Goal: Task Accomplishment & Management: Use online tool/utility

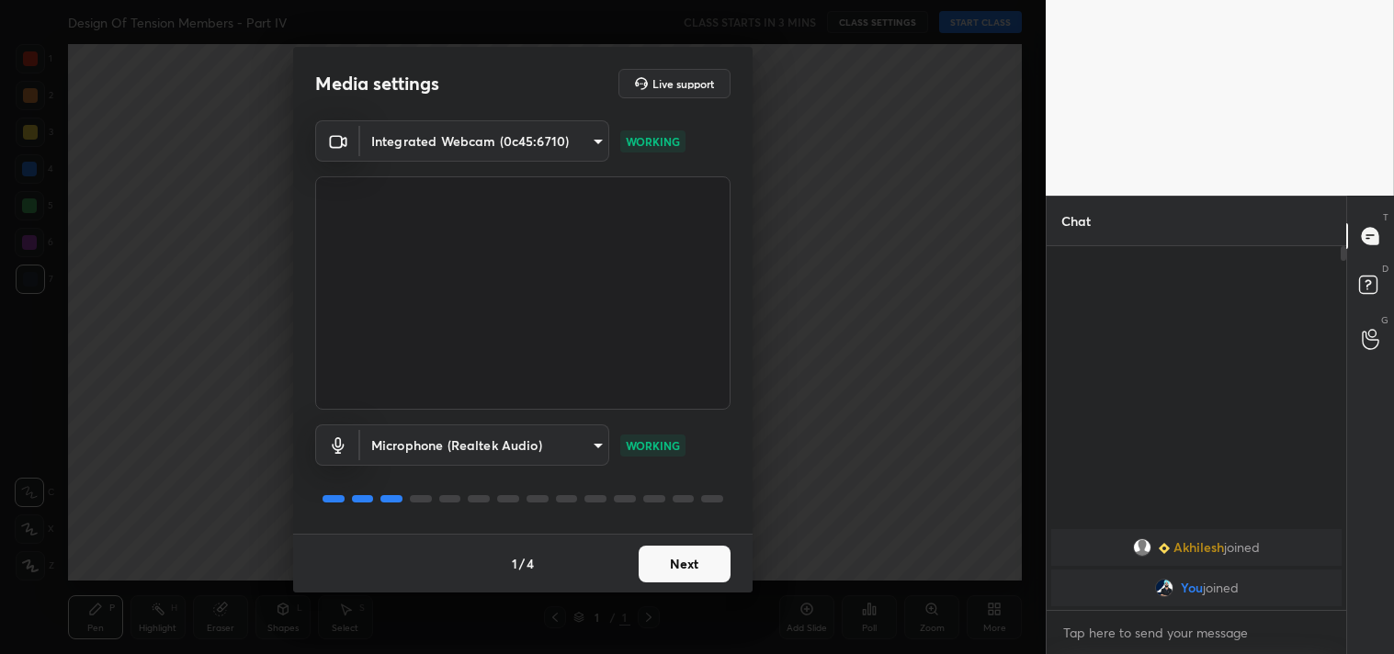
click at [700, 566] on button "Next" at bounding box center [685, 564] width 92 height 37
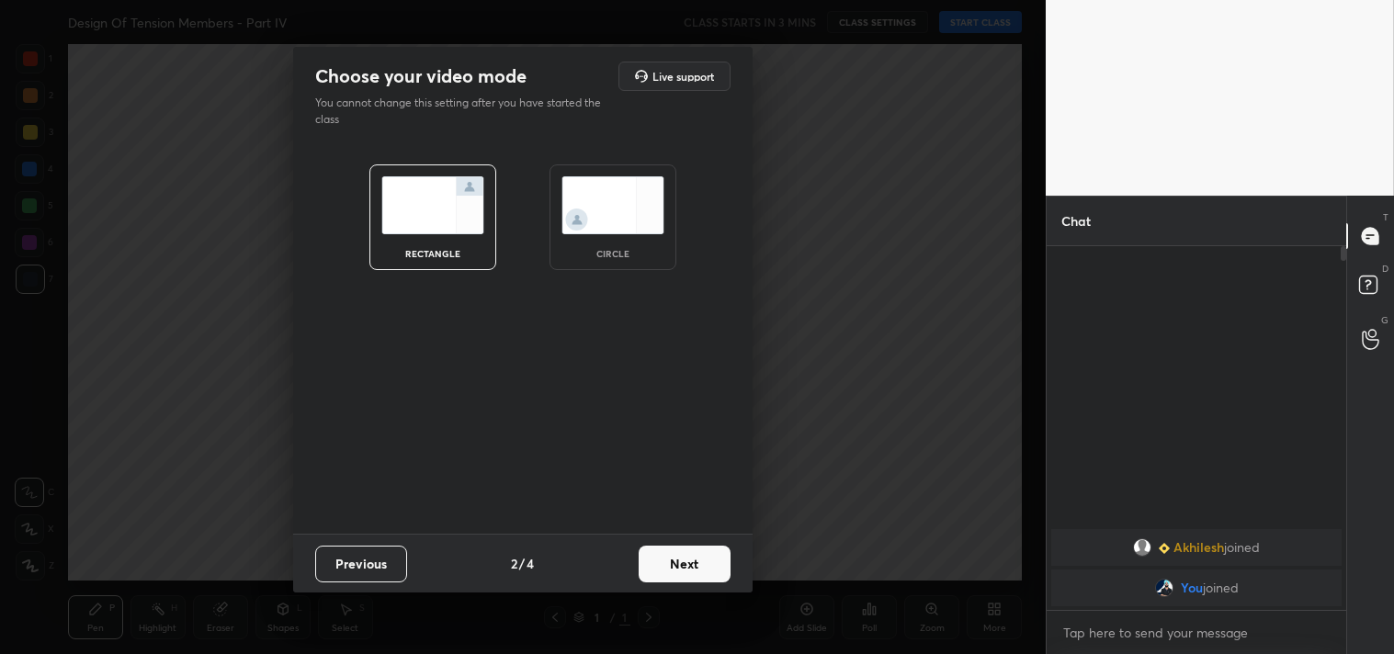
click at [700, 566] on button "Next" at bounding box center [685, 564] width 92 height 37
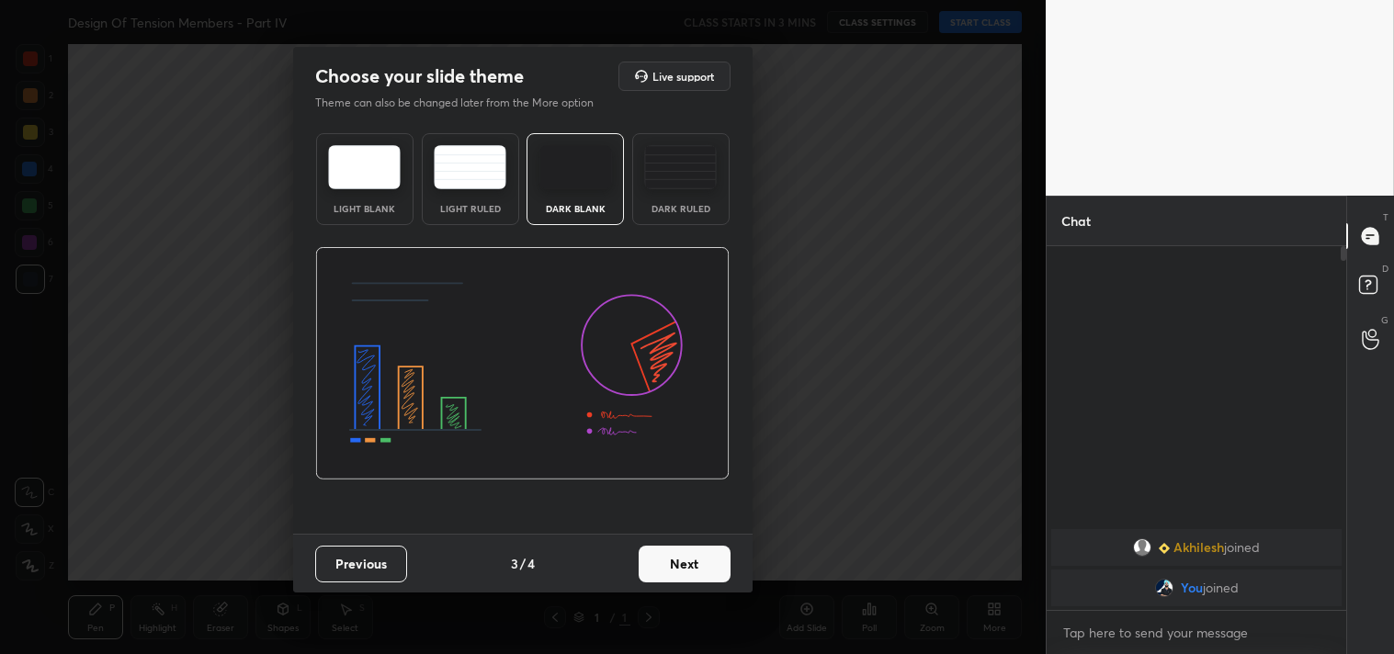
click at [700, 566] on button "Next" at bounding box center [685, 564] width 92 height 37
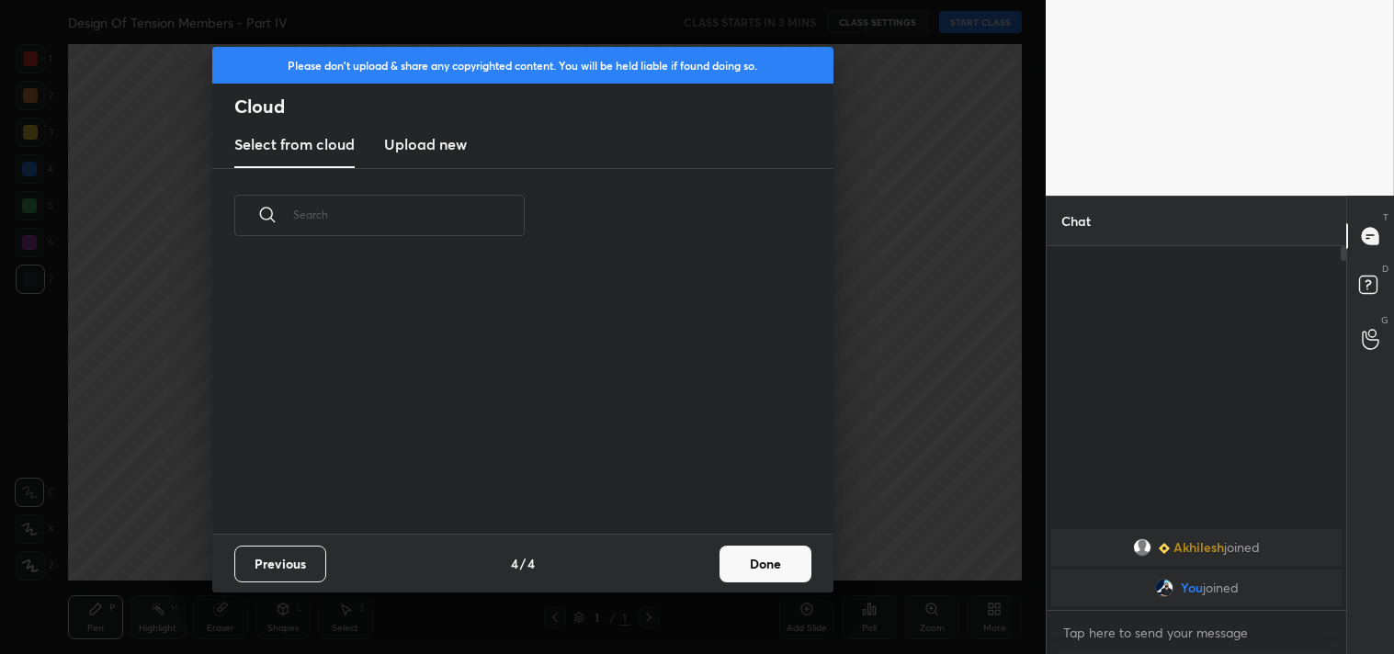
scroll to position [272, 590]
click at [741, 561] on button "Done" at bounding box center [766, 564] width 92 height 37
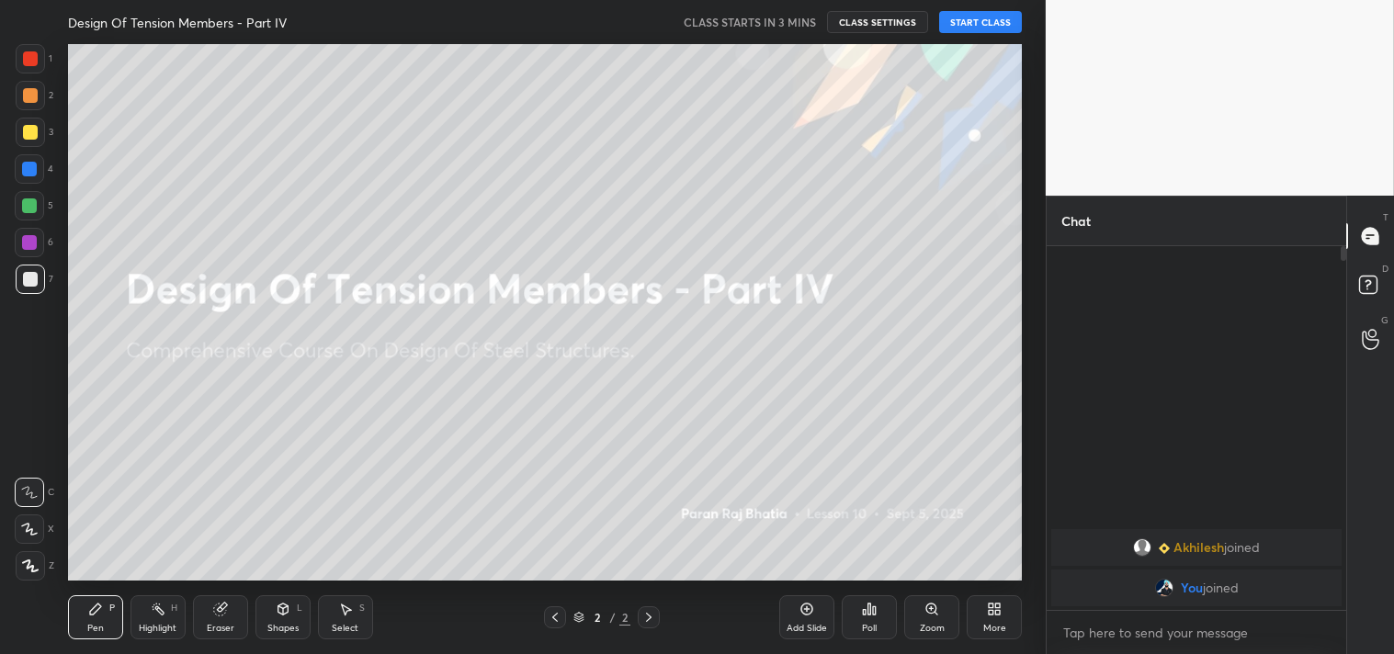
click at [798, 611] on div "Add Slide" at bounding box center [806, 617] width 55 height 44
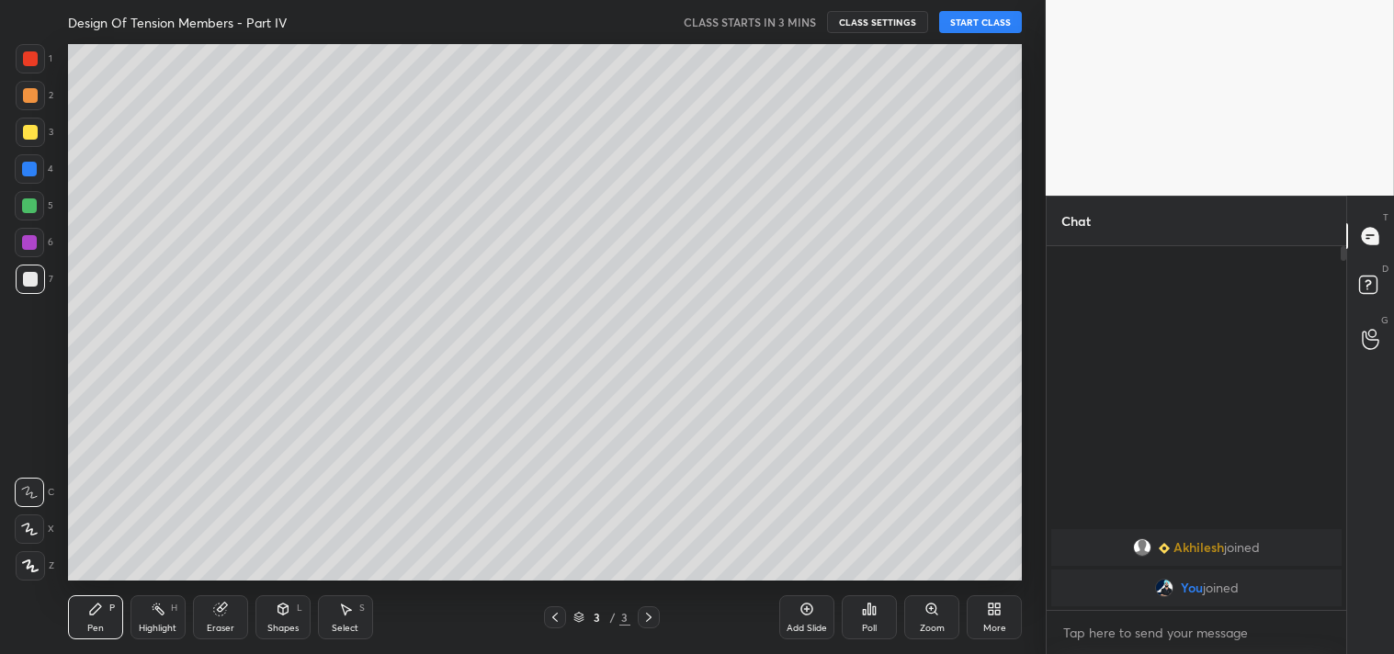
click at [24, 563] on icon at bounding box center [30, 566] width 17 height 13
click at [988, 17] on button "START CLASS" at bounding box center [980, 22] width 83 height 22
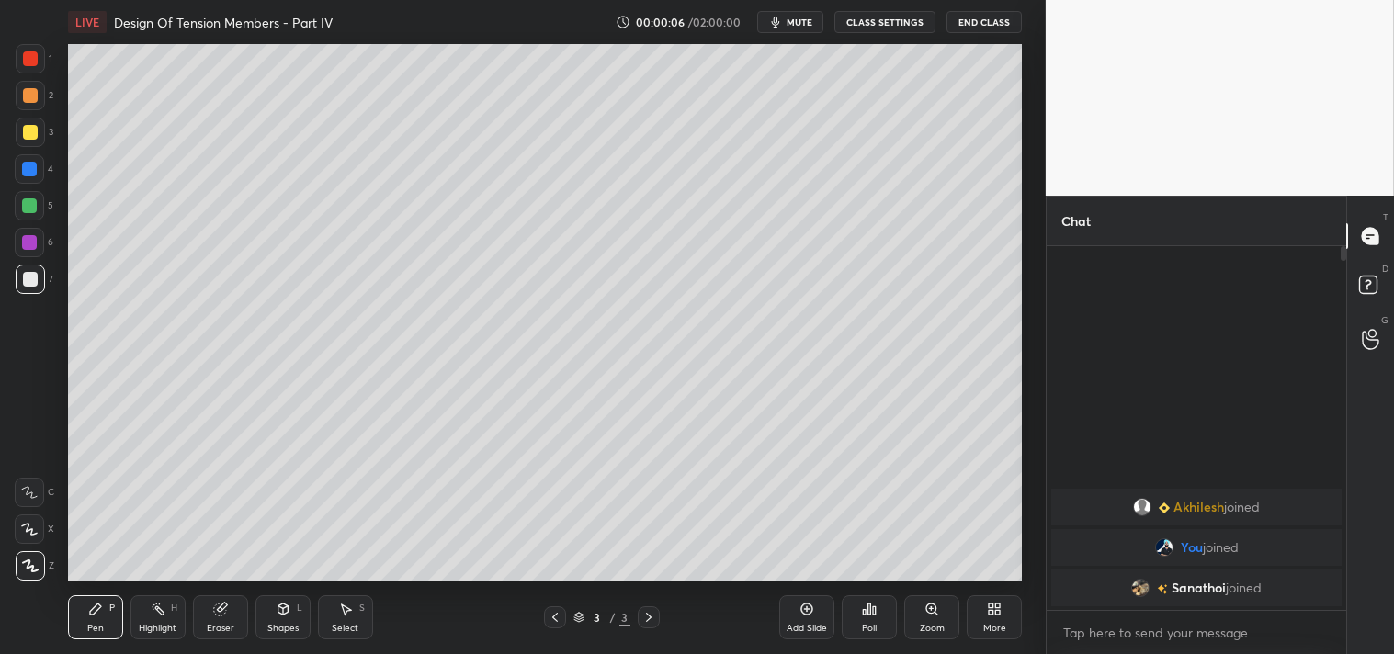
click at [802, 20] on span "mute" at bounding box center [800, 22] width 26 height 13
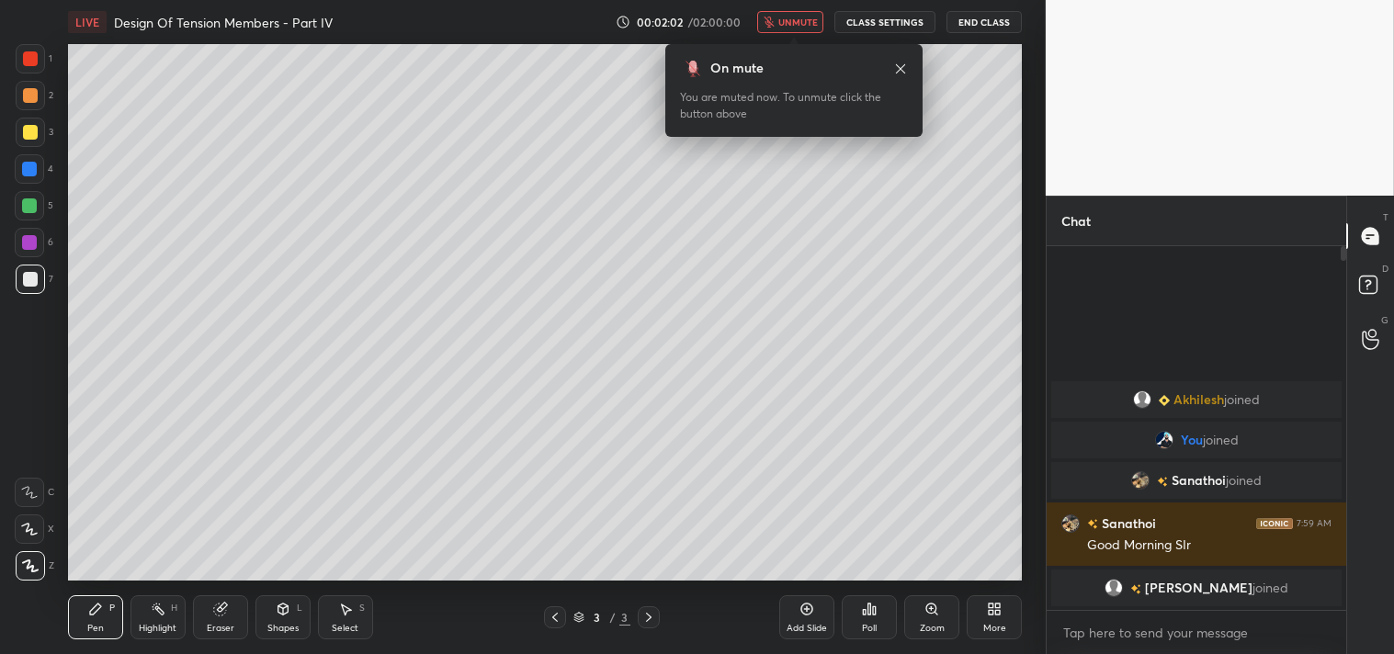
click at [87, 607] on div "Pen P" at bounding box center [95, 617] width 55 height 44
click at [1138, 481] on img "grid" at bounding box center [1140, 480] width 18 height 18
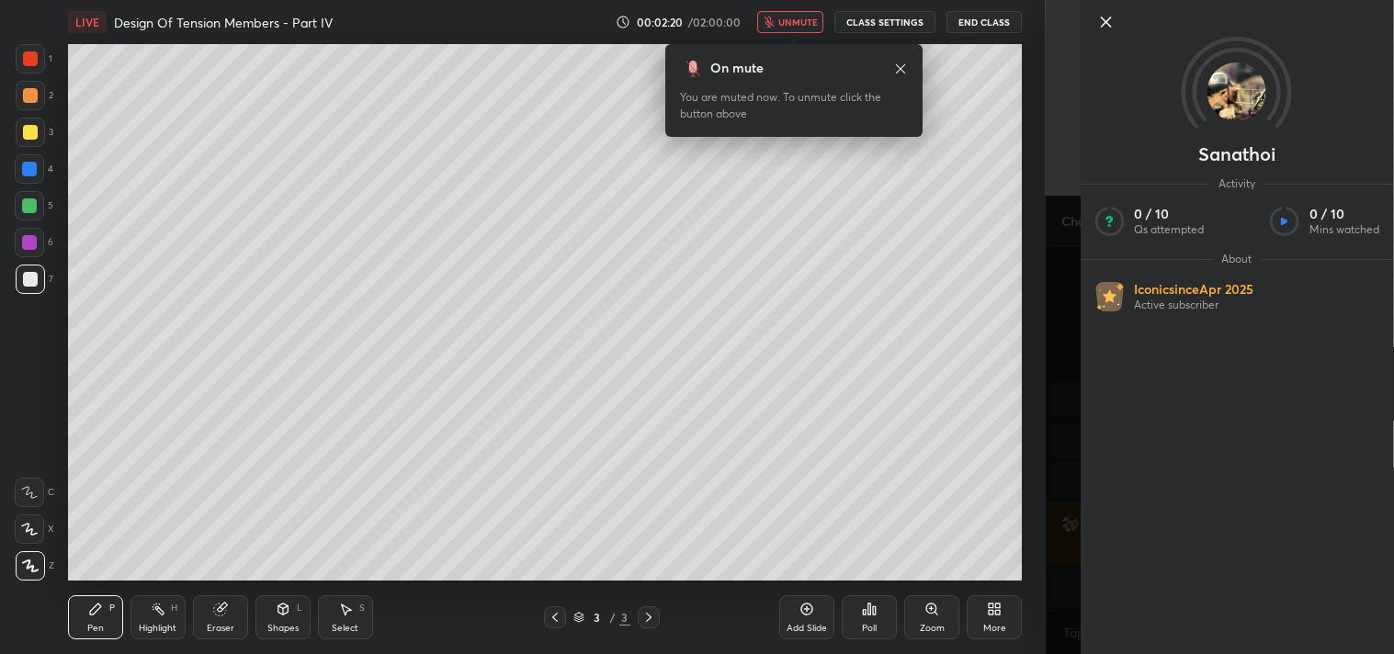
click at [1104, 13] on icon at bounding box center [1105, 22] width 22 height 22
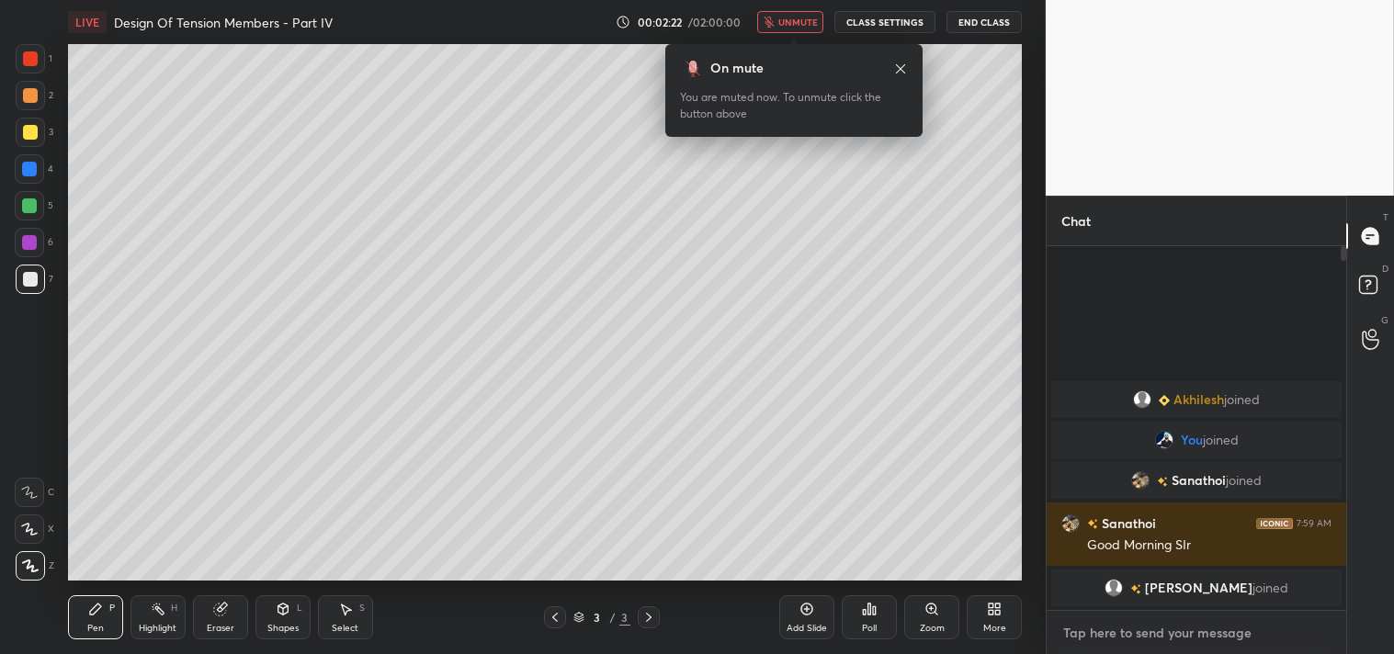
type textarea "x"
click at [1135, 622] on textarea at bounding box center [1196, 632] width 270 height 29
type textarea "j"
type textarea "x"
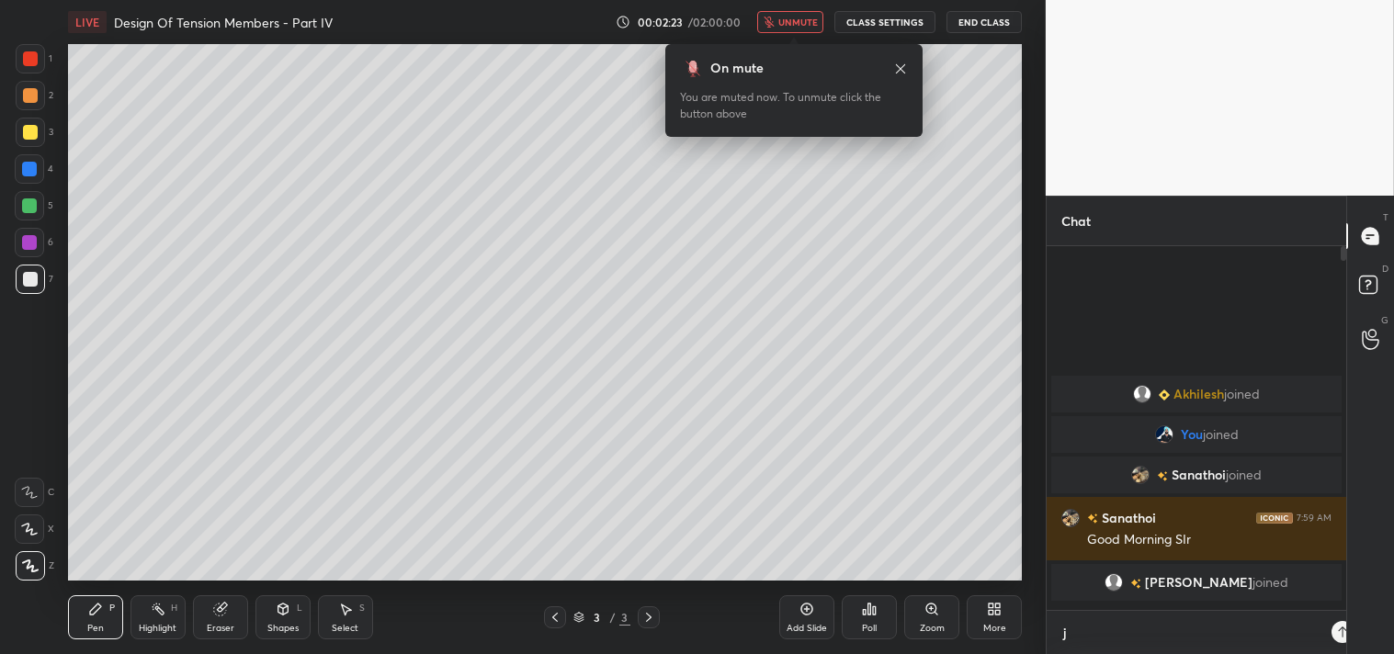
scroll to position [199, 294]
type textarea "jo"
type textarea "x"
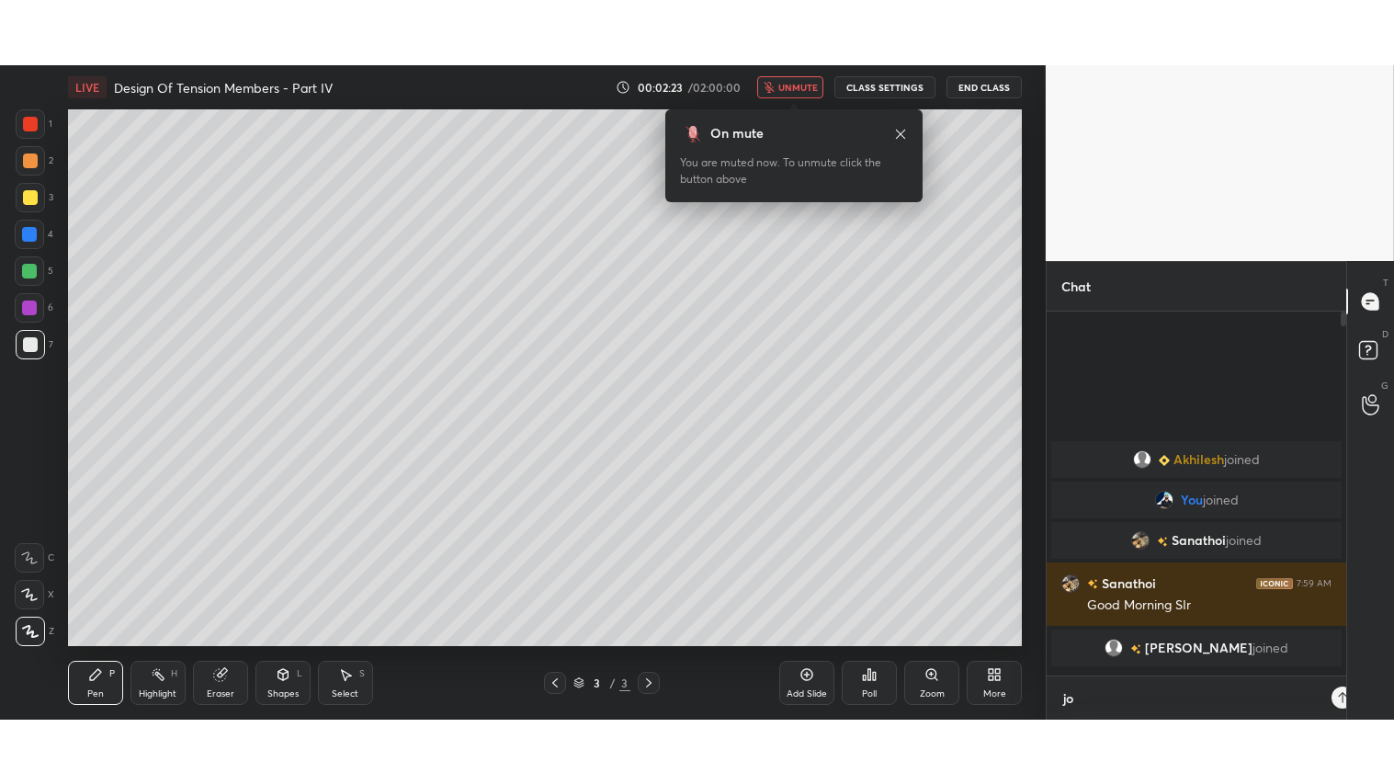
scroll to position [205, 294]
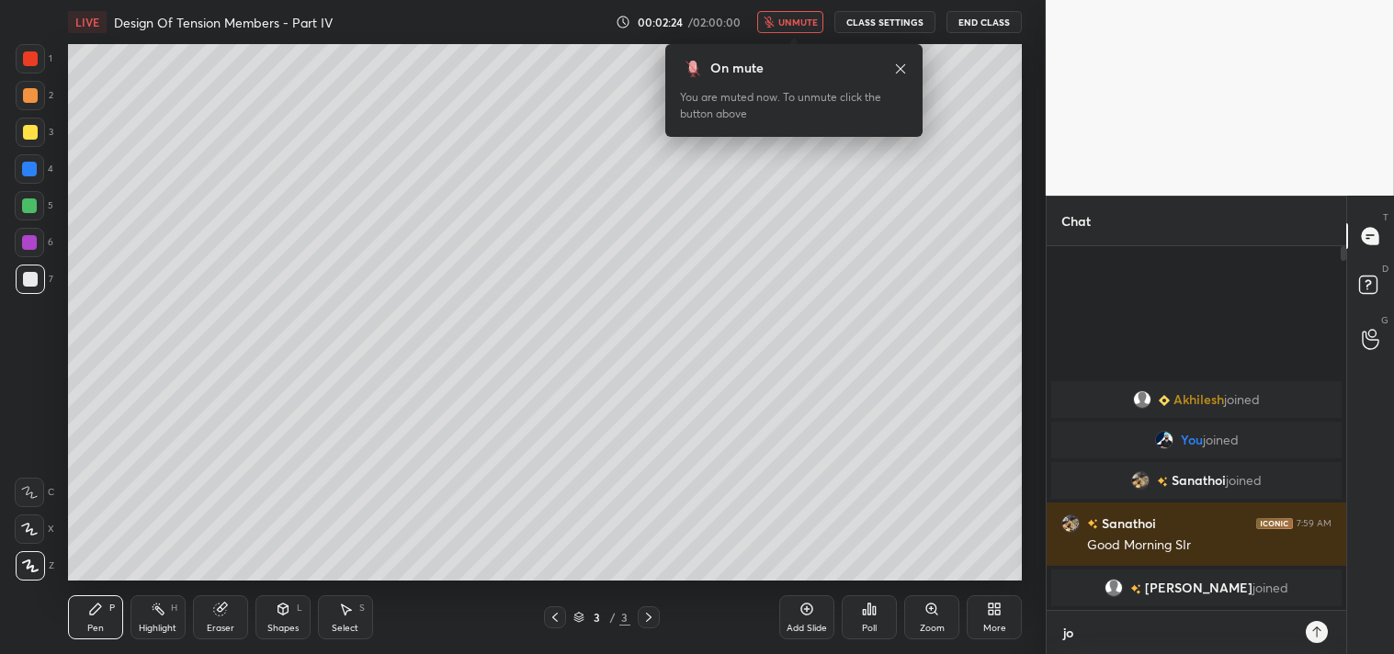
type textarea "joi"
type textarea "x"
type textarea "join"
type textarea "x"
type textarea "joini"
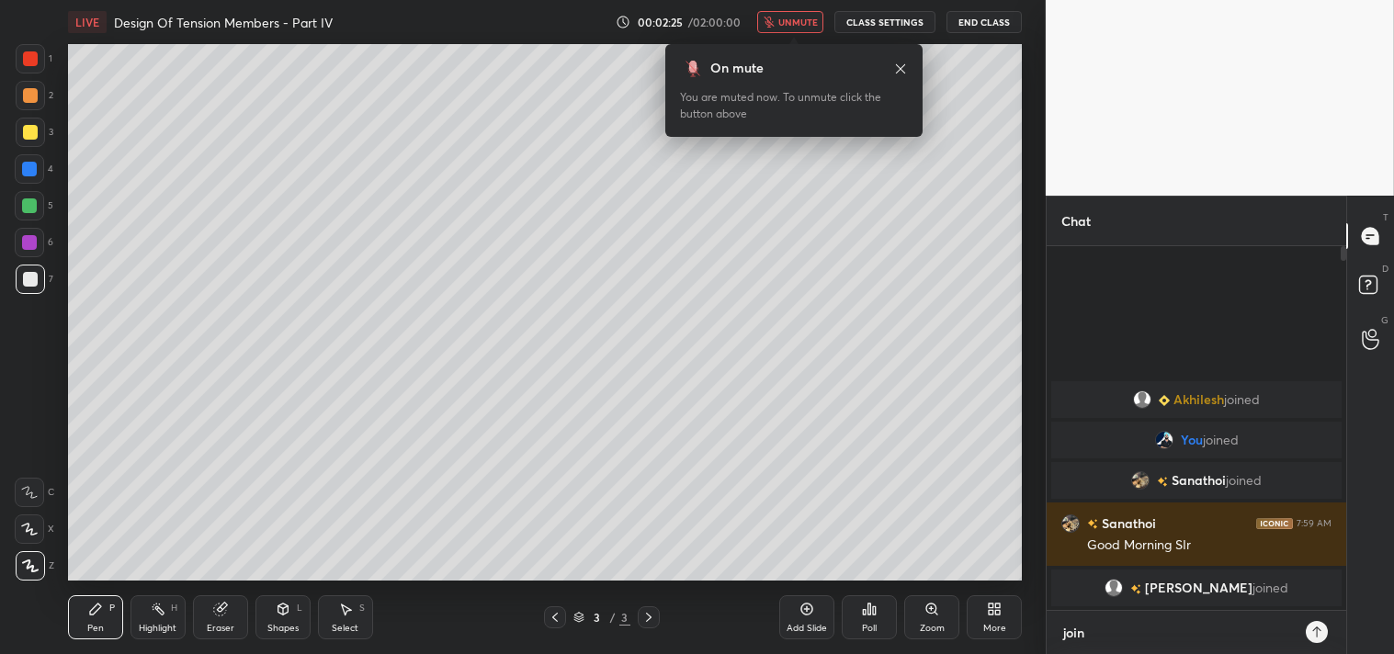
type textarea "x"
type textarea "joinin"
type textarea "x"
type textarea "joining"
type textarea "x"
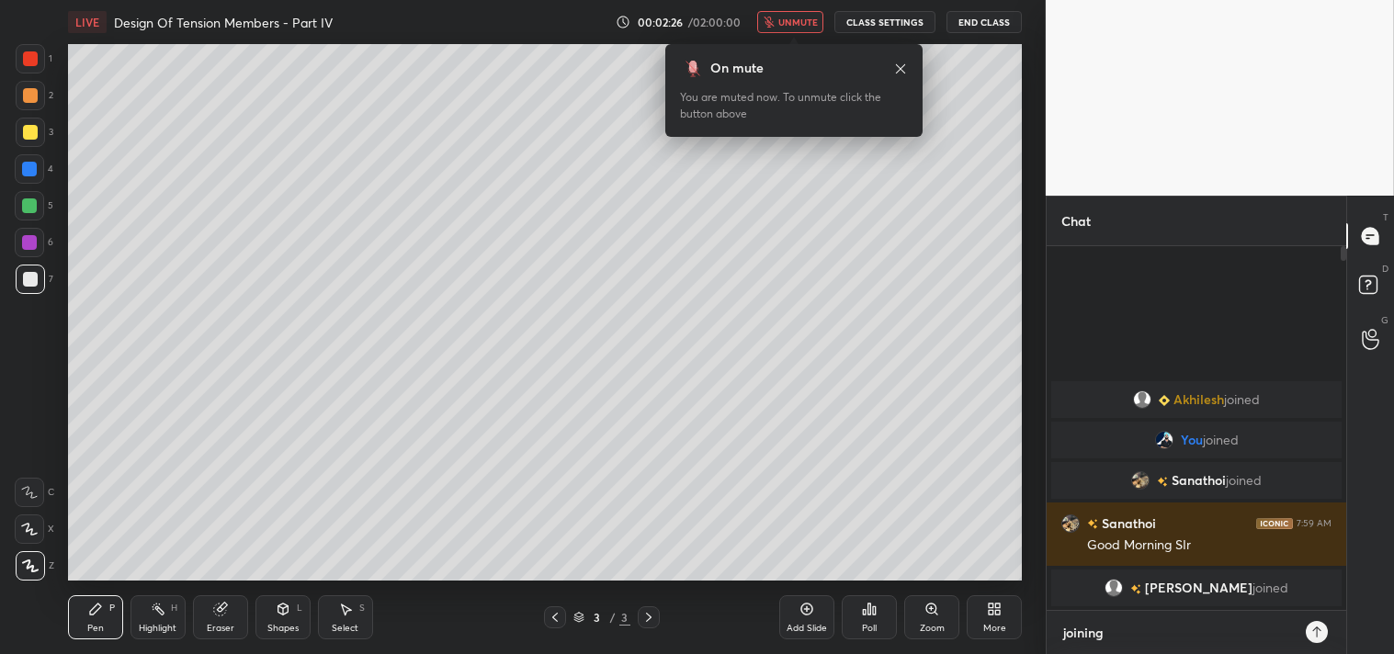
type textarea "joining"
type textarea "x"
type textarea "joining w"
type textarea "x"
type textarea "joining wi"
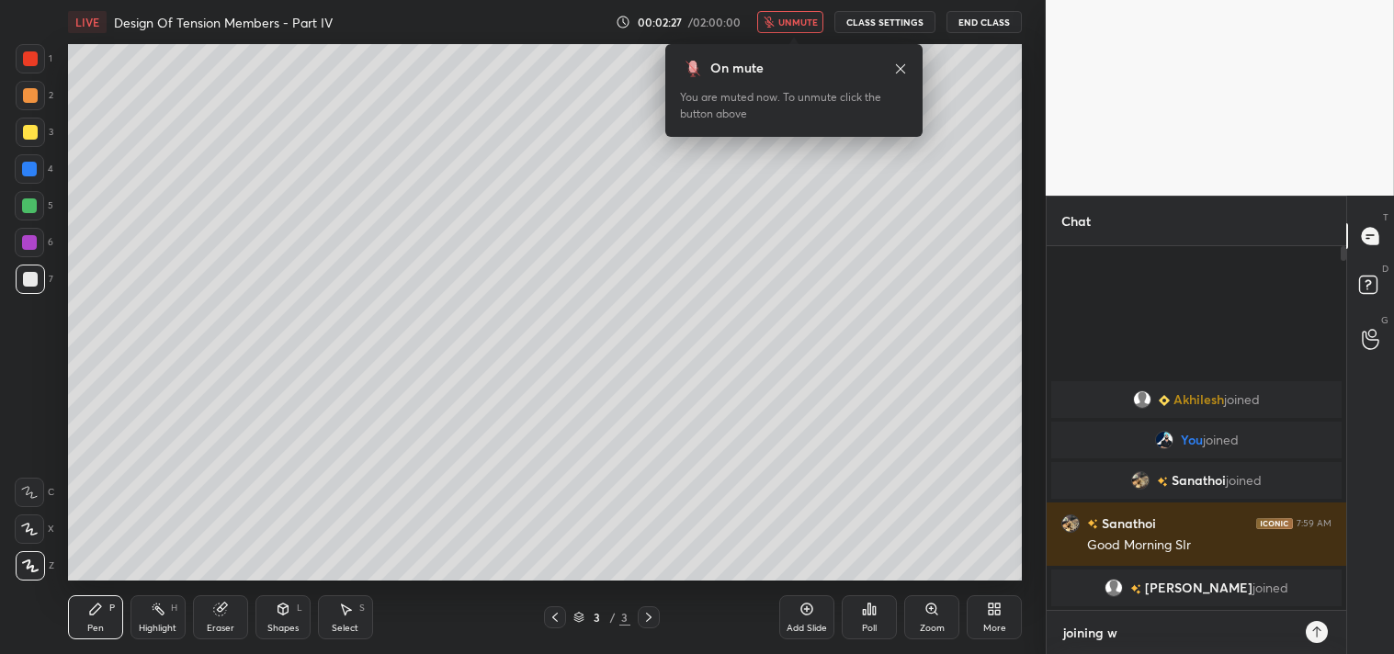
type textarea "x"
type textarea "joining wit"
type textarea "x"
type textarea "joining with"
type textarea "x"
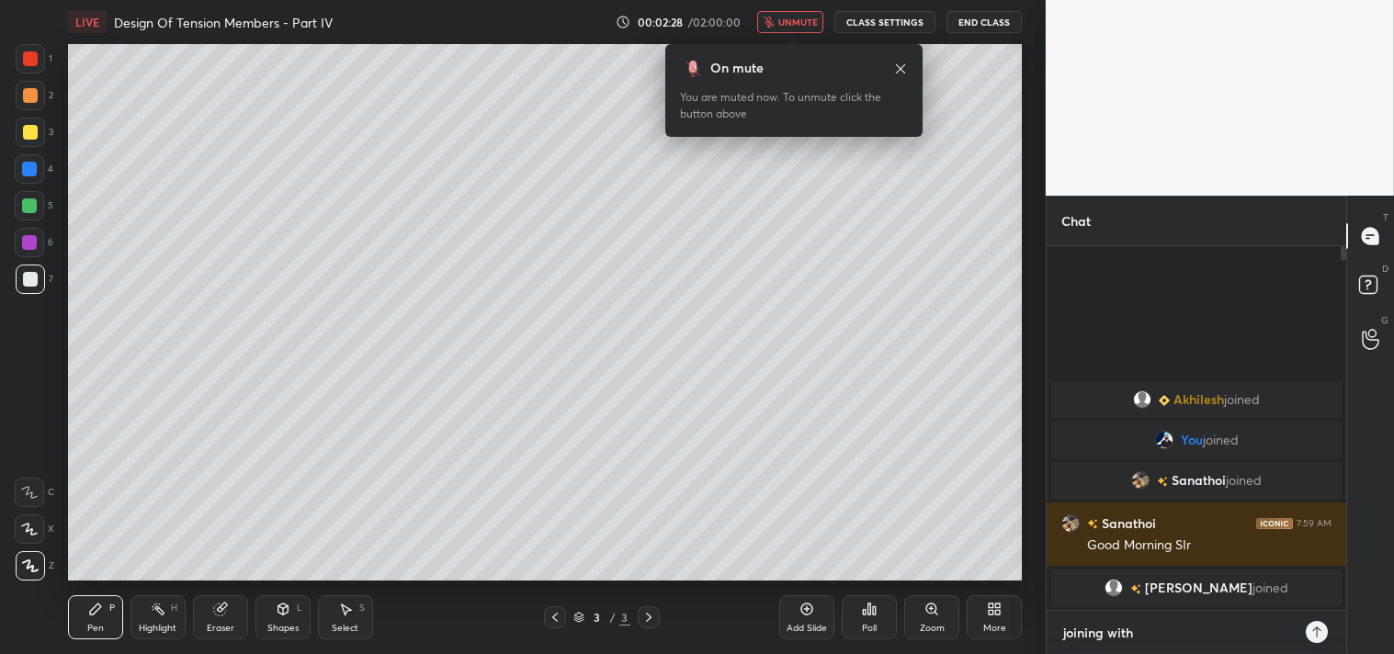
type textarea "joining withi"
type textarea "x"
type textarea "joining within"
type textarea "x"
type textarea "joining within"
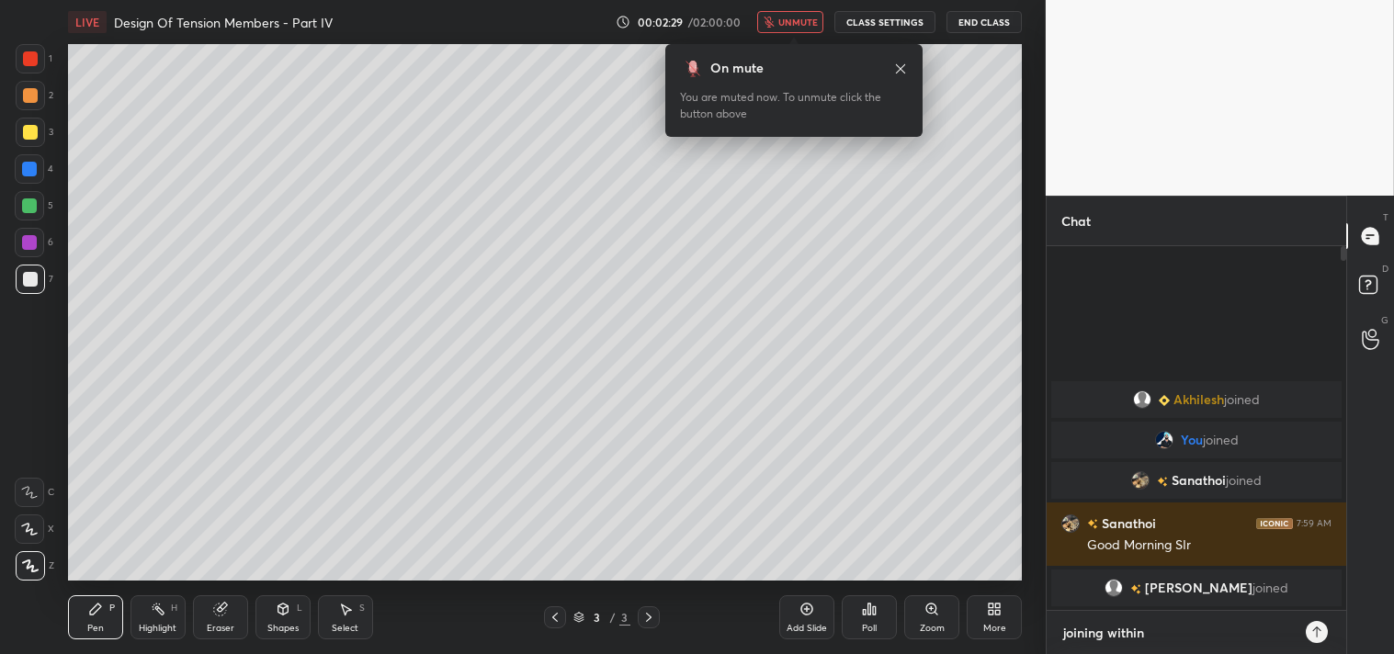
type textarea "x"
type textarea "joining within a"
type textarea "x"
type textarea "joining within a"
type textarea "x"
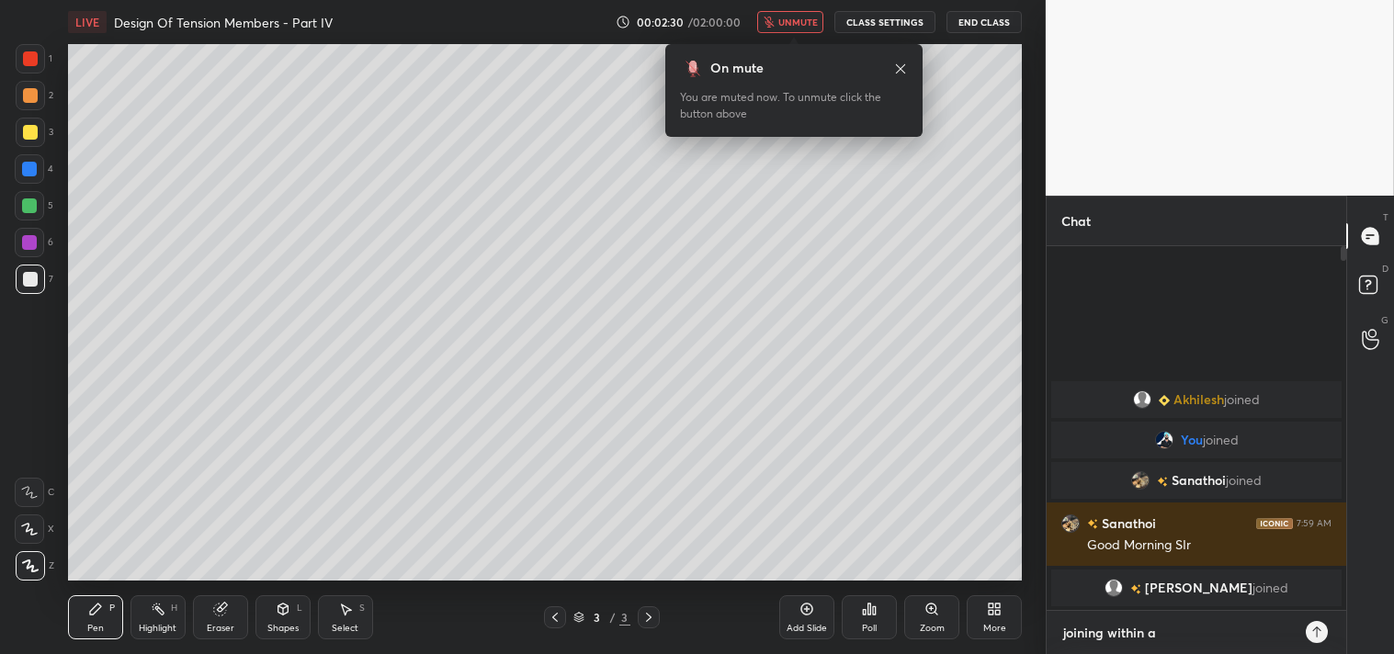
type textarea "joining within a m"
type textarea "x"
type textarea "joining within a mi"
type textarea "x"
type textarea "joining within a min"
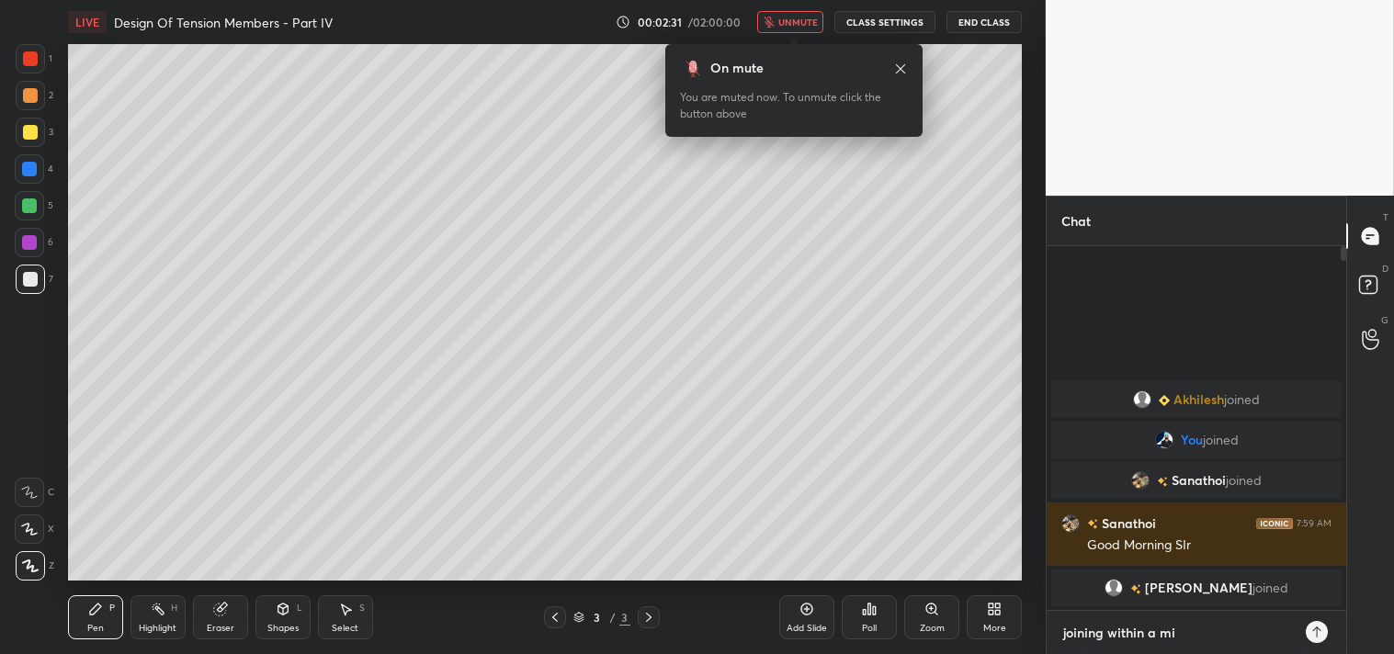
type textarea "x"
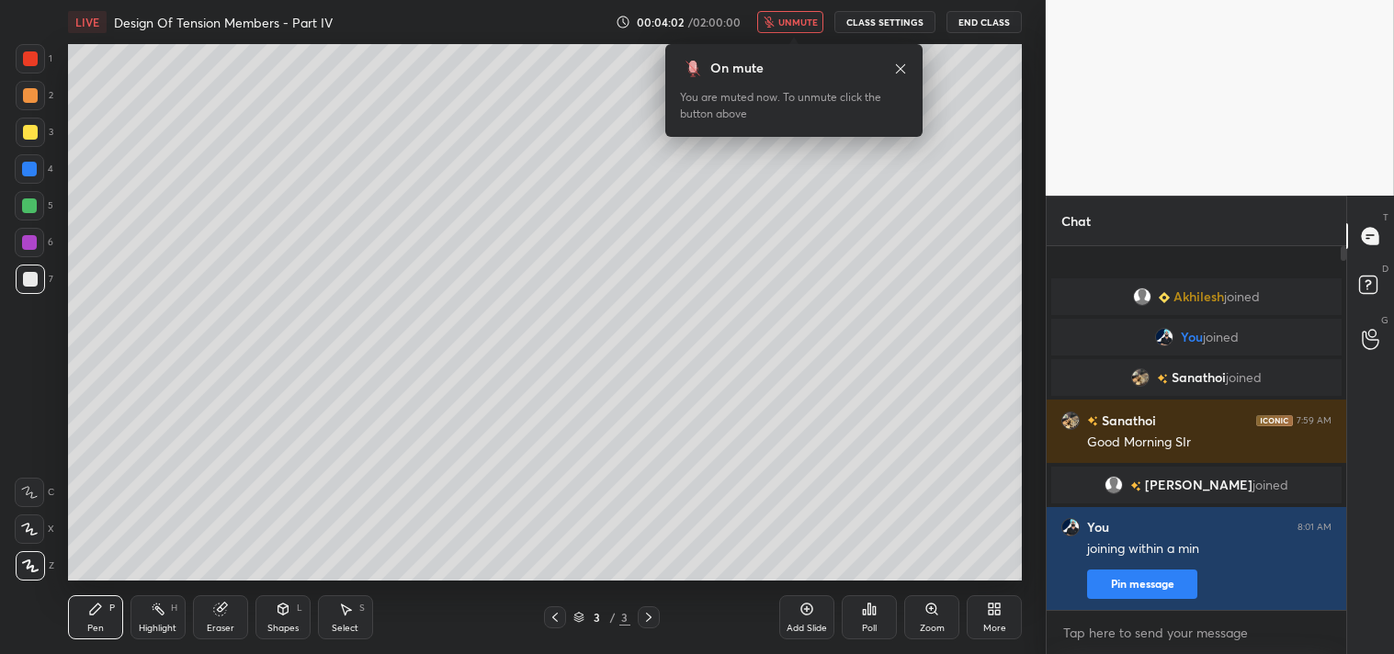
type textarea "x"
click at [873, 25] on button "CLASS SETTINGS" at bounding box center [884, 22] width 101 height 22
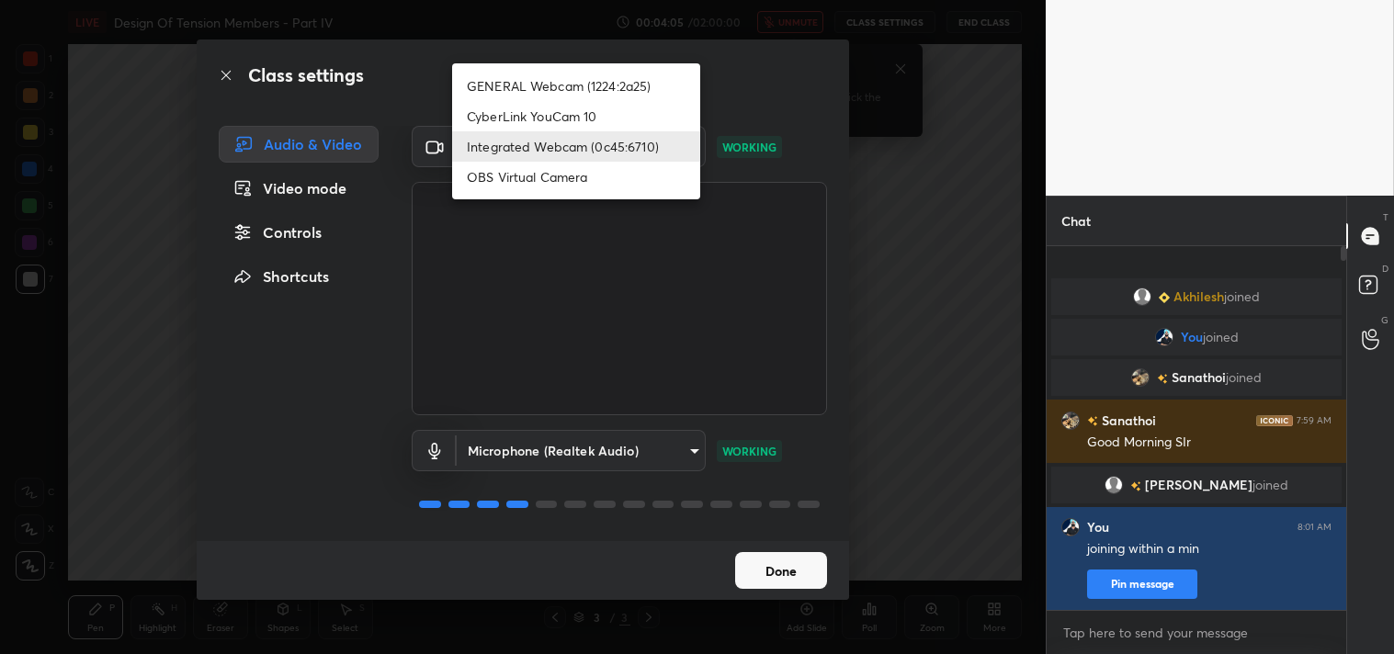
click at [689, 150] on body "1 2 3 4 5 6 7 C X Z C X Z E E Erase all H H LIVE Design Of Tension Members - Pa…" at bounding box center [697, 327] width 1394 height 654
click at [632, 79] on li "GENERAL Webcam (1224:2a25)" at bounding box center [576, 86] width 248 height 30
type input "a804162f24a268607d6802bdfd143bf6309bb53021525fede1067bb20ea62842"
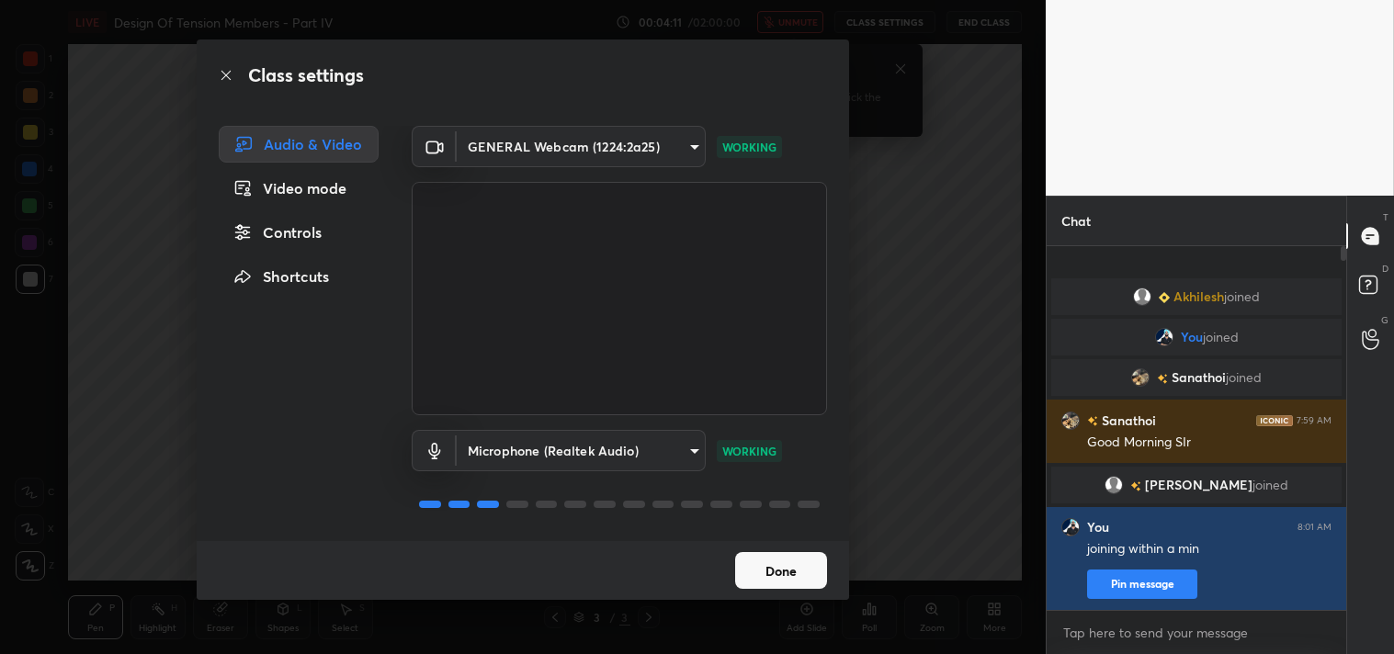
click at [778, 573] on button "Done" at bounding box center [781, 570] width 92 height 37
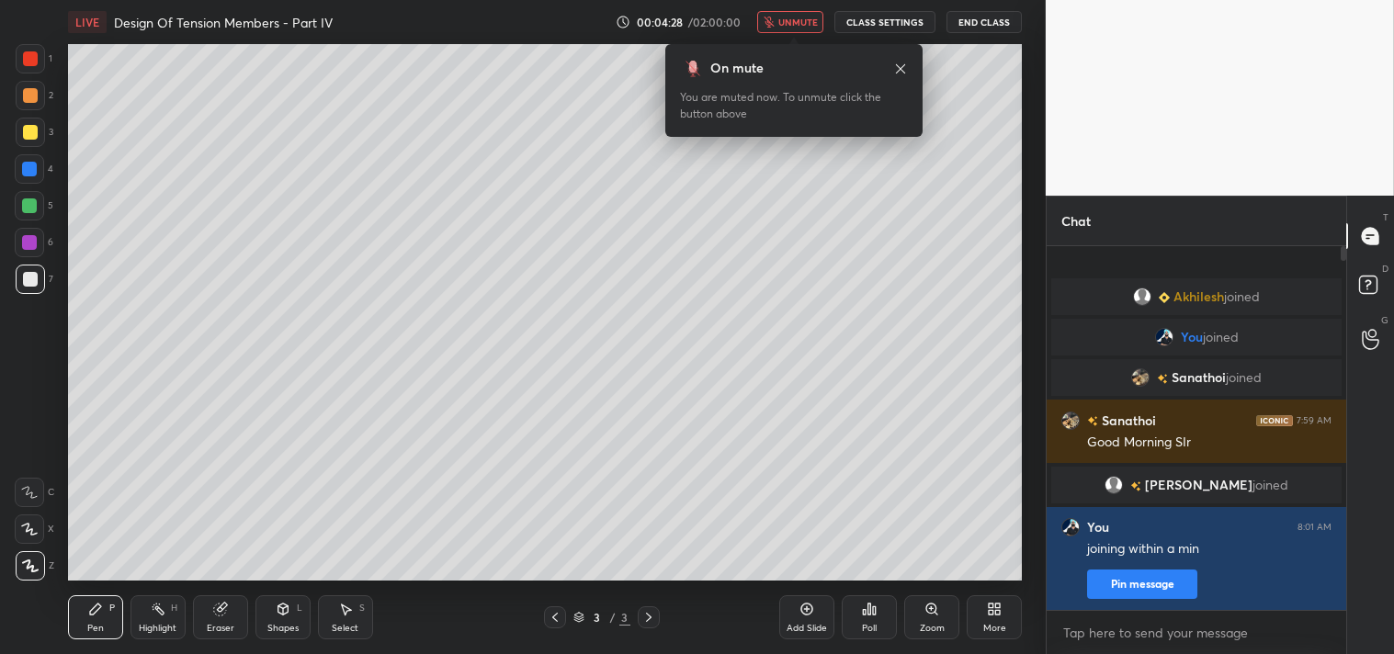
click at [1002, 609] on div "More" at bounding box center [994, 617] width 55 height 44
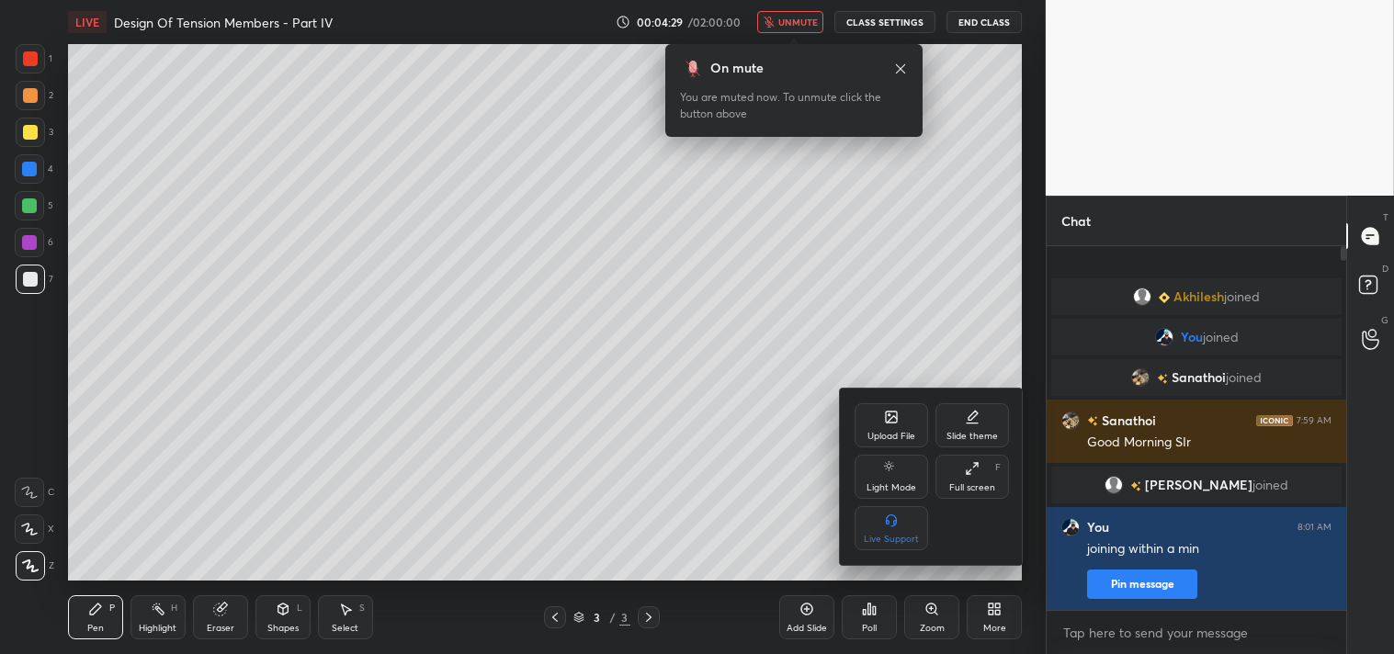
click at [985, 457] on div "Full screen F" at bounding box center [973, 477] width 74 height 44
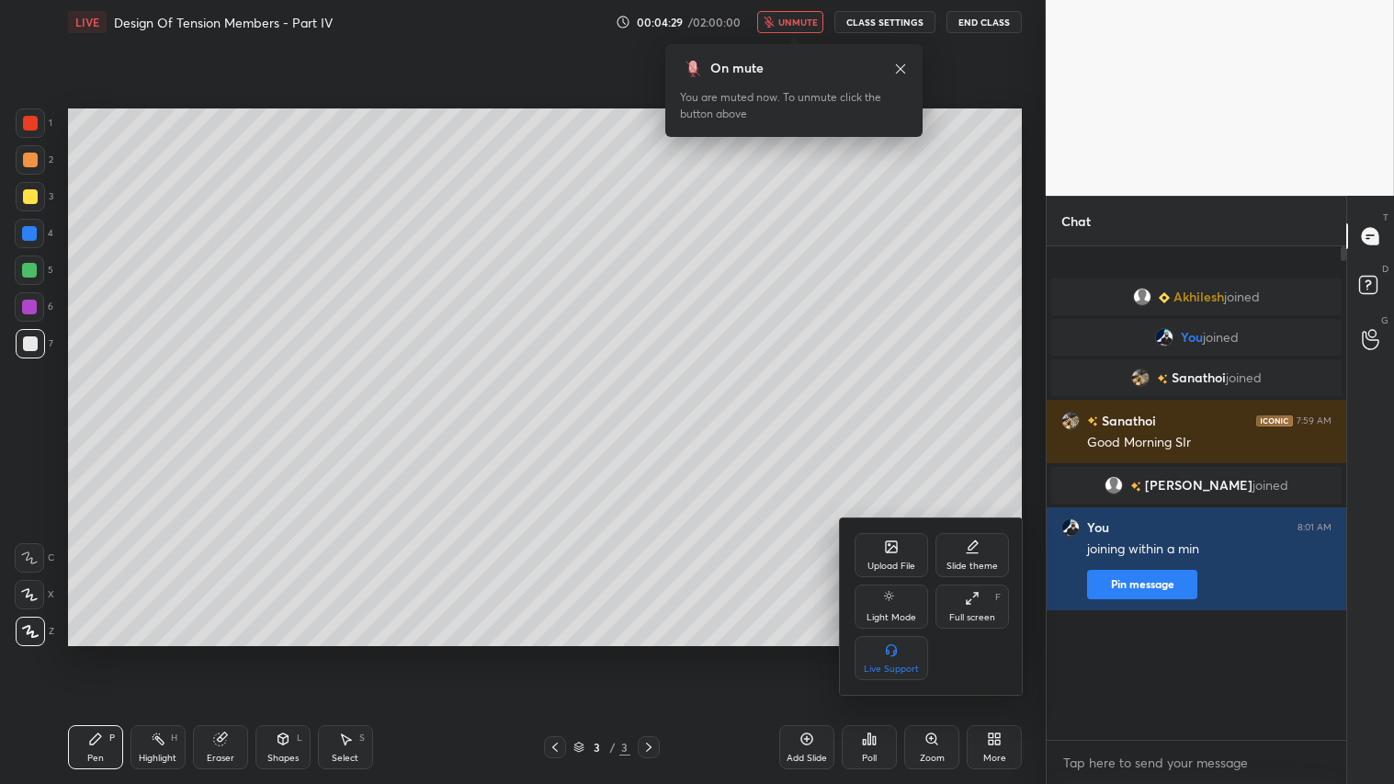
scroll to position [488, 294]
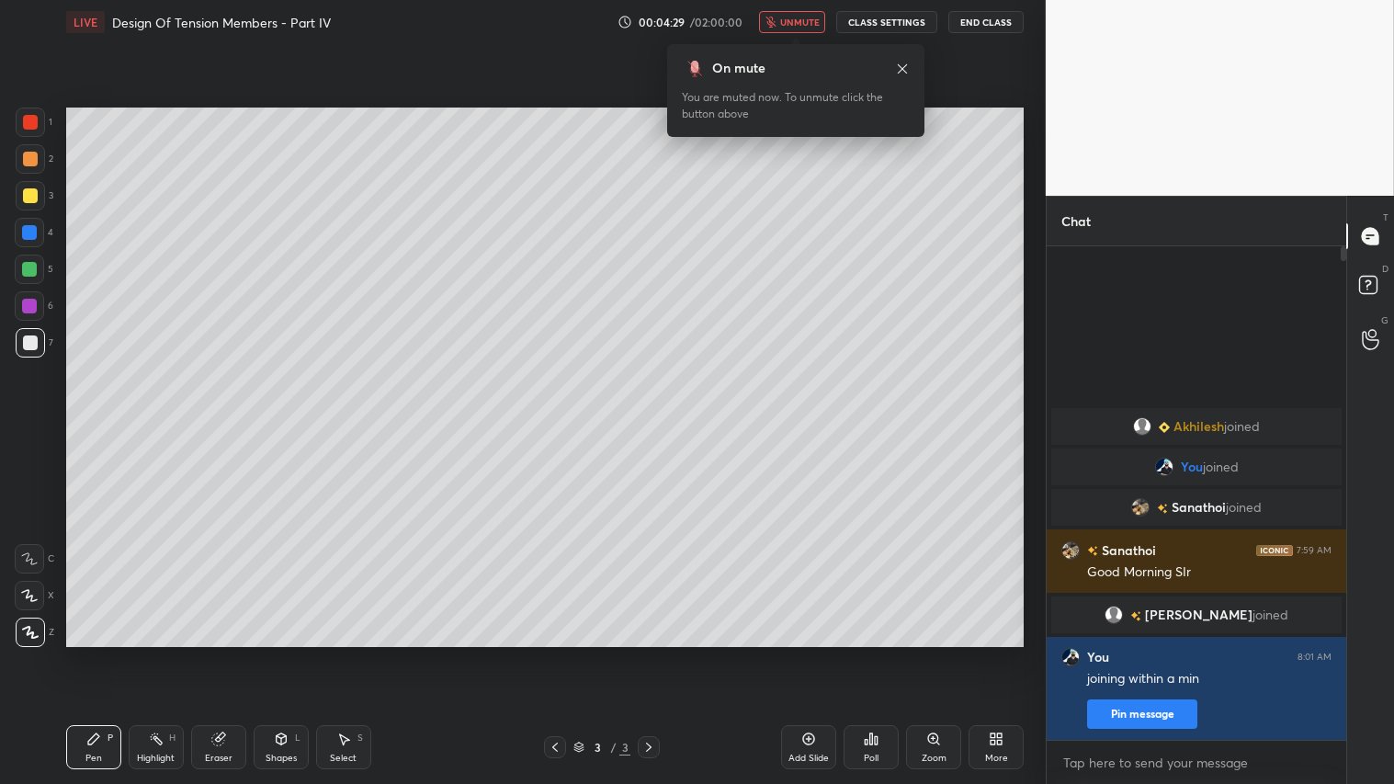
type textarea "x"
click at [802, 23] on span "unmute" at bounding box center [800, 22] width 40 height 13
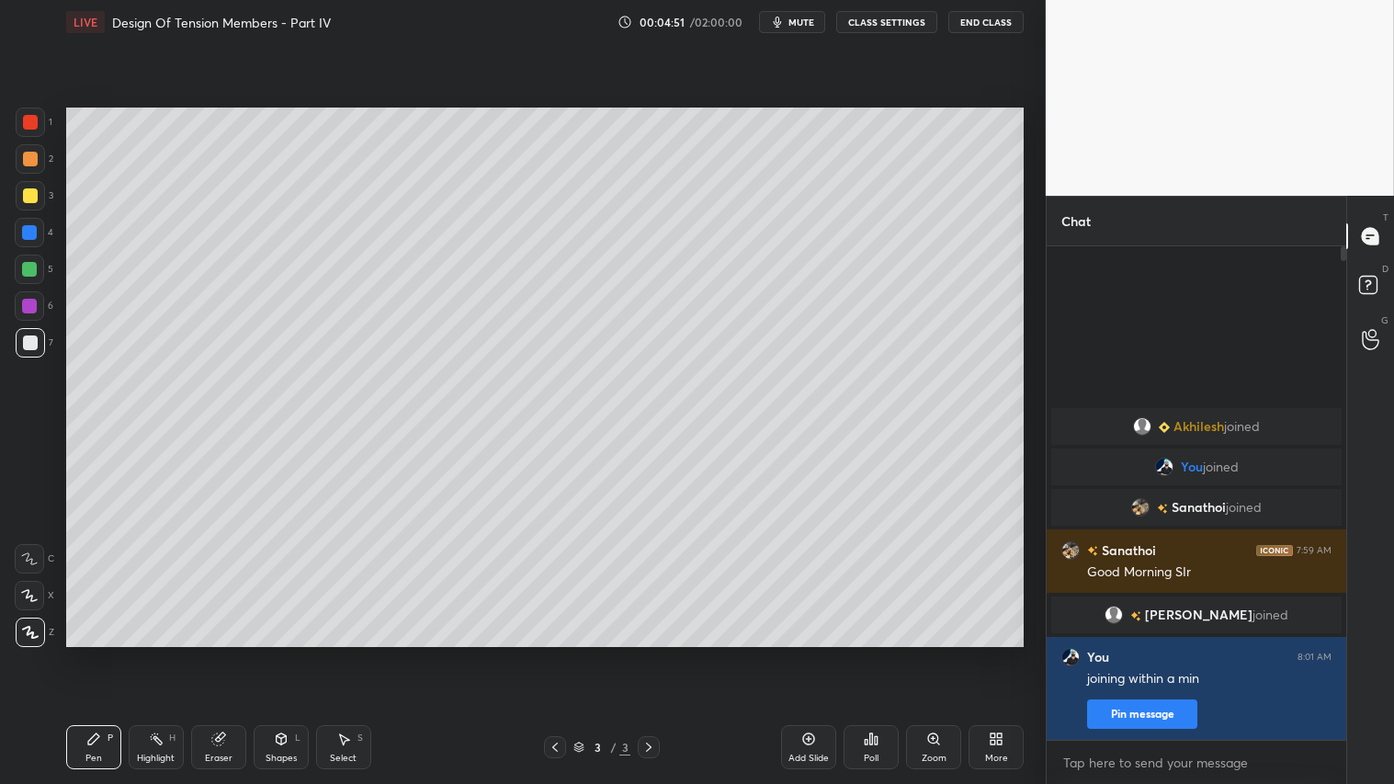
click at [231, 653] on div "Eraser" at bounding box center [218, 747] width 55 height 44
click at [32, 631] on span "Erase all" at bounding box center [30, 631] width 28 height 13
click at [34, 125] on div at bounding box center [30, 122] width 15 height 15
click at [34, 154] on div at bounding box center [30, 159] width 15 height 15
click at [33, 637] on icon at bounding box center [30, 632] width 15 height 11
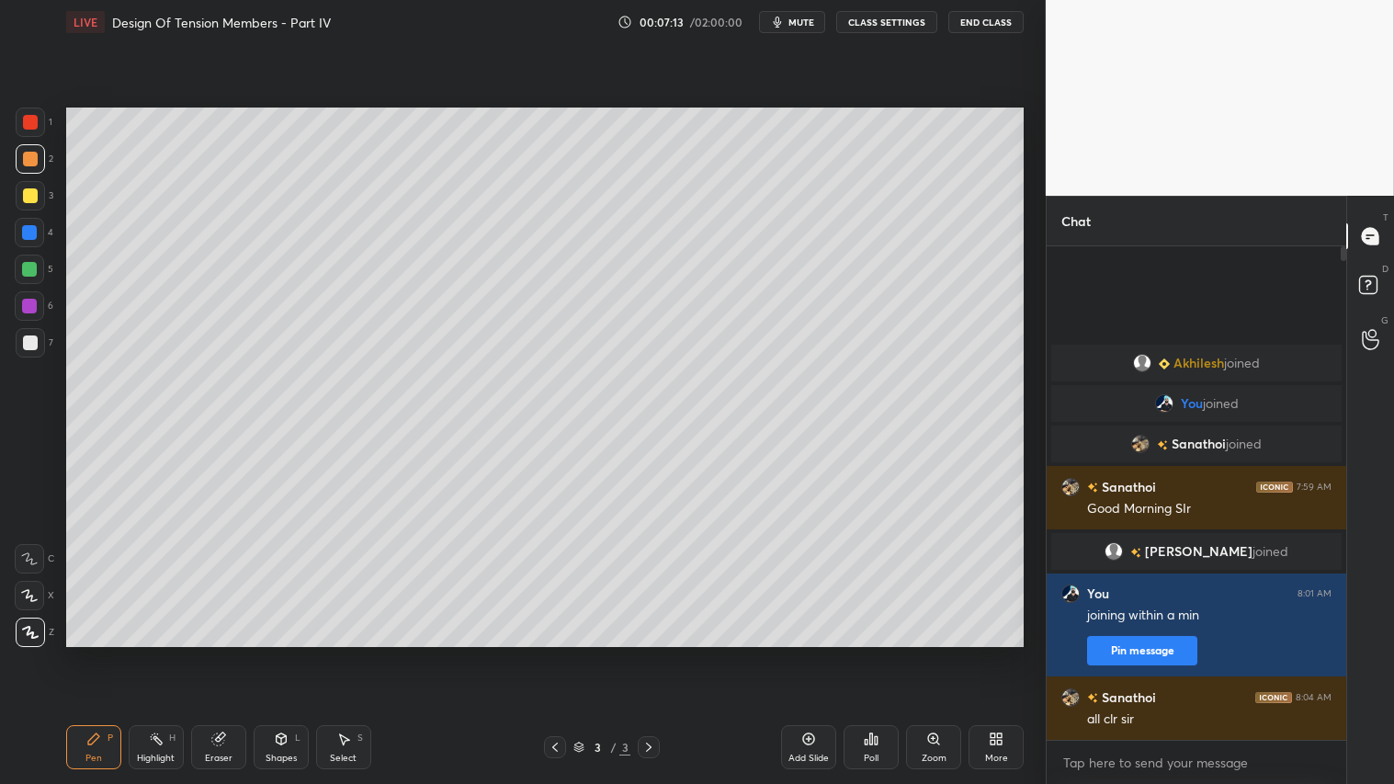
click at [223, 653] on icon at bounding box center [218, 738] width 15 height 15
click at [28, 634] on span "Erase all" at bounding box center [30, 631] width 28 height 13
click at [108, 653] on div "Pen P" at bounding box center [93, 747] width 55 height 44
click at [34, 199] on div at bounding box center [30, 195] width 15 height 15
drag, startPoint x: 279, startPoint y: 754, endPoint x: 297, endPoint y: 741, distance: 21.7
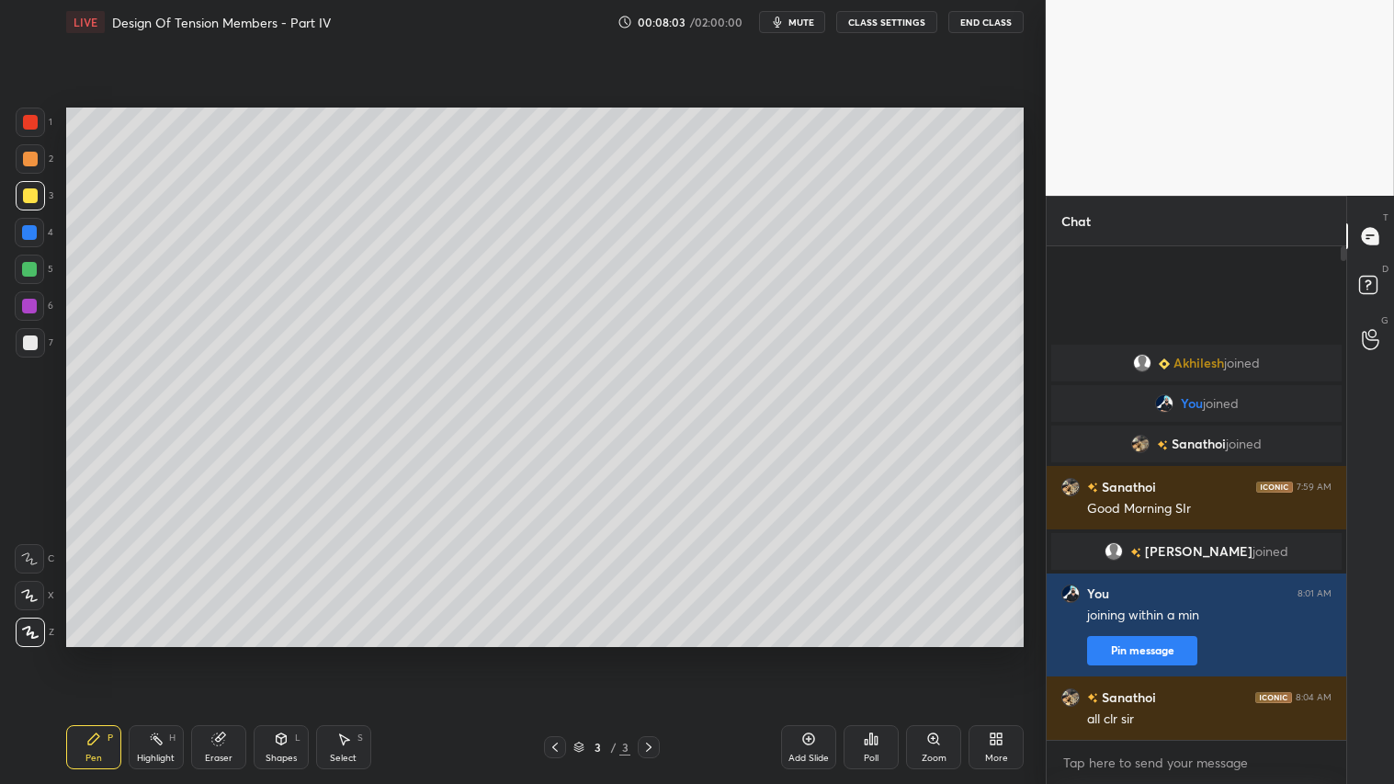
click at [279, 653] on div "Shapes" at bounding box center [281, 758] width 31 height 9
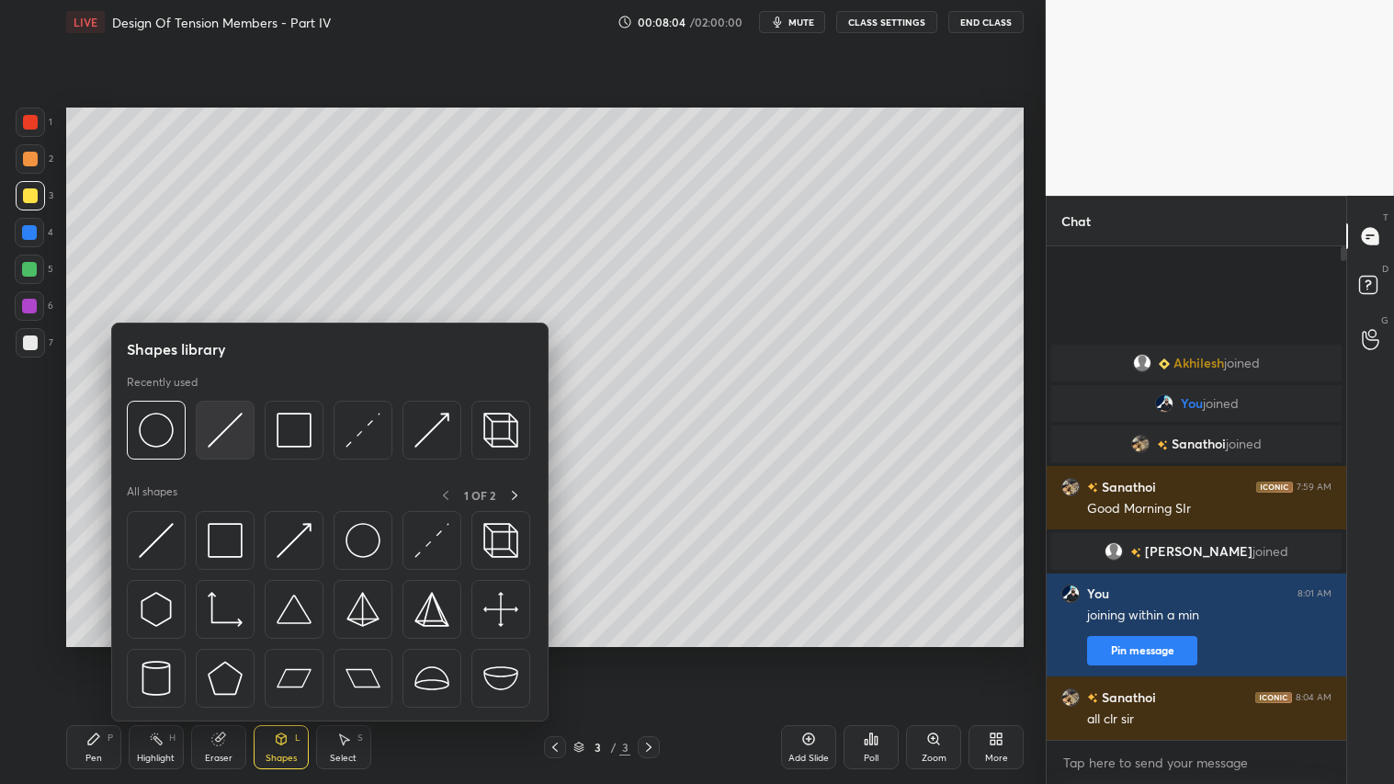
click at [221, 446] on img at bounding box center [225, 430] width 35 height 35
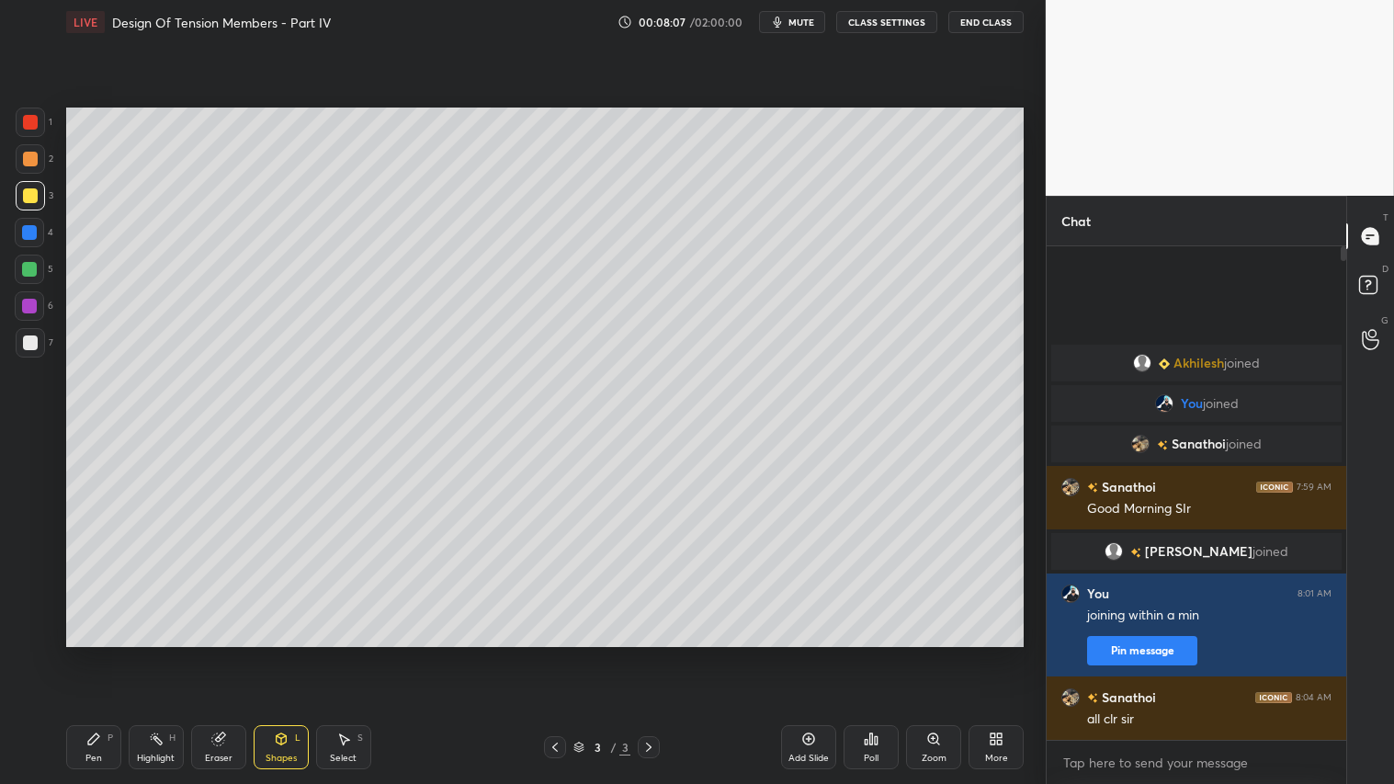
click at [103, 653] on div "Pen P" at bounding box center [93, 747] width 55 height 44
click at [289, 653] on div "Shapes" at bounding box center [281, 758] width 31 height 9
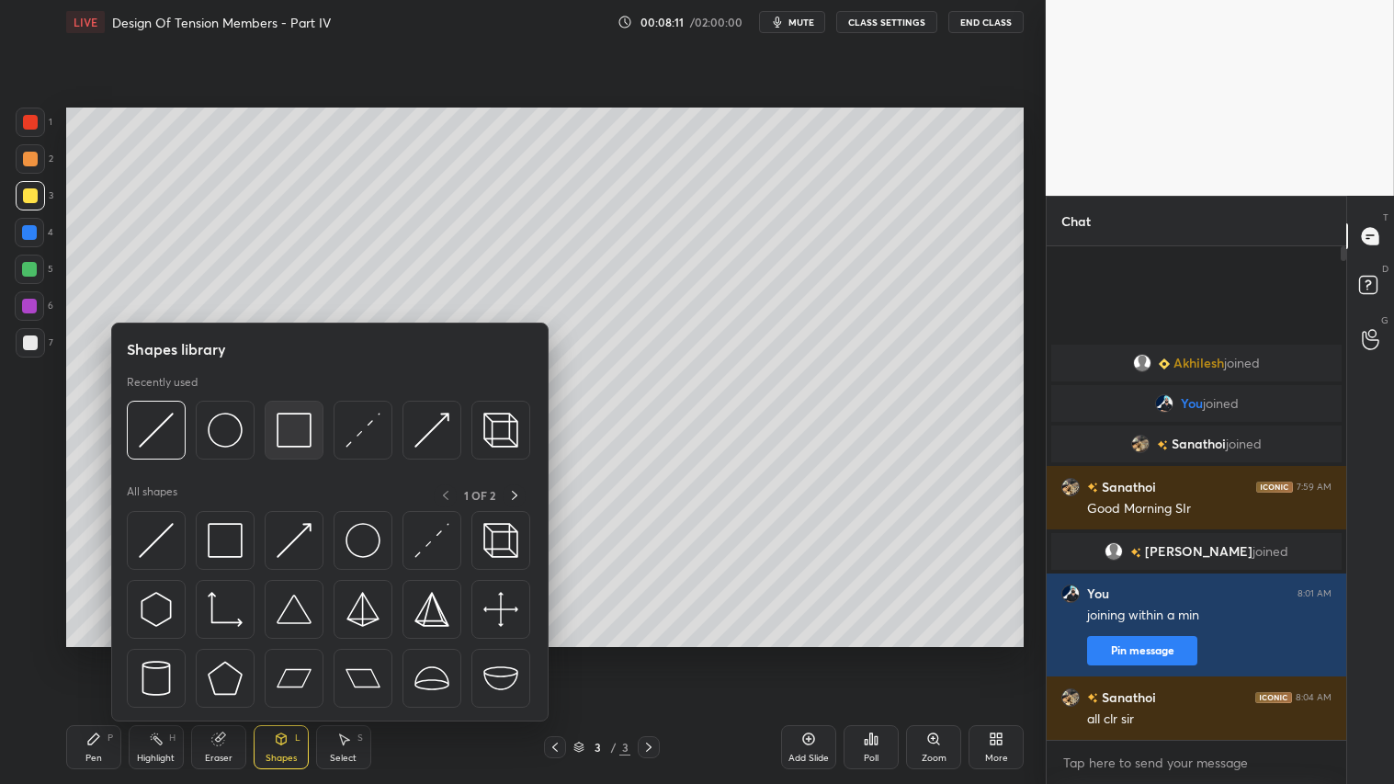
click at [295, 423] on img at bounding box center [294, 430] width 35 height 35
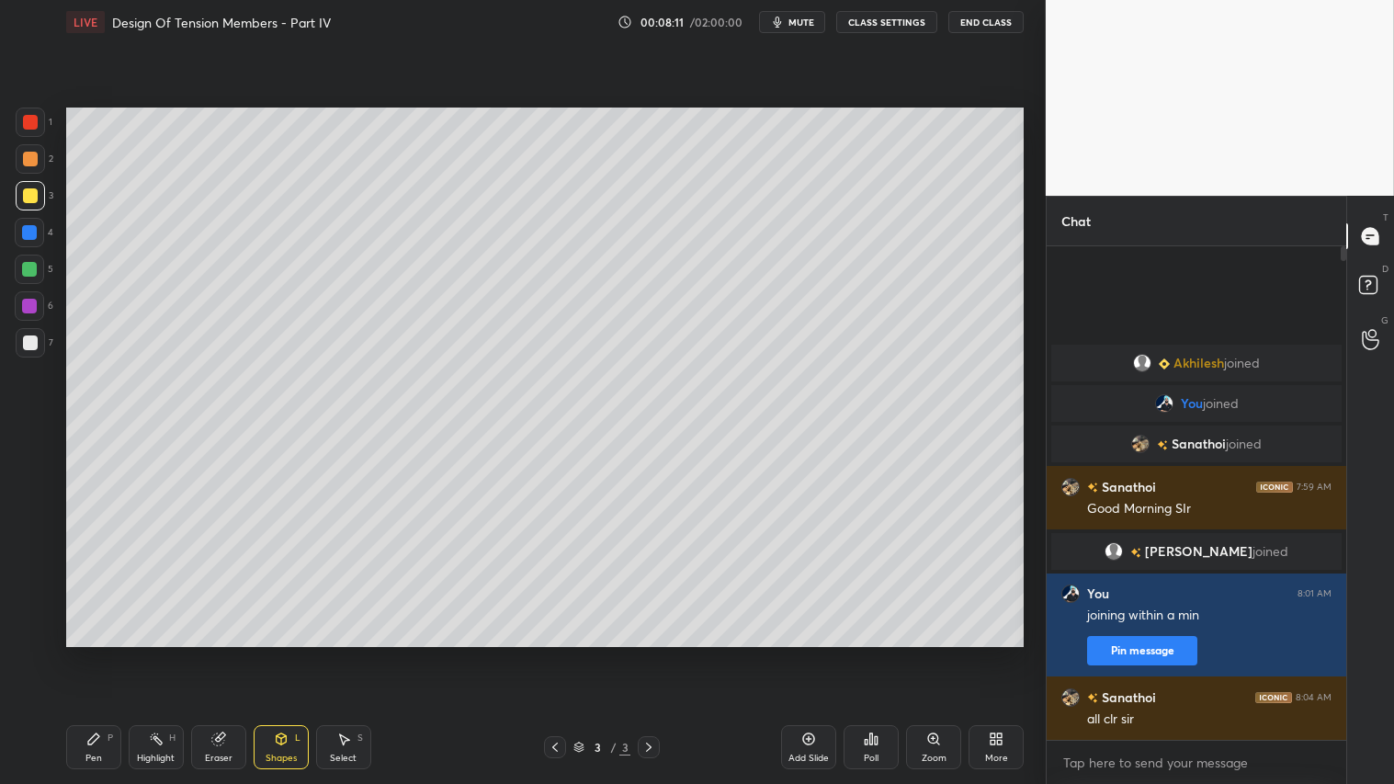
click at [25, 167] on div at bounding box center [30, 158] width 29 height 29
click at [288, 653] on div "Shapes" at bounding box center [281, 758] width 31 height 9
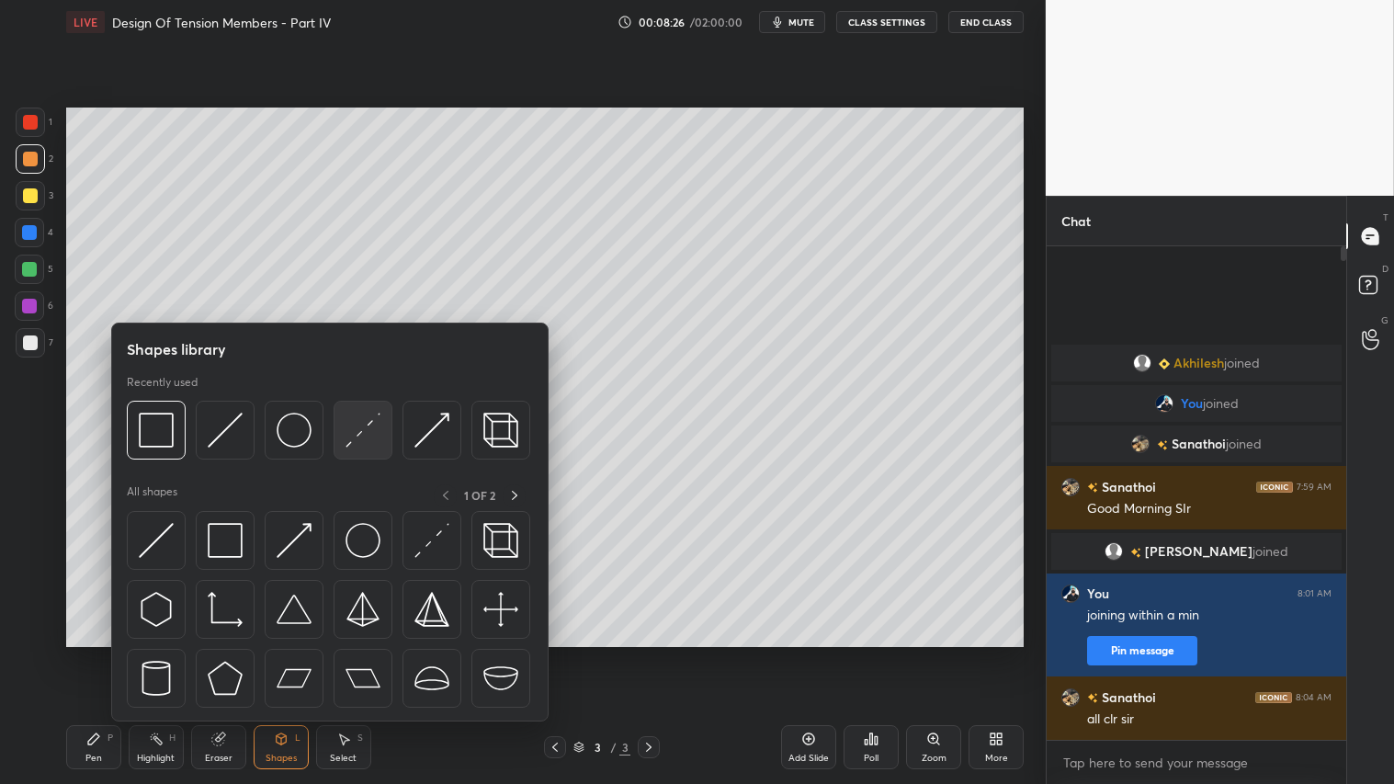
click at [355, 429] on img at bounding box center [363, 430] width 35 height 35
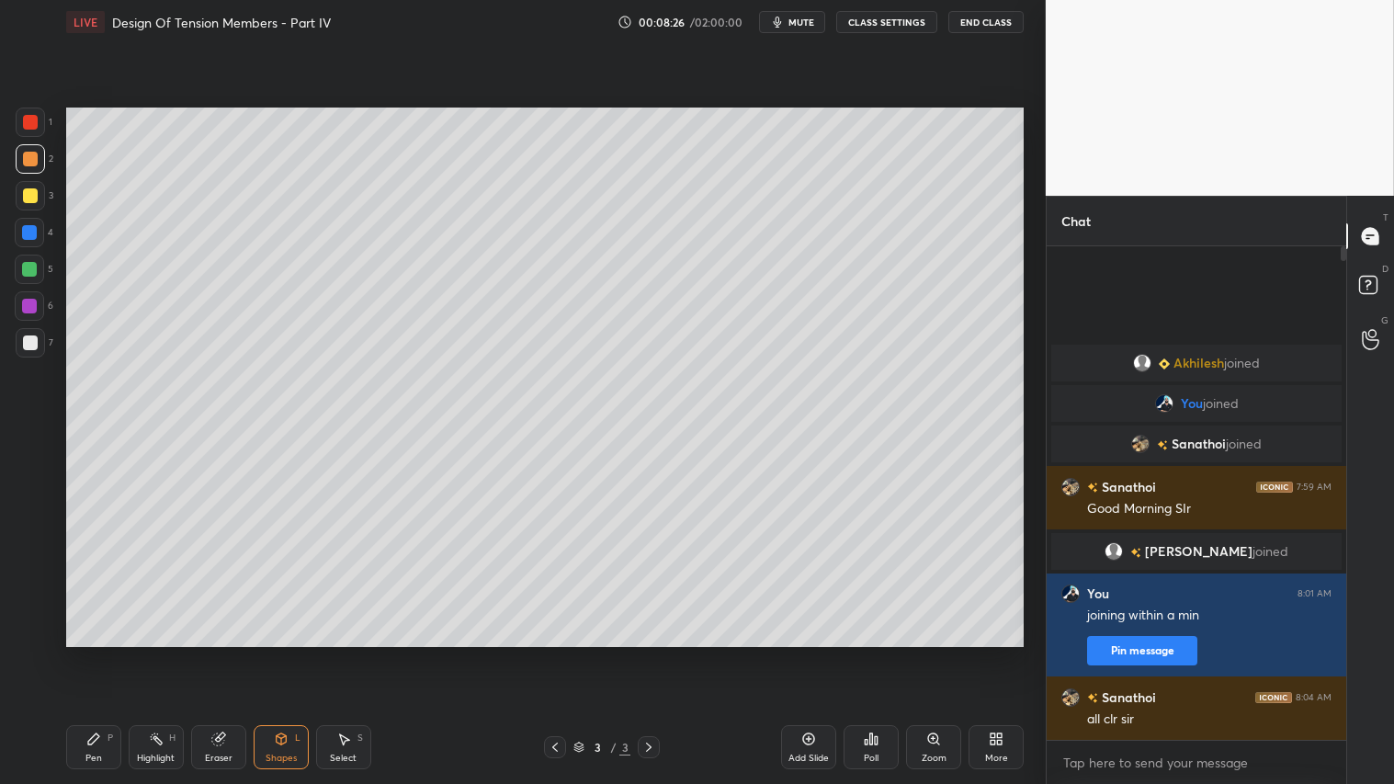
click at [26, 118] on div at bounding box center [30, 122] width 15 height 15
click at [290, 653] on div "Shapes L" at bounding box center [281, 747] width 55 height 44
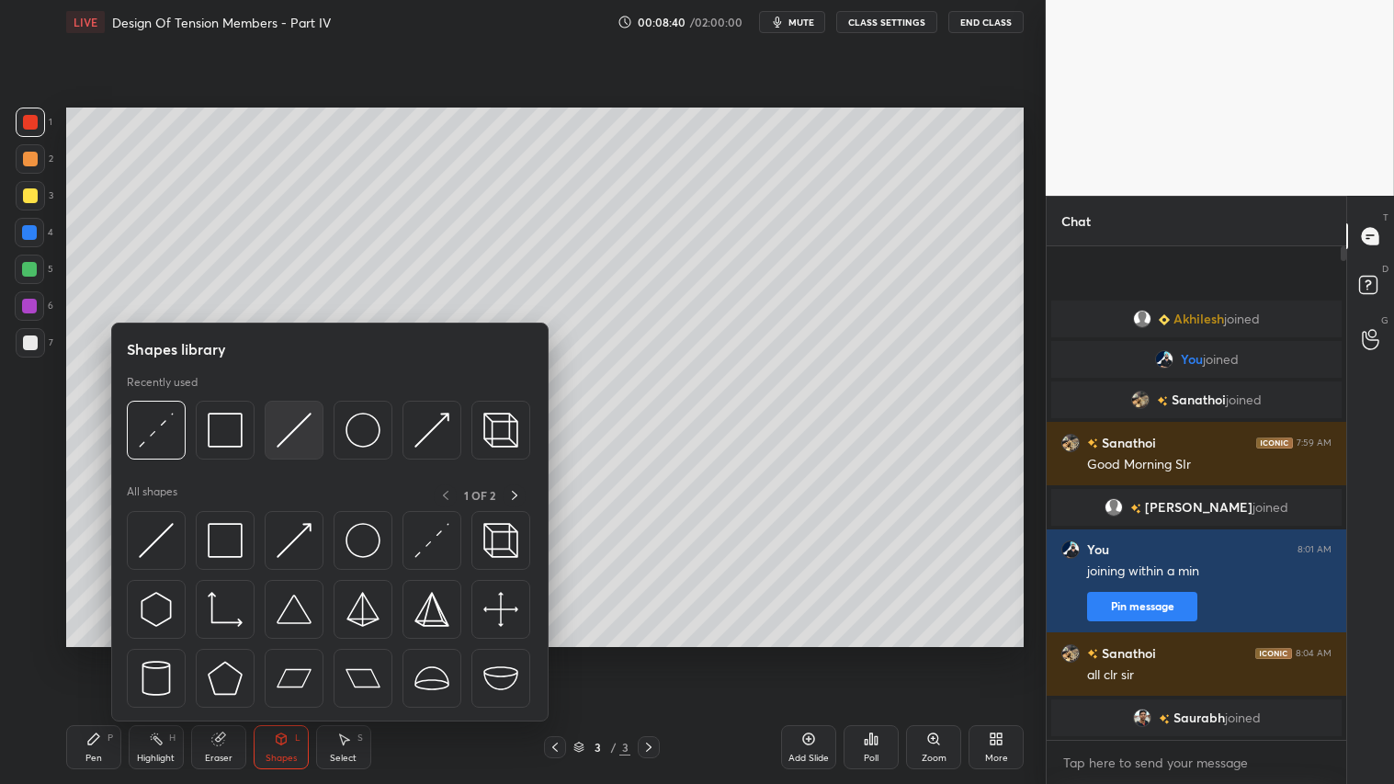
click at [285, 429] on img at bounding box center [294, 430] width 35 height 35
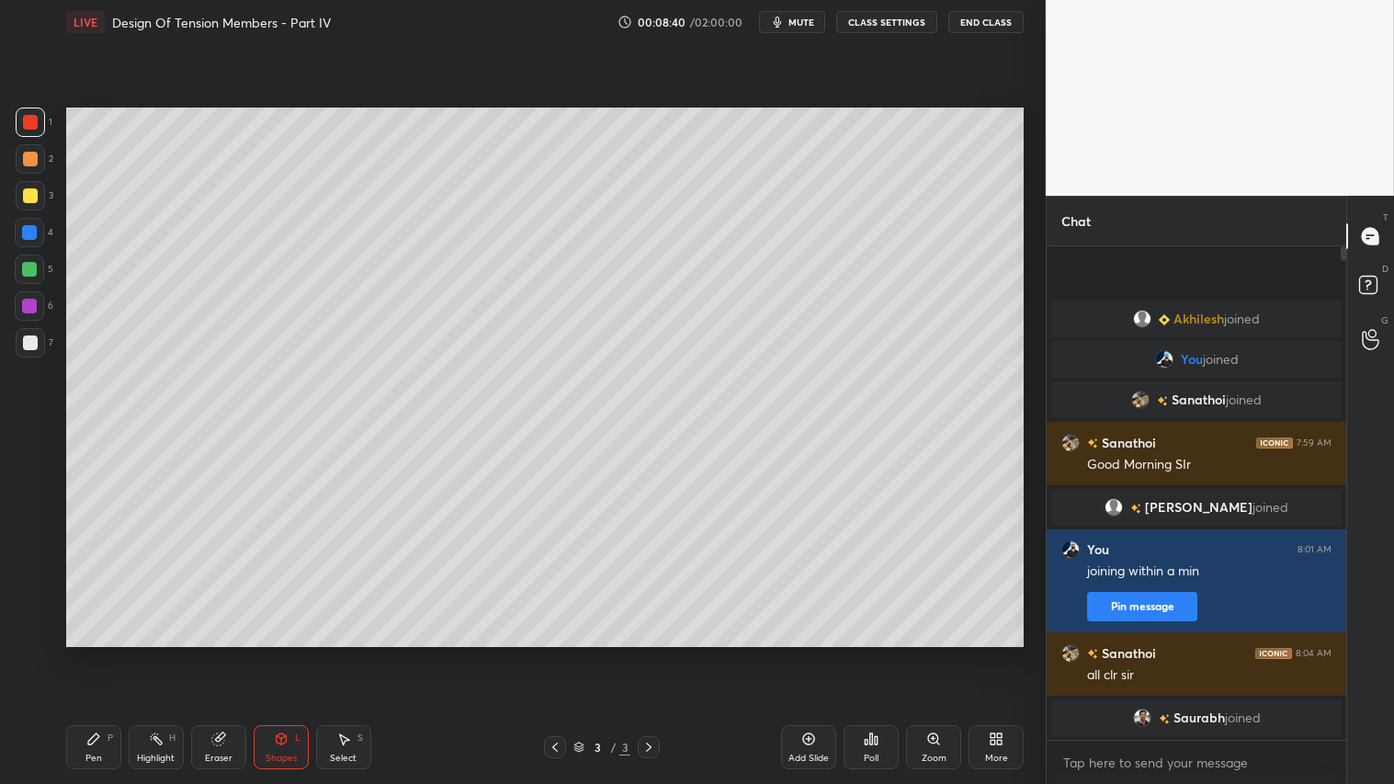
click at [105, 653] on div "Pen P" at bounding box center [93, 747] width 55 height 44
click at [30, 589] on icon at bounding box center [29, 595] width 17 height 13
click at [289, 653] on div "Shapes L" at bounding box center [281, 747] width 55 height 44
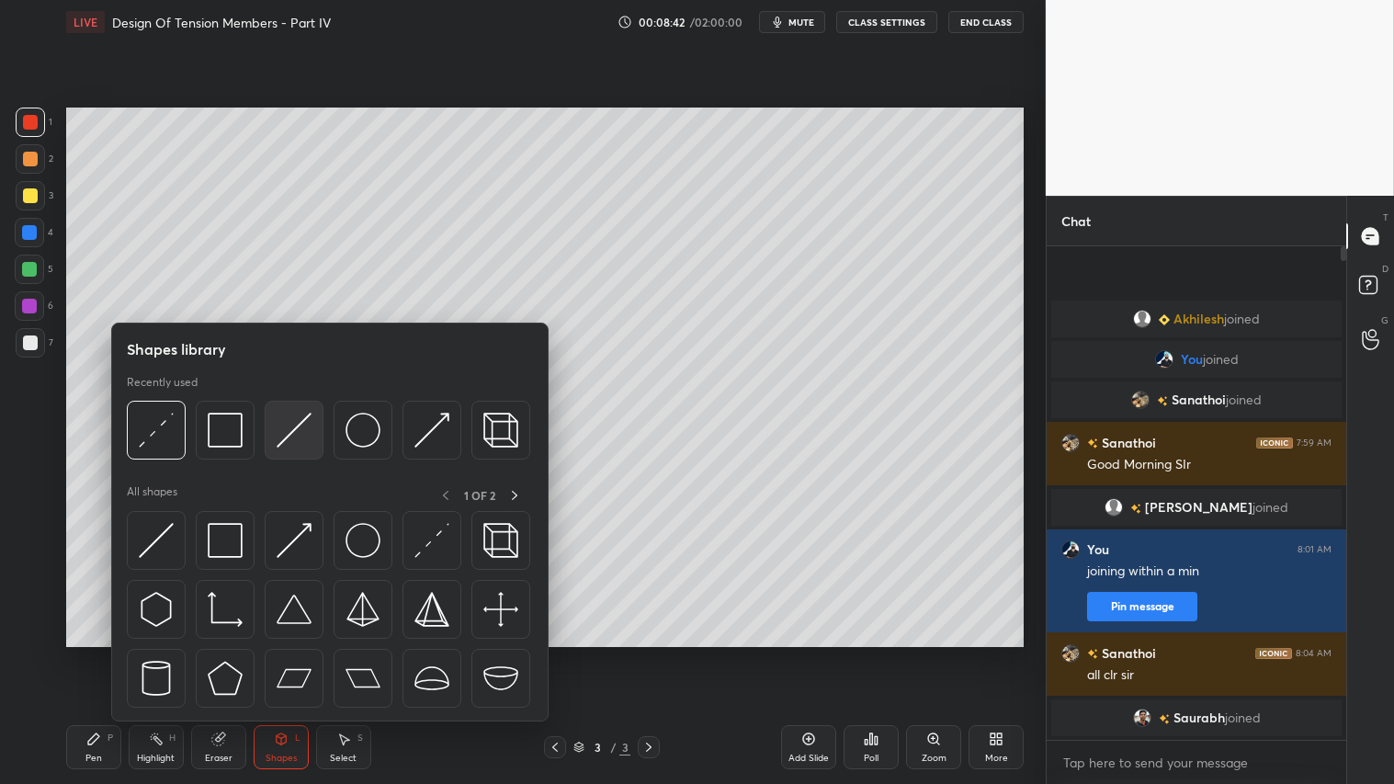
click at [266, 416] on div at bounding box center [294, 430] width 59 height 59
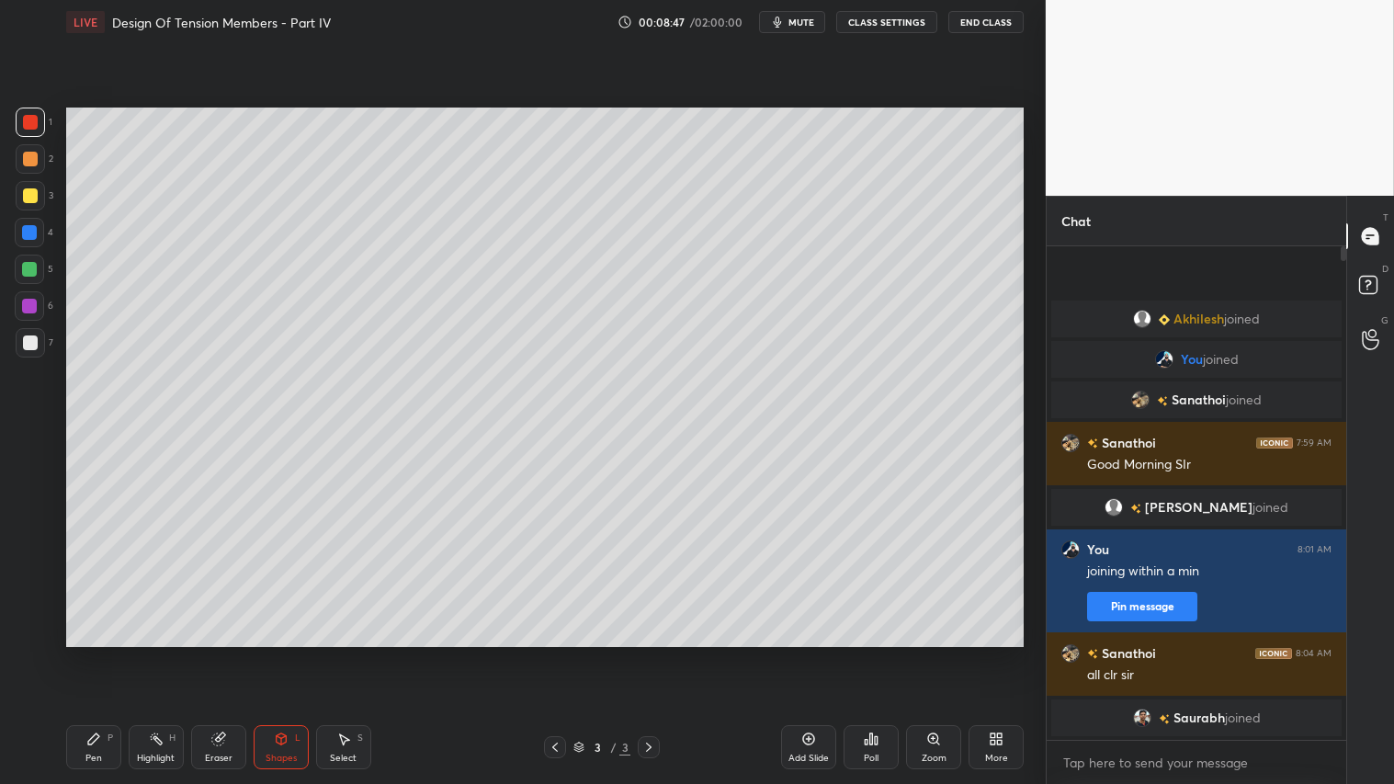
drag, startPoint x: 94, startPoint y: 755, endPoint x: 144, endPoint y: 671, distance: 98.5
click at [96, 653] on div "Pen P" at bounding box center [93, 747] width 55 height 44
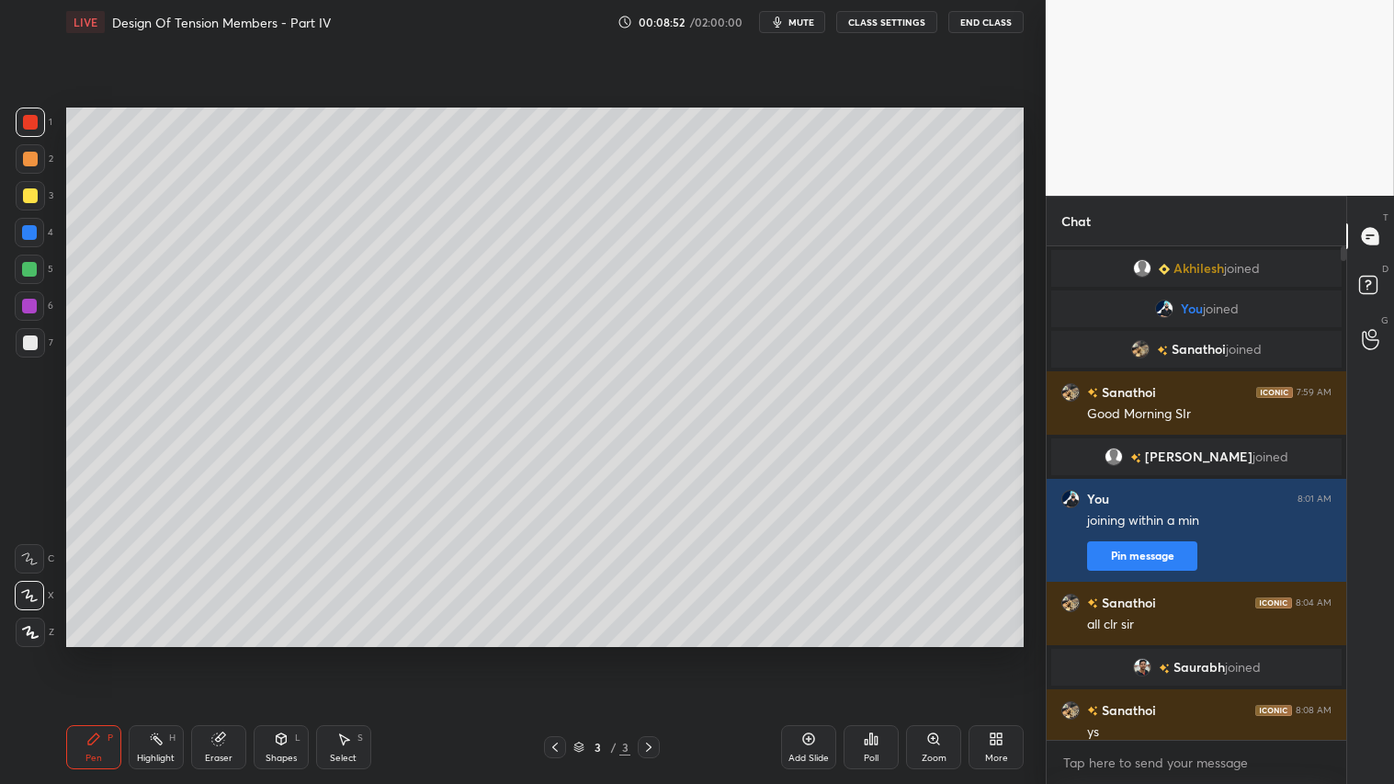
drag, startPoint x: 297, startPoint y: 754, endPoint x: 297, endPoint y: 726, distance: 27.6
click at [297, 653] on div "Shapes L" at bounding box center [281, 747] width 55 height 44
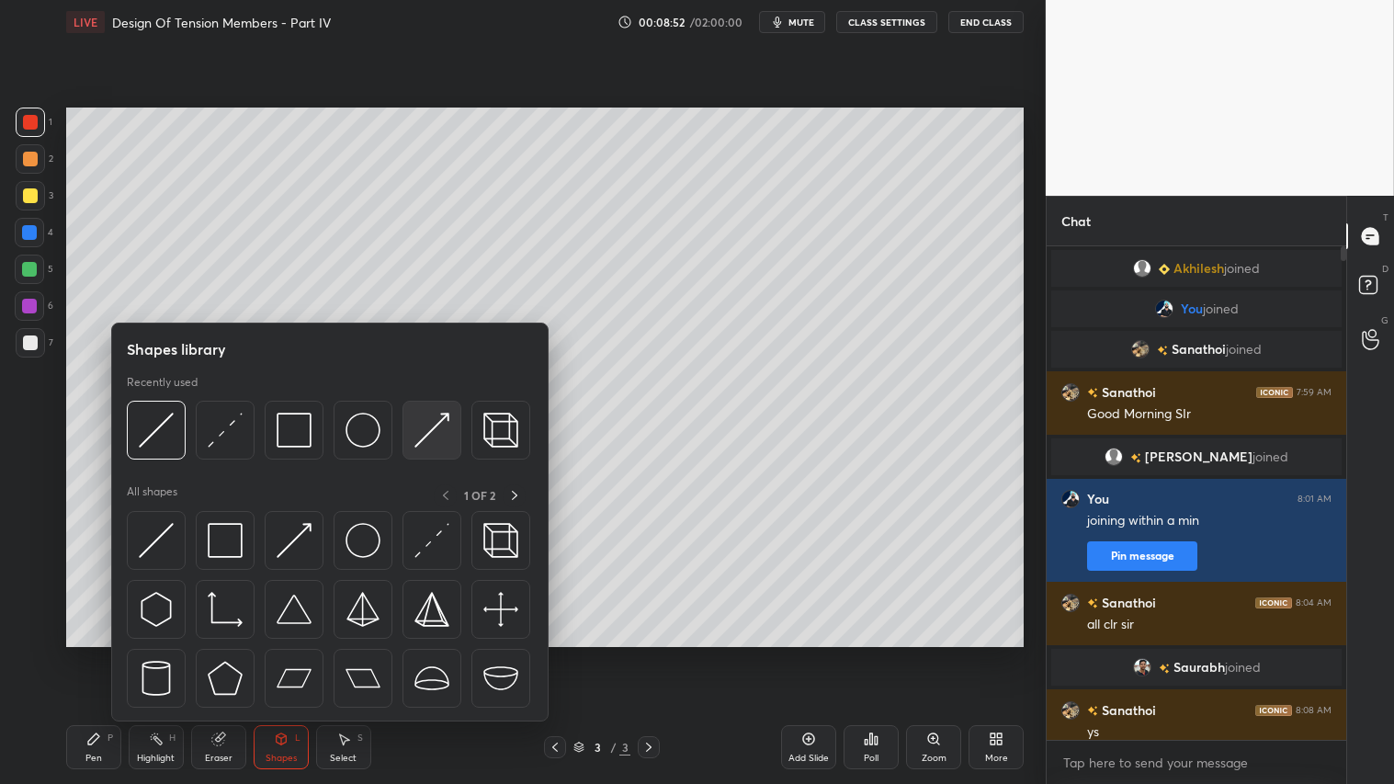
click at [438, 410] on div at bounding box center [432, 430] width 59 height 59
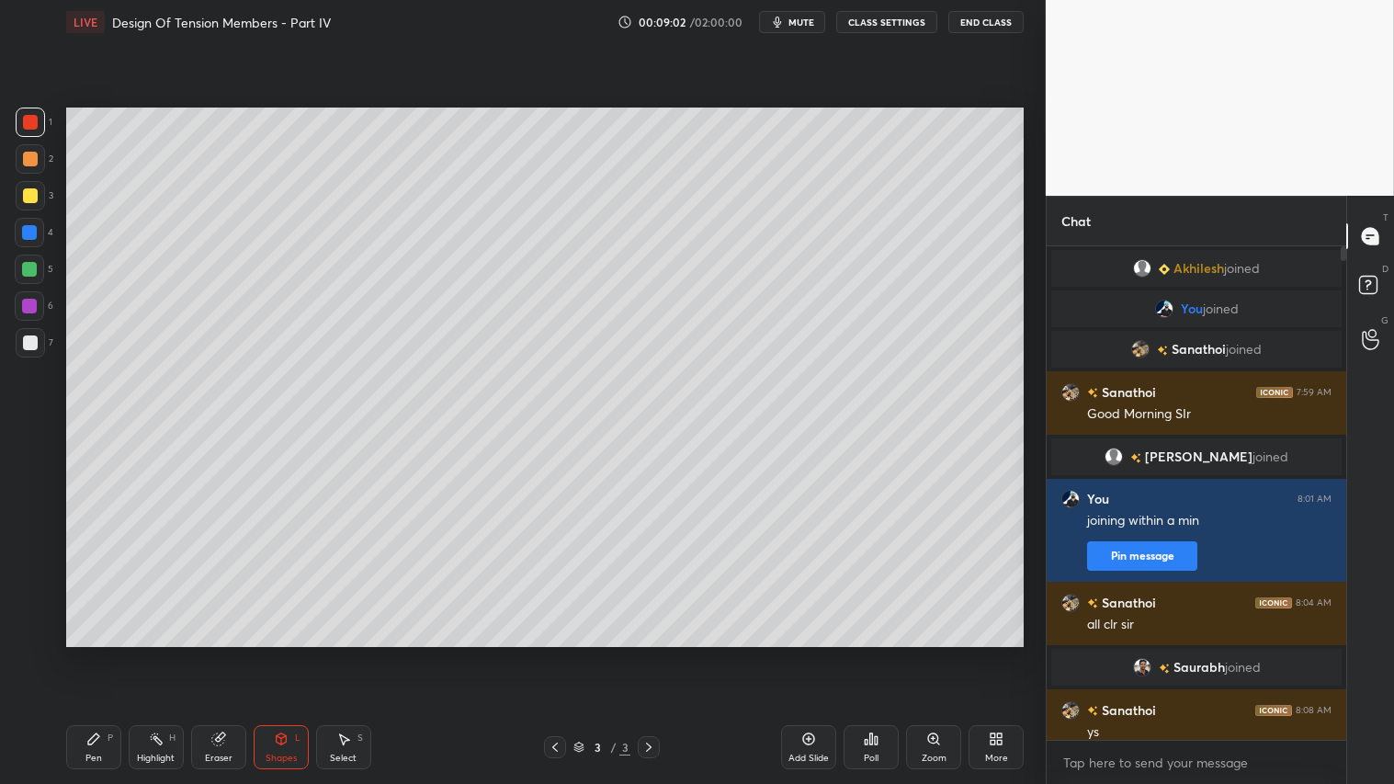
click at [102, 653] on div "Pen P" at bounding box center [93, 747] width 55 height 44
click at [25, 622] on div at bounding box center [30, 632] width 29 height 29
click at [281, 653] on icon at bounding box center [281, 738] width 10 height 11
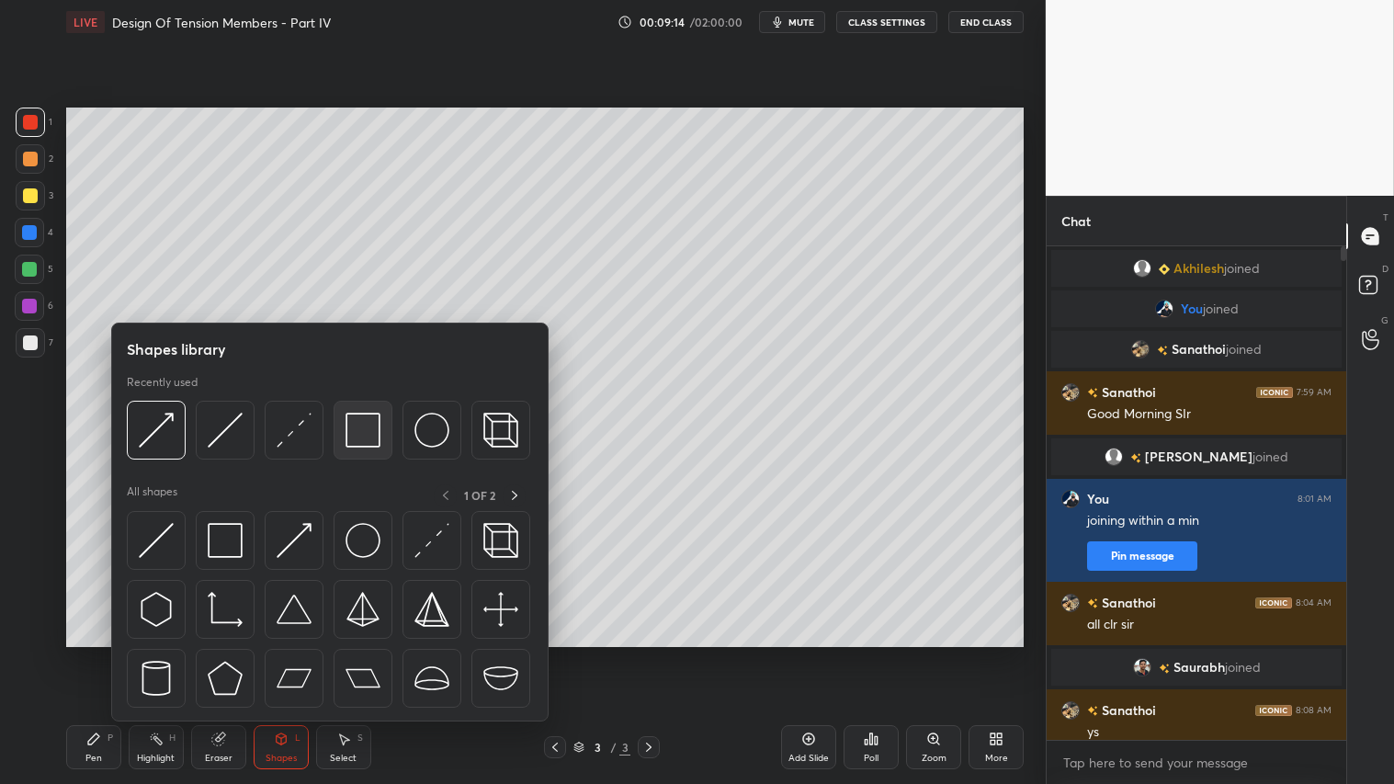
click at [368, 423] on img at bounding box center [363, 430] width 35 height 35
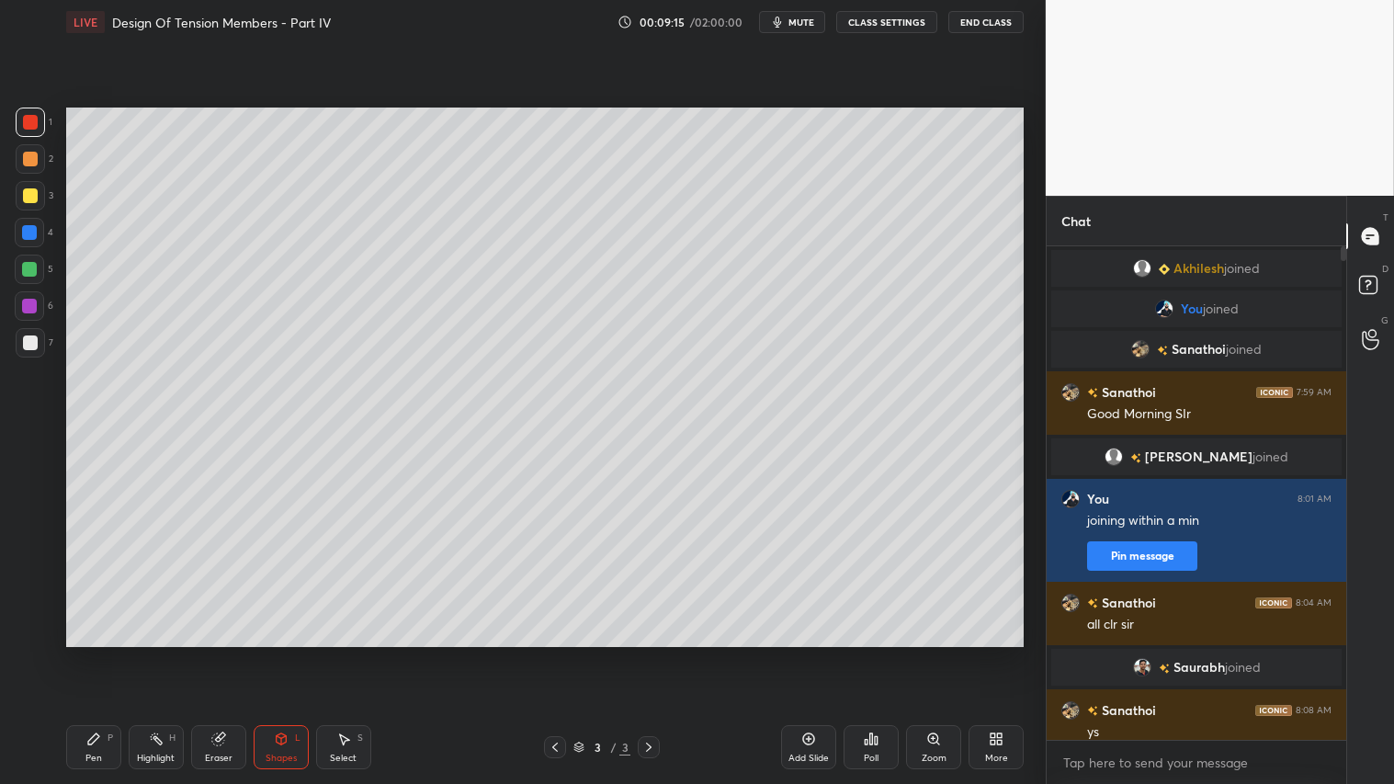
click at [38, 195] on div at bounding box center [30, 195] width 29 height 29
click at [303, 653] on div "Shapes L" at bounding box center [281, 747] width 55 height 44
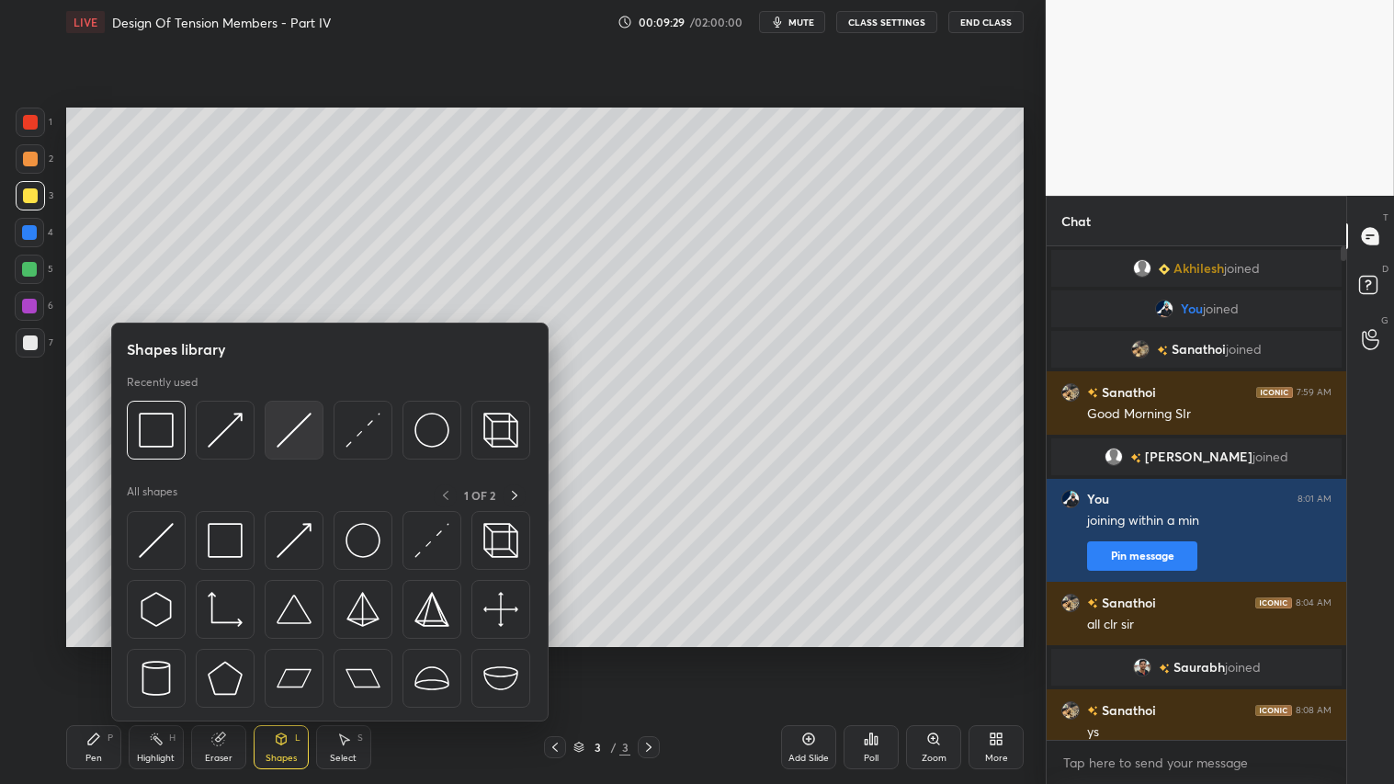
click at [278, 421] on img at bounding box center [294, 430] width 35 height 35
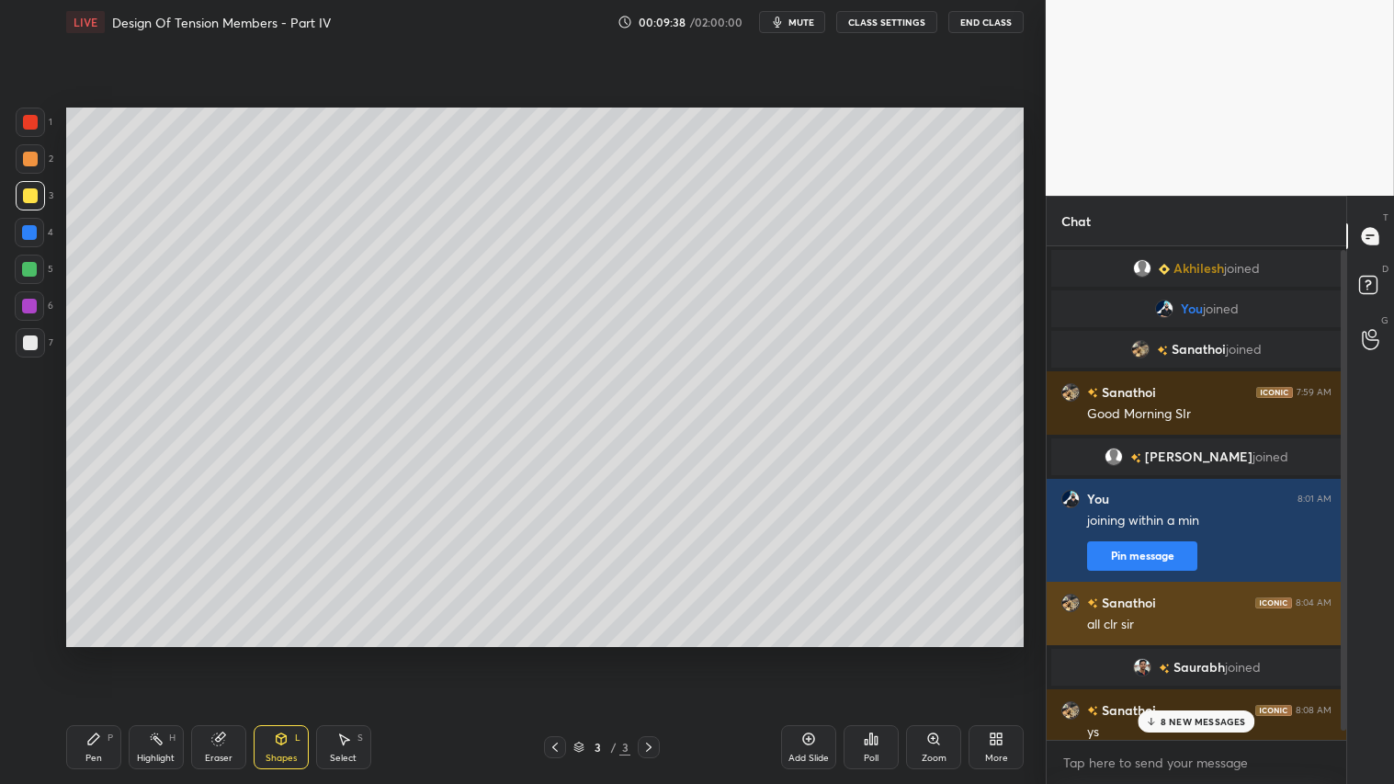
scroll to position [13, 0]
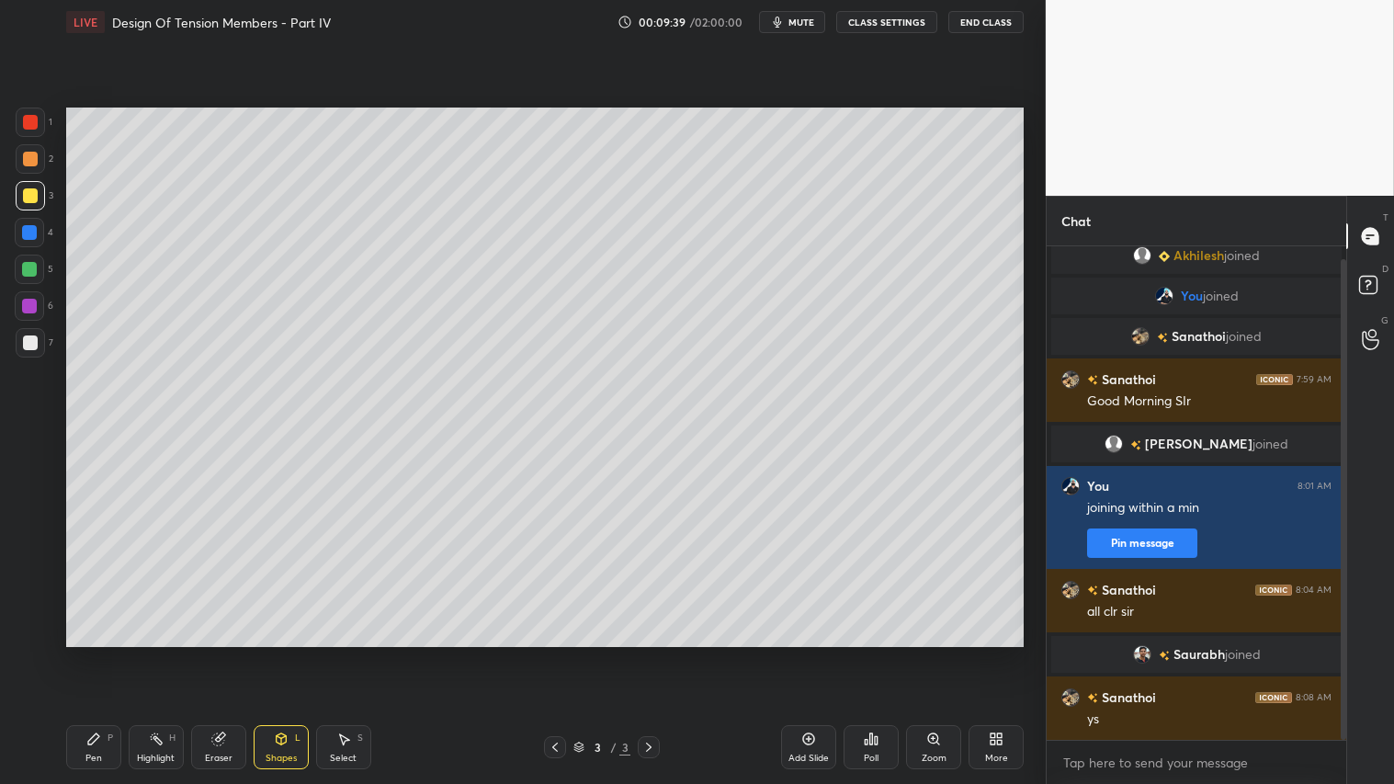
click at [306, 653] on div "Pen P Highlight H Eraser Shapes L Select S" at bounding box center [244, 747] width 357 height 44
click at [276, 653] on div "Shapes" at bounding box center [281, 758] width 31 height 9
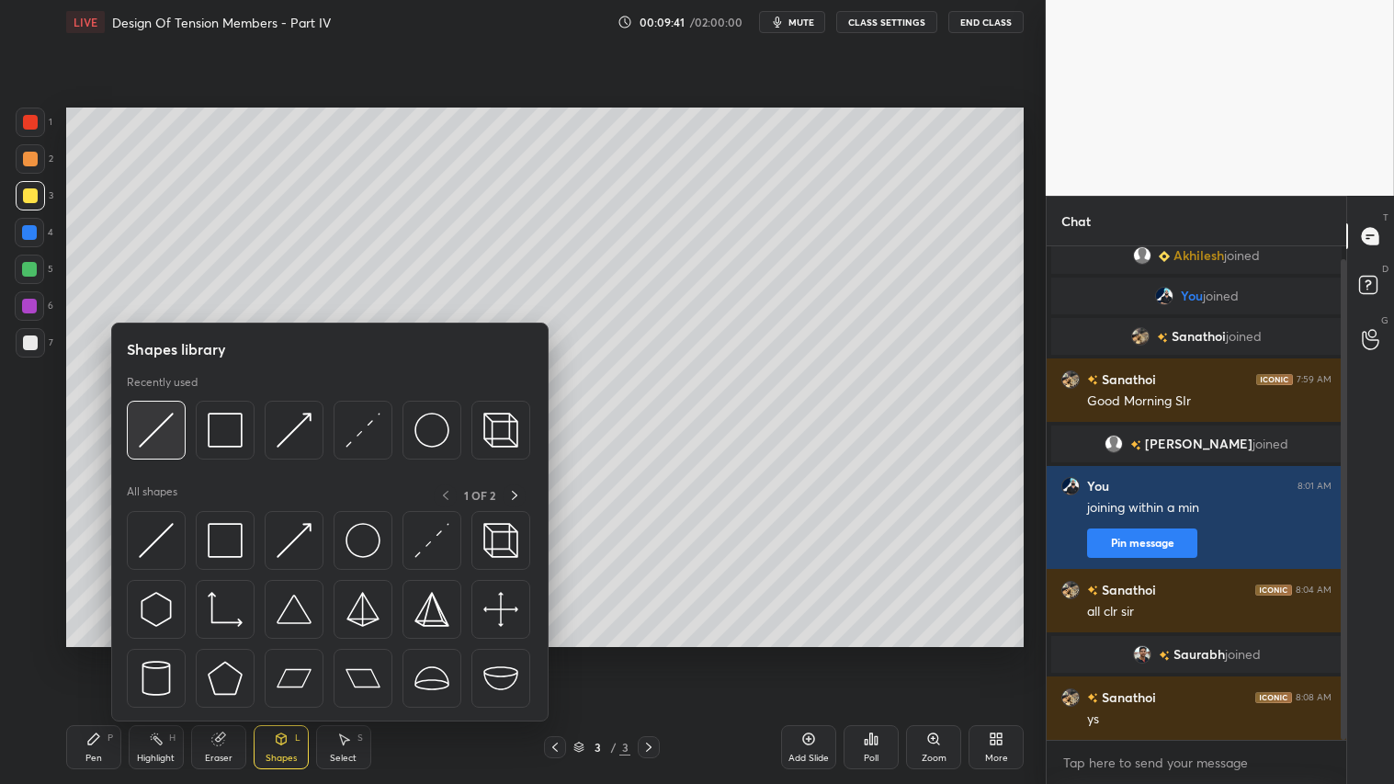
click at [161, 426] on img at bounding box center [156, 430] width 35 height 35
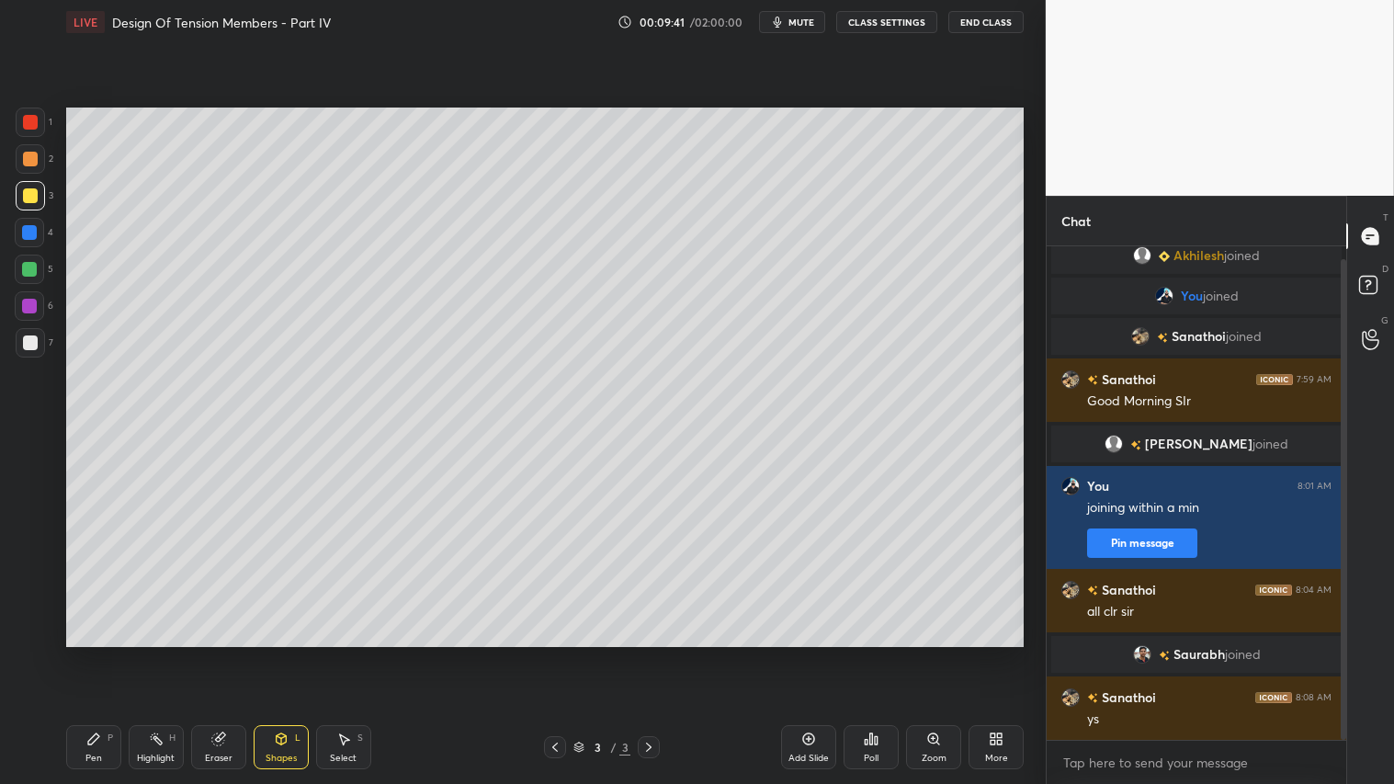
drag, startPoint x: 37, startPoint y: 345, endPoint x: 59, endPoint y: 343, distance: 22.1
click at [42, 345] on div at bounding box center [30, 342] width 29 height 29
drag, startPoint x: 95, startPoint y: 750, endPoint x: 144, endPoint y: 694, distance: 74.9
click at [96, 653] on div "Pen P" at bounding box center [93, 747] width 55 height 44
drag, startPoint x: 17, startPoint y: 170, endPoint x: 26, endPoint y: 175, distance: 10.3
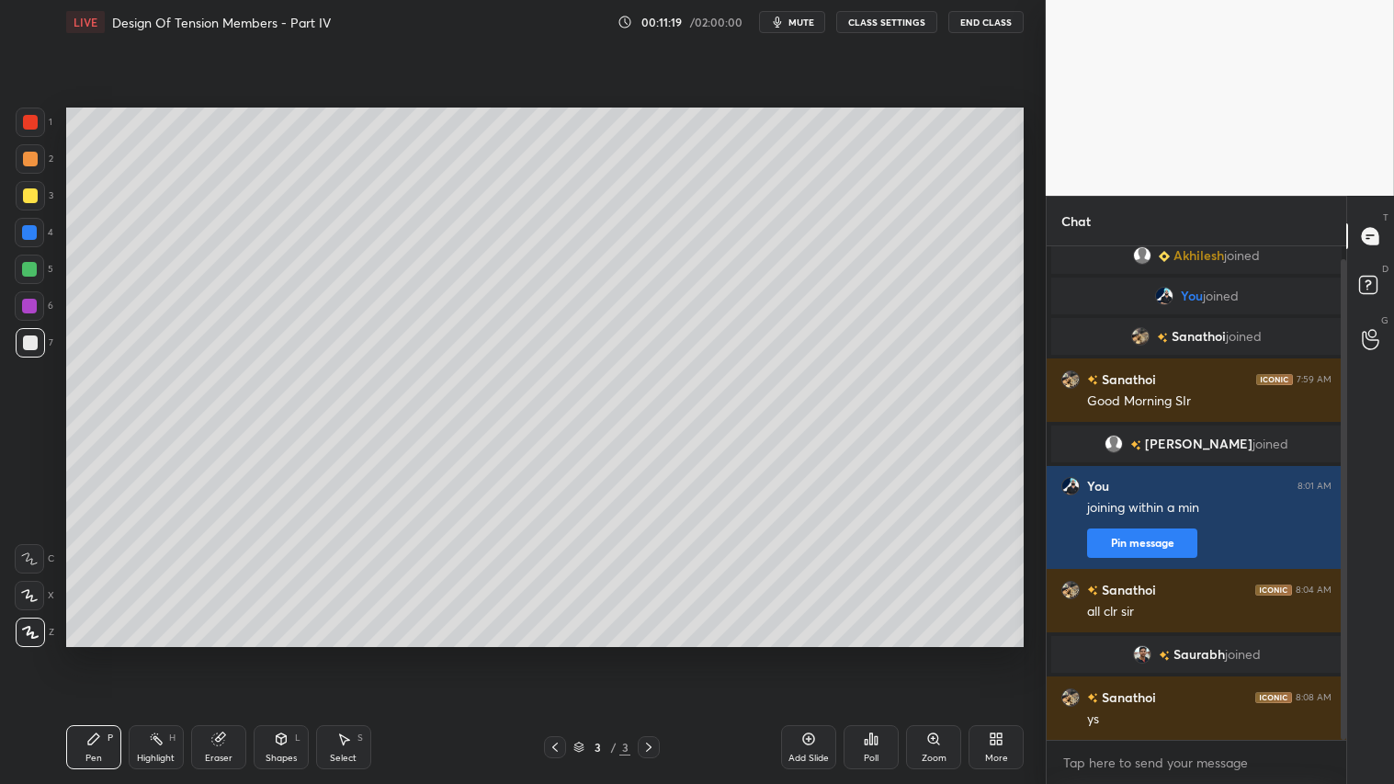
click at [18, 170] on div at bounding box center [30, 158] width 29 height 29
drag, startPoint x: 88, startPoint y: 759, endPoint x: 84, endPoint y: 744, distance: 15.4
click at [89, 653] on div "Pen" at bounding box center [93, 758] width 17 height 9
click at [101, 653] on div "Pen P" at bounding box center [93, 747] width 55 height 44
drag, startPoint x: 274, startPoint y: 742, endPoint x: 294, endPoint y: 724, distance: 26.7
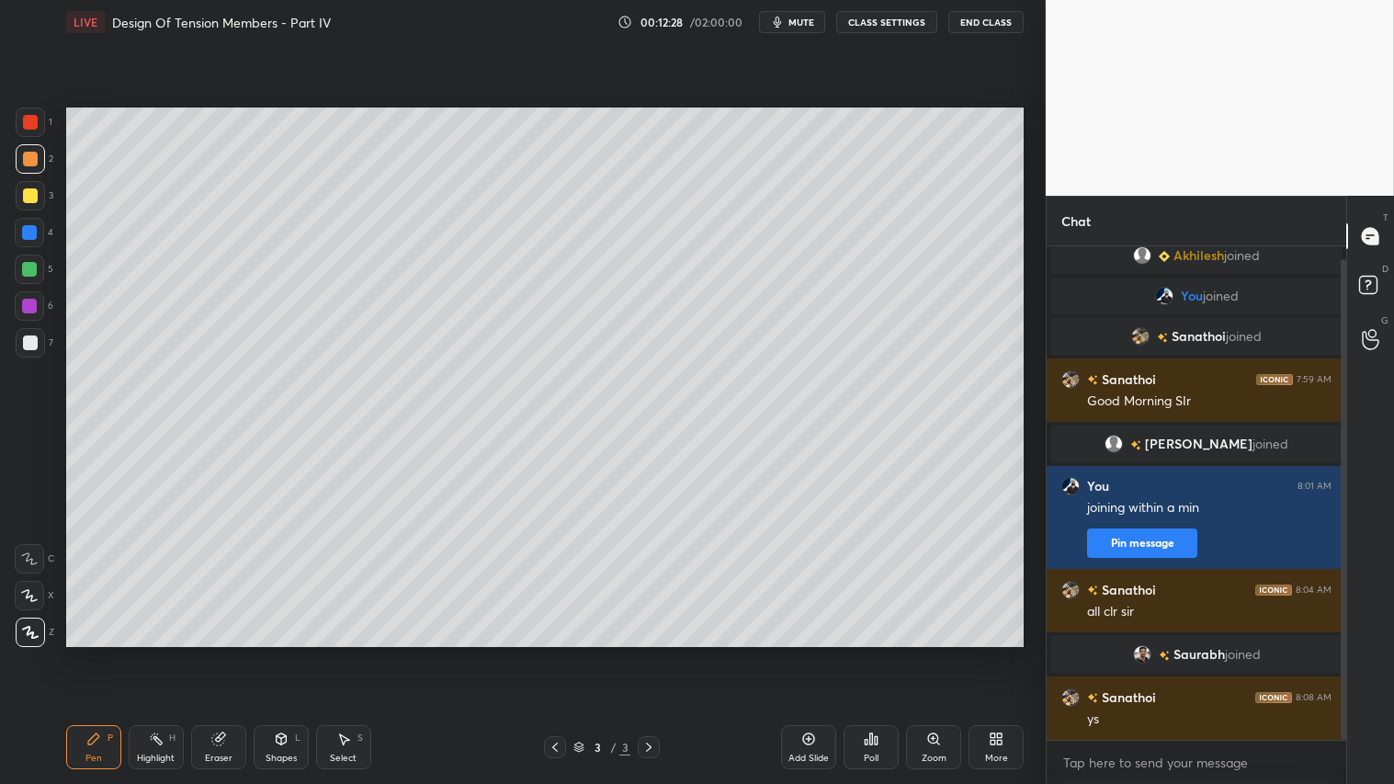
click at [278, 653] on icon at bounding box center [281, 738] width 15 height 15
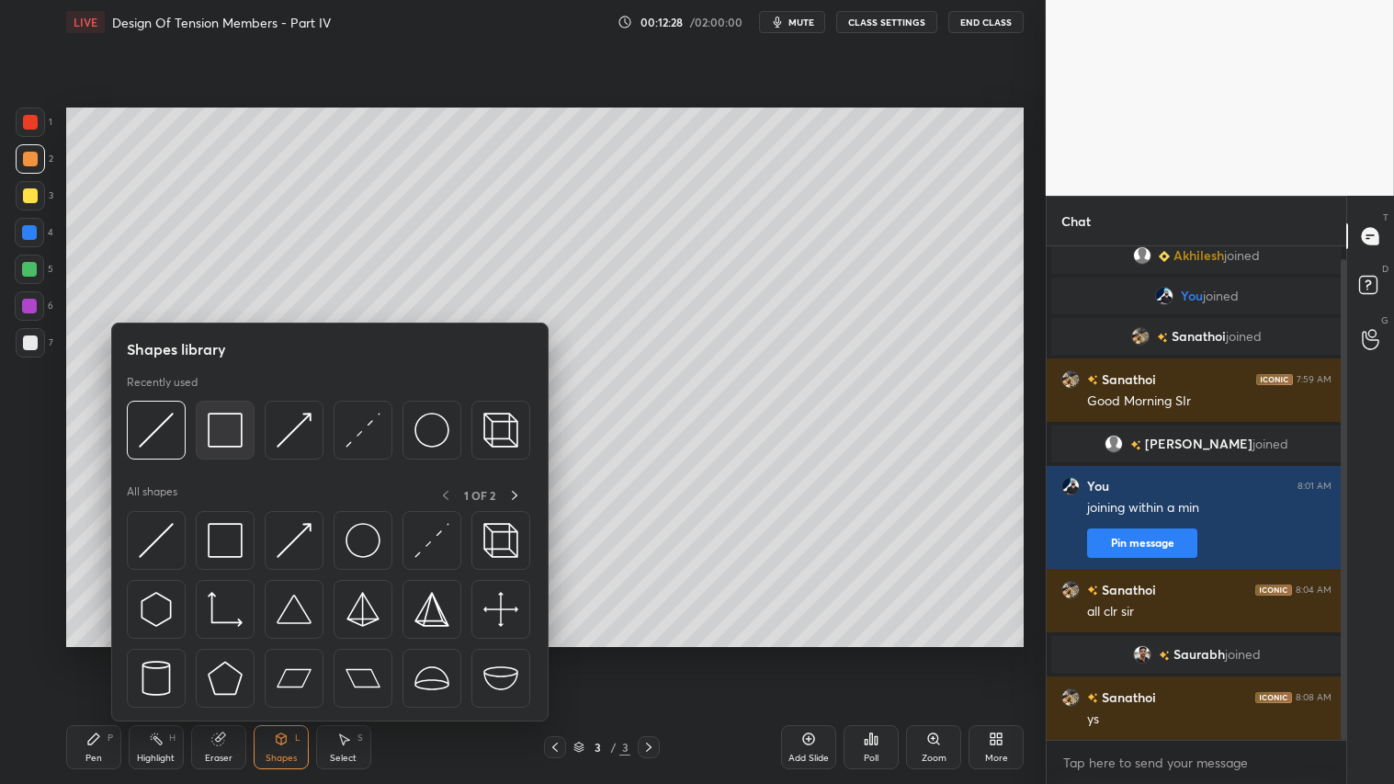
click at [224, 425] on img at bounding box center [225, 430] width 35 height 35
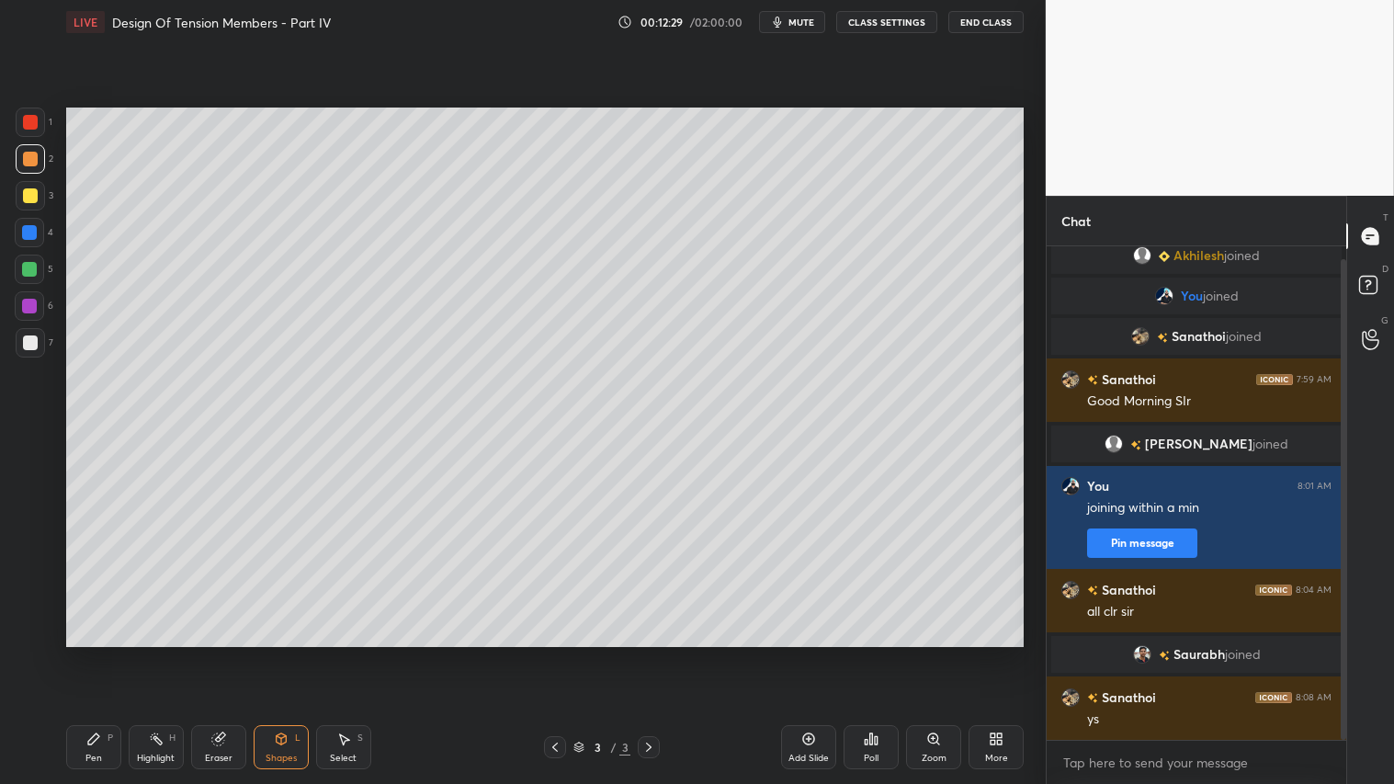
click at [28, 342] on div at bounding box center [30, 342] width 15 height 15
click at [29, 159] on div at bounding box center [30, 159] width 15 height 15
click at [94, 653] on div "Pen" at bounding box center [93, 758] width 17 height 9
click at [98, 653] on div "Pen P" at bounding box center [93, 747] width 55 height 44
click at [32, 156] on div at bounding box center [30, 159] width 15 height 15
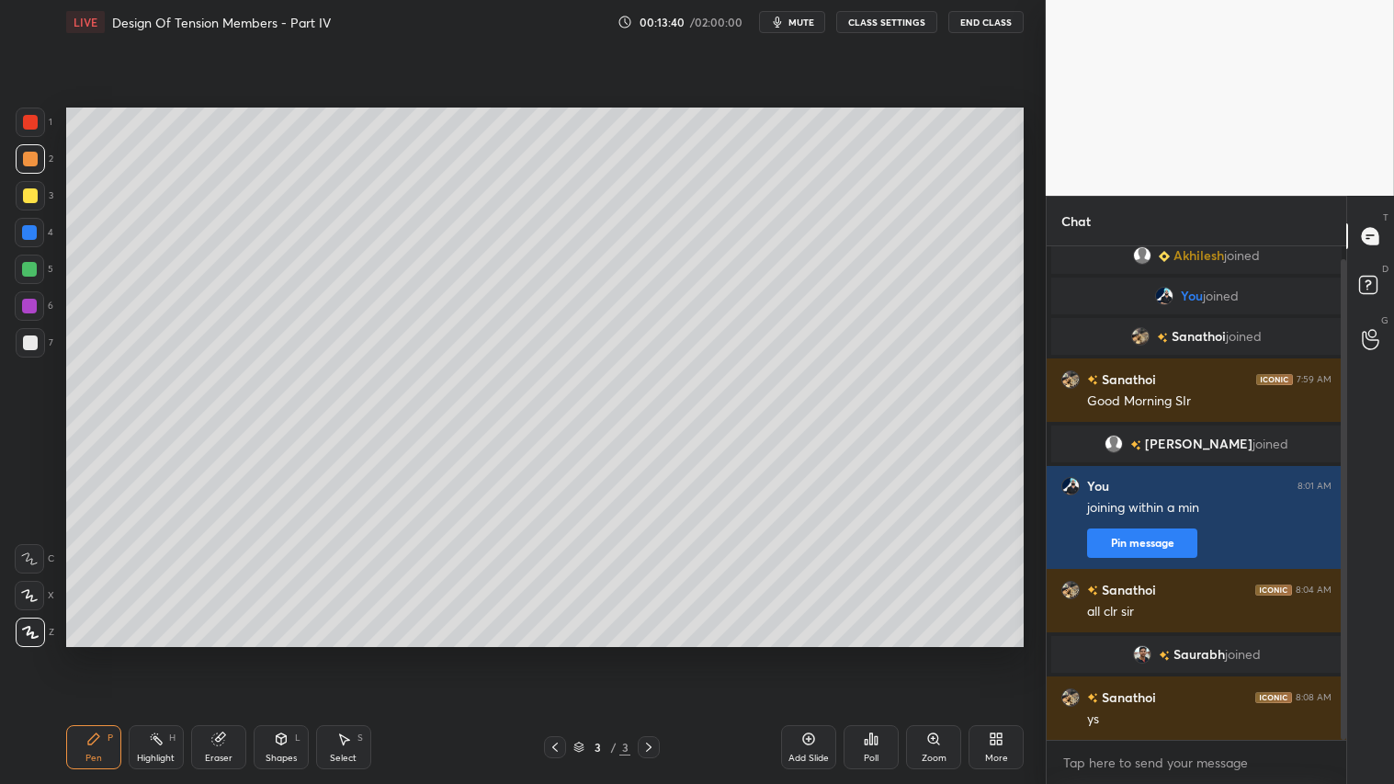
click at [800, 653] on div "Add Slide" at bounding box center [808, 747] width 55 height 44
click at [280, 653] on div "Shapes L" at bounding box center [281, 747] width 55 height 44
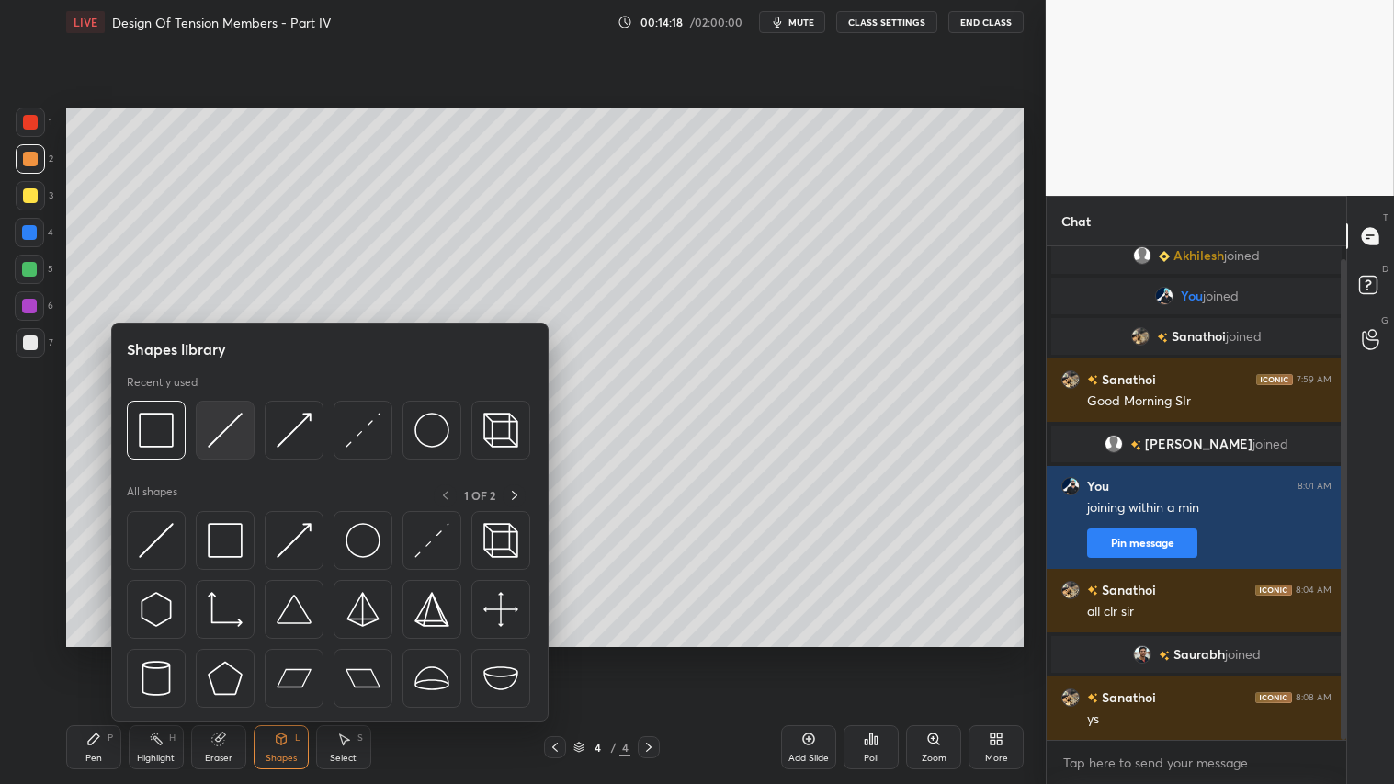
click at [226, 421] on img at bounding box center [225, 430] width 35 height 35
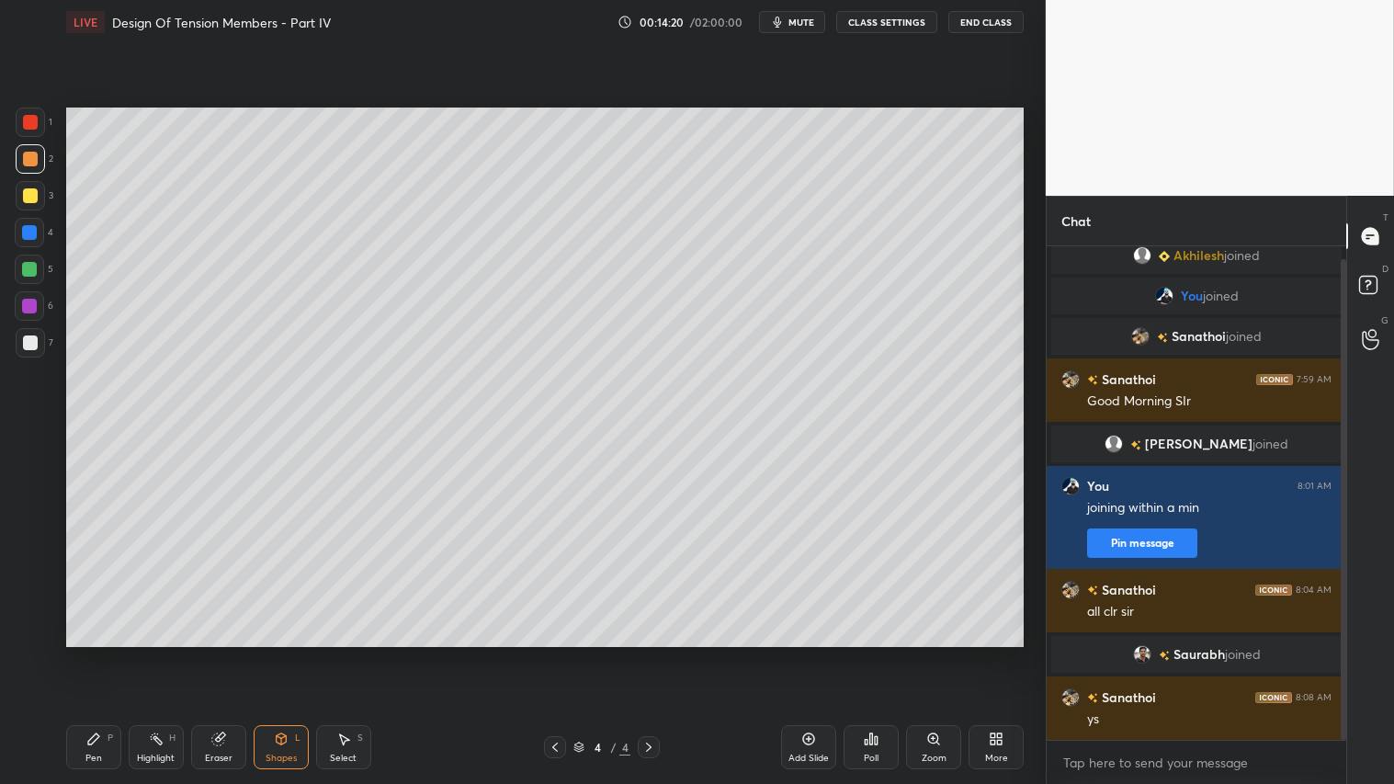
drag, startPoint x: 95, startPoint y: 757, endPoint x: 115, endPoint y: 658, distance: 101.3
click at [98, 653] on div "Pen" at bounding box center [93, 758] width 17 height 9
click at [278, 653] on icon at bounding box center [281, 738] width 10 height 11
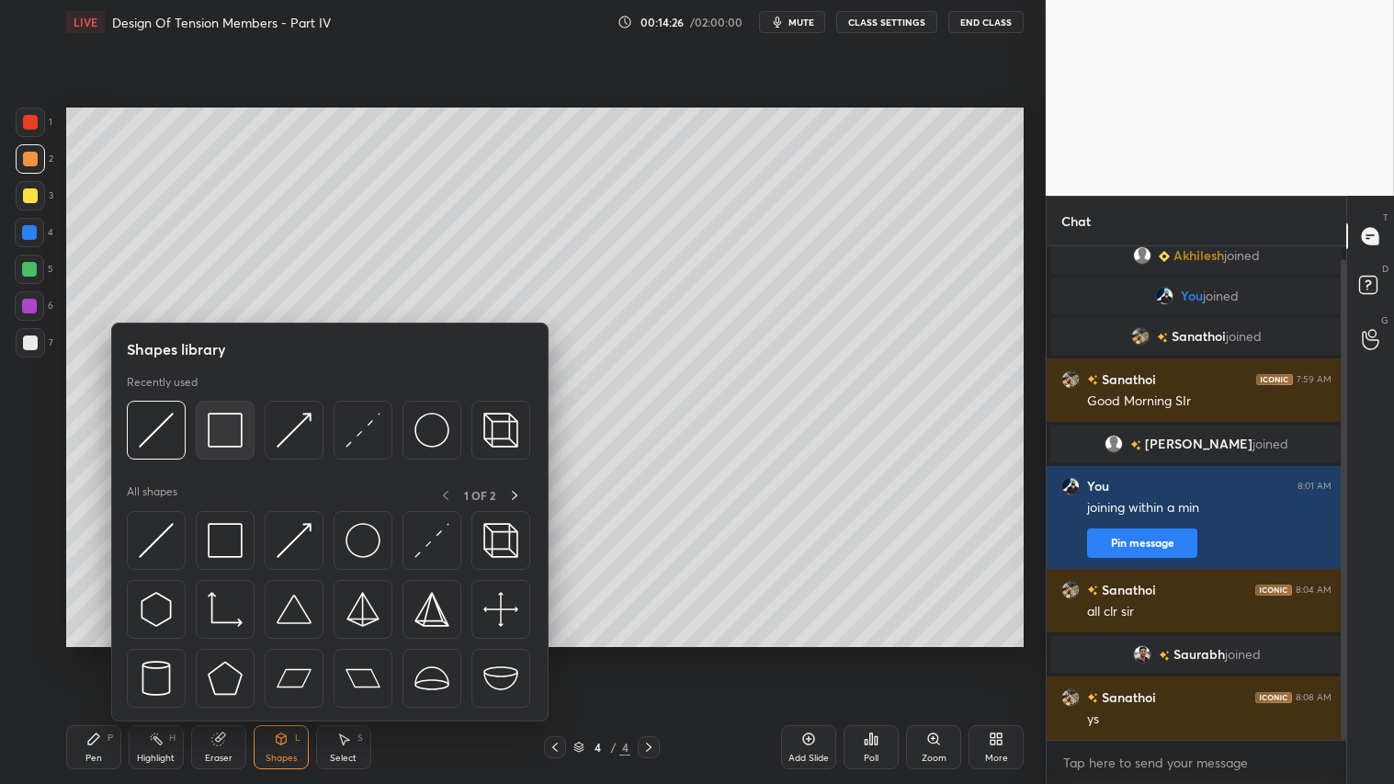
click at [228, 424] on img at bounding box center [225, 430] width 35 height 35
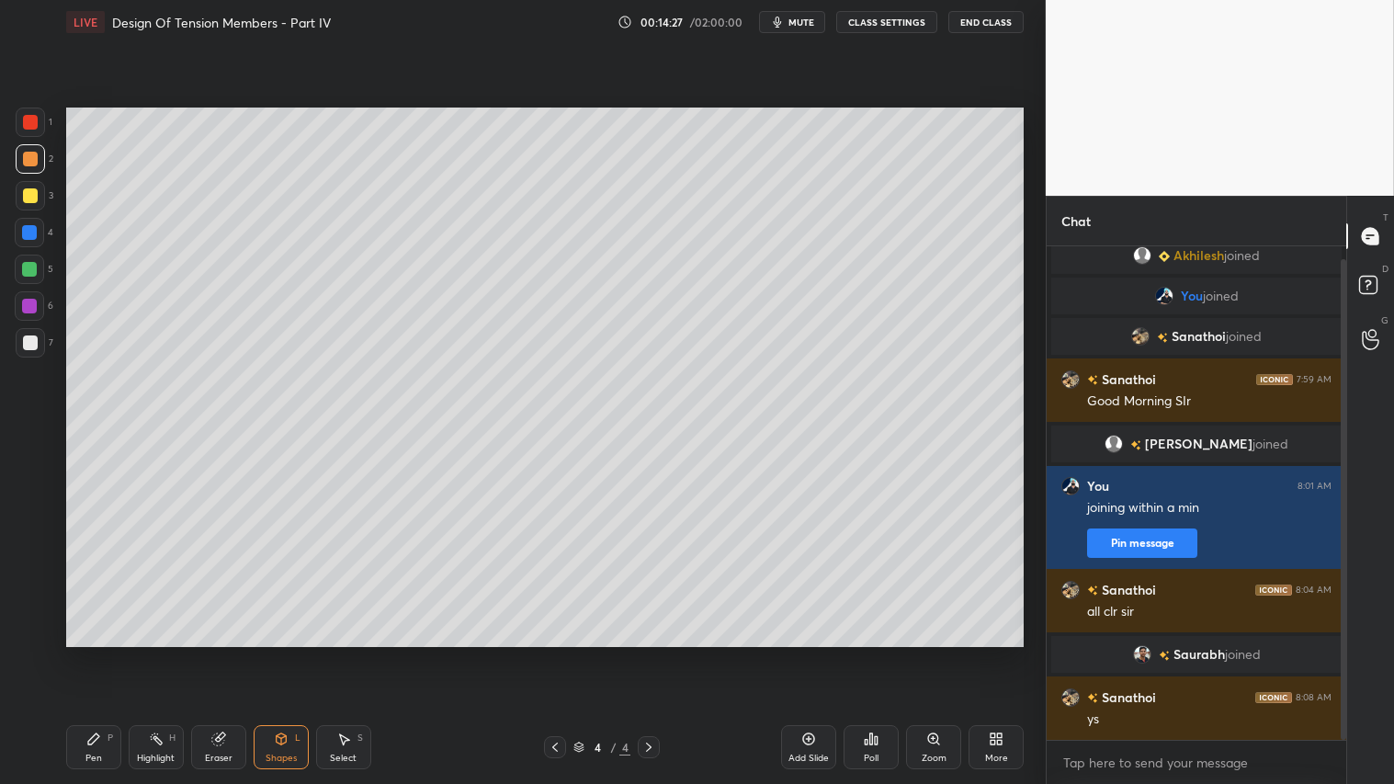
click at [40, 349] on div at bounding box center [30, 342] width 29 height 29
drag, startPoint x: 32, startPoint y: 156, endPoint x: 62, endPoint y: 253, distance: 100.9
click at [34, 153] on div at bounding box center [30, 159] width 15 height 15
click at [96, 653] on div "Pen" at bounding box center [93, 758] width 17 height 9
click at [221, 653] on icon at bounding box center [217, 739] width 12 height 12
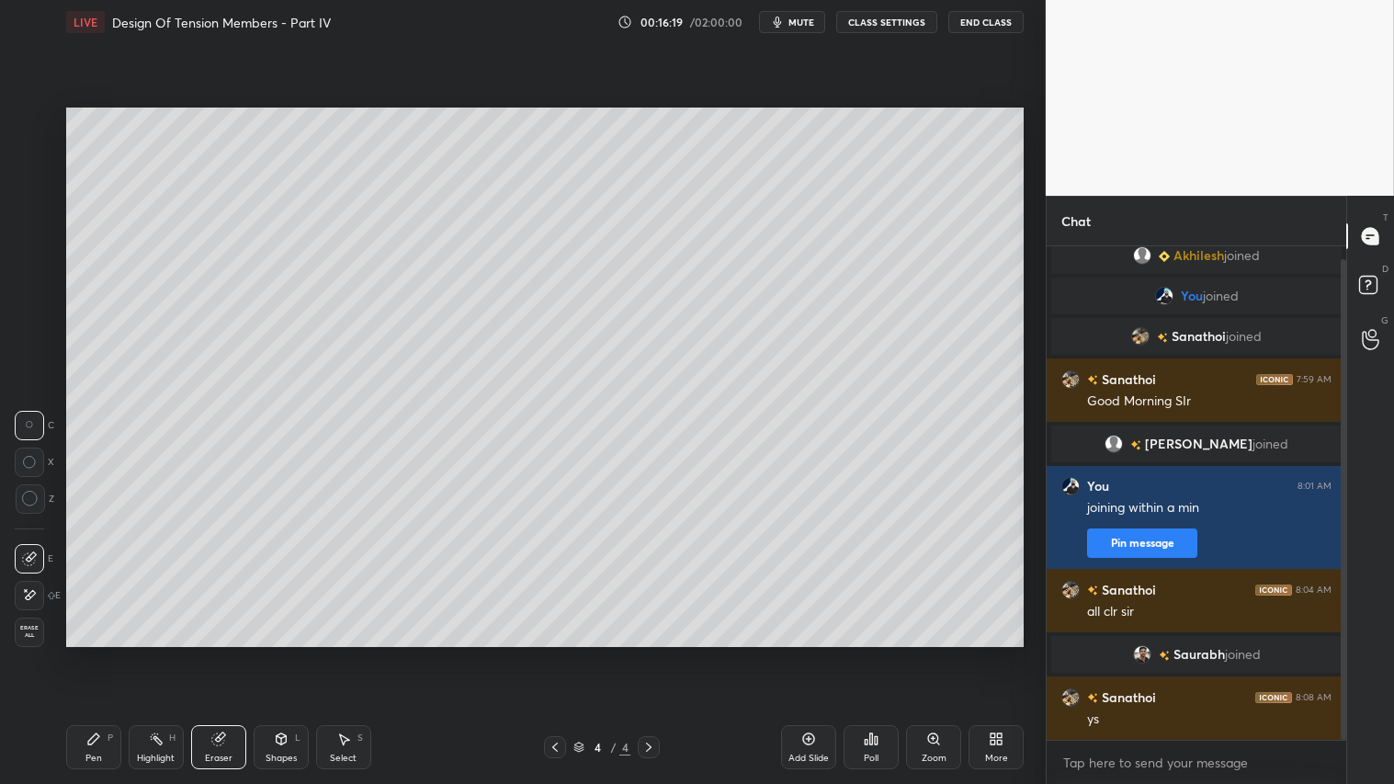
drag, startPoint x: 35, startPoint y: 497, endPoint x: 46, endPoint y: 494, distance: 11.4
click at [35, 497] on icon at bounding box center [30, 499] width 17 height 17
click at [119, 653] on div "Pen P Highlight H Eraser Shapes L Select S 4 / 4 Add Slide Poll Zoom More" at bounding box center [545, 747] width 958 height 74
drag, startPoint x: 101, startPoint y: 774, endPoint x: 94, endPoint y: 758, distance: 17.3
click at [99, 653] on div "Pen P Highlight H Eraser Shapes L Select S 4 / 4 Add Slide Poll Zoom More" at bounding box center [545, 747] width 958 height 74
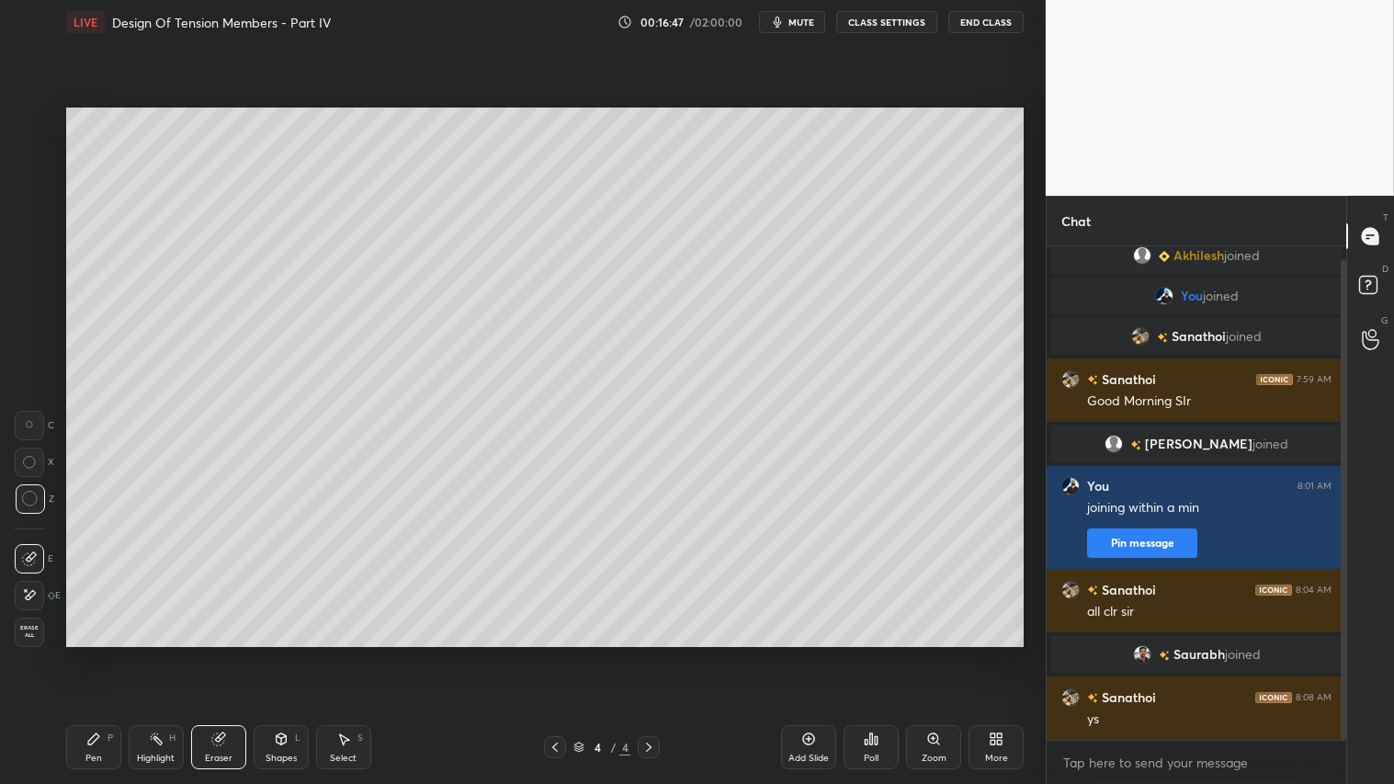
click at [90, 653] on icon at bounding box center [93, 738] width 15 height 15
click at [29, 162] on div at bounding box center [30, 159] width 15 height 15
click at [112, 653] on div "Pen P" at bounding box center [93, 747] width 55 height 44
click at [269, 653] on div "Shapes" at bounding box center [281, 758] width 31 height 9
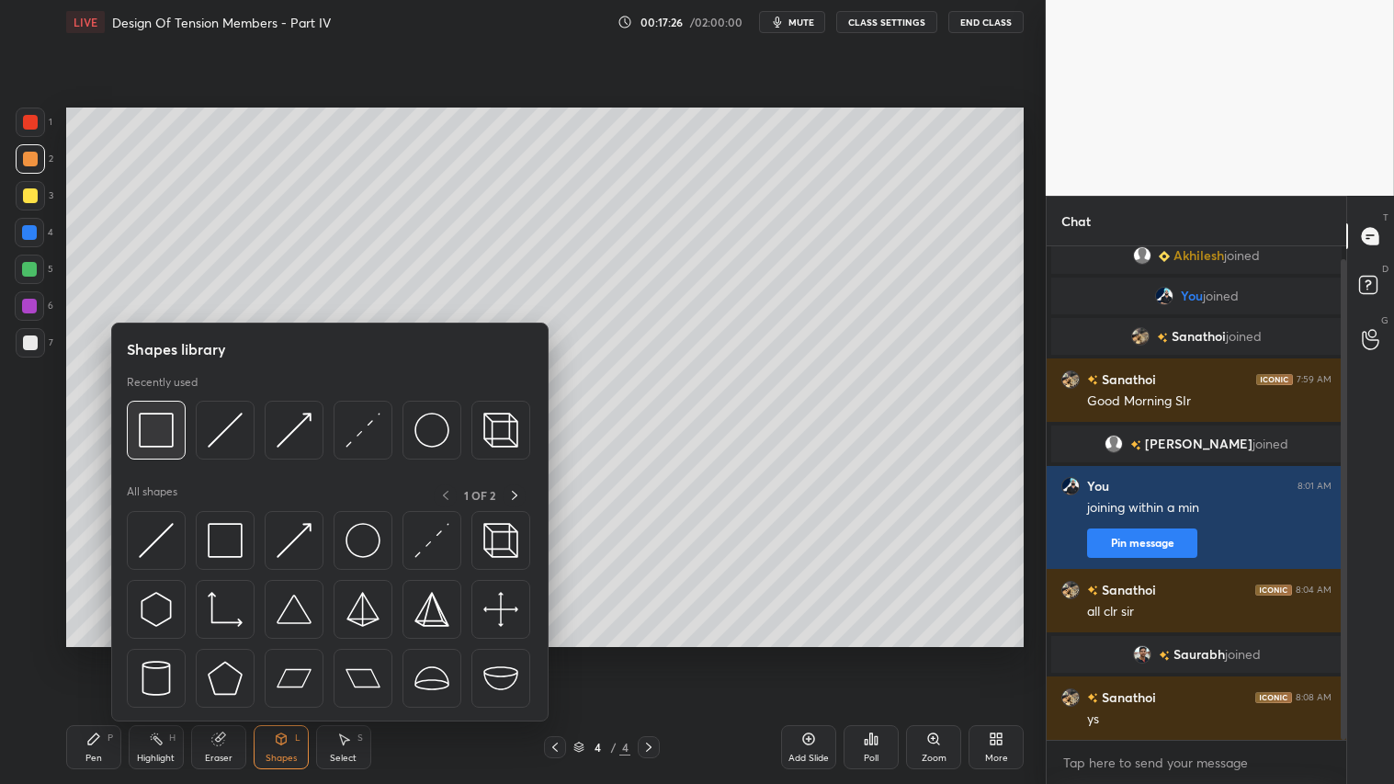
click at [168, 429] on img at bounding box center [156, 430] width 35 height 35
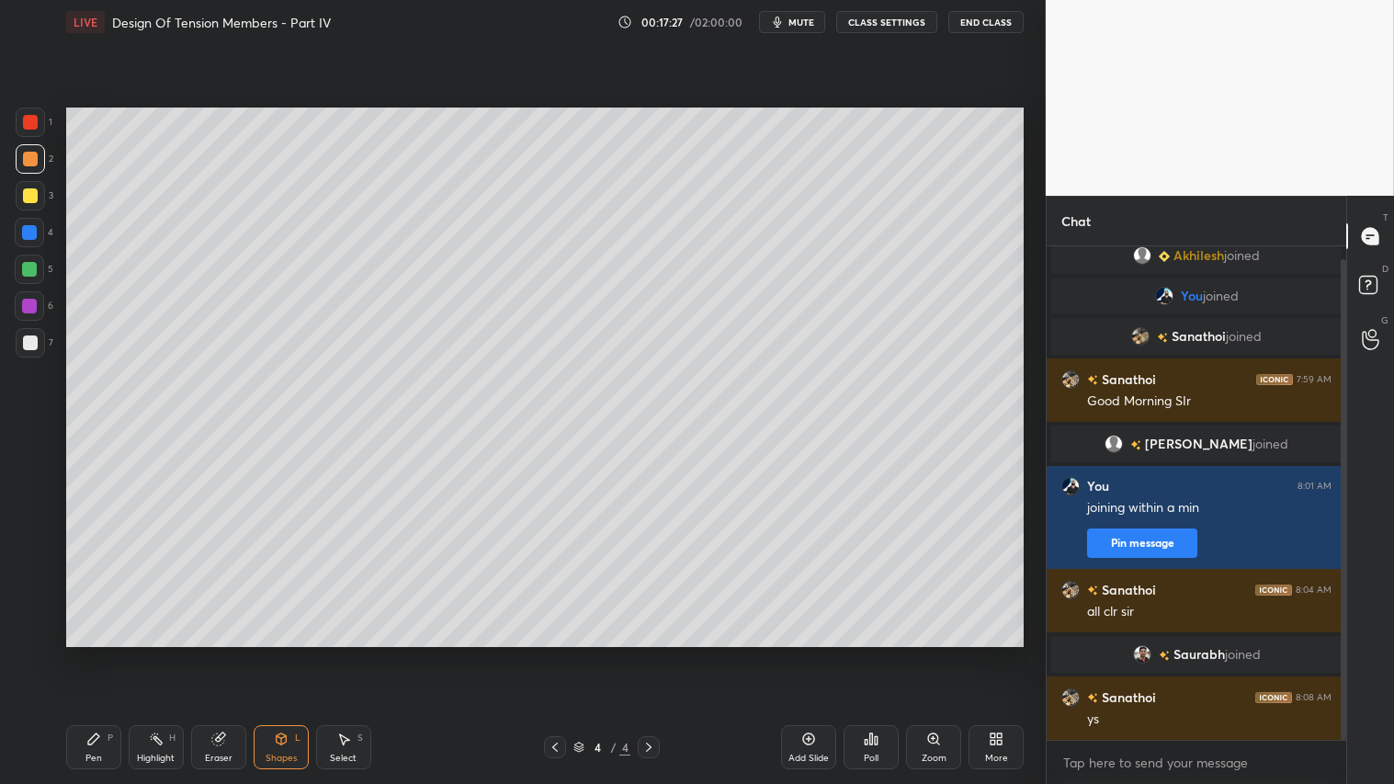
click at [23, 343] on div at bounding box center [30, 342] width 15 height 15
drag, startPoint x: 353, startPoint y: 756, endPoint x: 432, endPoint y: 656, distance: 127.6
click at [359, 653] on div "Select S" at bounding box center [343, 747] width 55 height 44
drag, startPoint x: 703, startPoint y: 314, endPoint x: 787, endPoint y: 347, distance: 89.9
click at [795, 354] on div "0 ° Undo Copy Duplicate Duplicate to new slide Delete" at bounding box center [545, 377] width 958 height 539
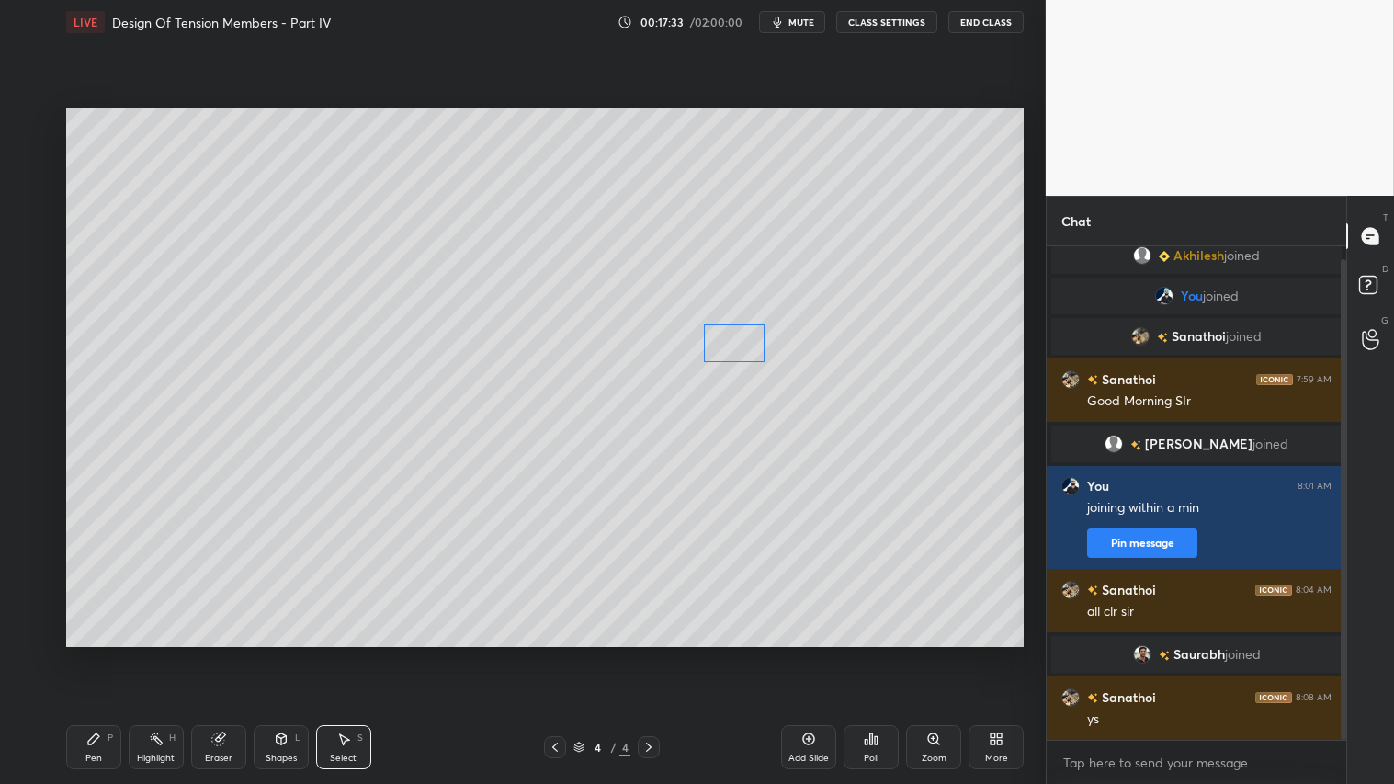
drag, startPoint x: 749, startPoint y: 335, endPoint x: 749, endPoint y: 352, distance: 17.5
click at [749, 352] on div "0 ° Undo Copy Duplicate Duplicate to new slide Delete" at bounding box center [545, 377] width 958 height 539
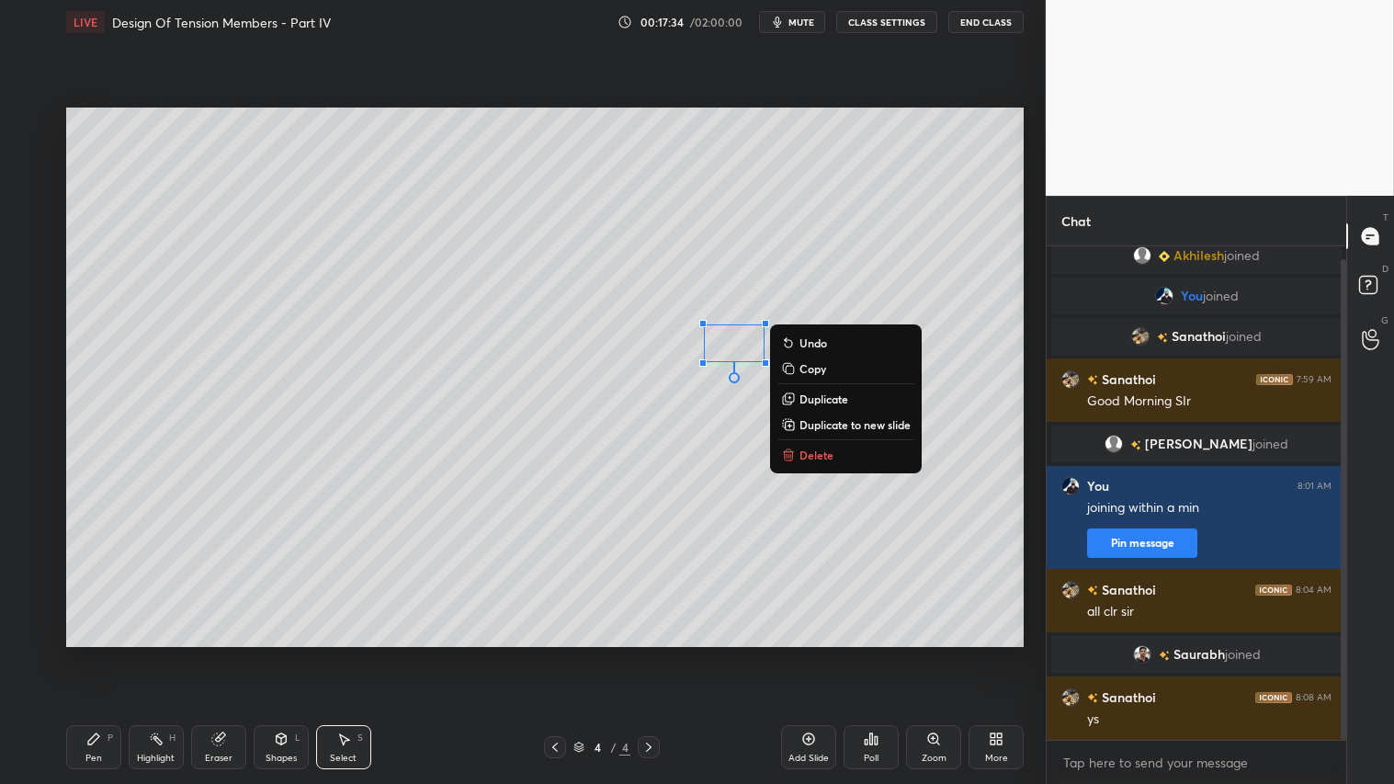
click at [680, 493] on div "0 ° Undo Copy Duplicate Duplicate to new slide Delete" at bounding box center [545, 377] width 958 height 539
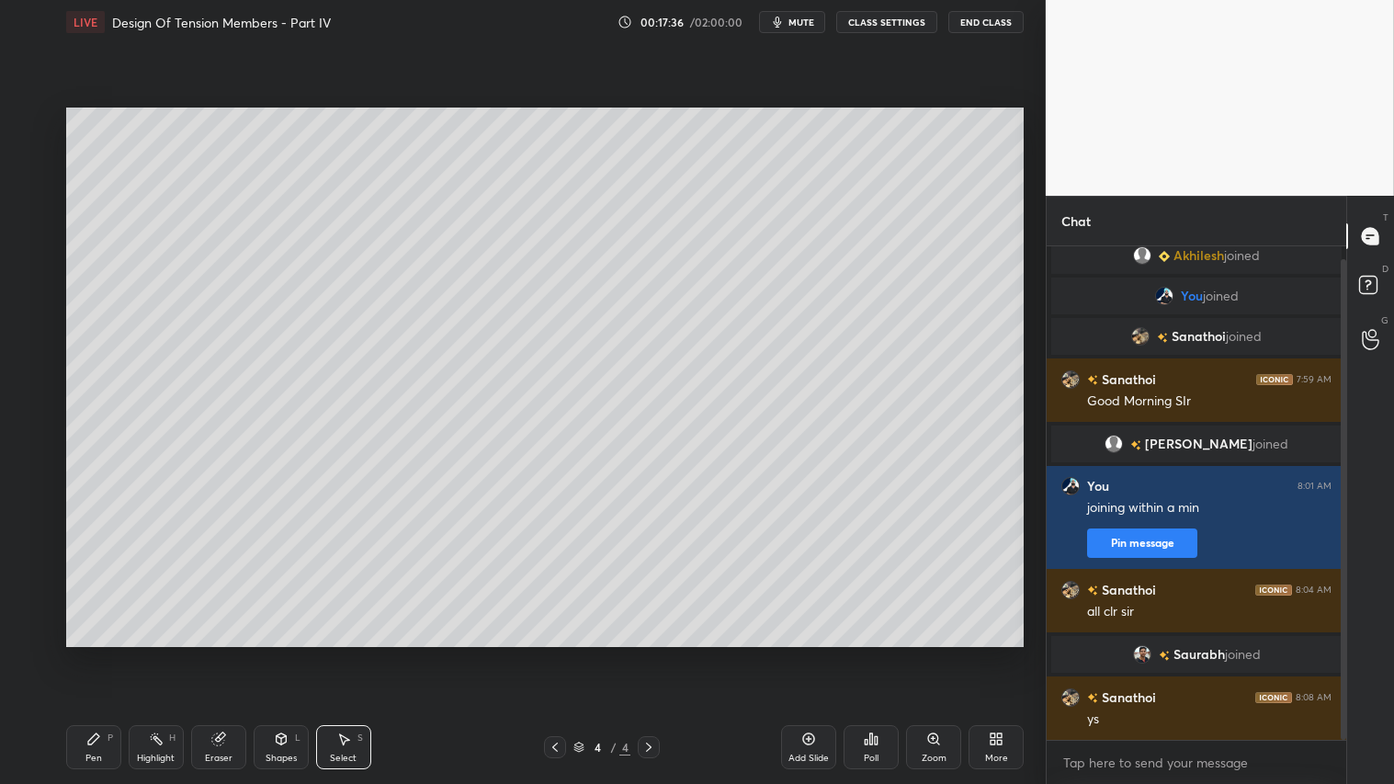
drag, startPoint x: 87, startPoint y: 748, endPoint x: 77, endPoint y: 735, distance: 16.4
click at [87, 653] on div "Pen P" at bounding box center [93, 747] width 55 height 44
drag, startPoint x: 25, startPoint y: 160, endPoint x: 7, endPoint y: 160, distance: 17.5
click at [23, 158] on div at bounding box center [30, 159] width 15 height 15
drag, startPoint x: 274, startPoint y: 756, endPoint x: 288, endPoint y: 729, distance: 30.8
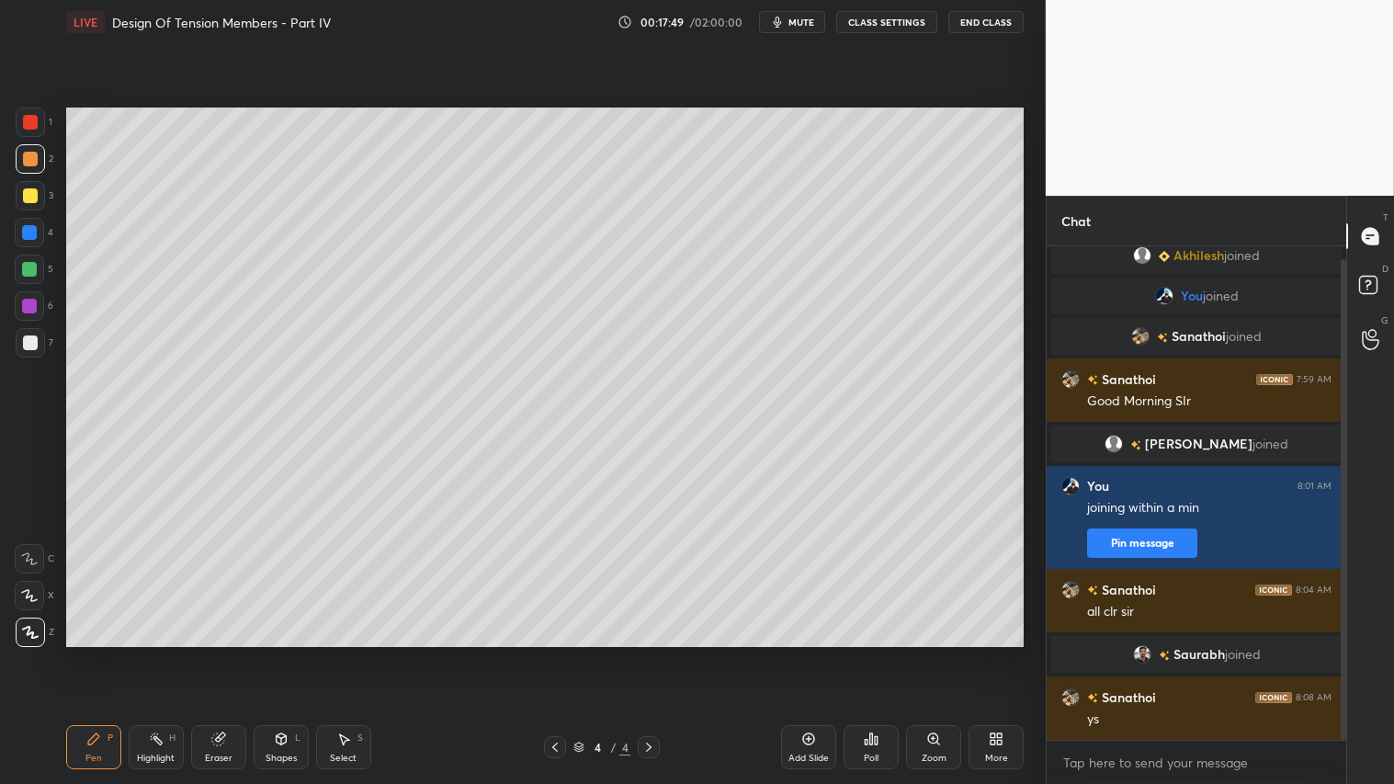
click at [278, 653] on div "Shapes" at bounding box center [281, 758] width 31 height 9
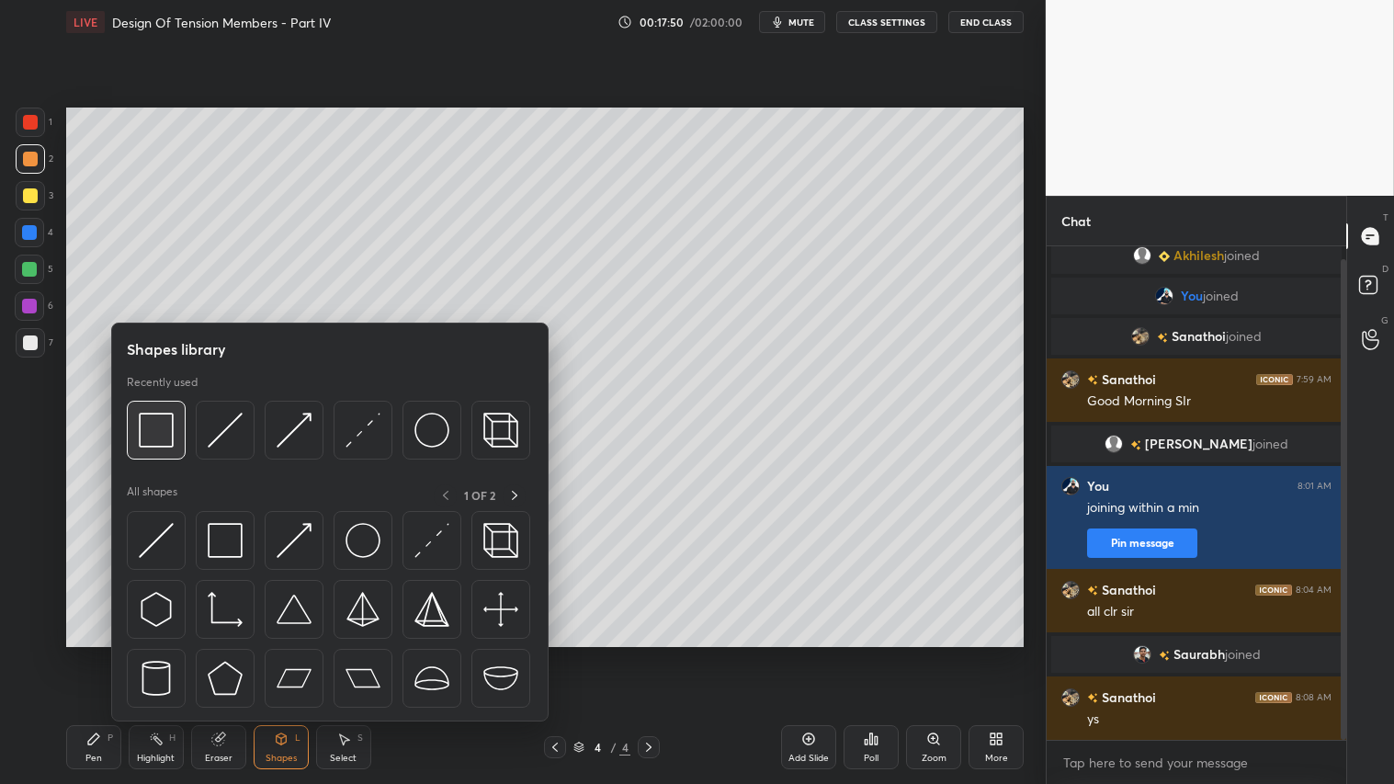
click at [171, 424] on img at bounding box center [156, 430] width 35 height 35
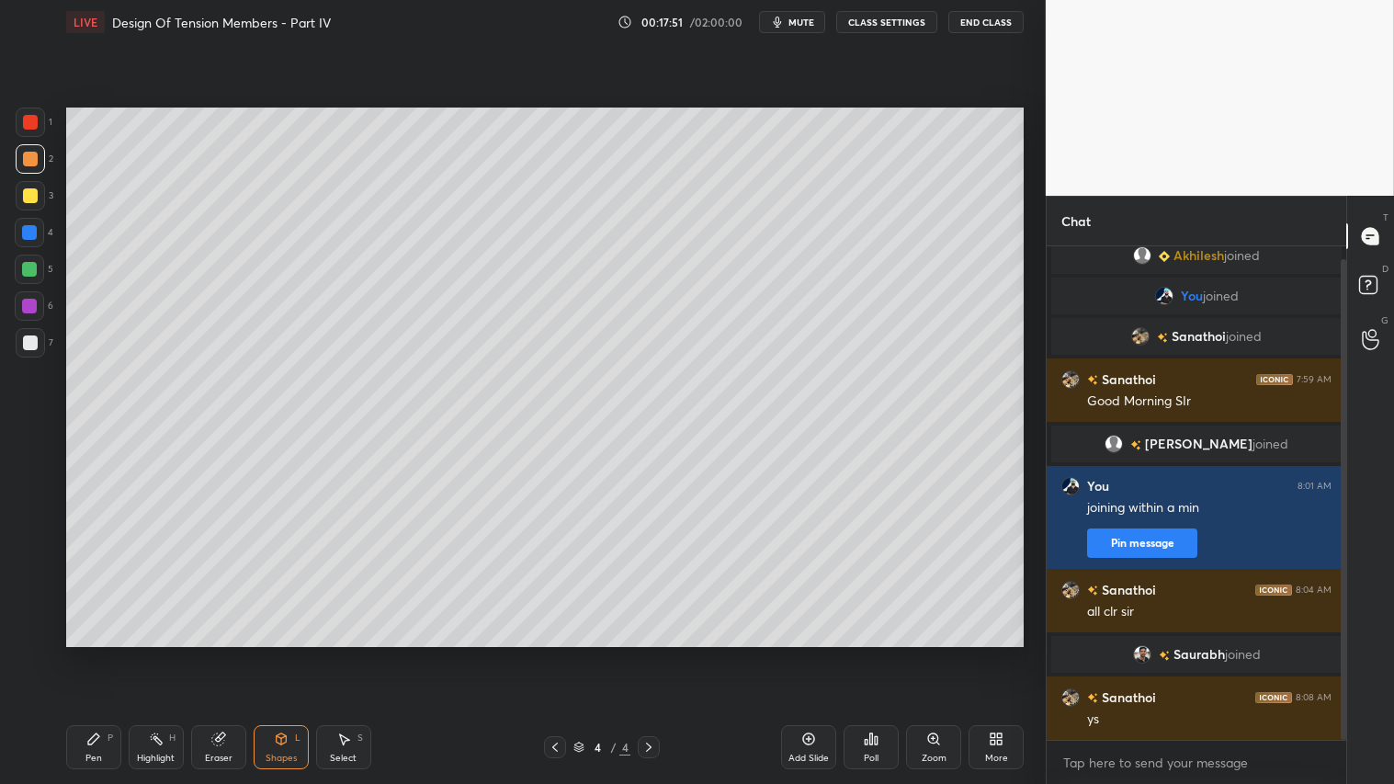
click at [32, 196] on div at bounding box center [30, 195] width 15 height 15
click at [1141, 653] on img "grid" at bounding box center [1141, 654] width 18 height 18
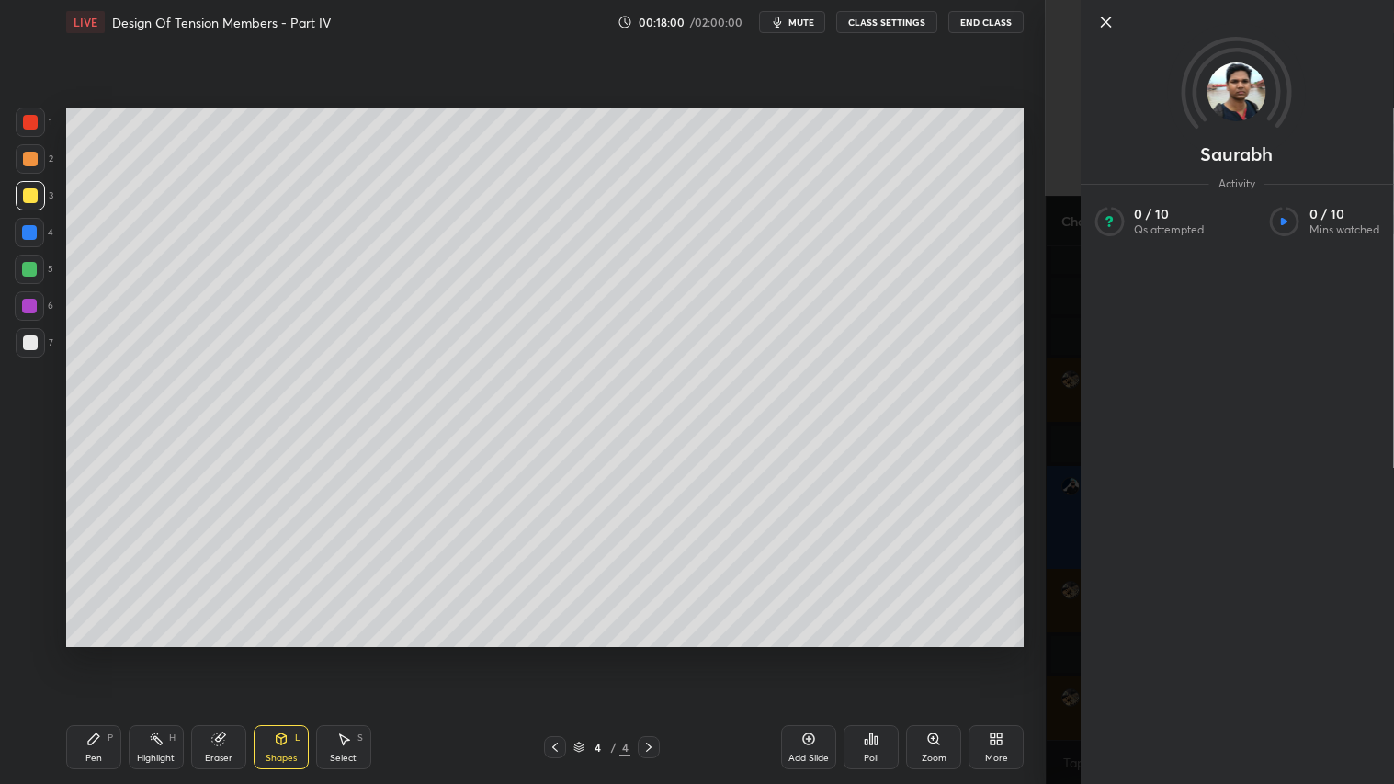
click at [1101, 25] on icon at bounding box center [1105, 22] width 22 height 22
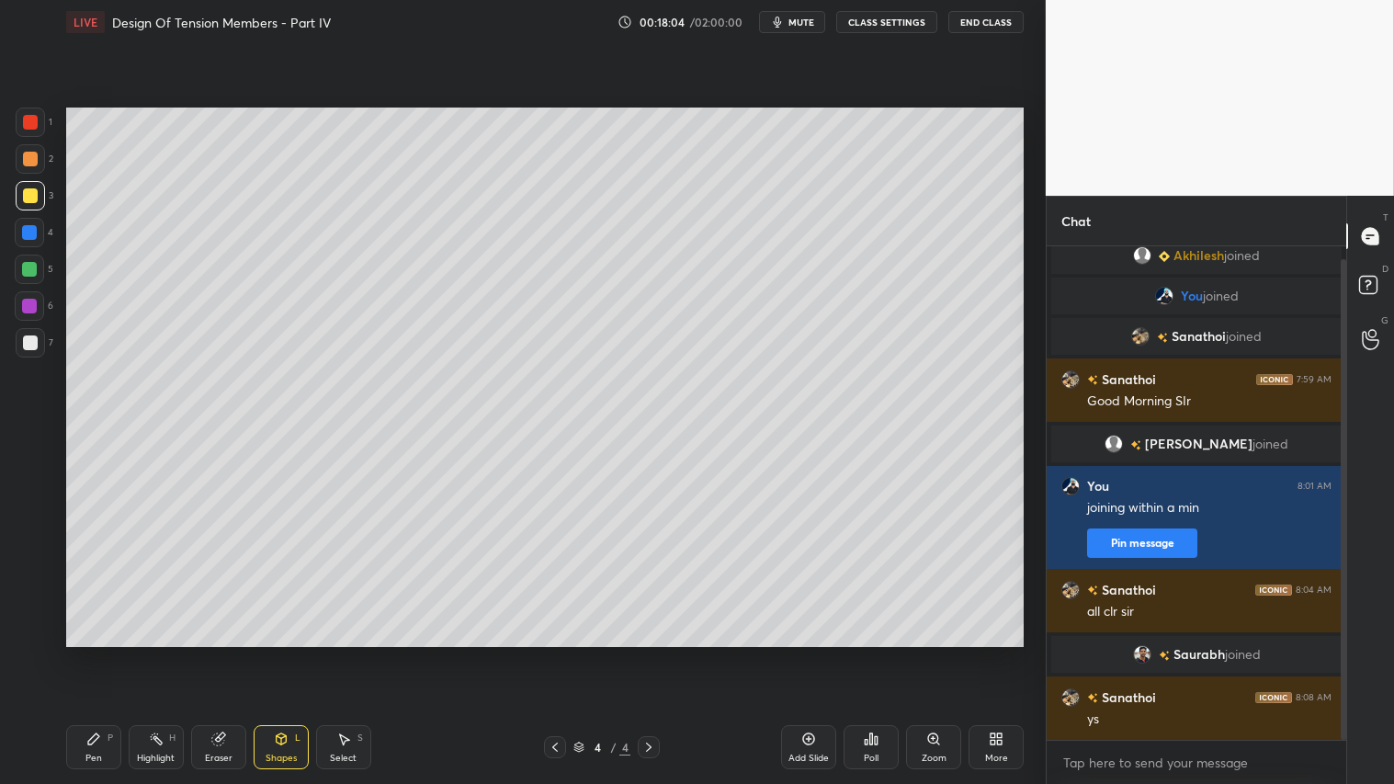
click at [551, 653] on icon at bounding box center [555, 747] width 15 height 15
click at [644, 653] on icon at bounding box center [648, 747] width 15 height 15
click at [641, 653] on div at bounding box center [649, 747] width 22 height 22
drag, startPoint x: 810, startPoint y: 756, endPoint x: 799, endPoint y: 750, distance: 12.0
click at [806, 653] on div "Add Slide" at bounding box center [808, 758] width 40 height 9
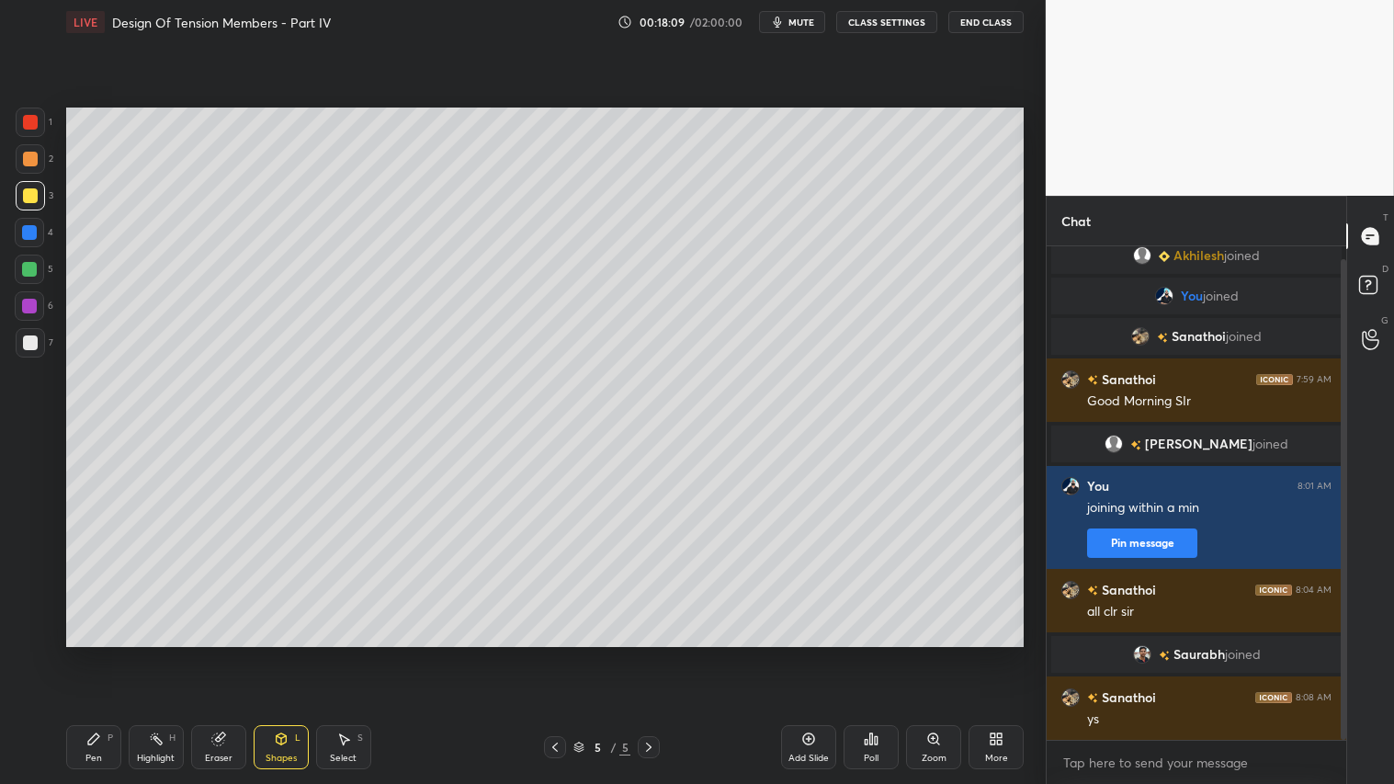
click at [34, 203] on div at bounding box center [30, 195] width 29 height 29
click at [98, 653] on div "Pen P" at bounding box center [93, 747] width 55 height 44
drag, startPoint x: 286, startPoint y: 748, endPoint x: 287, endPoint y: 724, distance: 23.9
click at [288, 653] on div "Shapes L" at bounding box center [281, 747] width 55 height 44
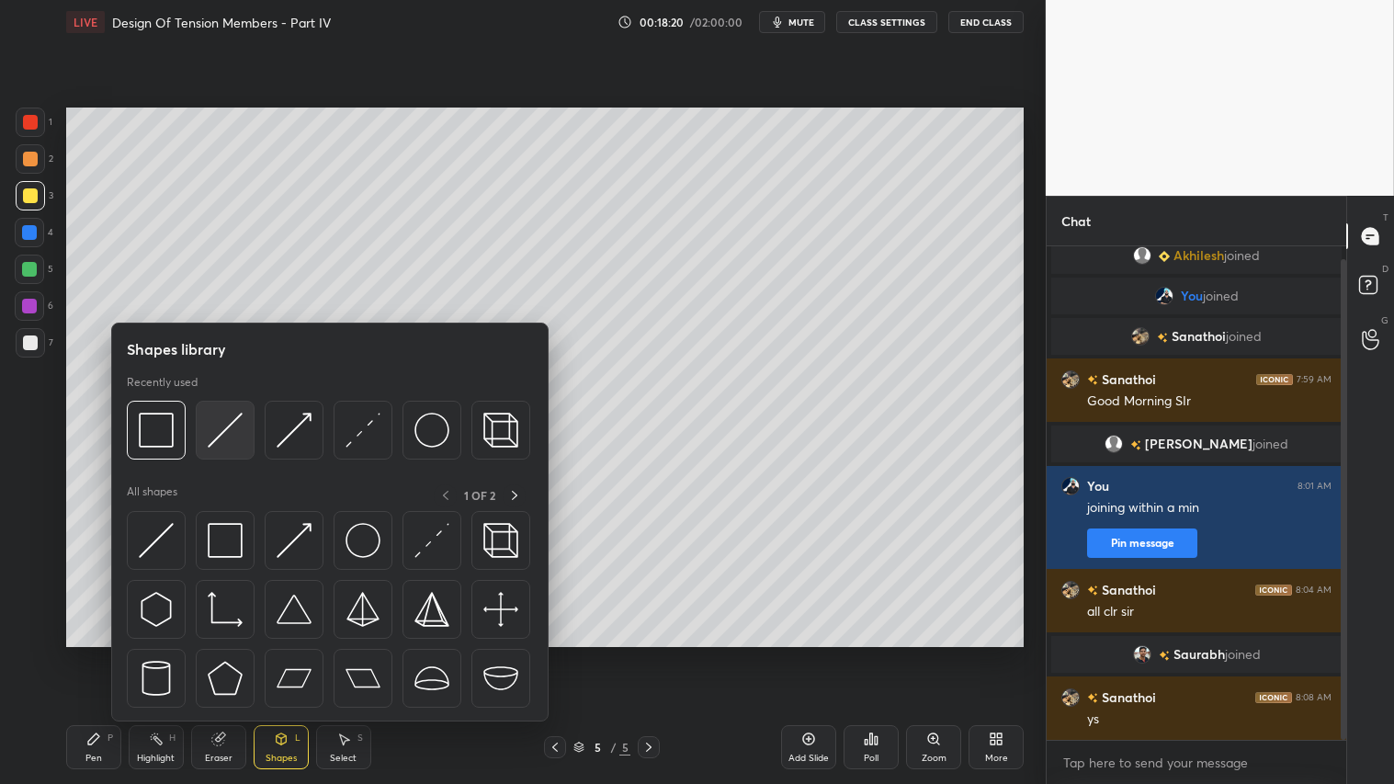
click at [232, 424] on img at bounding box center [225, 430] width 35 height 35
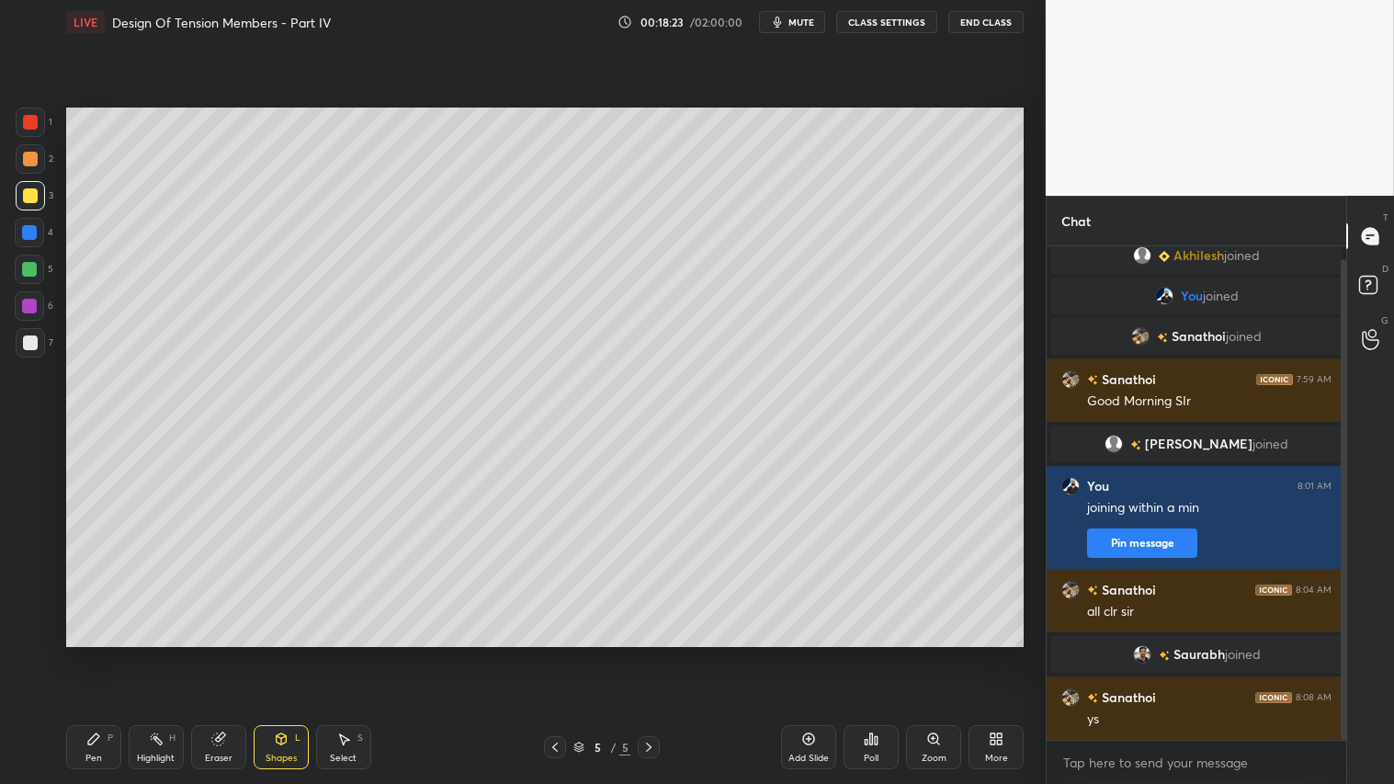
drag, startPoint x: 99, startPoint y: 749, endPoint x: 111, endPoint y: 712, distance: 38.7
click at [102, 653] on div "Pen P" at bounding box center [93, 747] width 55 height 44
click at [289, 653] on div "Shapes L" at bounding box center [281, 747] width 55 height 44
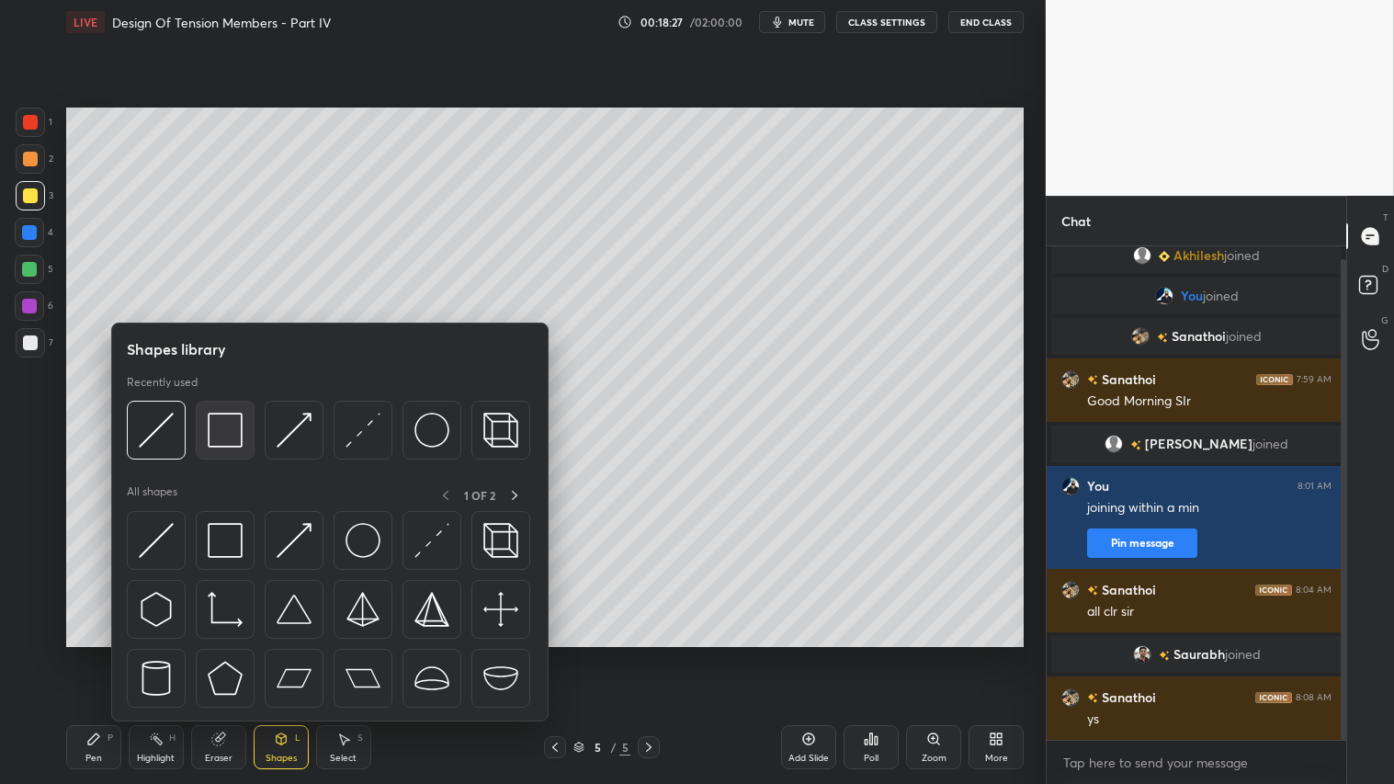
click at [233, 425] on img at bounding box center [225, 430] width 35 height 35
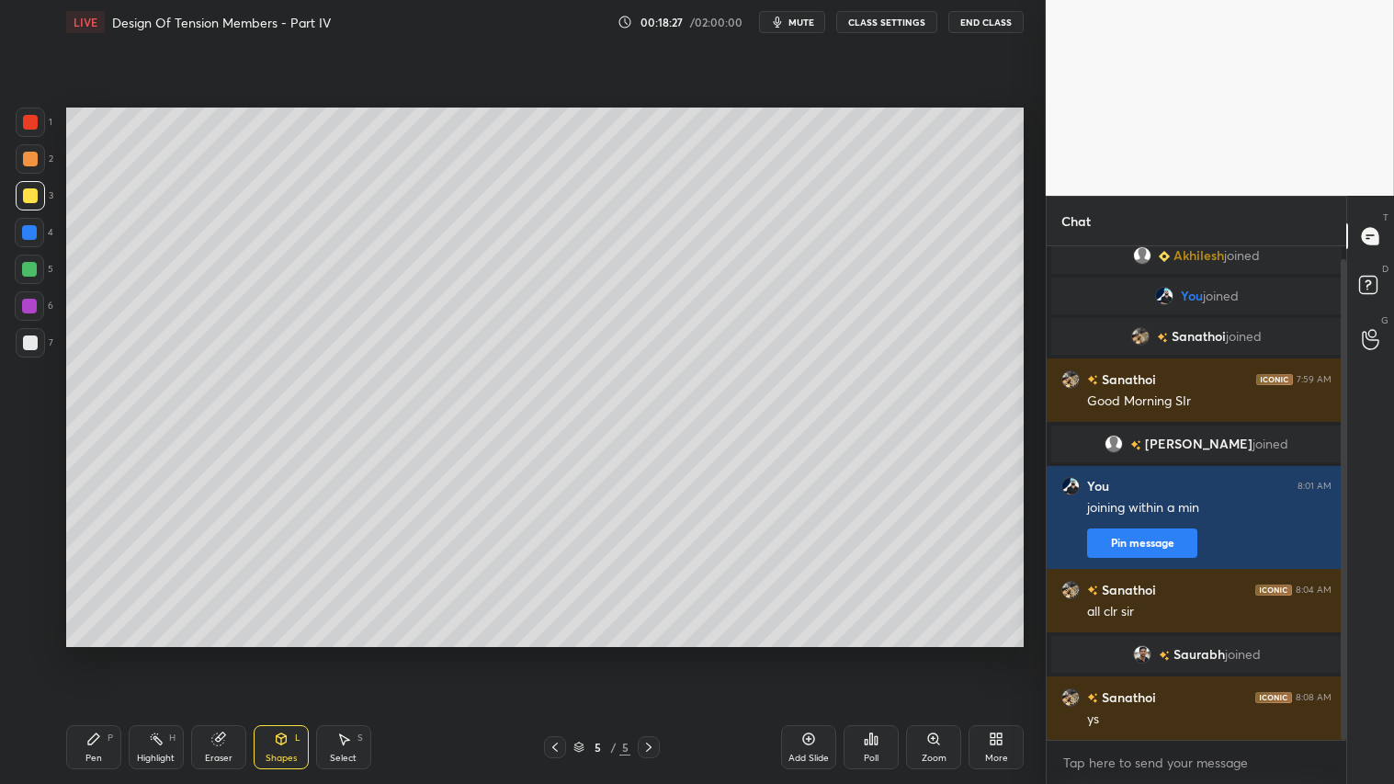
click at [28, 157] on div at bounding box center [30, 159] width 15 height 15
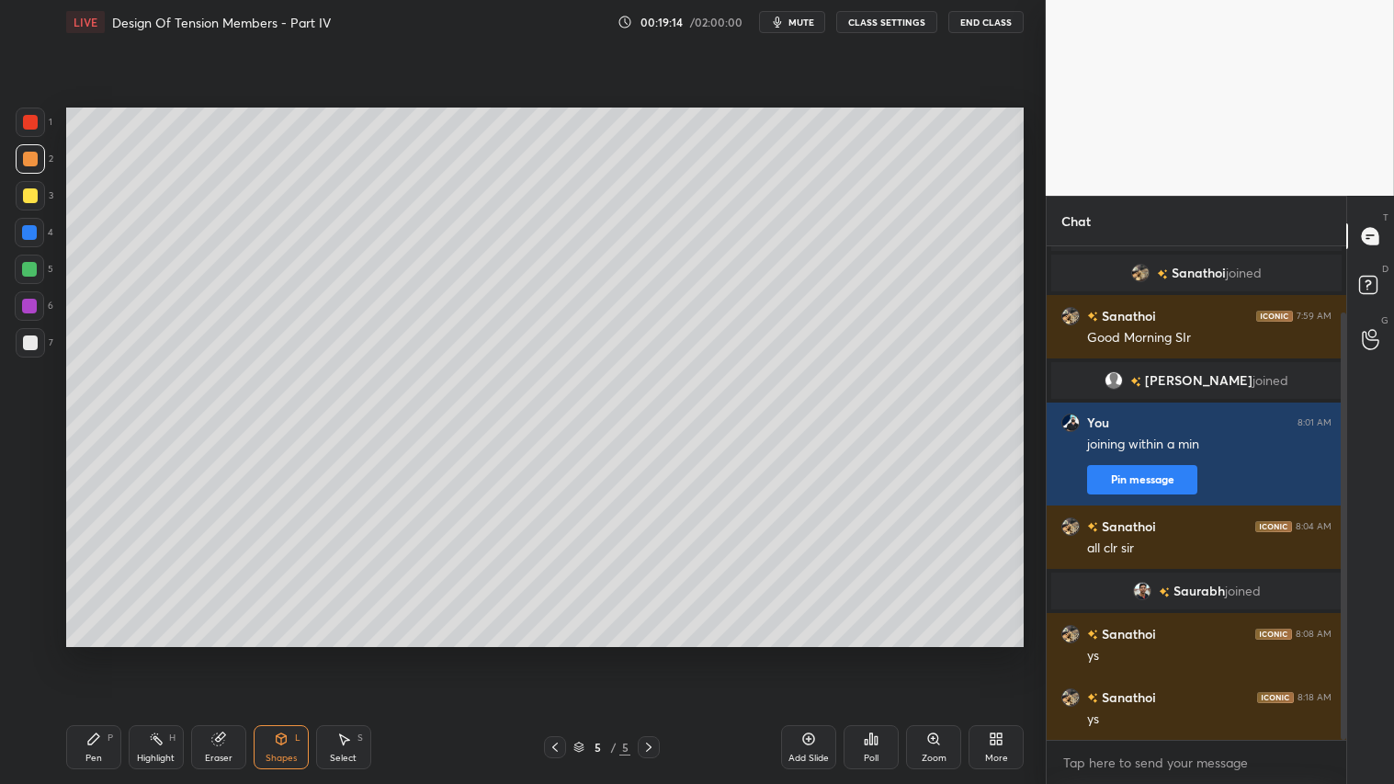
click at [294, 653] on div "Shapes L" at bounding box center [281, 747] width 55 height 44
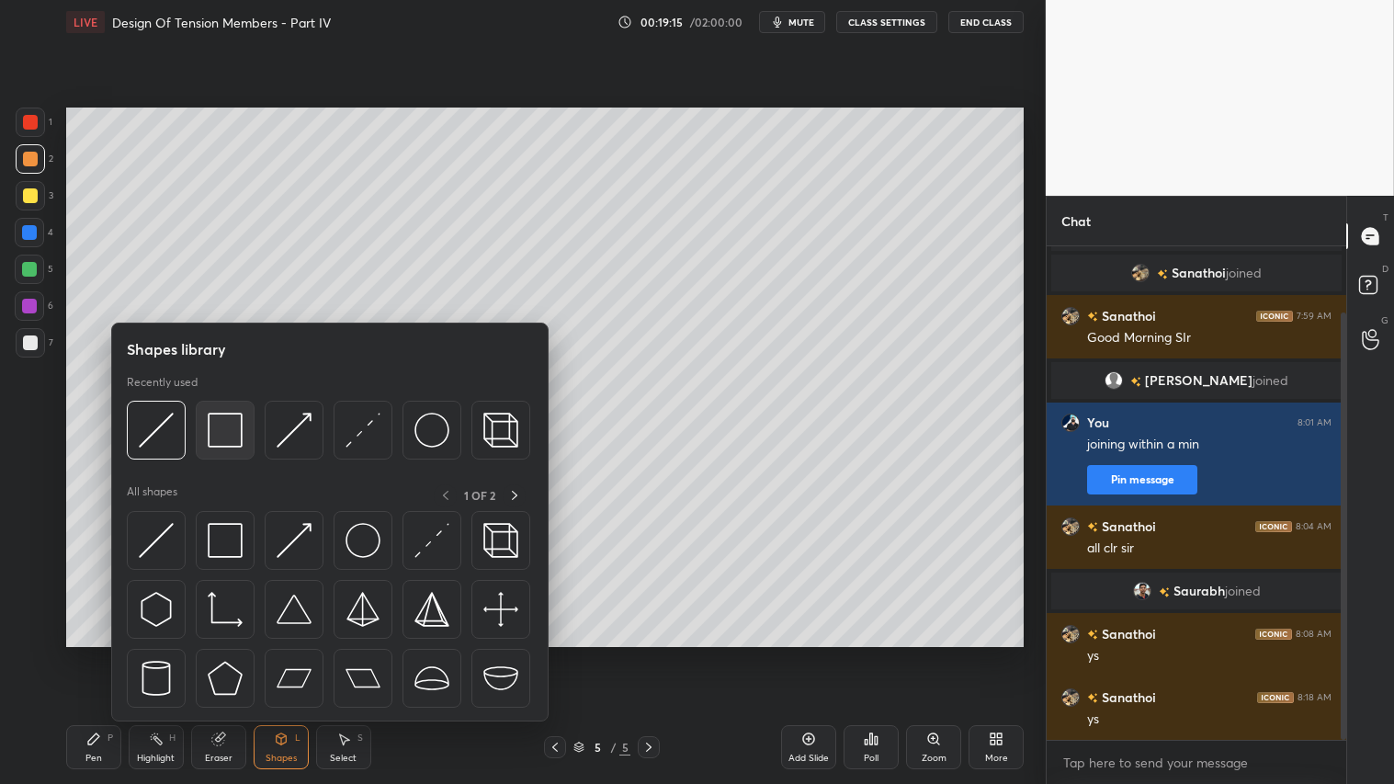
click at [228, 438] on img at bounding box center [225, 430] width 35 height 35
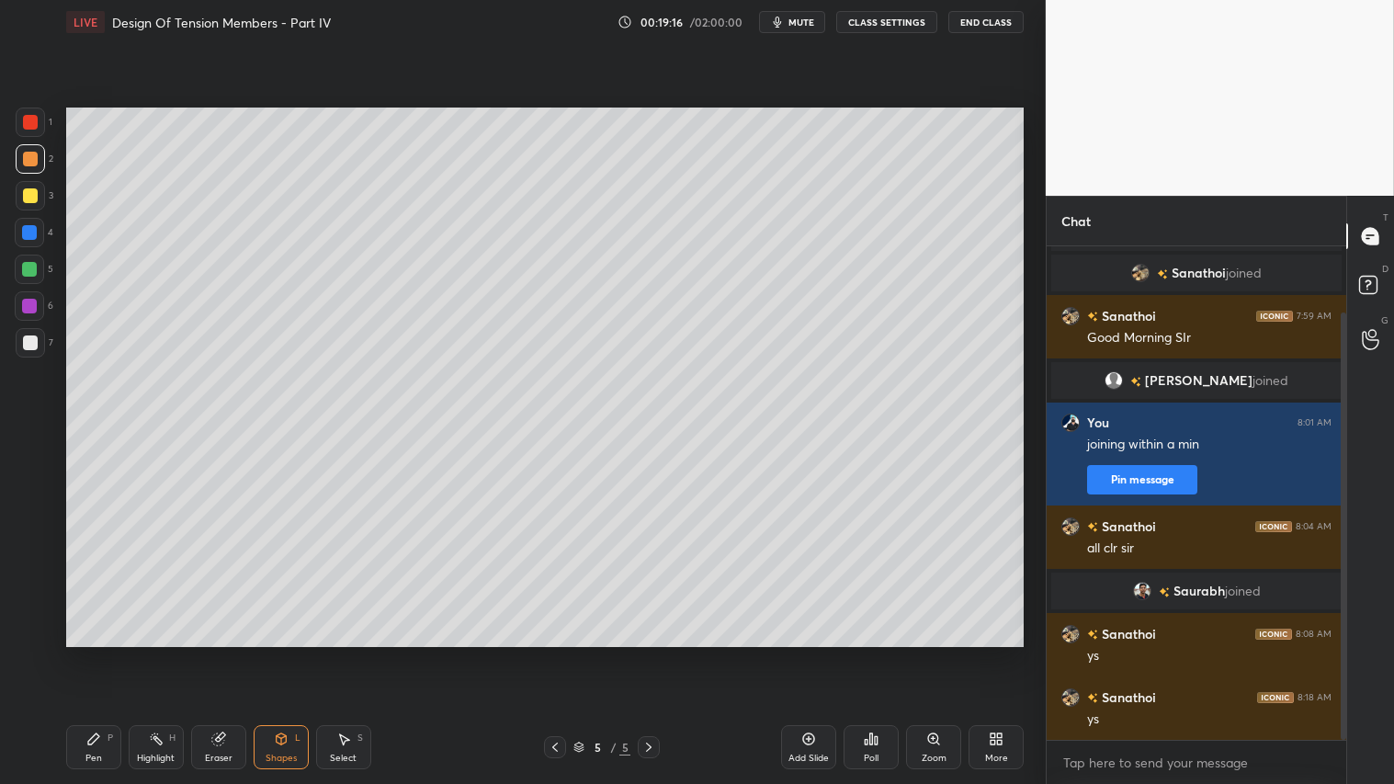
click at [32, 156] on div at bounding box center [30, 159] width 15 height 15
click at [292, 653] on div "Shapes" at bounding box center [281, 758] width 31 height 9
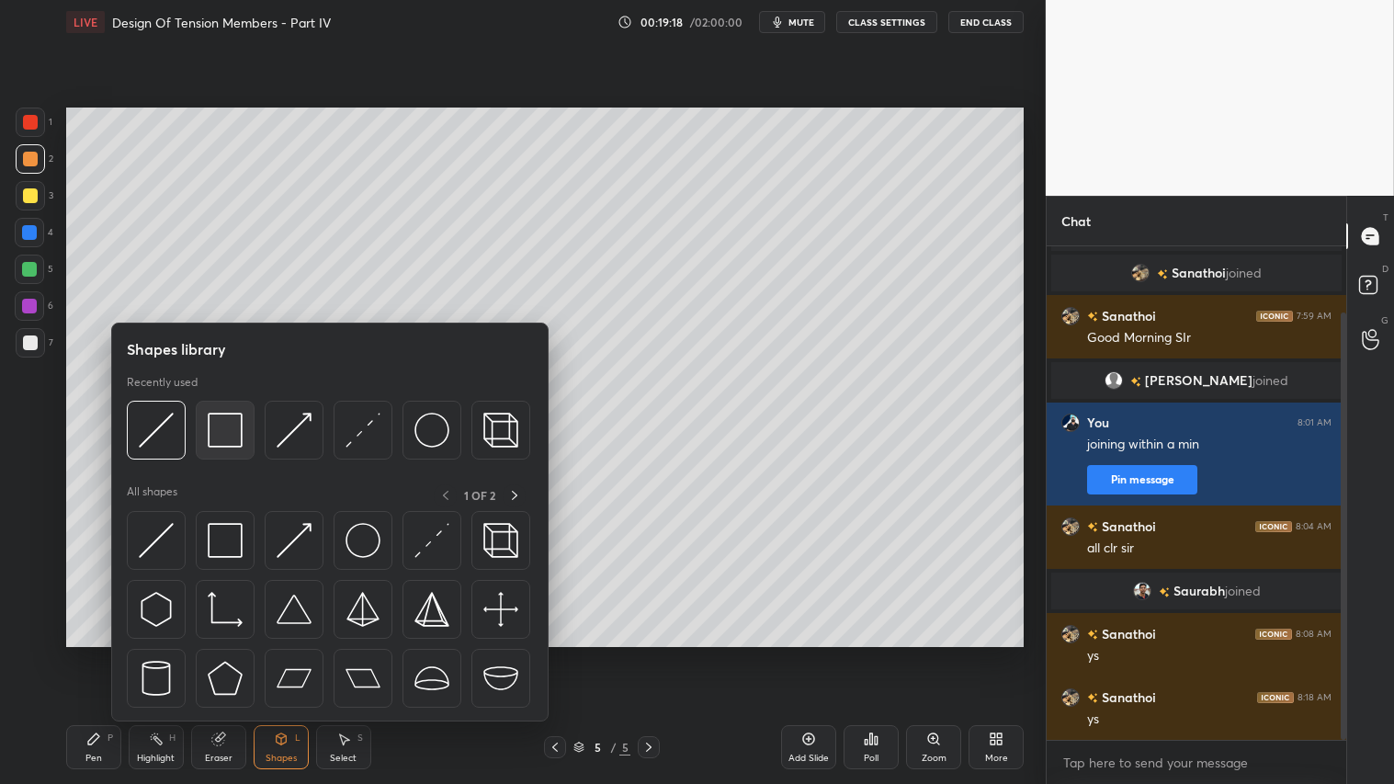
click at [228, 423] on img at bounding box center [225, 430] width 35 height 35
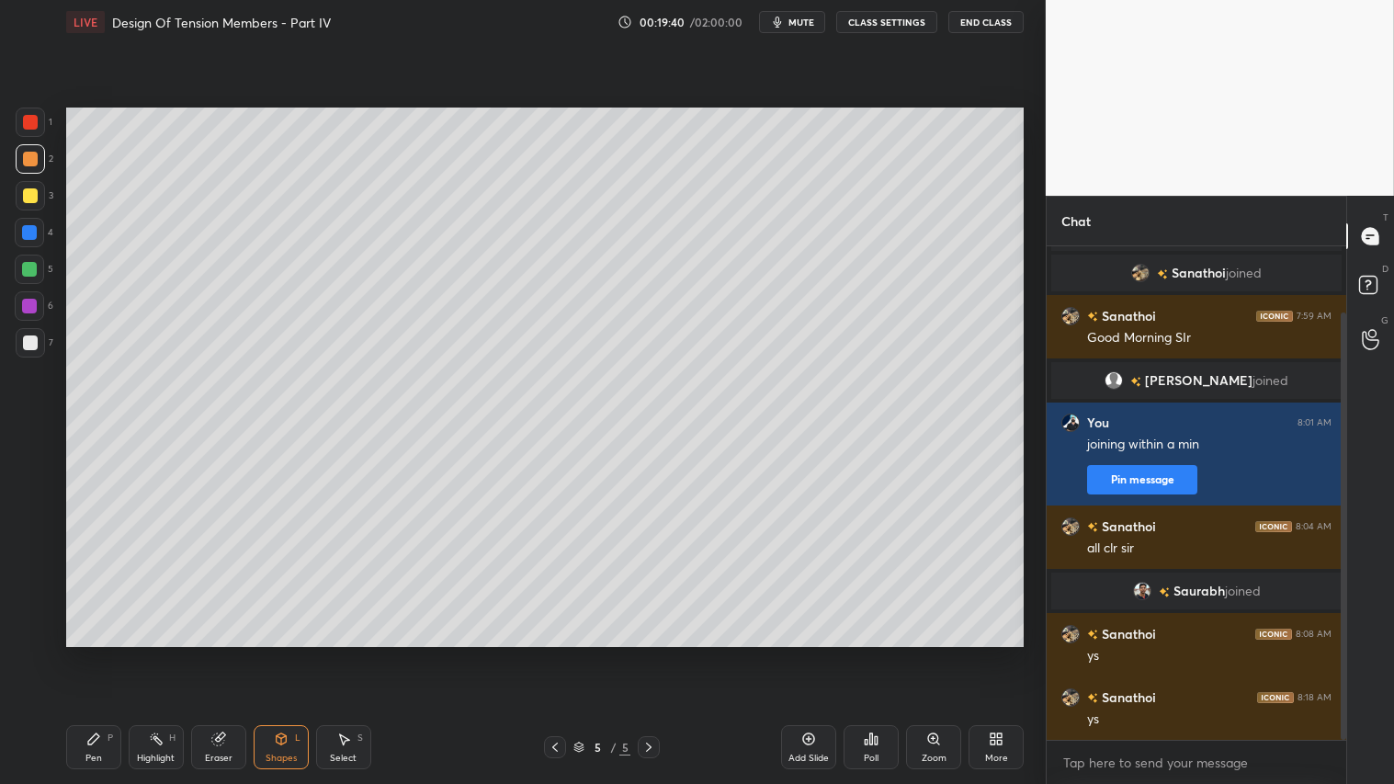
click at [280, 653] on icon at bounding box center [281, 738] width 15 height 15
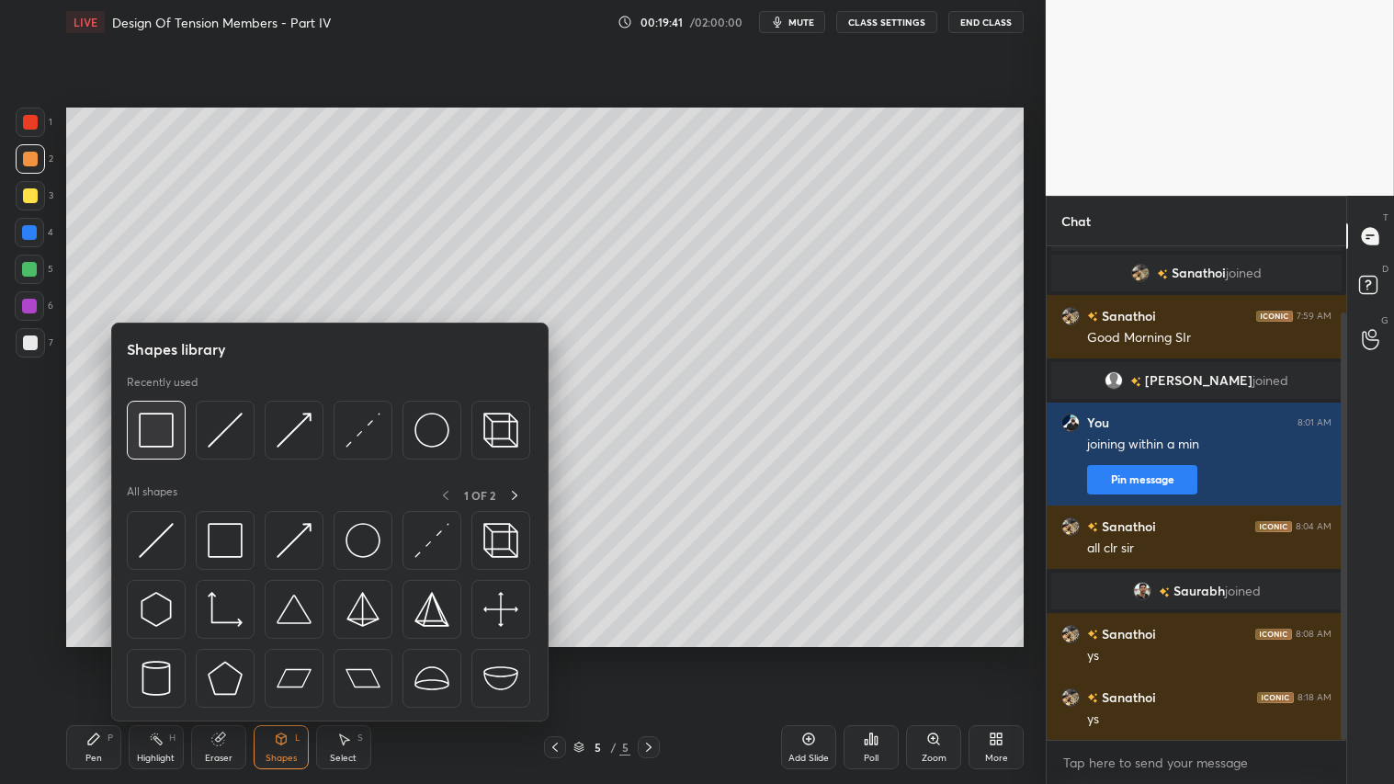
click at [169, 443] on img at bounding box center [156, 430] width 35 height 35
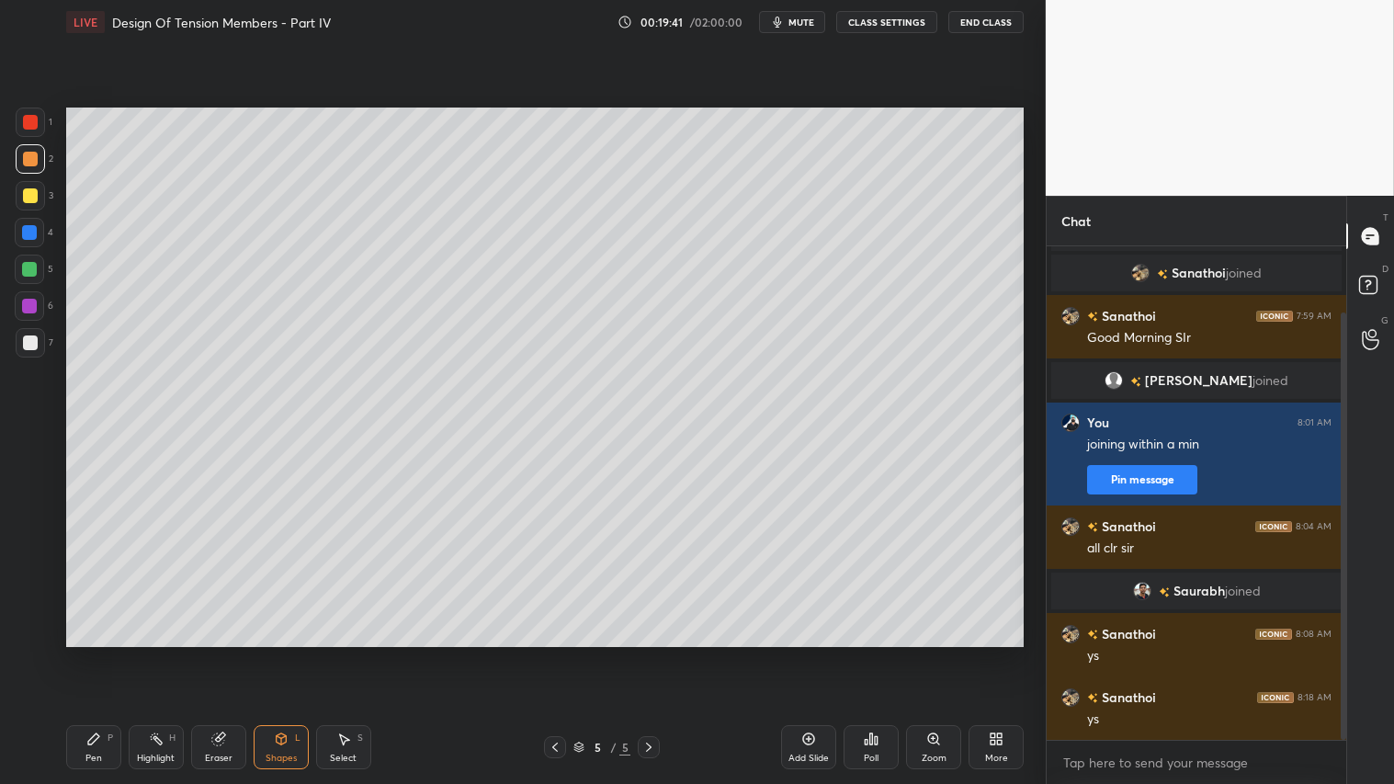
drag, startPoint x: 28, startPoint y: 335, endPoint x: 40, endPoint y: 314, distance: 24.7
click at [29, 332] on div at bounding box center [30, 342] width 29 height 29
click at [264, 653] on div "Shapes L" at bounding box center [281, 747] width 55 height 44
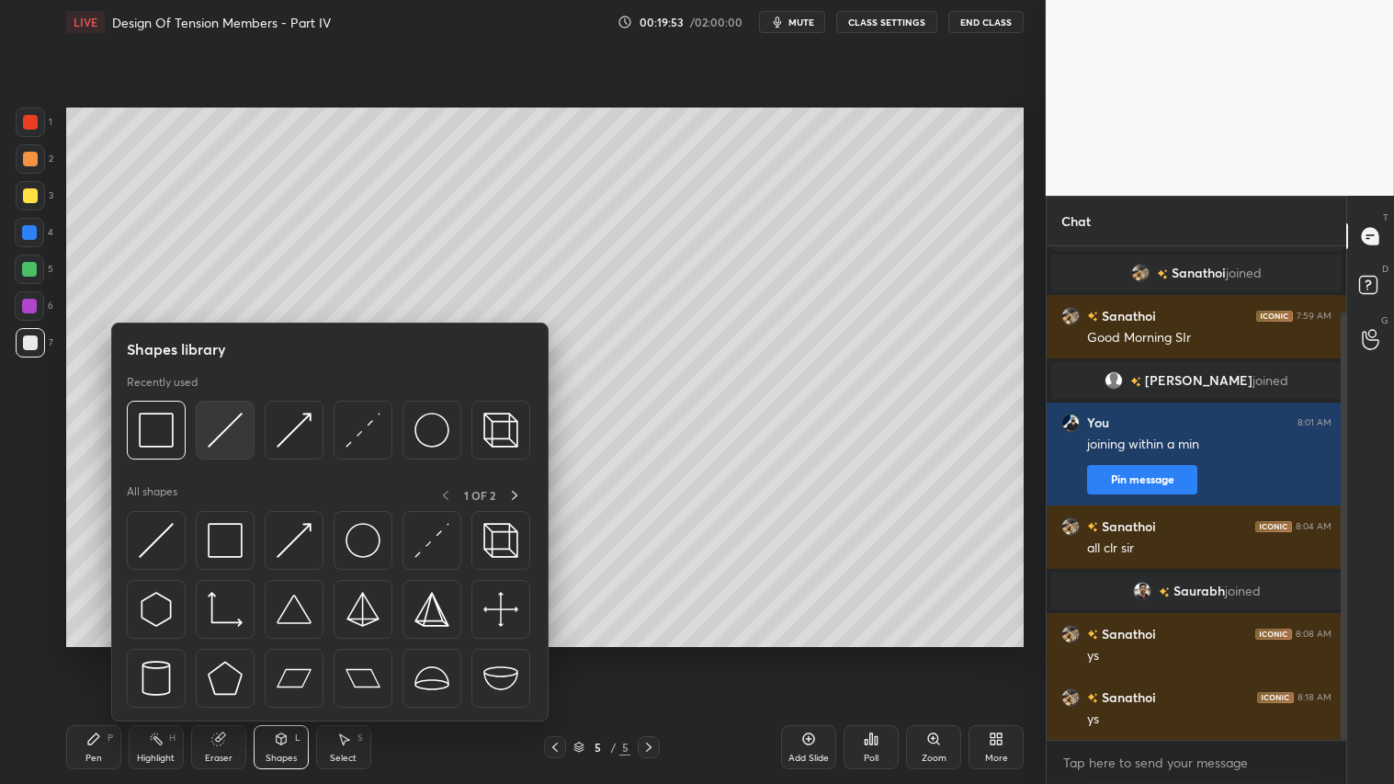
click at [236, 420] on img at bounding box center [225, 430] width 35 height 35
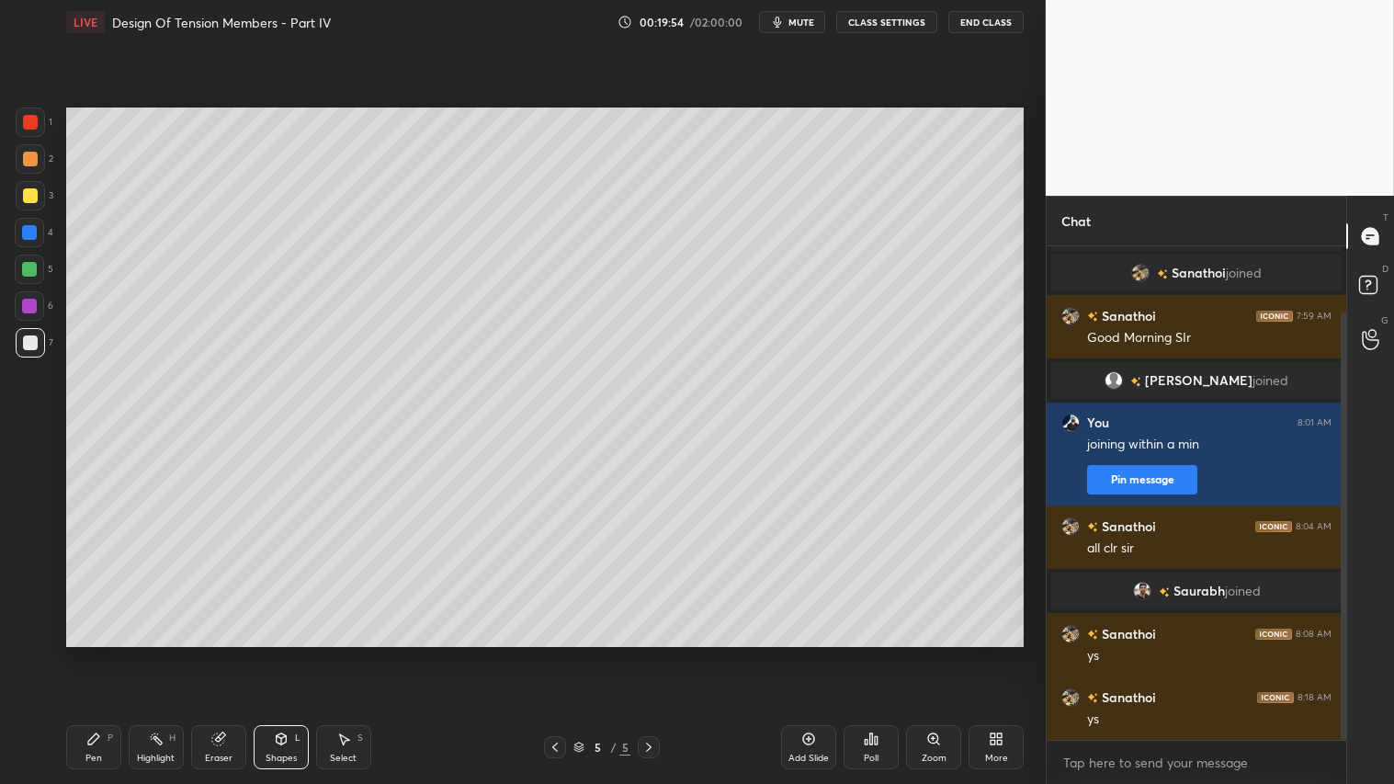
click at [25, 154] on div at bounding box center [30, 159] width 15 height 15
click at [94, 653] on icon at bounding box center [93, 738] width 15 height 15
click at [278, 653] on div "Shapes L" at bounding box center [281, 747] width 55 height 44
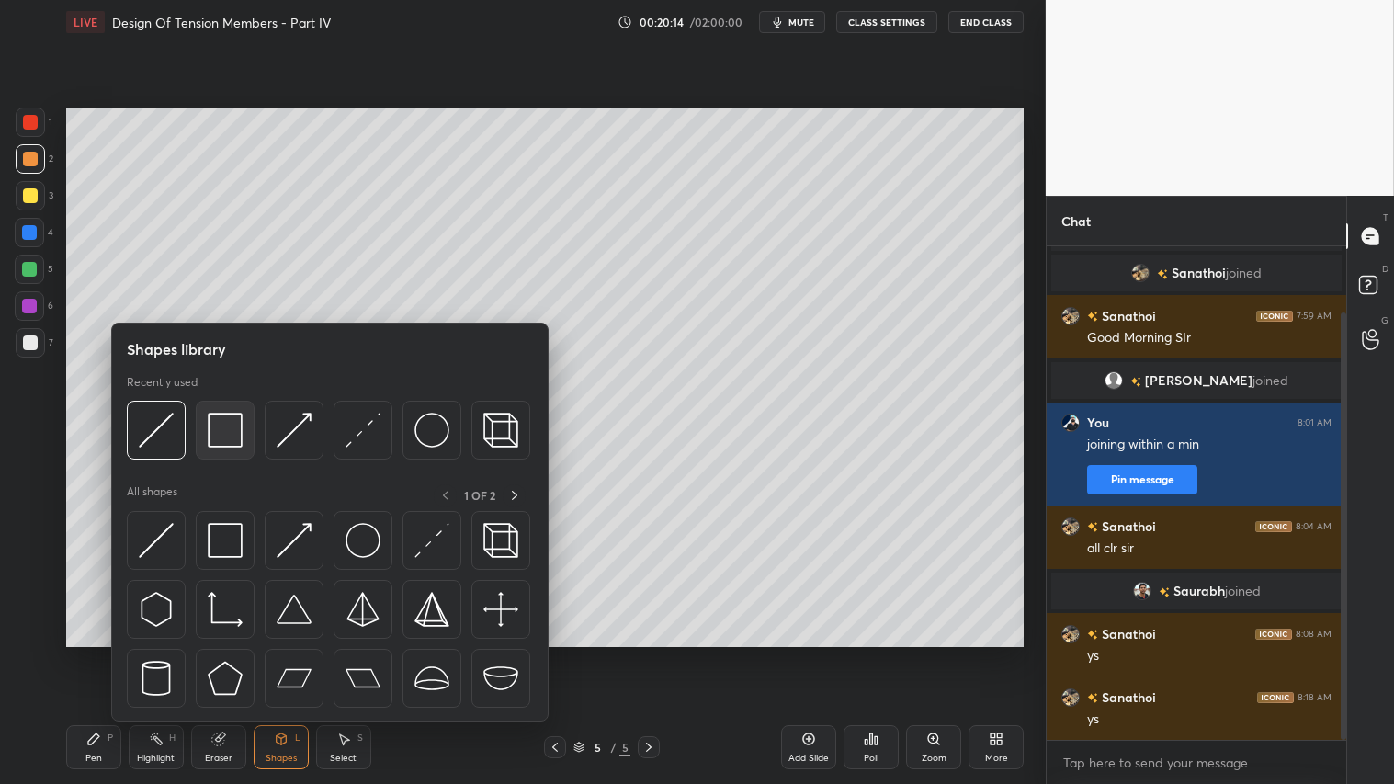
click at [233, 438] on img at bounding box center [225, 430] width 35 height 35
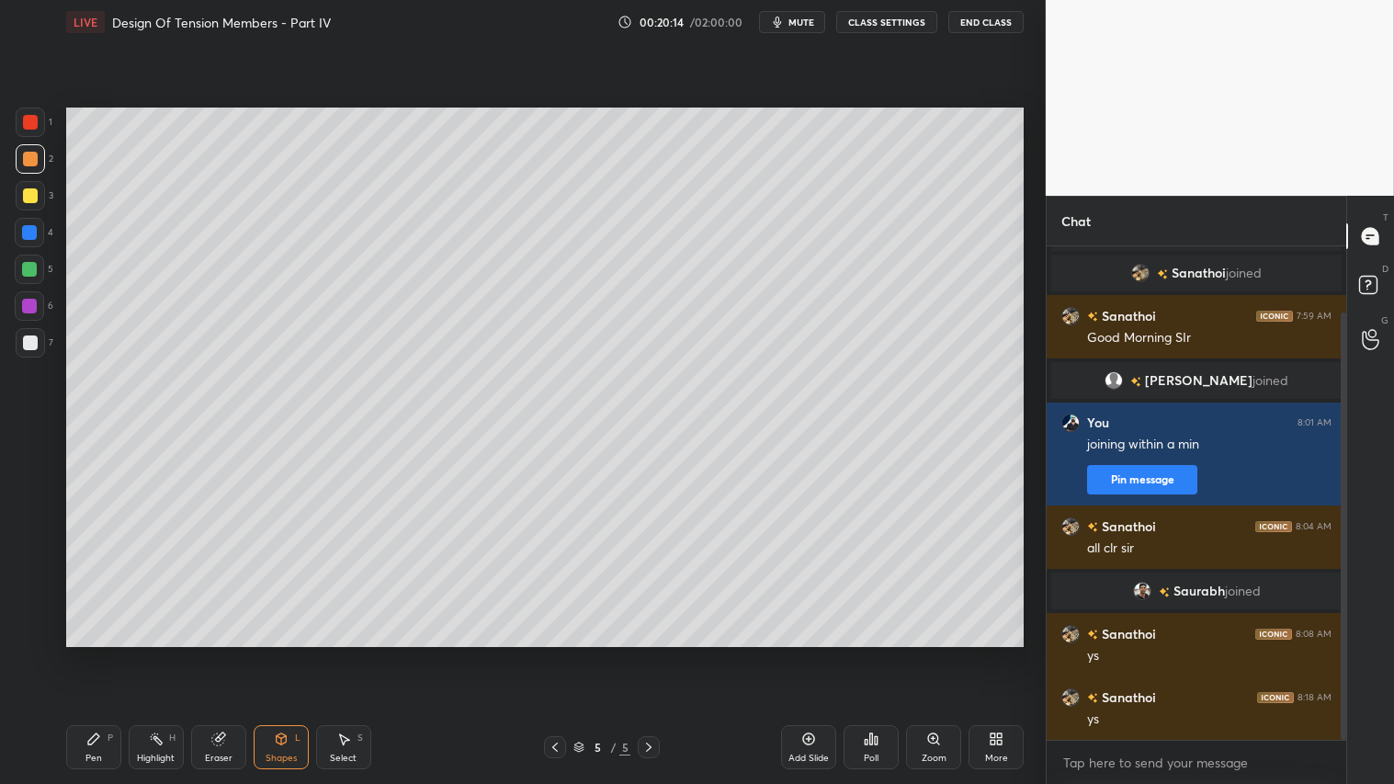
click at [29, 193] on div at bounding box center [30, 195] width 15 height 15
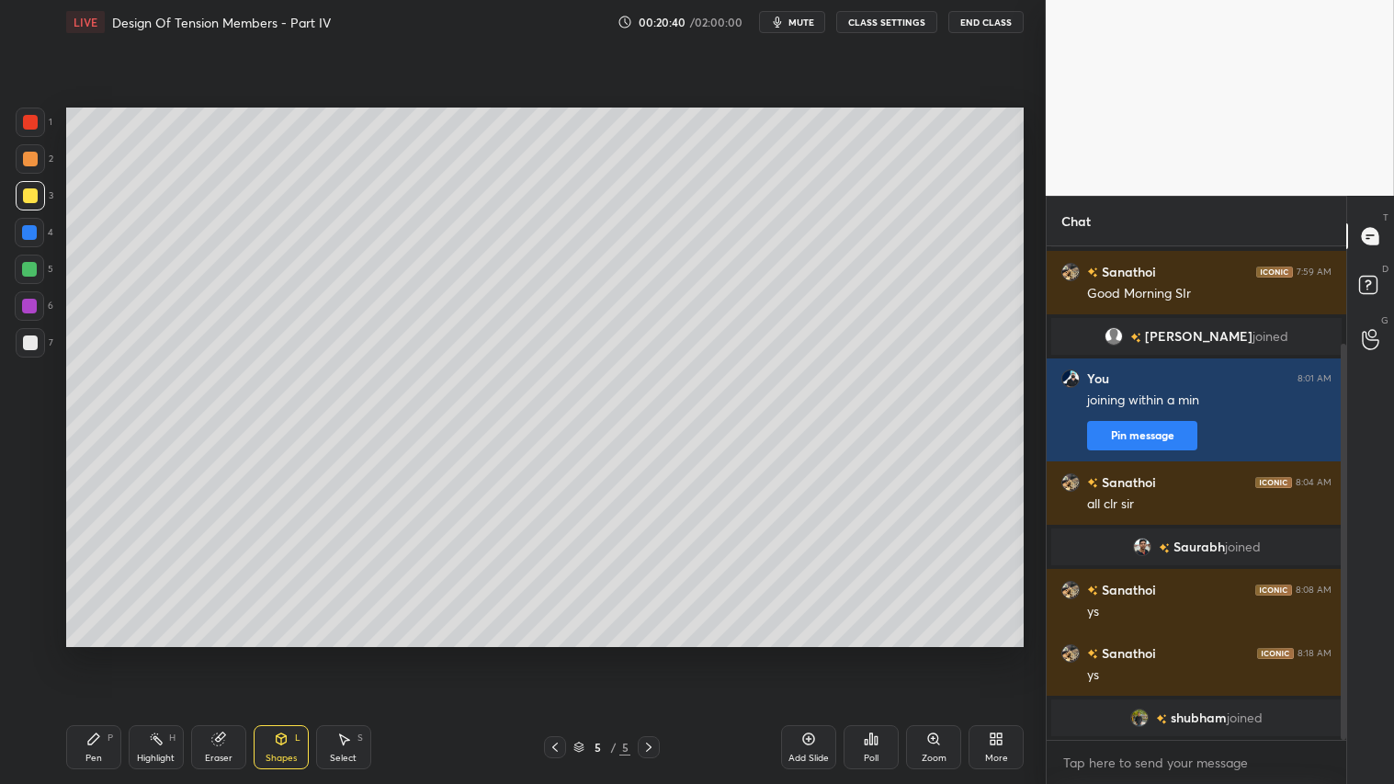
drag, startPoint x: 289, startPoint y: 746, endPoint x: 289, endPoint y: 726, distance: 20.2
click at [289, 653] on div "Shapes L" at bounding box center [281, 747] width 55 height 44
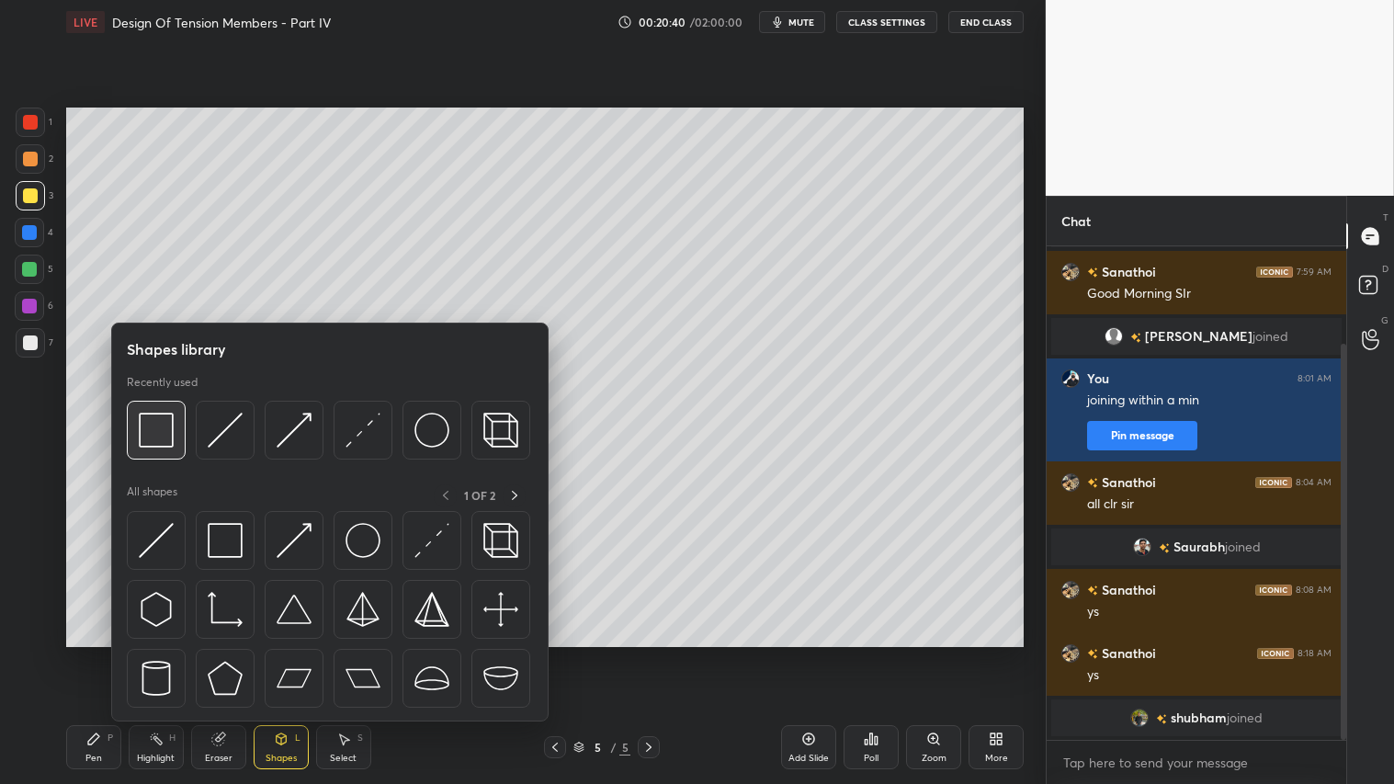
click at [160, 445] on img at bounding box center [156, 430] width 35 height 35
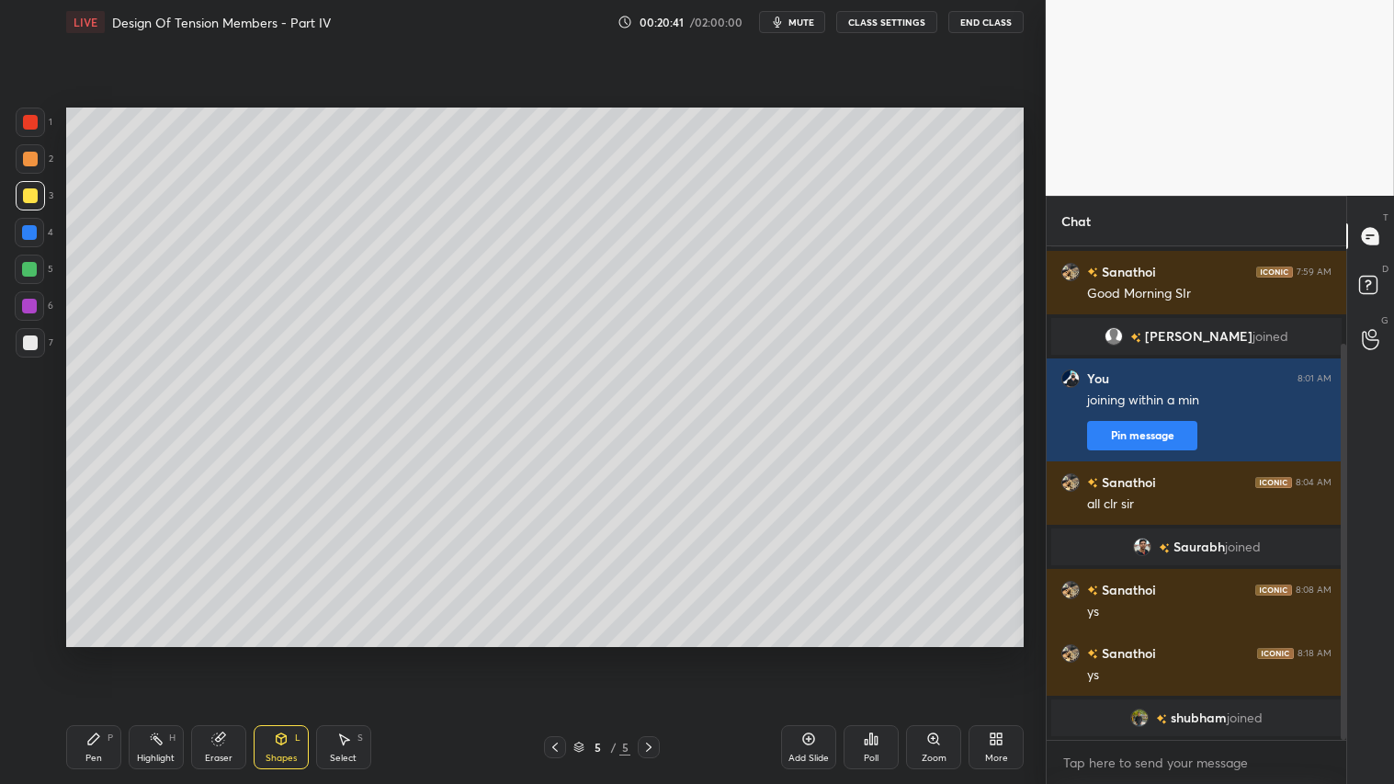
click at [26, 224] on div at bounding box center [29, 232] width 29 height 29
click at [280, 653] on div "Shapes L" at bounding box center [281, 747] width 55 height 44
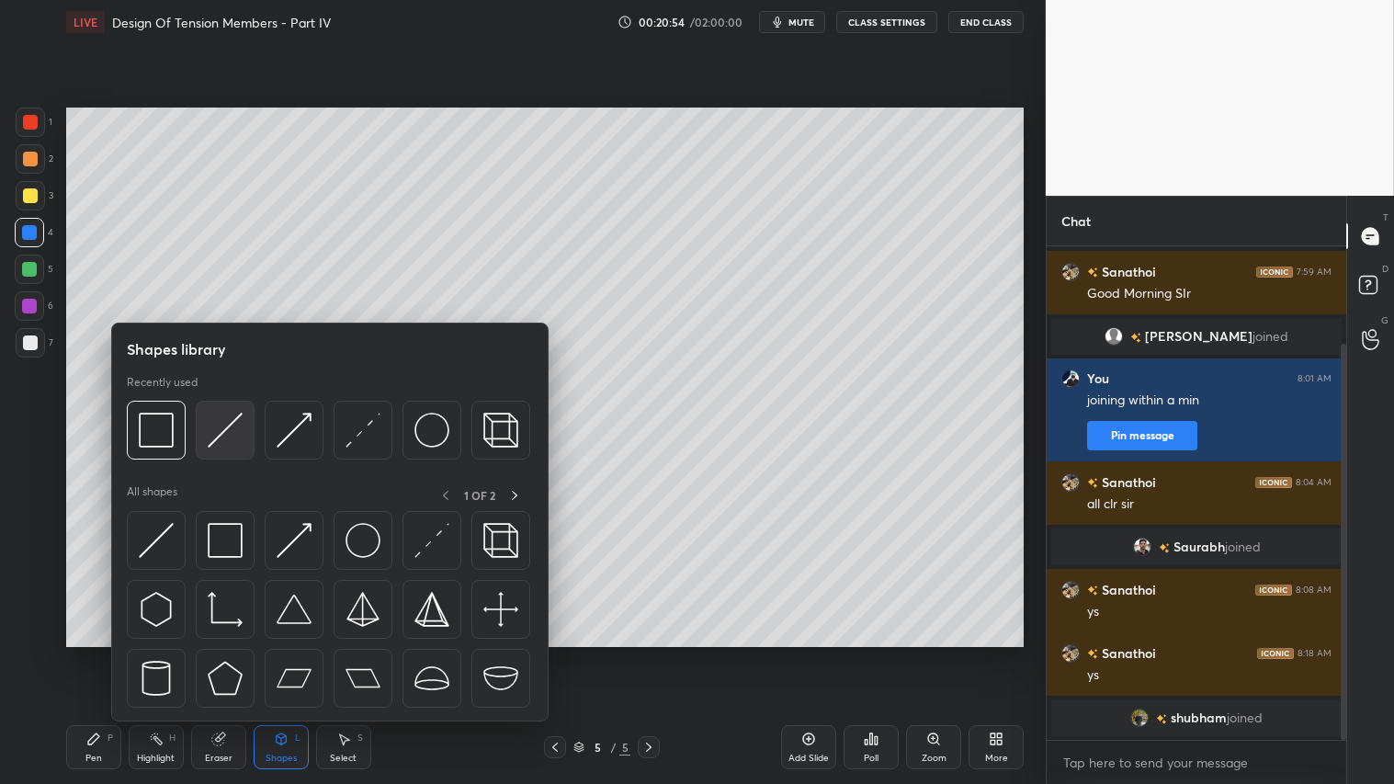
click at [225, 428] on img at bounding box center [225, 430] width 35 height 35
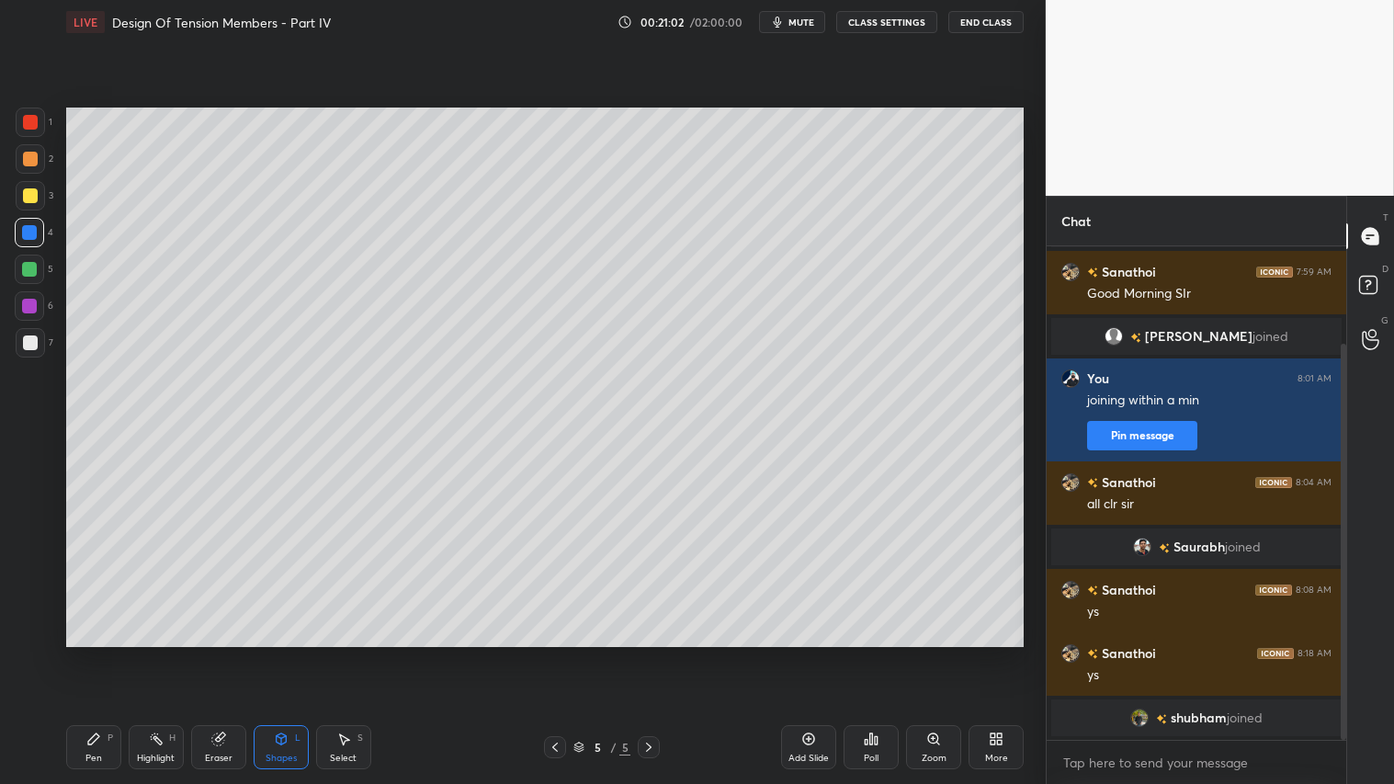
click at [294, 653] on div "Shapes L" at bounding box center [281, 747] width 55 height 44
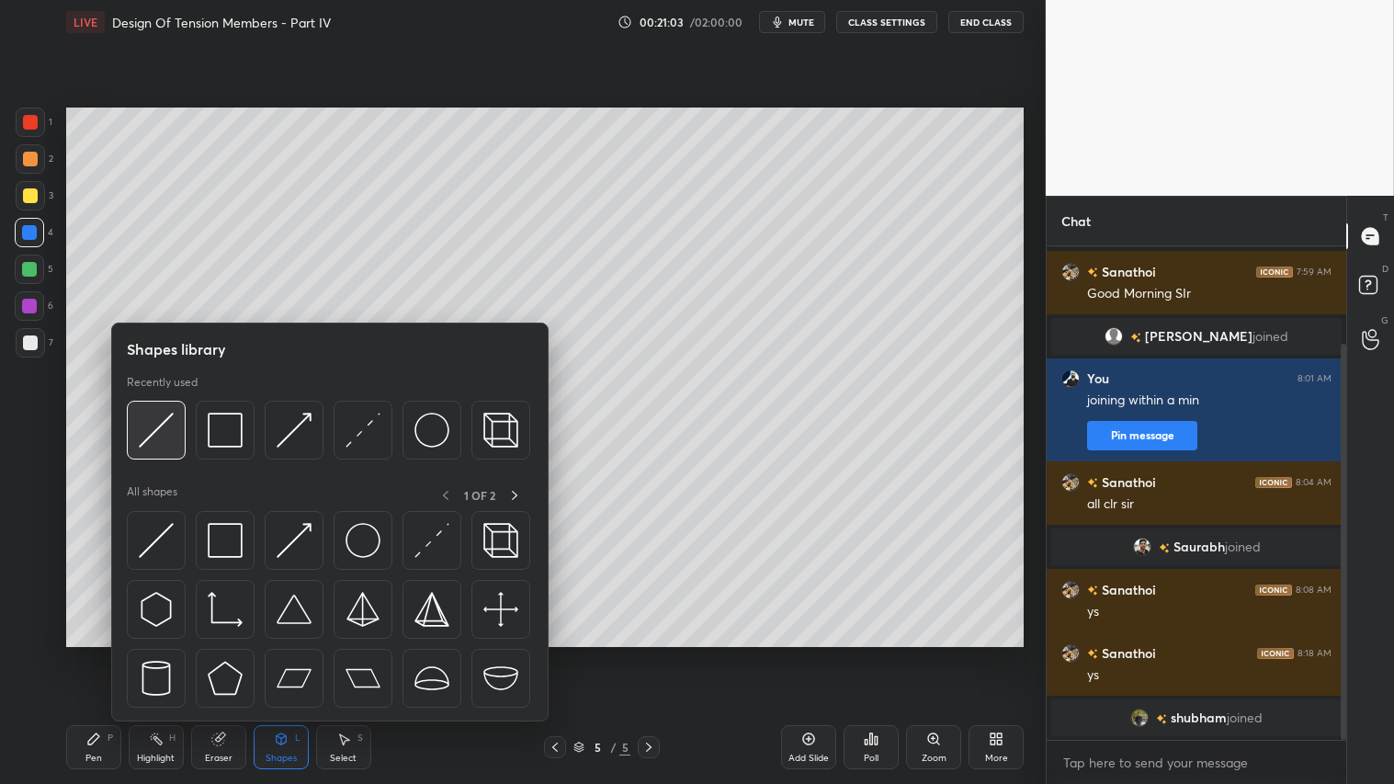
click at [169, 425] on img at bounding box center [156, 430] width 35 height 35
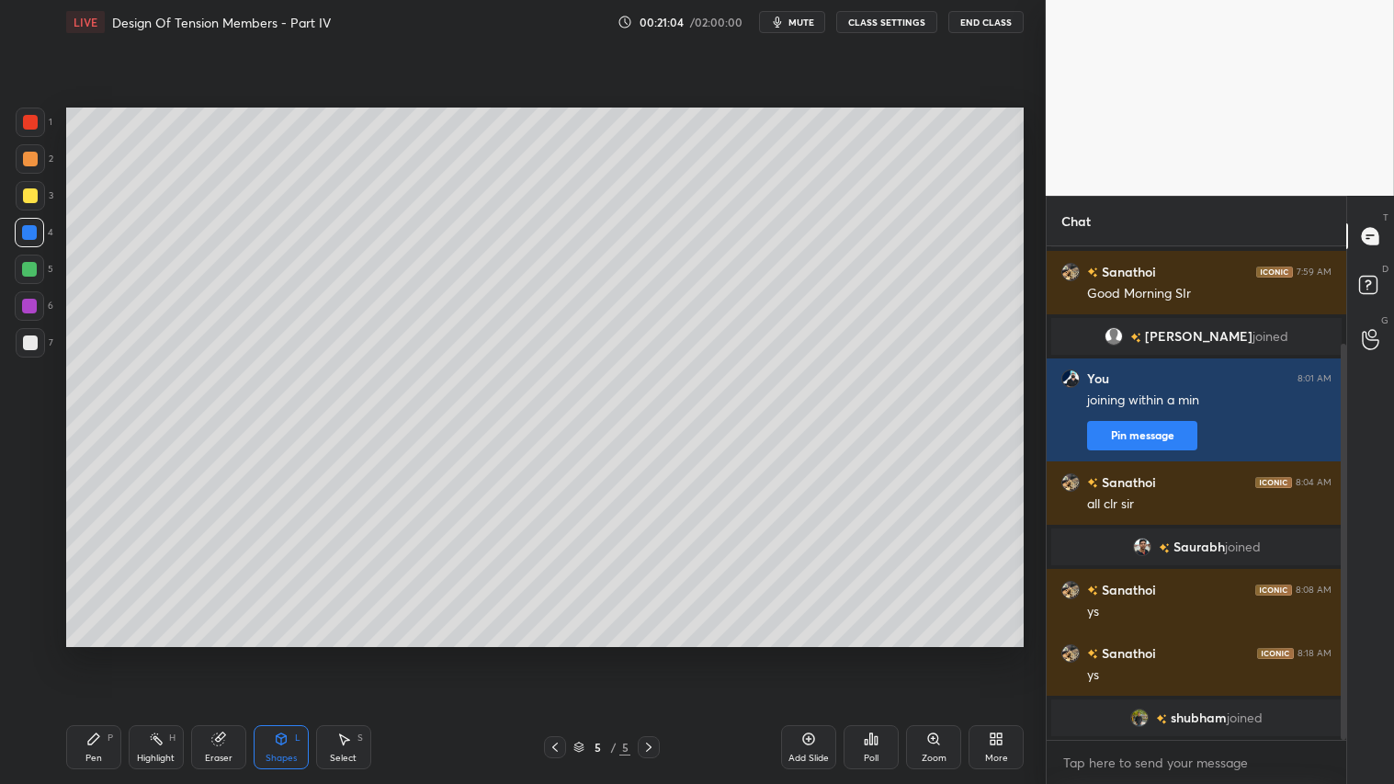
click at [35, 226] on div at bounding box center [29, 232] width 15 height 15
drag, startPoint x: 65, startPoint y: 759, endPoint x: 210, endPoint y: 672, distance: 168.6
click at [67, 653] on div "Pen P" at bounding box center [93, 747] width 55 height 44
click at [290, 653] on div "Shapes L" at bounding box center [281, 747] width 55 height 44
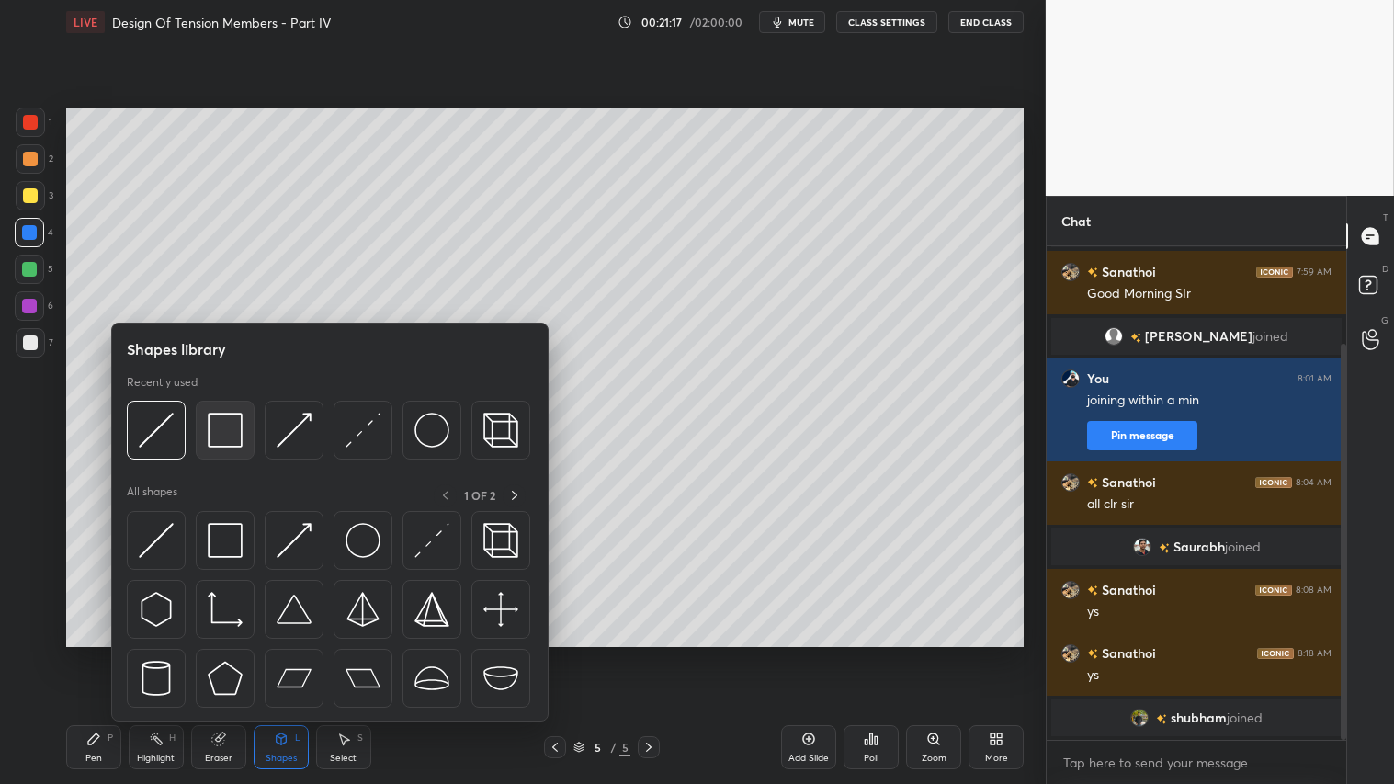
click at [232, 425] on img at bounding box center [225, 430] width 35 height 35
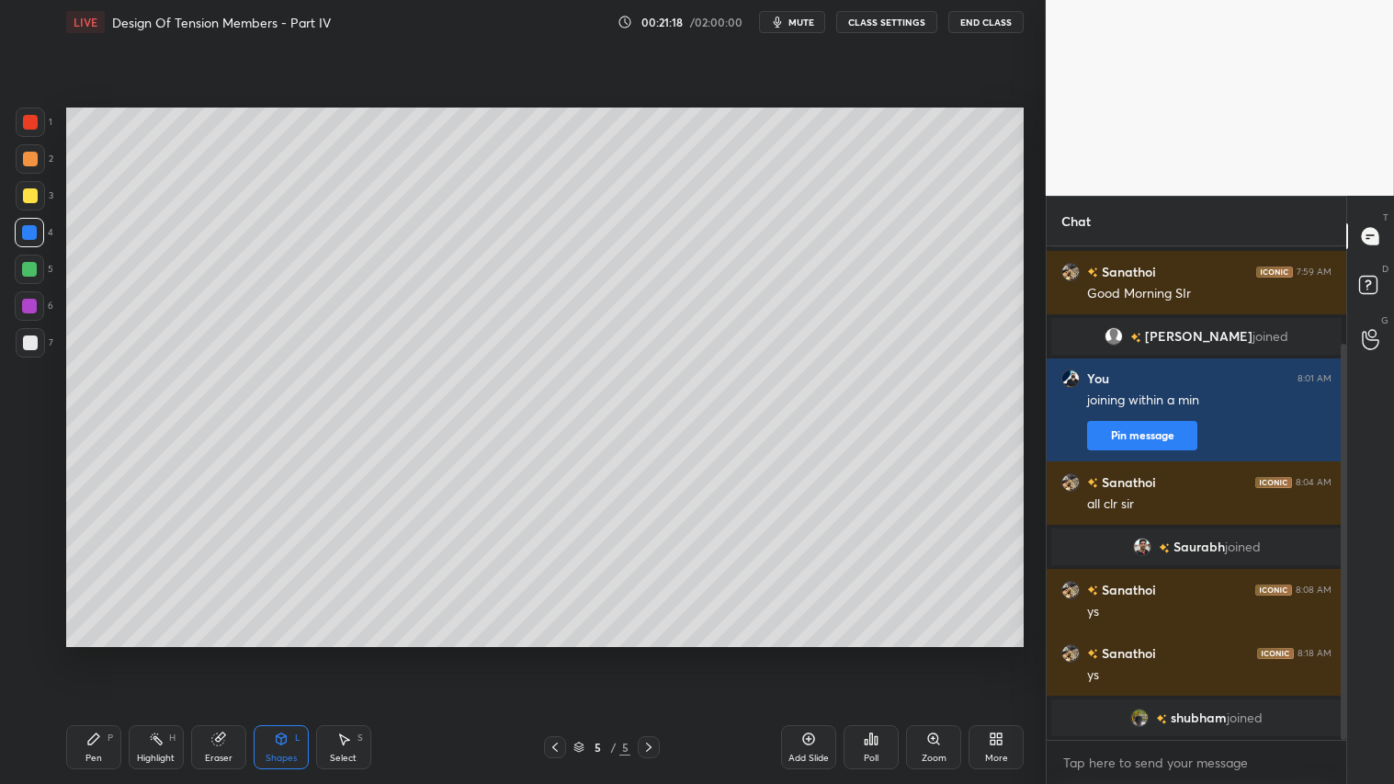
click at [34, 193] on div at bounding box center [30, 195] width 15 height 15
click at [219, 653] on div "Eraser" at bounding box center [218, 747] width 55 height 44
click at [285, 653] on icon at bounding box center [281, 738] width 10 height 11
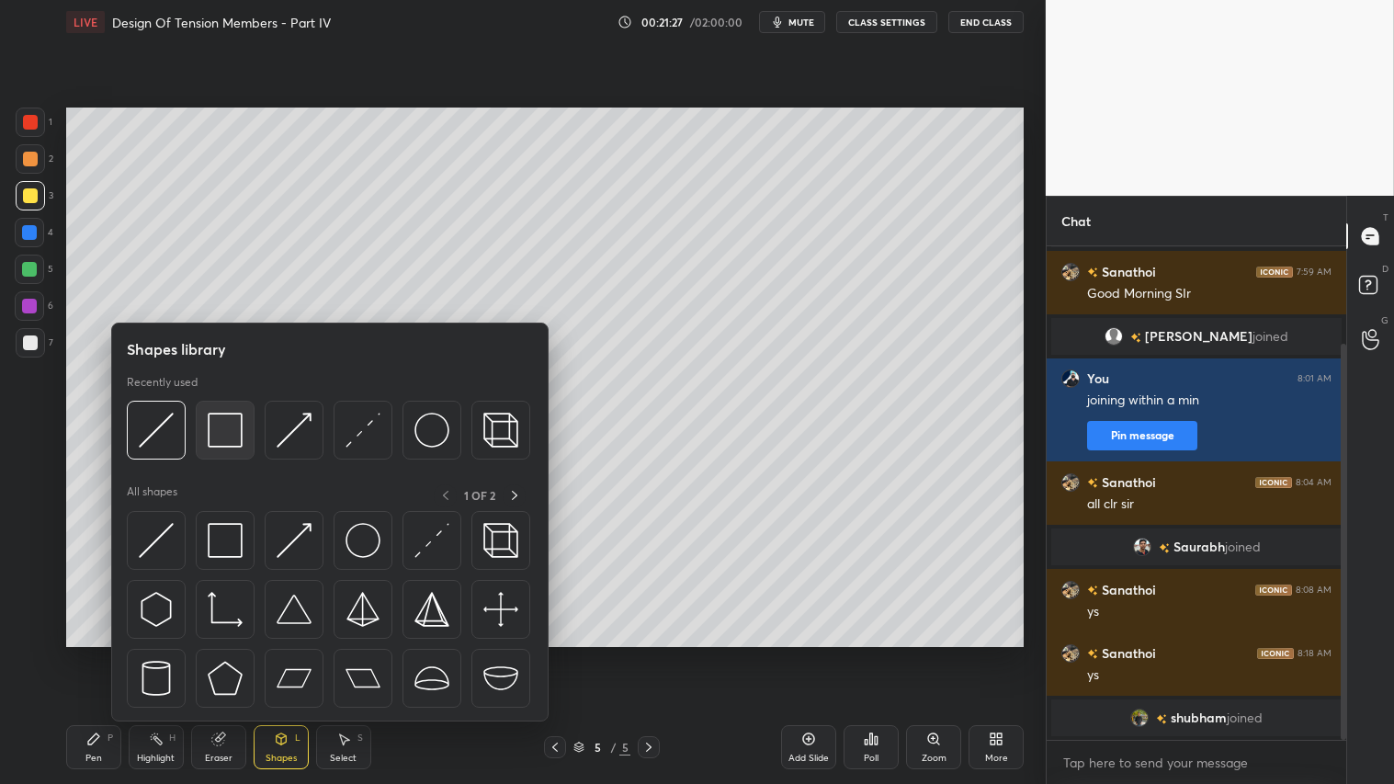
click at [228, 425] on img at bounding box center [225, 430] width 35 height 35
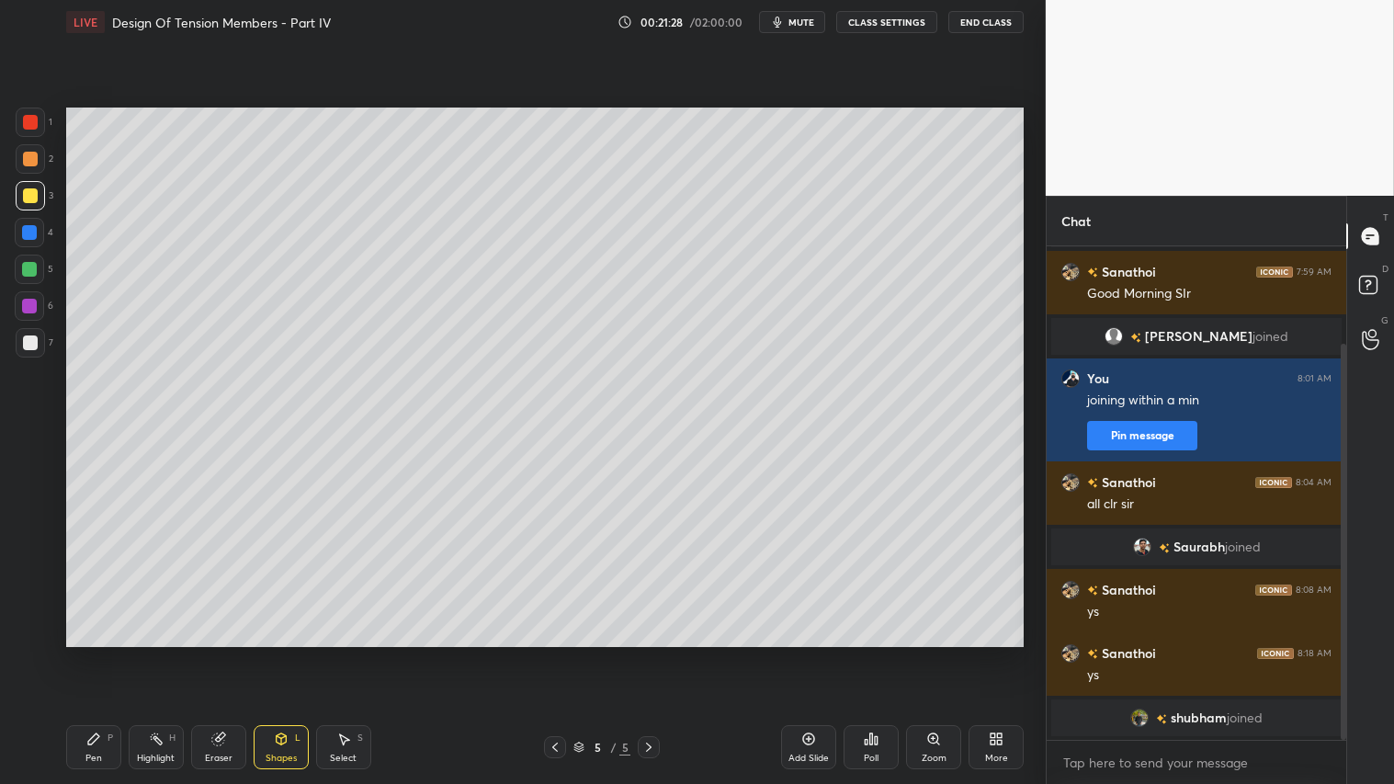
drag, startPoint x: 34, startPoint y: 335, endPoint x: 60, endPoint y: 332, distance: 25.9
click at [37, 335] on div at bounding box center [30, 342] width 29 height 29
click at [294, 653] on div "Shapes L" at bounding box center [281, 747] width 55 height 44
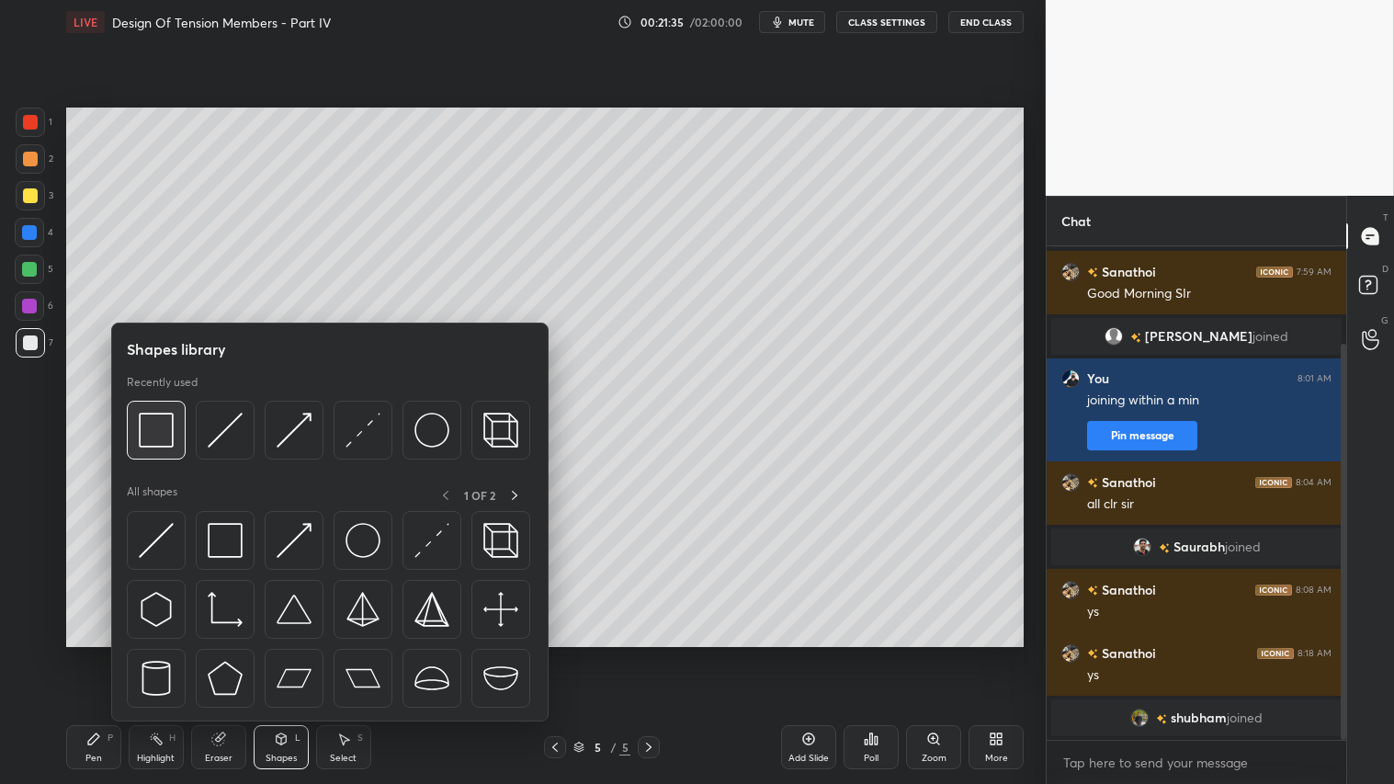
click at [143, 404] on div at bounding box center [156, 430] width 59 height 59
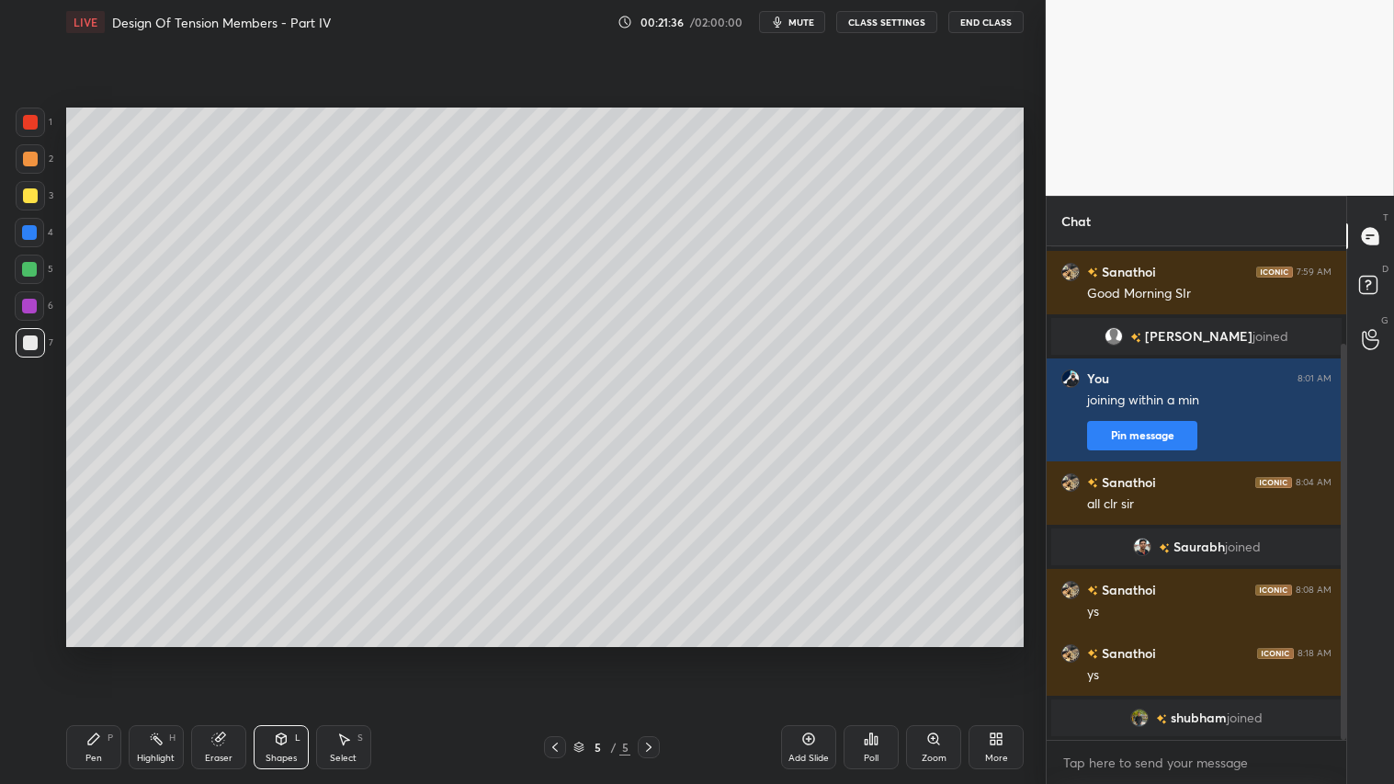
click at [25, 187] on div at bounding box center [30, 195] width 29 height 29
click at [294, 653] on div "Shapes L" at bounding box center [281, 747] width 55 height 44
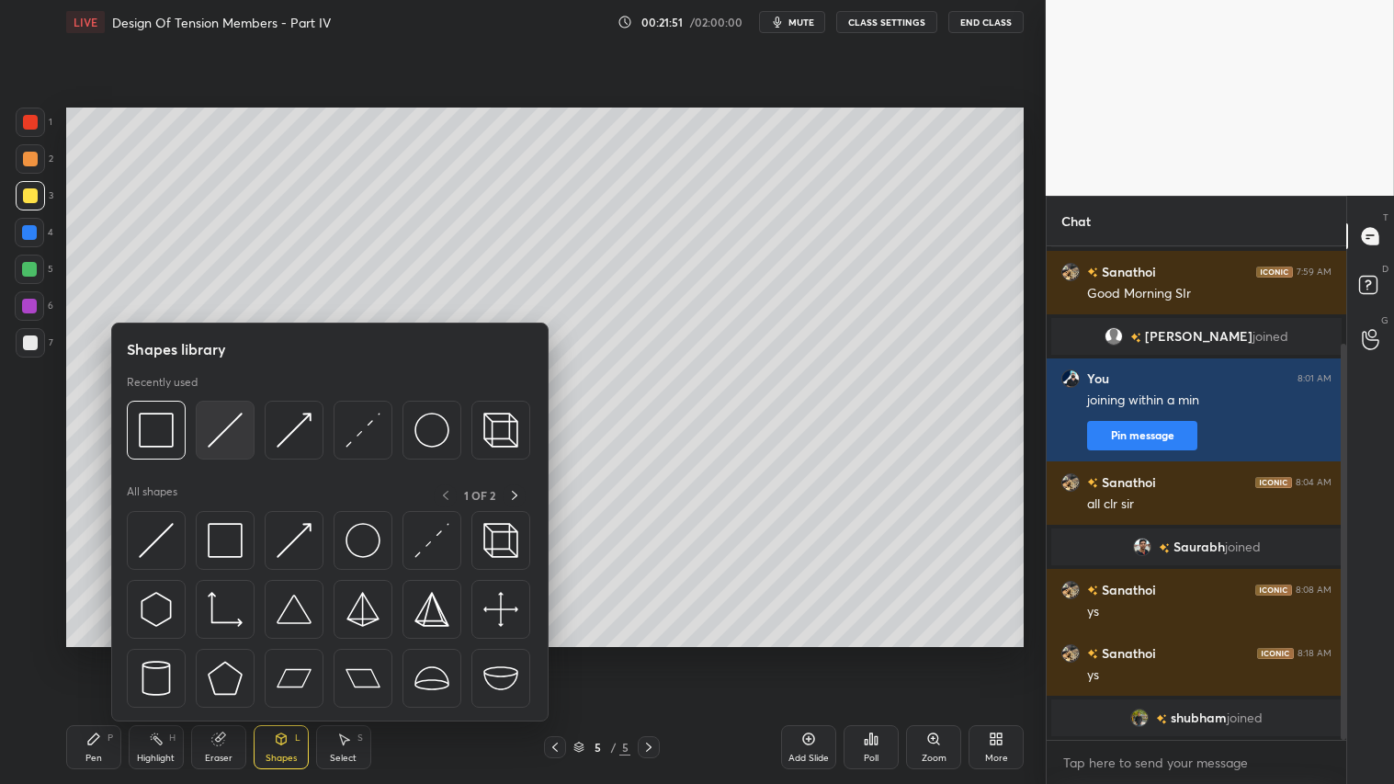
click at [226, 402] on div at bounding box center [225, 430] width 59 height 59
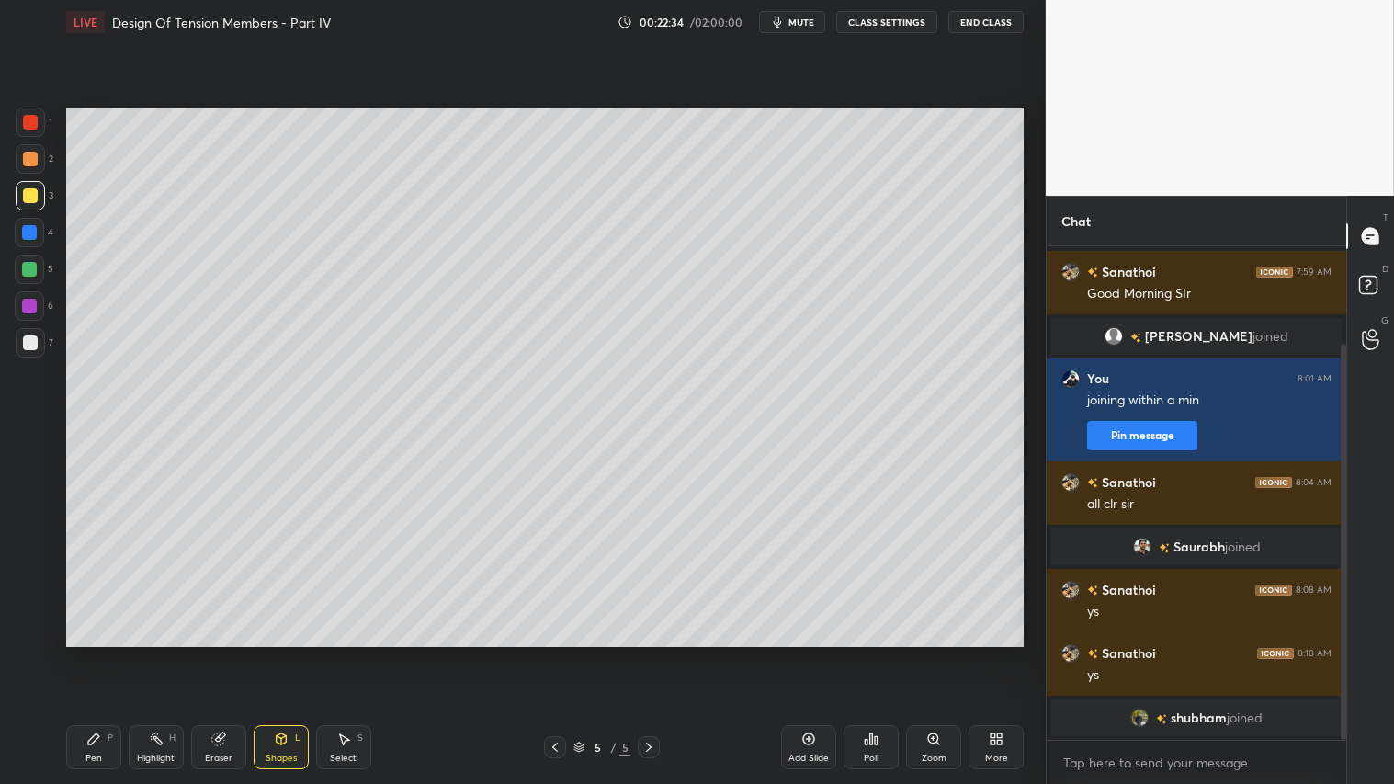
click at [175, 653] on div "Highlight H" at bounding box center [156, 747] width 55 height 44
click at [240, 653] on div "Eraser" at bounding box center [218, 747] width 55 height 44
drag, startPoint x: 283, startPoint y: 751, endPoint x: 287, endPoint y: 741, distance: 10.8
click at [285, 653] on div "Shapes L" at bounding box center [281, 747] width 55 height 44
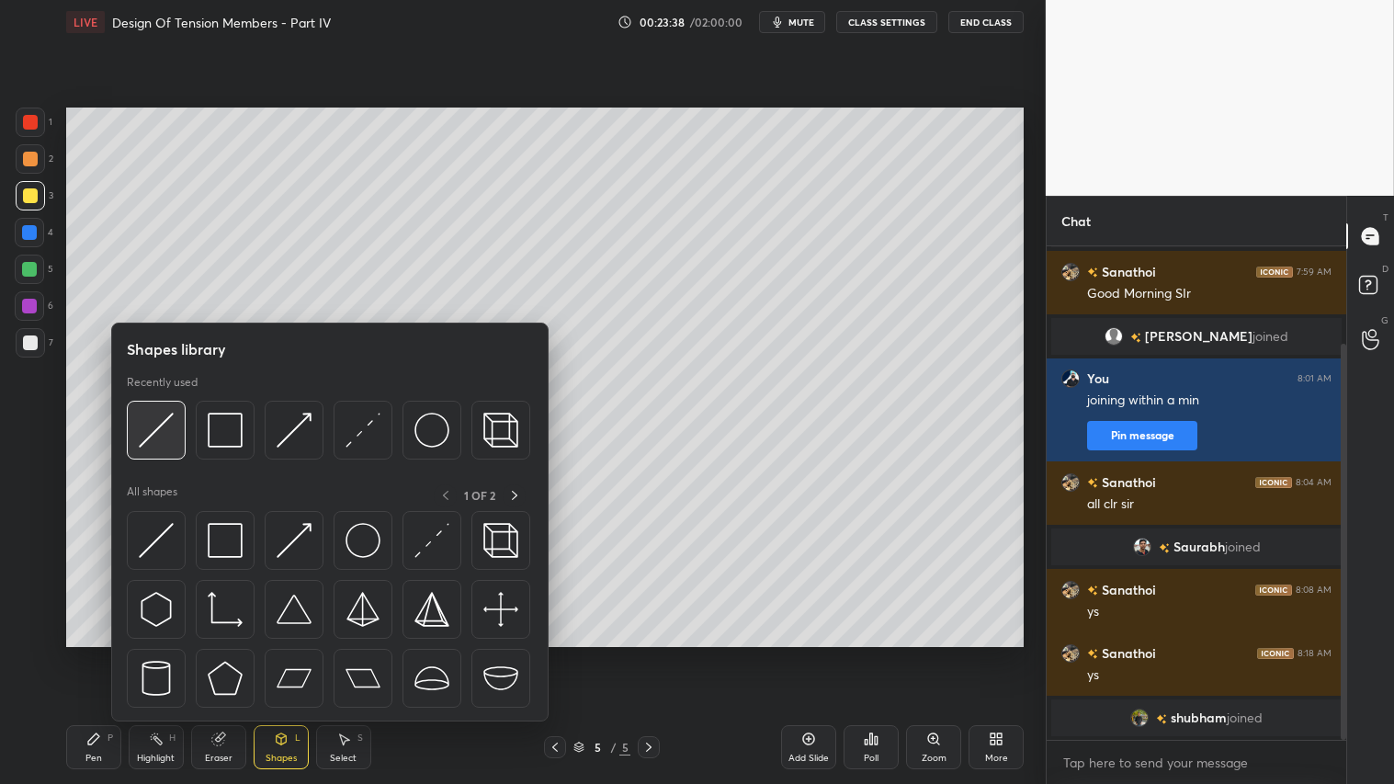
click at [153, 425] on img at bounding box center [156, 430] width 35 height 35
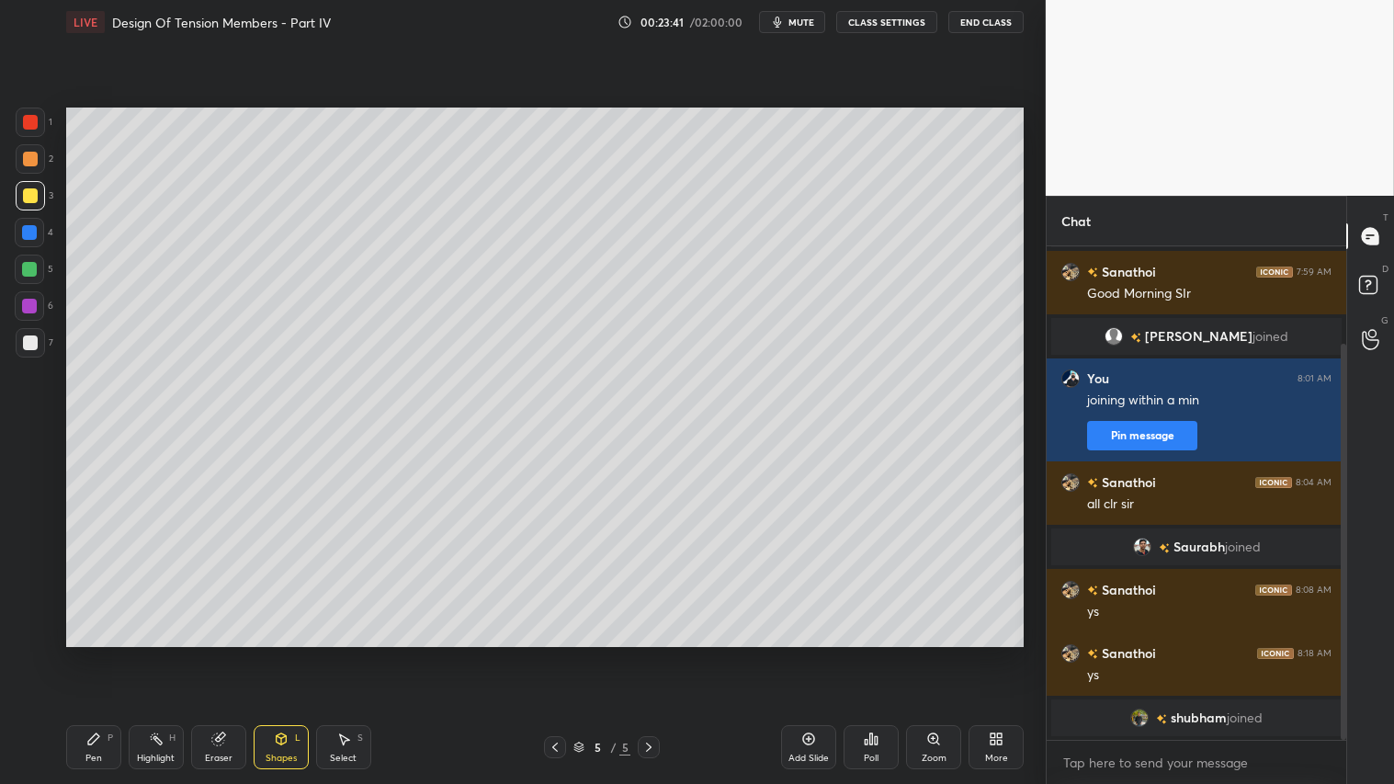
click at [39, 236] on div at bounding box center [29, 232] width 29 height 29
drag, startPoint x: 106, startPoint y: 747, endPoint x: 118, endPoint y: 743, distance: 12.8
click at [110, 653] on div "Pen P" at bounding box center [93, 747] width 55 height 44
drag, startPoint x: 26, startPoint y: 151, endPoint x: 37, endPoint y: 185, distance: 35.7
click at [26, 153] on div at bounding box center [30, 159] width 15 height 15
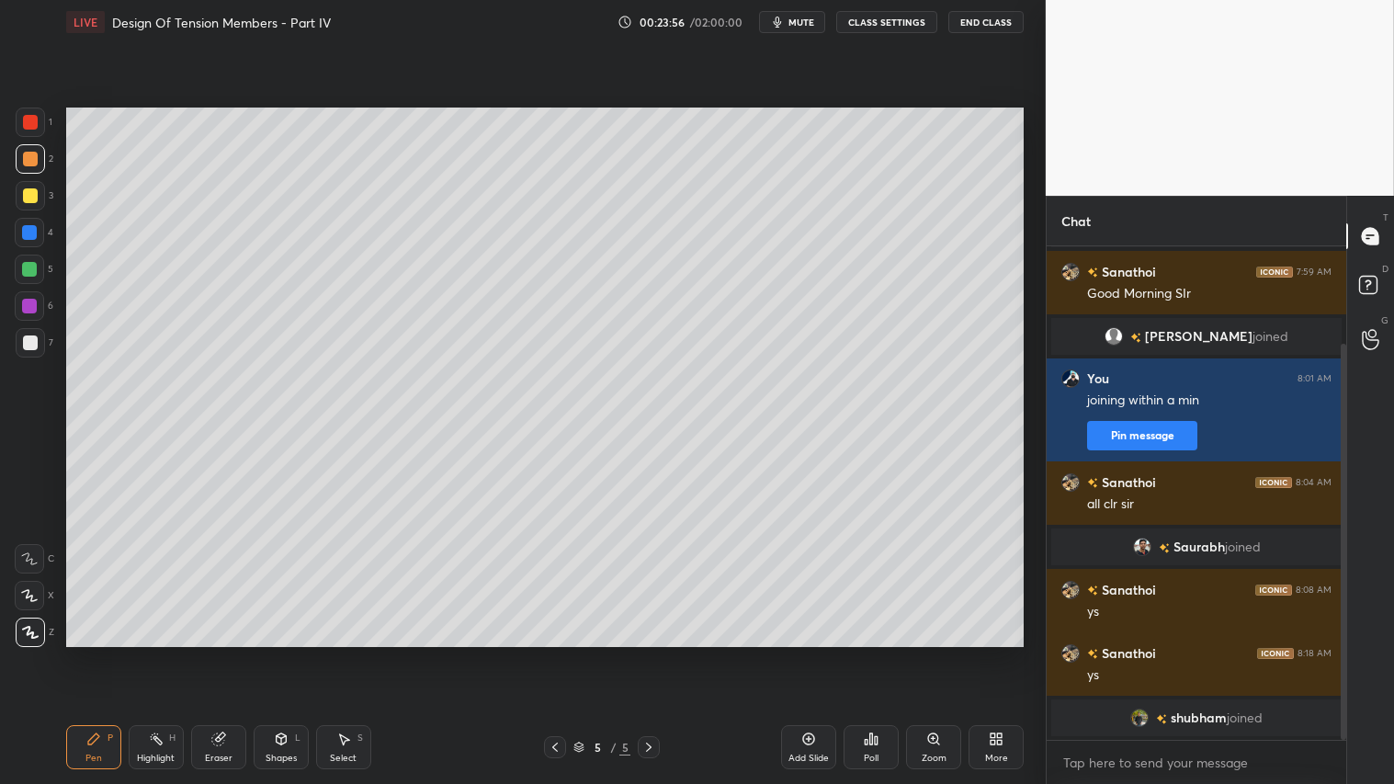
click at [104, 653] on div "Pen P" at bounding box center [93, 747] width 55 height 44
click at [289, 653] on div "Shapes L" at bounding box center [281, 747] width 55 height 44
click at [105, 653] on div "Pen P" at bounding box center [93, 747] width 55 height 44
click at [34, 157] on div at bounding box center [30, 159] width 15 height 15
click at [113, 653] on div "Pen P" at bounding box center [93, 747] width 55 height 44
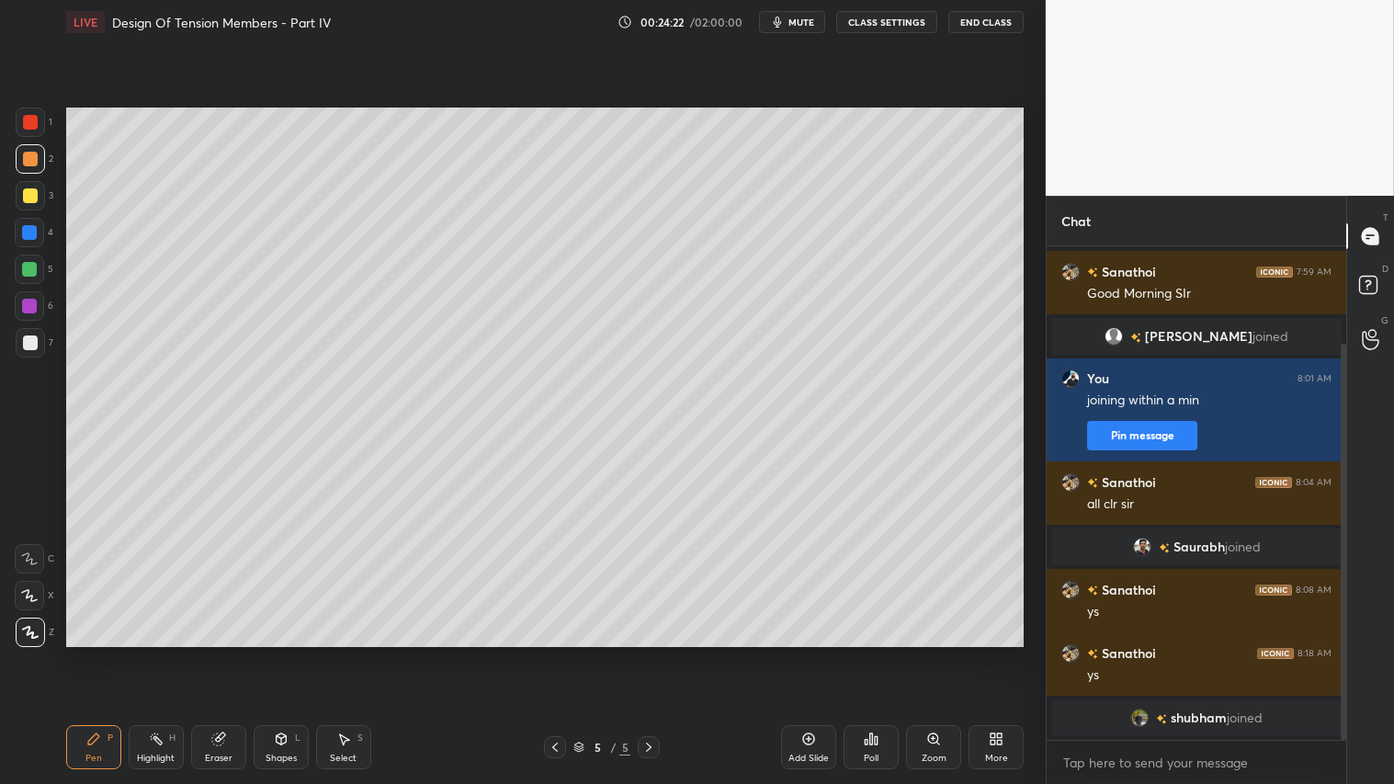
click at [807, 653] on icon at bounding box center [808, 738] width 15 height 15
click at [282, 653] on div "Shapes" at bounding box center [281, 758] width 31 height 9
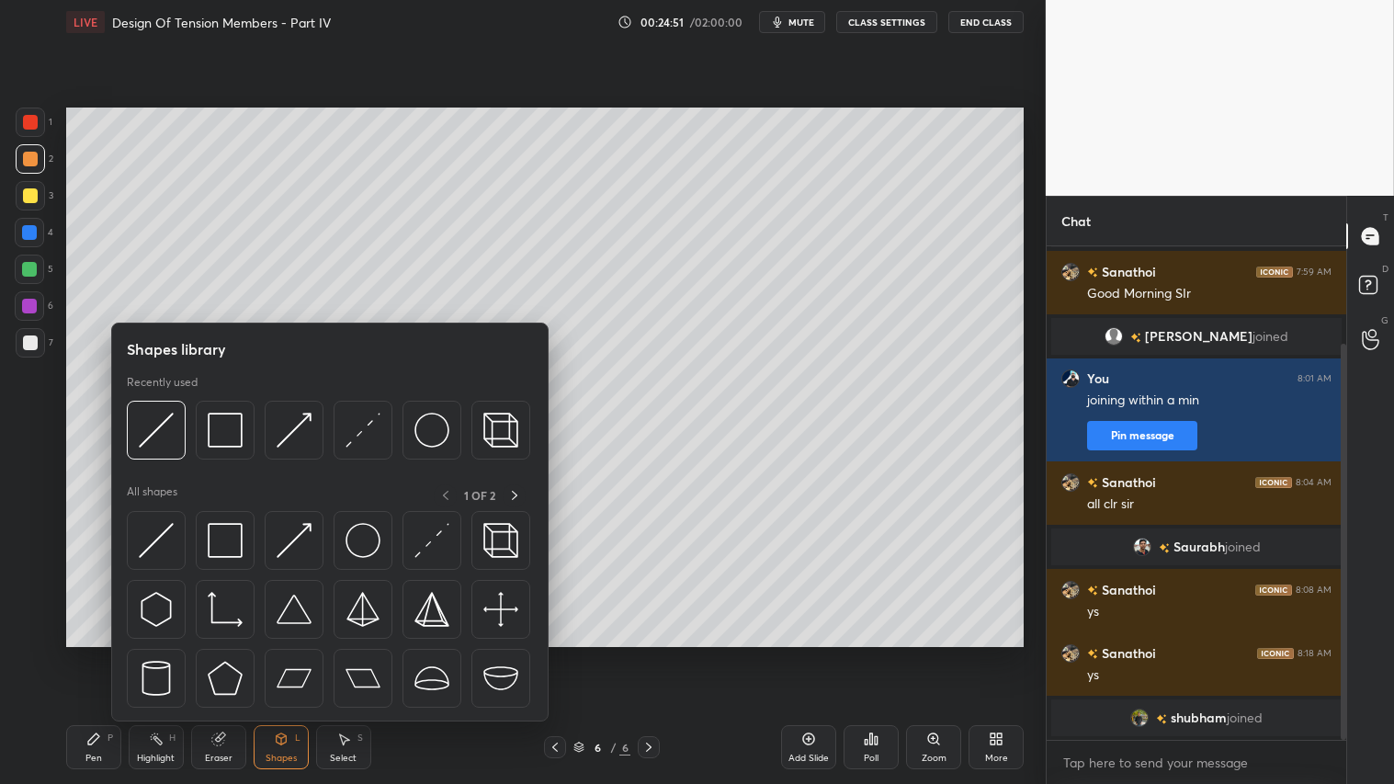
drag, startPoint x: 90, startPoint y: 742, endPoint x: 199, endPoint y: 658, distance: 137.7
click at [92, 653] on icon at bounding box center [93, 738] width 11 height 11
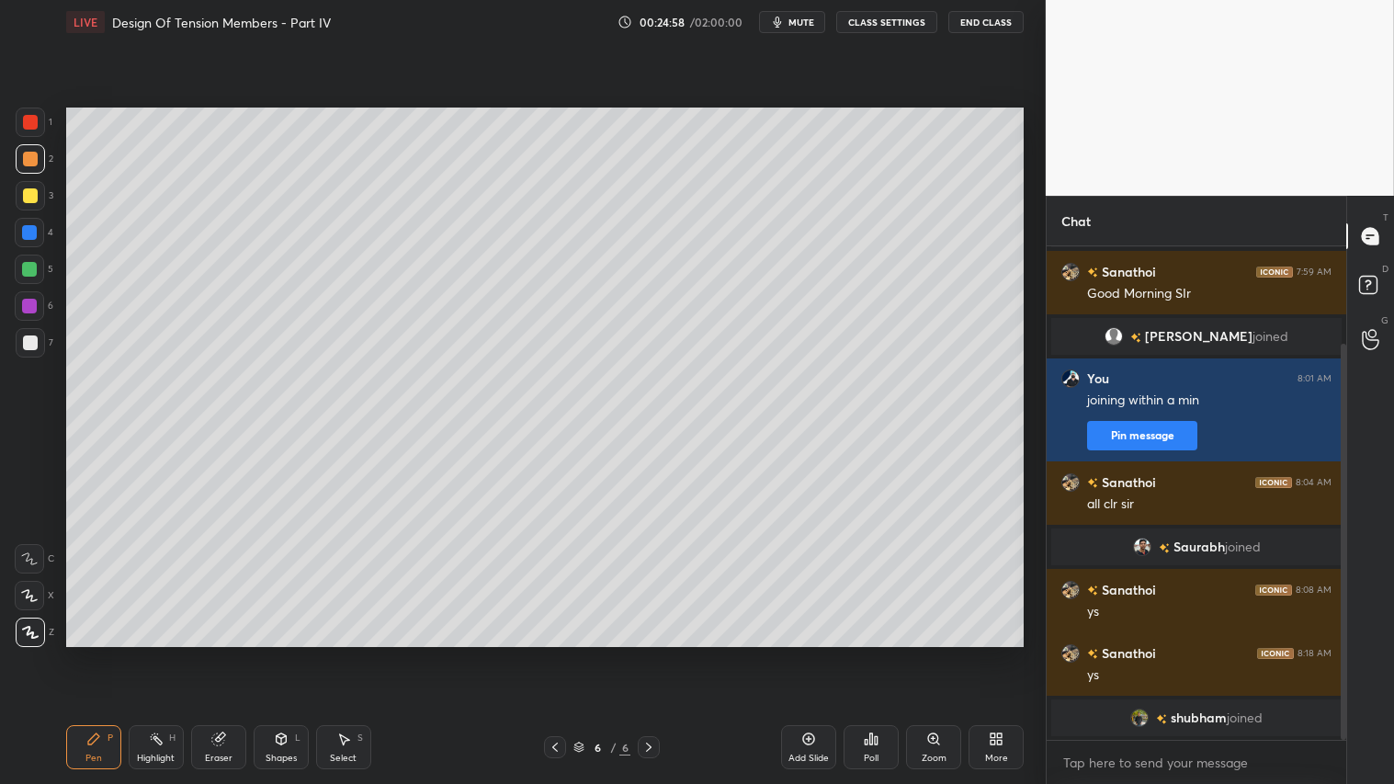
click at [286, 653] on div "Shapes L" at bounding box center [281, 747] width 55 height 44
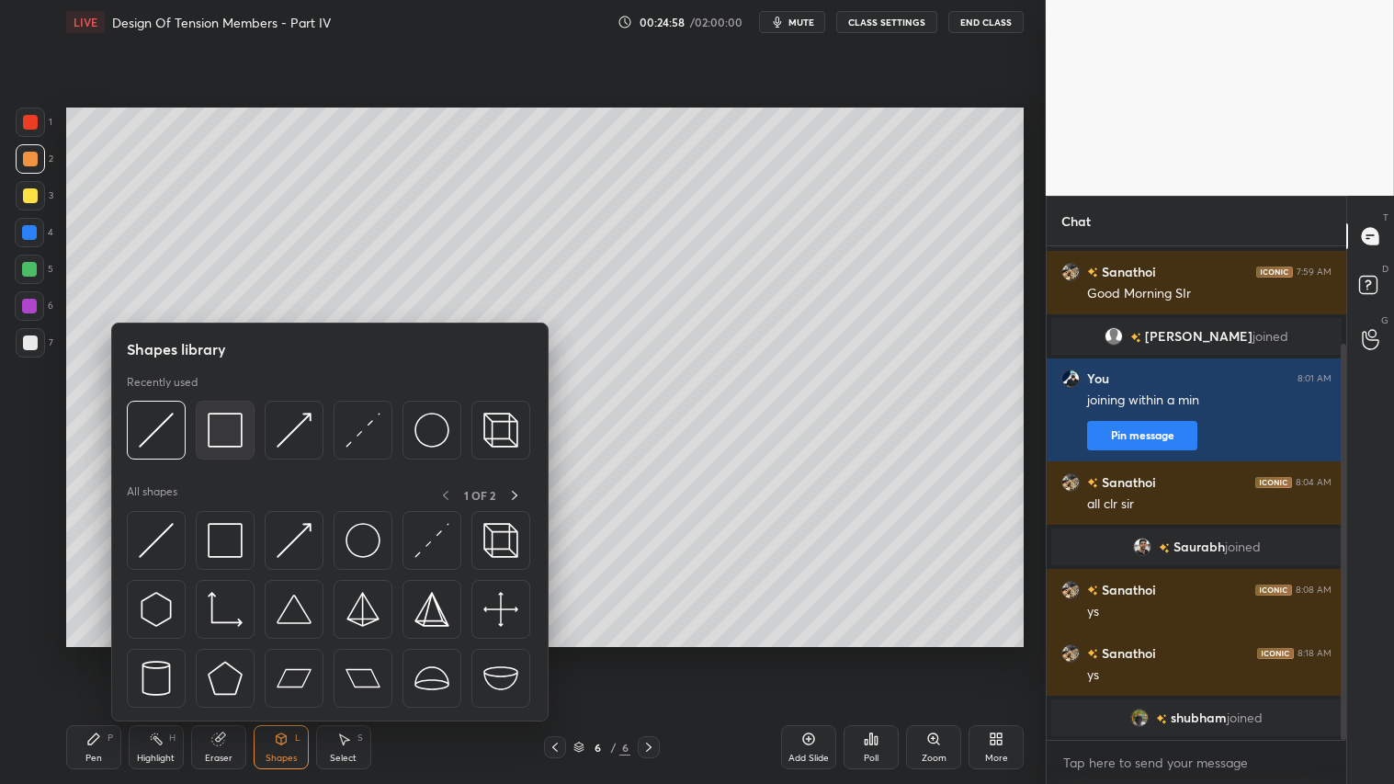
click at [232, 428] on img at bounding box center [225, 430] width 35 height 35
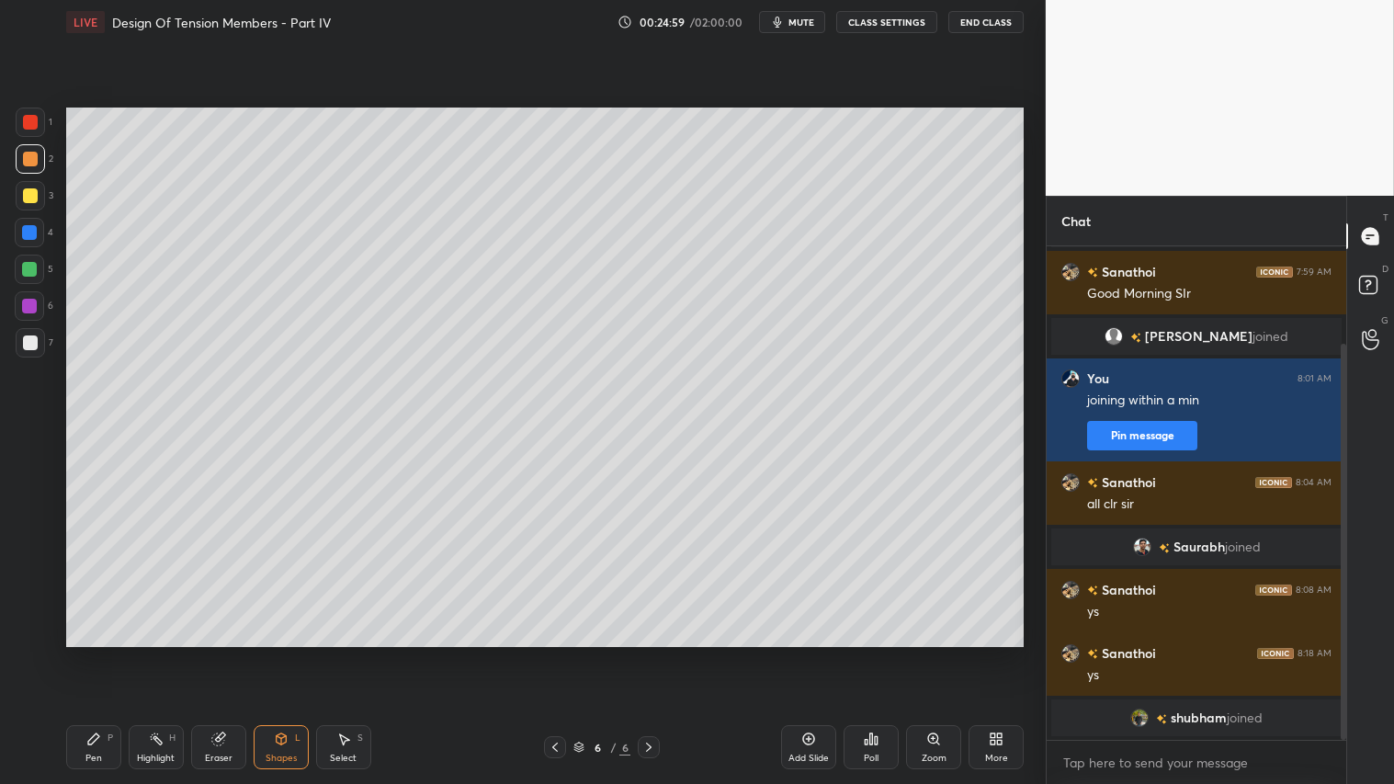
click at [23, 335] on div at bounding box center [30, 342] width 29 height 29
click at [19, 169] on div at bounding box center [30, 158] width 29 height 29
click at [113, 653] on div "Pen P" at bounding box center [93, 747] width 55 height 44
drag, startPoint x: 317, startPoint y: 748, endPoint x: 316, endPoint y: 702, distance: 46.0
click at [318, 653] on div "Select S" at bounding box center [343, 747] width 55 height 44
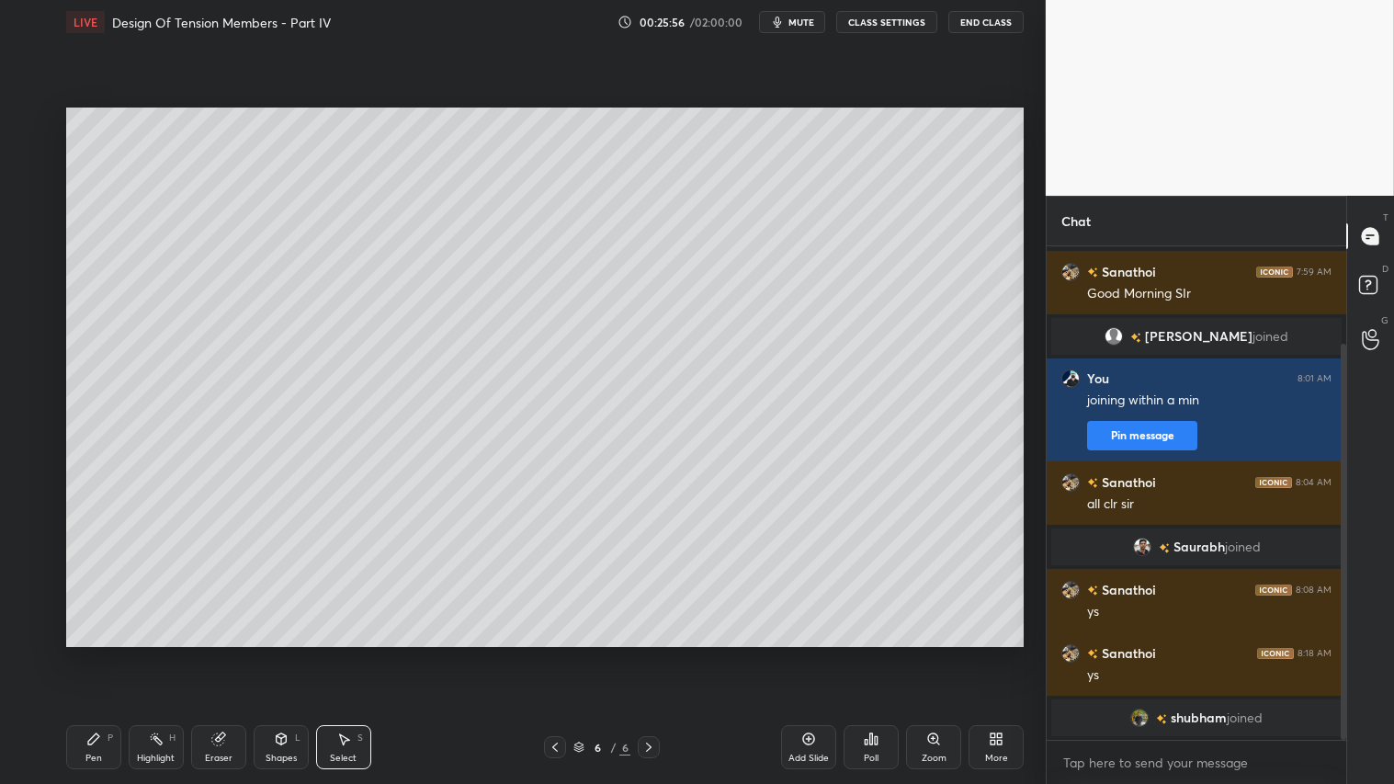
click at [291, 653] on div "Shapes L" at bounding box center [281, 747] width 55 height 44
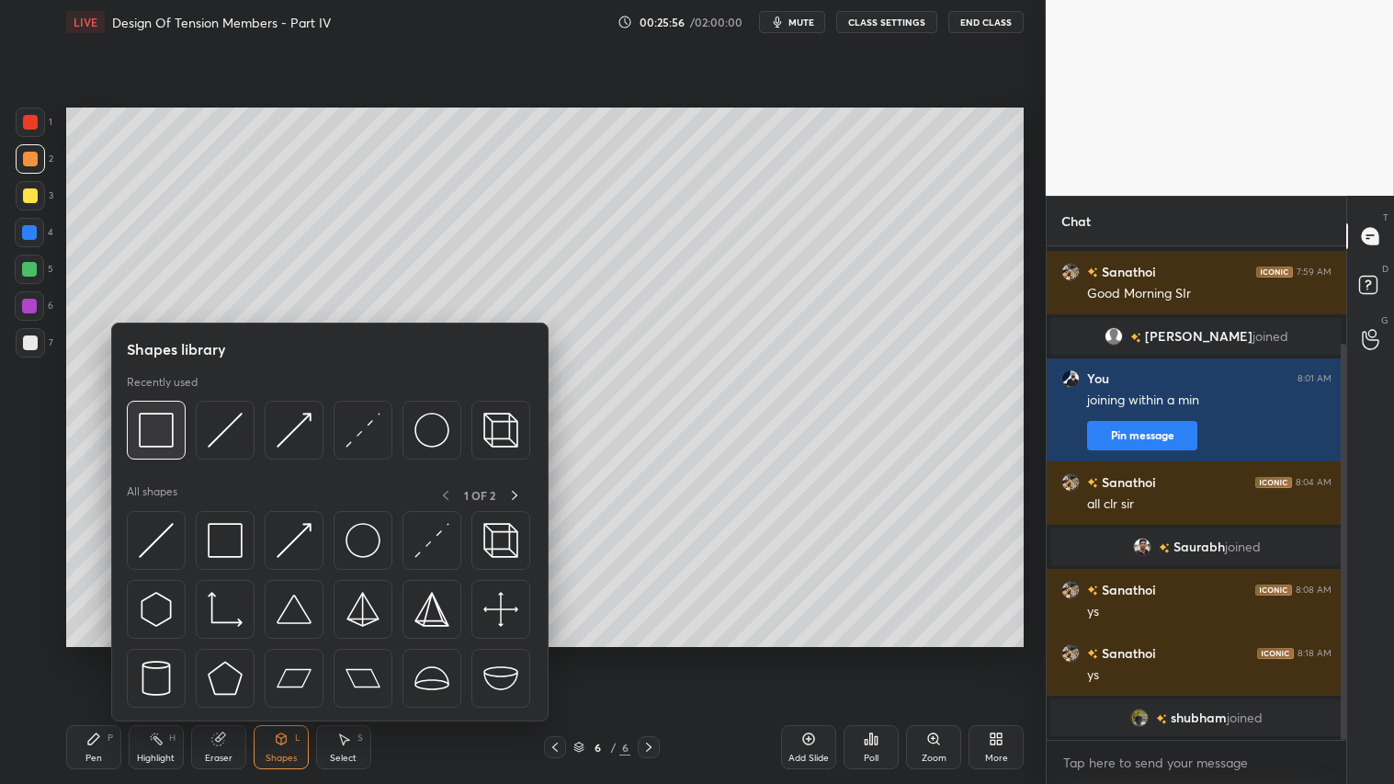
click at [161, 419] on img at bounding box center [156, 430] width 35 height 35
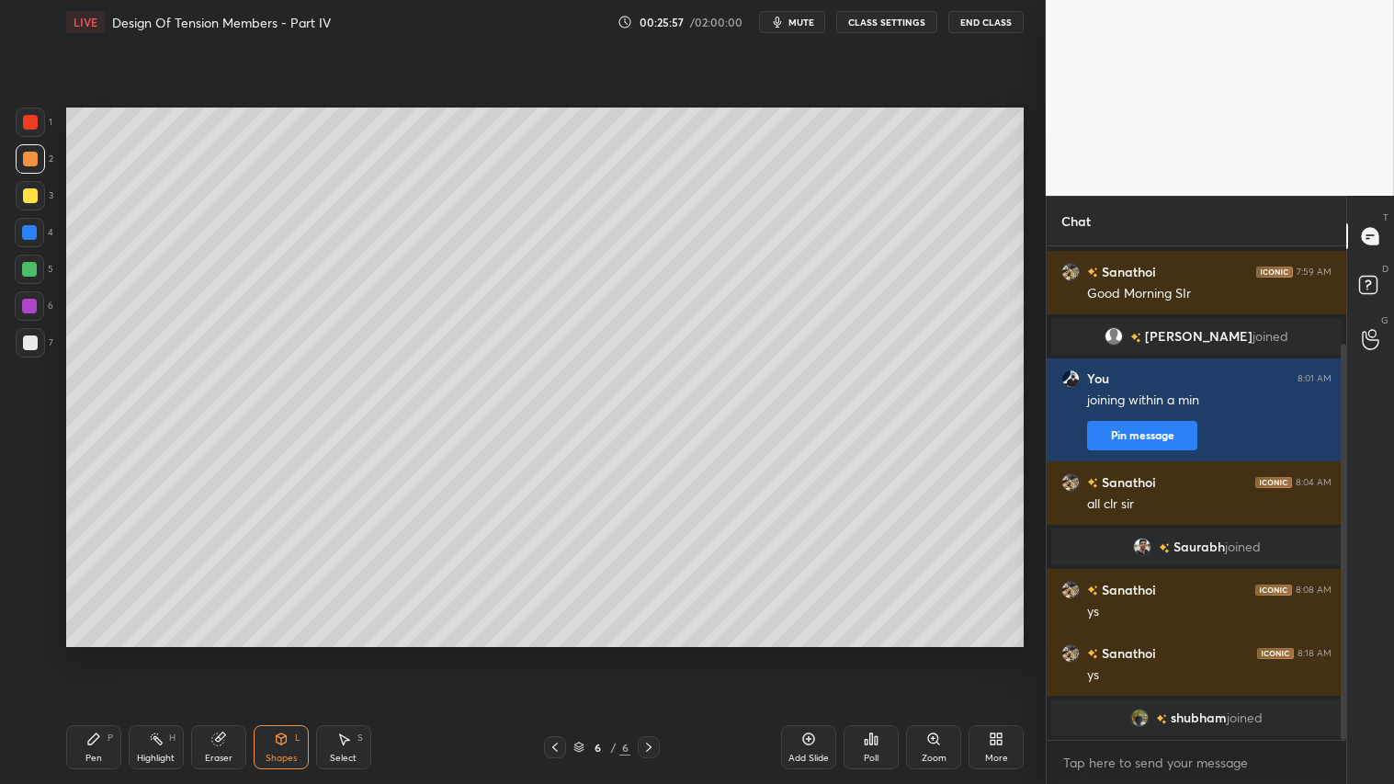
drag, startPoint x: 28, startPoint y: 340, endPoint x: 62, endPoint y: 335, distance: 34.3
click at [30, 340] on div at bounding box center [30, 342] width 15 height 15
click at [43, 154] on div "2" at bounding box center [35, 158] width 38 height 29
click at [96, 653] on div "Pen" at bounding box center [93, 758] width 17 height 9
click at [290, 653] on div "Shapes L" at bounding box center [281, 747] width 55 height 44
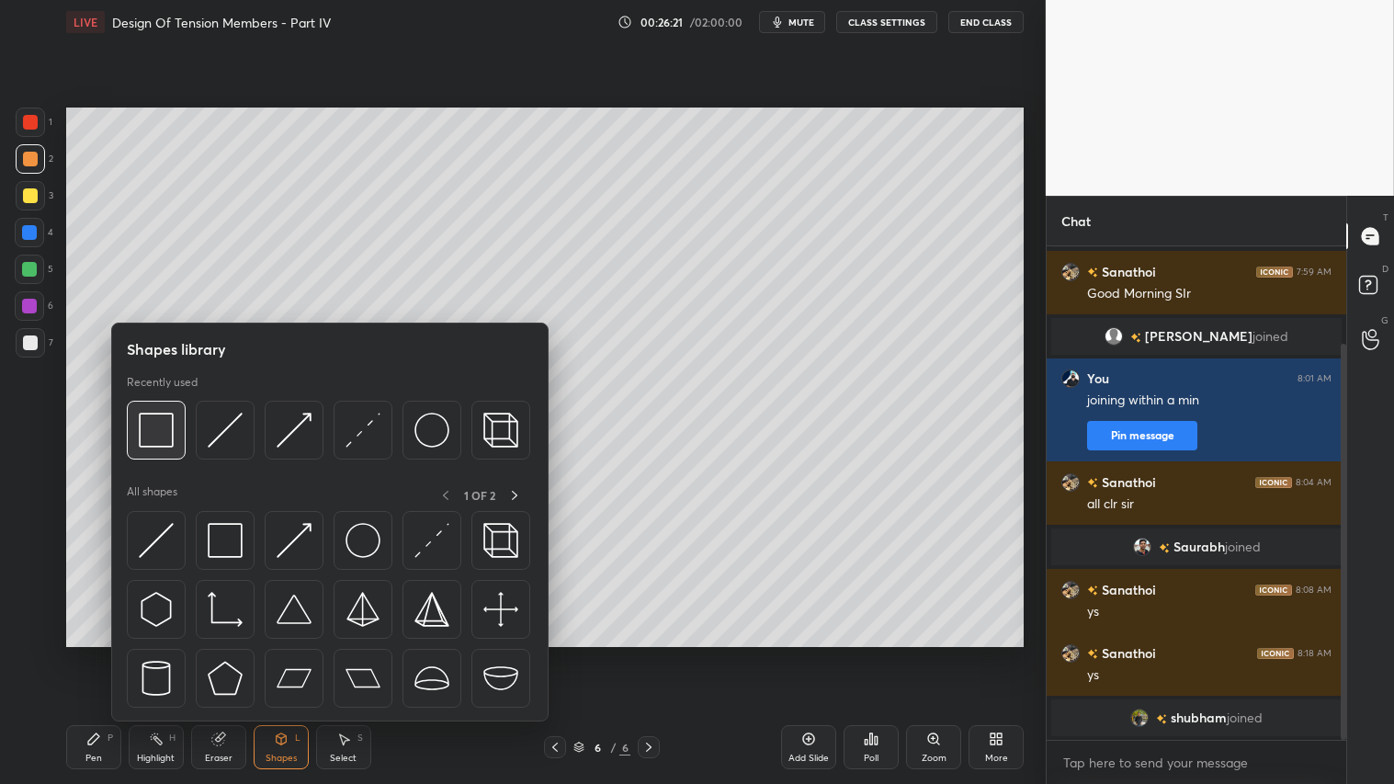
click at [169, 437] on img at bounding box center [156, 430] width 35 height 35
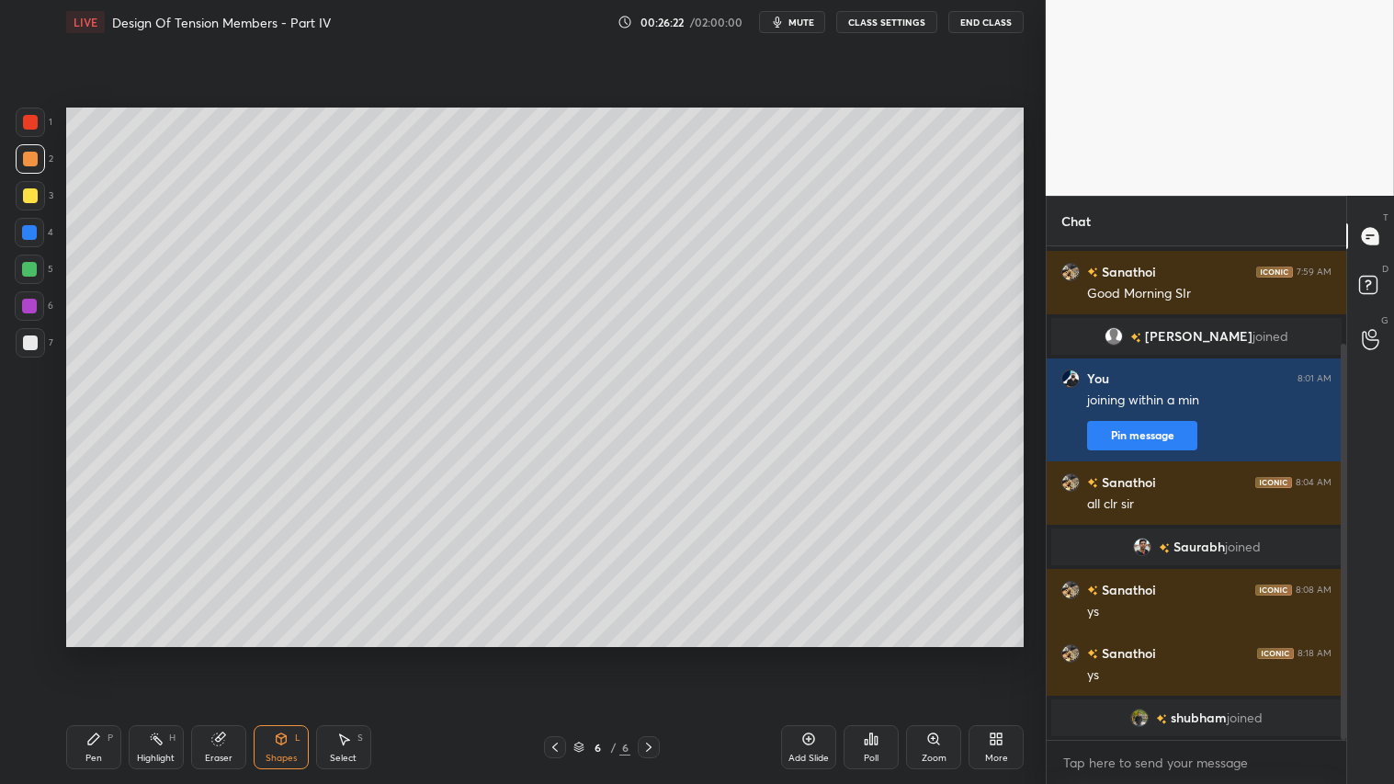
click at [31, 198] on div at bounding box center [30, 195] width 15 height 15
click at [795, 28] on button "mute" at bounding box center [792, 22] width 66 height 22
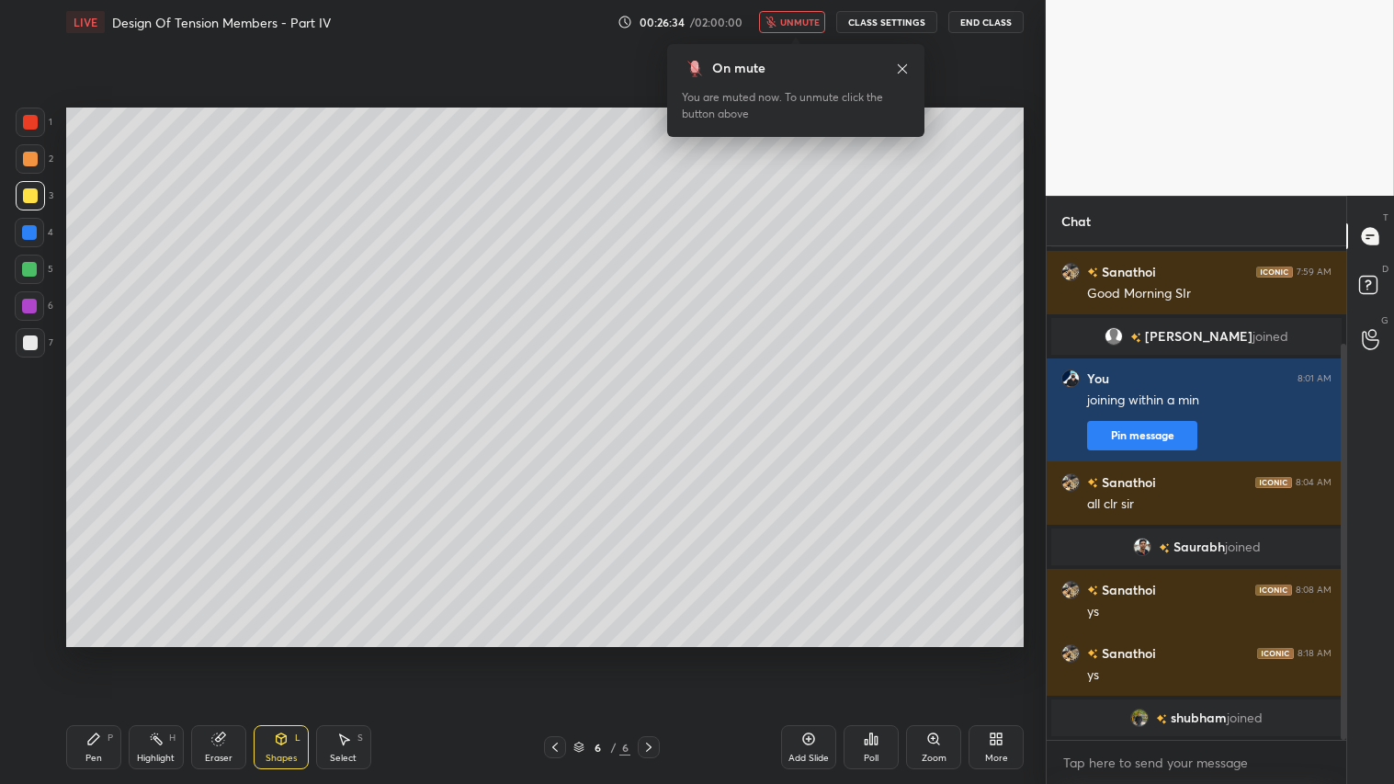
click at [795, 21] on span "unmute" at bounding box center [800, 22] width 40 height 13
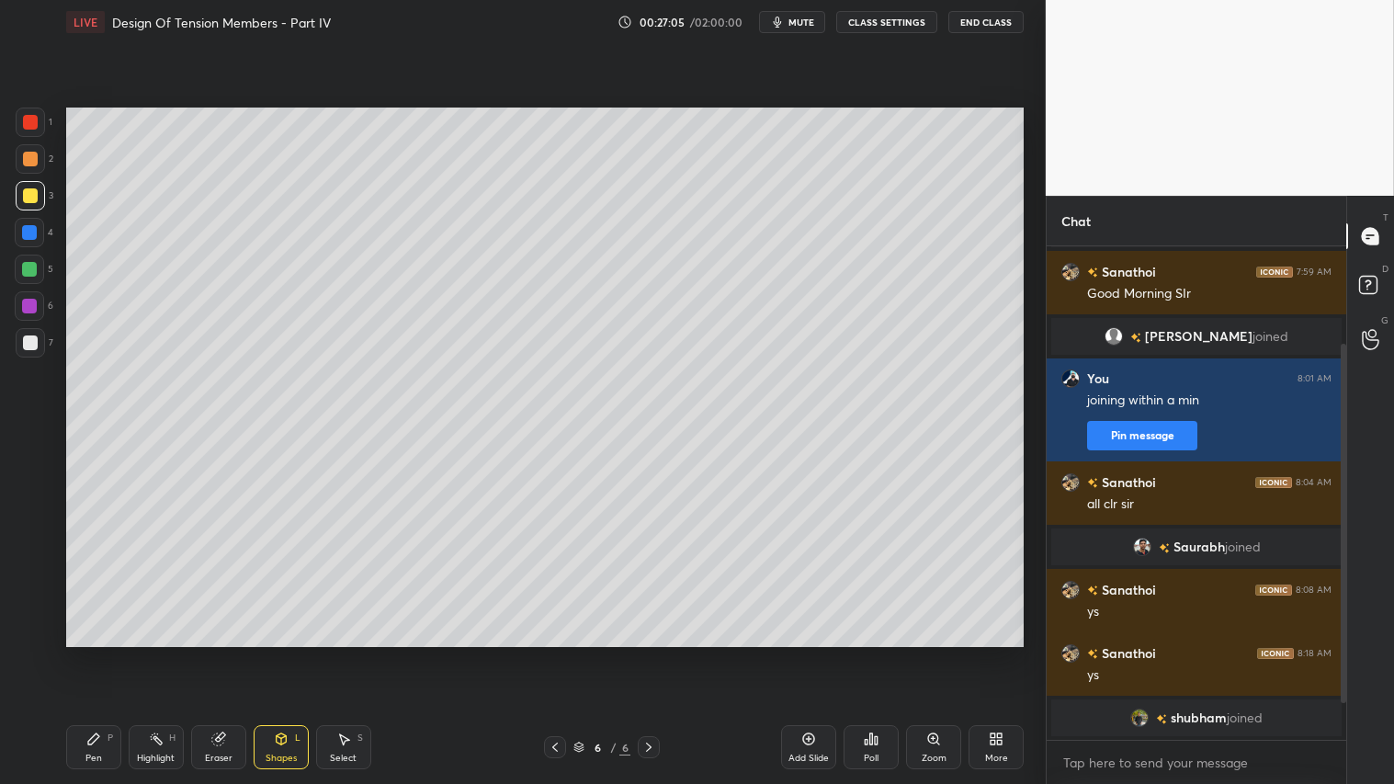
scroll to position [184, 0]
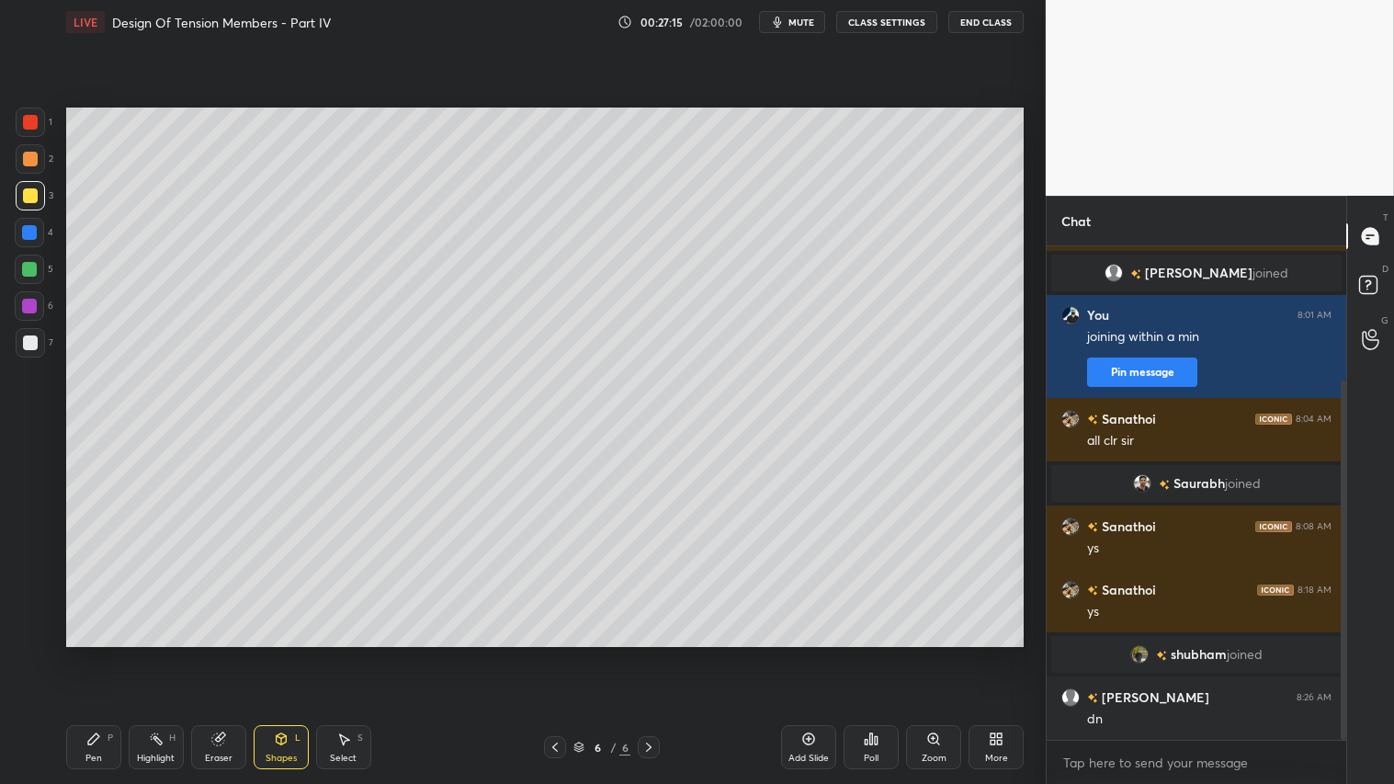
click at [101, 653] on div "Pen" at bounding box center [93, 758] width 17 height 9
click at [33, 167] on div at bounding box center [30, 158] width 29 height 29
drag, startPoint x: 213, startPoint y: 759, endPoint x: 223, endPoint y: 748, distance: 15.0
click at [221, 653] on div "Eraser" at bounding box center [219, 758] width 28 height 9
click at [97, 653] on icon at bounding box center [93, 738] width 15 height 15
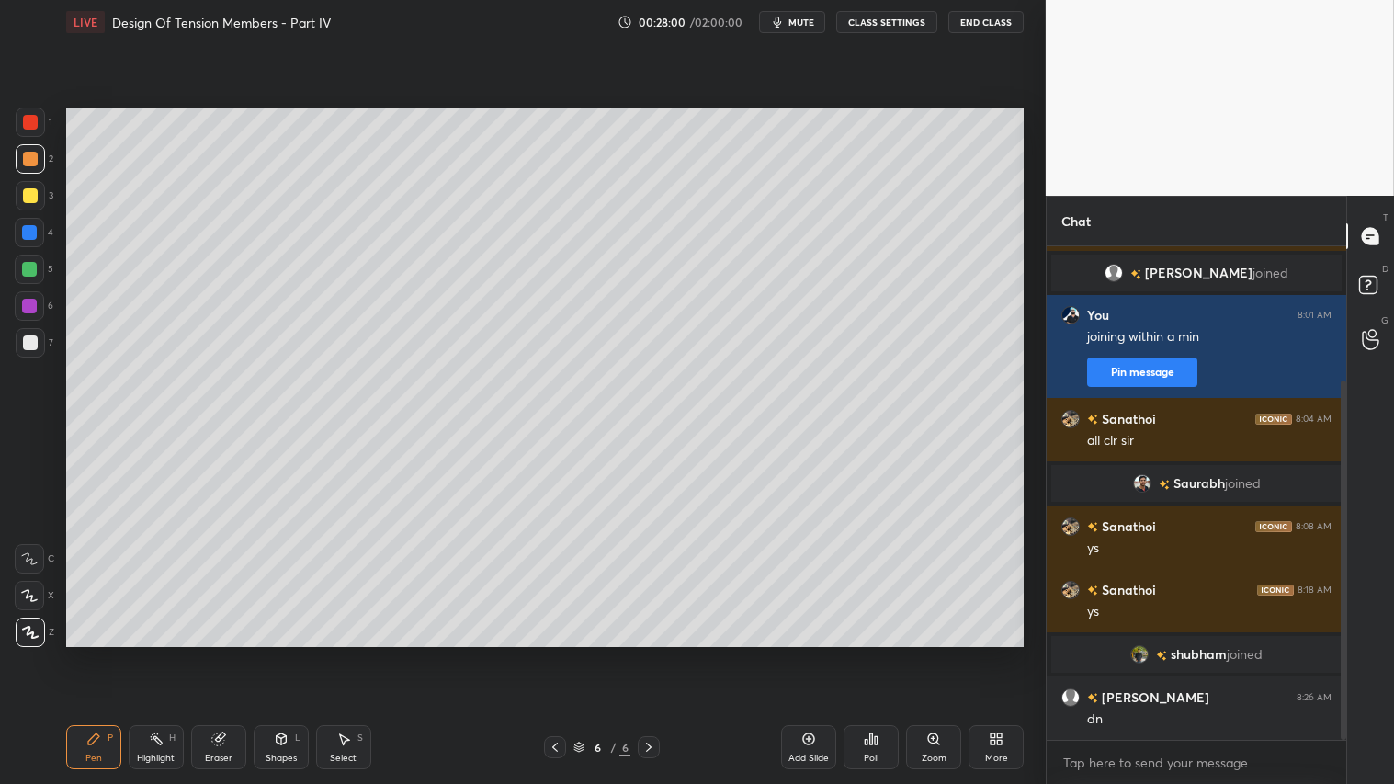
click at [819, 653] on div "Add Slide" at bounding box center [808, 747] width 55 height 44
click at [28, 194] on div at bounding box center [30, 195] width 15 height 15
drag, startPoint x: 101, startPoint y: 759, endPoint x: 144, endPoint y: 675, distance: 94.9
click at [102, 653] on div "Pen P" at bounding box center [93, 747] width 55 height 44
drag, startPoint x: 286, startPoint y: 752, endPoint x: 287, endPoint y: 732, distance: 19.3
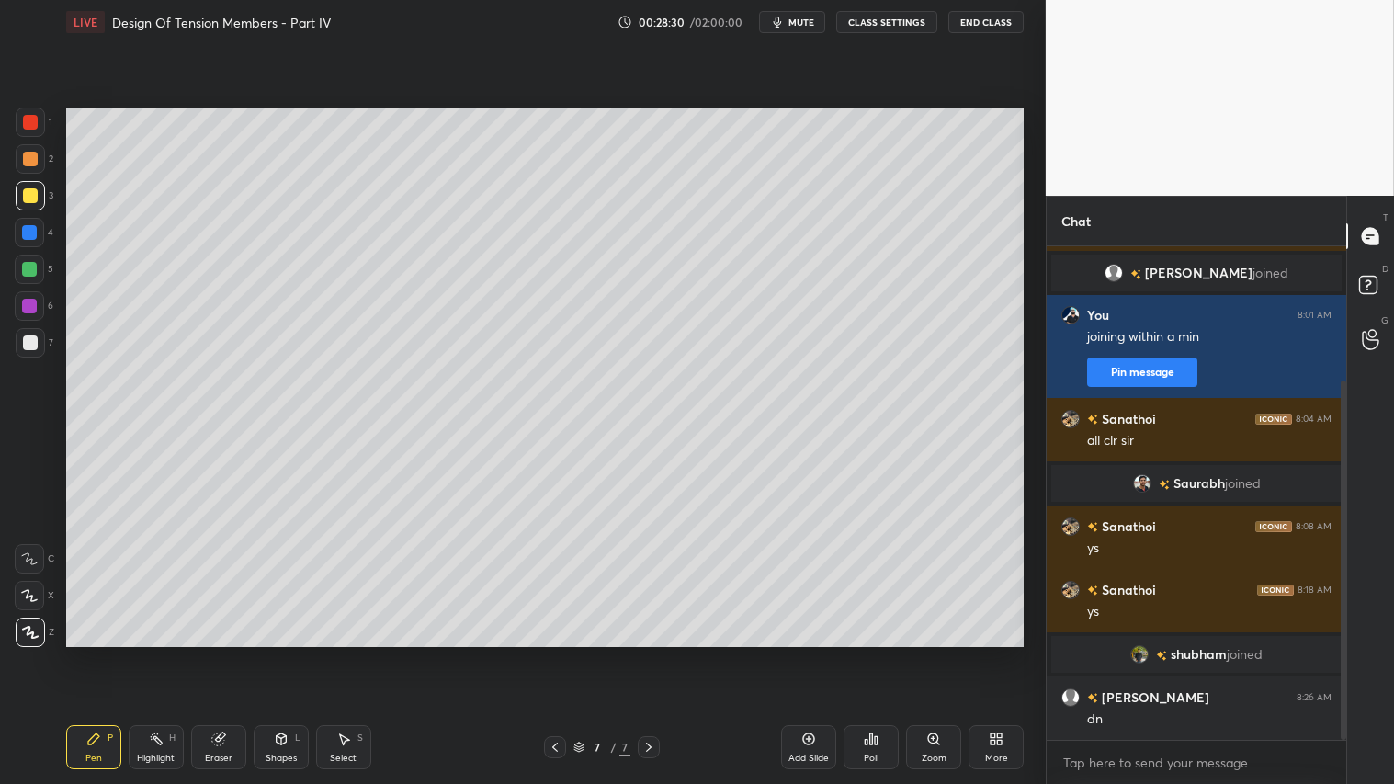
click at [288, 653] on div "Shapes L" at bounding box center [281, 747] width 55 height 44
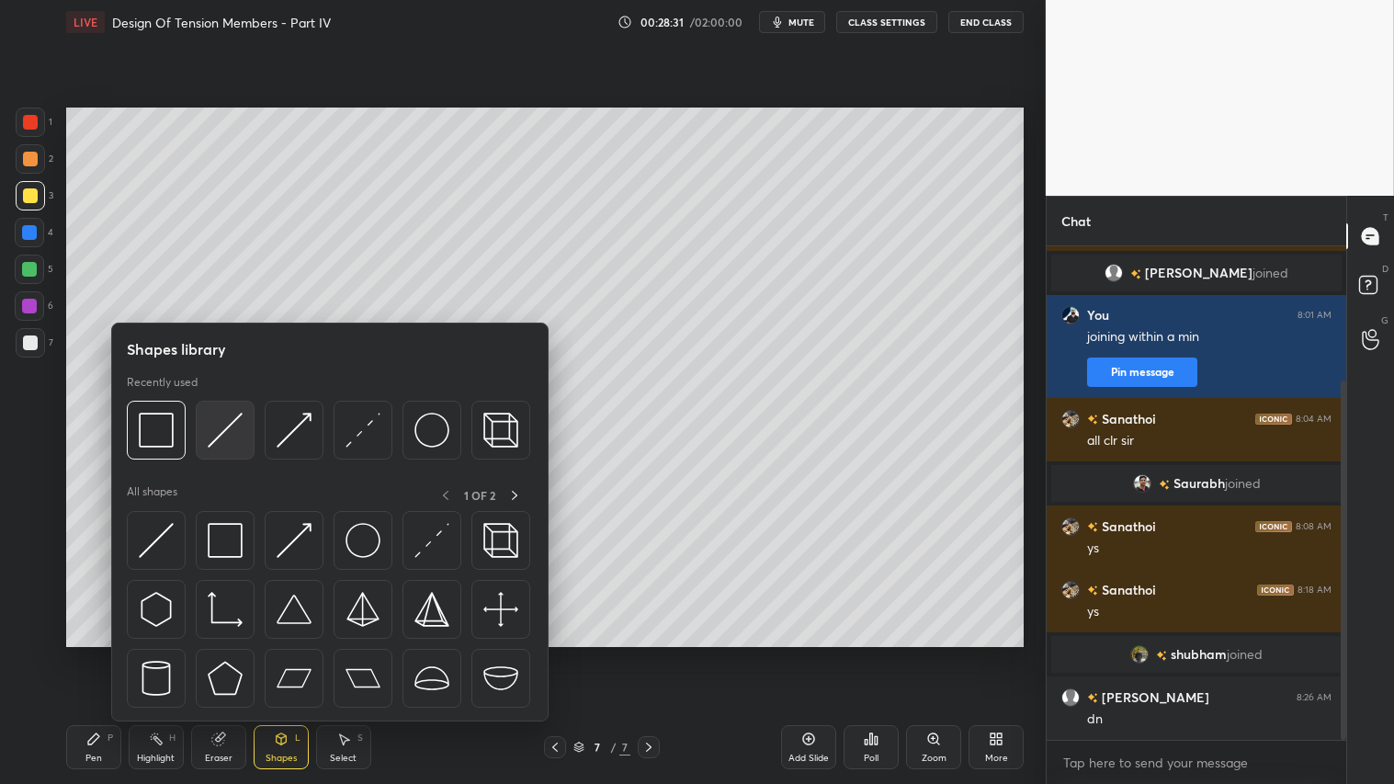
click at [216, 420] on img at bounding box center [225, 430] width 35 height 35
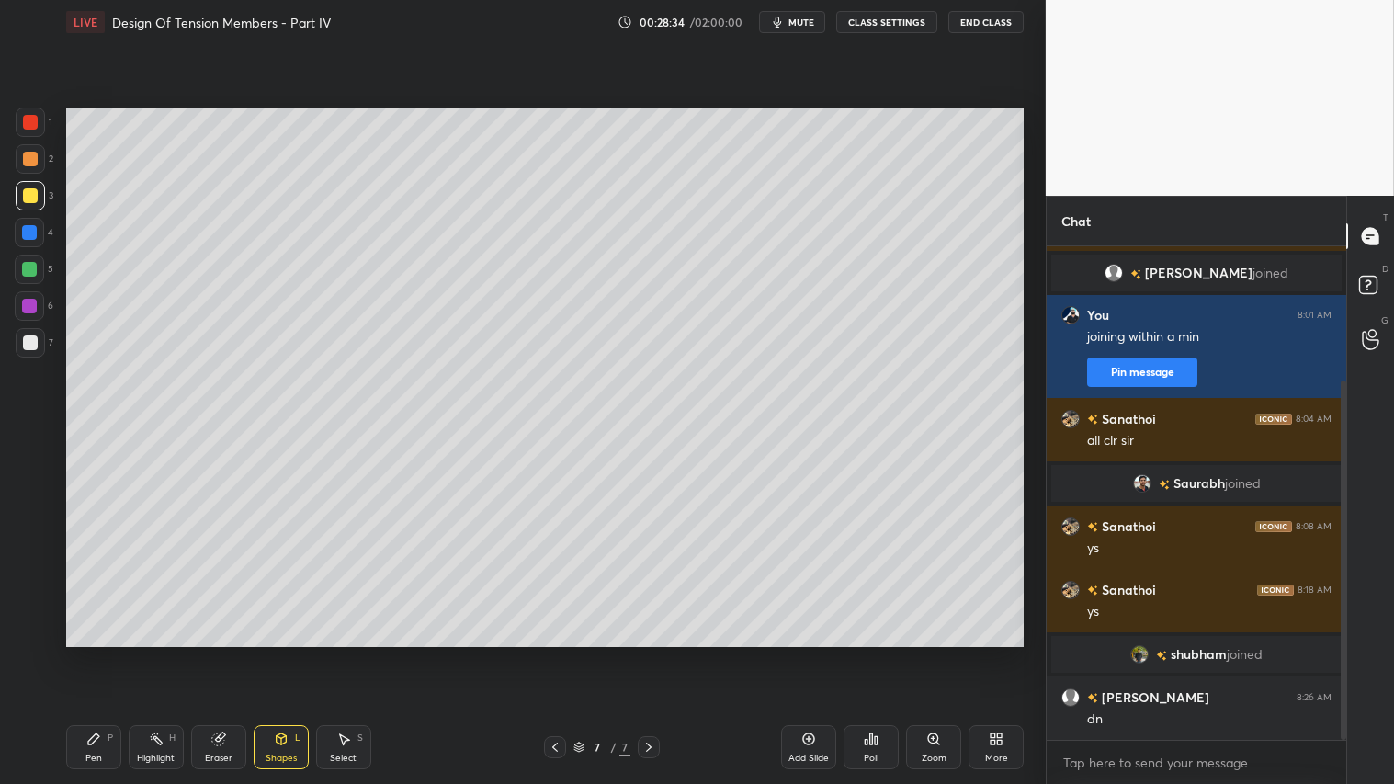
click at [28, 161] on div at bounding box center [30, 159] width 15 height 15
drag, startPoint x: 85, startPoint y: 750, endPoint x: 125, endPoint y: 687, distance: 73.9
click at [93, 653] on div "Pen P" at bounding box center [93, 747] width 55 height 44
drag, startPoint x: 218, startPoint y: 746, endPoint x: 227, endPoint y: 736, distance: 13.7
click at [225, 653] on div "Eraser" at bounding box center [218, 747] width 55 height 44
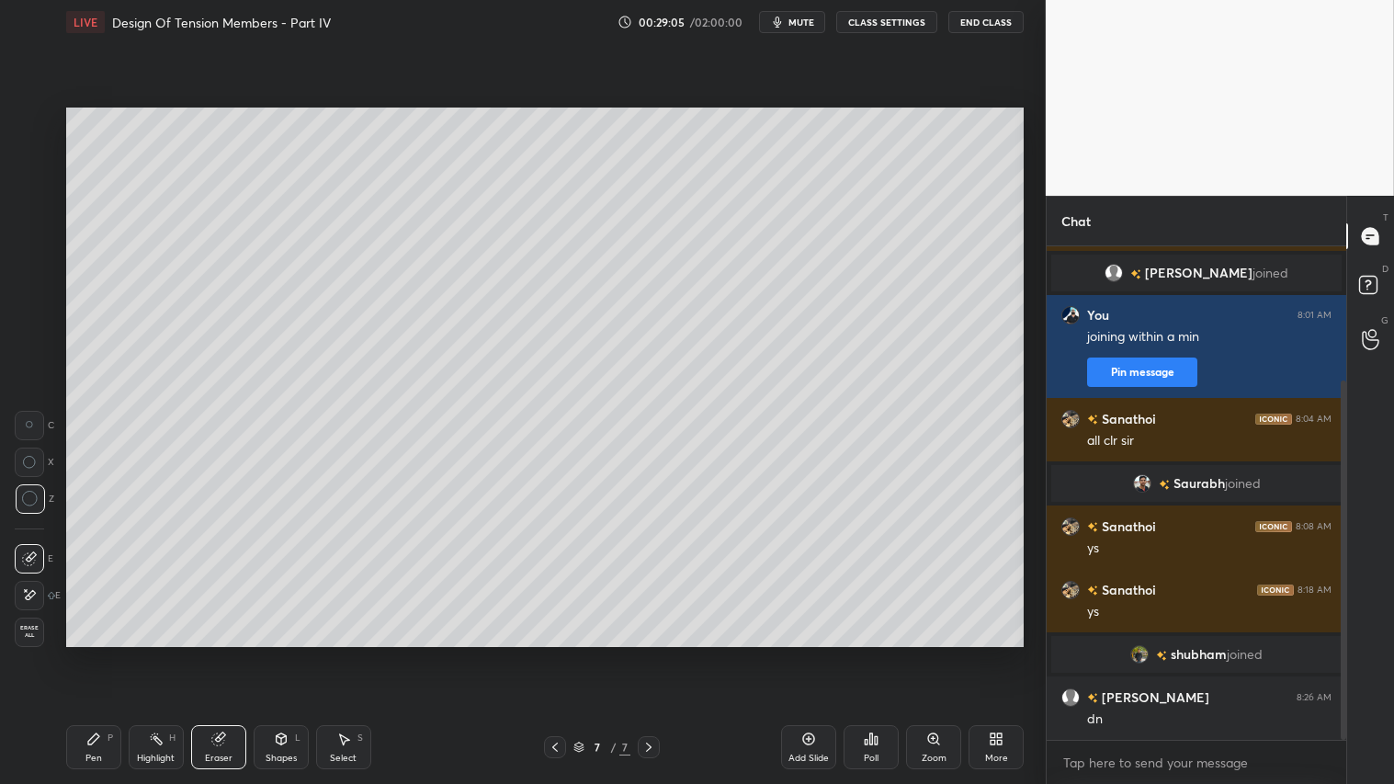
drag, startPoint x: 104, startPoint y: 744, endPoint x: 95, endPoint y: 745, distance: 9.2
click at [98, 653] on div "Pen P" at bounding box center [93, 747] width 55 height 44
click at [22, 145] on div "1 2 3 4 5 6 7" at bounding box center [34, 236] width 39 height 257
click at [221, 653] on div "Eraser" at bounding box center [218, 747] width 55 height 44
click at [92, 653] on div "Pen" at bounding box center [93, 758] width 17 height 9
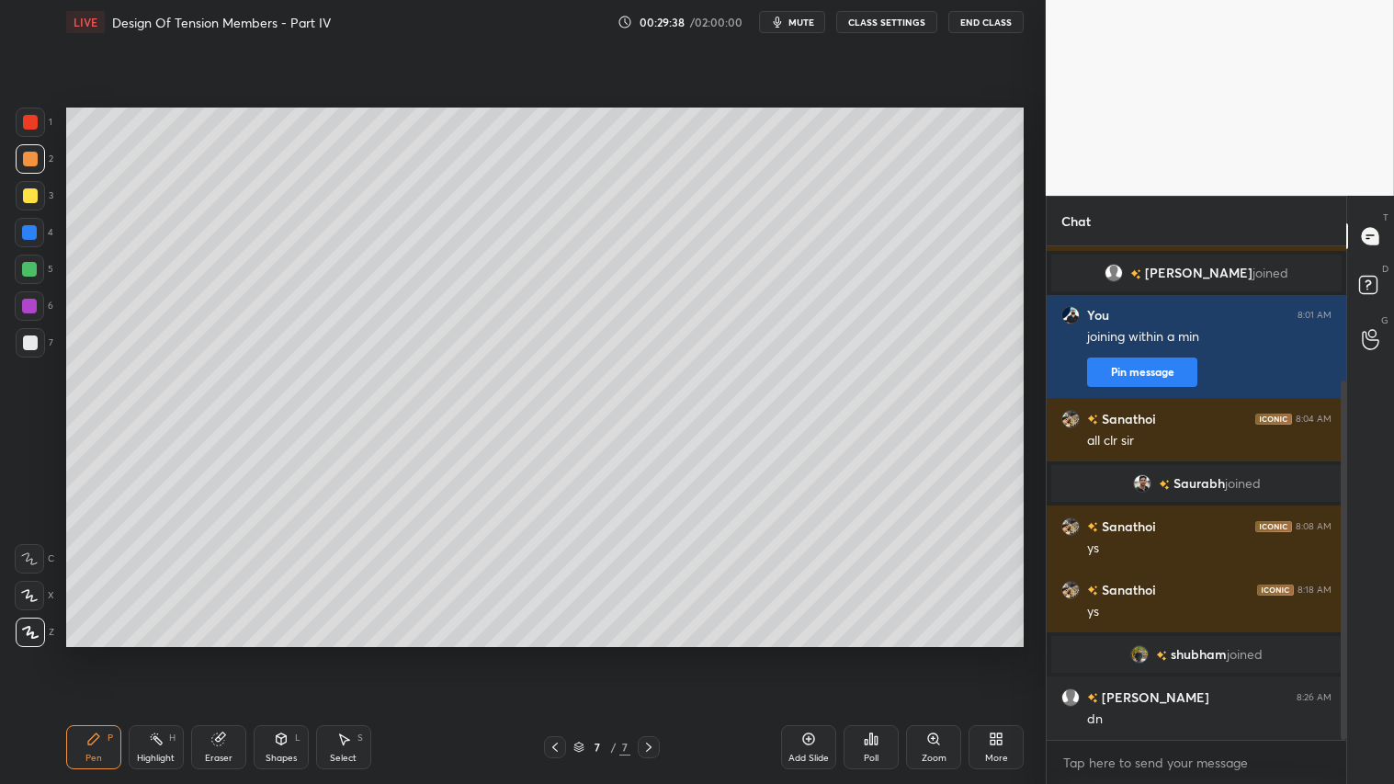
click at [282, 653] on icon at bounding box center [281, 738] width 15 height 15
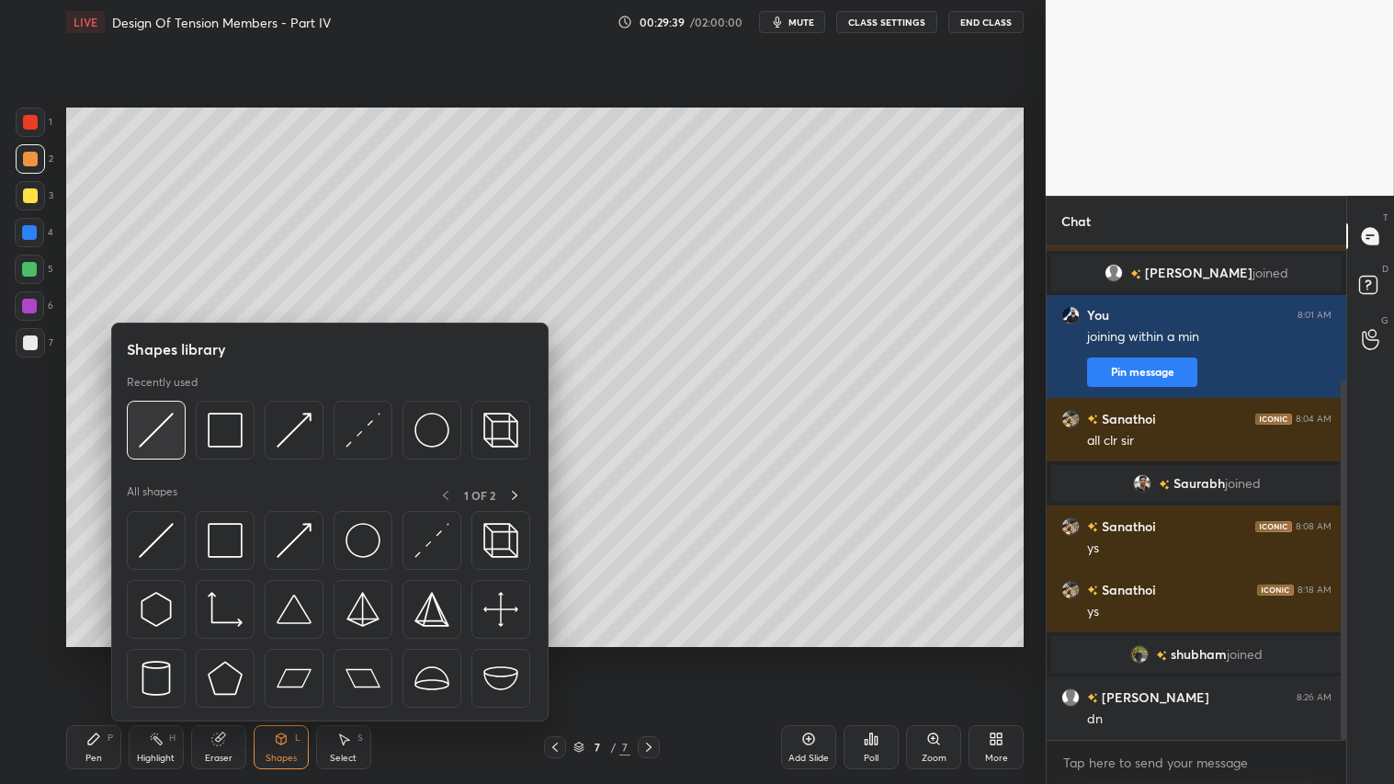
click at [158, 425] on img at bounding box center [156, 430] width 35 height 35
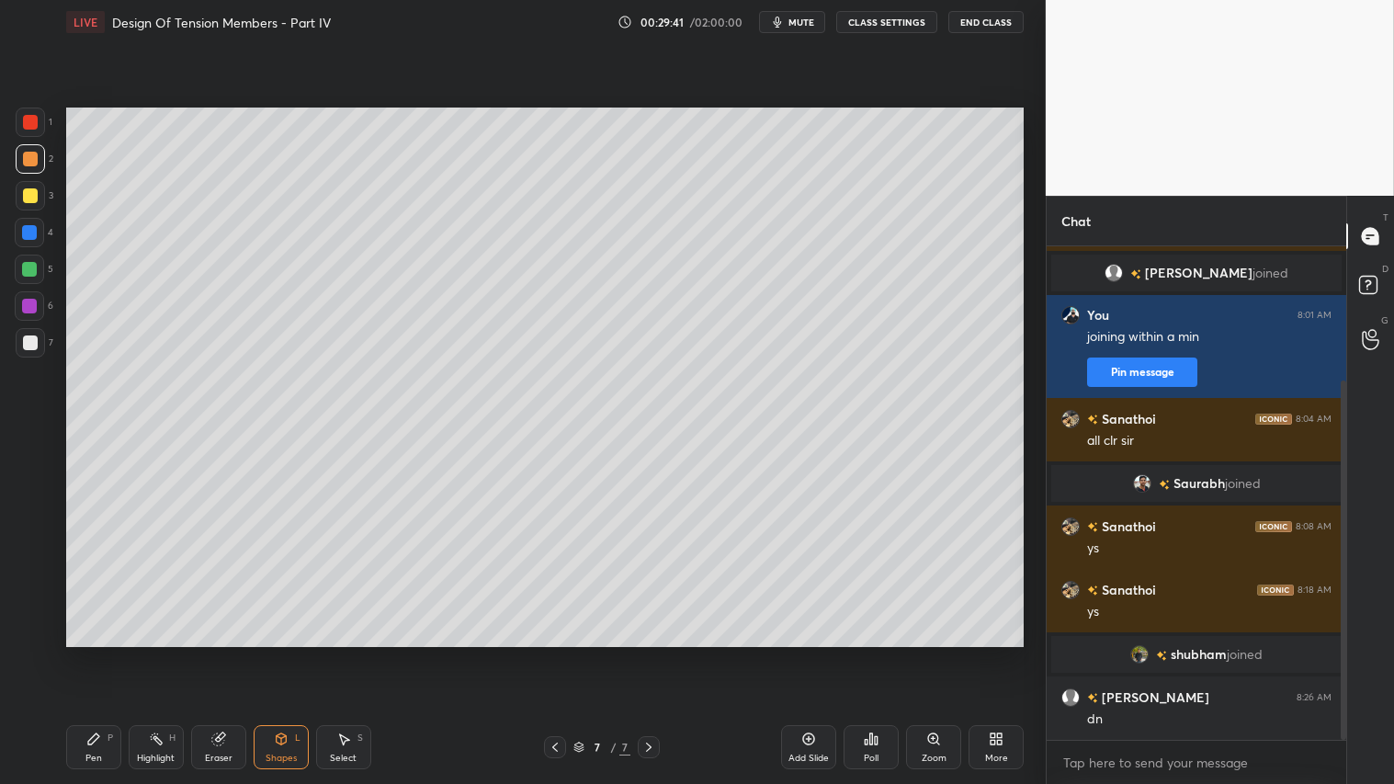
drag, startPoint x: 95, startPoint y: 752, endPoint x: 107, endPoint y: 746, distance: 13.2
click at [102, 653] on div "Pen P" at bounding box center [93, 747] width 55 height 44
click at [273, 653] on div "Shapes L" at bounding box center [281, 747] width 55 height 44
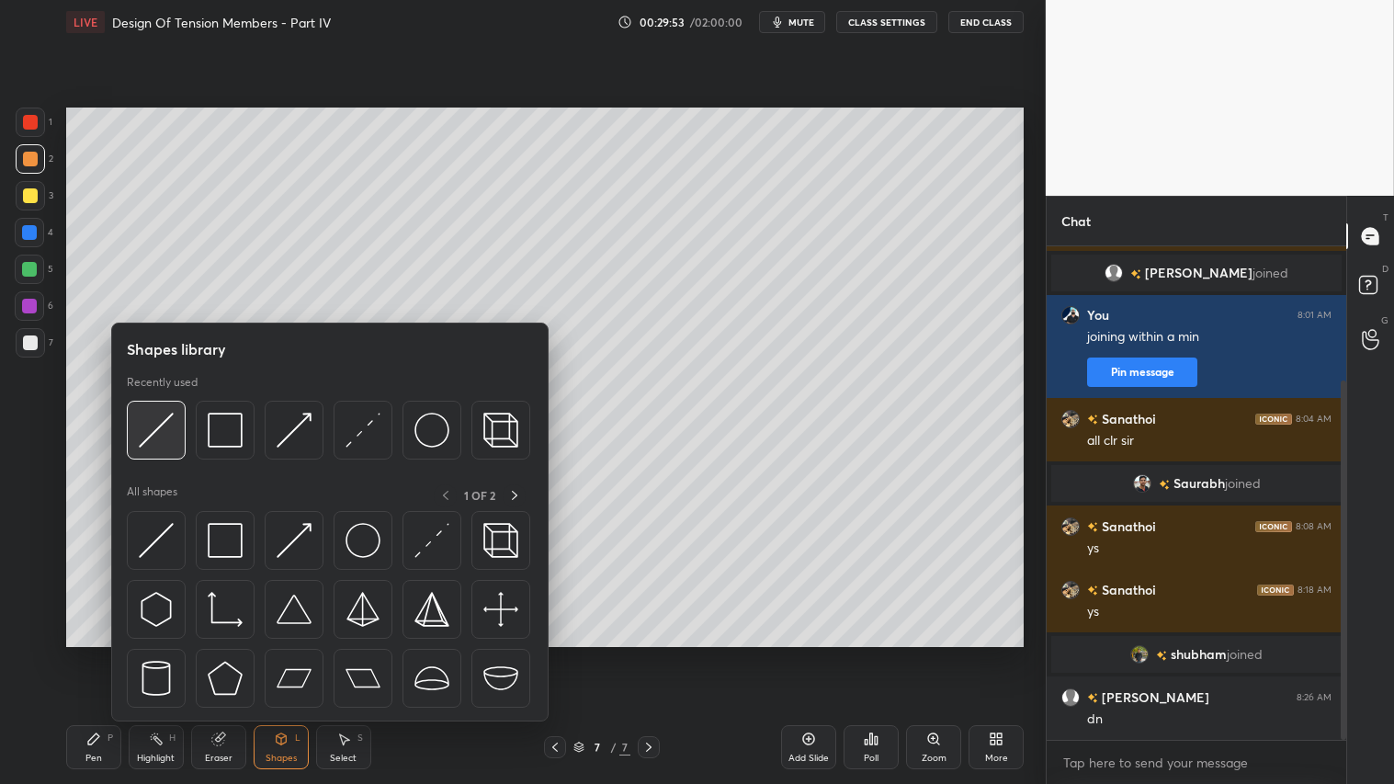
click at [167, 413] on img at bounding box center [156, 430] width 35 height 35
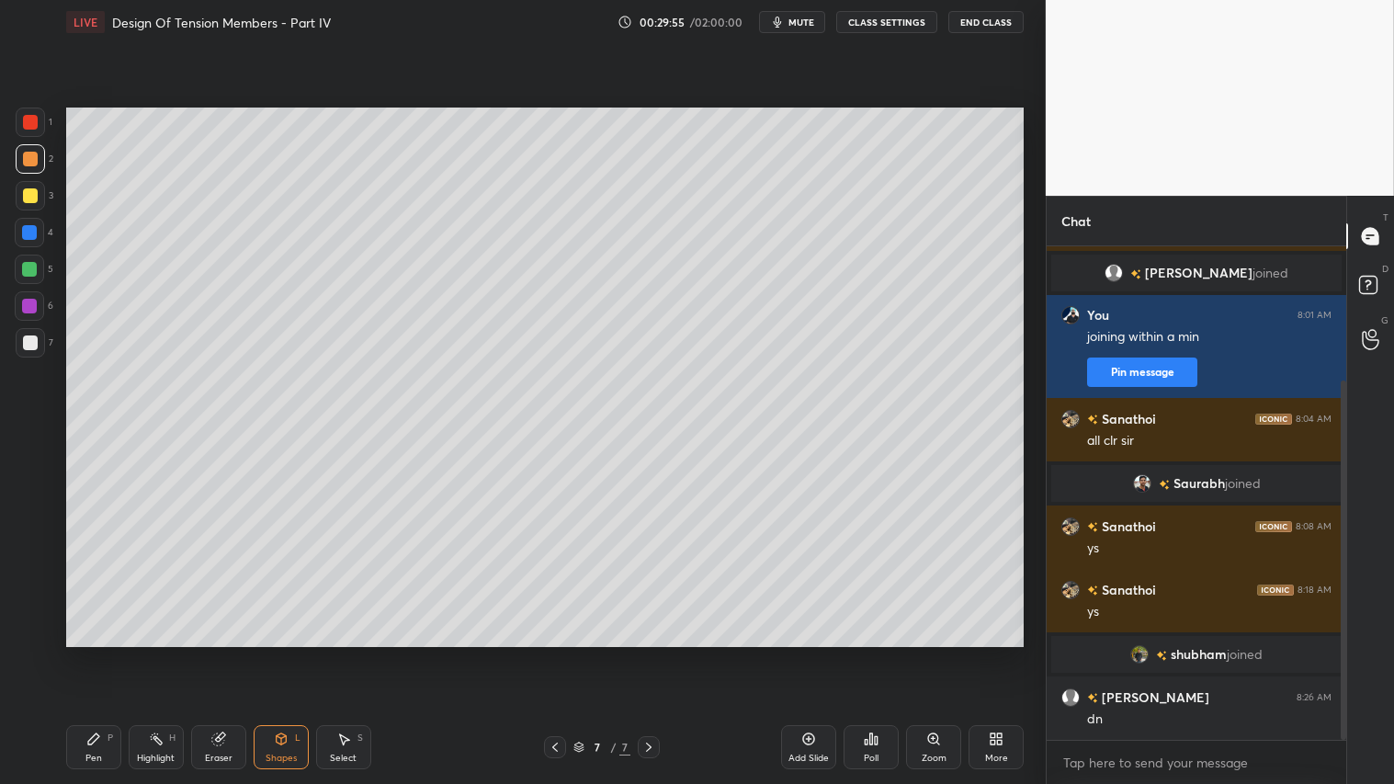
click at [107, 653] on div "Pen P" at bounding box center [93, 747] width 55 height 44
click at [292, 653] on div "Shapes" at bounding box center [281, 758] width 31 height 9
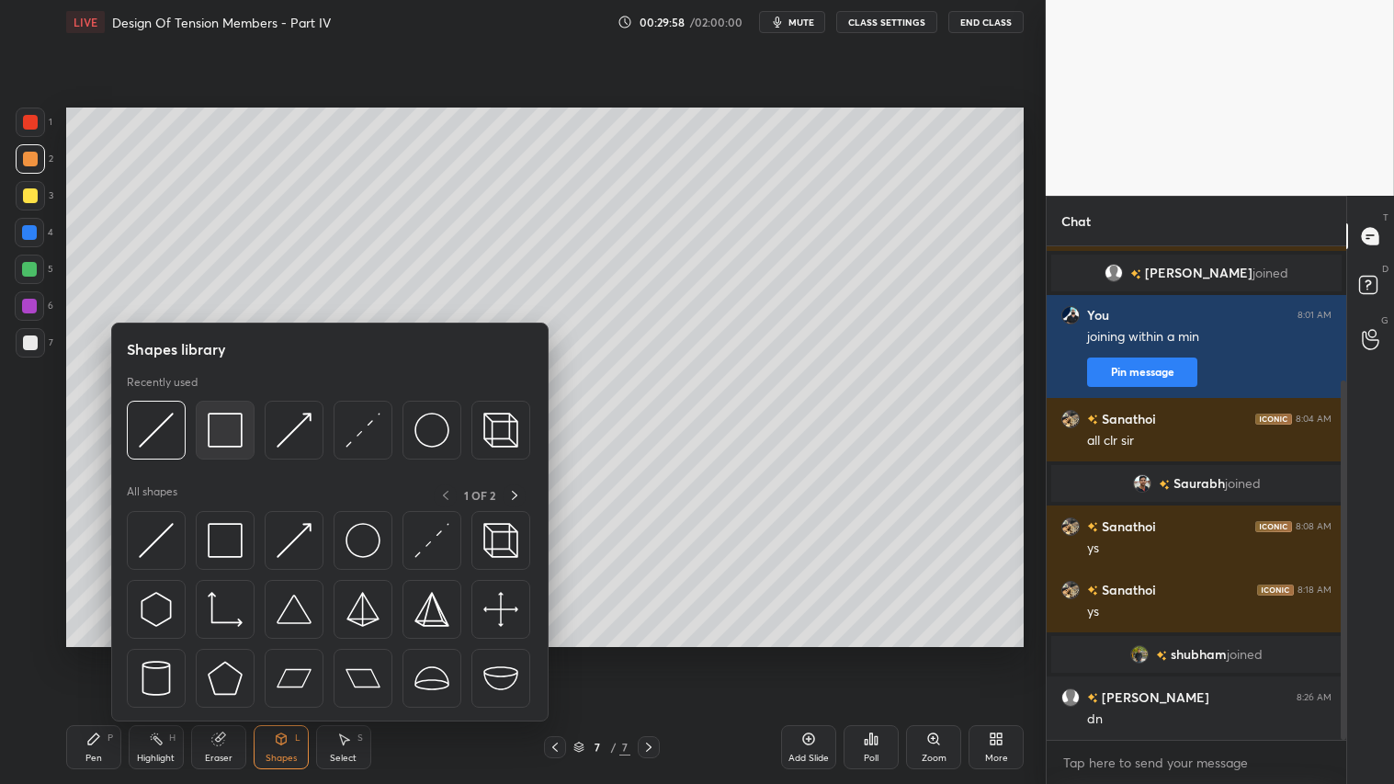
click at [225, 419] on img at bounding box center [225, 430] width 35 height 35
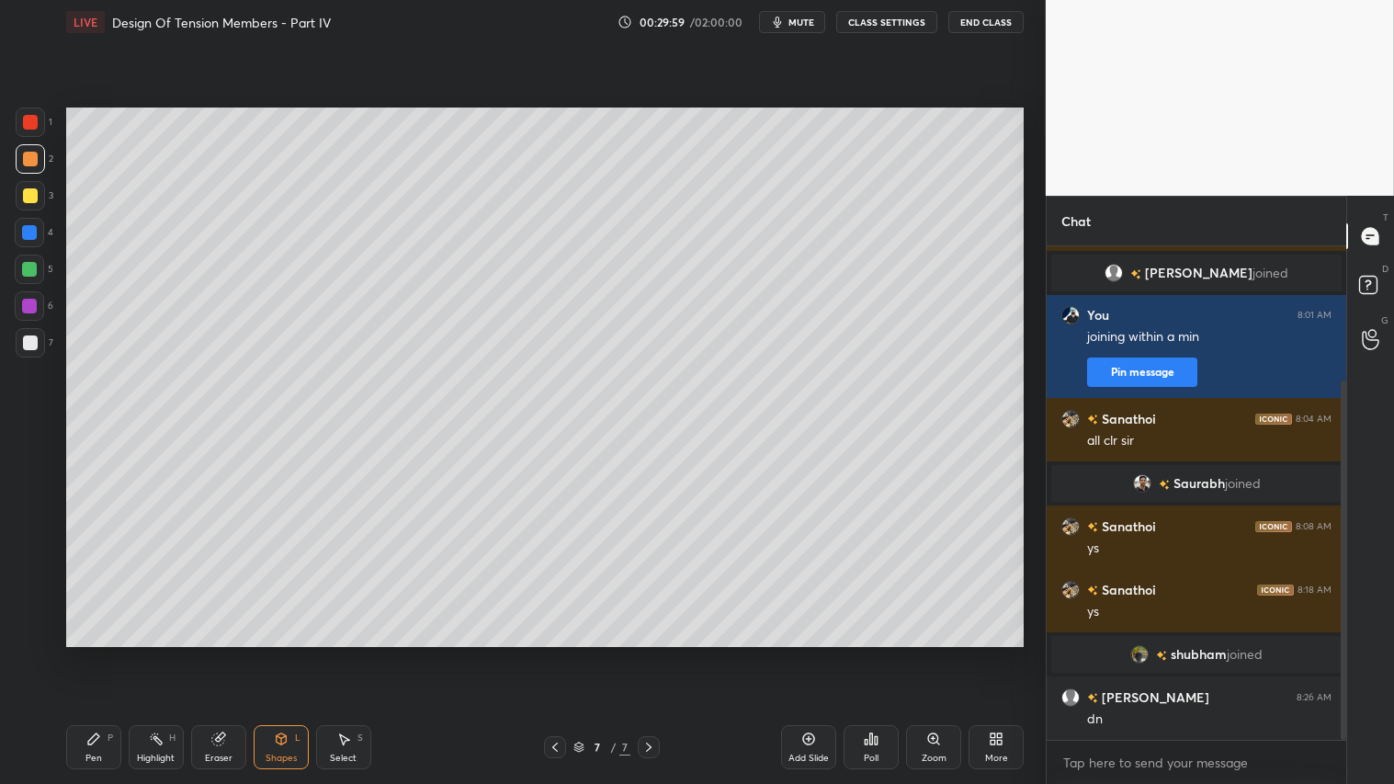
click at [28, 337] on div at bounding box center [30, 342] width 15 height 15
click at [30, 162] on div at bounding box center [30, 159] width 15 height 15
click at [30, 195] on div at bounding box center [30, 195] width 15 height 15
click at [103, 653] on div "Pen P" at bounding box center [93, 747] width 55 height 44
drag, startPoint x: 25, startPoint y: 161, endPoint x: 59, endPoint y: 181, distance: 39.6
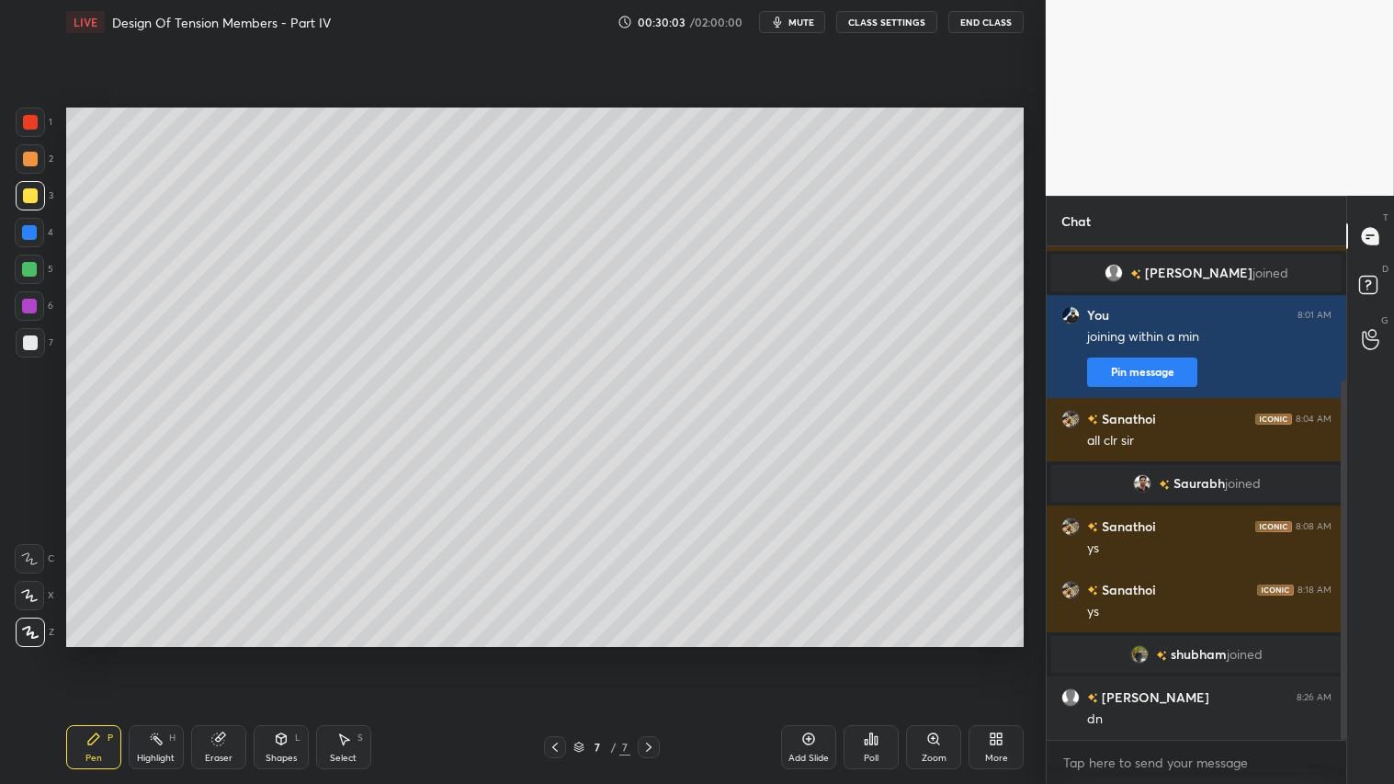
click at [28, 163] on div at bounding box center [30, 159] width 15 height 15
click at [88, 653] on div "Pen P" at bounding box center [93, 747] width 55 height 44
click at [278, 653] on icon at bounding box center [281, 738] width 15 height 15
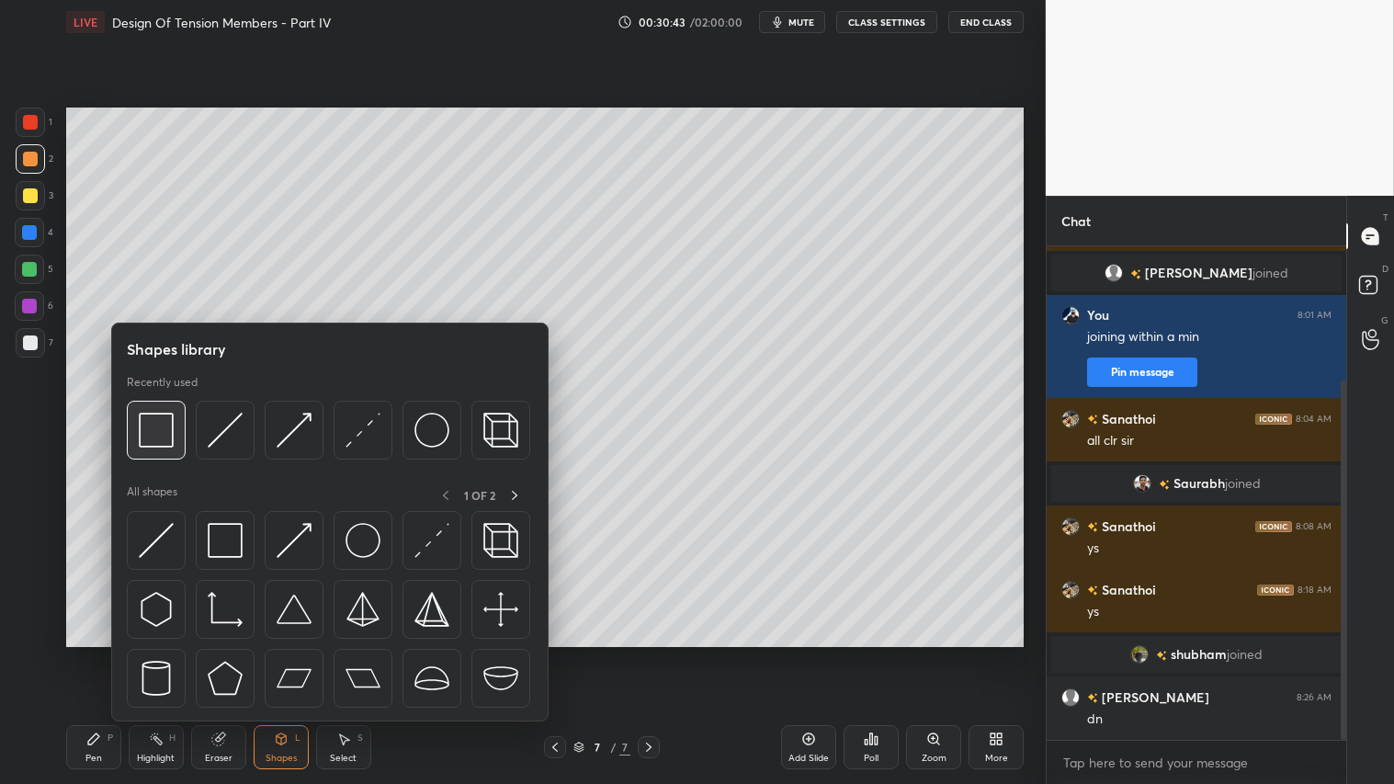
click at [145, 444] on img at bounding box center [156, 430] width 35 height 35
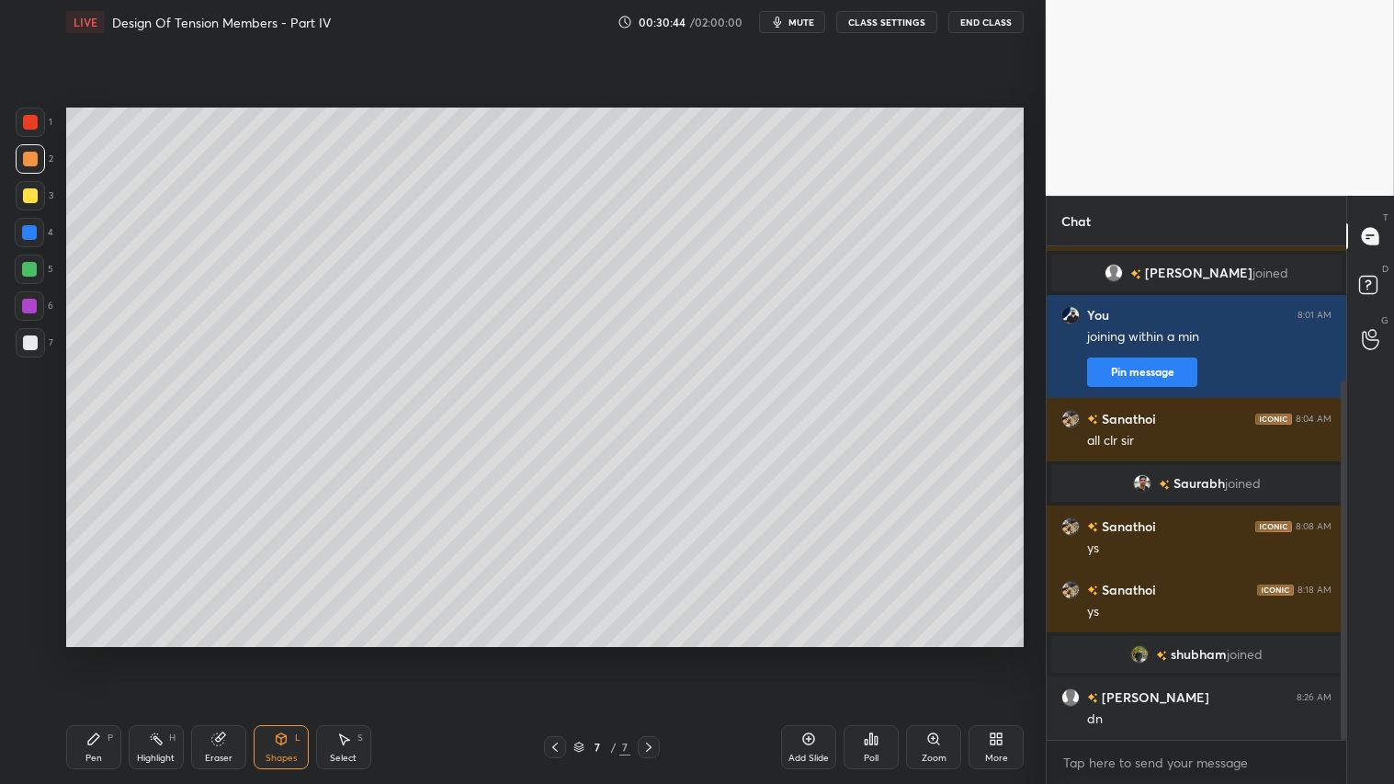
click at [26, 188] on div at bounding box center [30, 195] width 15 height 15
drag, startPoint x: 28, startPoint y: 335, endPoint x: 40, endPoint y: 365, distance: 32.6
click at [28, 336] on div at bounding box center [30, 342] width 15 height 15
drag, startPoint x: 30, startPoint y: 152, endPoint x: 32, endPoint y: 164, distance: 12.1
click at [32, 158] on div at bounding box center [30, 159] width 15 height 15
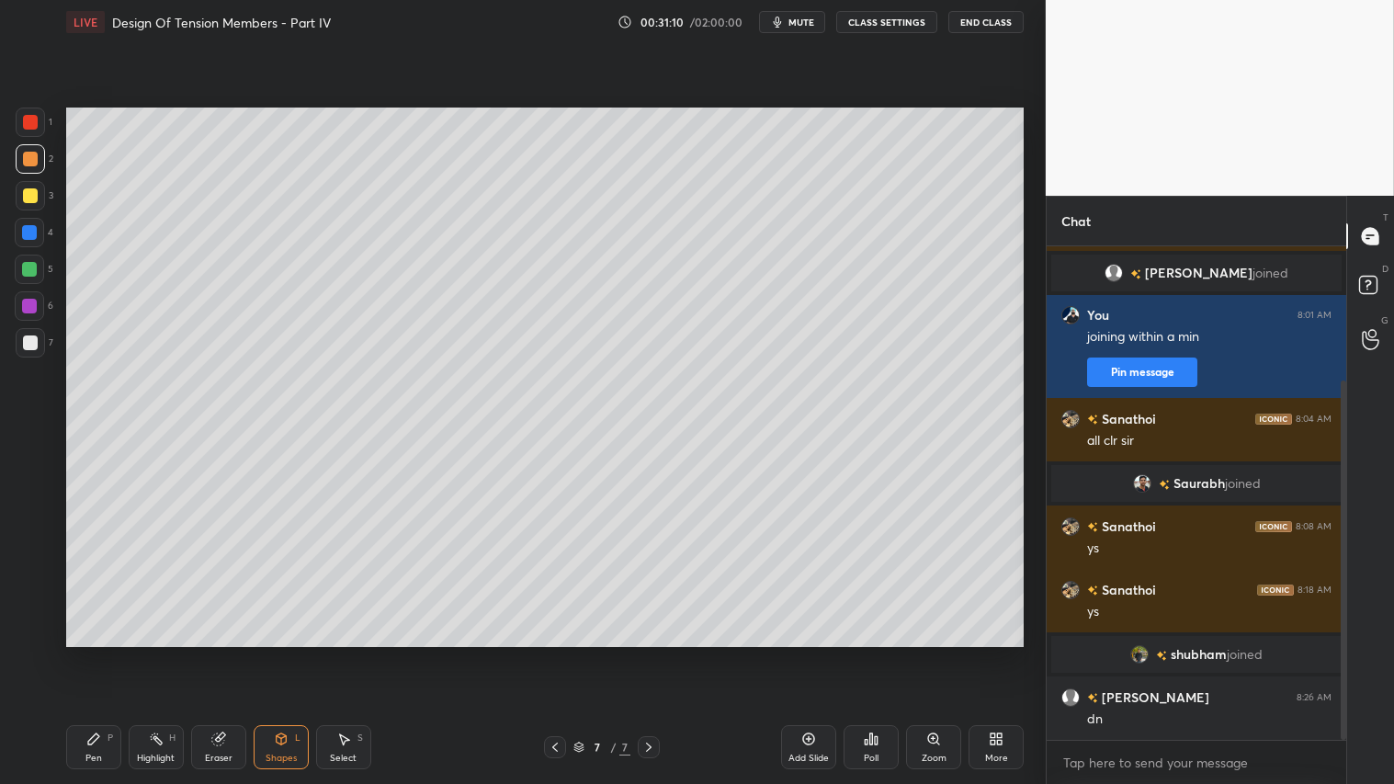
click at [104, 653] on div "Pen P" at bounding box center [93, 747] width 55 height 44
drag, startPoint x: 797, startPoint y: 748, endPoint x: 794, endPoint y: 738, distance: 10.5
click at [797, 653] on div "Add Slide" at bounding box center [808, 747] width 55 height 44
click at [283, 653] on div "Shapes" at bounding box center [281, 758] width 31 height 9
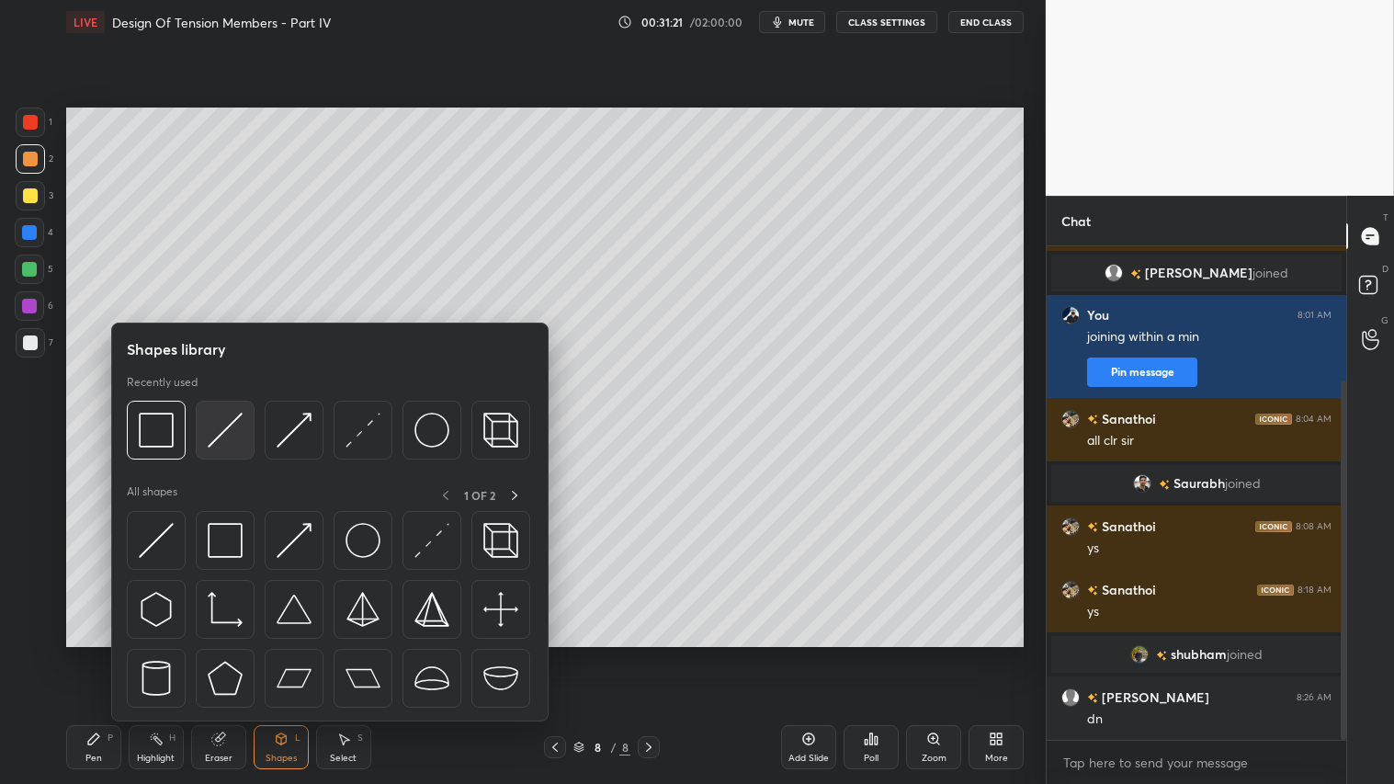
click at [216, 410] on div at bounding box center [225, 430] width 59 height 59
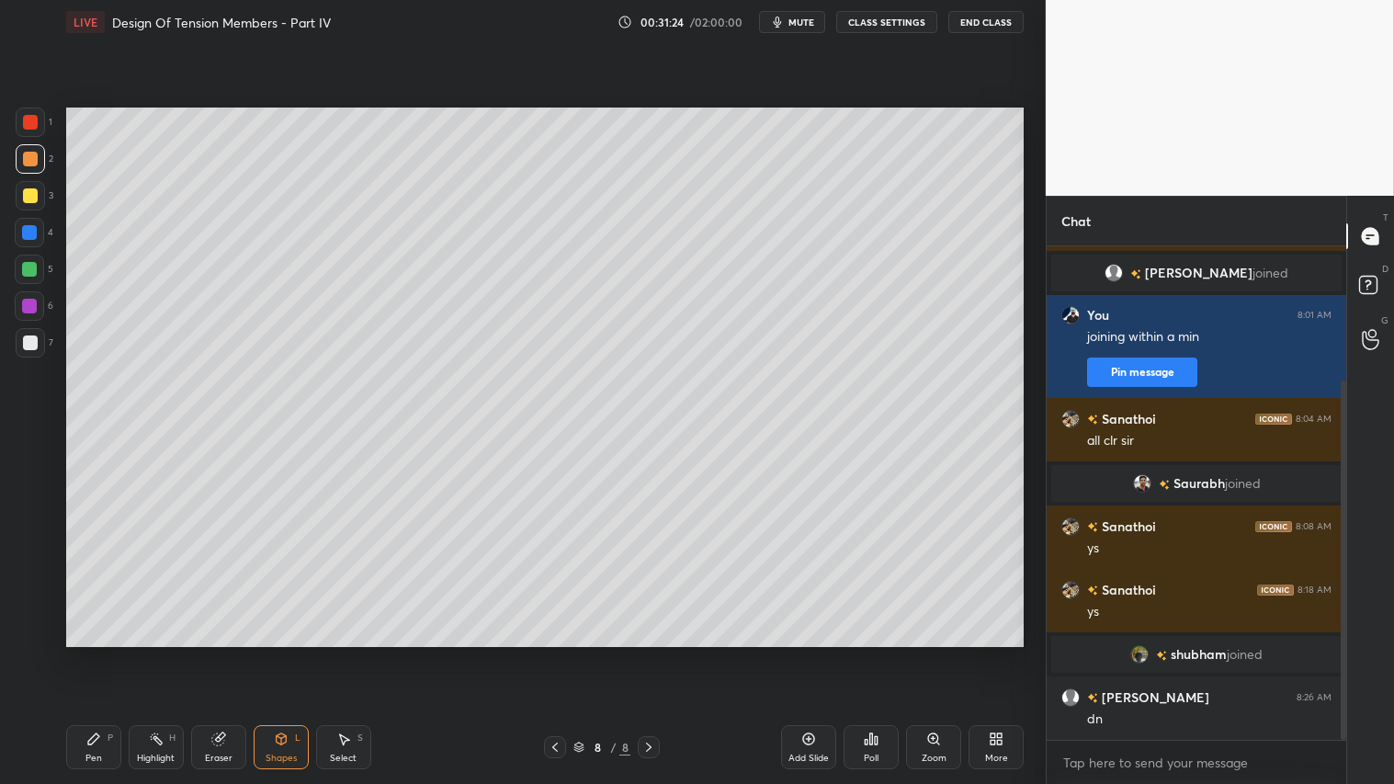
drag, startPoint x: 97, startPoint y: 736, endPoint x: 106, endPoint y: 776, distance: 40.4
click at [96, 653] on icon at bounding box center [93, 738] width 11 height 11
drag, startPoint x: 277, startPoint y: 755, endPoint x: 277, endPoint y: 744, distance: 11.0
click at [277, 653] on div "Shapes" at bounding box center [281, 758] width 31 height 9
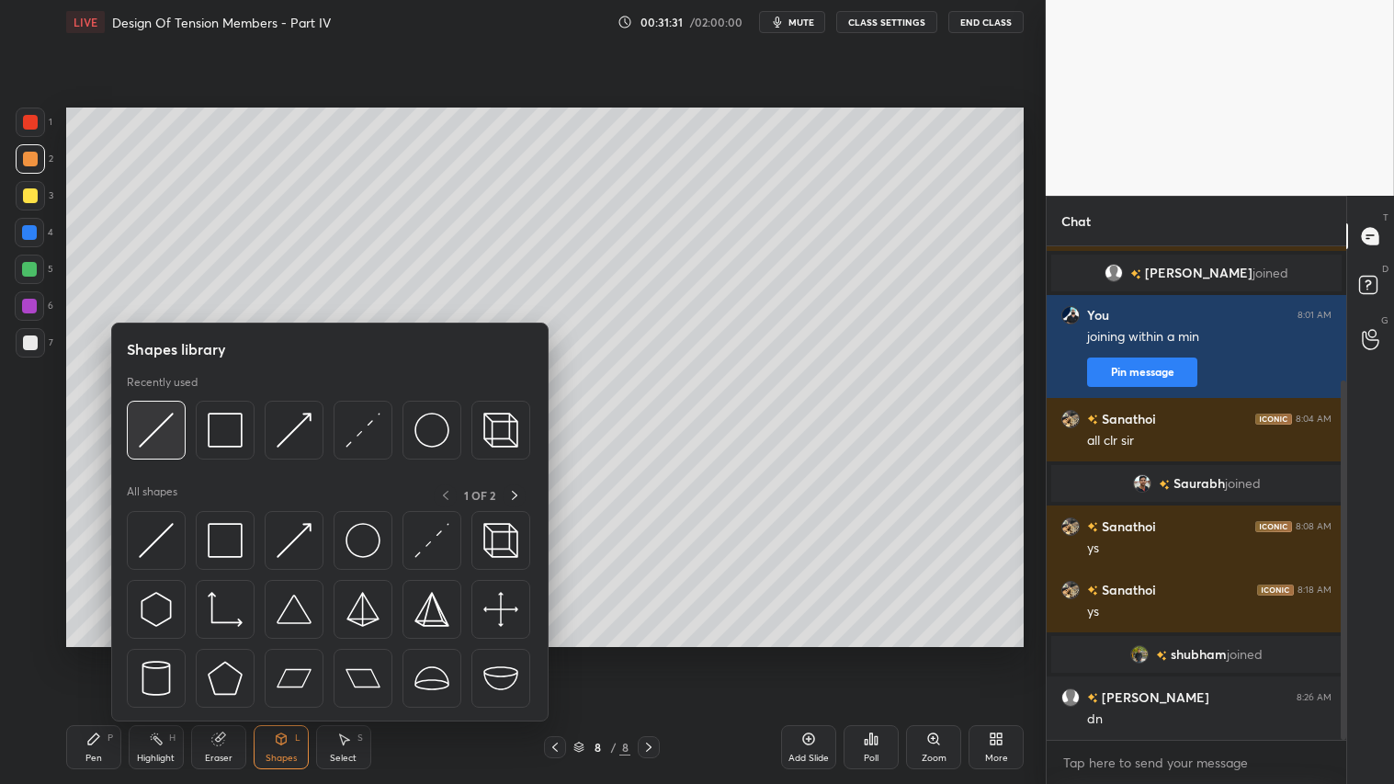
click at [157, 426] on img at bounding box center [156, 430] width 35 height 35
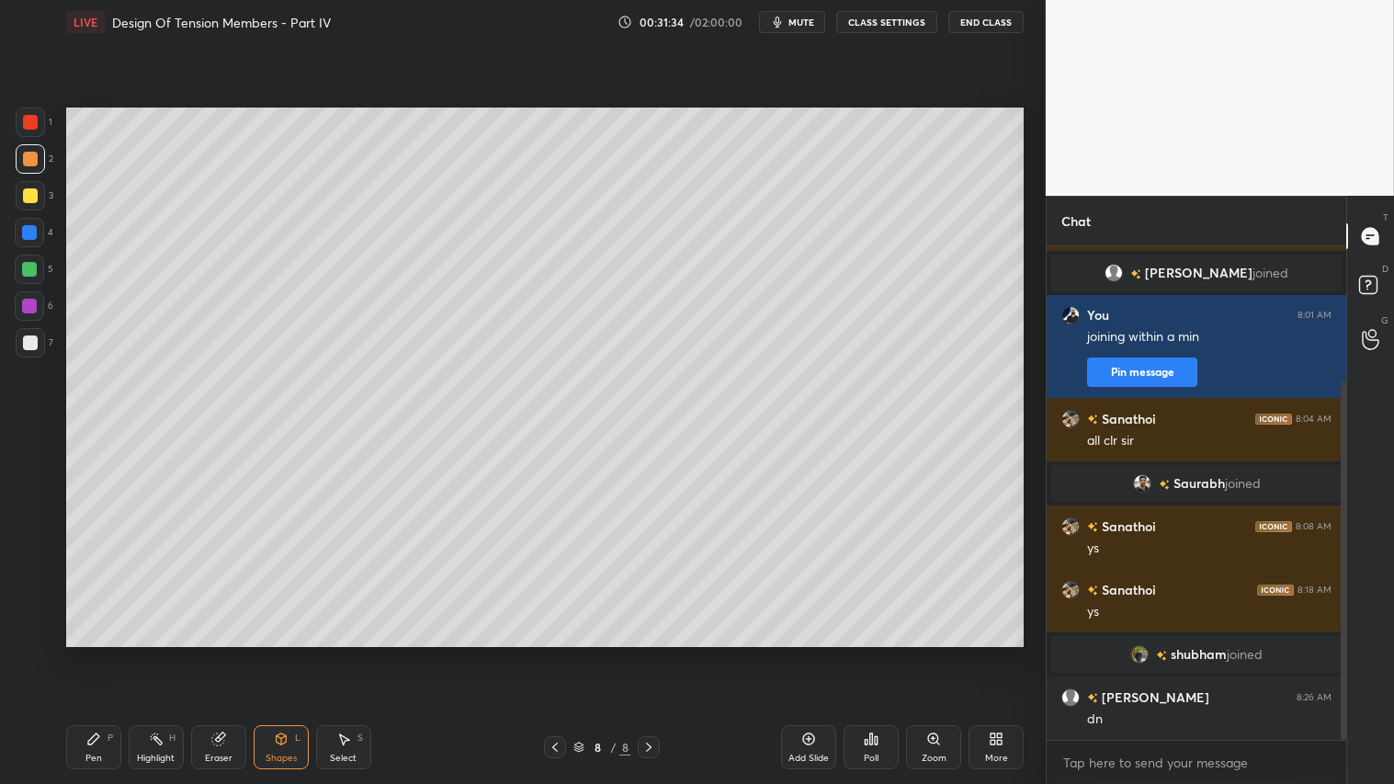
click at [112, 653] on div "Pen P" at bounding box center [93, 747] width 55 height 44
click at [278, 653] on icon at bounding box center [281, 738] width 15 height 15
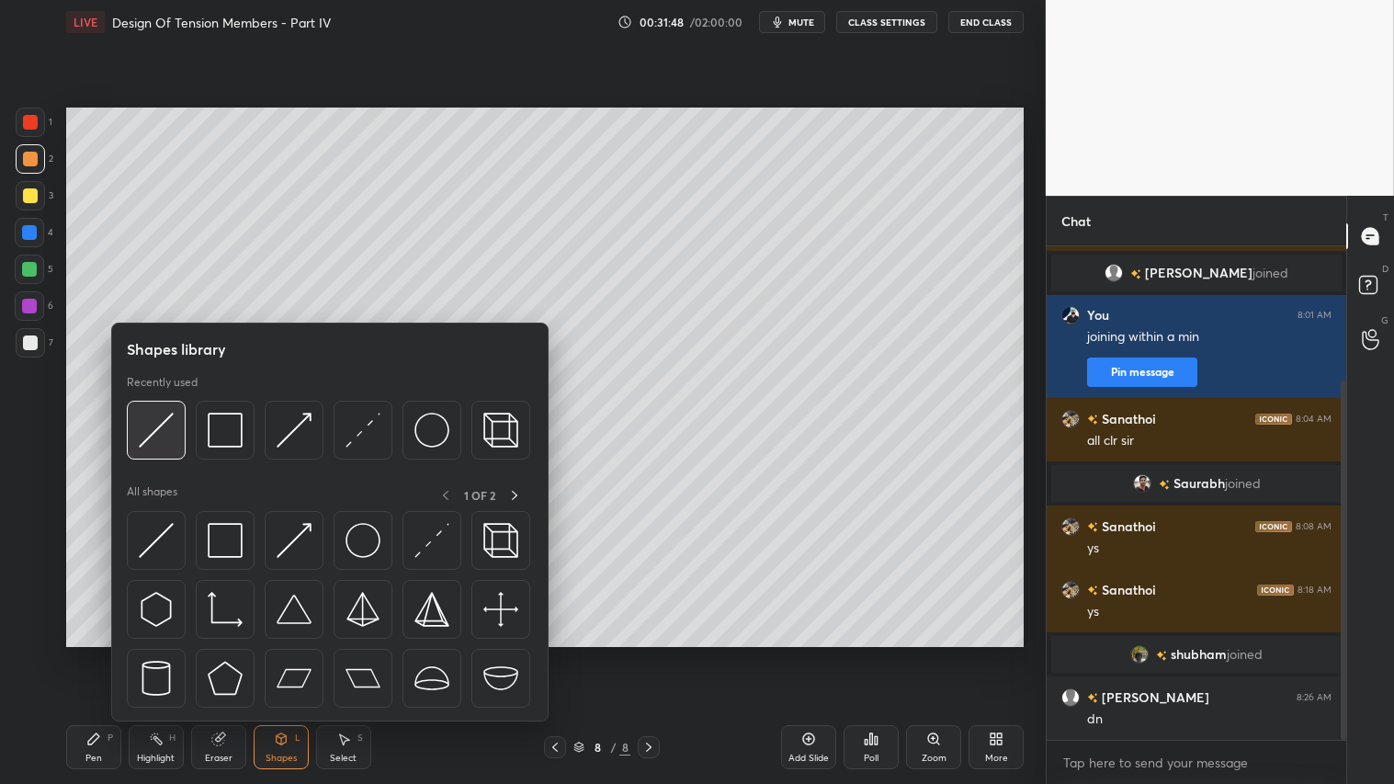
click at [154, 430] on img at bounding box center [156, 430] width 35 height 35
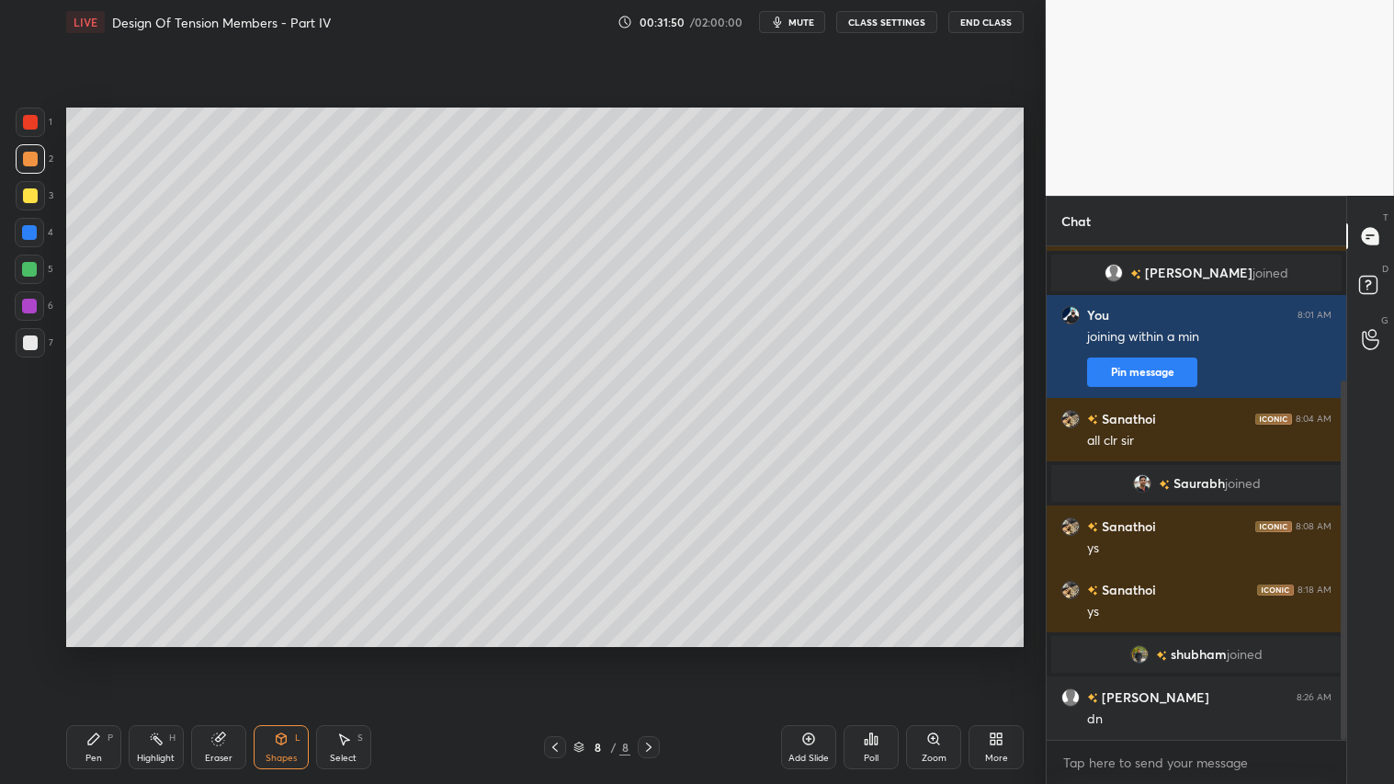
drag, startPoint x: 99, startPoint y: 747, endPoint x: 173, endPoint y: 695, distance: 90.3
click at [103, 653] on div "Pen P" at bounding box center [93, 747] width 55 height 44
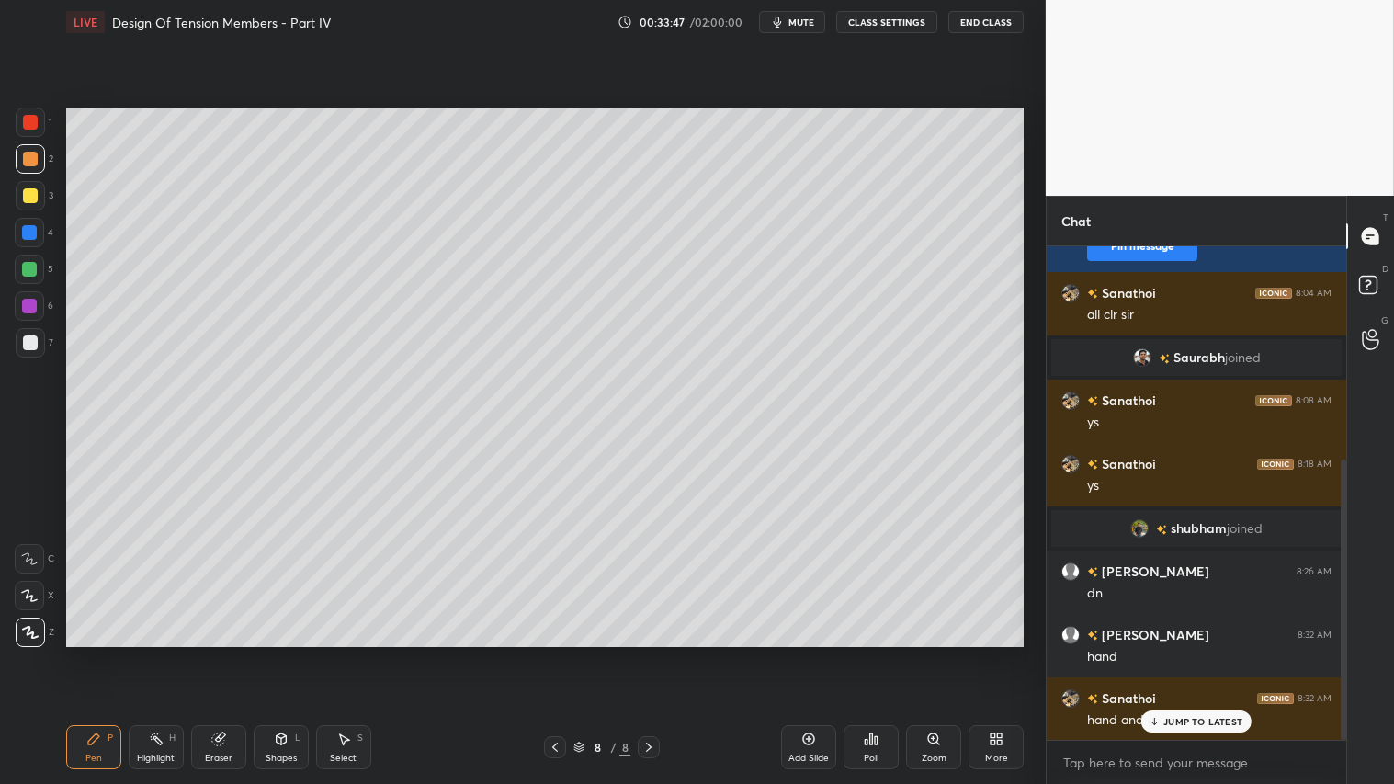
scroll to position [373, 0]
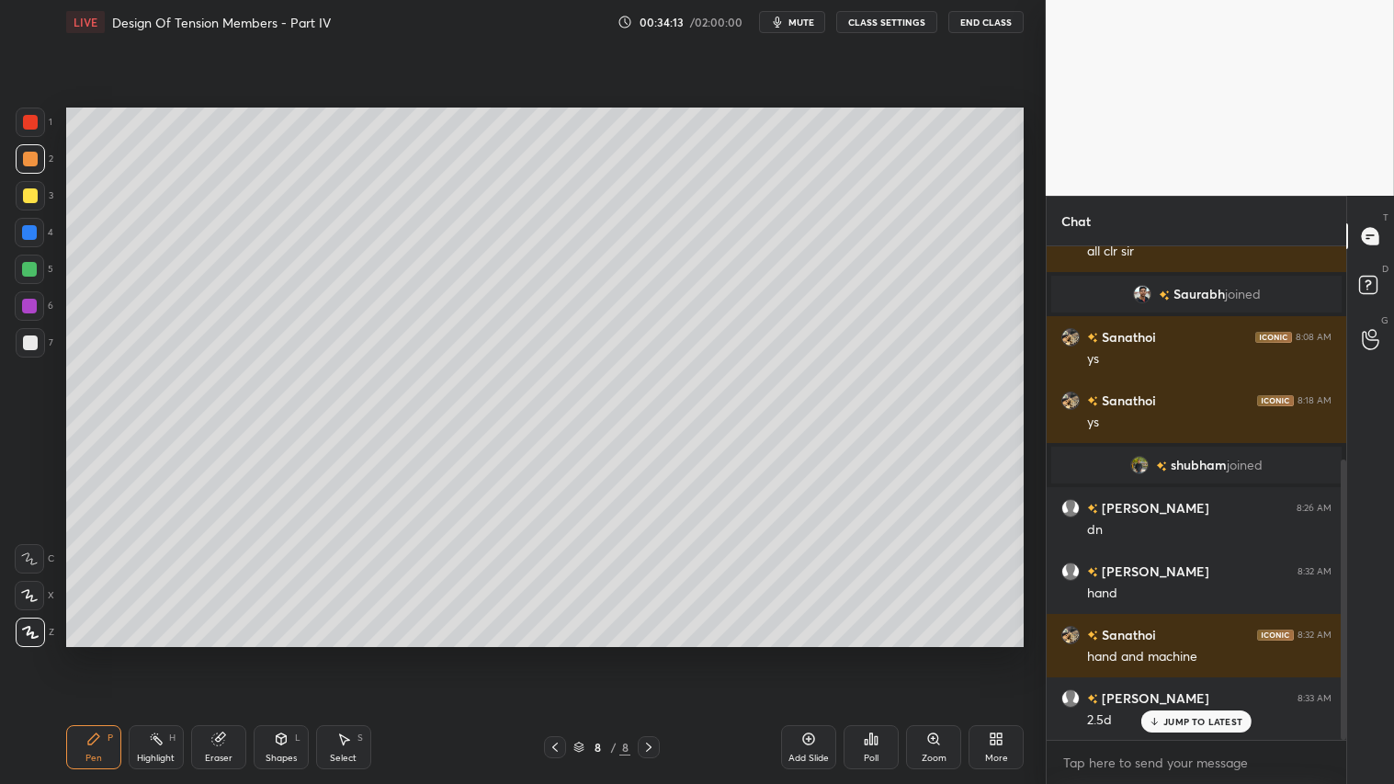
drag, startPoint x: 28, startPoint y: 143, endPoint x: 30, endPoint y: 153, distance: 10.3
click at [30, 153] on div at bounding box center [30, 158] width 29 height 29
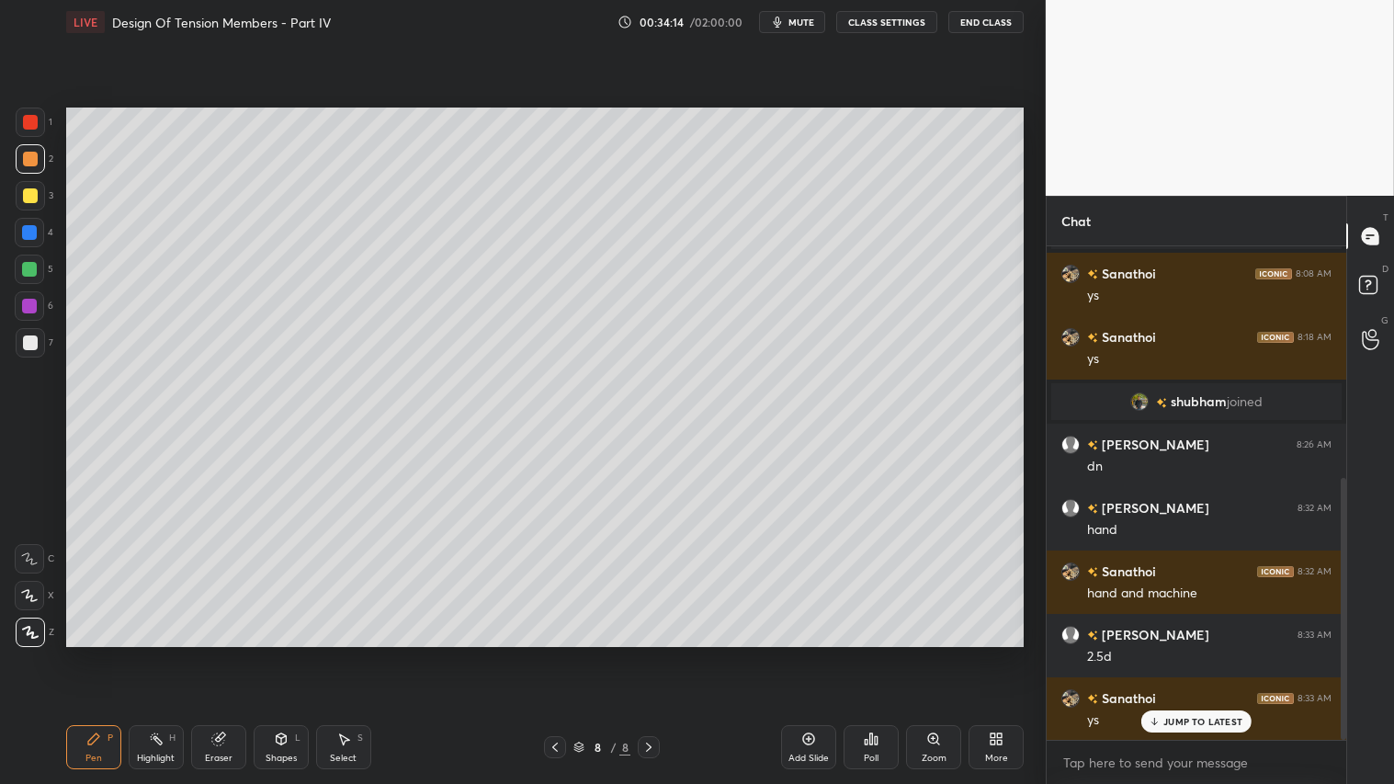
click at [95, 653] on div "Pen P Highlight H Eraser Shapes L Select S 8 / 8 Add Slide Poll Zoom More" at bounding box center [545, 747] width 958 height 74
click at [32, 186] on div at bounding box center [30, 195] width 29 height 29
drag, startPoint x: 23, startPoint y: 158, endPoint x: 25, endPoint y: 189, distance: 31.3
click at [23, 159] on div at bounding box center [30, 159] width 15 height 15
drag, startPoint x: 99, startPoint y: 757, endPoint x: 92, endPoint y: 718, distance: 40.2
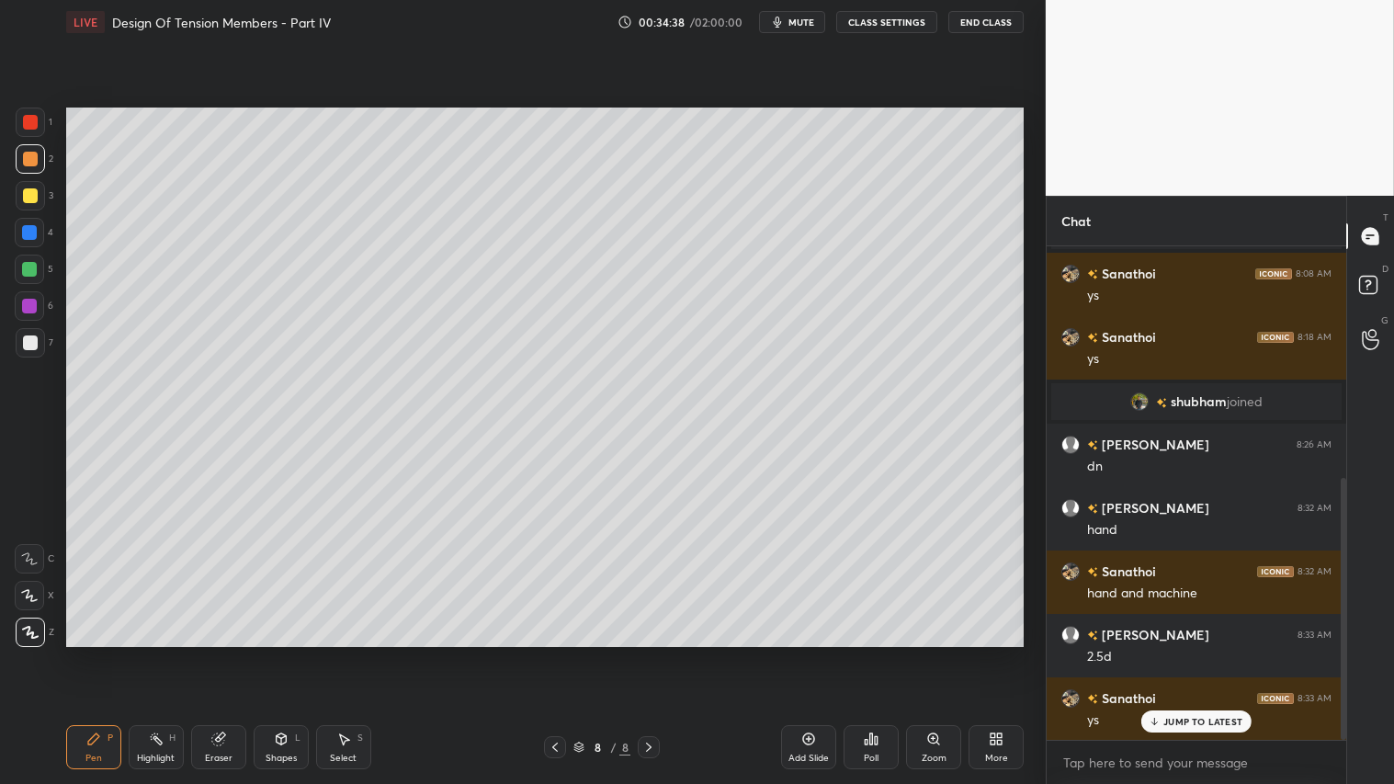
click at [101, 653] on div "Pen" at bounding box center [93, 758] width 17 height 9
click at [30, 194] on div at bounding box center [30, 195] width 15 height 15
click at [89, 653] on icon at bounding box center [93, 738] width 11 height 11
click at [30, 171] on div at bounding box center [30, 158] width 29 height 29
drag, startPoint x: 103, startPoint y: 755, endPoint x: 110, endPoint y: 698, distance: 57.4
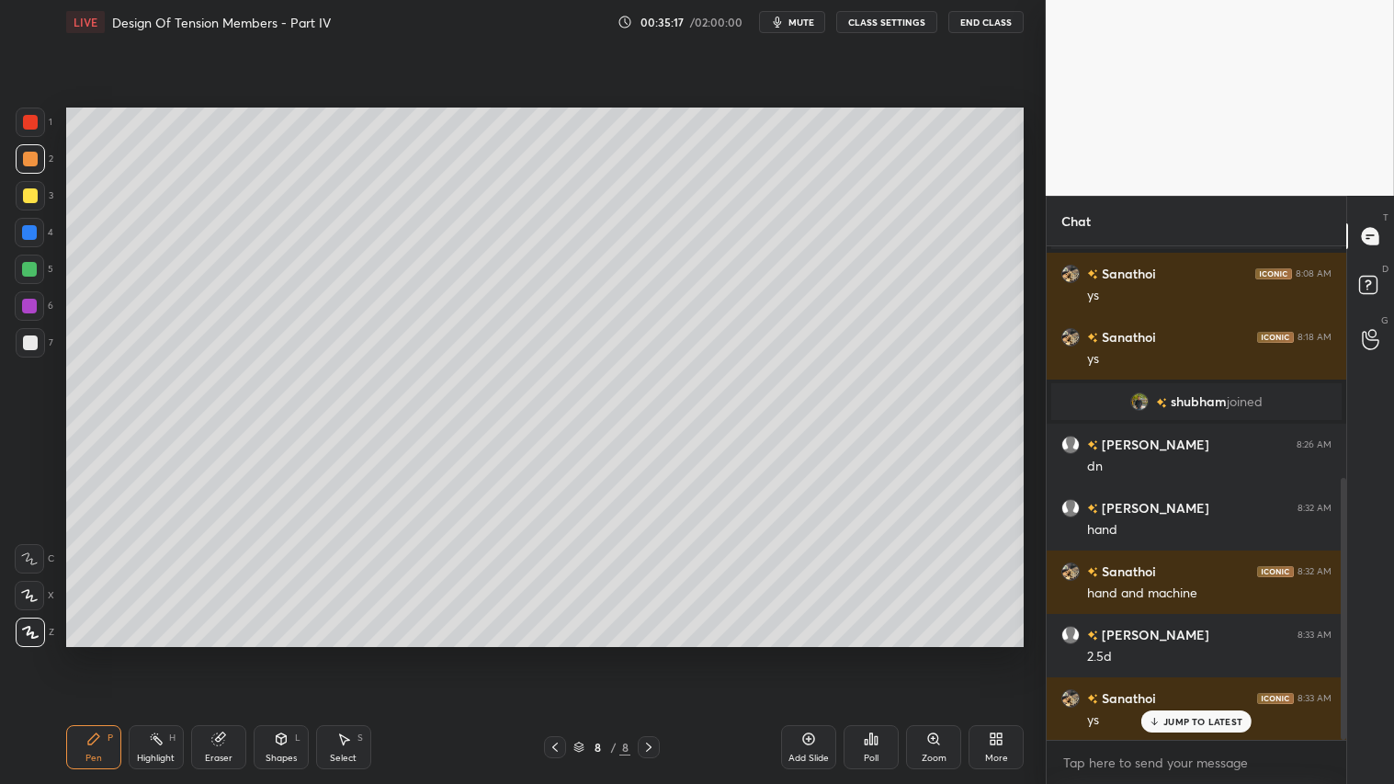
click at [108, 653] on div "Pen P" at bounding box center [93, 747] width 55 height 44
click at [563, 653] on div at bounding box center [555, 747] width 22 height 22
drag, startPoint x: 655, startPoint y: 747, endPoint x: 644, endPoint y: 741, distance: 12.8
click at [654, 653] on icon at bounding box center [648, 747] width 15 height 15
click at [553, 653] on icon at bounding box center [555, 747] width 15 height 15
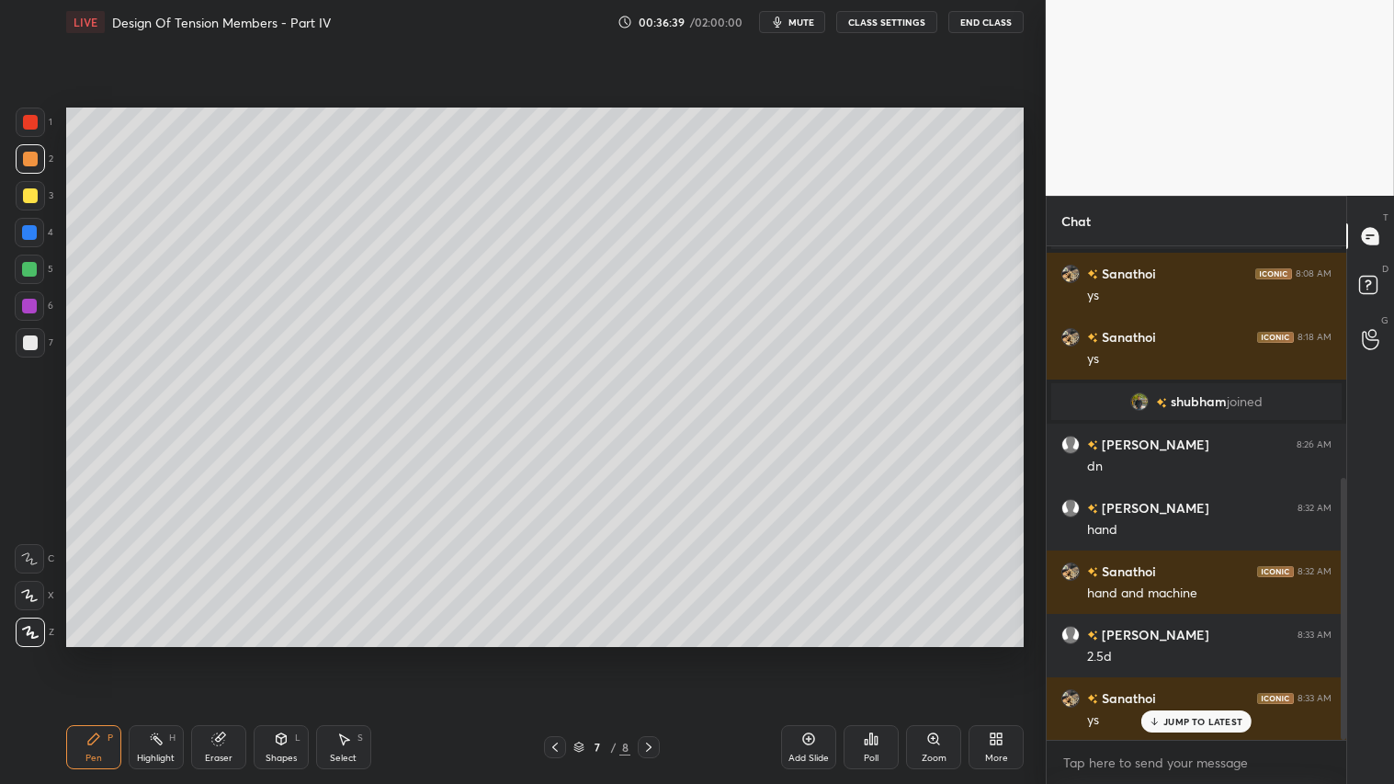
scroll to position [501, 0]
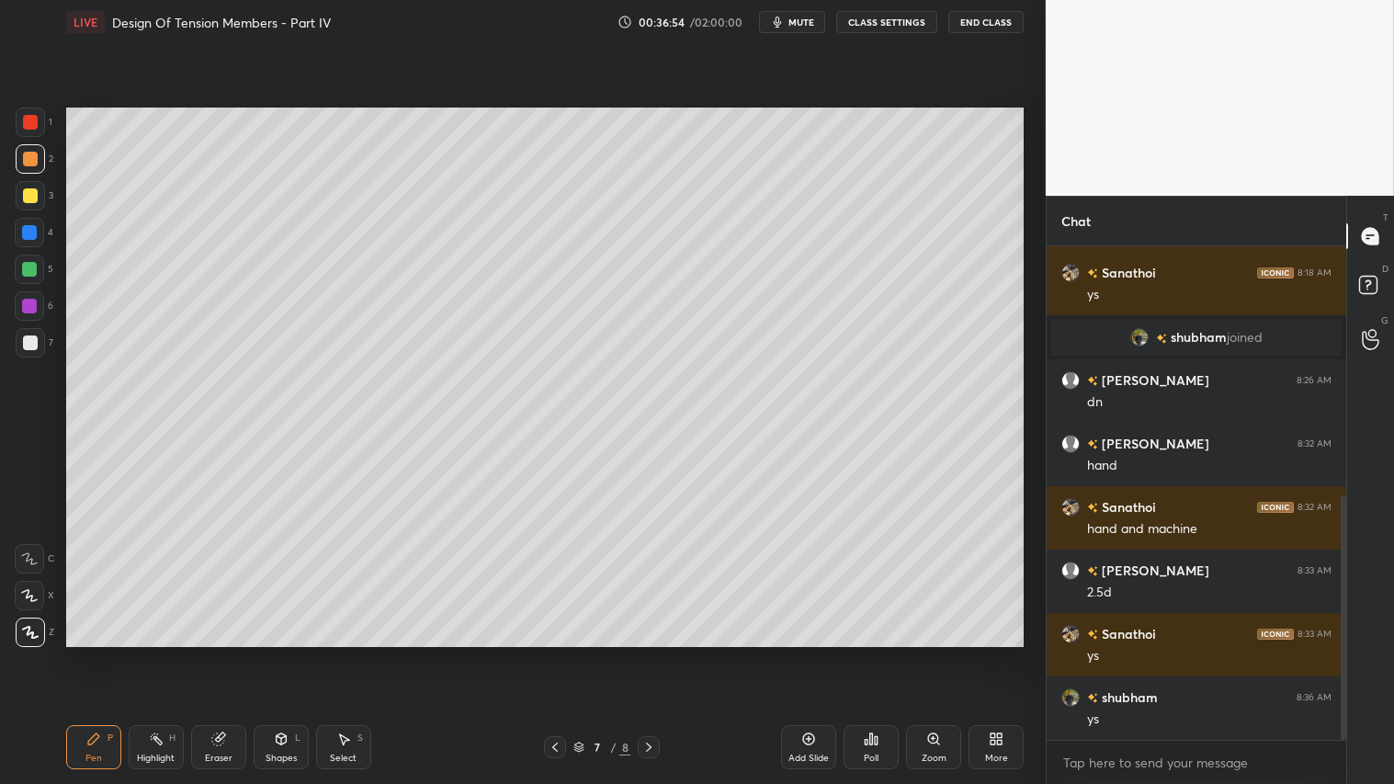
click at [550, 653] on icon at bounding box center [555, 747] width 15 height 15
click at [553, 653] on icon at bounding box center [555, 747] width 15 height 15
click at [640, 653] on div at bounding box center [649, 747] width 22 height 22
click at [654, 653] on icon at bounding box center [648, 747] width 15 height 15
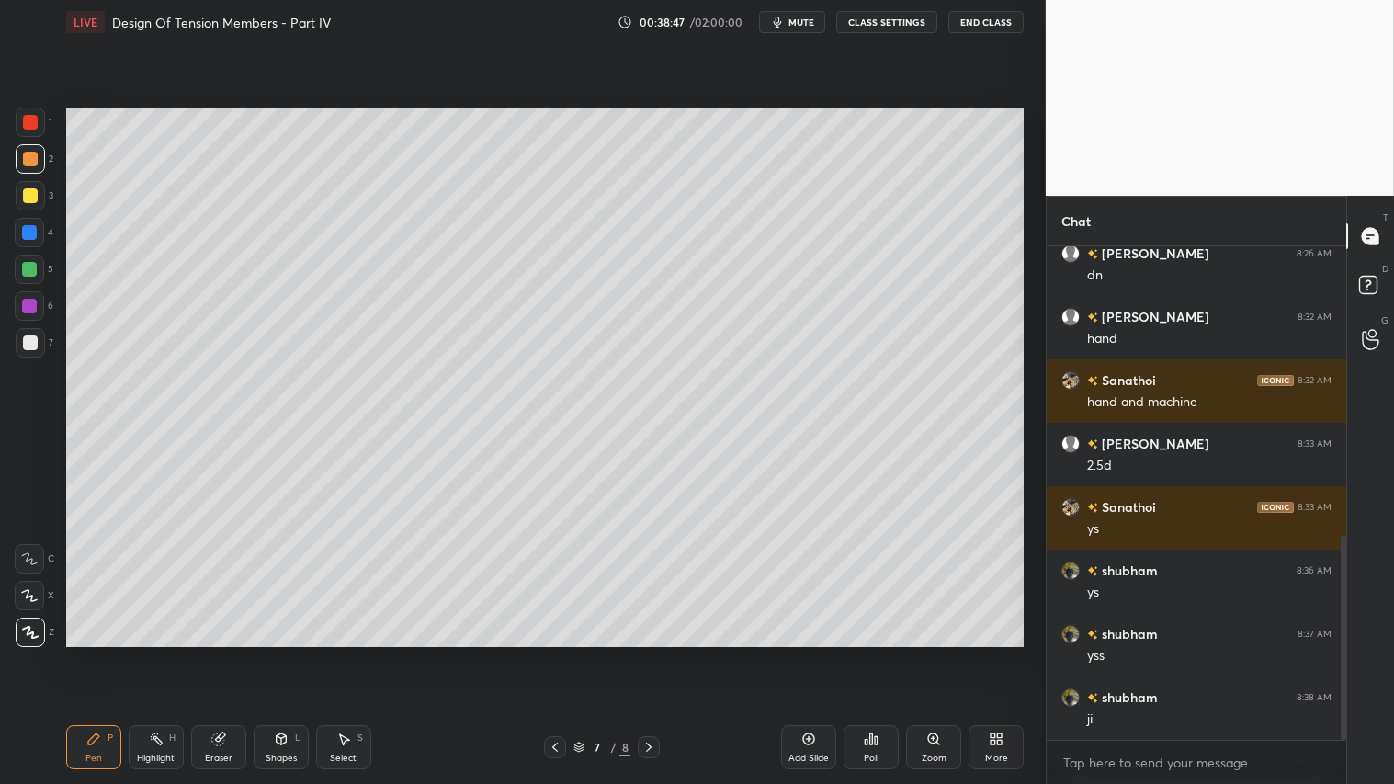
scroll to position [691, 0]
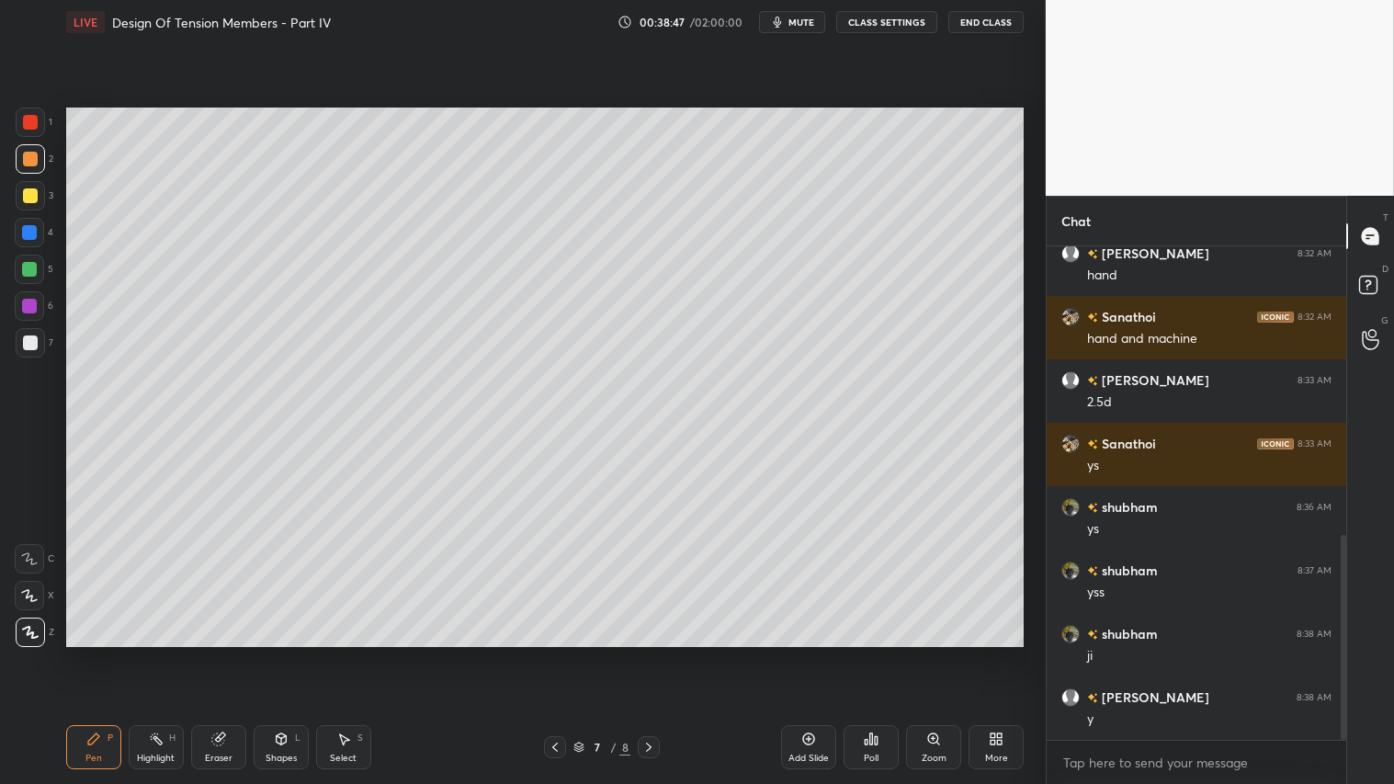
click at [209, 653] on div "Eraser" at bounding box center [218, 747] width 55 height 44
drag, startPoint x: 85, startPoint y: 752, endPoint x: 94, endPoint y: 746, distance: 9.9
click at [88, 653] on div "Pen P" at bounding box center [93, 747] width 55 height 44
click at [653, 653] on icon at bounding box center [648, 747] width 15 height 15
click at [654, 653] on icon at bounding box center [648, 747] width 15 height 15
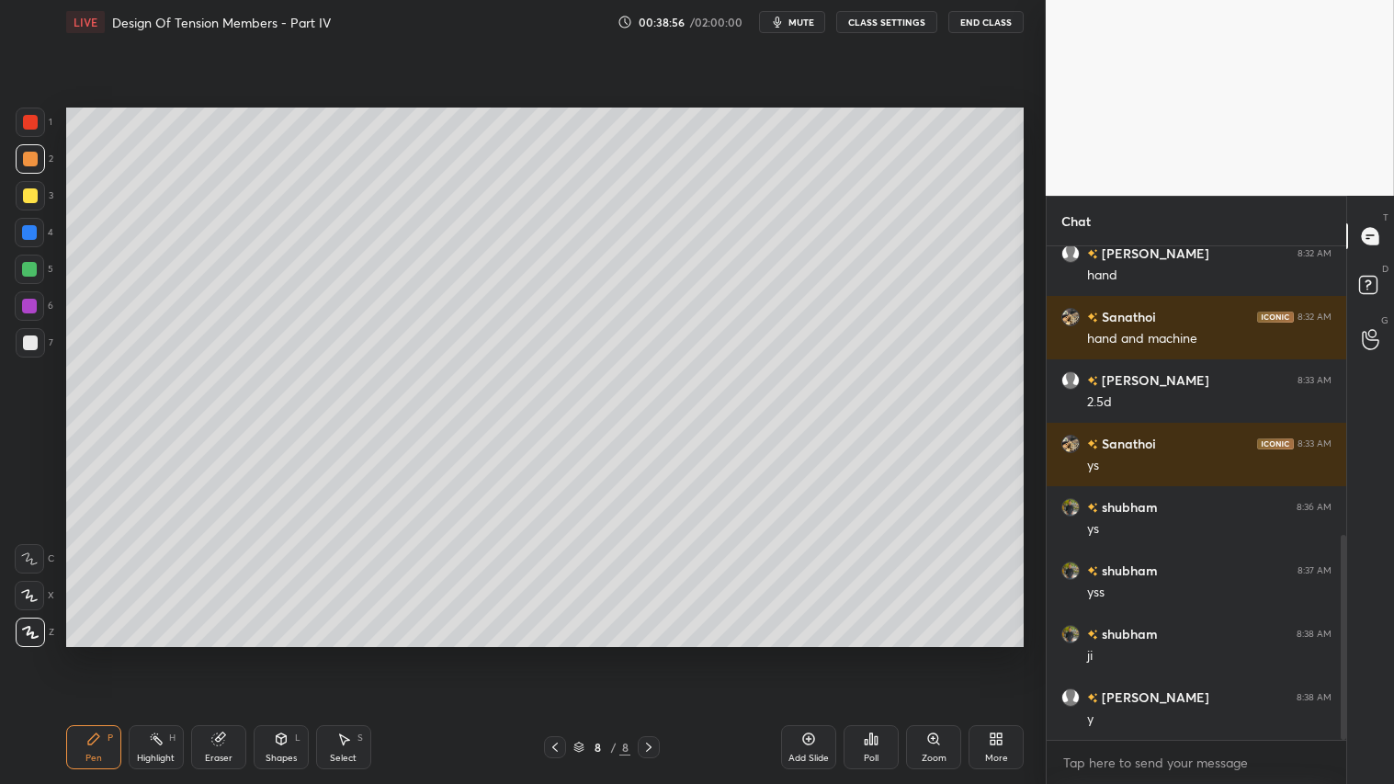
click at [802, 653] on div "Add Slide" at bounding box center [808, 758] width 40 height 9
click at [34, 196] on div at bounding box center [30, 195] width 15 height 15
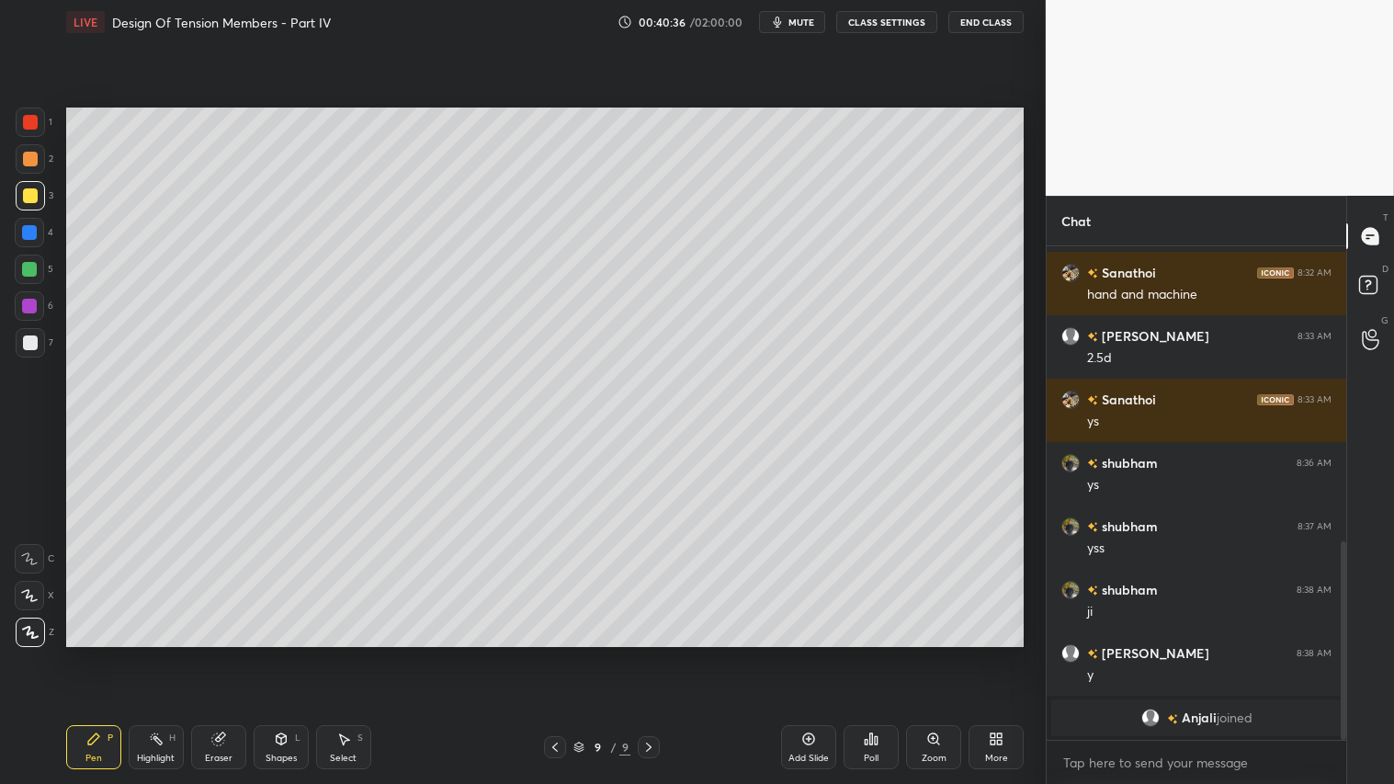
click at [203, 653] on div "Eraser" at bounding box center [218, 747] width 55 height 44
click at [96, 653] on icon at bounding box center [93, 738] width 11 height 11
click at [555, 653] on icon at bounding box center [555, 747] width 15 height 15
click at [551, 653] on icon at bounding box center [555, 747] width 15 height 15
click at [646, 653] on icon at bounding box center [648, 747] width 15 height 15
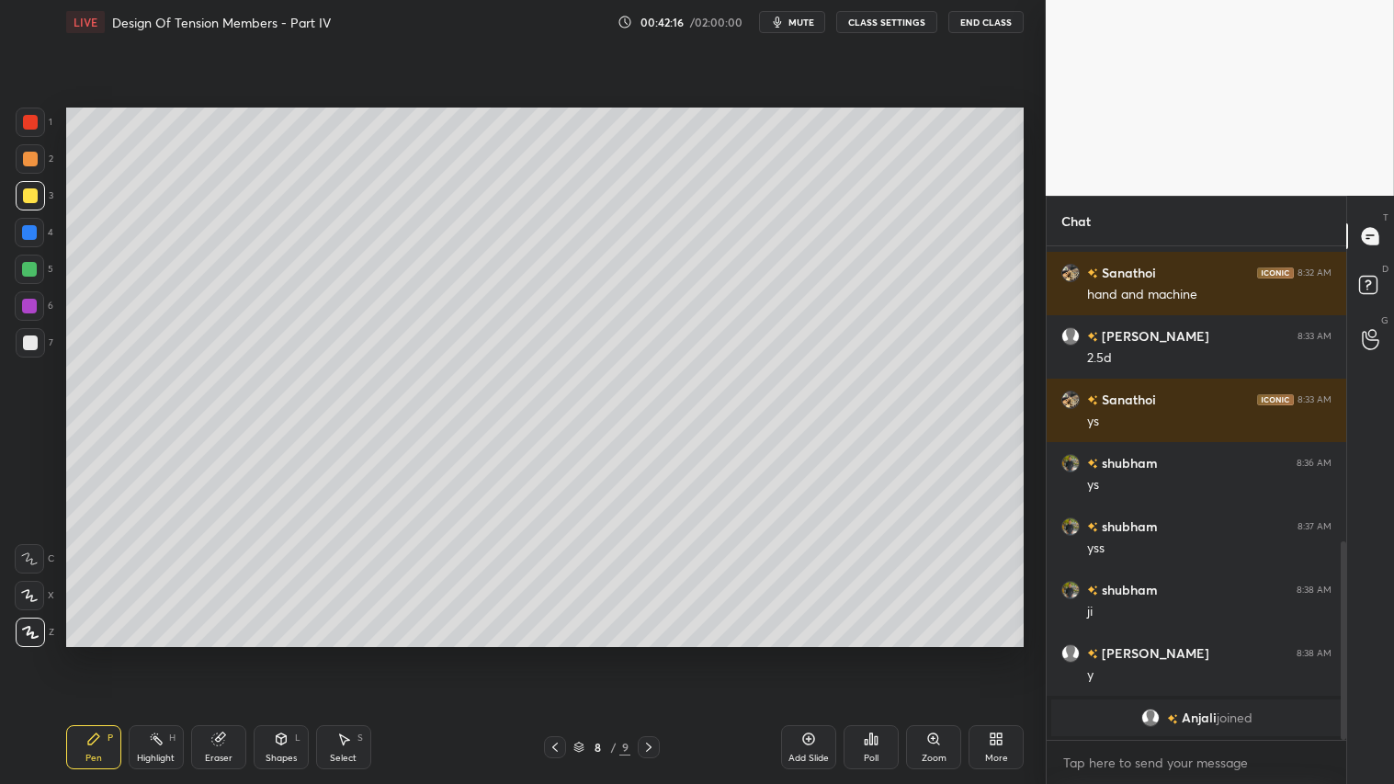
click at [655, 653] on icon at bounding box center [648, 747] width 15 height 15
drag, startPoint x: 24, startPoint y: 149, endPoint x: 41, endPoint y: 221, distance: 73.8
click at [23, 152] on div at bounding box center [30, 158] width 29 height 29
click at [94, 653] on div "Pen P" at bounding box center [93, 747] width 55 height 44
drag, startPoint x: 29, startPoint y: 157, endPoint x: 59, endPoint y: 179, distance: 36.8
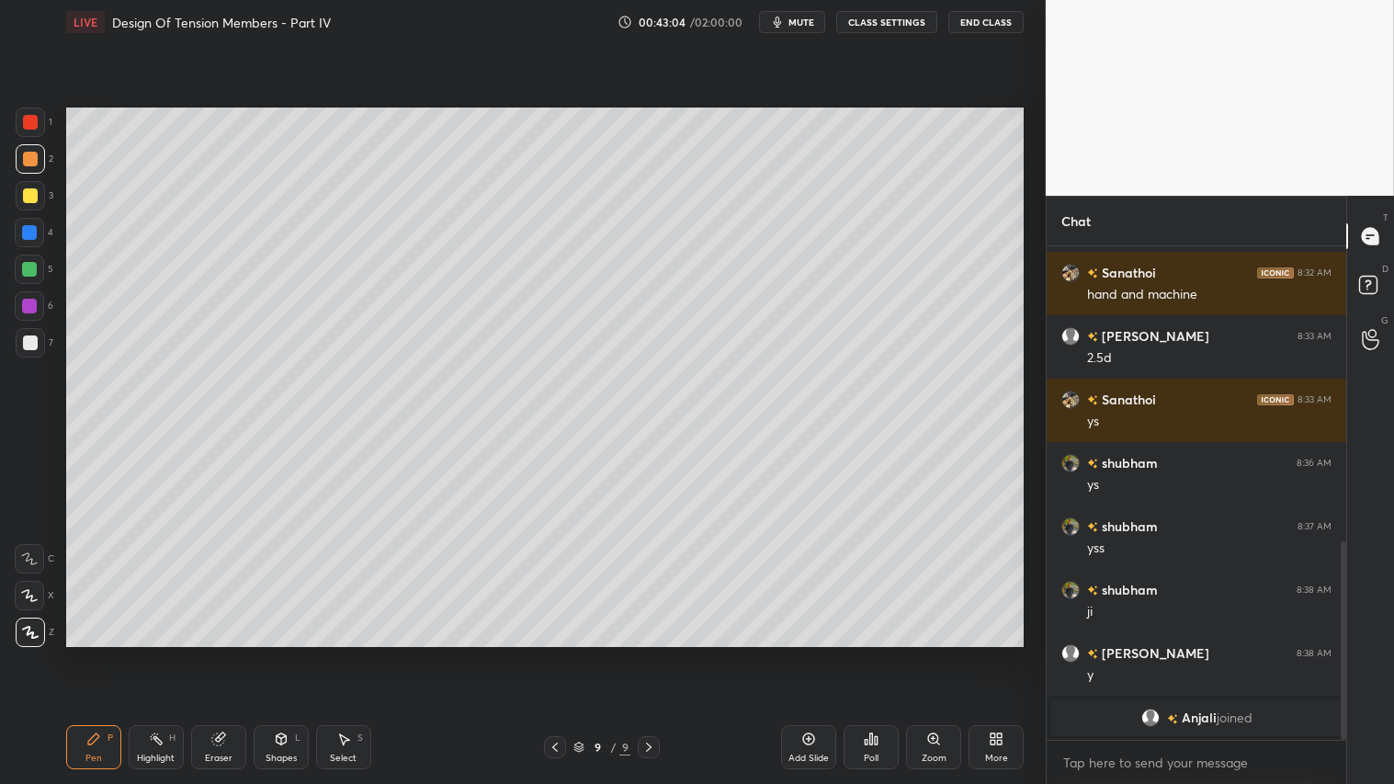
click at [28, 157] on div at bounding box center [30, 159] width 15 height 15
click at [809, 653] on div "Add Slide" at bounding box center [808, 747] width 55 height 44
drag, startPoint x: 28, startPoint y: 191, endPoint x: 34, endPoint y: 208, distance: 17.7
click at [28, 194] on div at bounding box center [30, 195] width 15 height 15
click at [107, 653] on div "Pen P" at bounding box center [93, 747] width 55 height 44
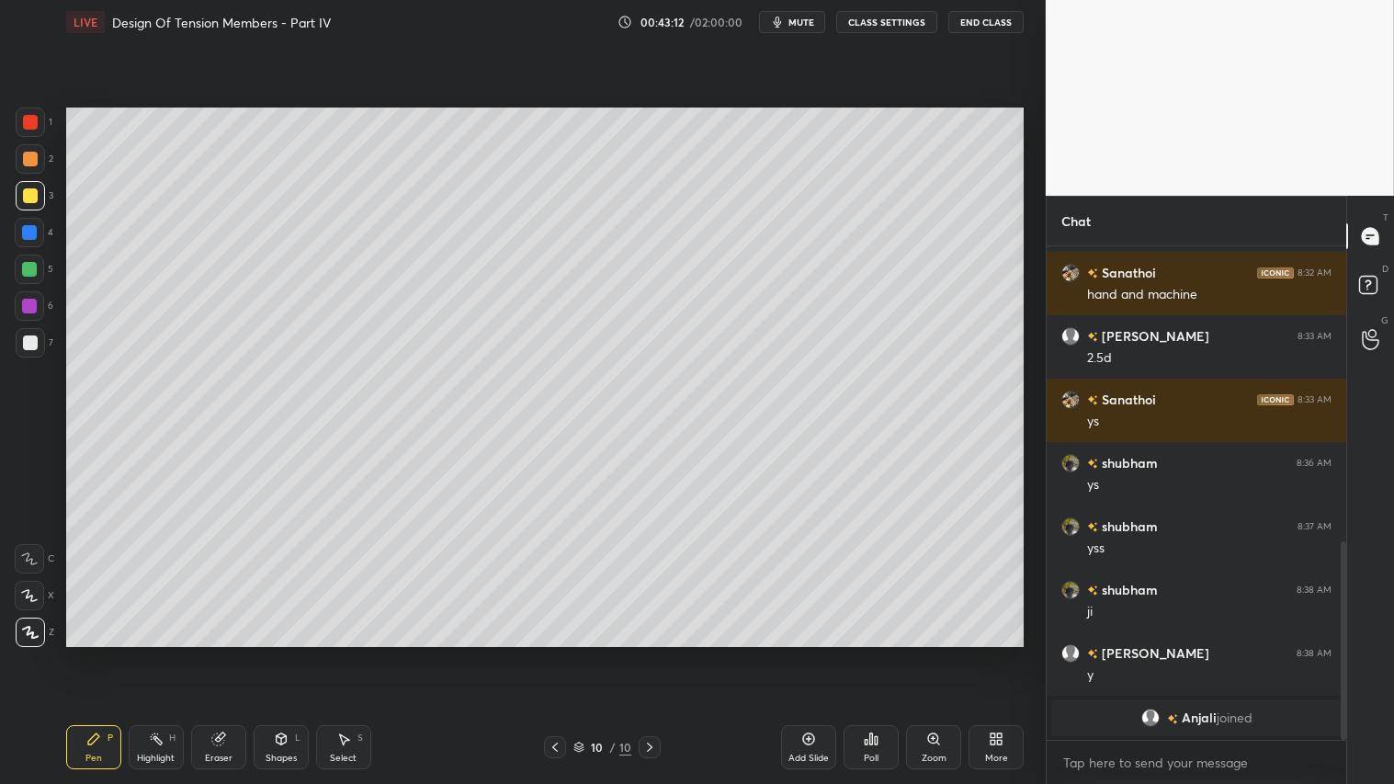
click at [281, 653] on div "Shapes" at bounding box center [281, 758] width 31 height 9
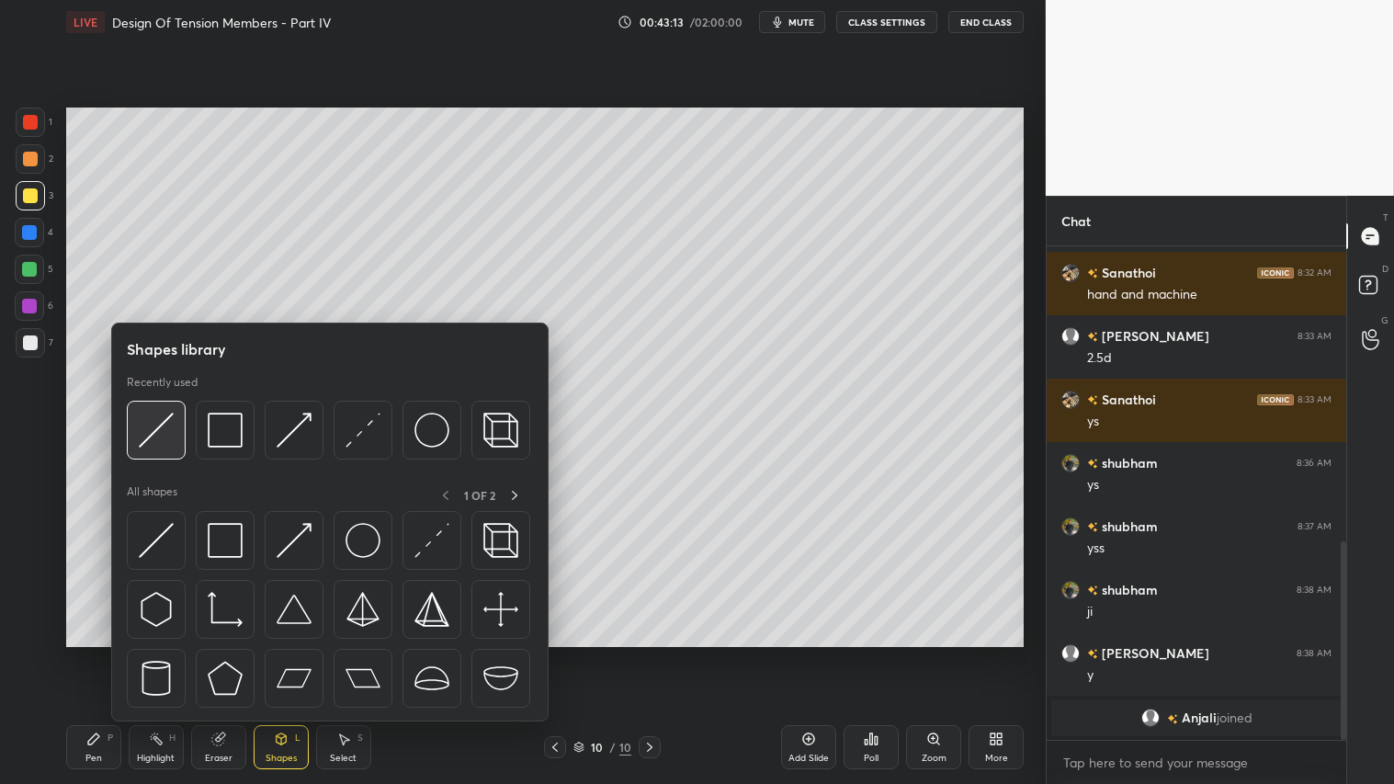
click at [163, 423] on img at bounding box center [156, 430] width 35 height 35
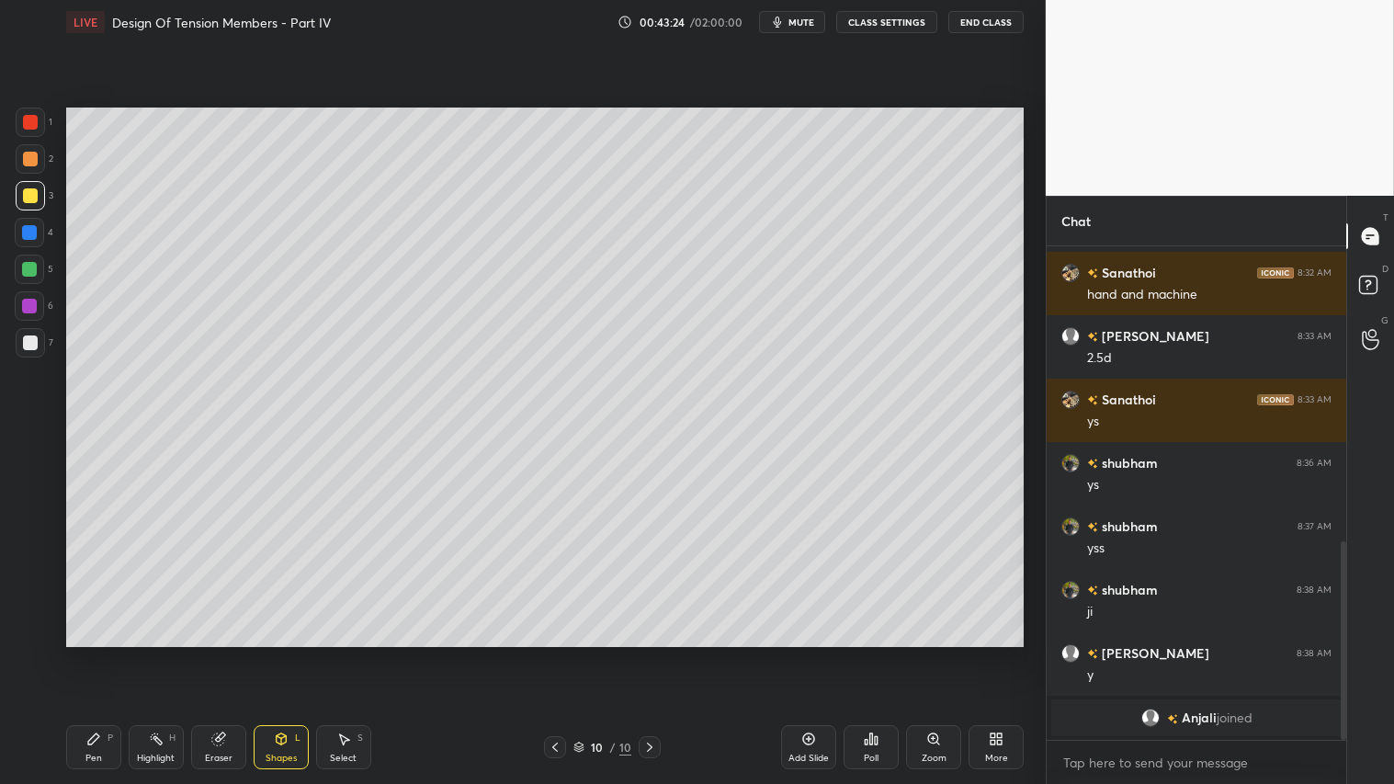
click at [106, 653] on div "Pen P" at bounding box center [93, 747] width 55 height 44
click at [30, 149] on div at bounding box center [30, 158] width 29 height 29
click at [277, 653] on div "Shapes L" at bounding box center [281, 747] width 55 height 44
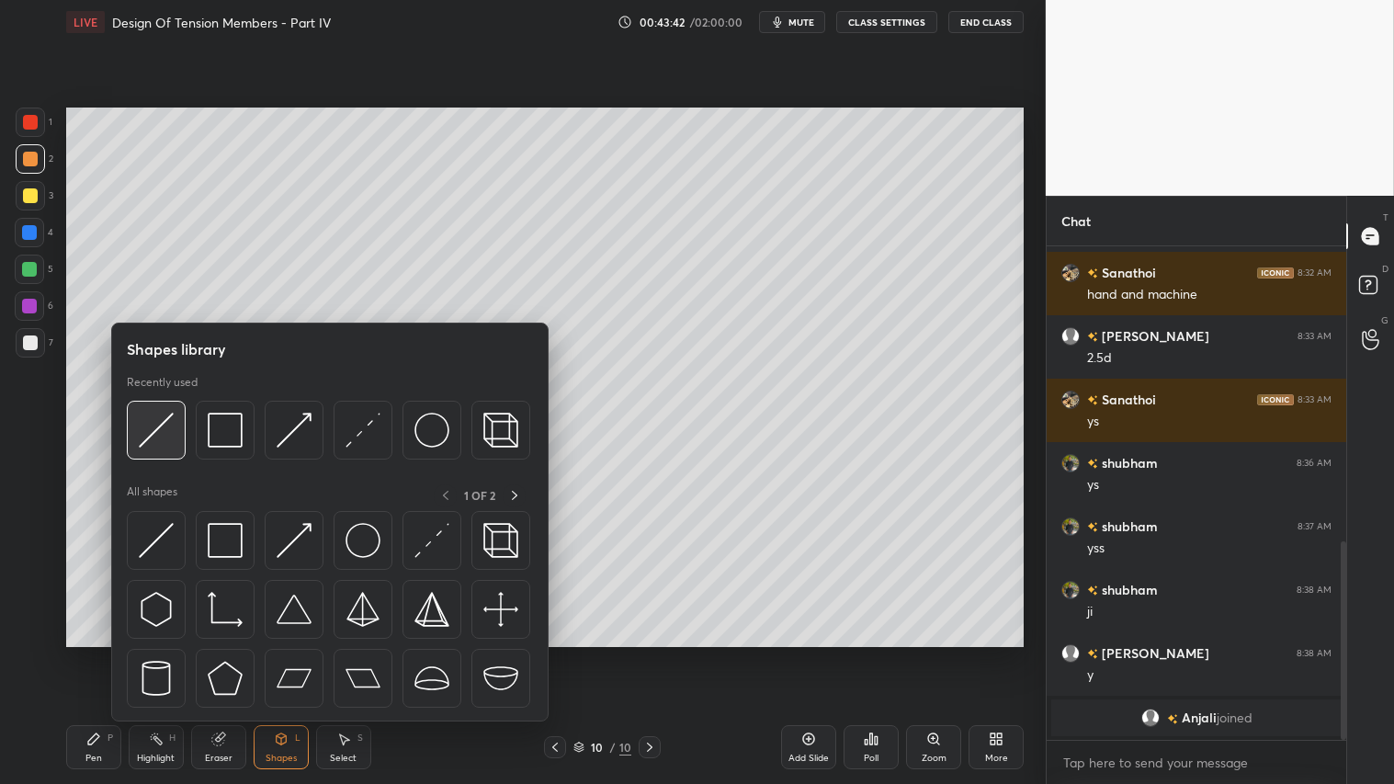
click at [165, 424] on img at bounding box center [156, 430] width 35 height 35
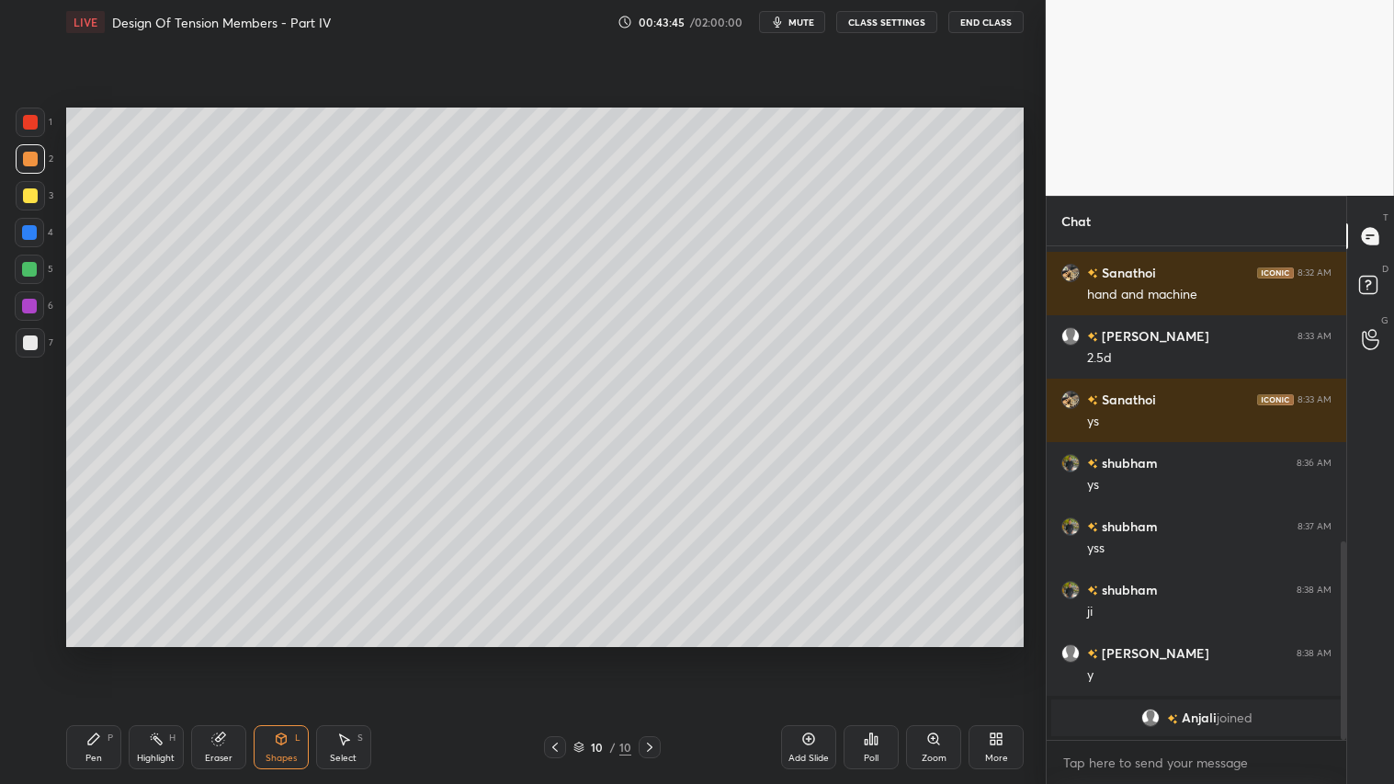
click at [96, 653] on icon at bounding box center [93, 738] width 15 height 15
drag, startPoint x: 281, startPoint y: 754, endPoint x: 281, endPoint y: 742, distance: 12.9
click at [281, 653] on div "Shapes" at bounding box center [281, 758] width 31 height 9
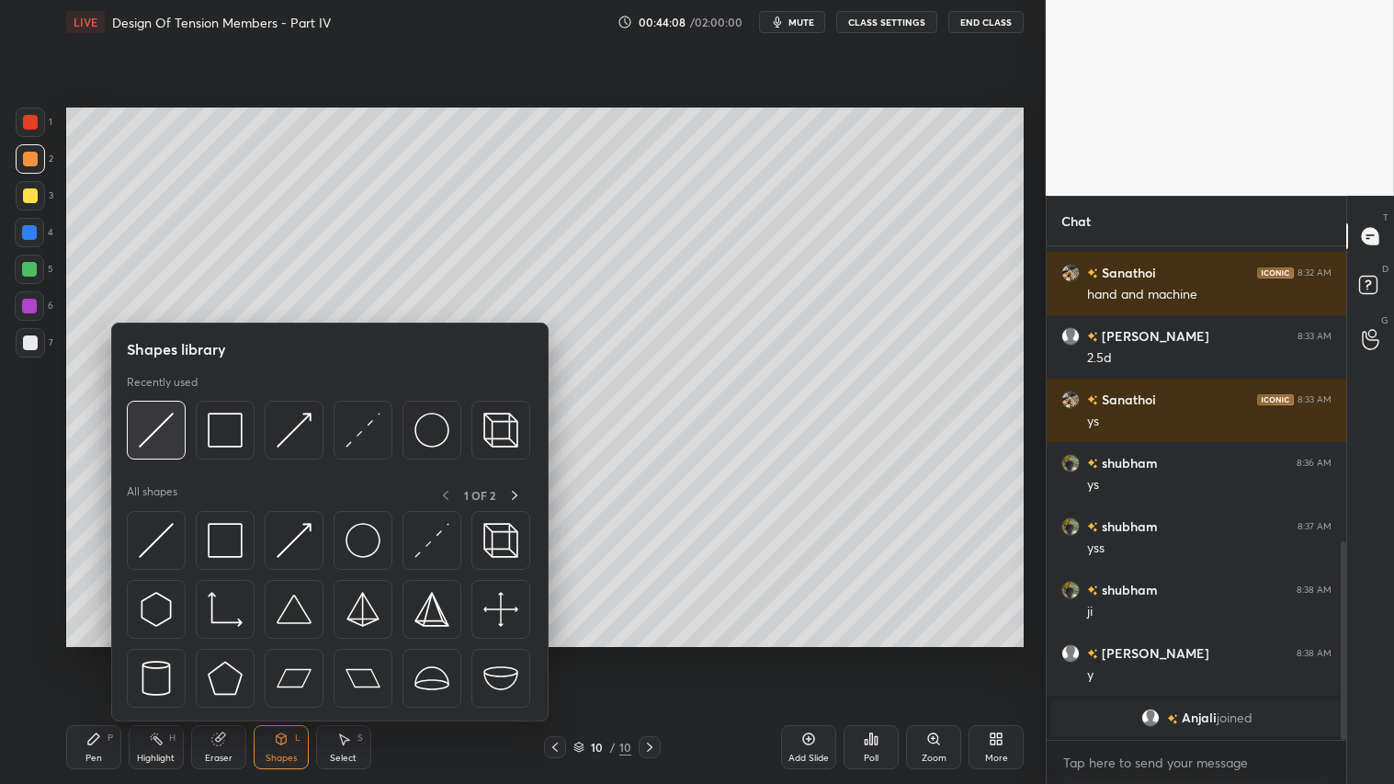
click at [152, 423] on img at bounding box center [156, 430] width 35 height 35
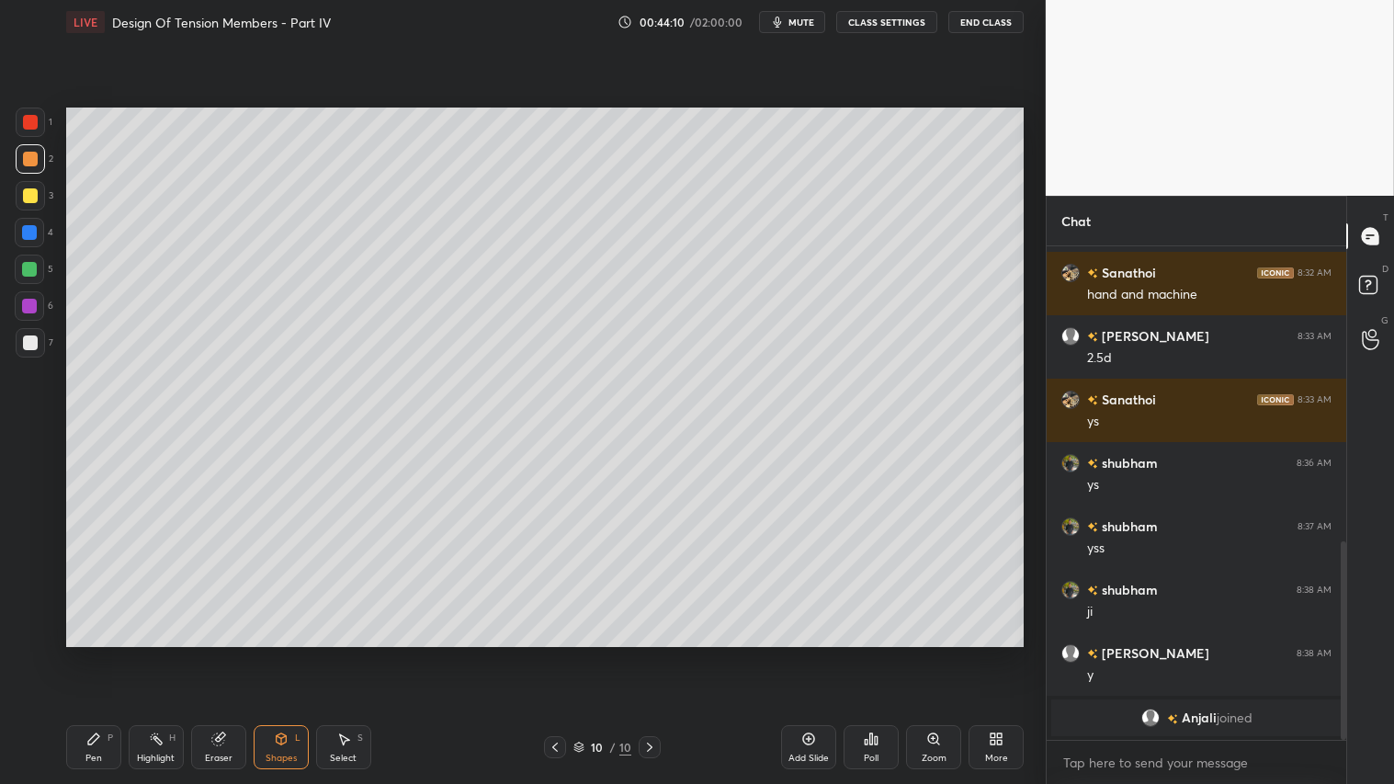
click at [99, 653] on div "Pen" at bounding box center [93, 758] width 17 height 9
click at [287, 653] on div "Shapes L" at bounding box center [281, 747] width 55 height 44
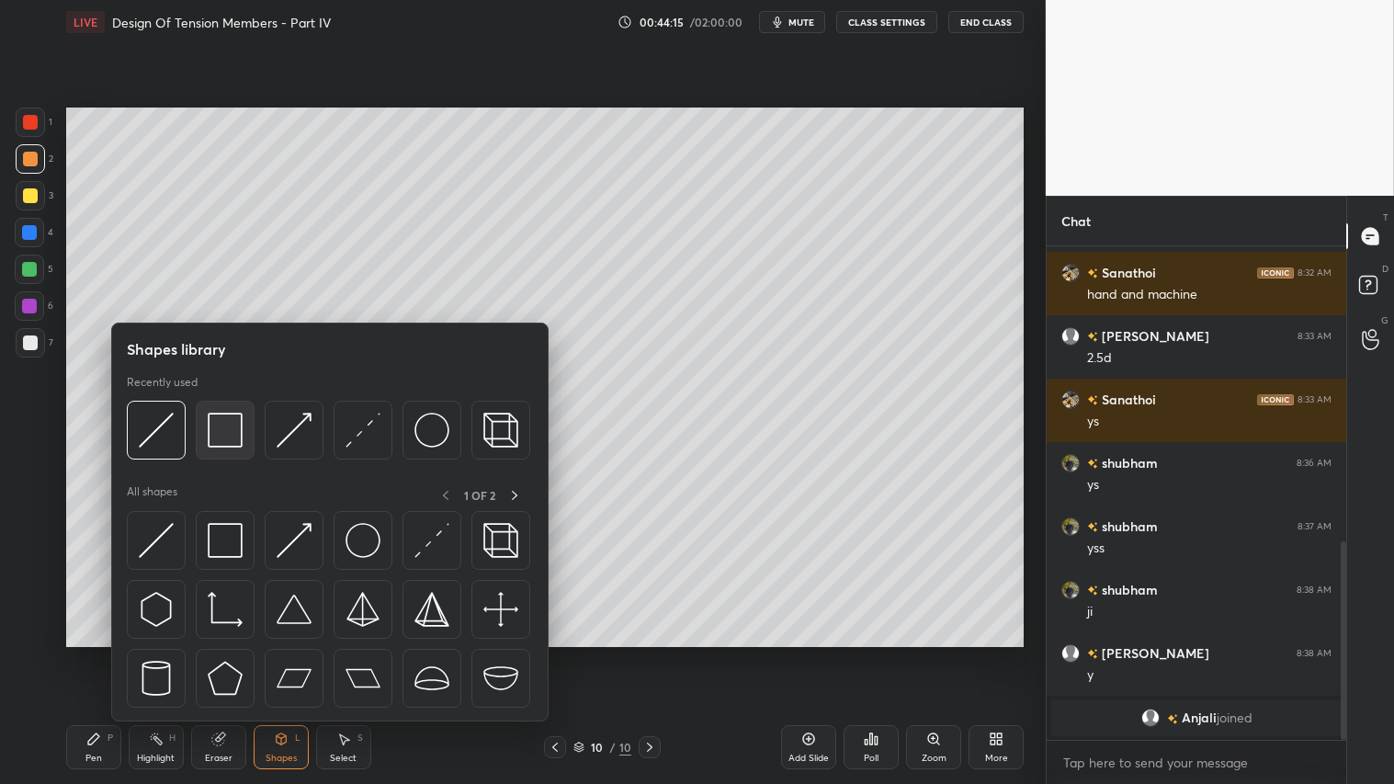
click at [213, 421] on img at bounding box center [225, 430] width 35 height 35
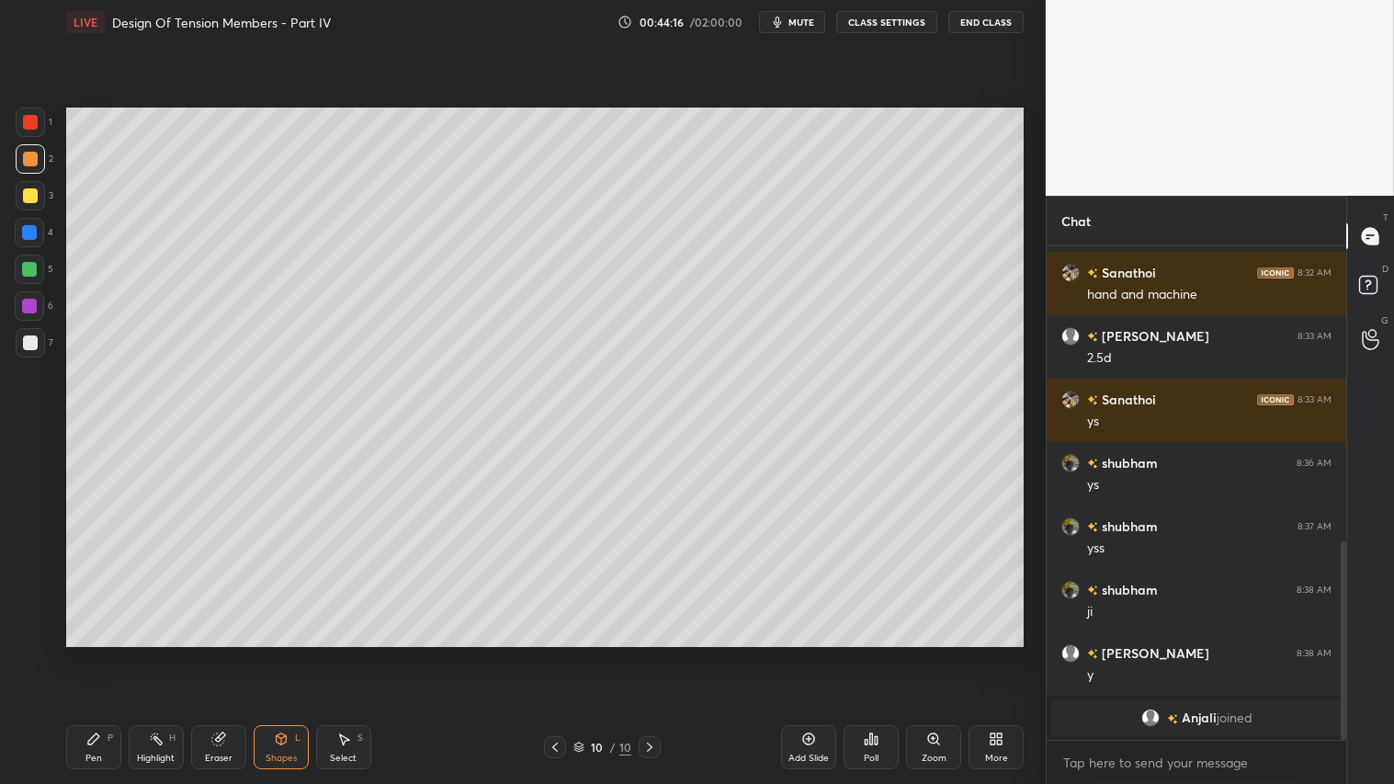
click at [28, 337] on div at bounding box center [30, 342] width 15 height 15
click at [19, 153] on div at bounding box center [30, 158] width 29 height 29
click at [86, 653] on div "Pen P" at bounding box center [93, 747] width 55 height 44
click at [289, 653] on div "Shapes" at bounding box center [281, 758] width 31 height 9
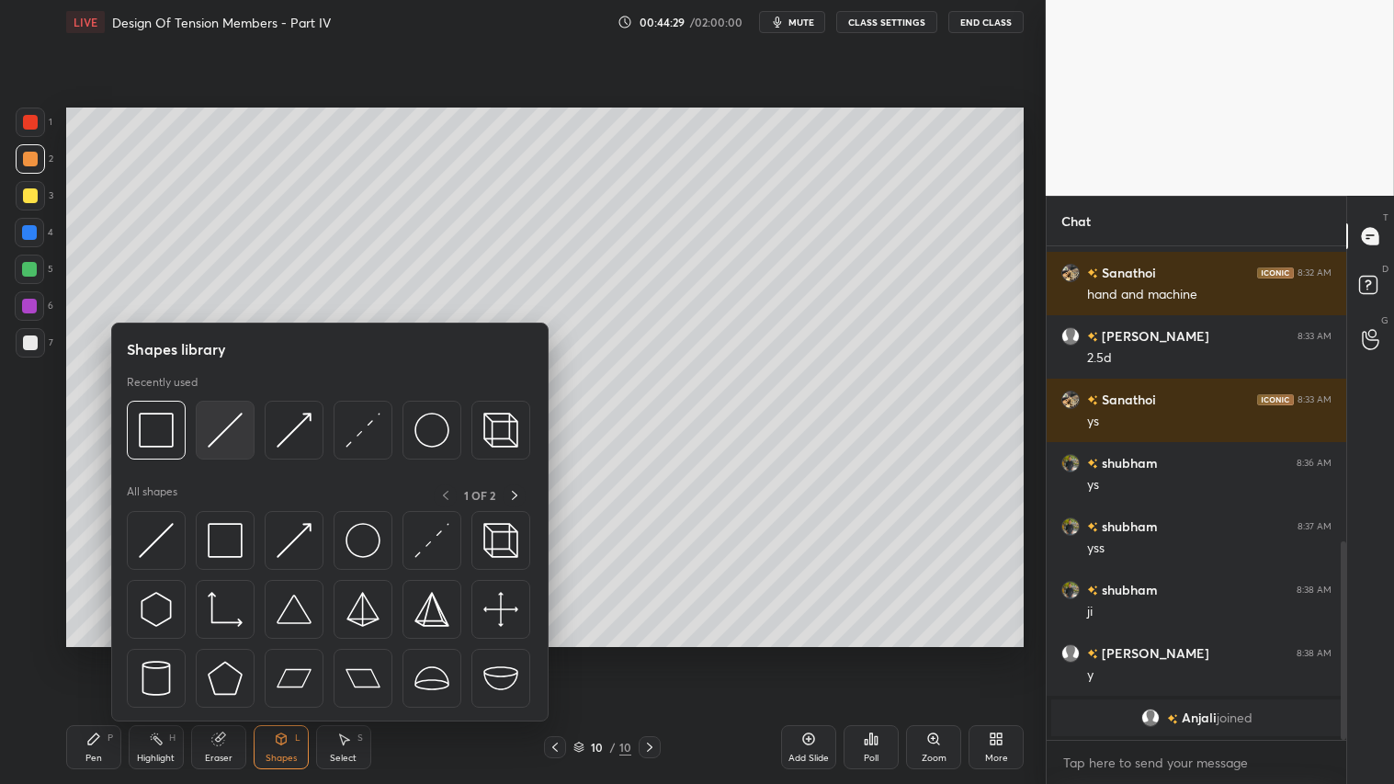
click at [215, 420] on img at bounding box center [225, 430] width 35 height 35
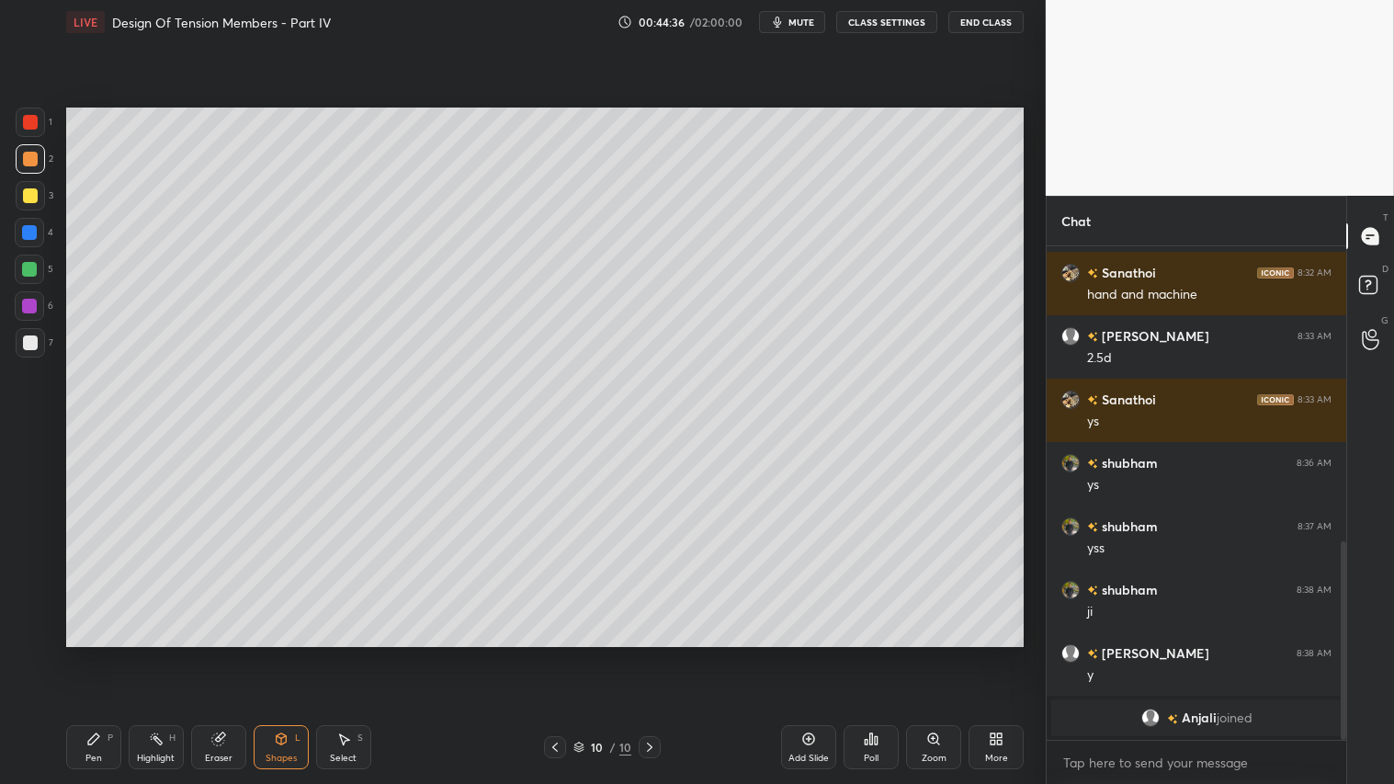
drag, startPoint x: 103, startPoint y: 754, endPoint x: 204, endPoint y: 676, distance: 127.7
click at [112, 653] on div "Pen P" at bounding box center [93, 747] width 55 height 44
click at [300, 653] on div "Shapes L" at bounding box center [281, 747] width 55 height 44
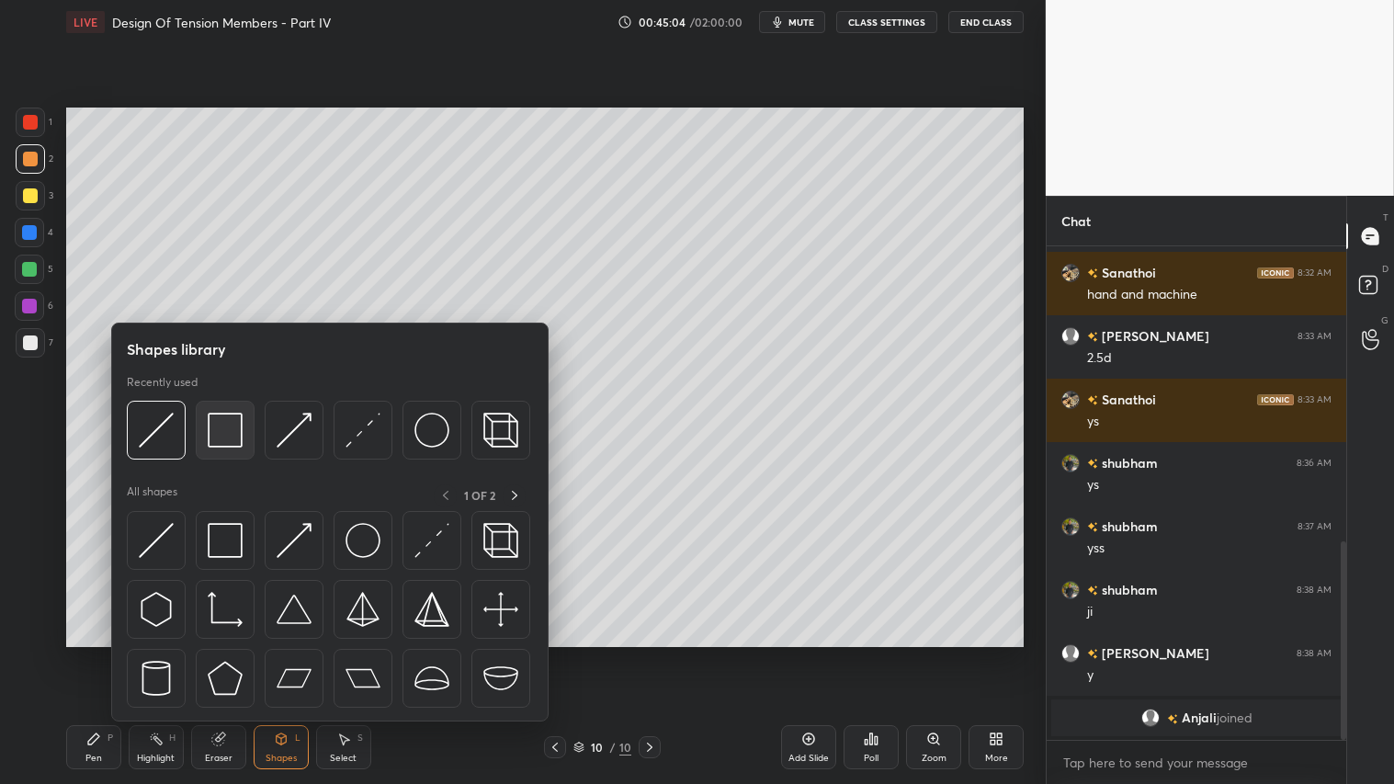
click at [213, 427] on img at bounding box center [225, 430] width 35 height 35
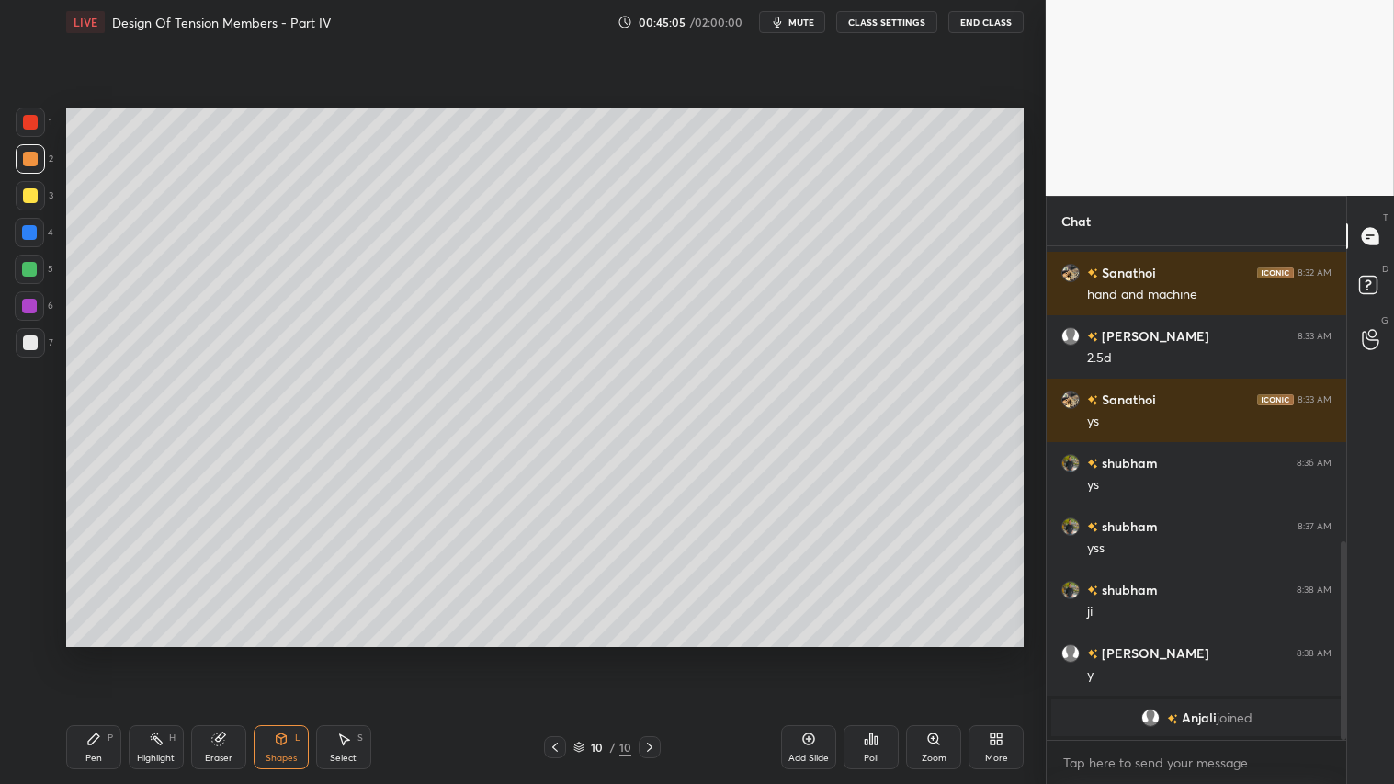
click at [28, 334] on div at bounding box center [30, 342] width 29 height 29
click at [26, 157] on div at bounding box center [30, 159] width 15 height 15
click at [105, 653] on div "Pen P" at bounding box center [93, 747] width 55 height 44
click at [285, 653] on icon at bounding box center [281, 738] width 15 height 15
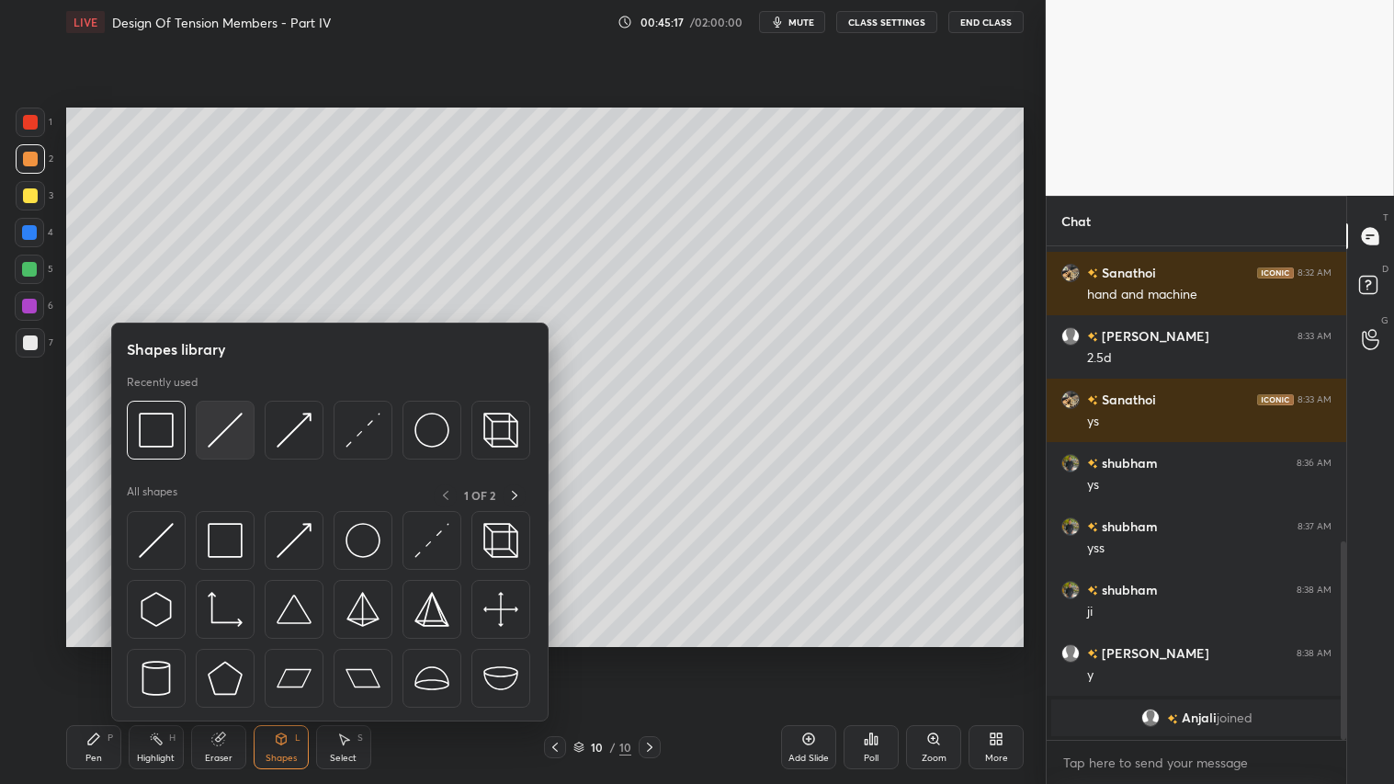
click at [203, 430] on div at bounding box center [225, 430] width 59 height 59
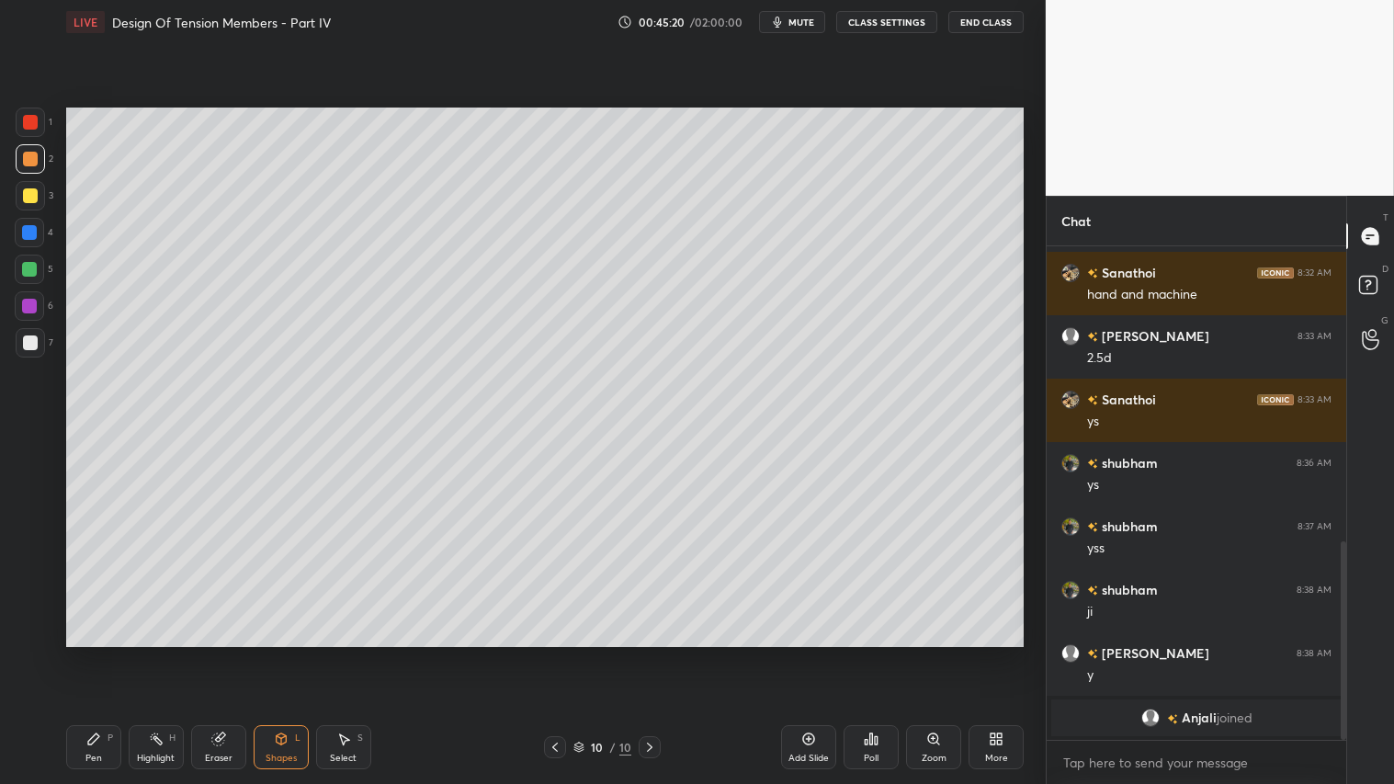
drag, startPoint x: 113, startPoint y: 741, endPoint x: 119, endPoint y: 731, distance: 11.2
click at [116, 653] on div "Pen P" at bounding box center [93, 747] width 55 height 44
click at [285, 653] on icon at bounding box center [281, 738] width 15 height 15
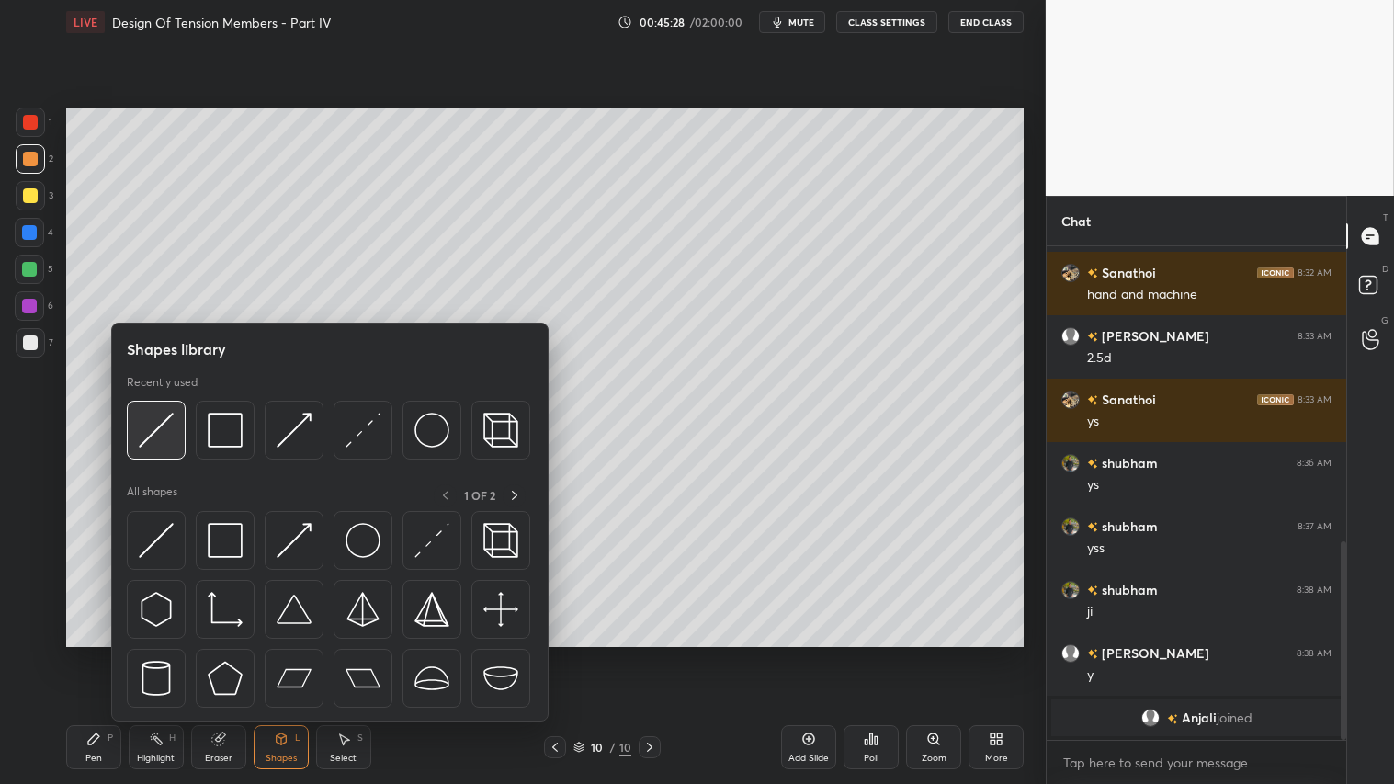
click at [170, 426] on img at bounding box center [156, 430] width 35 height 35
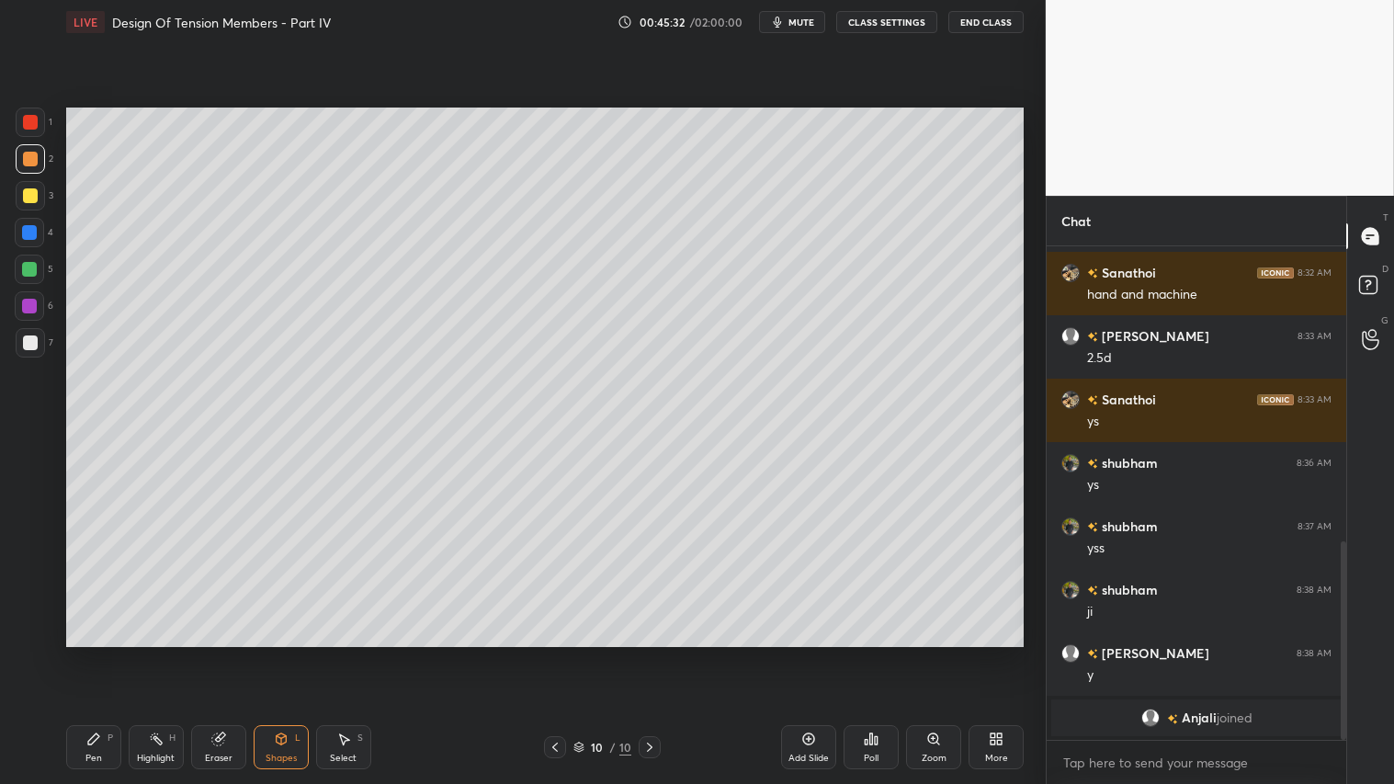
drag, startPoint x: 99, startPoint y: 747, endPoint x: 160, endPoint y: 721, distance: 65.9
click at [101, 653] on div "Pen P" at bounding box center [93, 747] width 55 height 44
click at [281, 653] on div "Shapes" at bounding box center [281, 758] width 31 height 9
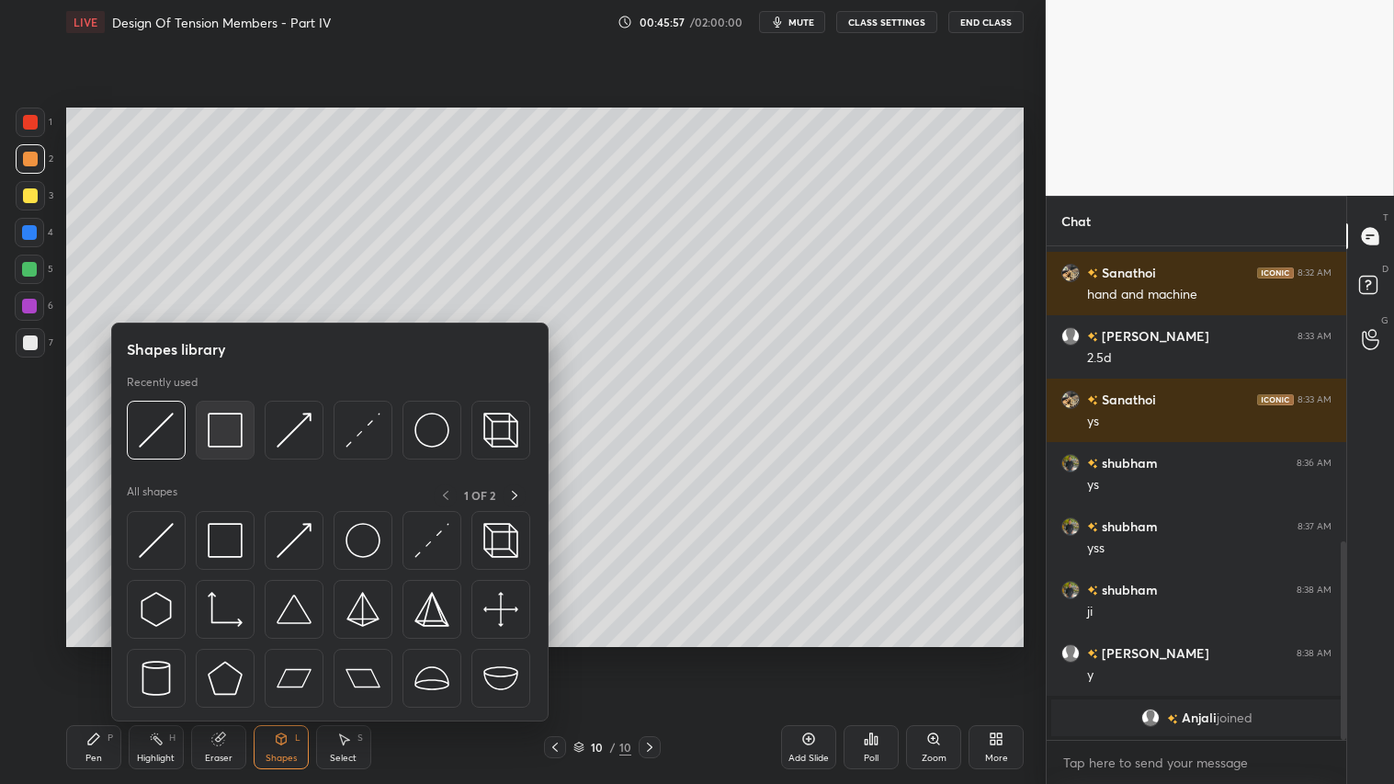
click at [218, 428] on img at bounding box center [225, 430] width 35 height 35
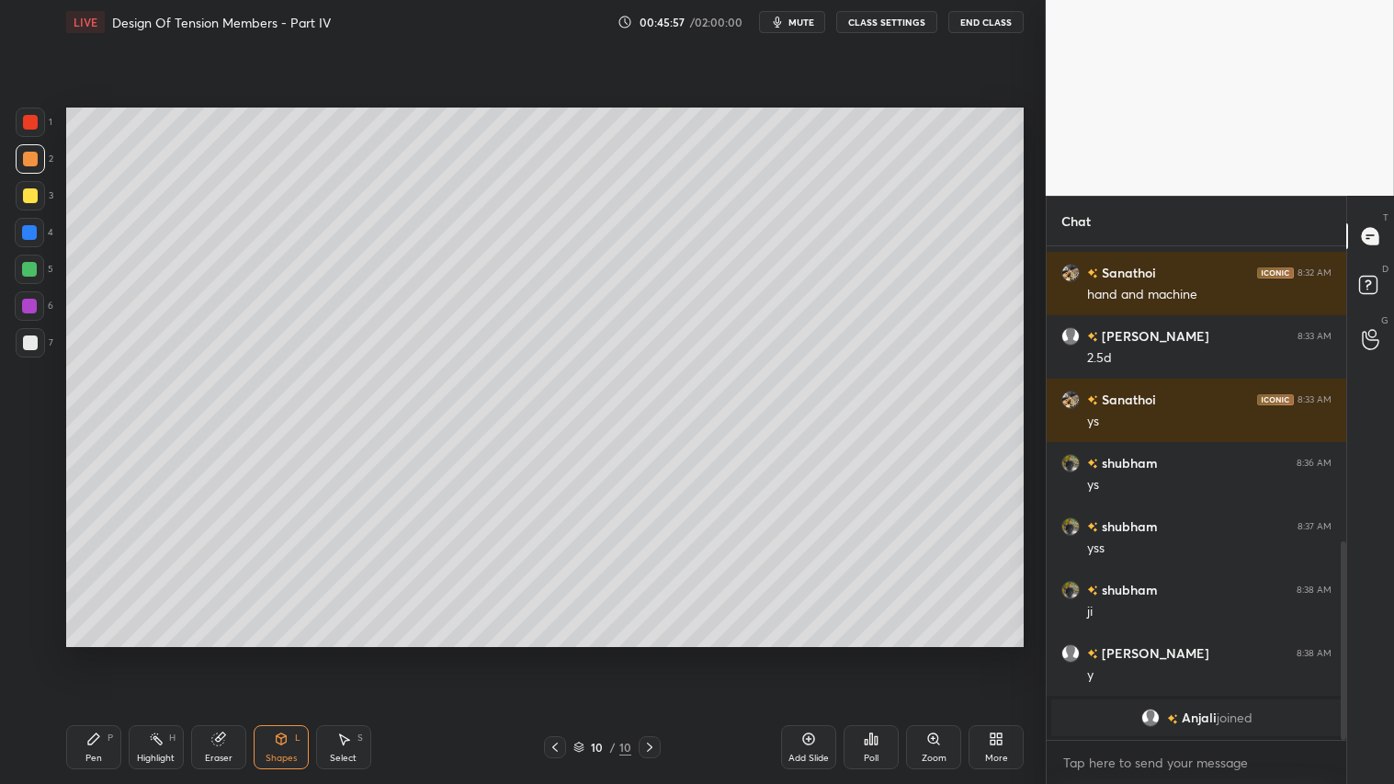
click at [32, 343] on div at bounding box center [30, 342] width 15 height 15
click at [21, 168] on div at bounding box center [30, 158] width 29 height 29
drag, startPoint x: 86, startPoint y: 751, endPoint x: 534, endPoint y: 729, distance: 448.1
click at [113, 653] on div "Pen P" at bounding box center [93, 747] width 55 height 44
click at [804, 653] on icon at bounding box center [808, 738] width 15 height 15
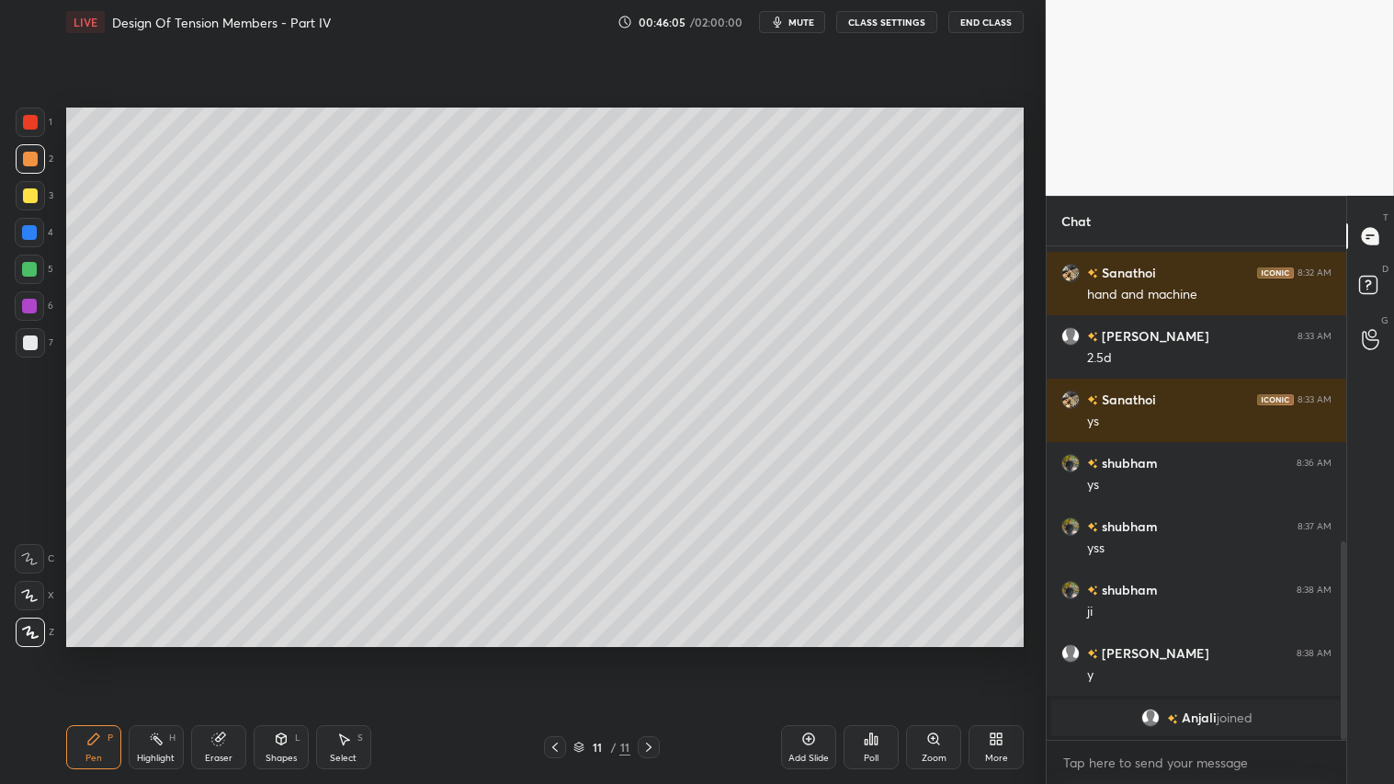
drag, startPoint x: 29, startPoint y: 159, endPoint x: 64, endPoint y: 147, distance: 36.9
click at [32, 159] on div at bounding box center [30, 159] width 15 height 15
drag, startPoint x: 279, startPoint y: 755, endPoint x: 282, endPoint y: 724, distance: 31.4
click at [280, 653] on div "Shapes" at bounding box center [281, 758] width 31 height 9
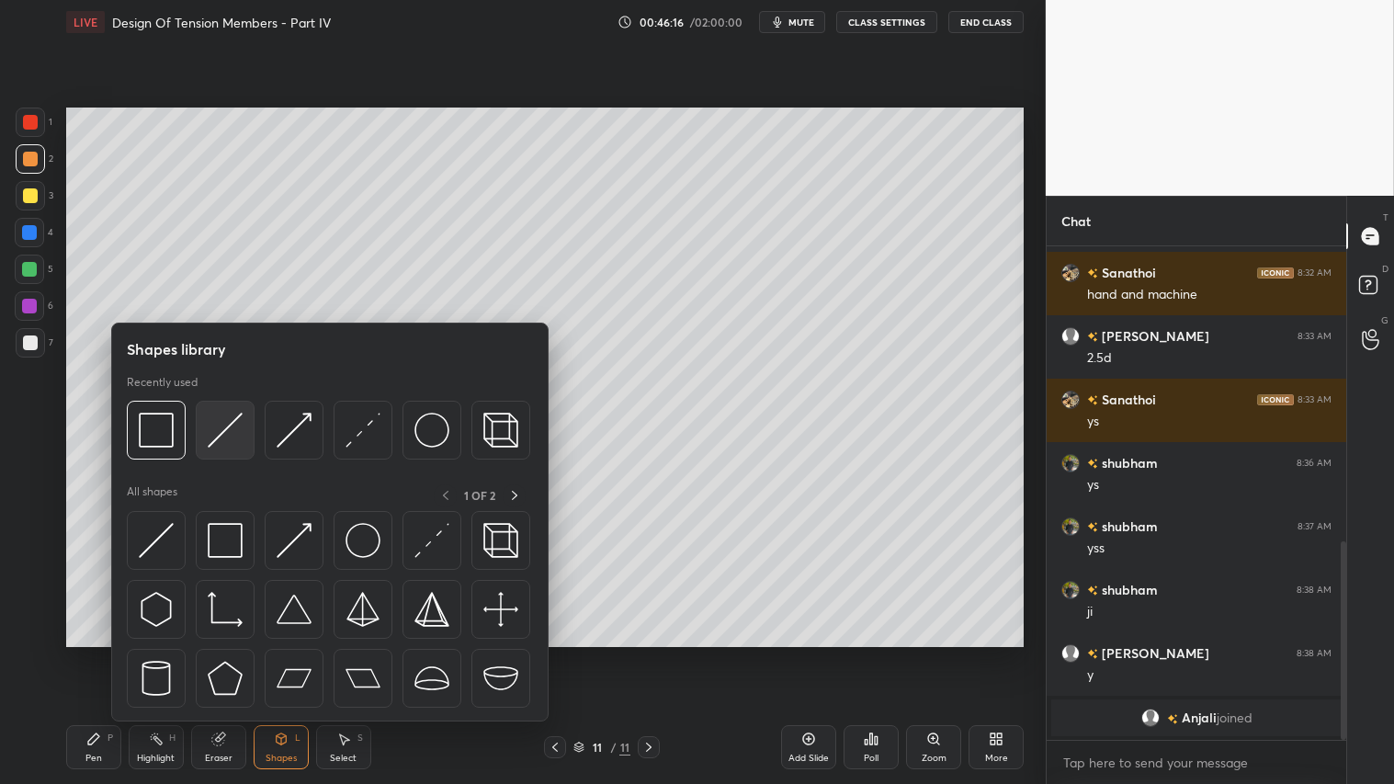
click at [232, 415] on img at bounding box center [225, 430] width 35 height 35
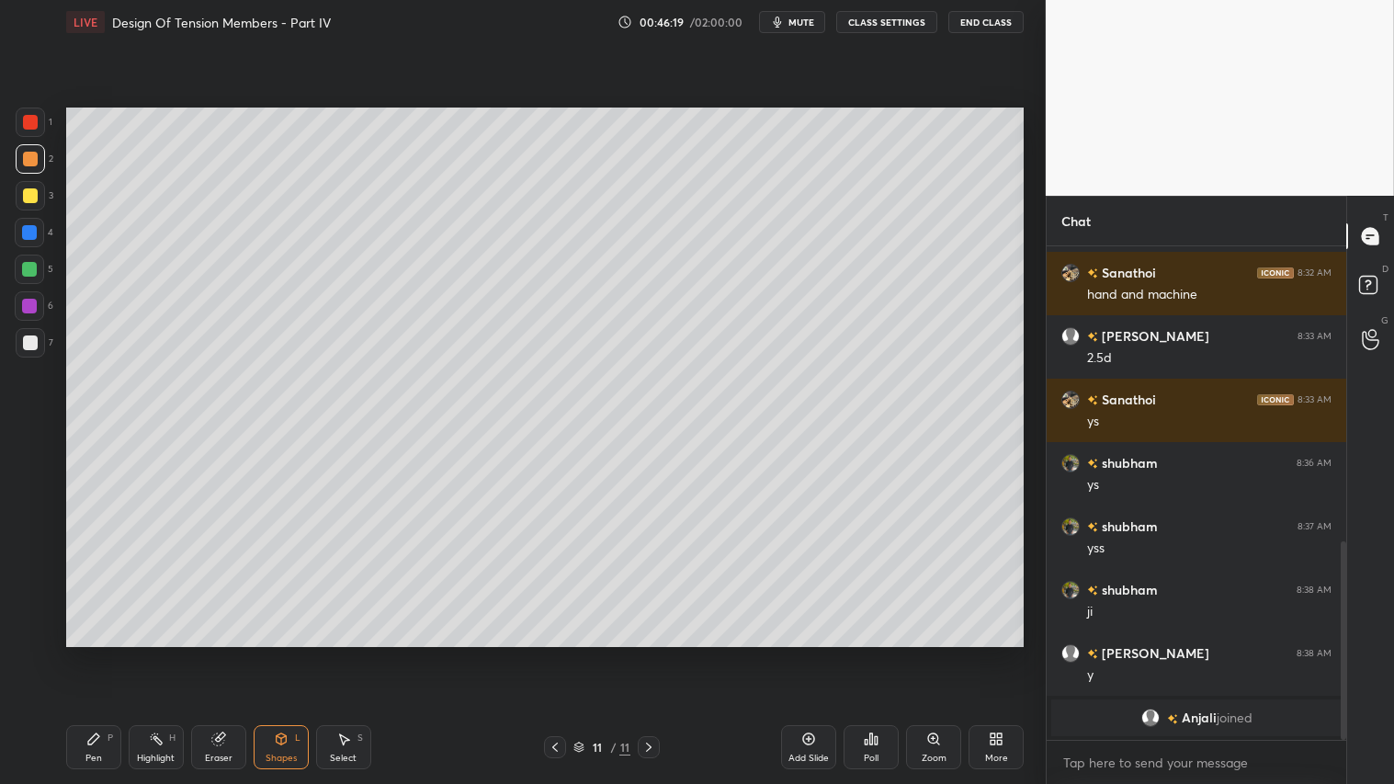
click at [108, 653] on div "Pen P" at bounding box center [93, 747] width 55 height 44
click at [290, 653] on div "Shapes L" at bounding box center [281, 747] width 55 height 44
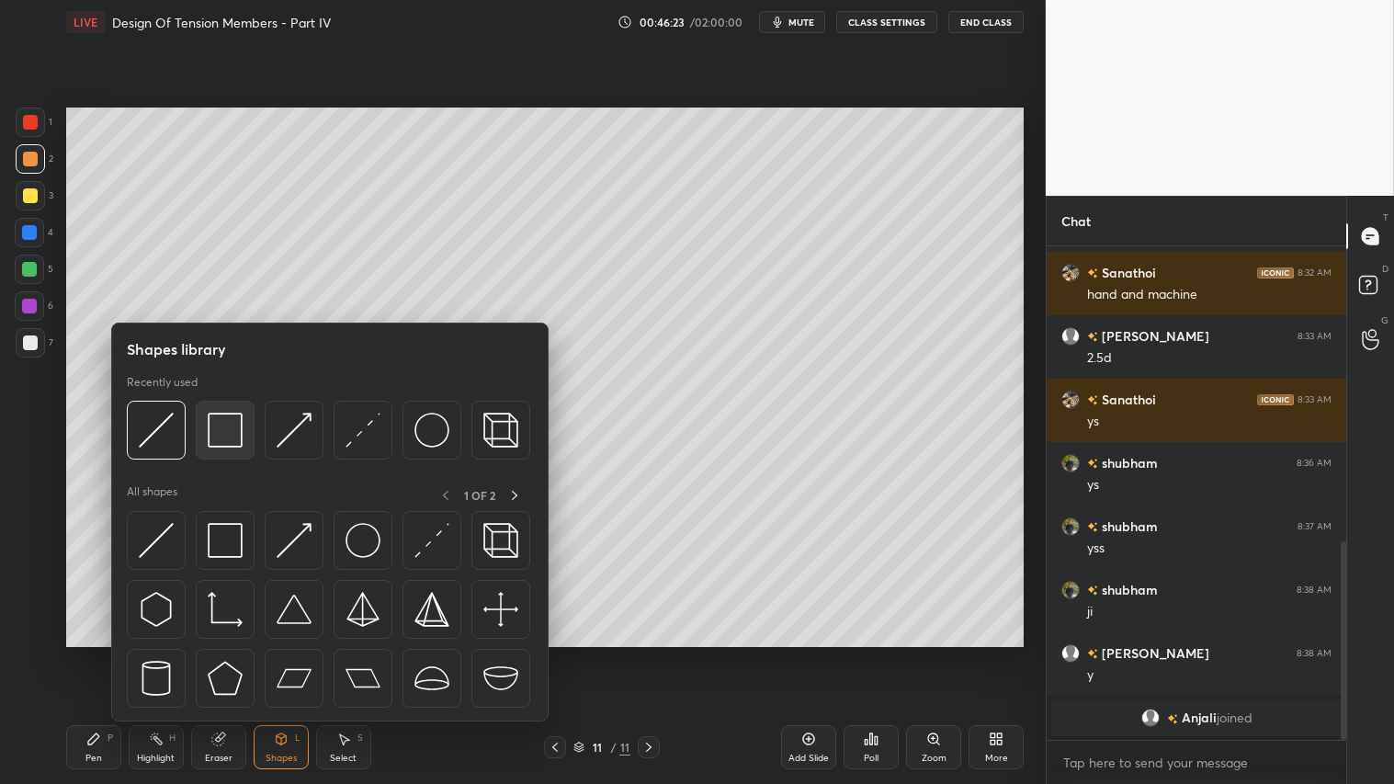
click at [228, 432] on img at bounding box center [225, 430] width 35 height 35
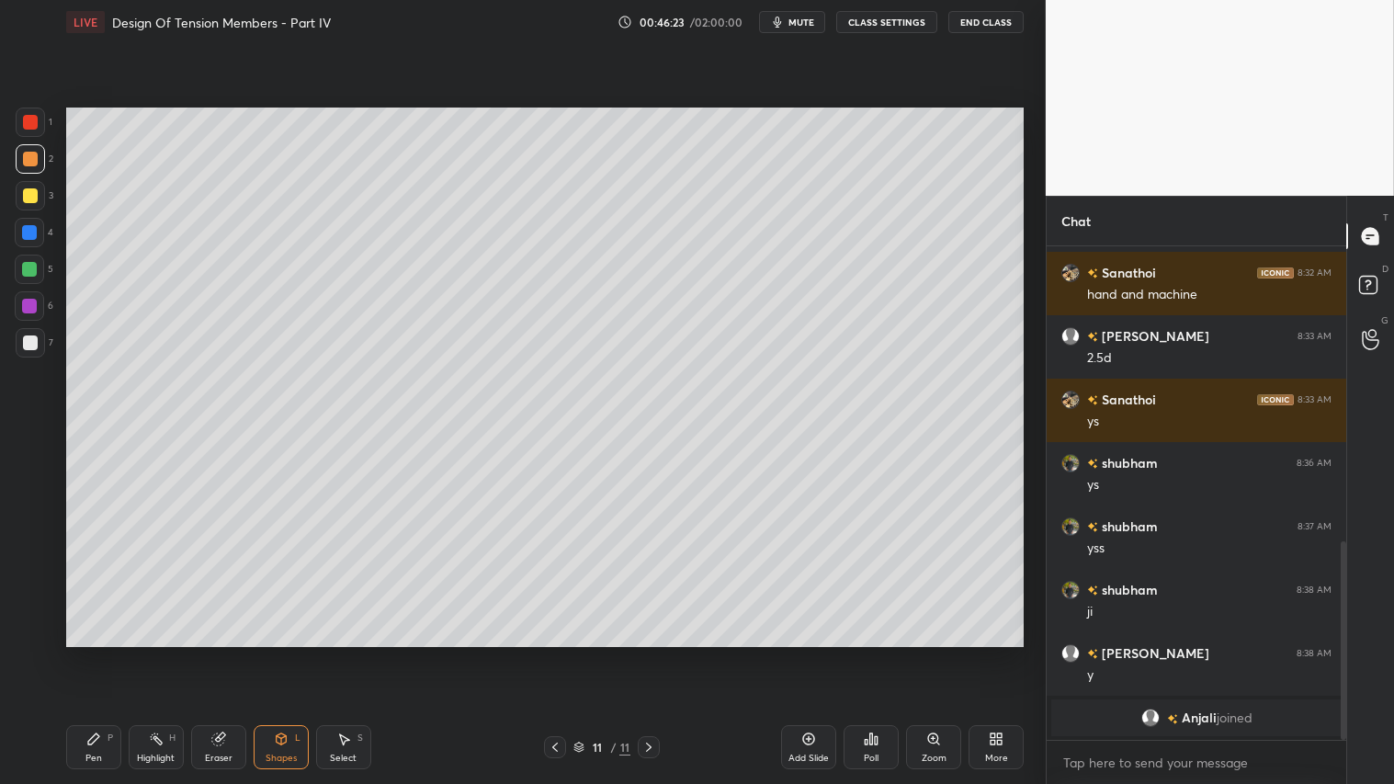
drag, startPoint x: 28, startPoint y: 197, endPoint x: 40, endPoint y: 178, distance: 21.9
click at [25, 196] on div at bounding box center [30, 195] width 15 height 15
click at [32, 159] on div at bounding box center [30, 159] width 15 height 15
click at [107, 653] on div "Pen P" at bounding box center [93, 747] width 55 height 44
click at [24, 167] on div at bounding box center [30, 158] width 29 height 29
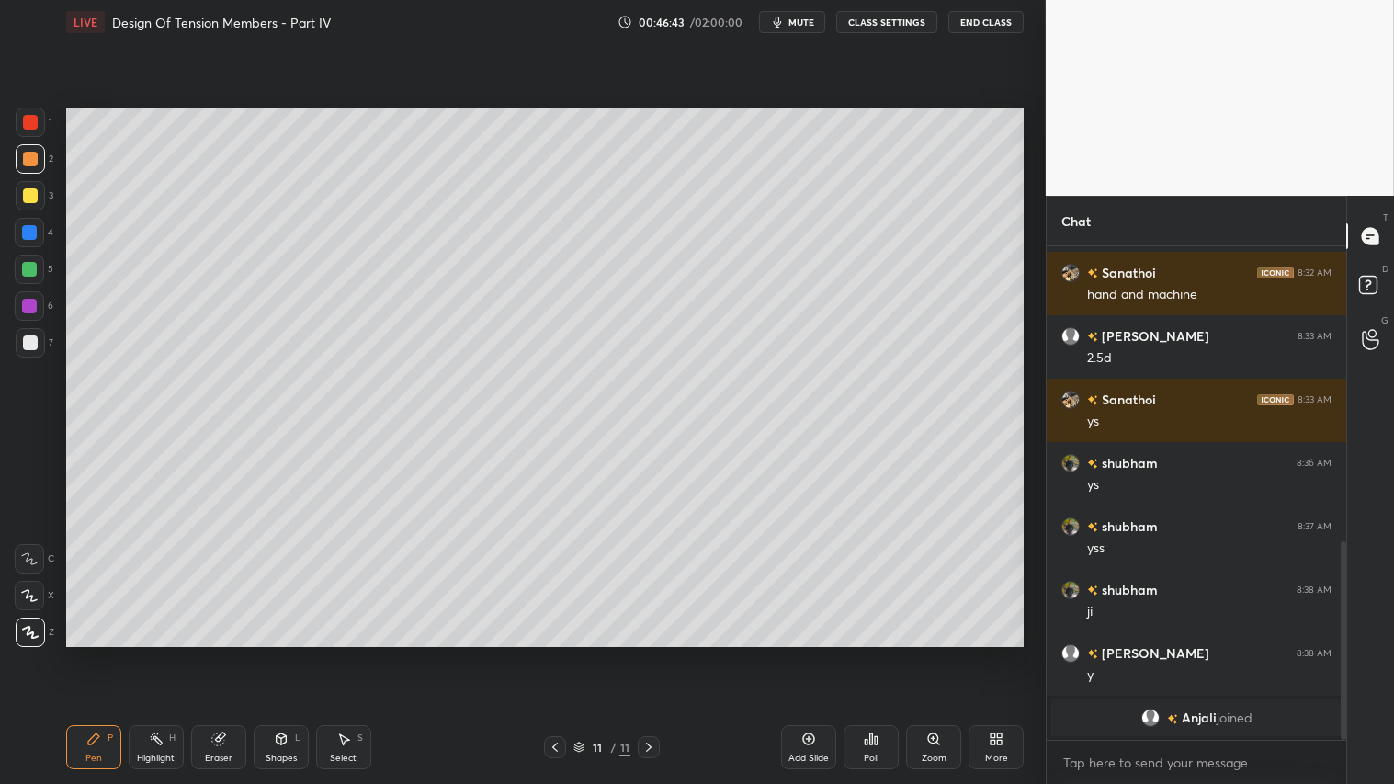
click at [281, 653] on div "Shapes" at bounding box center [281, 758] width 31 height 9
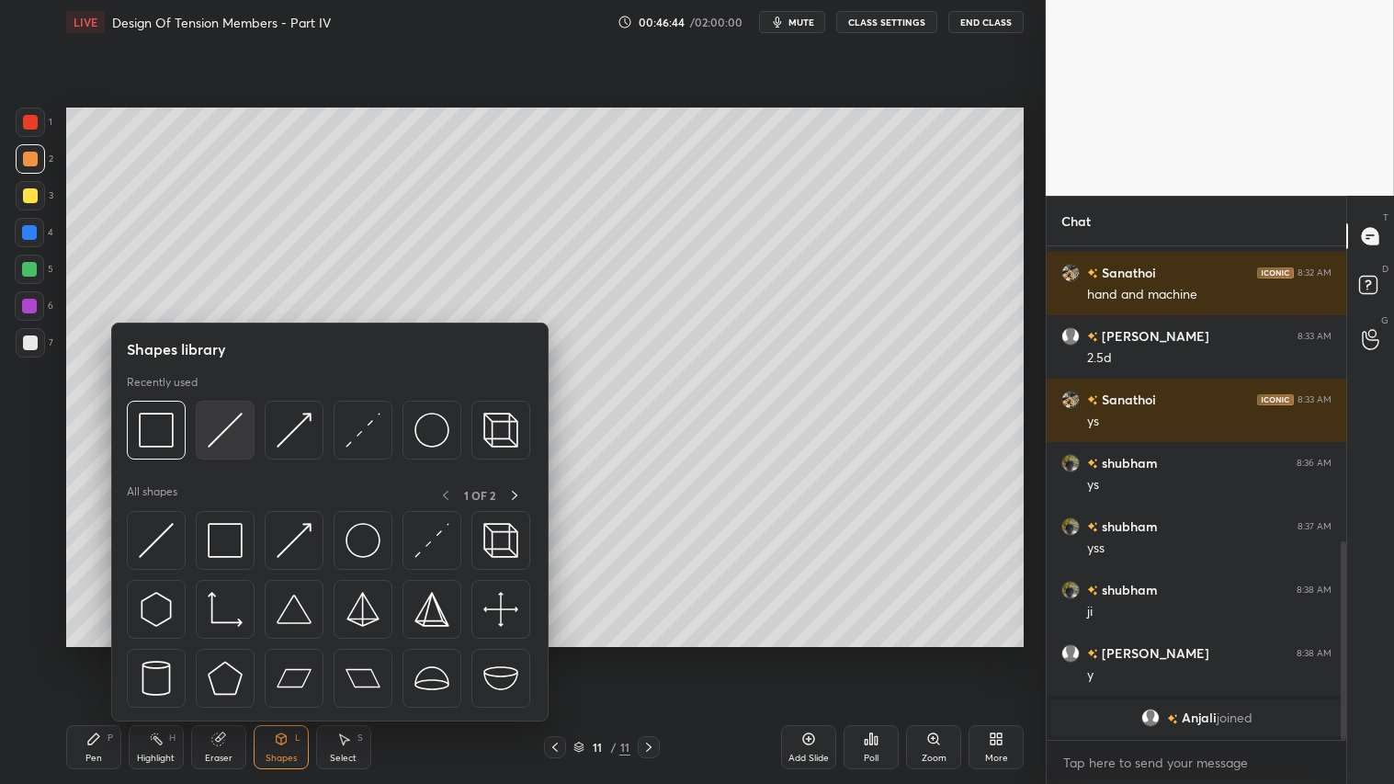
click at [218, 427] on img at bounding box center [225, 430] width 35 height 35
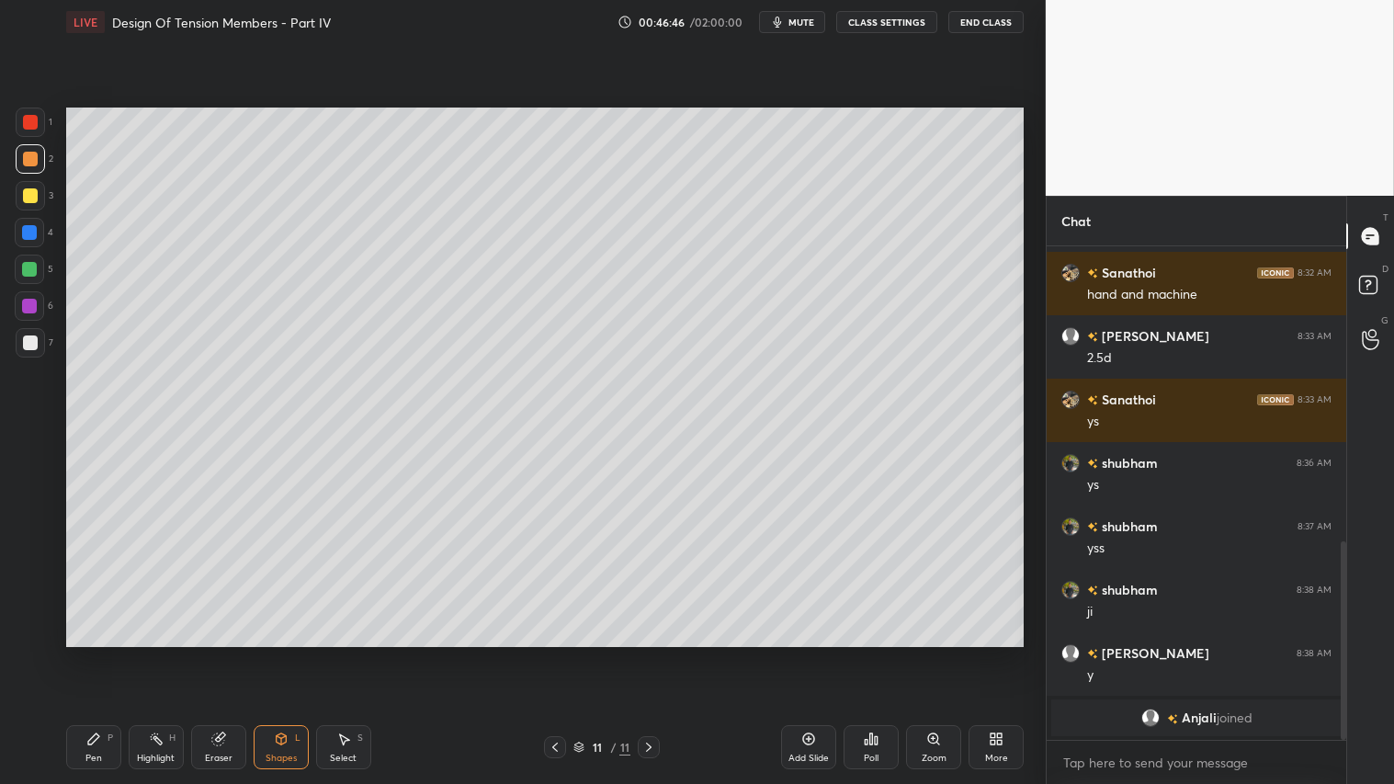
click at [102, 653] on div "Pen P" at bounding box center [93, 747] width 55 height 44
click at [289, 653] on div "Shapes L" at bounding box center [281, 747] width 55 height 44
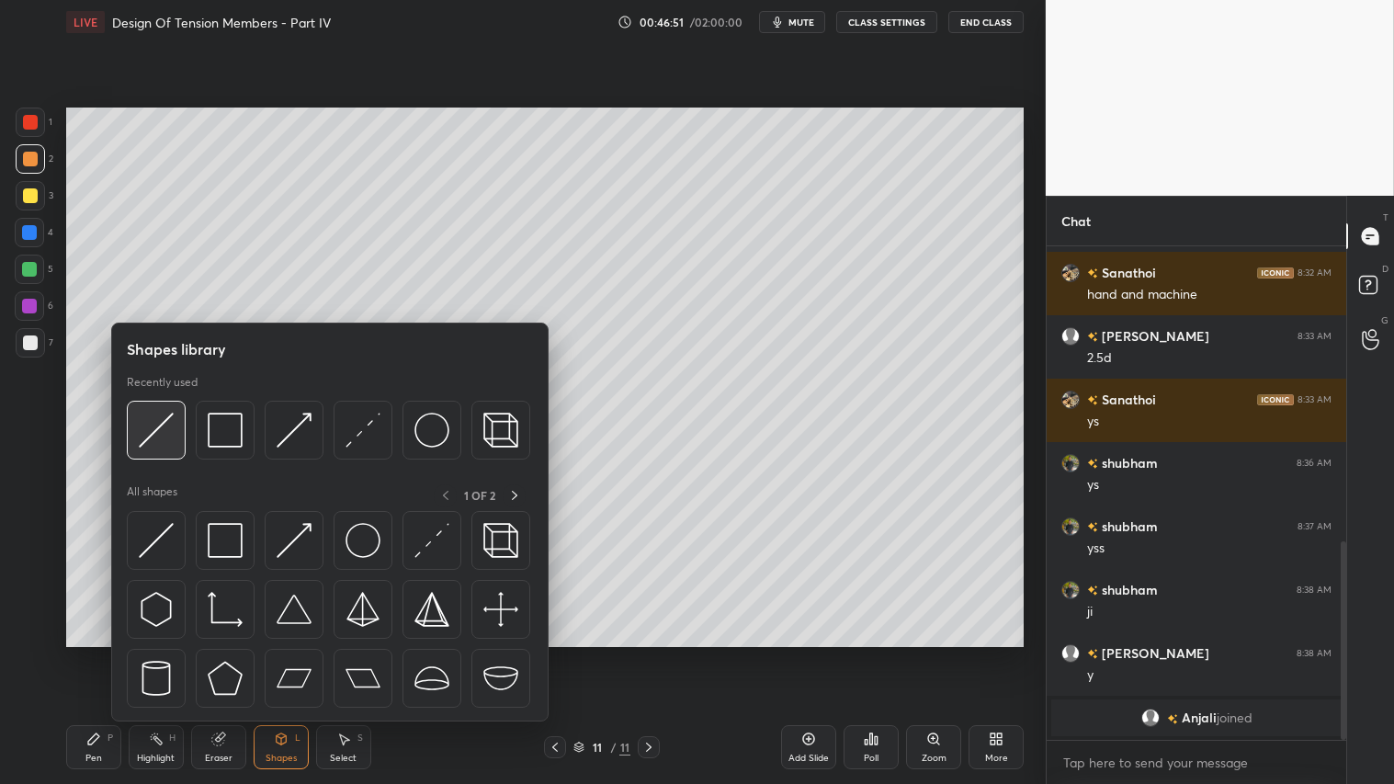
click at [157, 429] on img at bounding box center [156, 430] width 35 height 35
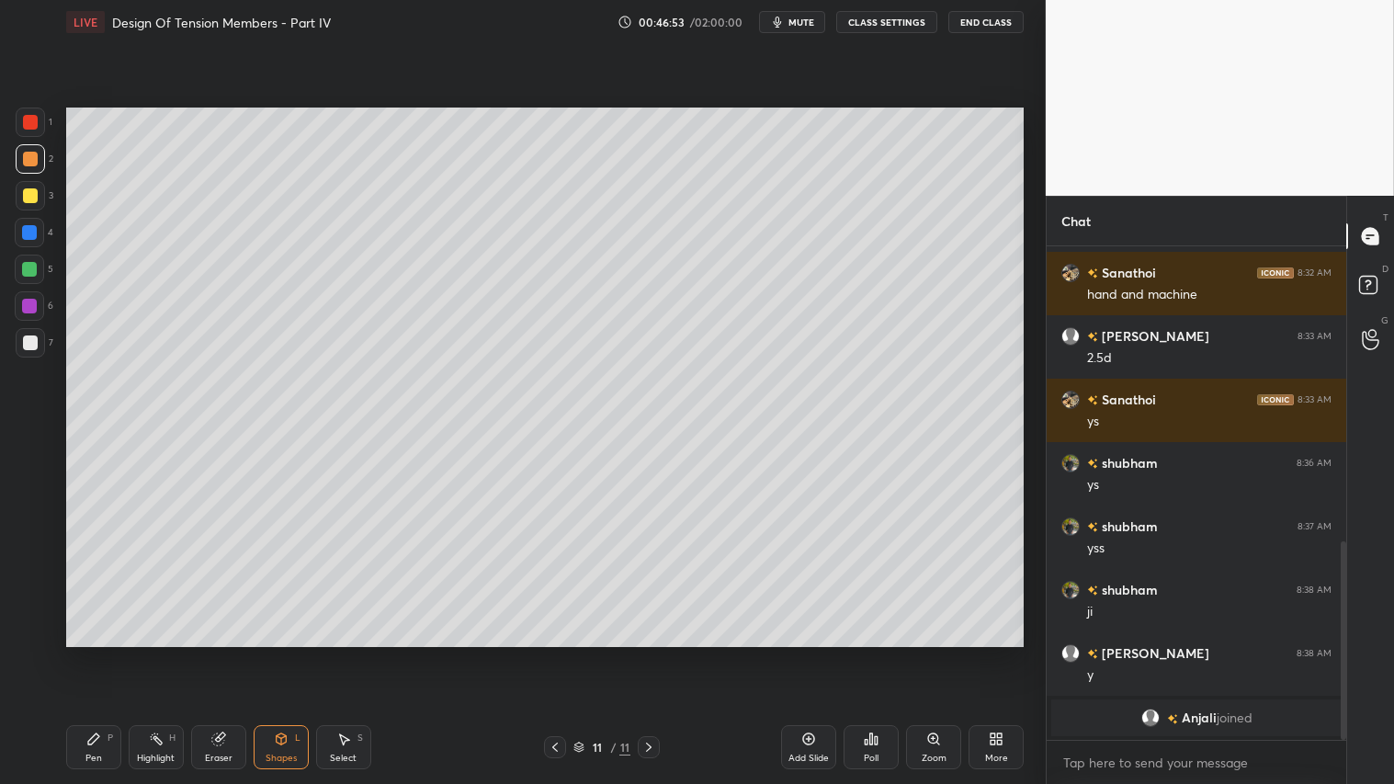
click at [113, 653] on div "Pen P" at bounding box center [93, 747] width 55 height 44
click at [555, 653] on icon at bounding box center [555, 747] width 15 height 15
click at [559, 653] on icon at bounding box center [555, 747] width 15 height 15
click at [563, 653] on div at bounding box center [555, 747] width 22 height 22
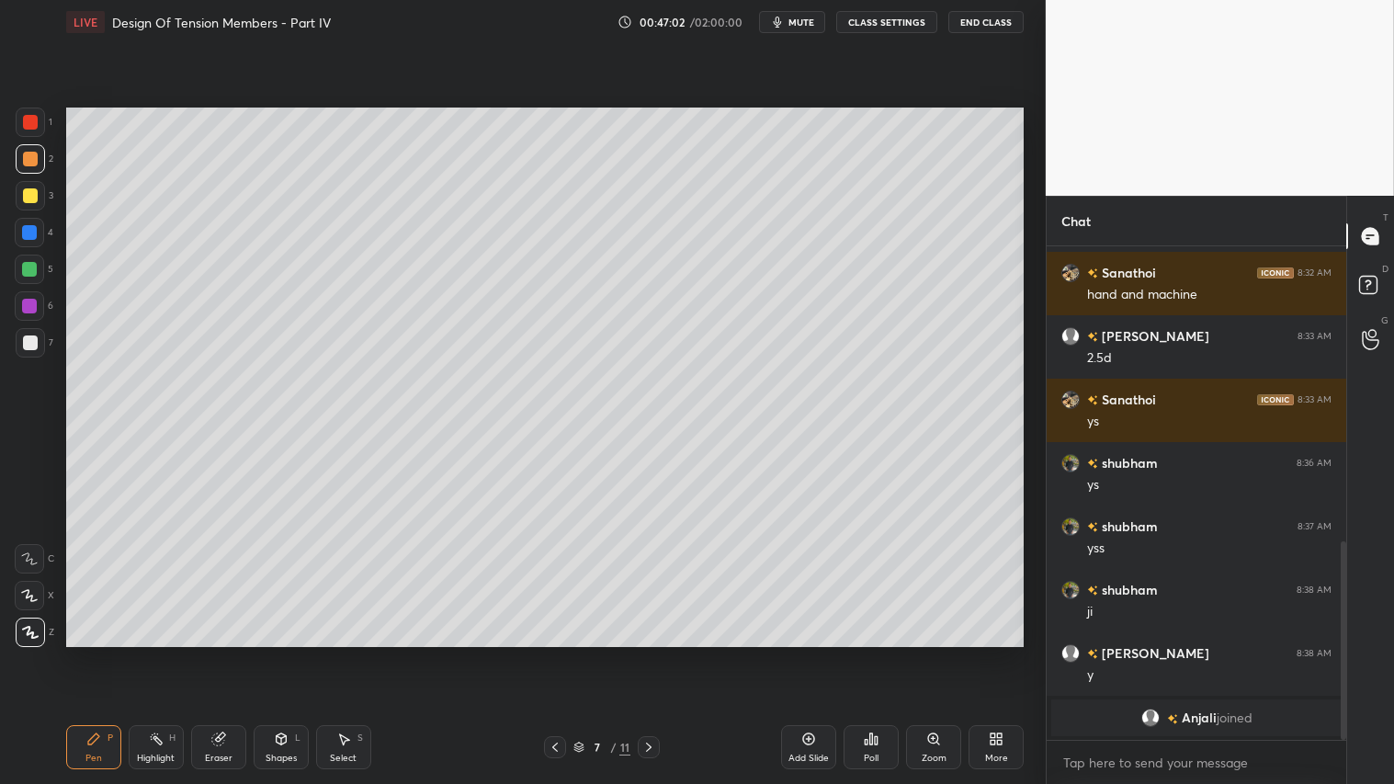
click at [643, 653] on div at bounding box center [649, 747] width 22 height 22
click at [647, 653] on icon at bounding box center [648, 747] width 15 height 15
click at [648, 653] on icon at bounding box center [648, 747] width 15 height 15
drag, startPoint x: 276, startPoint y: 757, endPoint x: 278, endPoint y: 745, distance: 12.3
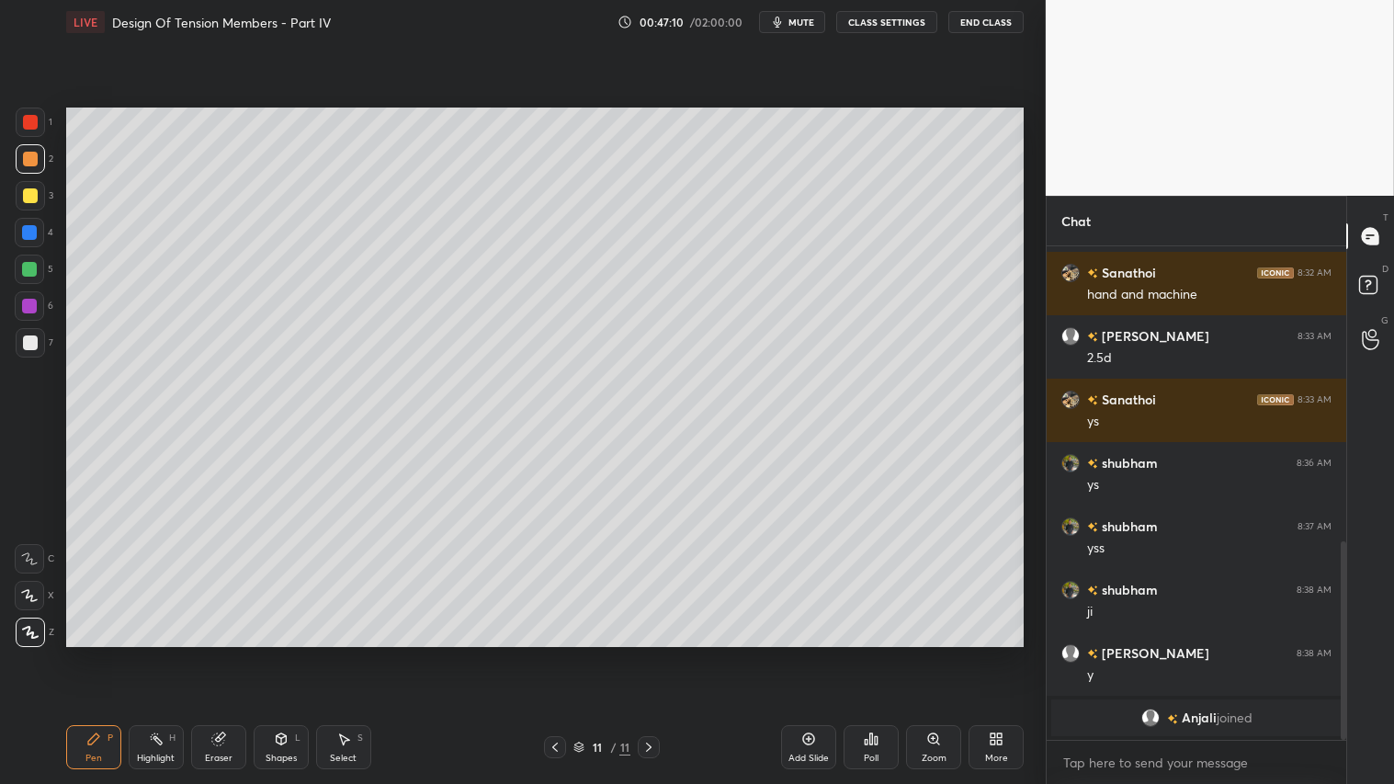
click at [278, 653] on div "Shapes" at bounding box center [281, 758] width 31 height 9
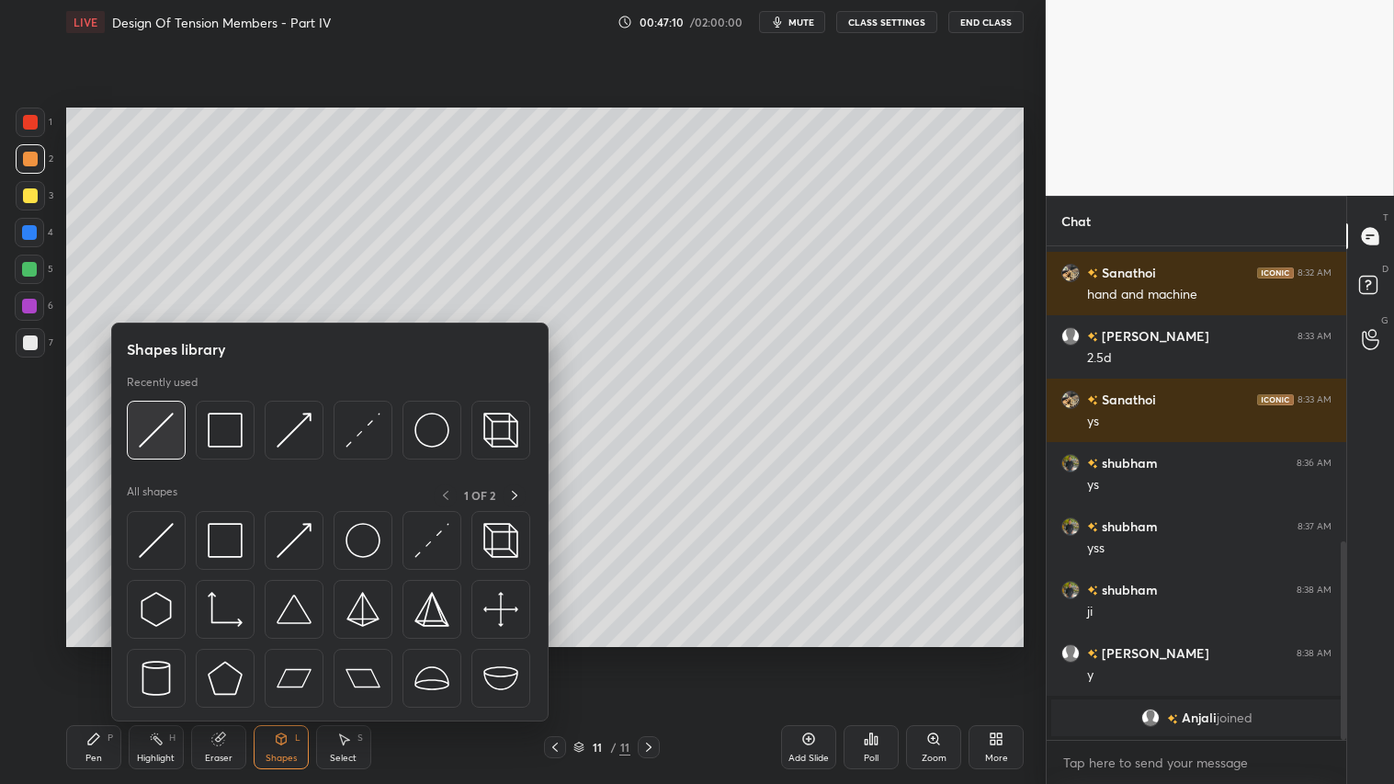
click at [162, 426] on img at bounding box center [156, 430] width 35 height 35
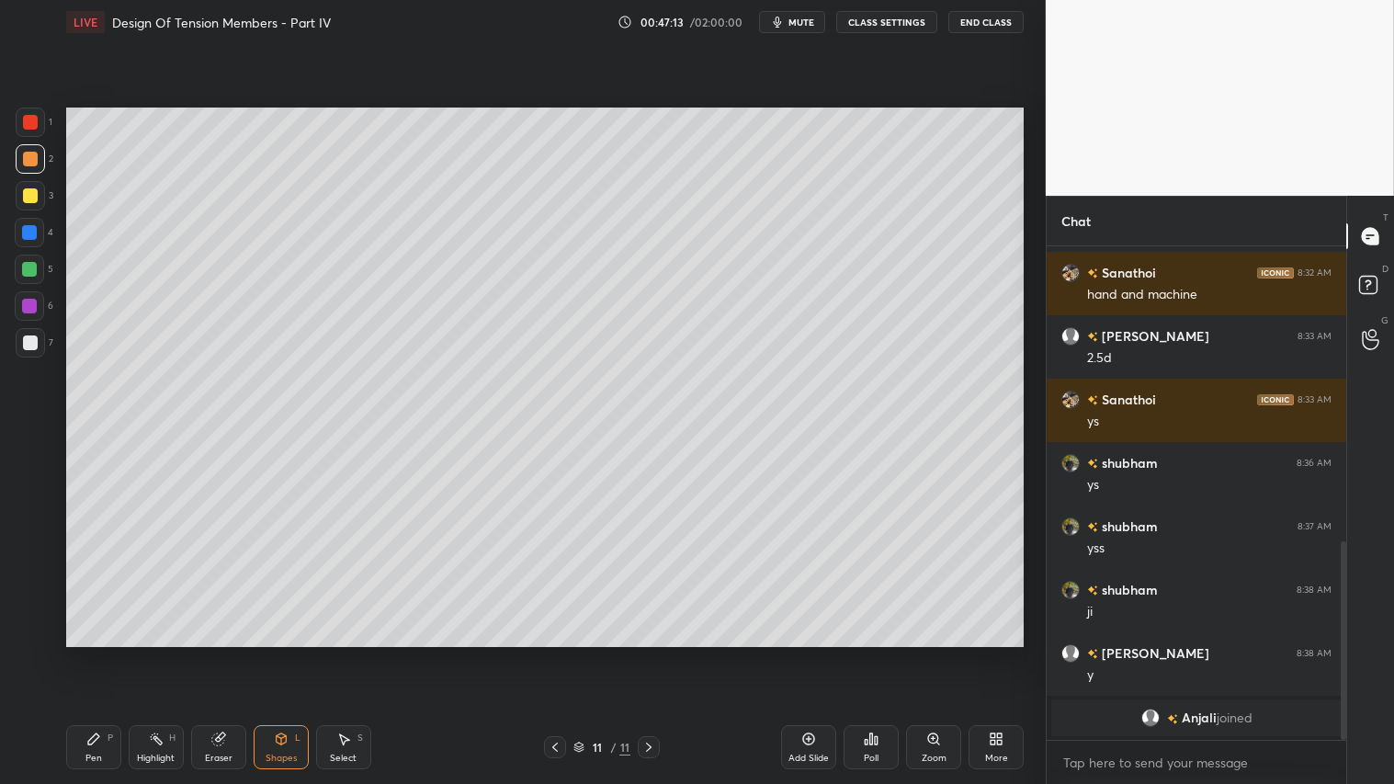
drag, startPoint x: 90, startPoint y: 754, endPoint x: 134, endPoint y: 723, distance: 53.5
click at [92, 653] on div "Pen" at bounding box center [93, 758] width 17 height 9
click at [35, 145] on div at bounding box center [30, 158] width 29 height 29
click at [553, 653] on div at bounding box center [555, 747] width 22 height 22
click at [552, 653] on icon at bounding box center [555, 747] width 15 height 15
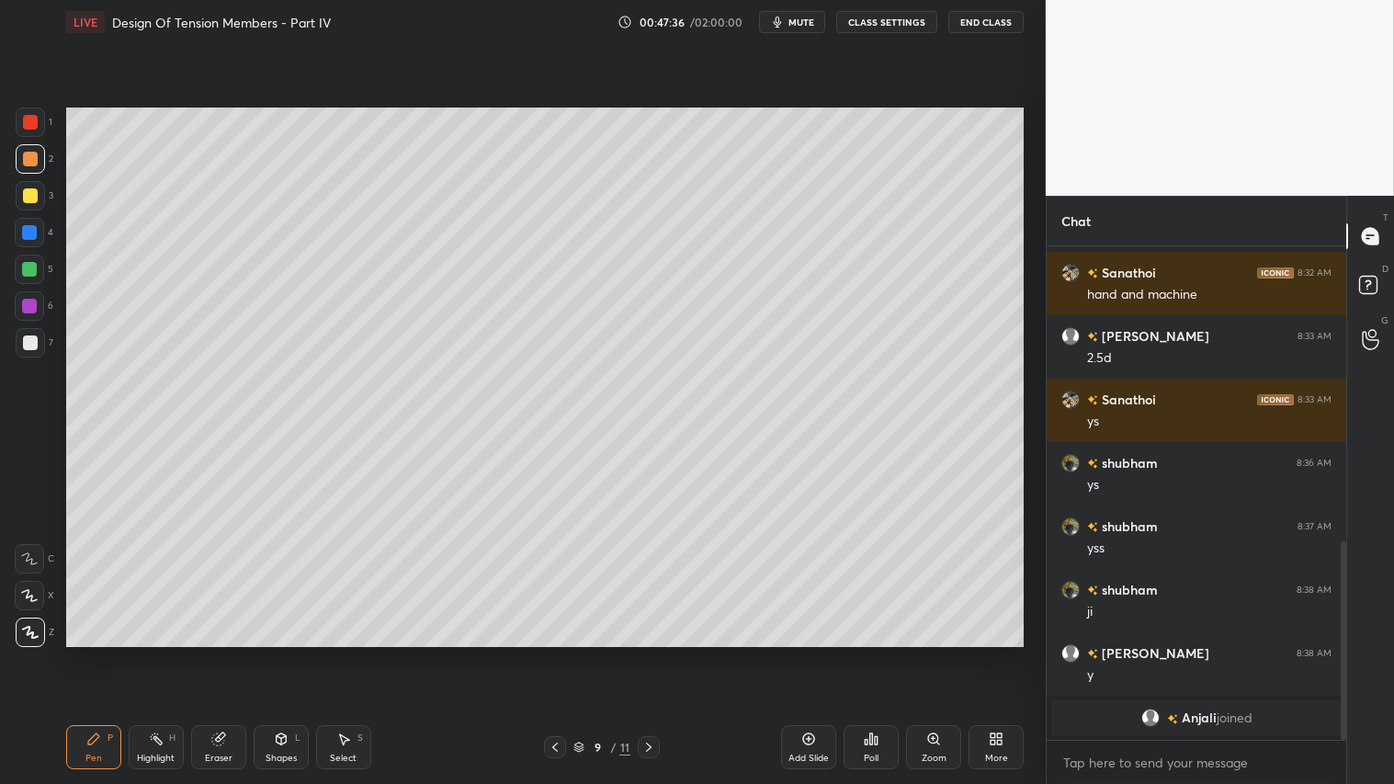
click at [654, 653] on icon at bounding box center [648, 747] width 15 height 15
click at [652, 653] on icon at bounding box center [648, 747] width 15 height 15
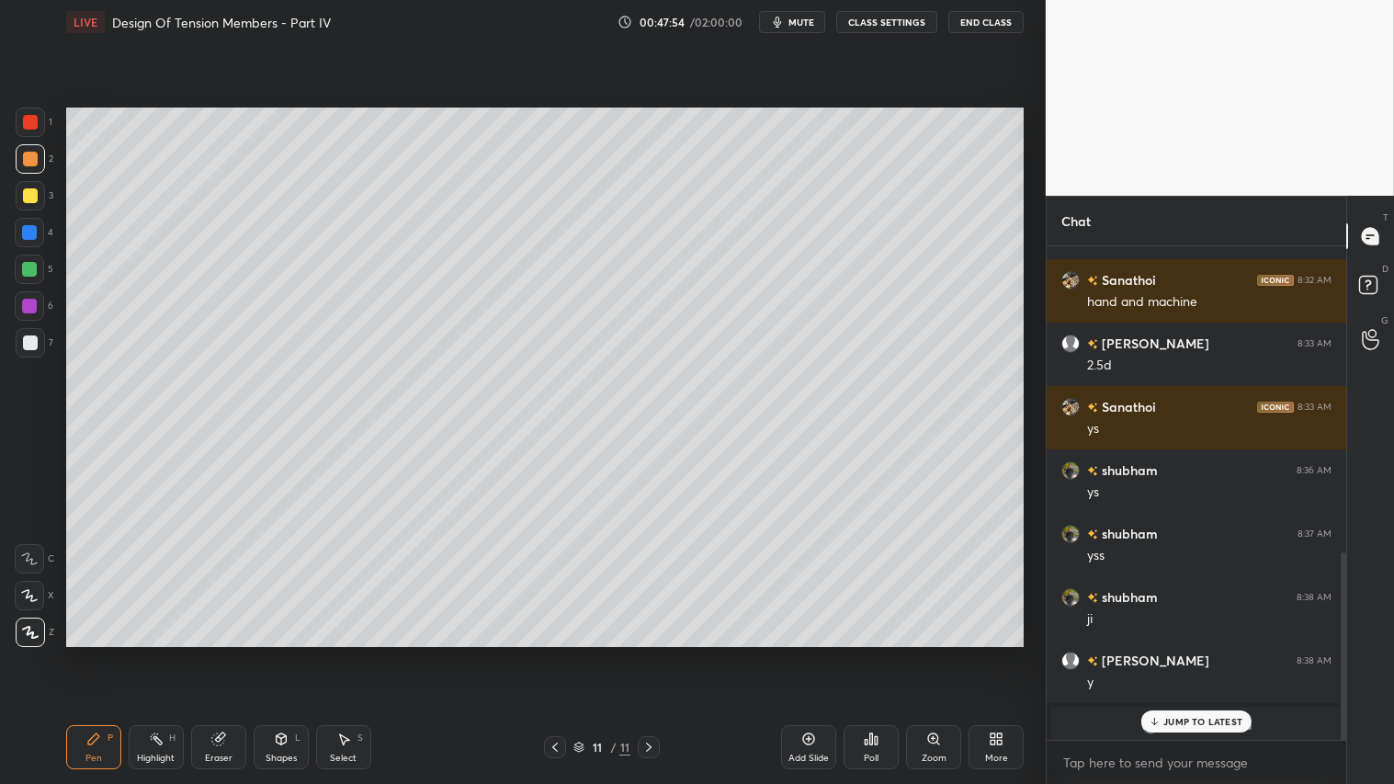
scroll to position [805, 0]
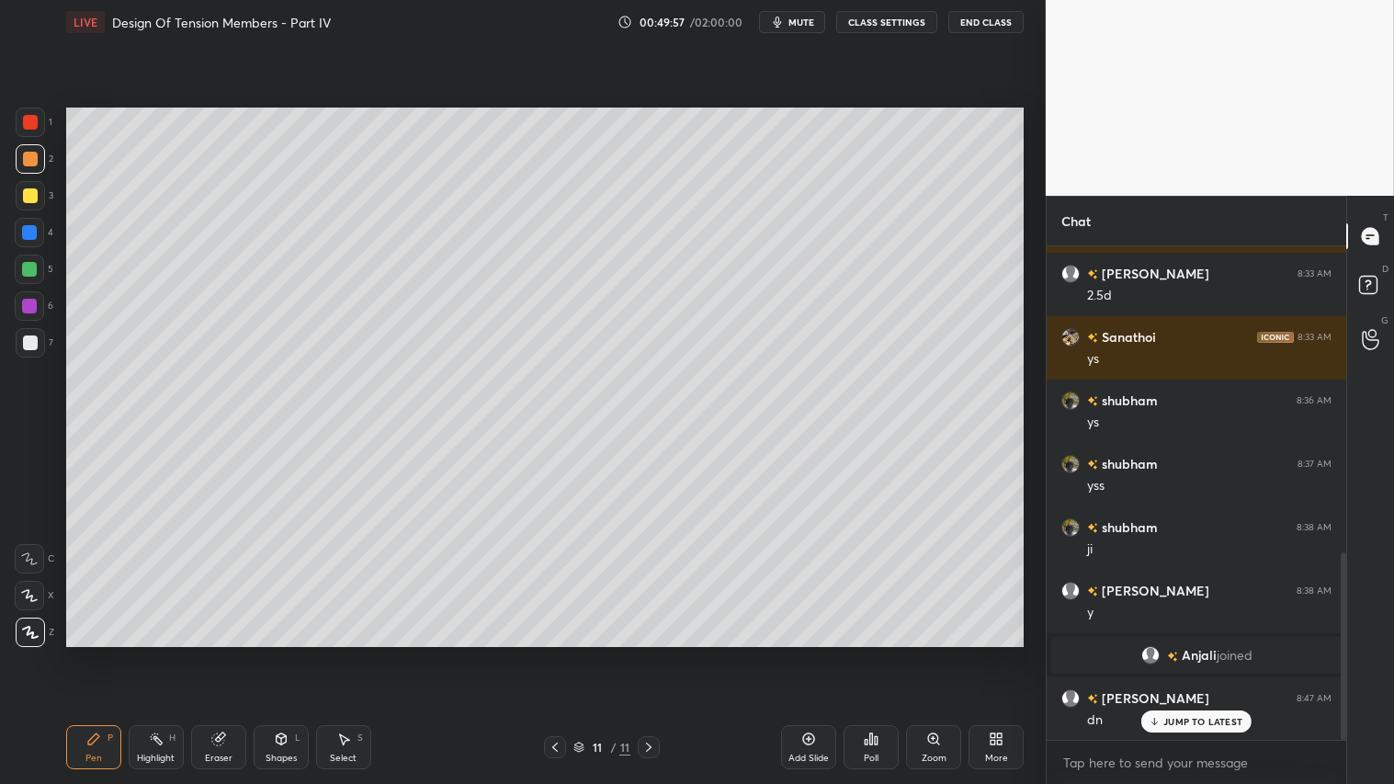
drag, startPoint x: 96, startPoint y: 741, endPoint x: 107, endPoint y: 731, distance: 14.4
click at [101, 653] on div "Pen P" at bounding box center [93, 747] width 55 height 44
click at [241, 653] on div "Eraser" at bounding box center [218, 747] width 55 height 44
click at [99, 653] on div "Pen P" at bounding box center [93, 747] width 55 height 44
click at [664, 653] on div "11 / 11" at bounding box center [602, 747] width 357 height 22
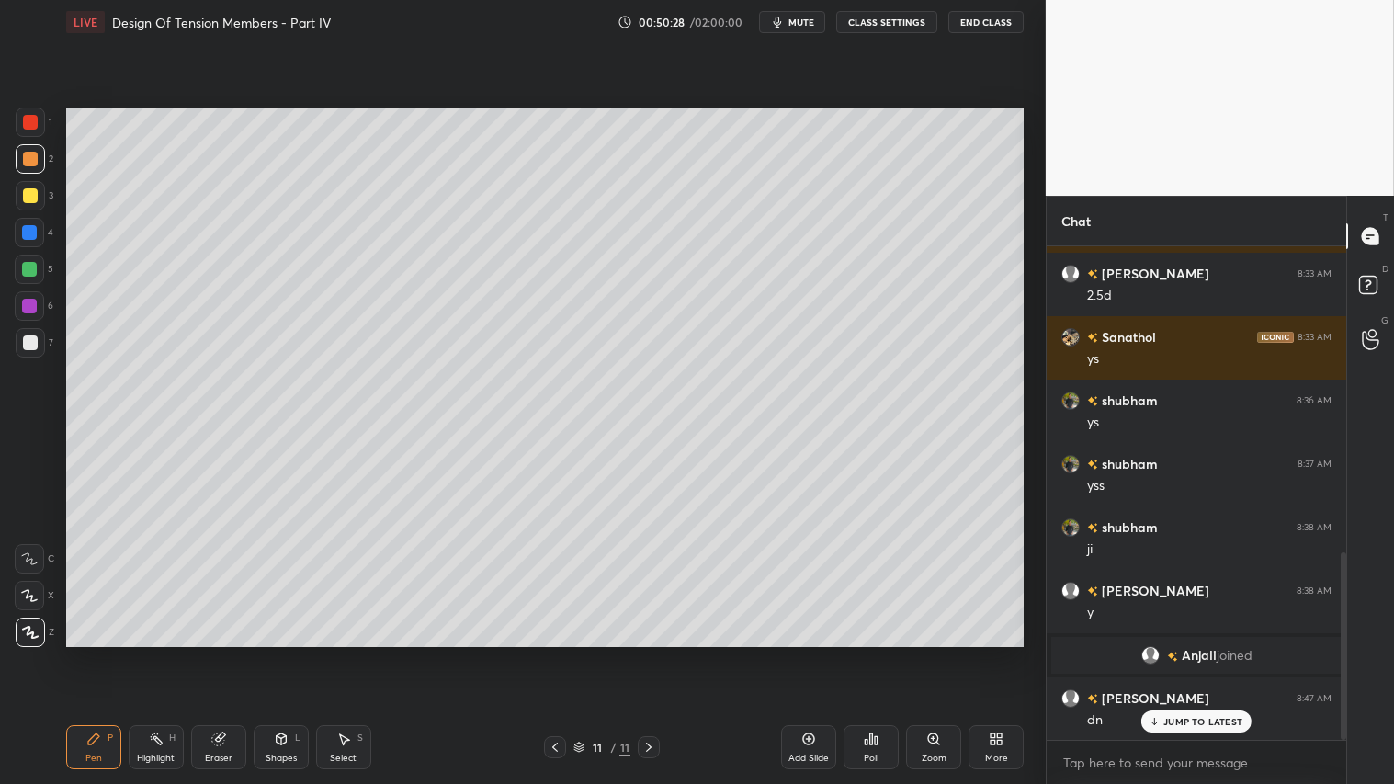
drag, startPoint x: 811, startPoint y: 743, endPoint x: 797, endPoint y: 731, distance: 18.9
click at [809, 653] on icon at bounding box center [808, 738] width 15 height 15
click at [23, 269] on div at bounding box center [29, 269] width 15 height 15
click at [103, 653] on div "Pen P" at bounding box center [93, 747] width 55 height 44
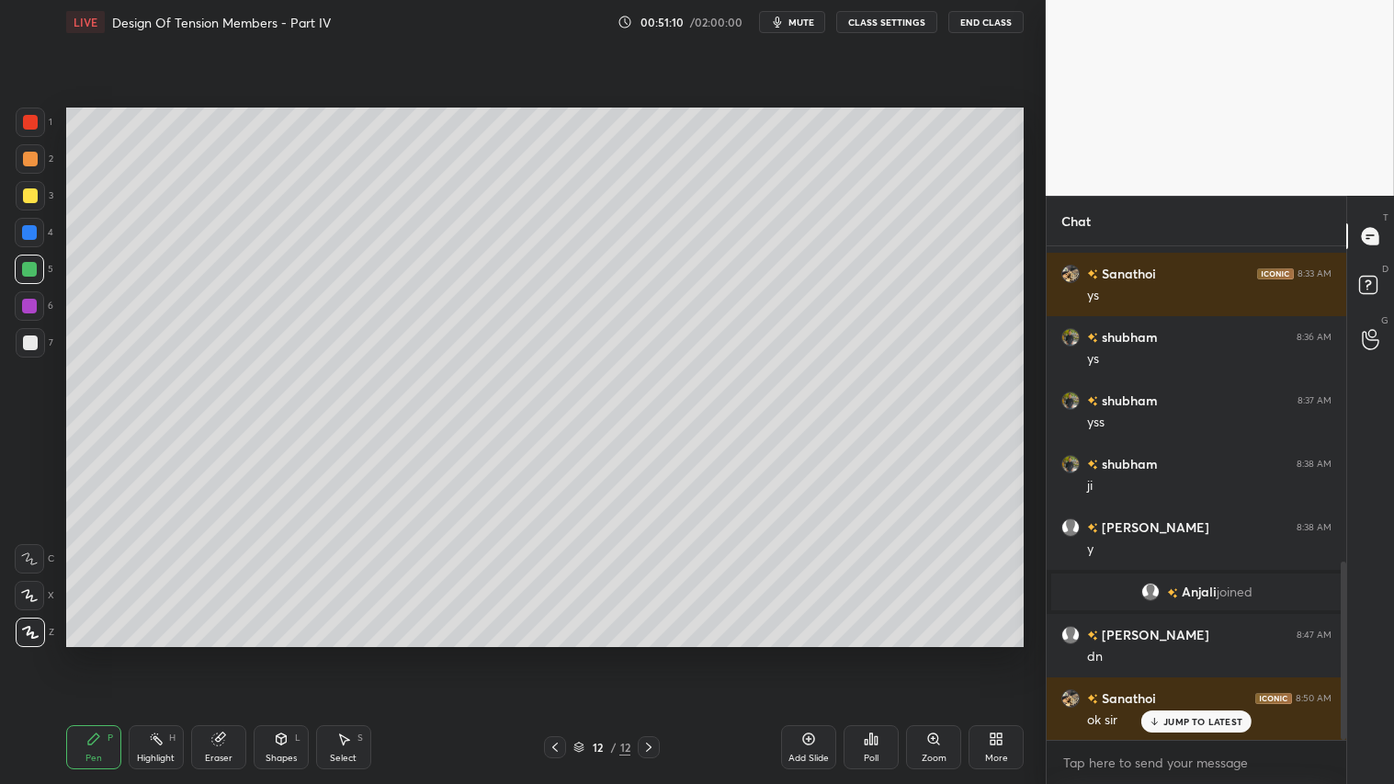
click at [278, 653] on icon at bounding box center [281, 738] width 15 height 15
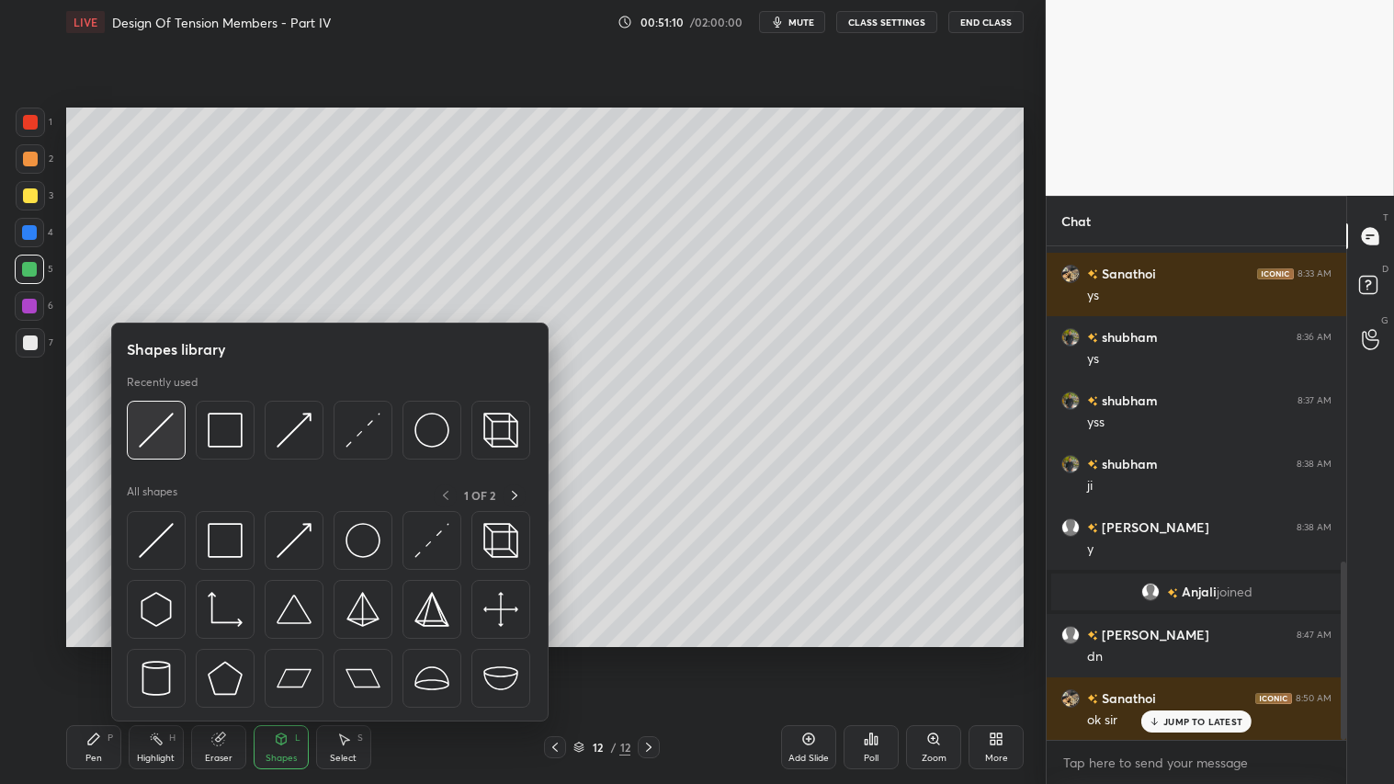
click at [154, 425] on img at bounding box center [156, 430] width 35 height 35
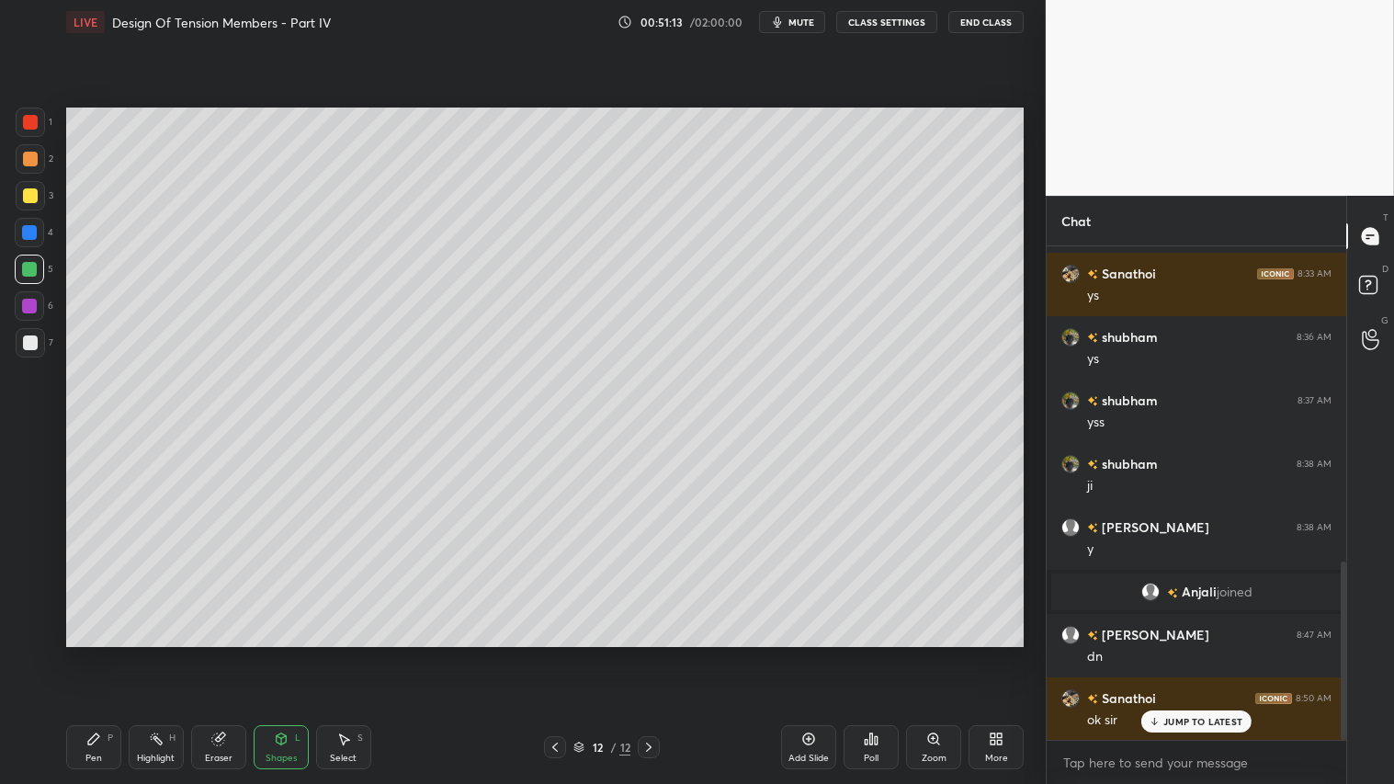
click at [31, 154] on div at bounding box center [30, 159] width 15 height 15
click at [31, 190] on div at bounding box center [30, 195] width 15 height 15
click at [104, 653] on div "Pen P" at bounding box center [93, 747] width 55 height 44
click at [40, 334] on div at bounding box center [30, 342] width 29 height 29
click at [33, 193] on div at bounding box center [30, 195] width 15 height 15
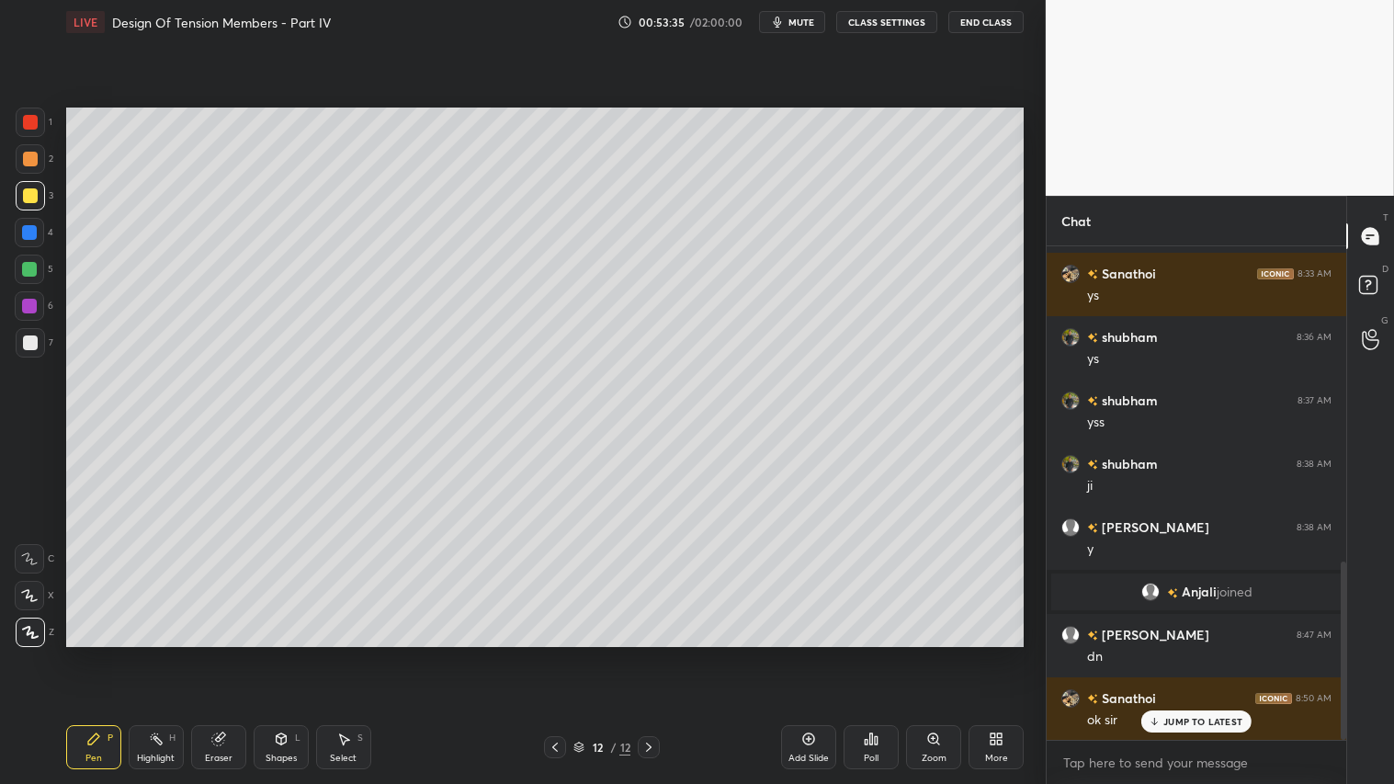
click at [29, 333] on div at bounding box center [30, 342] width 29 height 29
click at [98, 653] on div "Pen" at bounding box center [93, 758] width 17 height 9
click at [29, 191] on div at bounding box center [30, 195] width 15 height 15
click at [38, 194] on div at bounding box center [30, 195] width 29 height 29
click at [809, 653] on div "Add Slide" at bounding box center [808, 747] width 55 height 44
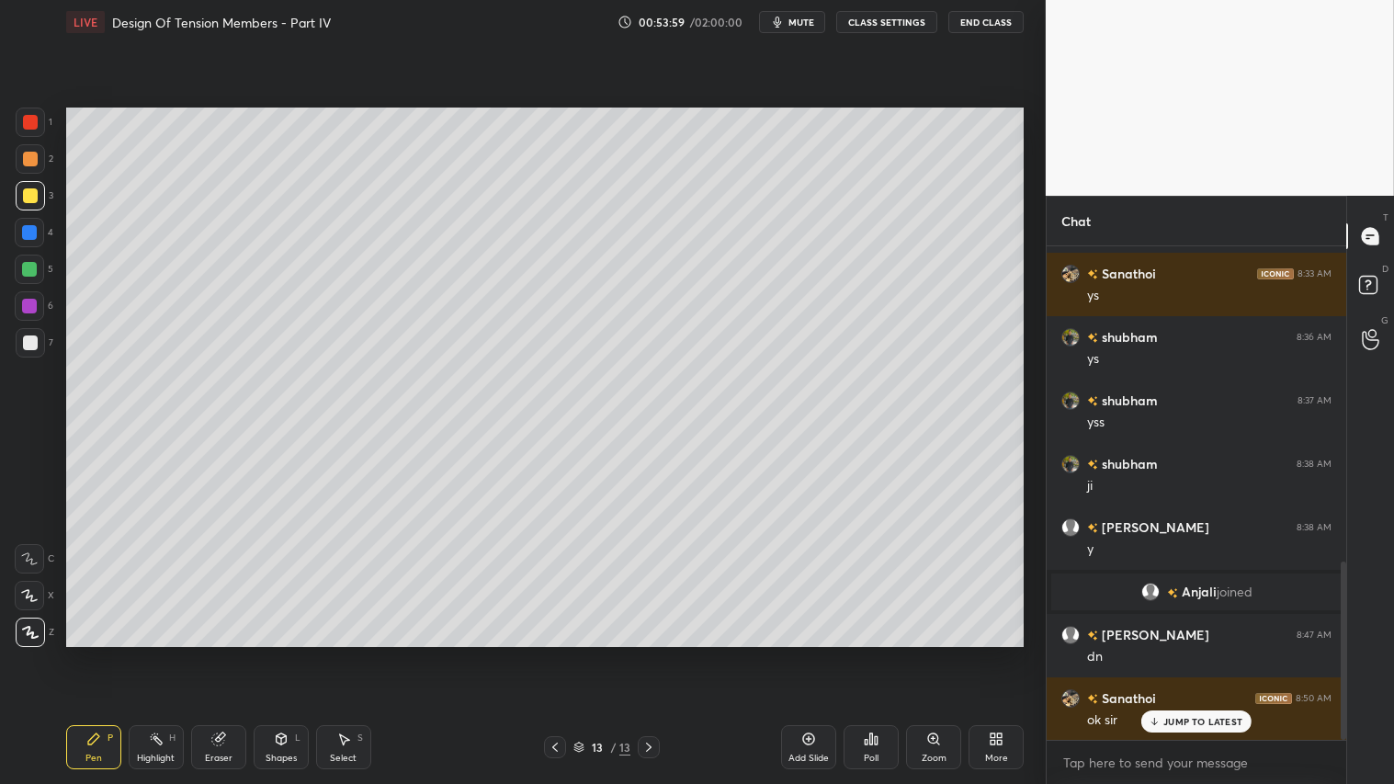
click at [544, 653] on div at bounding box center [555, 747] width 22 height 22
click at [647, 653] on icon at bounding box center [648, 747] width 15 height 15
drag, startPoint x: 33, startPoint y: 195, endPoint x: 37, endPoint y: 216, distance: 21.5
click at [33, 198] on div at bounding box center [30, 195] width 15 height 15
click at [96, 653] on div "Pen P" at bounding box center [93, 747] width 55 height 44
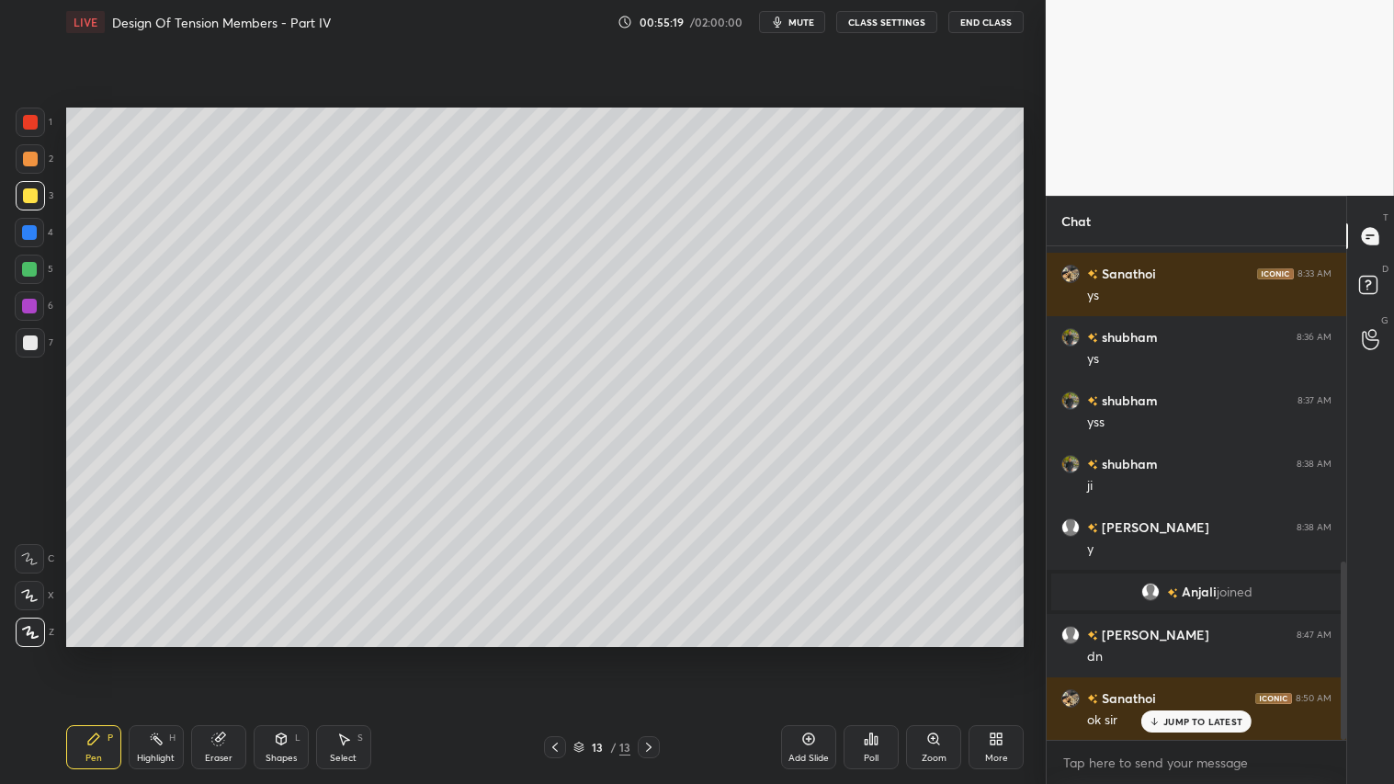
click at [107, 653] on div "Pen P" at bounding box center [93, 747] width 55 height 44
click at [101, 653] on div "Pen P" at bounding box center [93, 747] width 55 height 44
click at [301, 653] on div "Shapes L" at bounding box center [281, 747] width 55 height 44
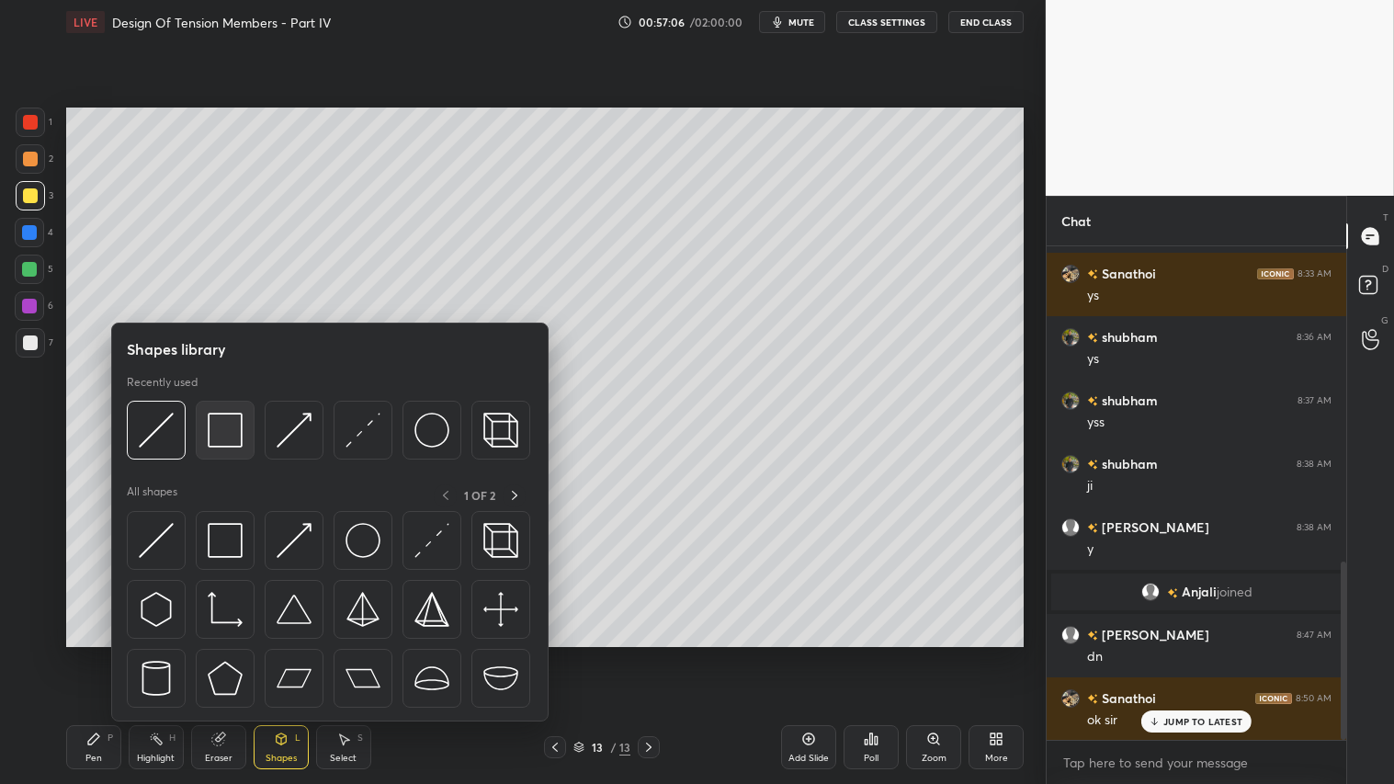
click at [231, 425] on img at bounding box center [225, 430] width 35 height 35
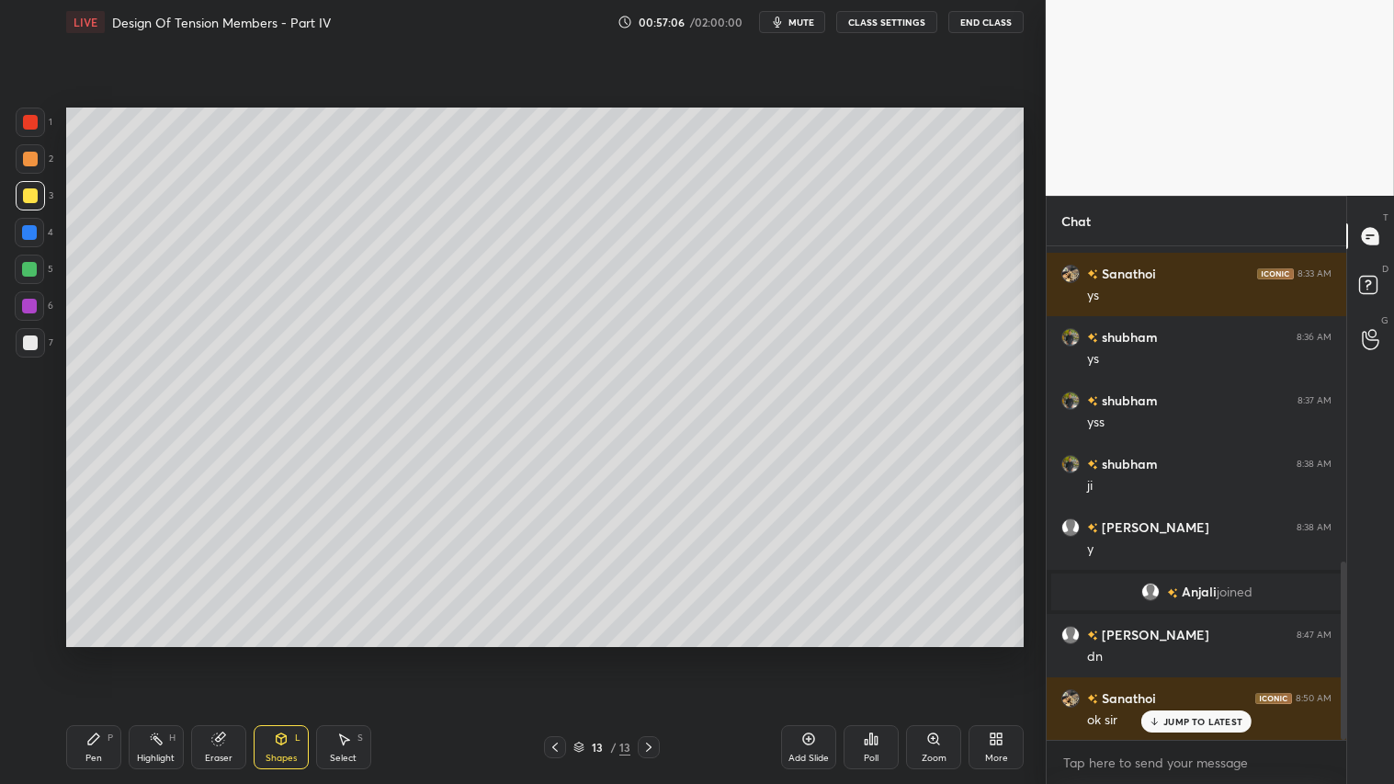
click at [30, 344] on div at bounding box center [30, 342] width 15 height 15
drag, startPoint x: 802, startPoint y: 23, endPoint x: 834, endPoint y: 16, distance: 33.0
click at [806, 22] on span "mute" at bounding box center [801, 22] width 26 height 13
click at [867, 23] on button "CLASS SETTINGS" at bounding box center [886, 22] width 101 height 22
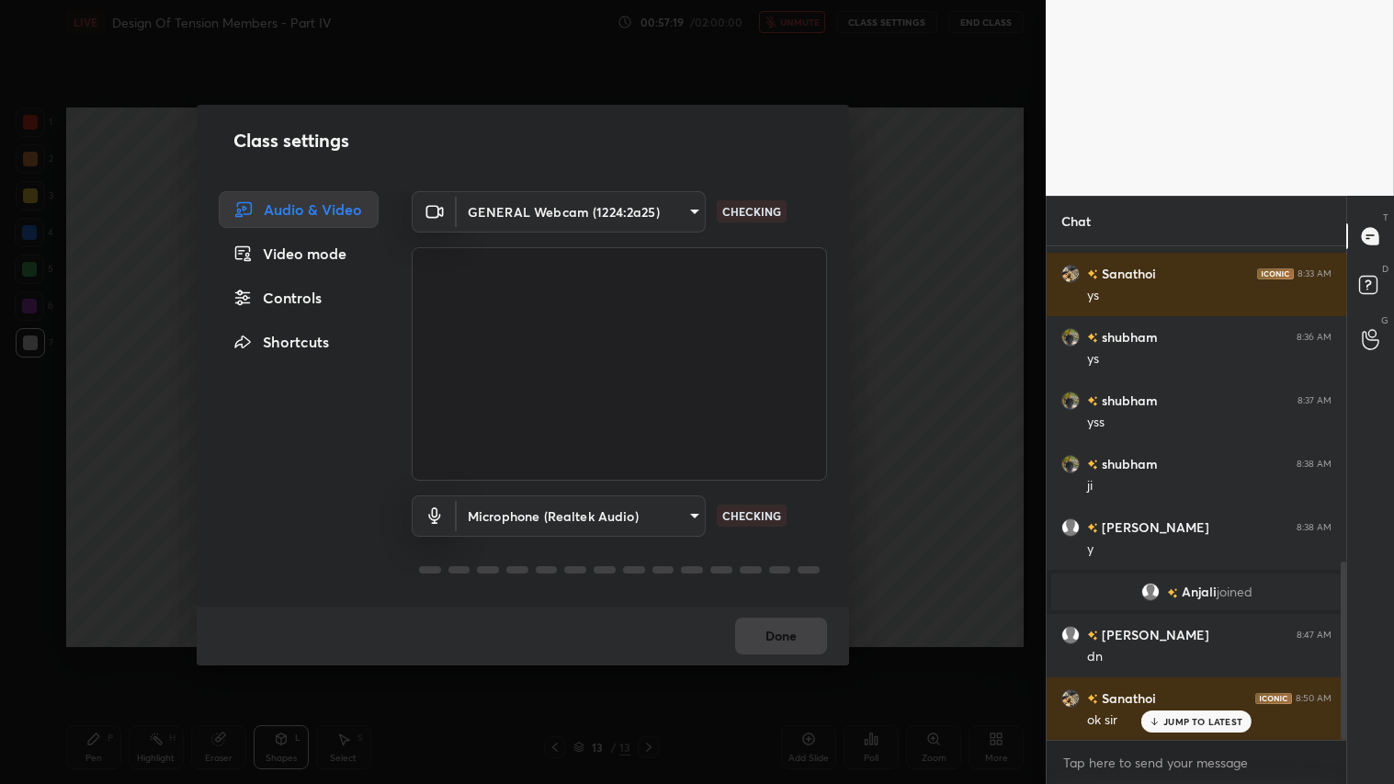
click at [694, 211] on body "1 2 3 4 5 6 7 C X Z C X Z E E Erase all H H LIVE Design Of Tension Members - Pa…" at bounding box center [697, 392] width 1394 height 784
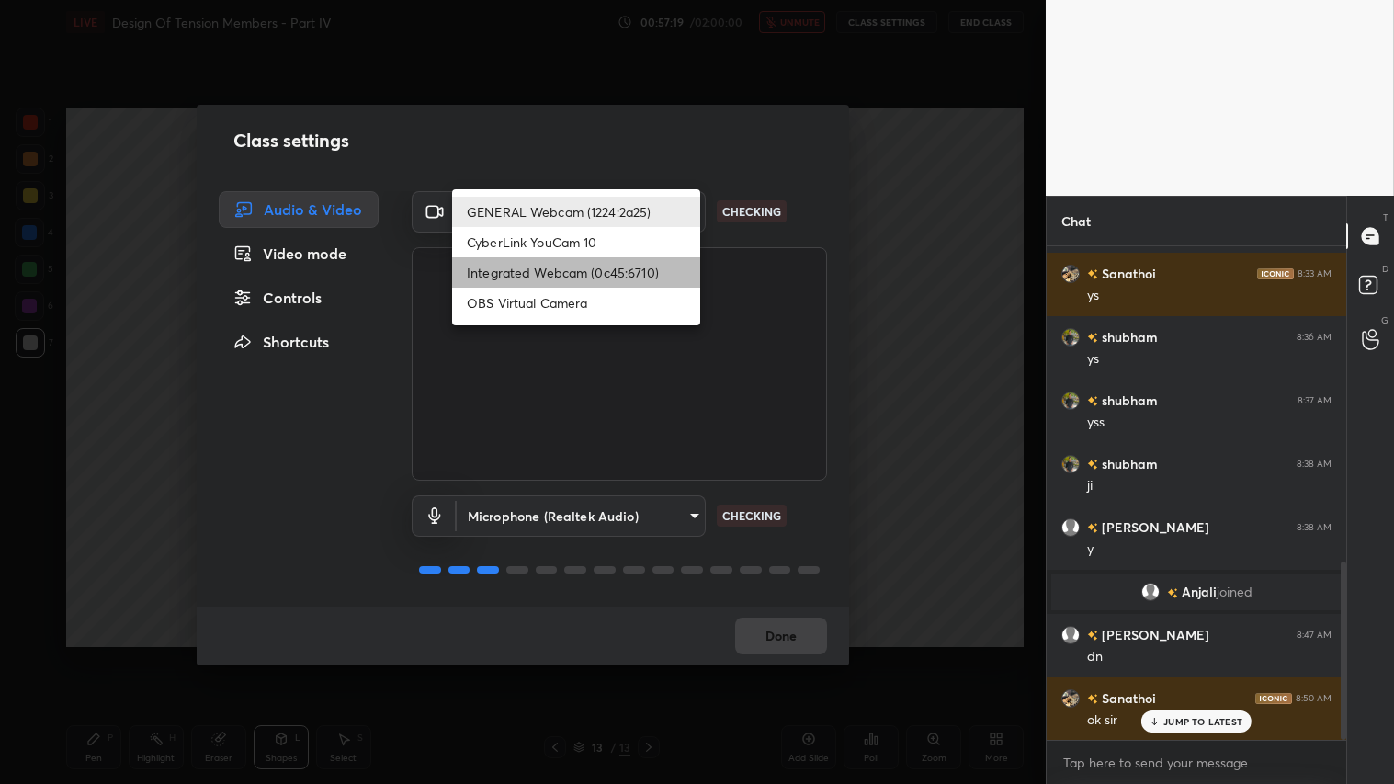
click at [630, 277] on li "Integrated Webcam (0c45:6710)" at bounding box center [576, 272] width 248 height 30
type input "c5c2f7231e9952ba016bf395f8d23ccccda43c405848800533c4c3fa58e8e242"
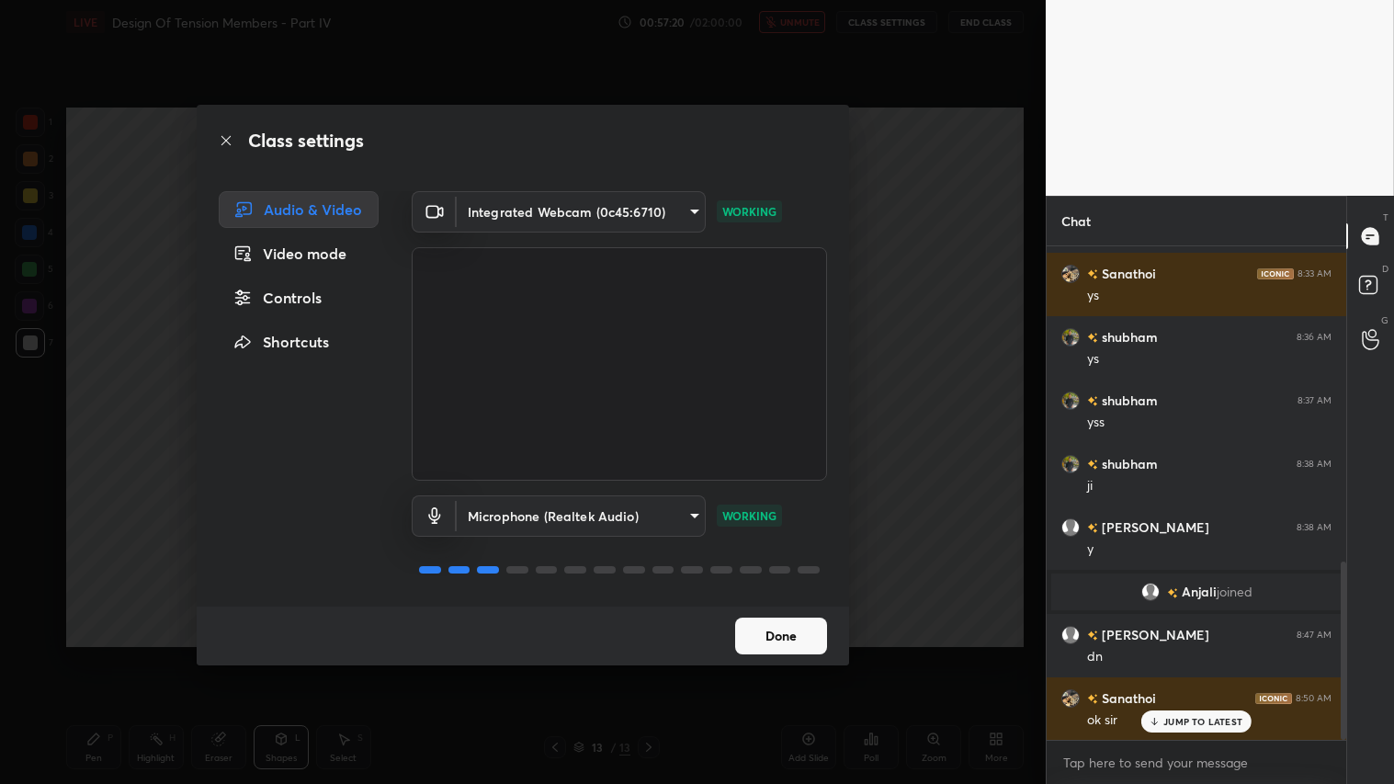
click at [793, 647] on button "Done" at bounding box center [781, 636] width 92 height 37
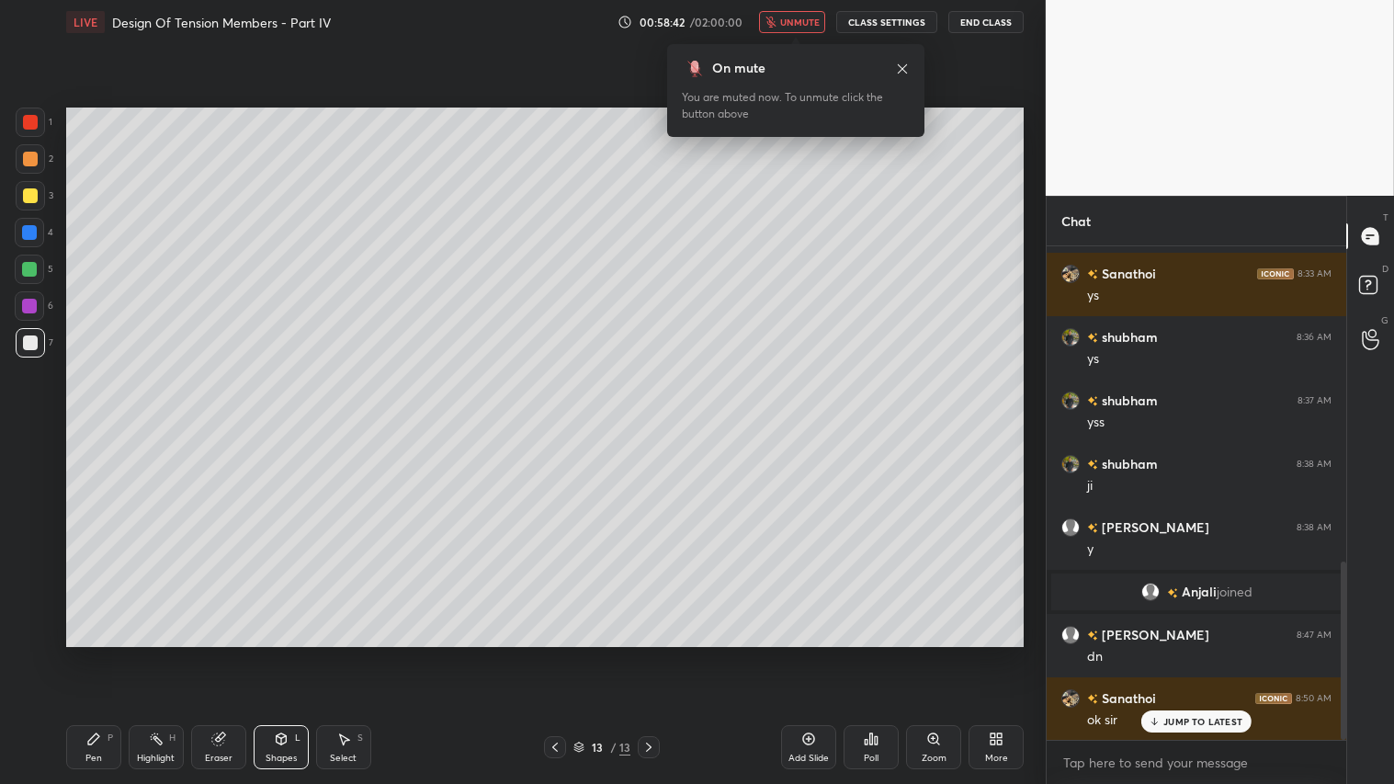
click at [898, 23] on button "CLASS SETTINGS" at bounding box center [886, 22] width 101 height 22
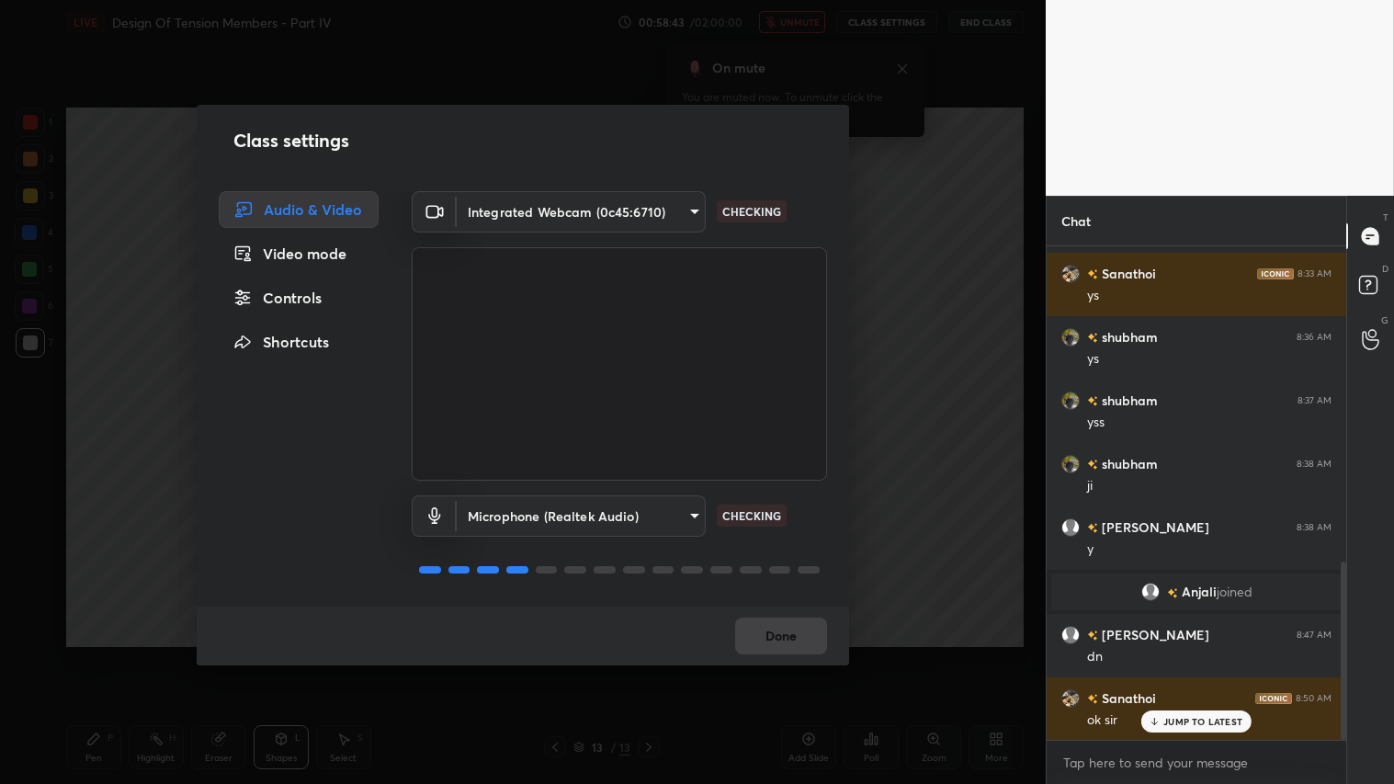
click at [693, 207] on body "1 2 3 4 5 6 7 C X Z C X Z E E Erase all H H LIVE Design Of Tension Members - Pa…" at bounding box center [697, 392] width 1394 height 784
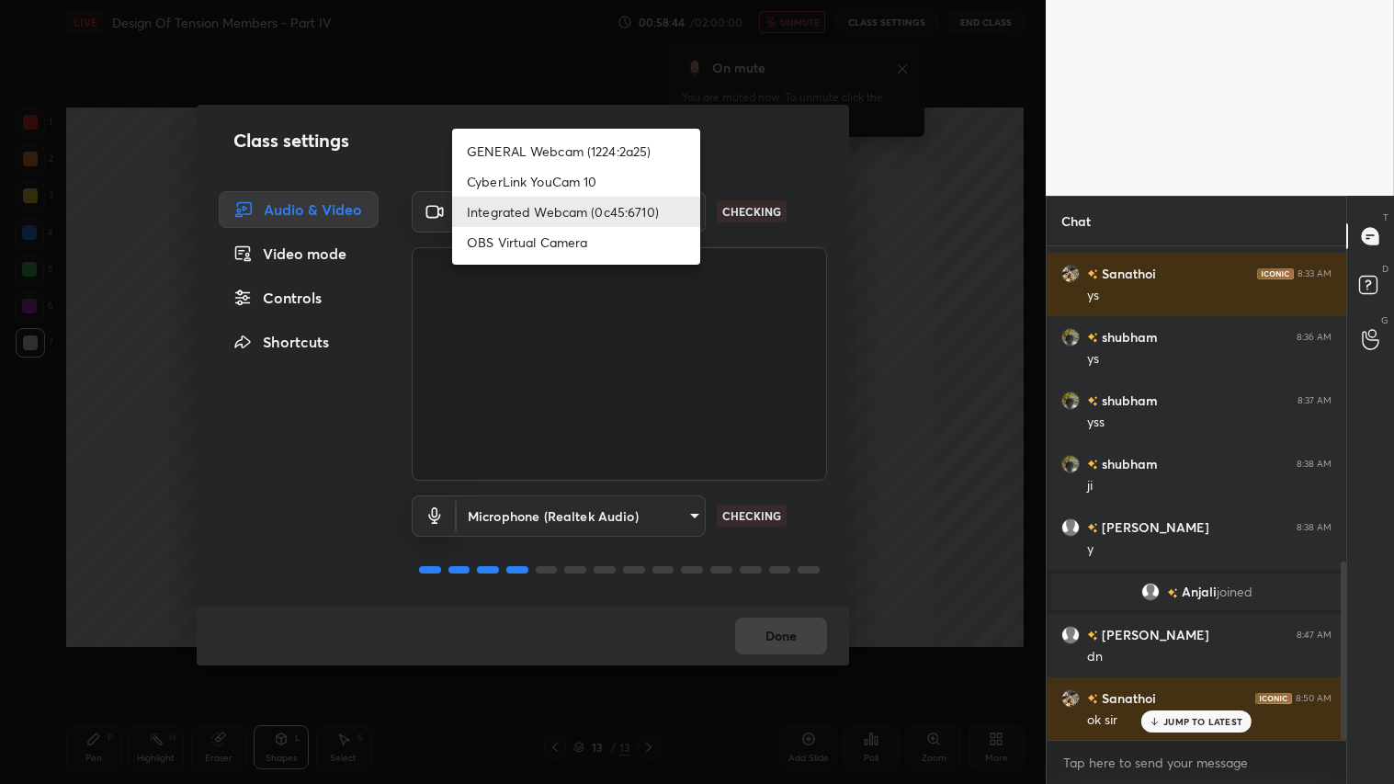
click at [639, 152] on li "GENERAL Webcam (1224:2a25)" at bounding box center [576, 151] width 248 height 30
type input "a804162f24a268607d6802bdfd143bf6309bb53021525fede1067bb20ea62842"
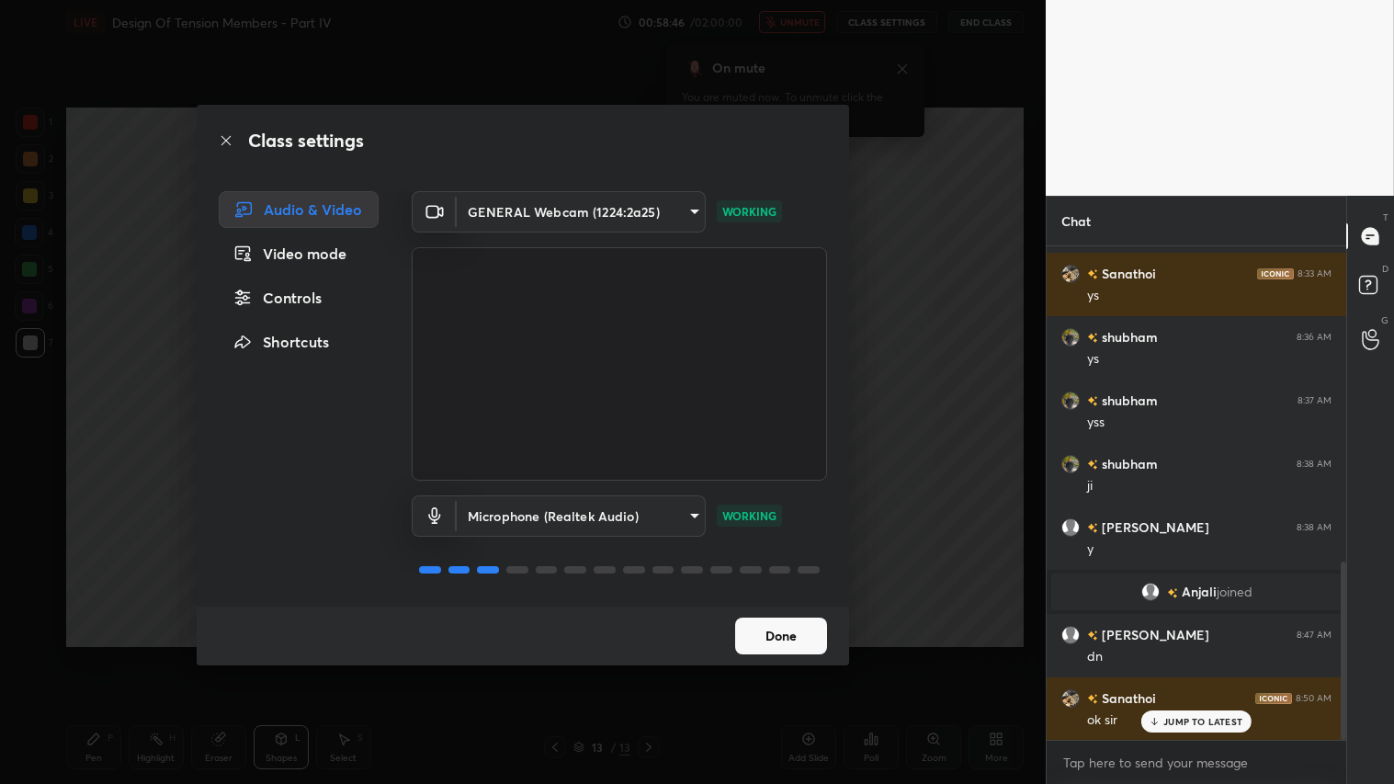
click at [800, 629] on button "Done" at bounding box center [781, 636] width 92 height 37
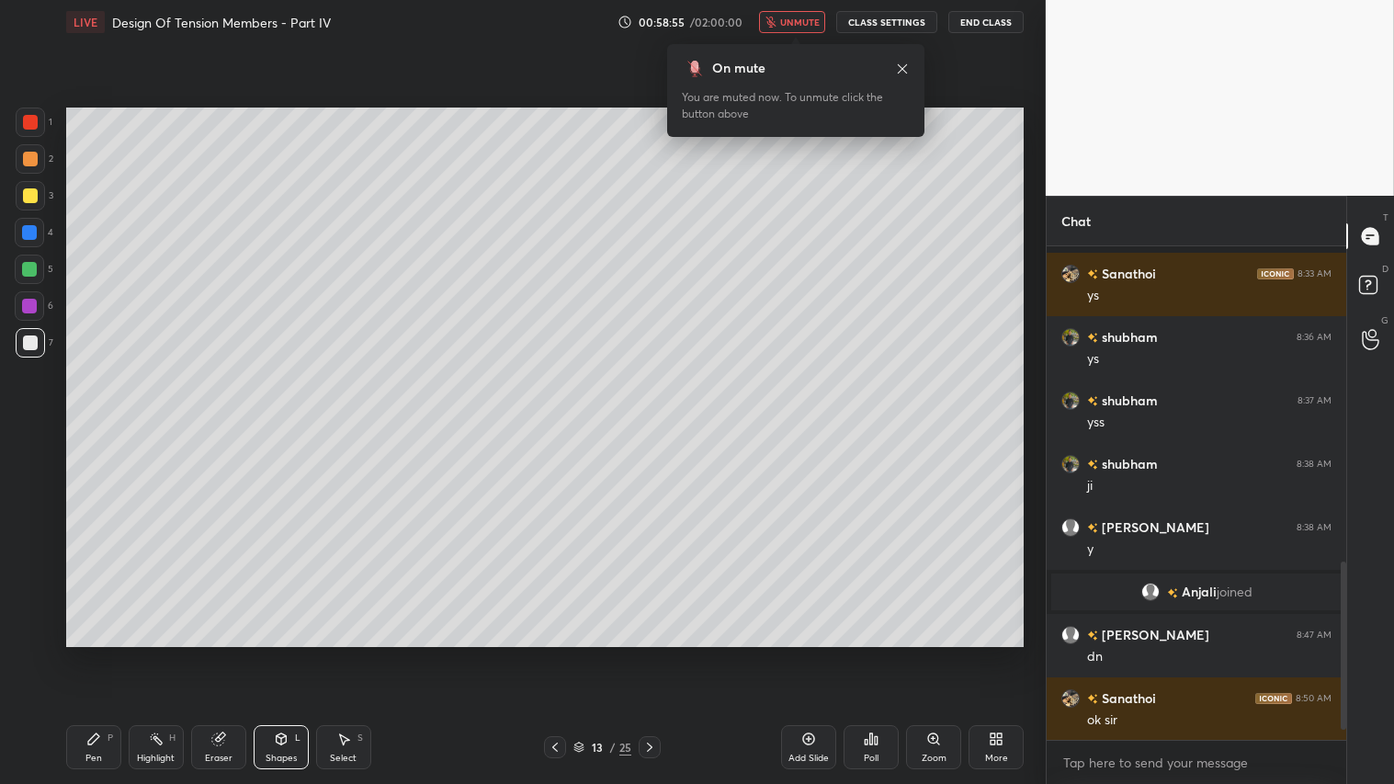
scroll to position [949, 0]
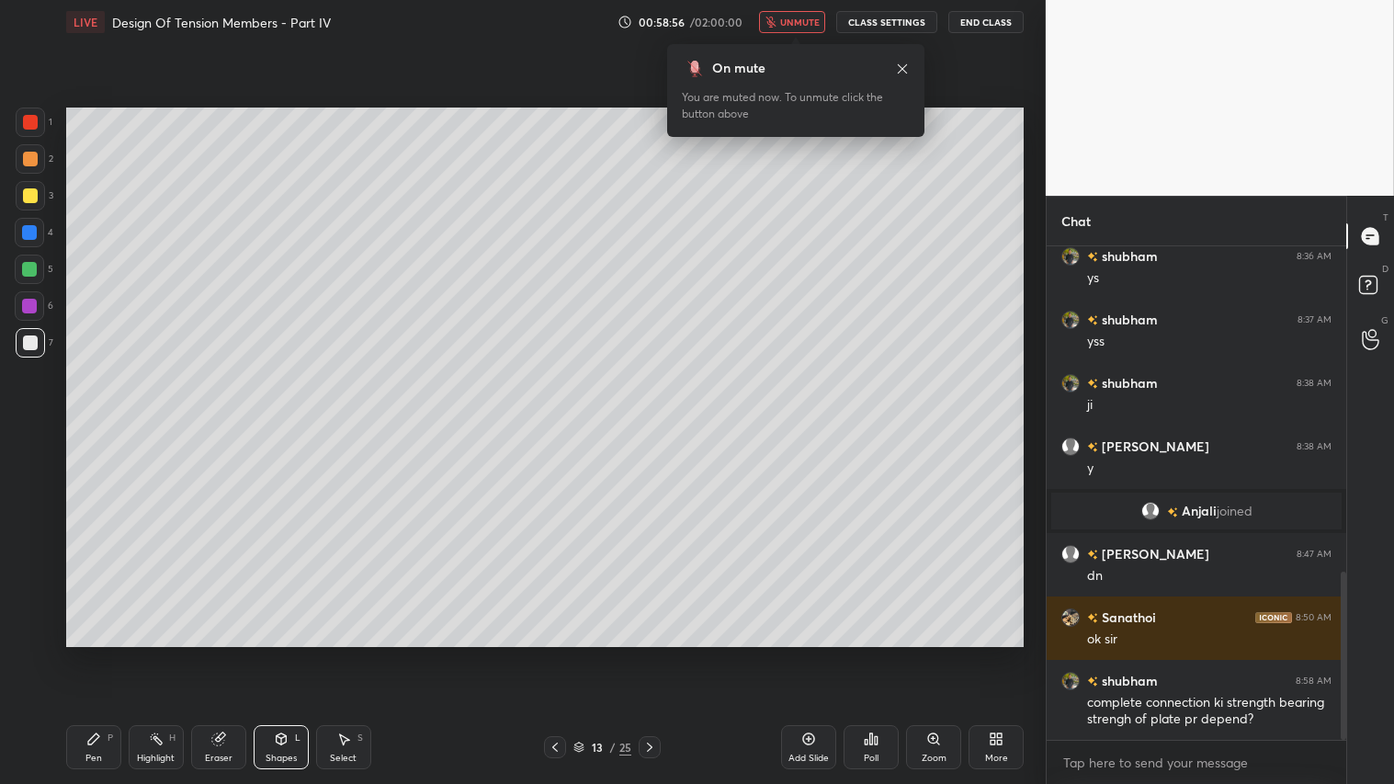
click at [805, 19] on span "unmute" at bounding box center [800, 22] width 40 height 13
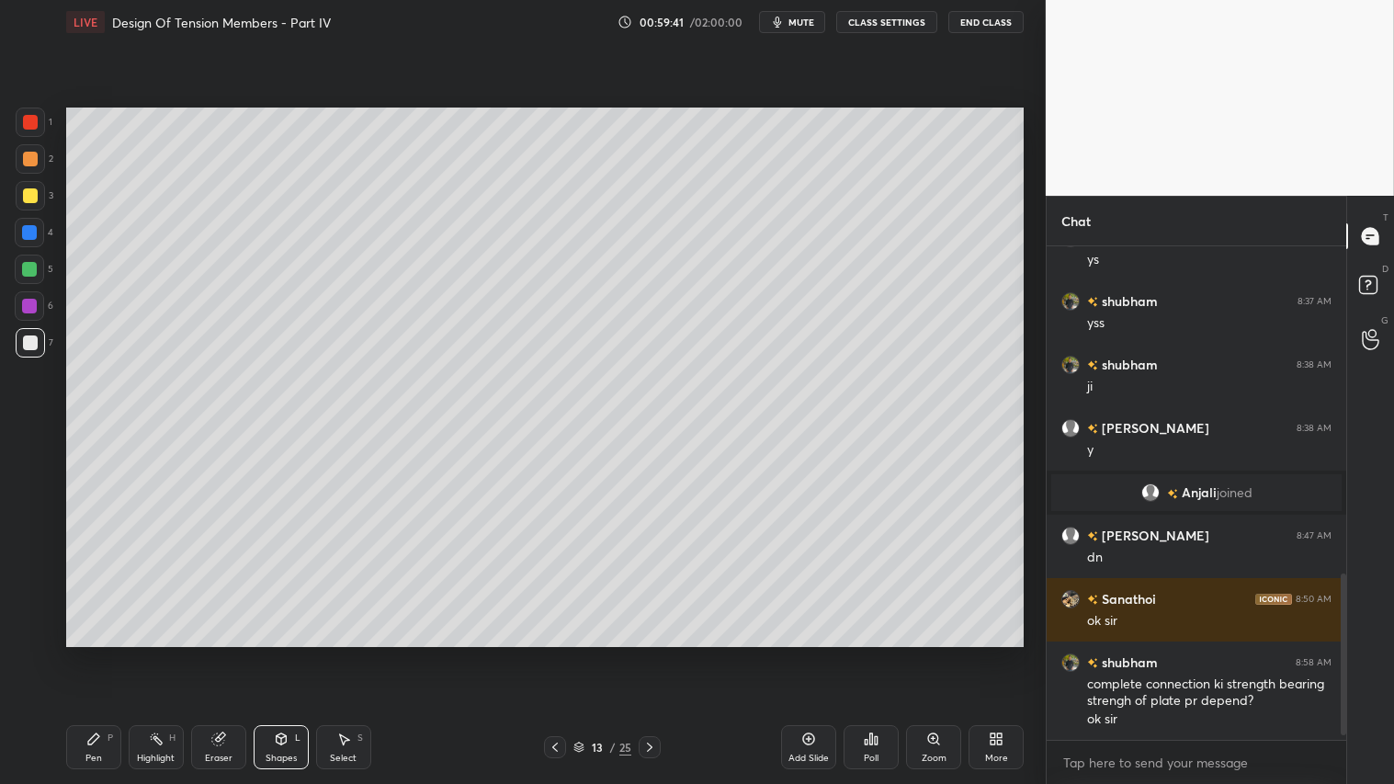
scroll to position [1031, 0]
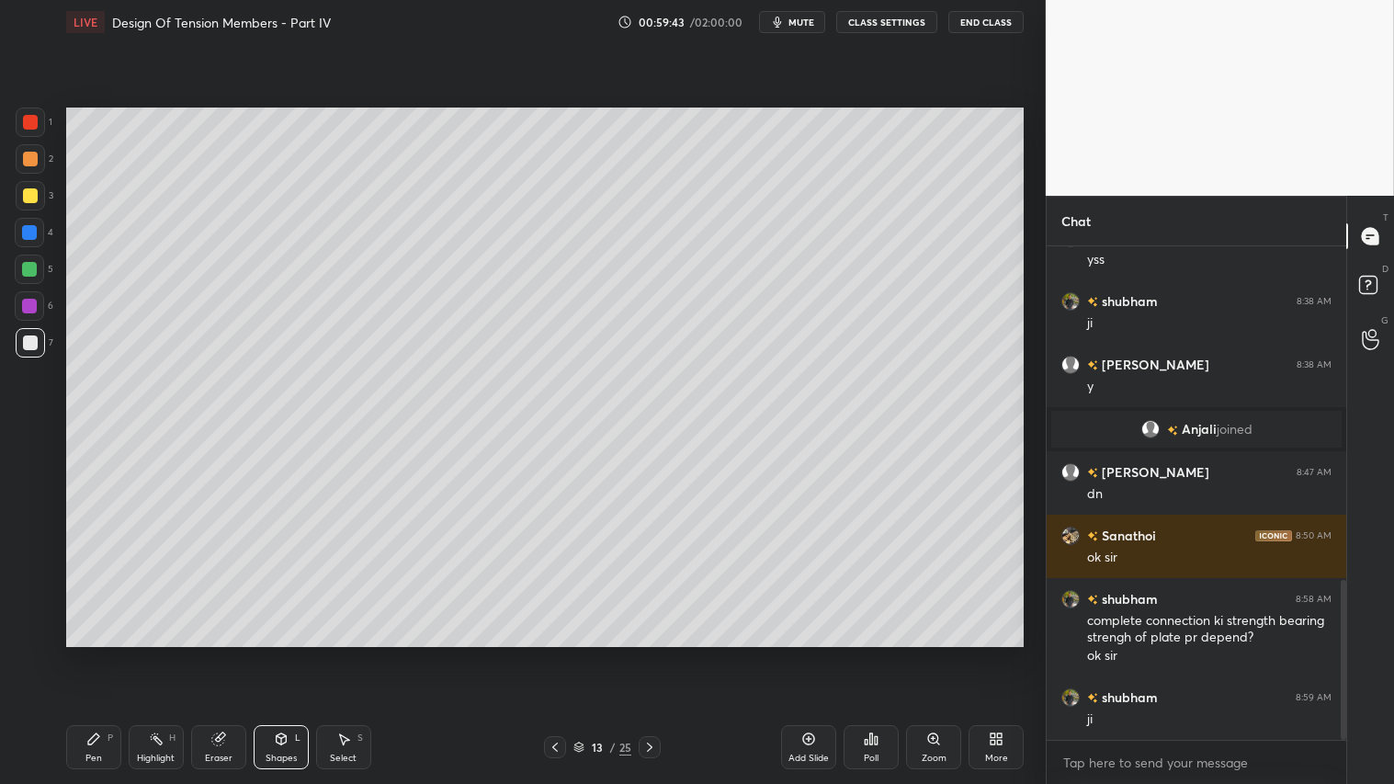
click at [552, 653] on icon at bounding box center [555, 747] width 15 height 15
click at [555, 653] on icon at bounding box center [555, 747] width 6 height 9
click at [556, 653] on icon at bounding box center [555, 747] width 15 height 15
click at [559, 653] on icon at bounding box center [555, 747] width 15 height 15
click at [656, 653] on div at bounding box center [650, 747] width 22 height 22
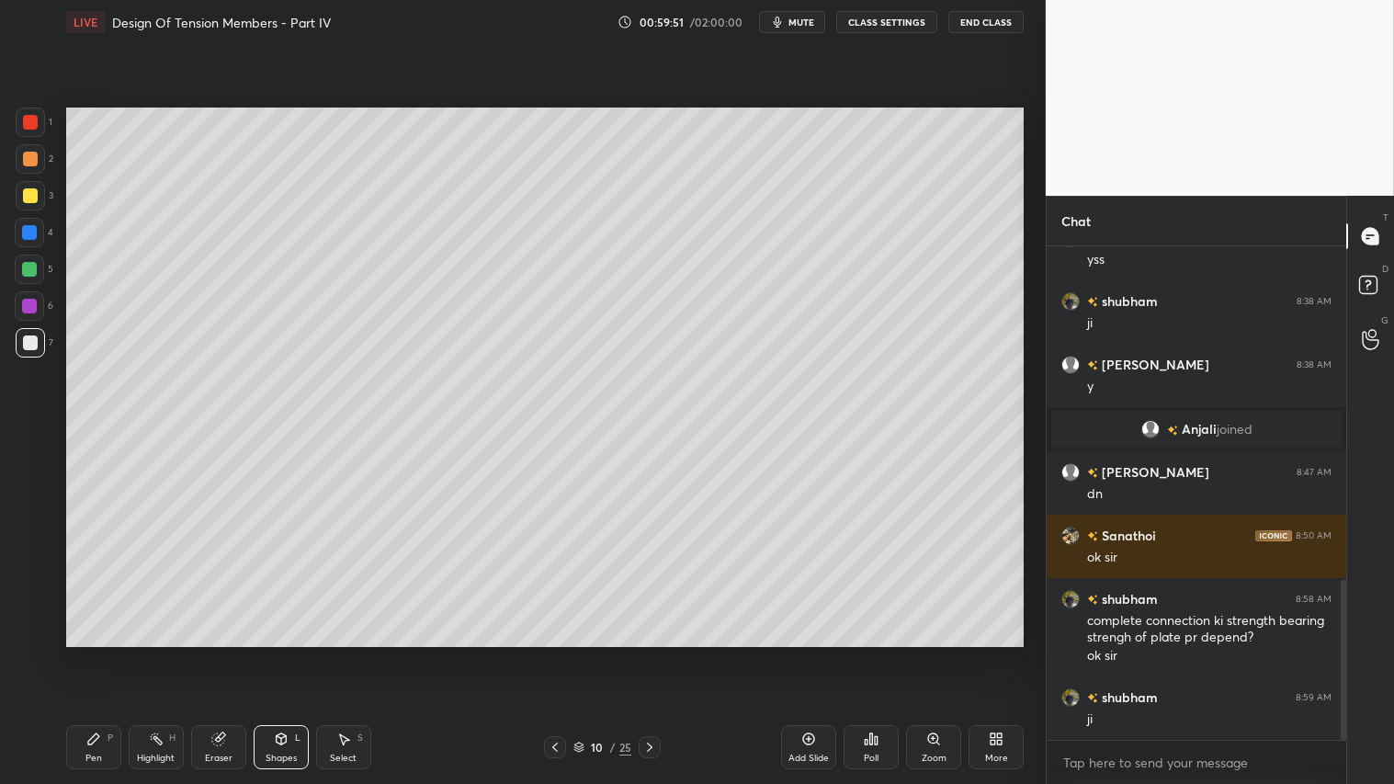
click at [647, 653] on div at bounding box center [650, 747] width 22 height 22
click at [653, 653] on icon at bounding box center [649, 747] width 15 height 15
click at [647, 653] on icon at bounding box center [649, 747] width 15 height 15
click at [653, 653] on icon at bounding box center [649, 747] width 15 height 15
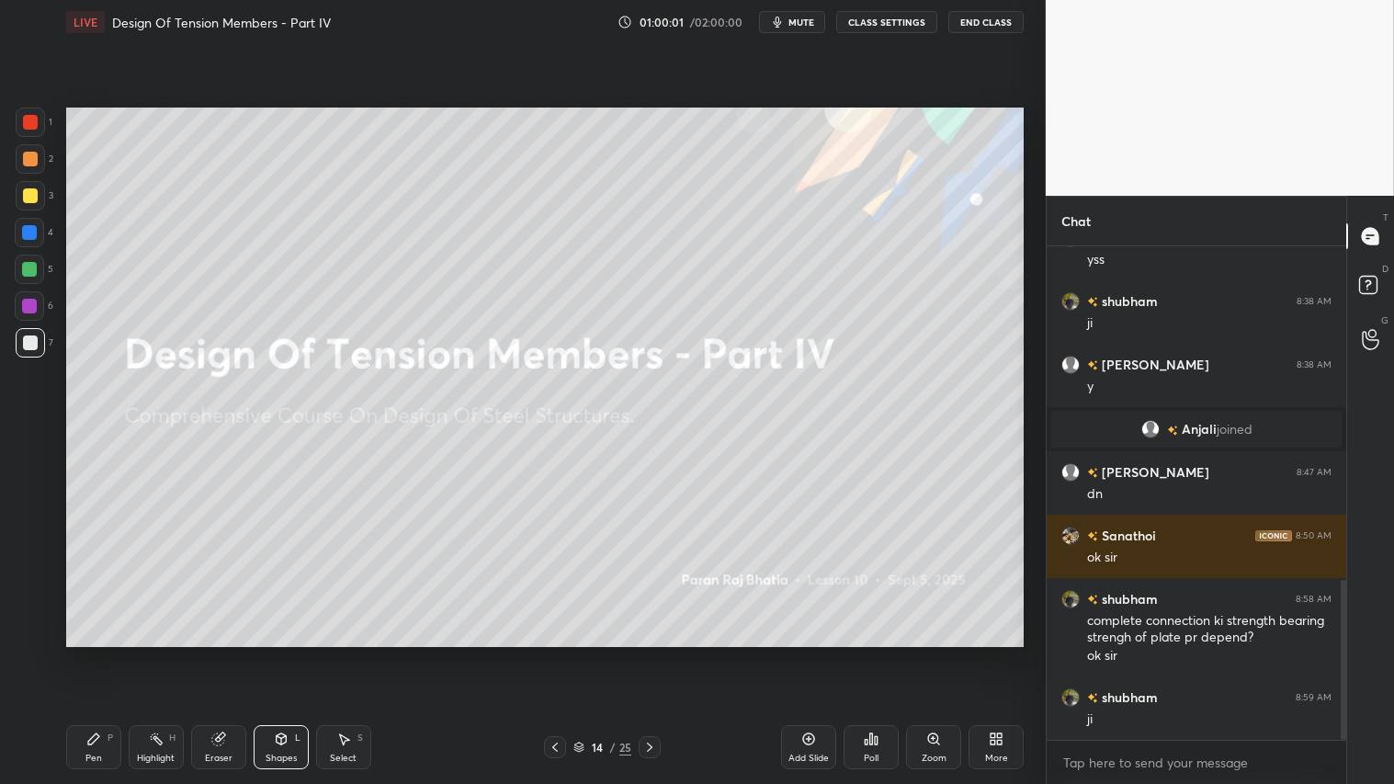
click at [558, 653] on icon at bounding box center [555, 747] width 15 height 15
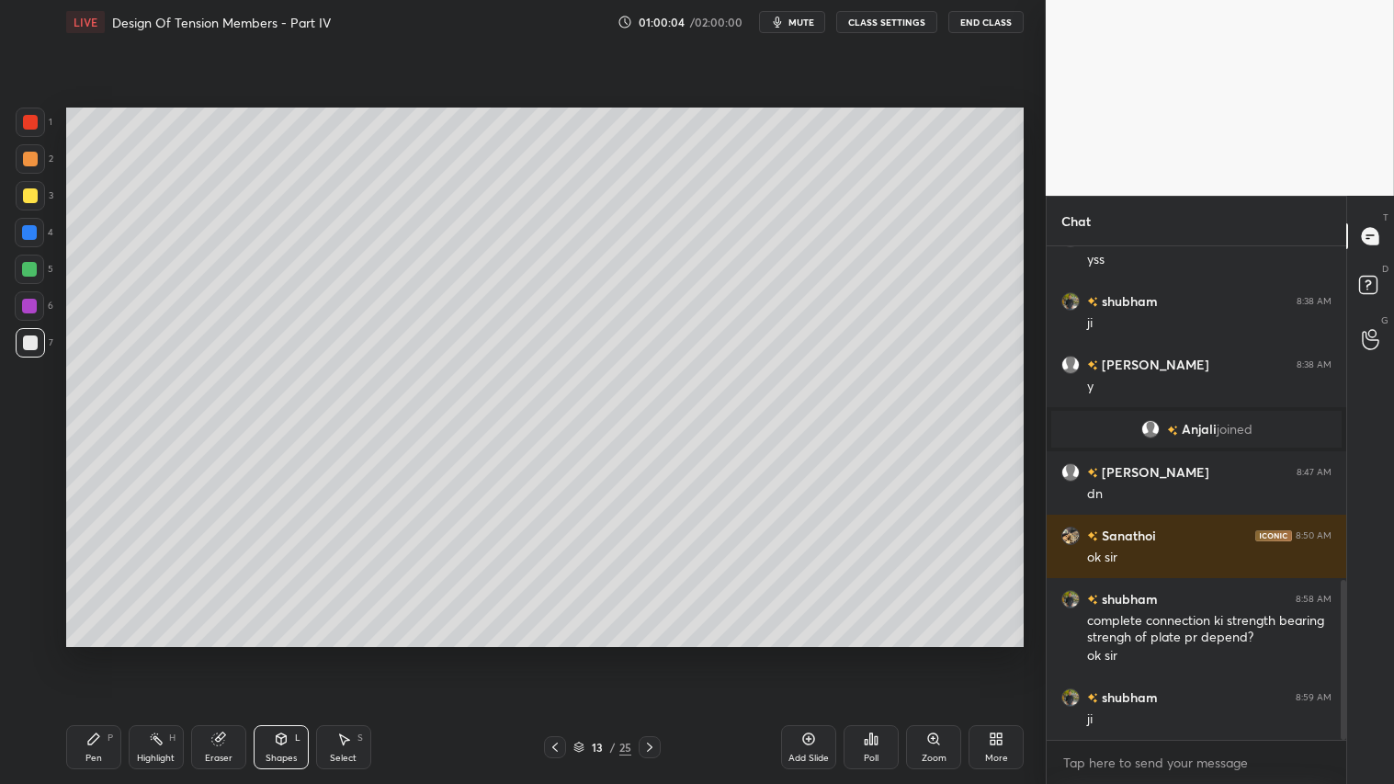
click at [811, 653] on div "Add Slide" at bounding box center [808, 747] width 55 height 44
drag, startPoint x: 32, startPoint y: 342, endPoint x: 44, endPoint y: 337, distance: 12.8
click at [33, 342] on div at bounding box center [30, 342] width 15 height 15
click at [99, 653] on div "Pen P" at bounding box center [93, 747] width 55 height 44
drag, startPoint x: 276, startPoint y: 754, endPoint x: 278, endPoint y: 728, distance: 26.7
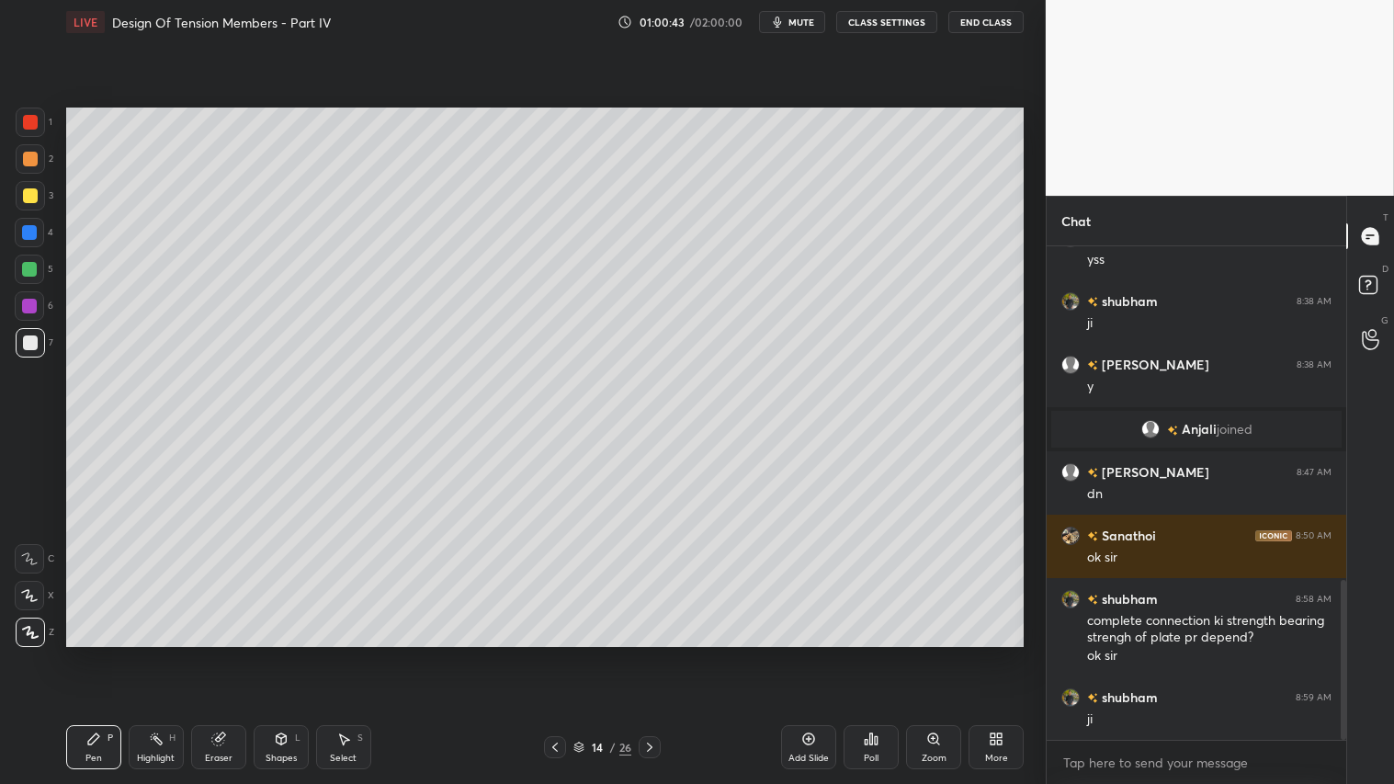
click at [278, 653] on div "Shapes" at bounding box center [281, 758] width 31 height 9
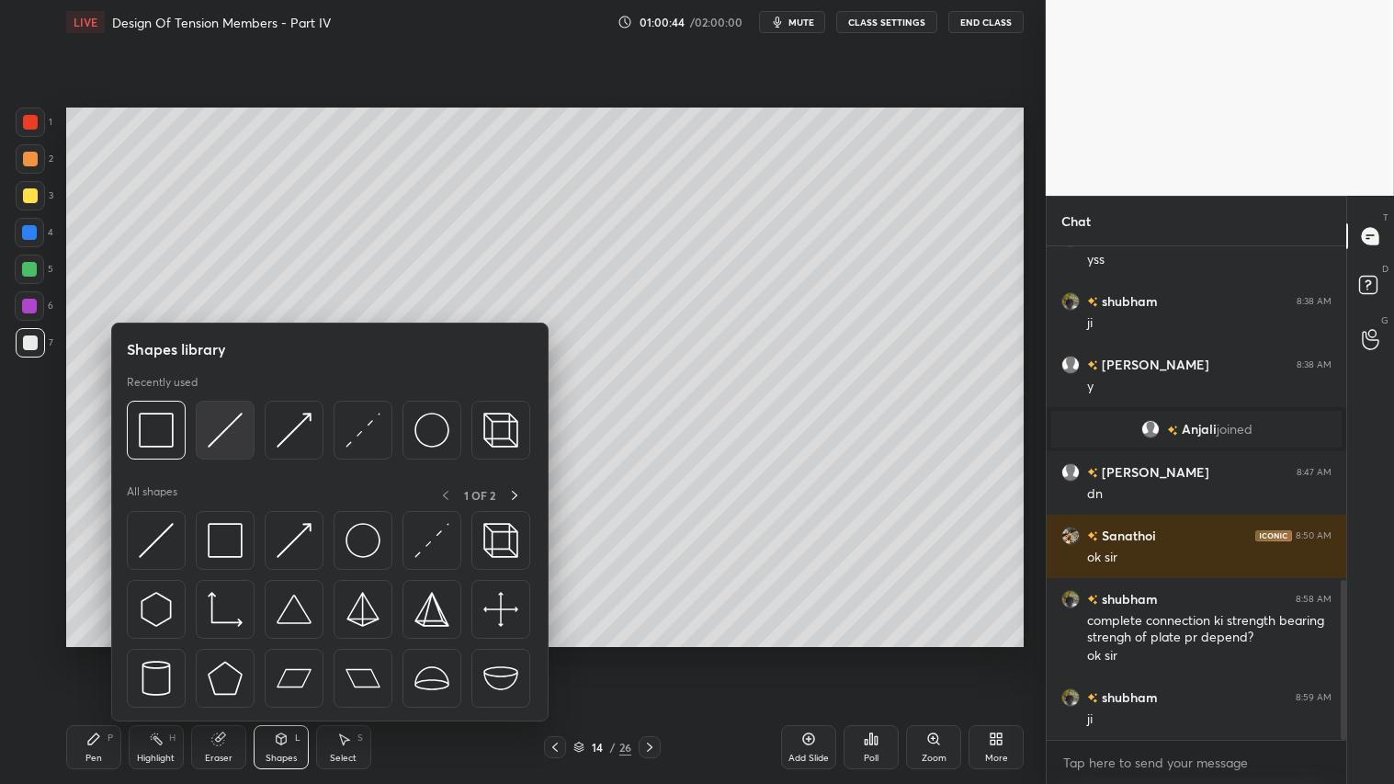
click at [221, 425] on img at bounding box center [225, 430] width 35 height 35
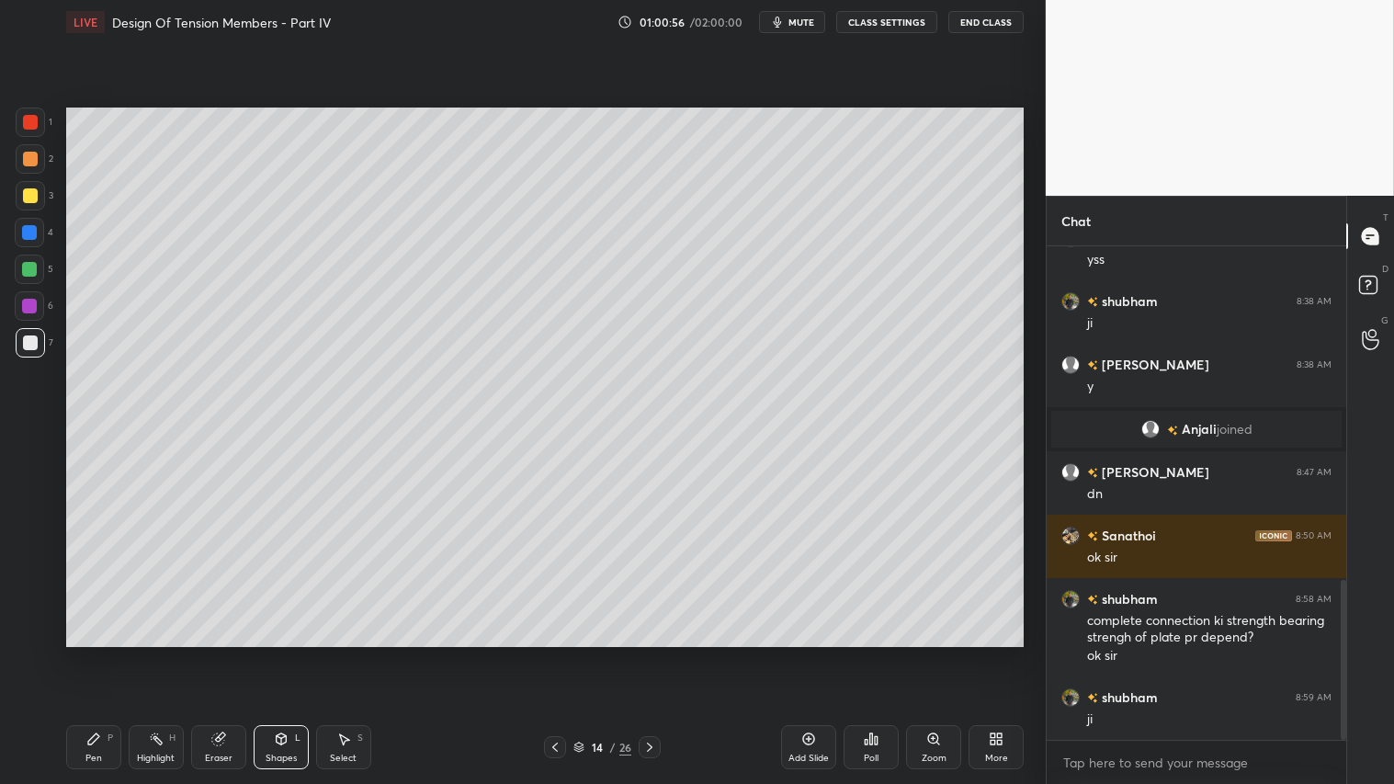
drag, startPoint x: 31, startPoint y: 153, endPoint x: 64, endPoint y: 407, distance: 256.7
click at [31, 153] on div at bounding box center [30, 159] width 15 height 15
drag, startPoint x: 86, startPoint y: 742, endPoint x: 106, endPoint y: 718, distance: 30.7
click at [87, 653] on icon at bounding box center [93, 738] width 15 height 15
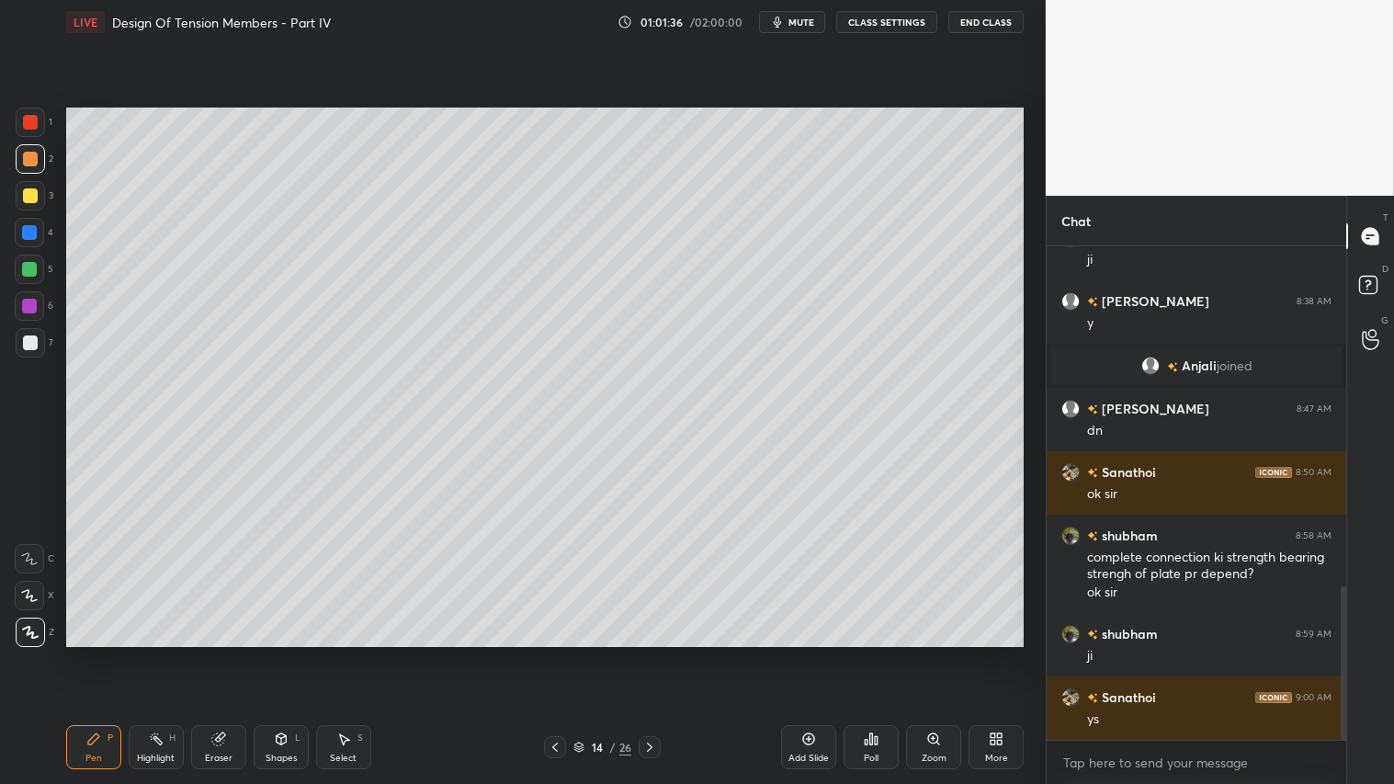
click at [233, 653] on div "Eraser" at bounding box center [218, 747] width 55 height 44
click at [105, 653] on div "Pen P" at bounding box center [93, 747] width 55 height 44
click at [278, 653] on div "Shapes L" at bounding box center [281, 747] width 55 height 44
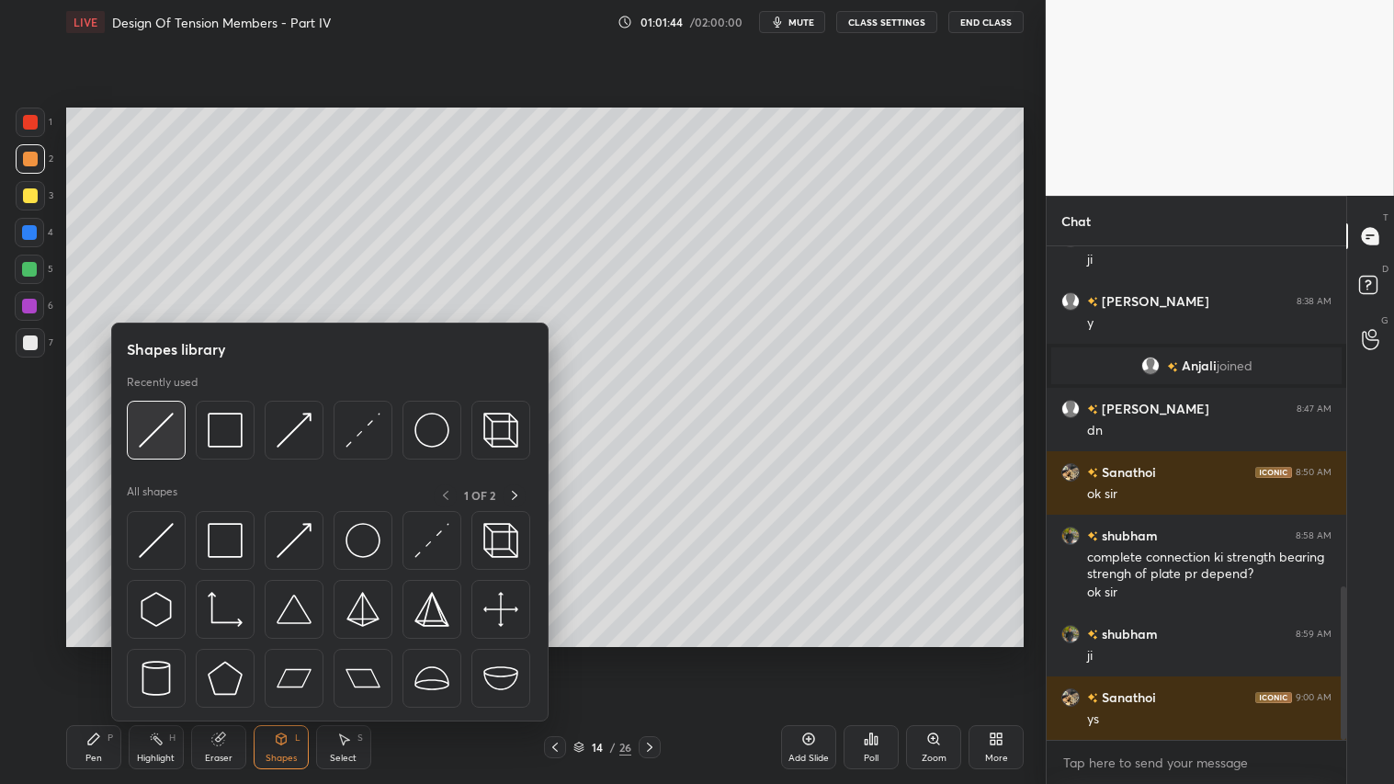
click at [154, 424] on img at bounding box center [156, 430] width 35 height 35
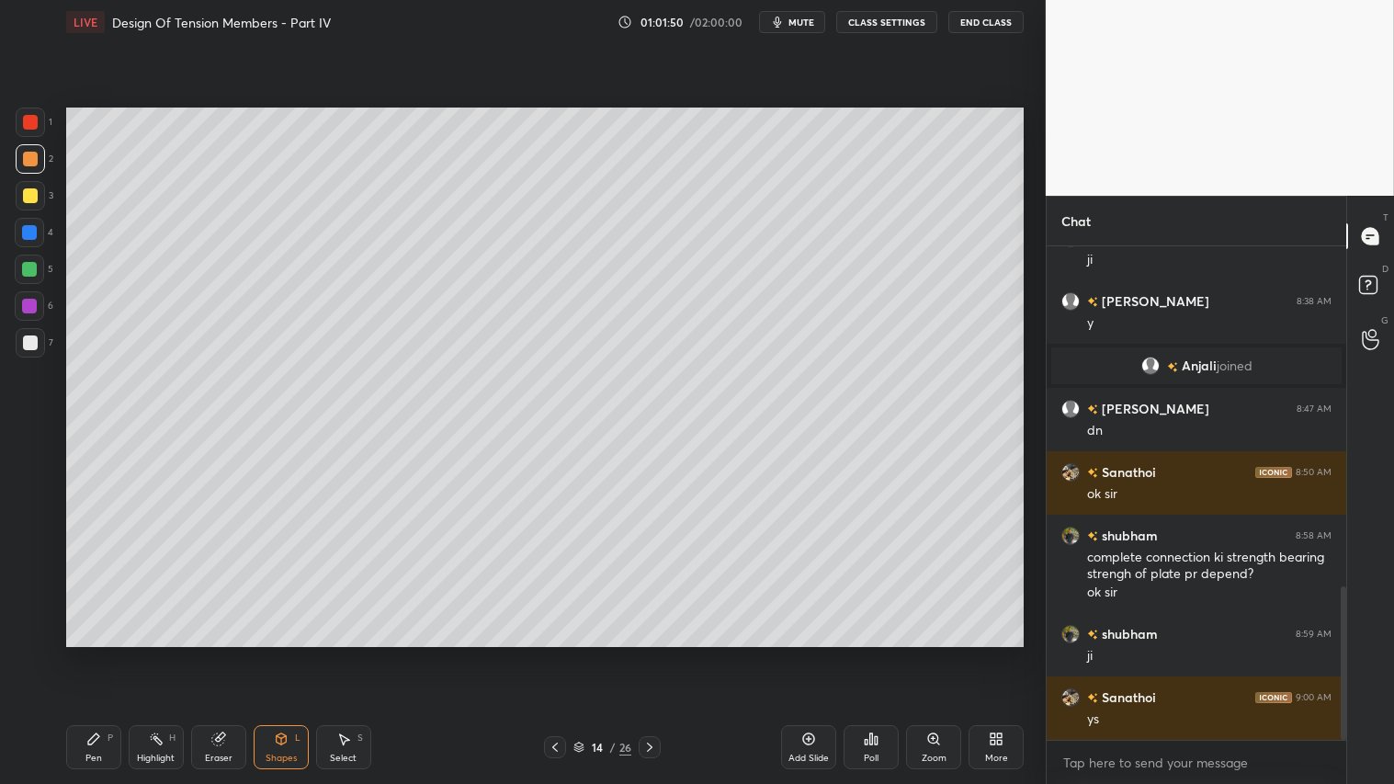
click at [92, 653] on div "Pen P" at bounding box center [93, 747] width 55 height 44
click at [279, 653] on div "Shapes L" at bounding box center [281, 747] width 55 height 44
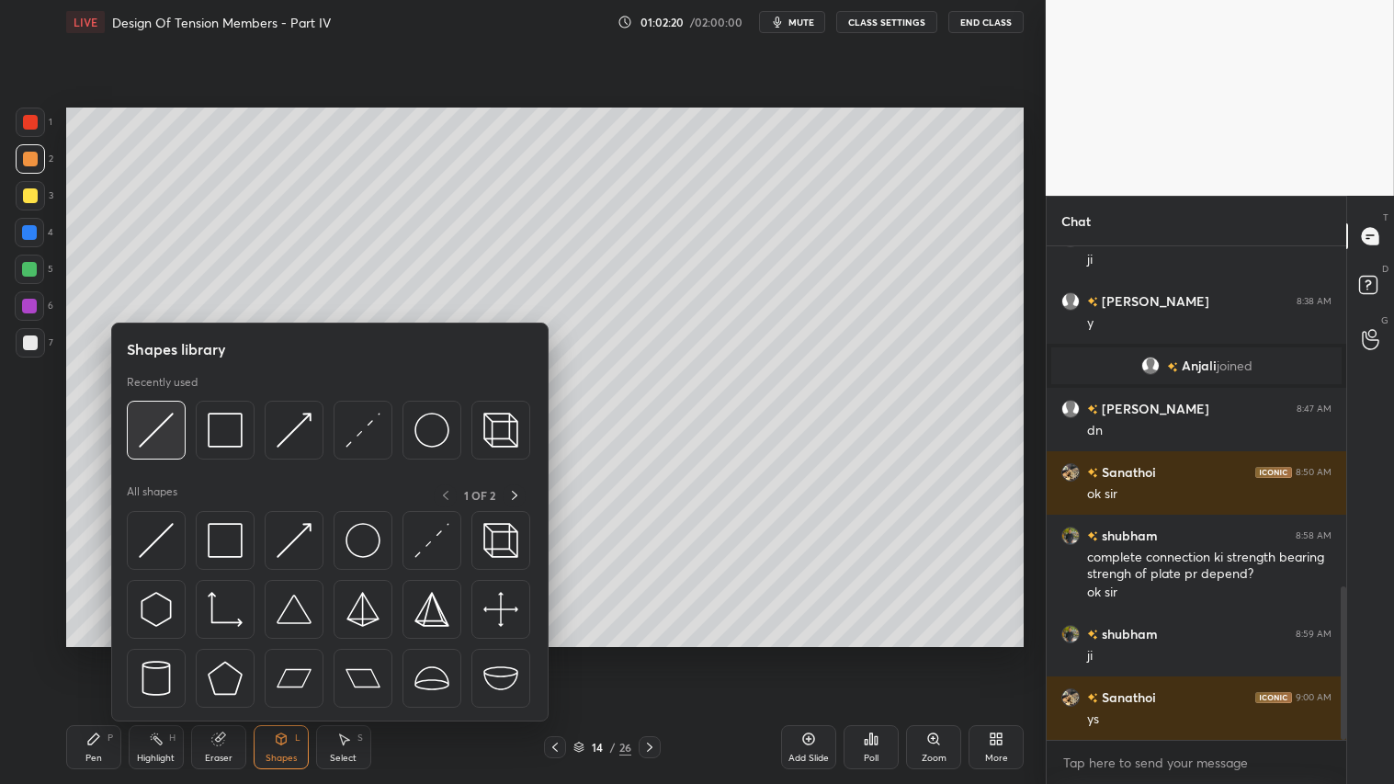
click at [169, 415] on img at bounding box center [156, 430] width 35 height 35
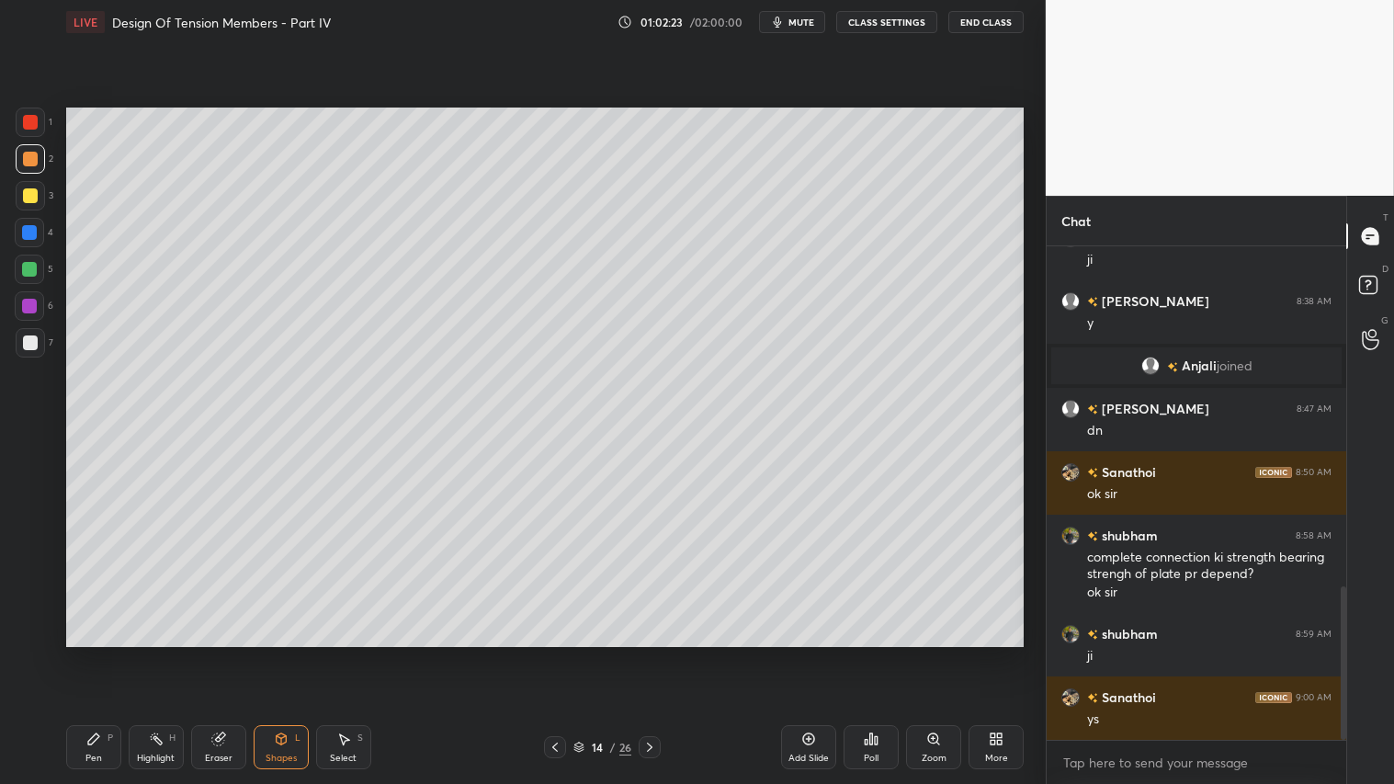
drag, startPoint x: 98, startPoint y: 749, endPoint x: 110, endPoint y: 731, distance: 21.9
click at [103, 653] on div "Pen P" at bounding box center [93, 747] width 55 height 44
drag, startPoint x: 283, startPoint y: 740, endPoint x: 290, endPoint y: 729, distance: 13.3
click at [283, 653] on icon at bounding box center [281, 738] width 10 height 11
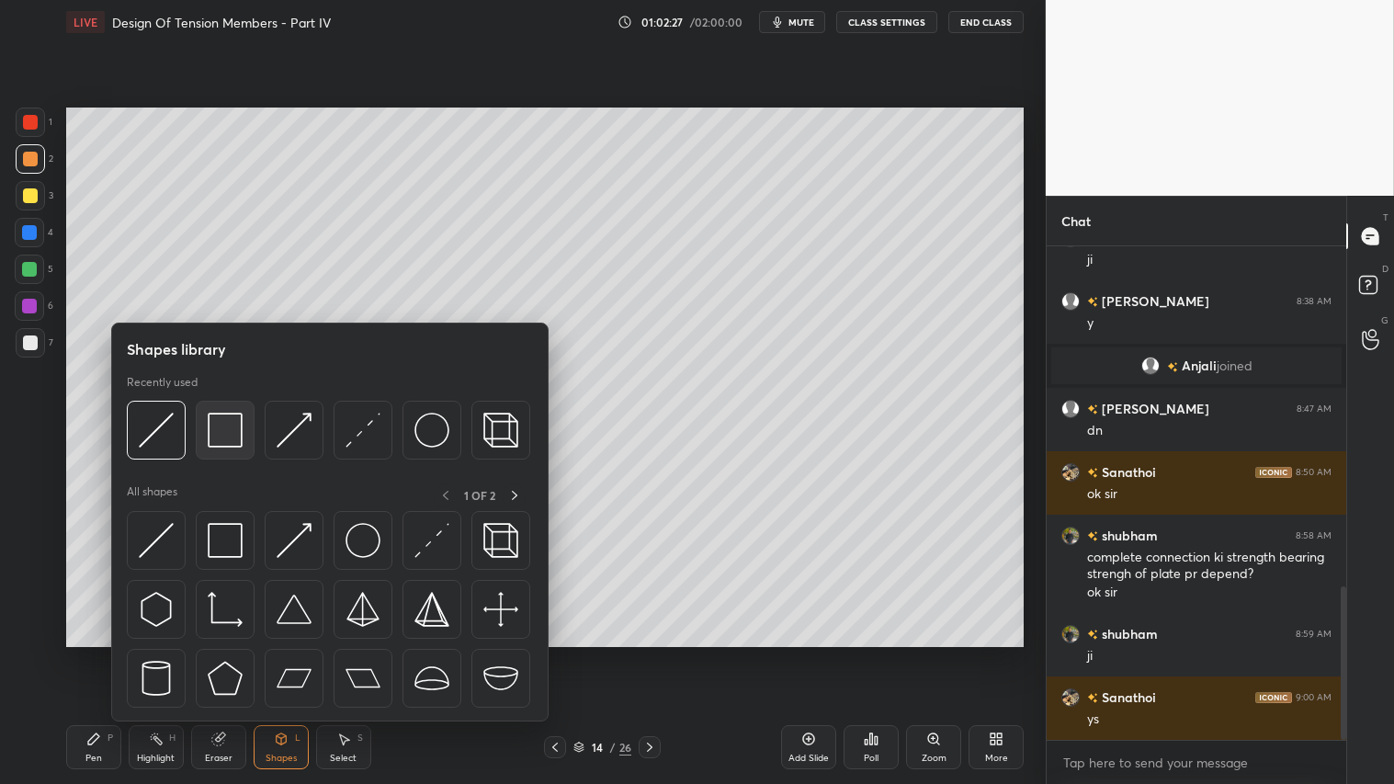
click at [228, 420] on img at bounding box center [225, 430] width 35 height 35
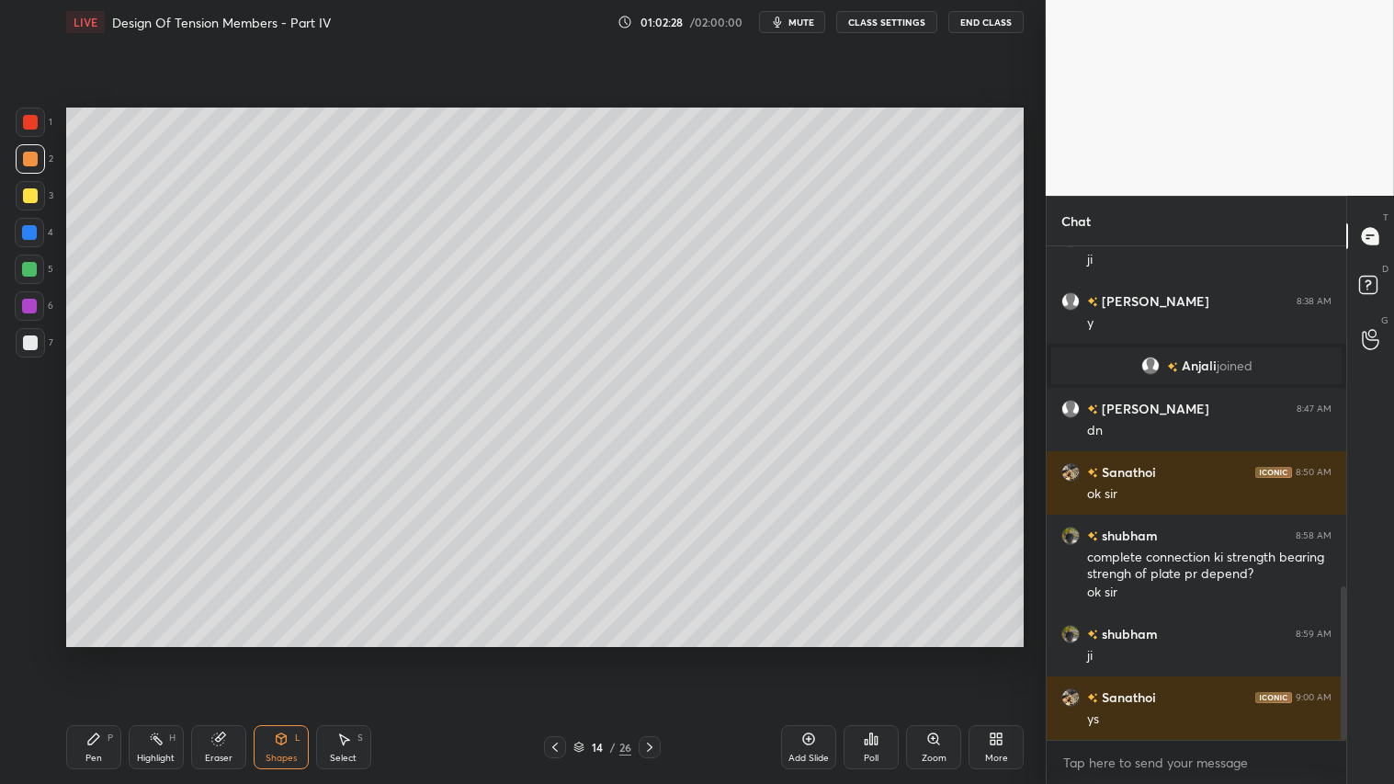
click at [29, 194] on div at bounding box center [30, 195] width 15 height 15
drag, startPoint x: 24, startPoint y: 167, endPoint x: 23, endPoint y: 230, distance: 62.5
click at [24, 168] on div at bounding box center [30, 158] width 29 height 29
click at [81, 653] on div "Pen P" at bounding box center [93, 747] width 55 height 44
drag, startPoint x: 83, startPoint y: 739, endPoint x: 90, endPoint y: 677, distance: 62.0
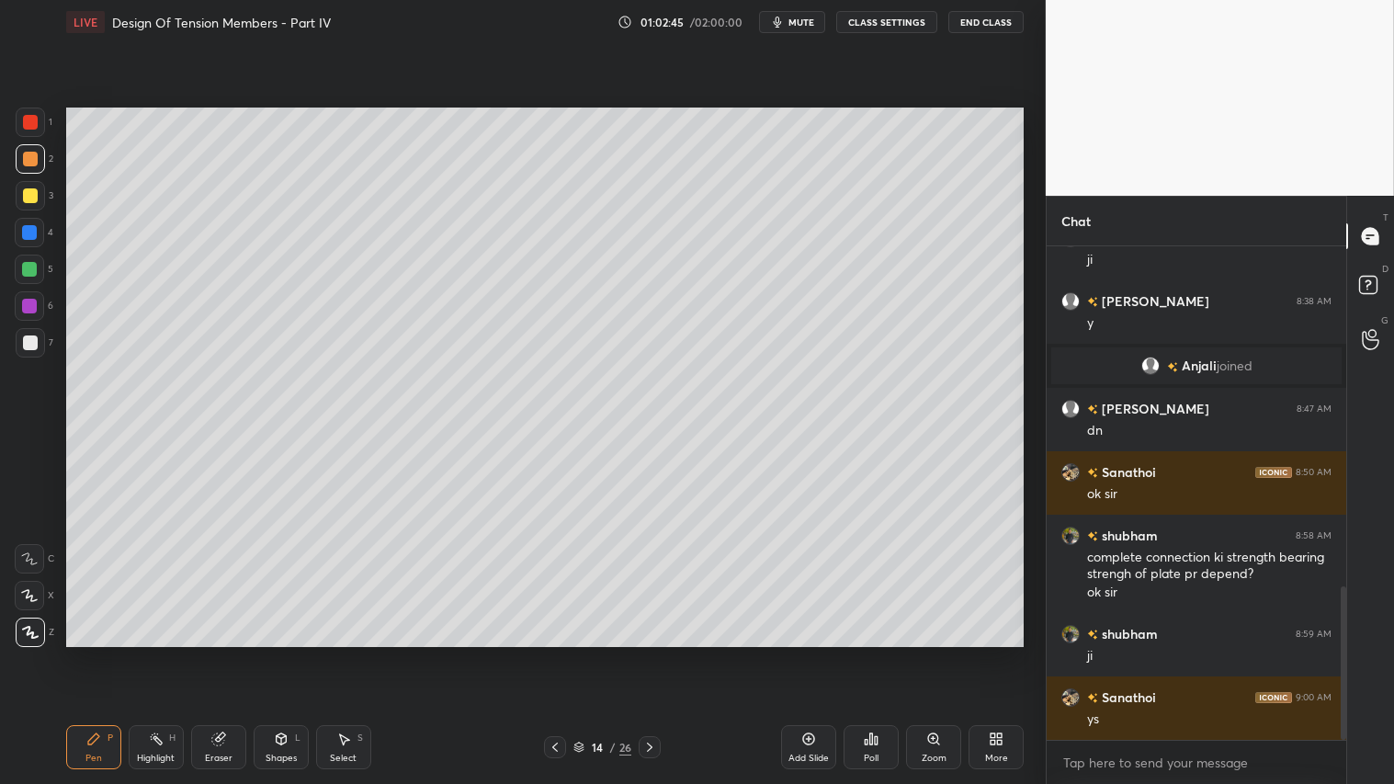
click at [85, 653] on div "Pen P Highlight H Eraser Shapes L Select S 14 / 26 Add Slide Poll Zoom More" at bounding box center [545, 747] width 958 height 74
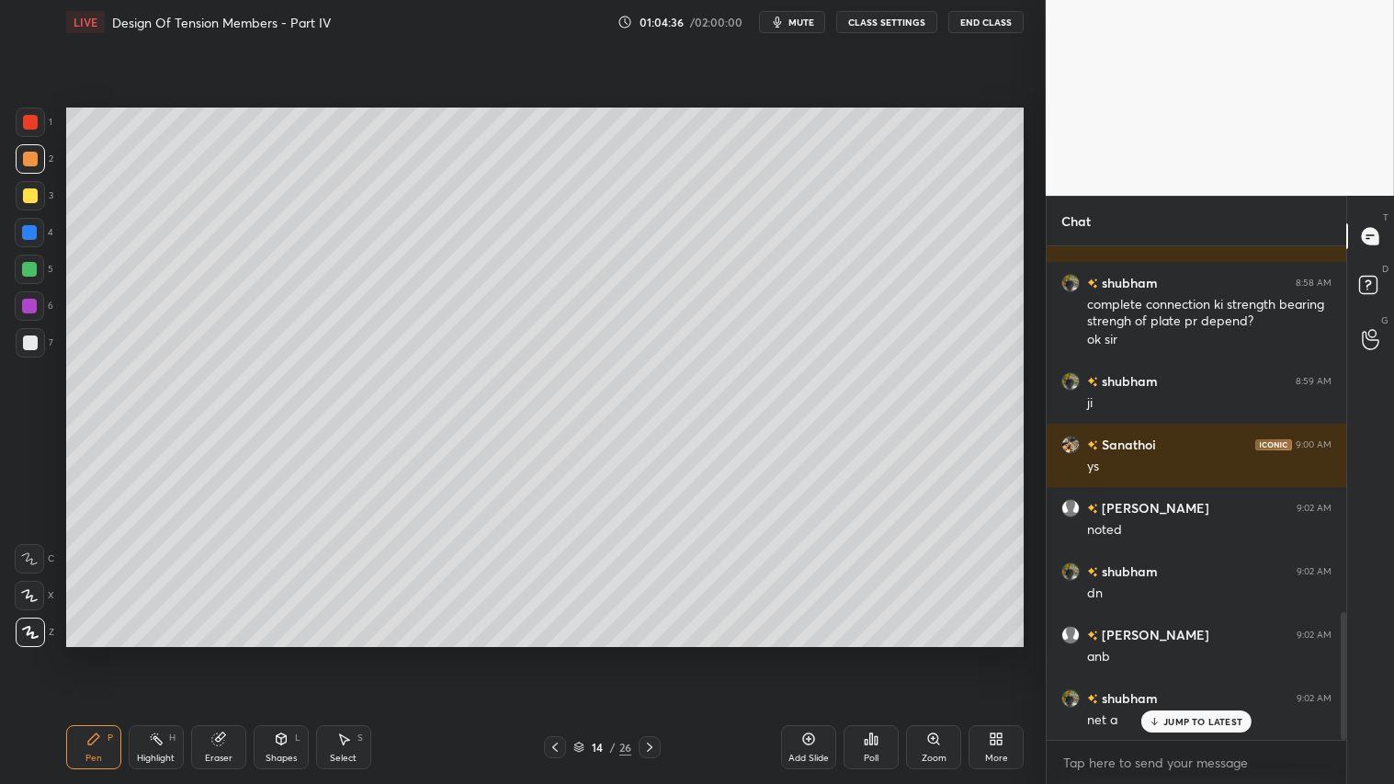
scroll to position [1411, 0]
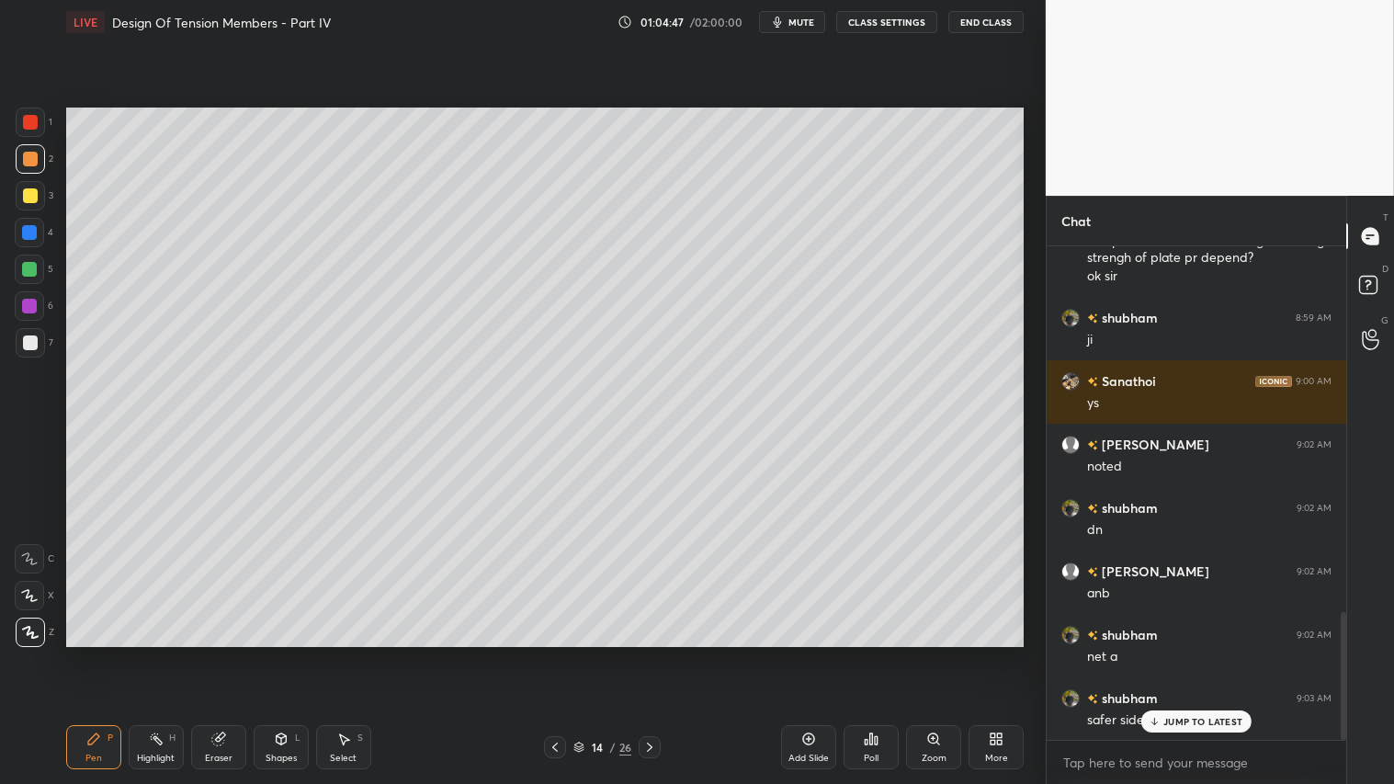
click at [223, 653] on icon at bounding box center [218, 738] width 15 height 15
click at [96, 653] on icon at bounding box center [93, 738] width 15 height 15
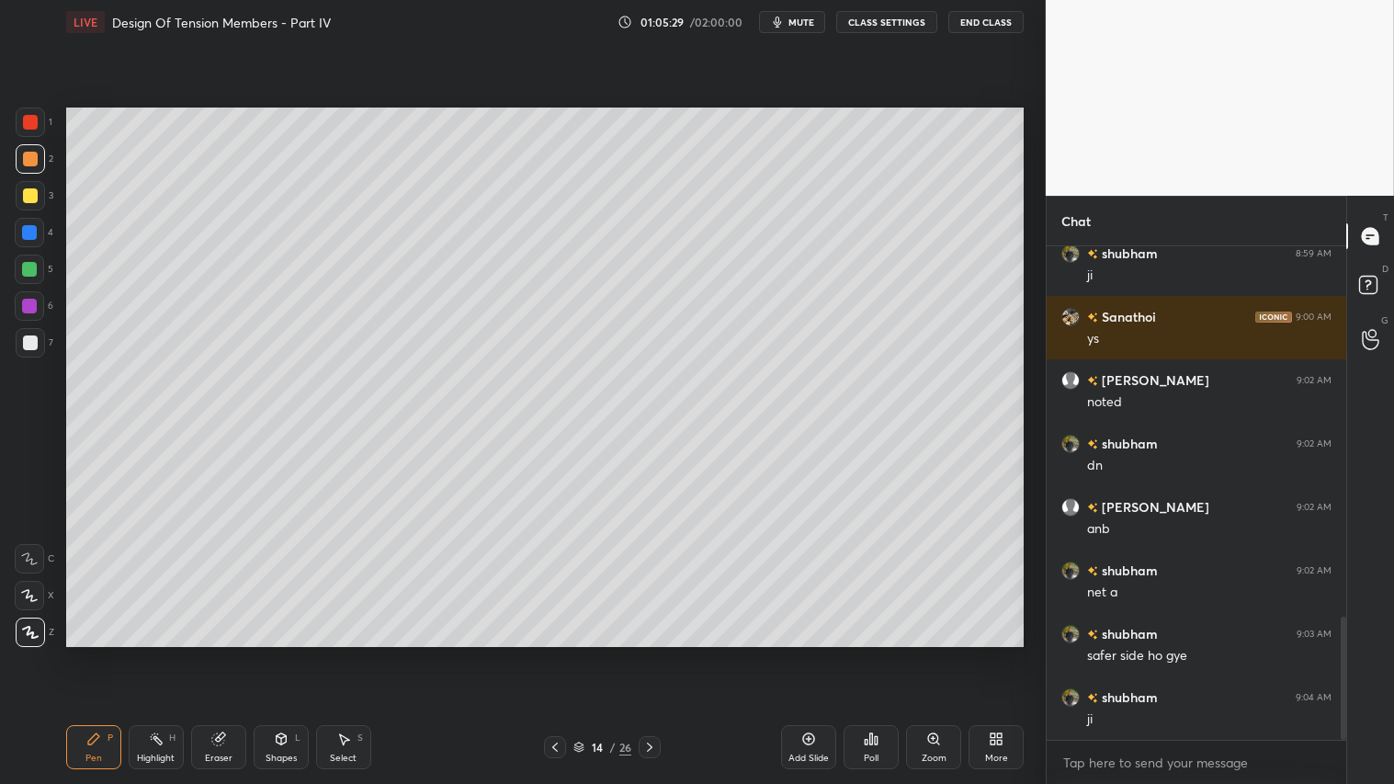
click at [281, 653] on div "Shapes L" at bounding box center [281, 747] width 55 height 44
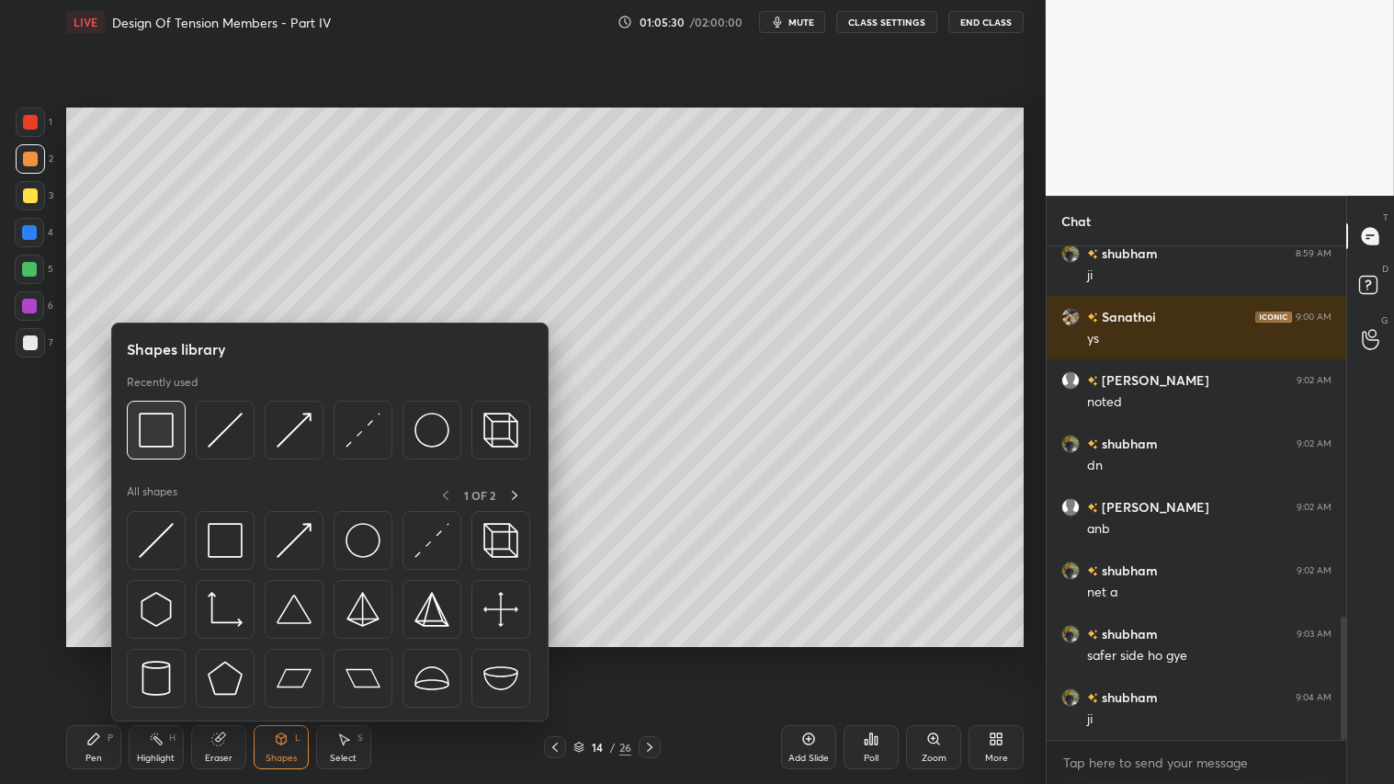
click at [152, 424] on img at bounding box center [156, 430] width 35 height 35
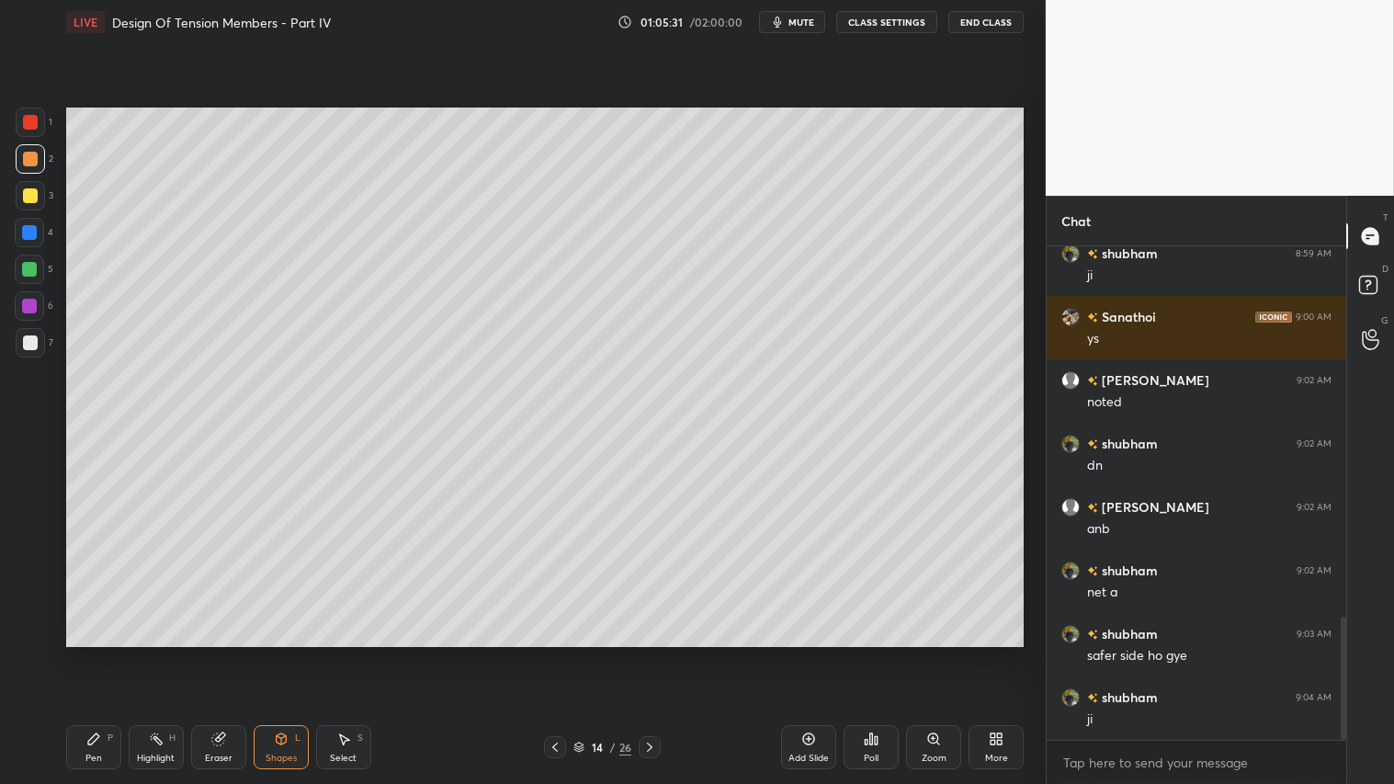
drag, startPoint x: 31, startPoint y: 194, endPoint x: 49, endPoint y: 204, distance: 20.2
click at [33, 195] on div at bounding box center [30, 195] width 15 height 15
click at [97, 653] on div "Pen P" at bounding box center [93, 747] width 55 height 44
click at [23, 161] on div at bounding box center [30, 159] width 15 height 15
drag, startPoint x: 25, startPoint y: 189, endPoint x: 40, endPoint y: 206, distance: 22.8
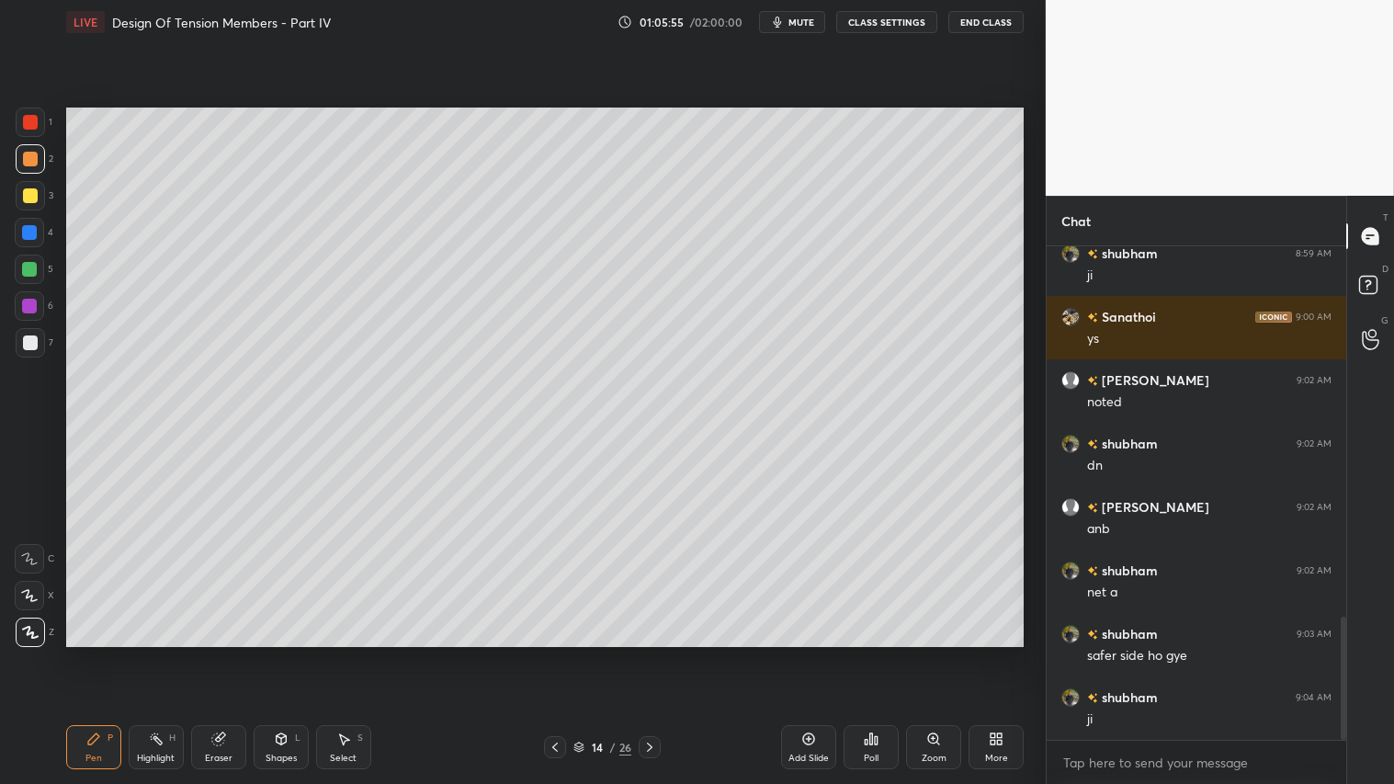
click at [30, 194] on div at bounding box center [30, 195] width 15 height 15
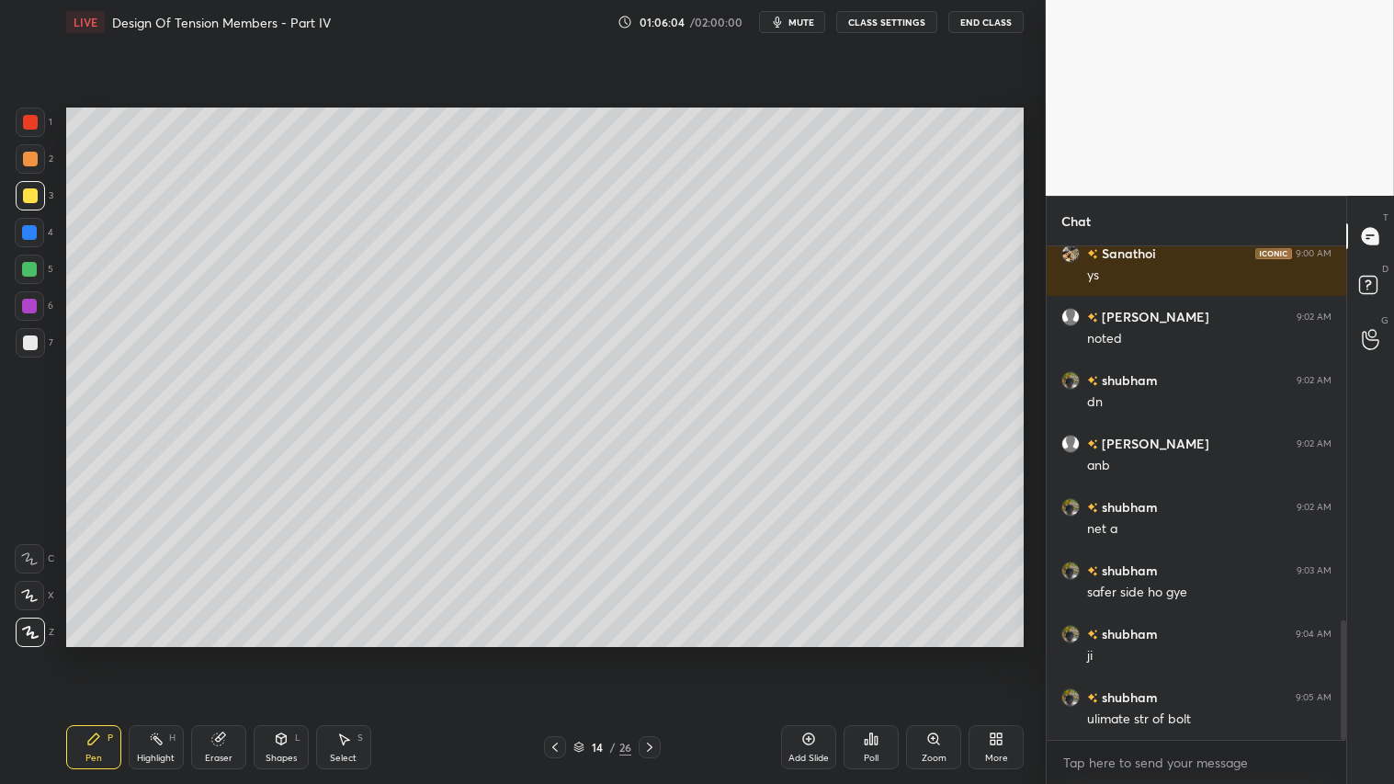
scroll to position [1557, 0]
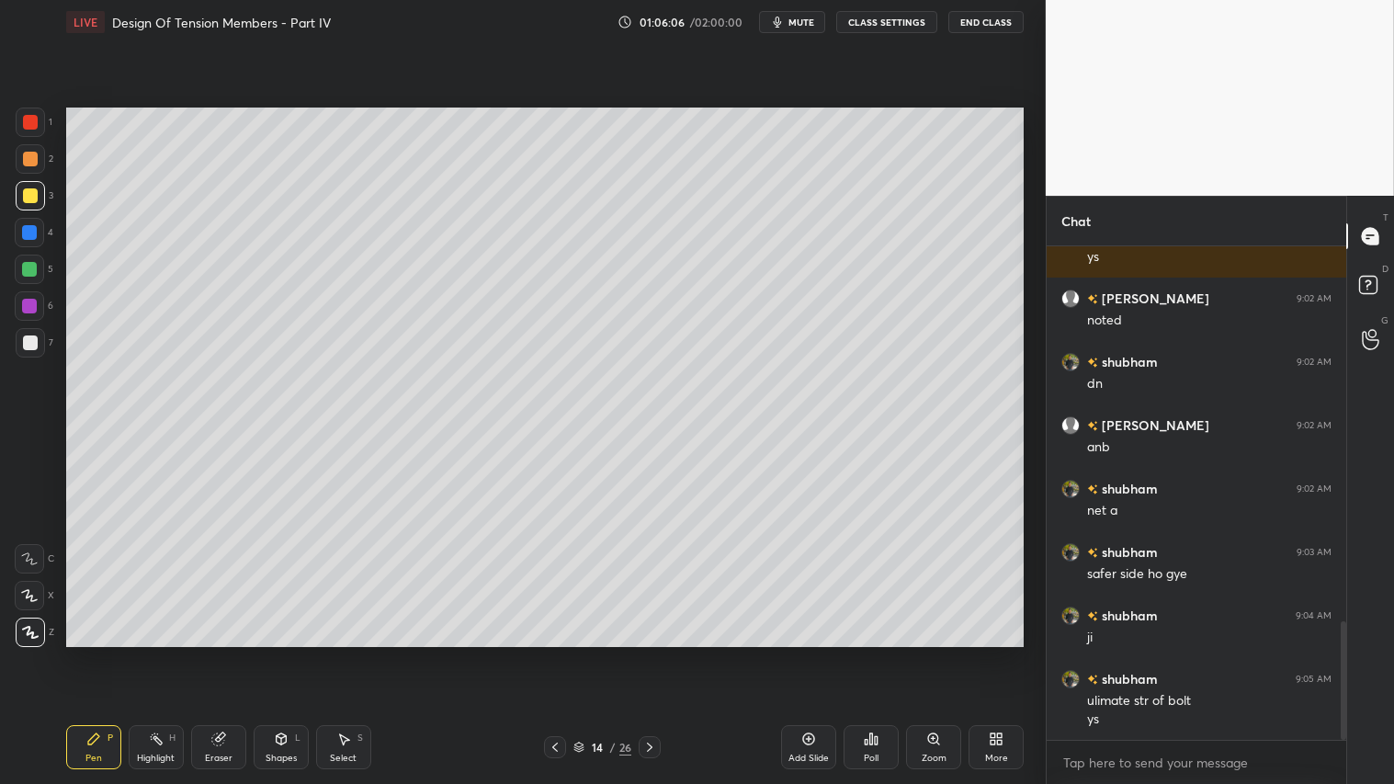
click at [37, 160] on div at bounding box center [30, 158] width 29 height 29
drag, startPoint x: 103, startPoint y: 738, endPoint x: 110, endPoint y: 744, distance: 9.8
click at [105, 653] on div "Pen P" at bounding box center [93, 747] width 55 height 44
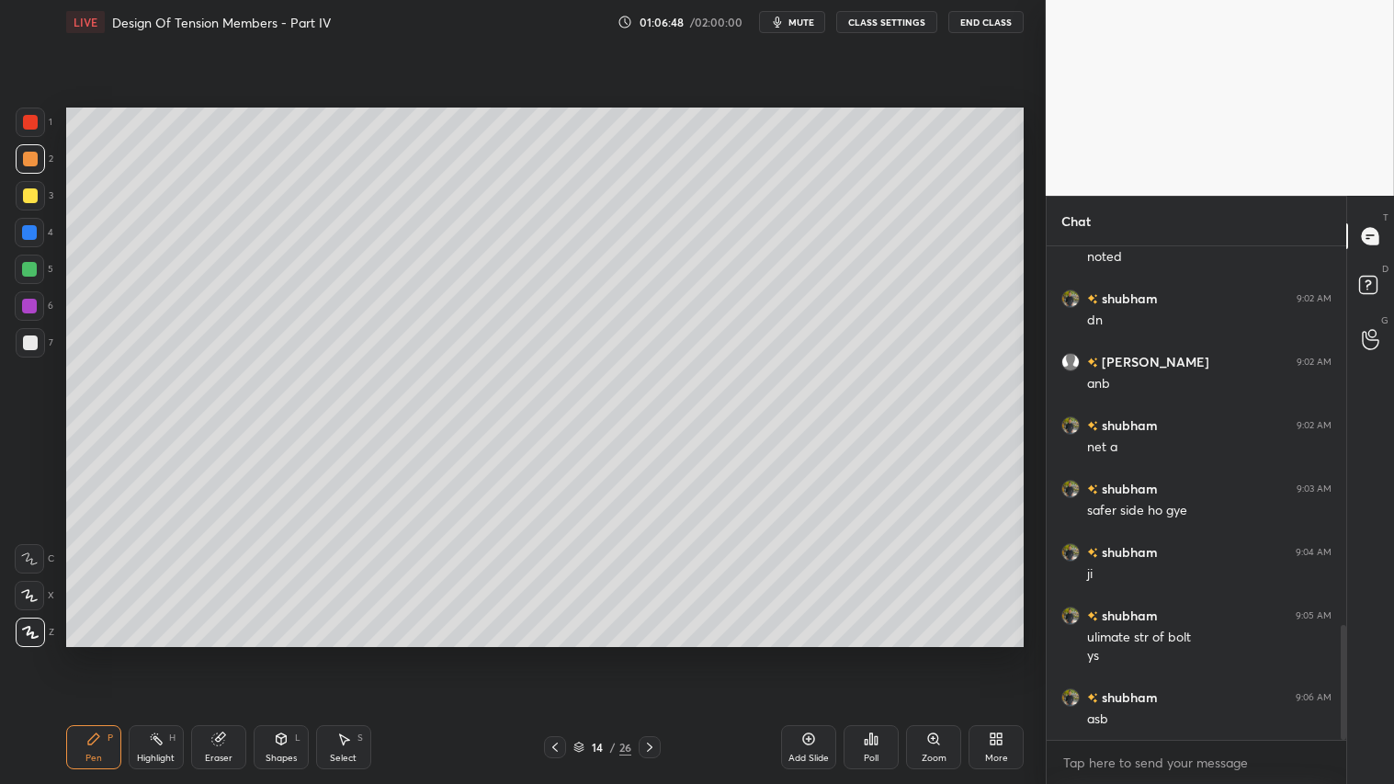
drag, startPoint x: 218, startPoint y: 749, endPoint x: 215, endPoint y: 733, distance: 15.9
click at [215, 653] on div "Eraser" at bounding box center [218, 747] width 55 height 44
click at [97, 653] on icon at bounding box center [93, 738] width 11 height 11
click at [287, 653] on icon at bounding box center [281, 738] width 15 height 15
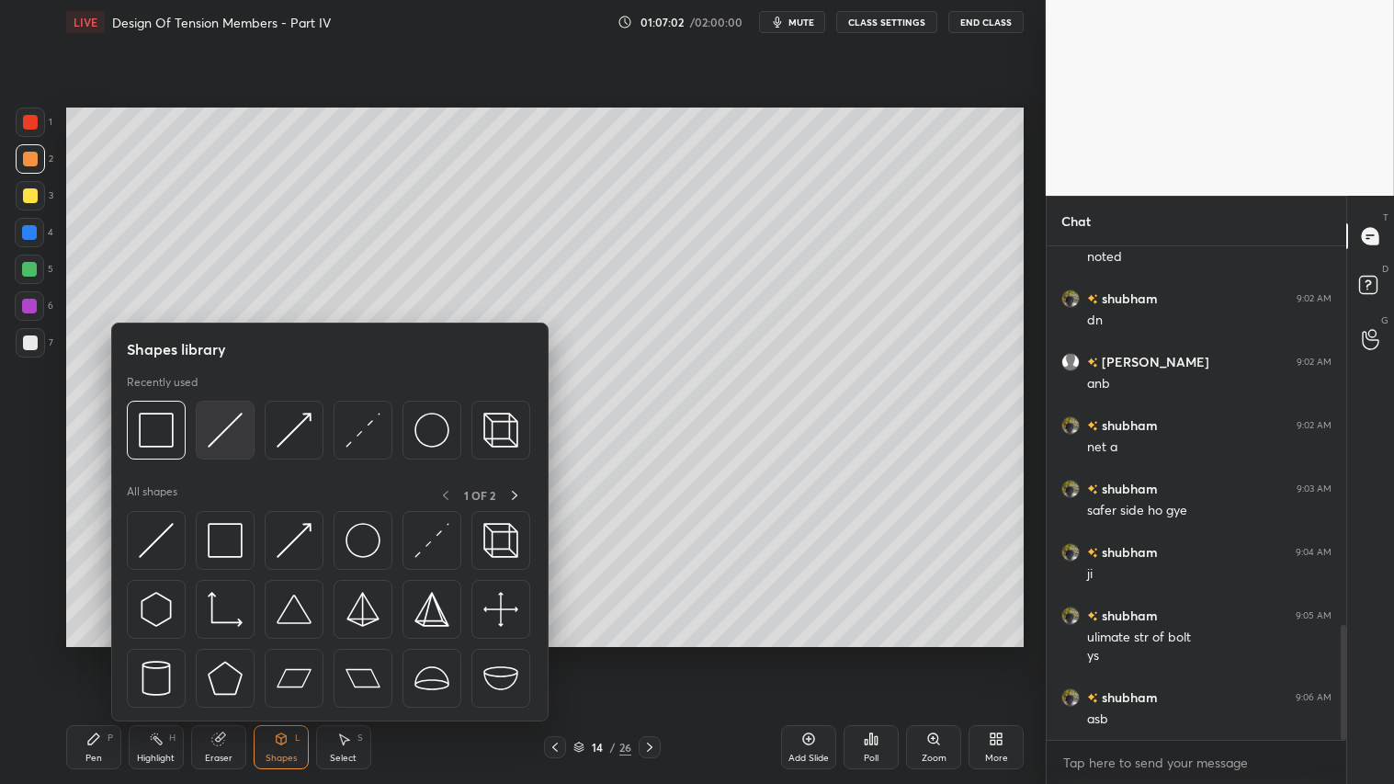
click at [211, 433] on img at bounding box center [225, 430] width 35 height 35
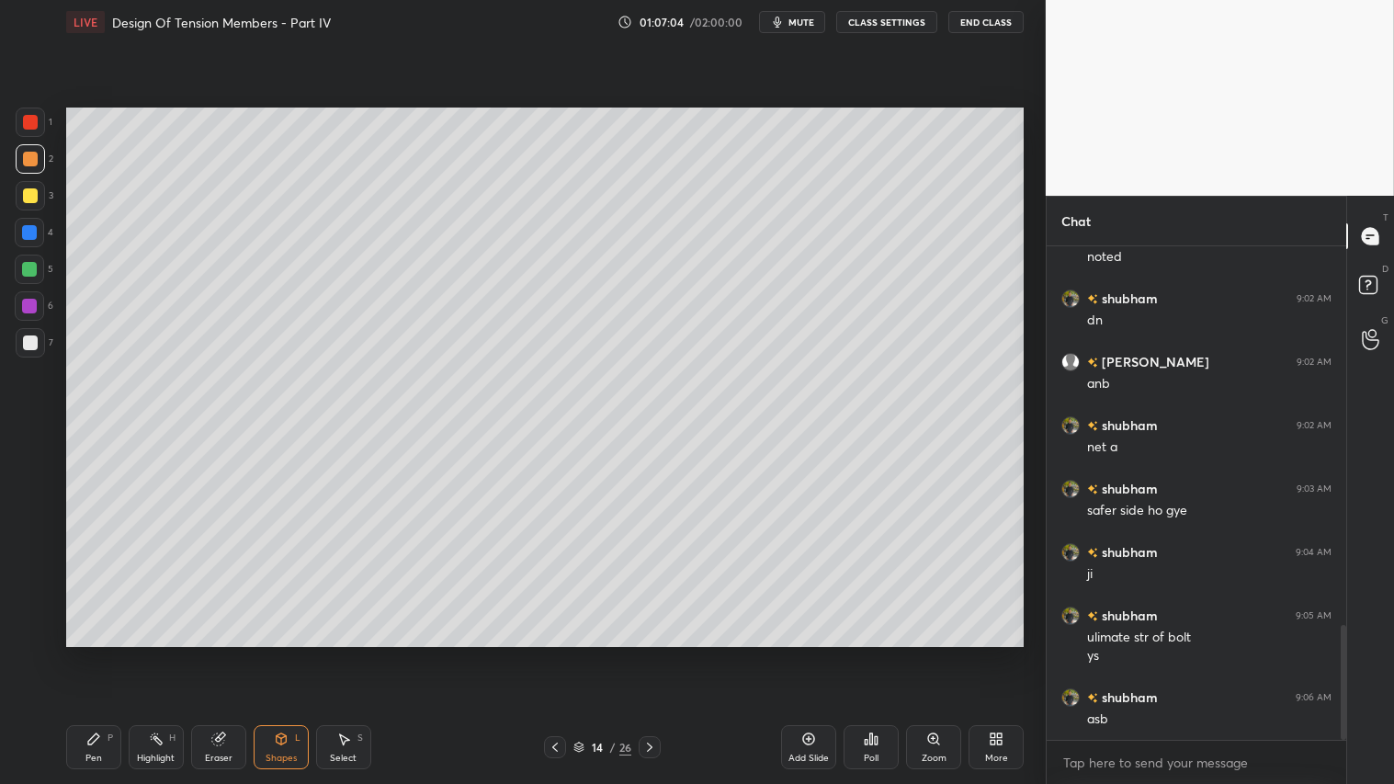
click at [103, 653] on div "Pen P" at bounding box center [93, 747] width 55 height 44
click at [283, 653] on div "Shapes L" at bounding box center [281, 747] width 55 height 44
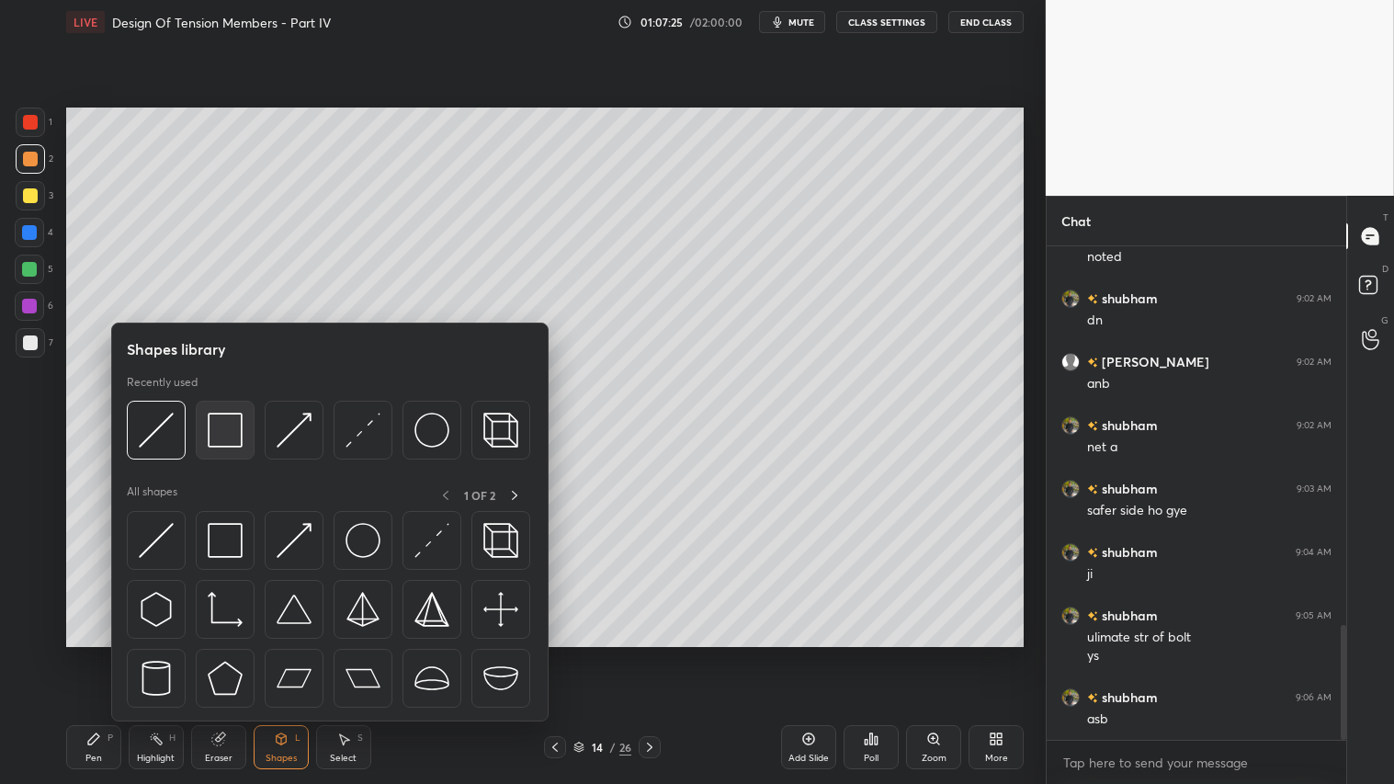
click at [212, 421] on img at bounding box center [225, 430] width 35 height 35
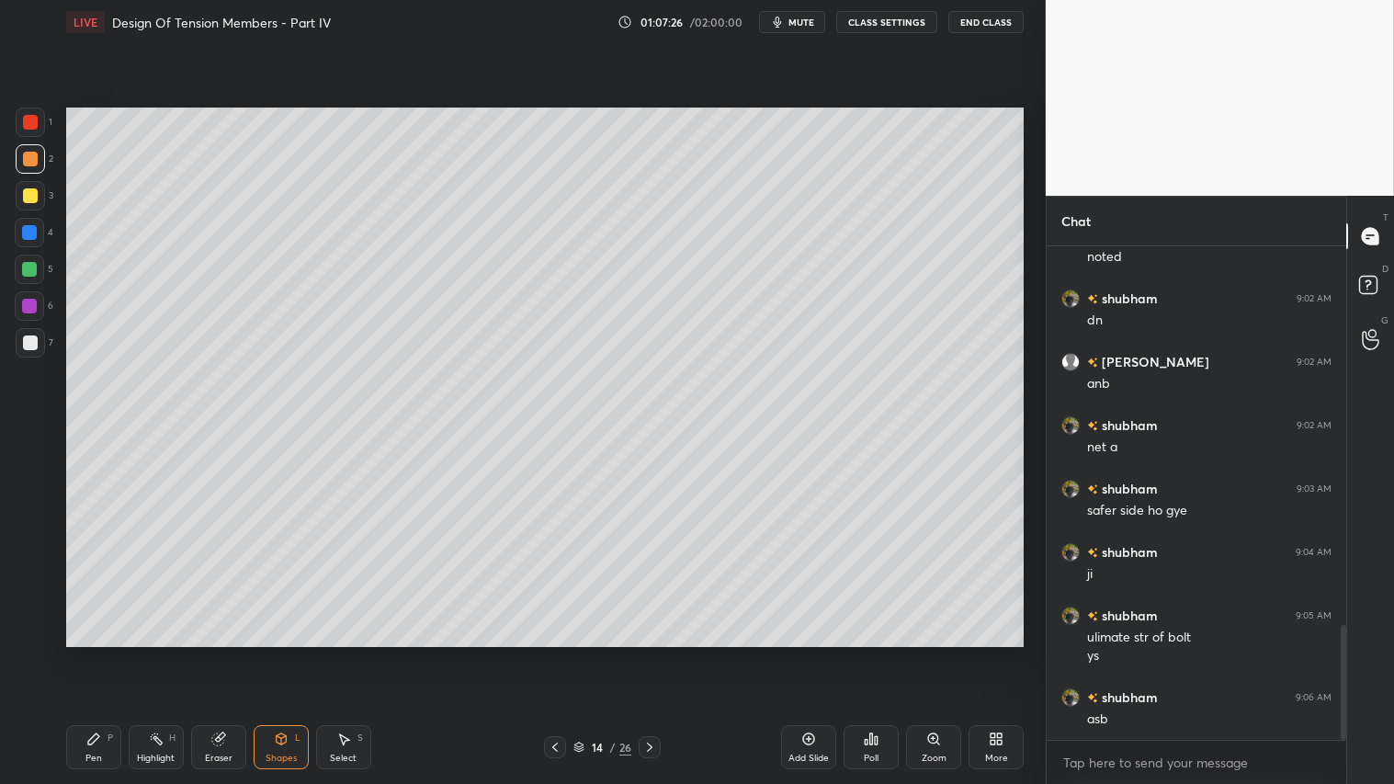
click at [28, 340] on div at bounding box center [30, 342] width 15 height 15
drag, startPoint x: 94, startPoint y: 740, endPoint x: 240, endPoint y: 750, distance: 146.5
click at [96, 653] on icon at bounding box center [93, 738] width 15 height 15
drag, startPoint x: 231, startPoint y: 748, endPoint x: 295, endPoint y: 727, distance: 67.7
click at [239, 653] on div "Eraser" at bounding box center [218, 747] width 55 height 44
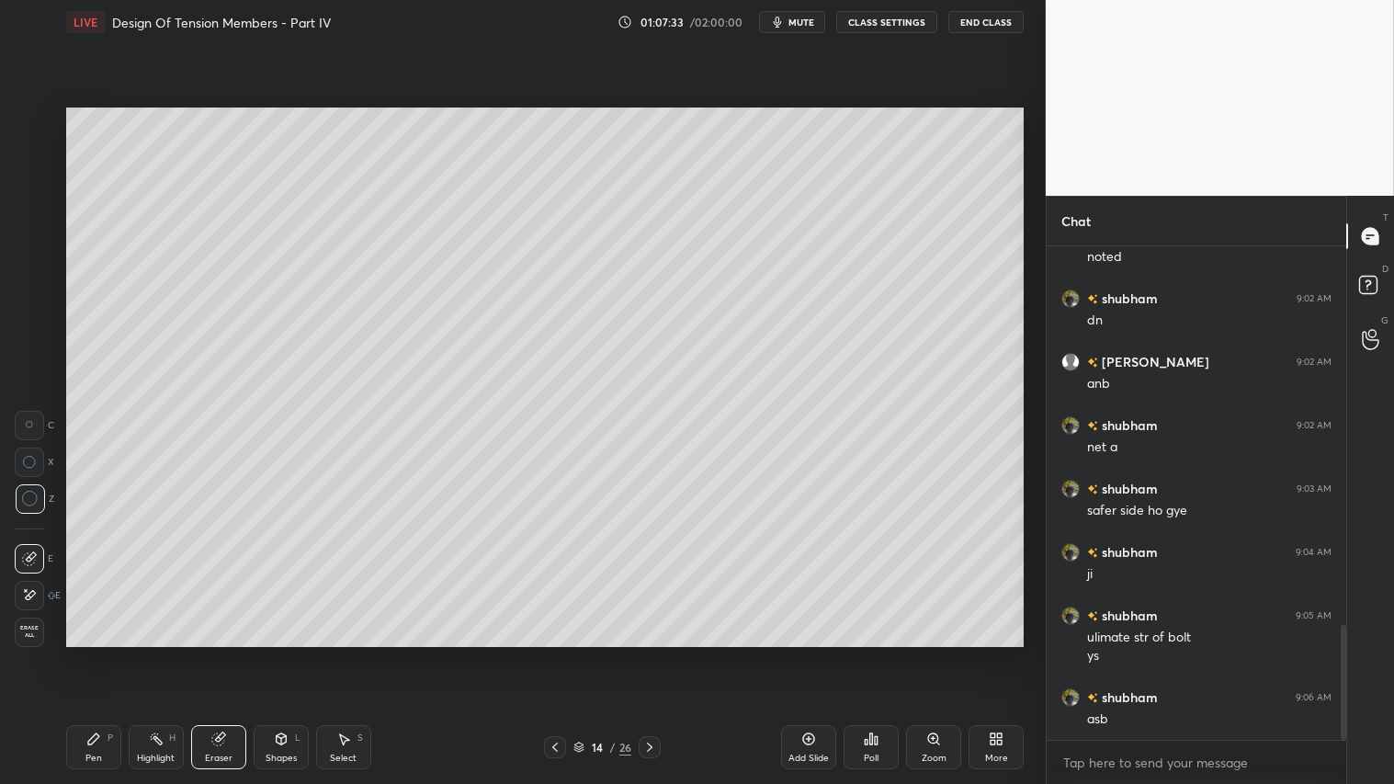
click at [88, 653] on div "Pen P" at bounding box center [93, 747] width 55 height 44
click at [34, 160] on div at bounding box center [30, 159] width 15 height 15
click at [280, 653] on div "Shapes L" at bounding box center [281, 747] width 55 height 44
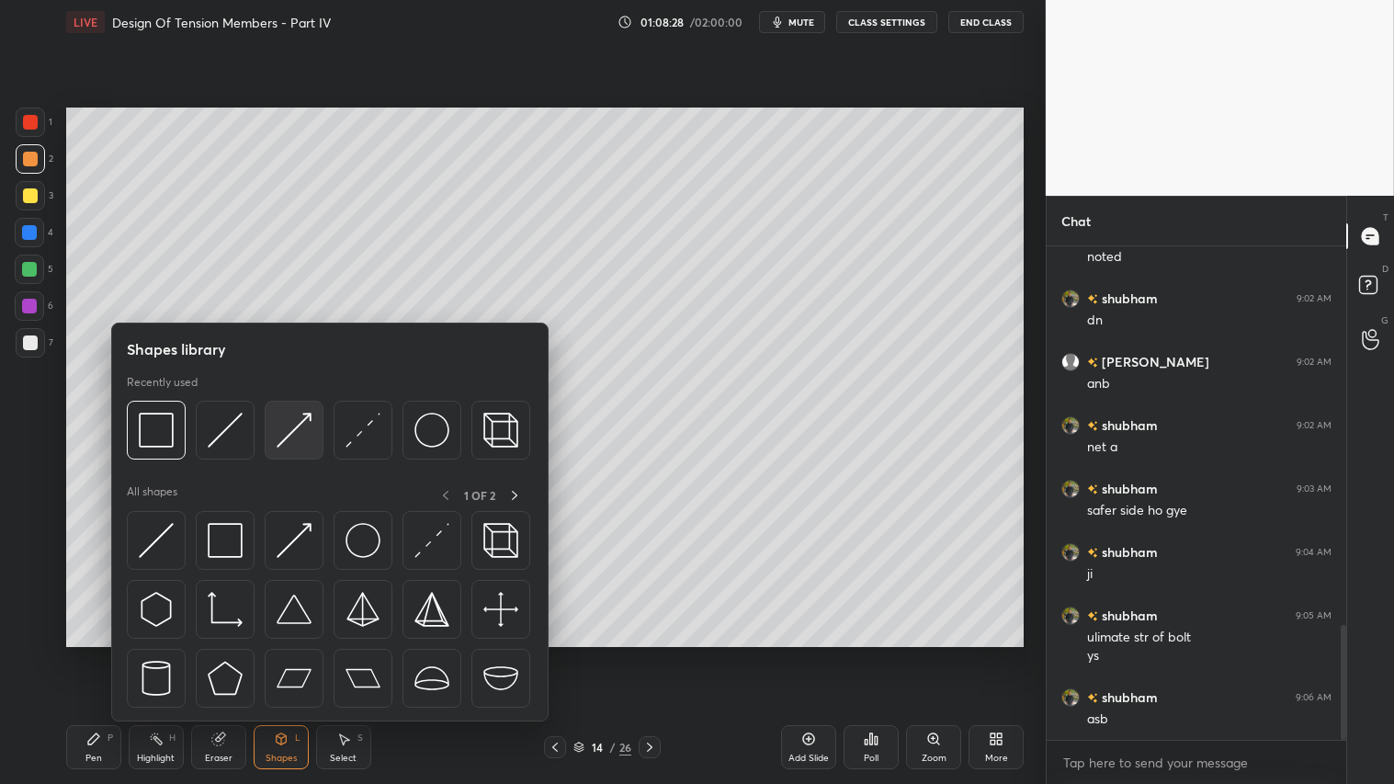
click at [289, 428] on img at bounding box center [294, 430] width 35 height 35
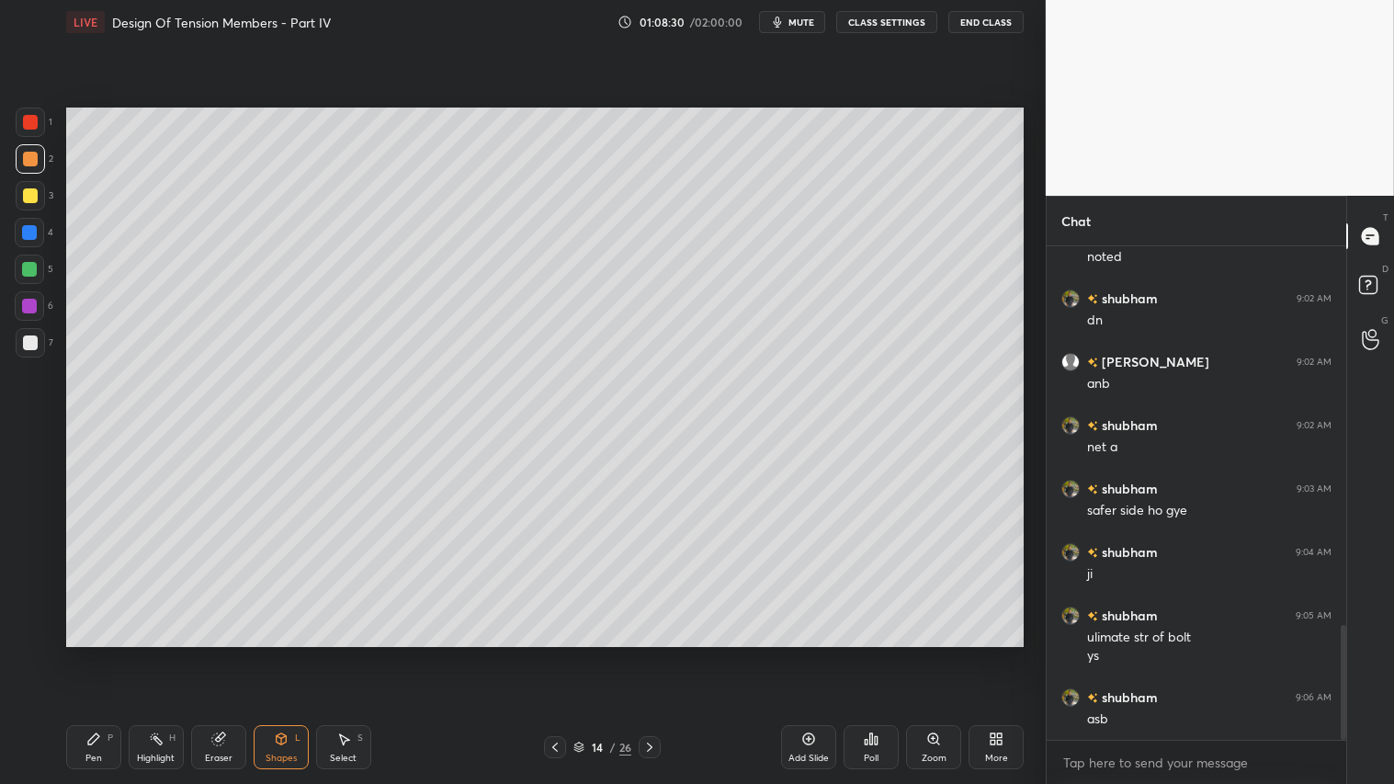
drag, startPoint x: 93, startPoint y: 751, endPoint x: 276, endPoint y: 676, distance: 197.4
click at [96, 653] on div "Pen P" at bounding box center [93, 747] width 55 height 44
drag, startPoint x: 26, startPoint y: 153, endPoint x: 34, endPoint y: 205, distance: 53.0
click at [25, 153] on div at bounding box center [30, 159] width 15 height 15
click at [107, 653] on div "Pen P" at bounding box center [93, 747] width 55 height 44
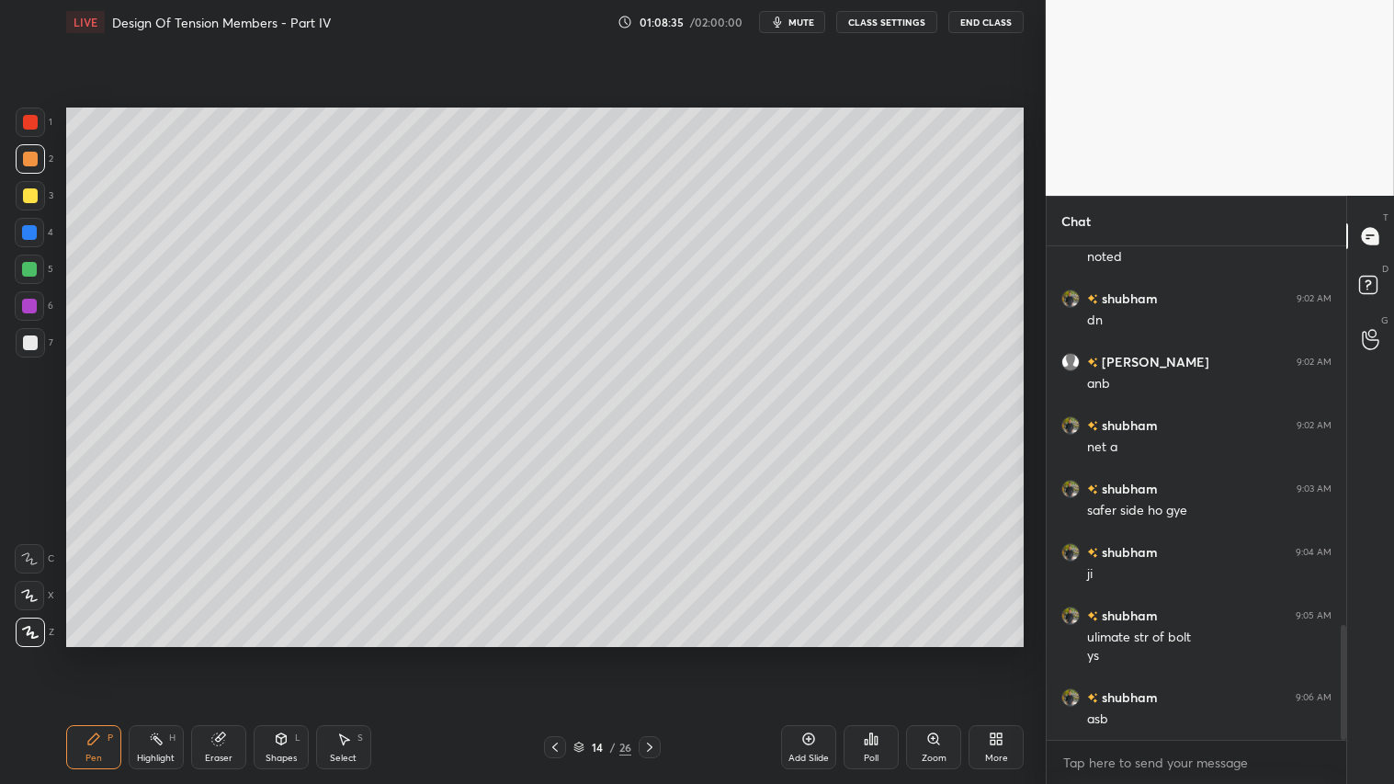
click at [639, 653] on div at bounding box center [650, 747] width 22 height 22
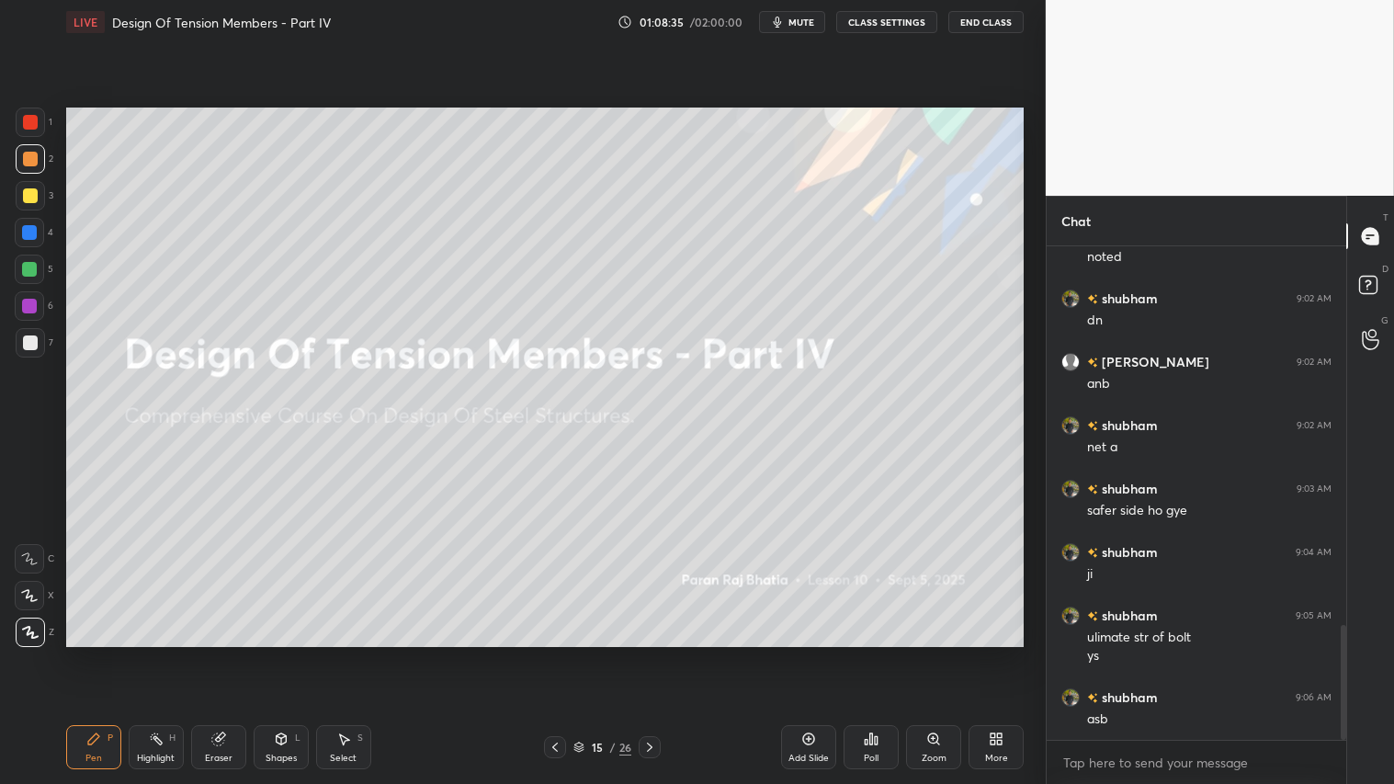
click at [547, 653] on div at bounding box center [555, 747] width 22 height 22
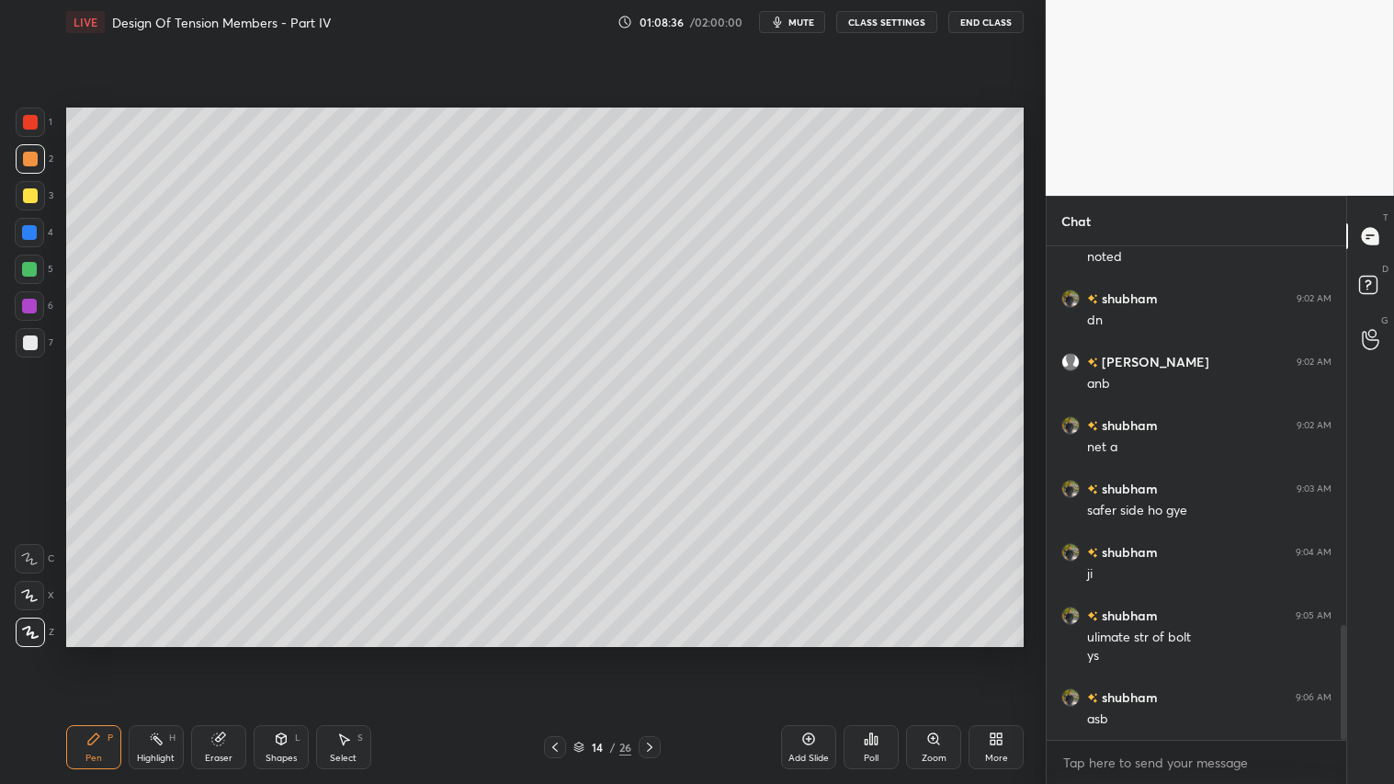
click at [793, 653] on div "Add Slide" at bounding box center [808, 747] width 55 height 44
click at [85, 653] on div "Pen P" at bounding box center [93, 747] width 55 height 44
click at [96, 653] on icon at bounding box center [93, 738] width 15 height 15
click at [211, 653] on icon at bounding box center [218, 738] width 15 height 15
drag, startPoint x: 110, startPoint y: 744, endPoint x: 108, endPoint y: 735, distance: 9.6
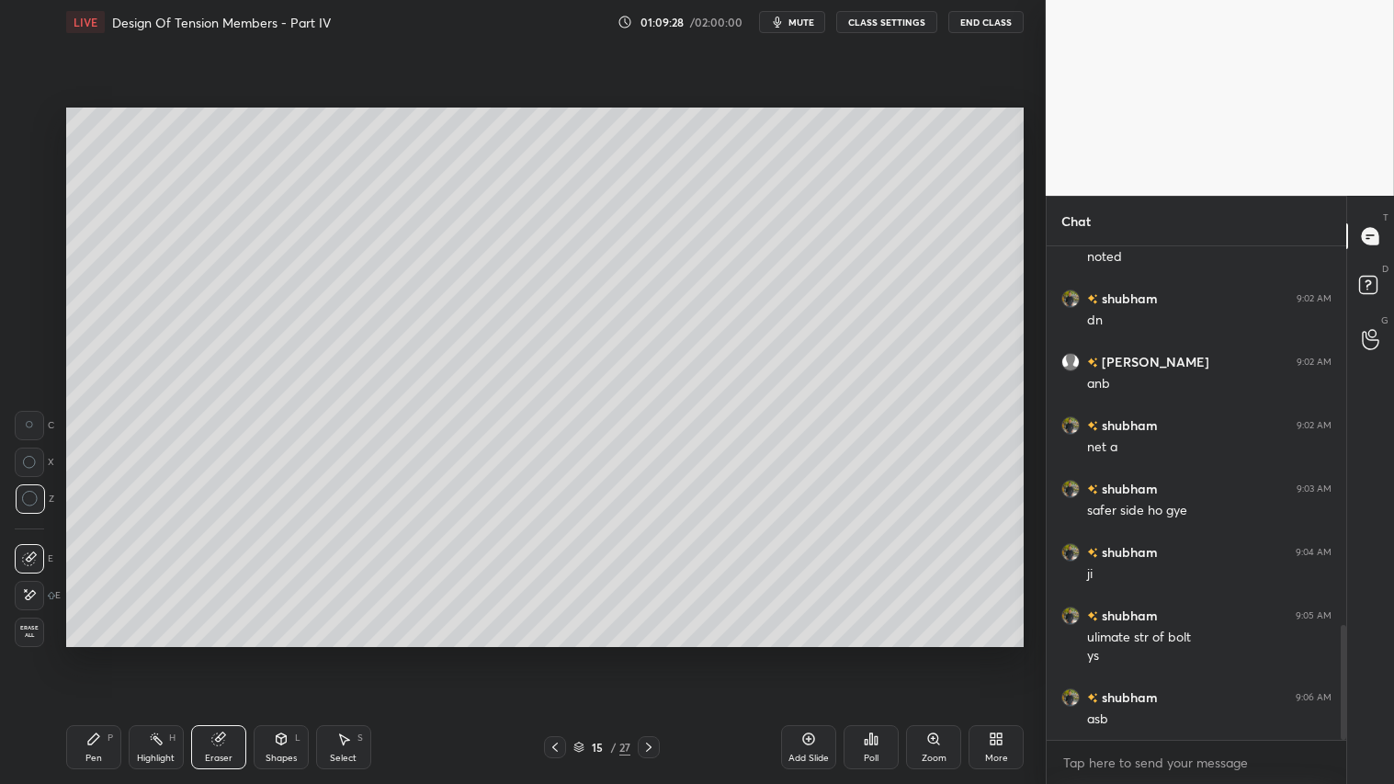
click at [110, 653] on div "P" at bounding box center [111, 737] width 6 height 9
drag, startPoint x: 32, startPoint y: 341, endPoint x: 21, endPoint y: 343, distance: 11.2
click at [29, 343] on div at bounding box center [30, 342] width 15 height 15
drag, startPoint x: 273, startPoint y: 742, endPoint x: 276, endPoint y: 730, distance: 12.3
click at [276, 653] on icon at bounding box center [281, 738] width 15 height 15
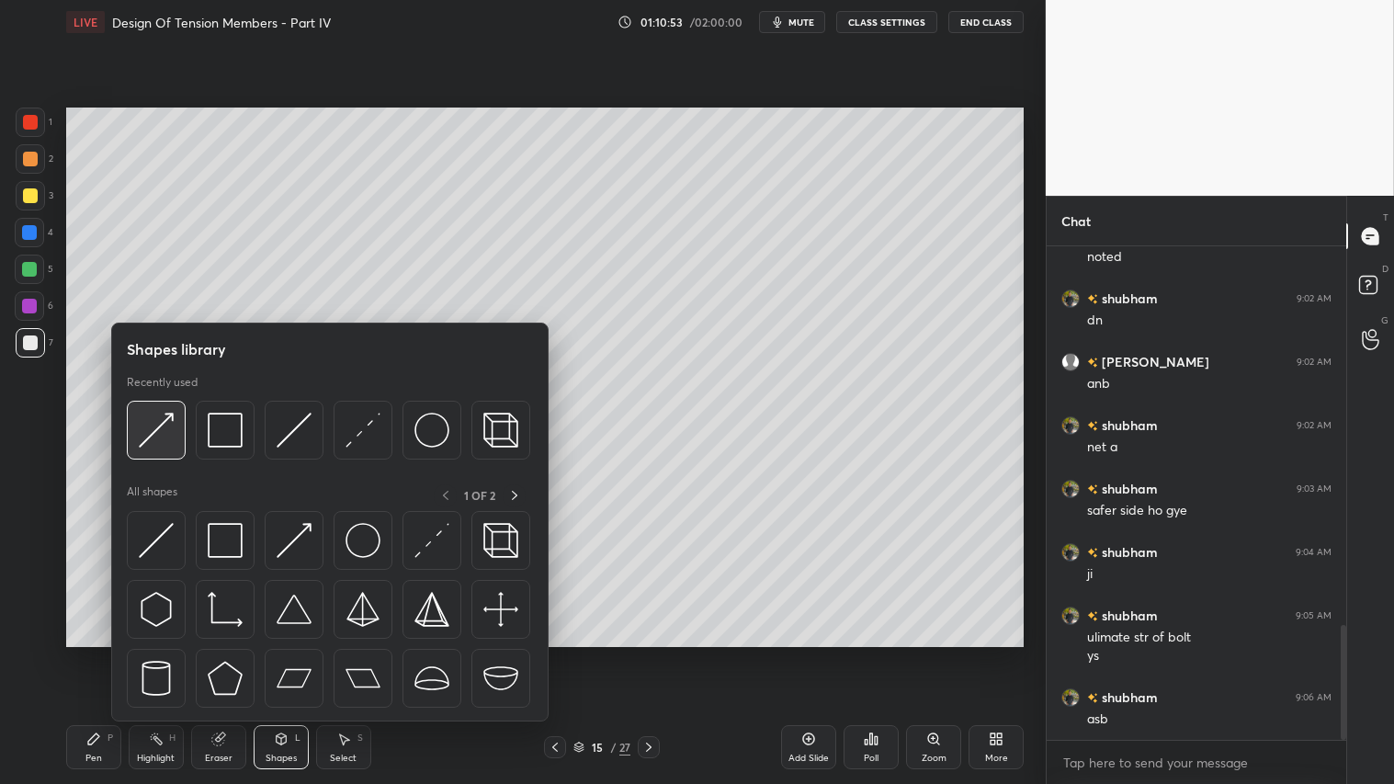
click at [159, 417] on img at bounding box center [156, 430] width 35 height 35
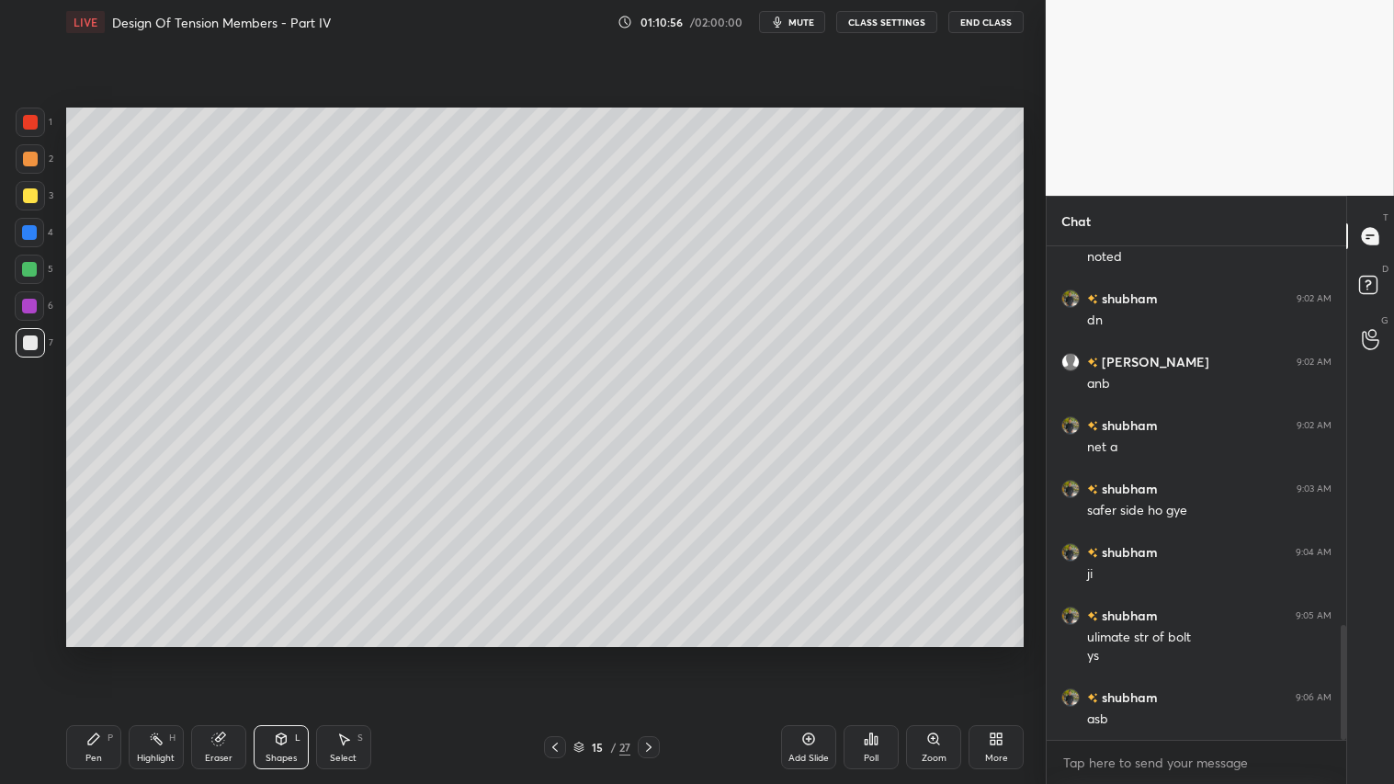
click at [108, 653] on div "Pen P" at bounding box center [93, 747] width 55 height 44
click at [96, 653] on div "Pen" at bounding box center [93, 758] width 17 height 9
click at [281, 653] on div "Shapes L" at bounding box center [281, 747] width 55 height 44
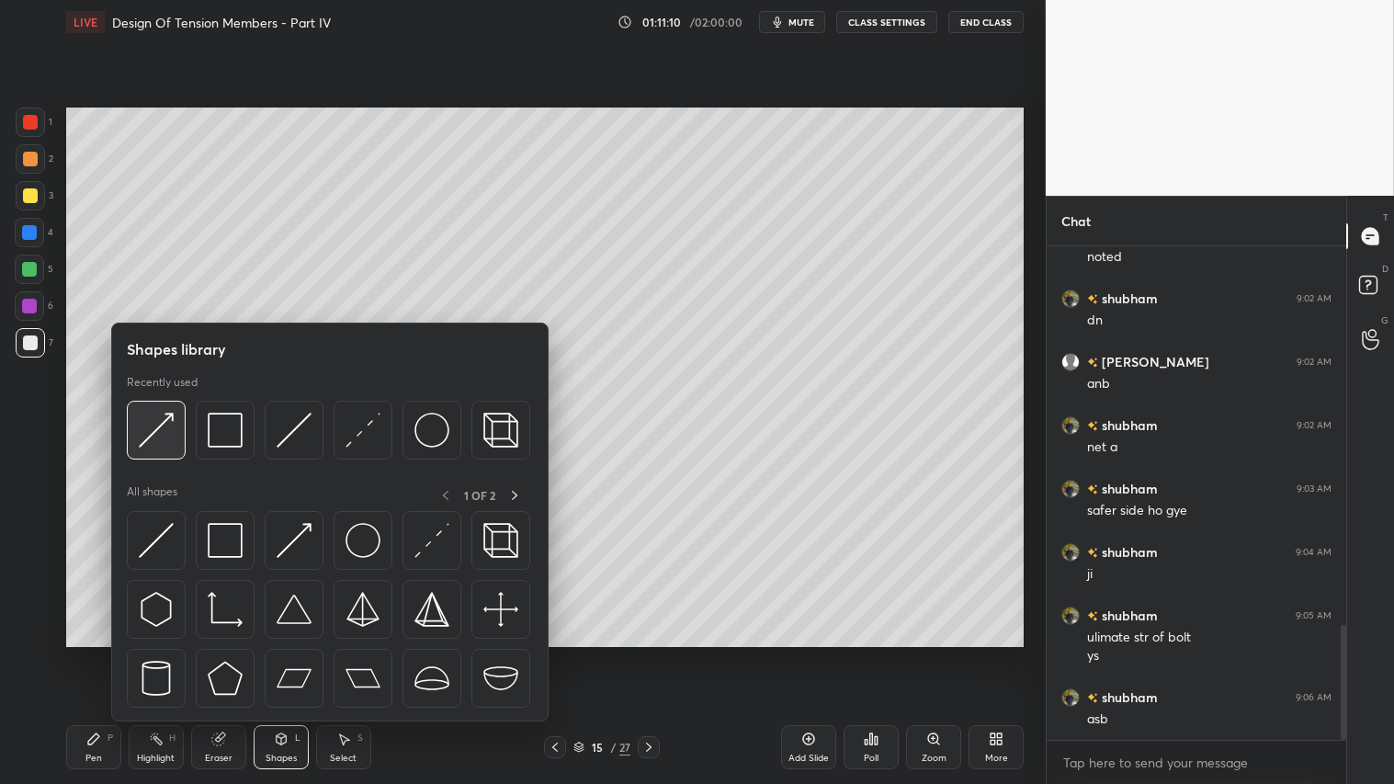
click at [161, 419] on img at bounding box center [156, 430] width 35 height 35
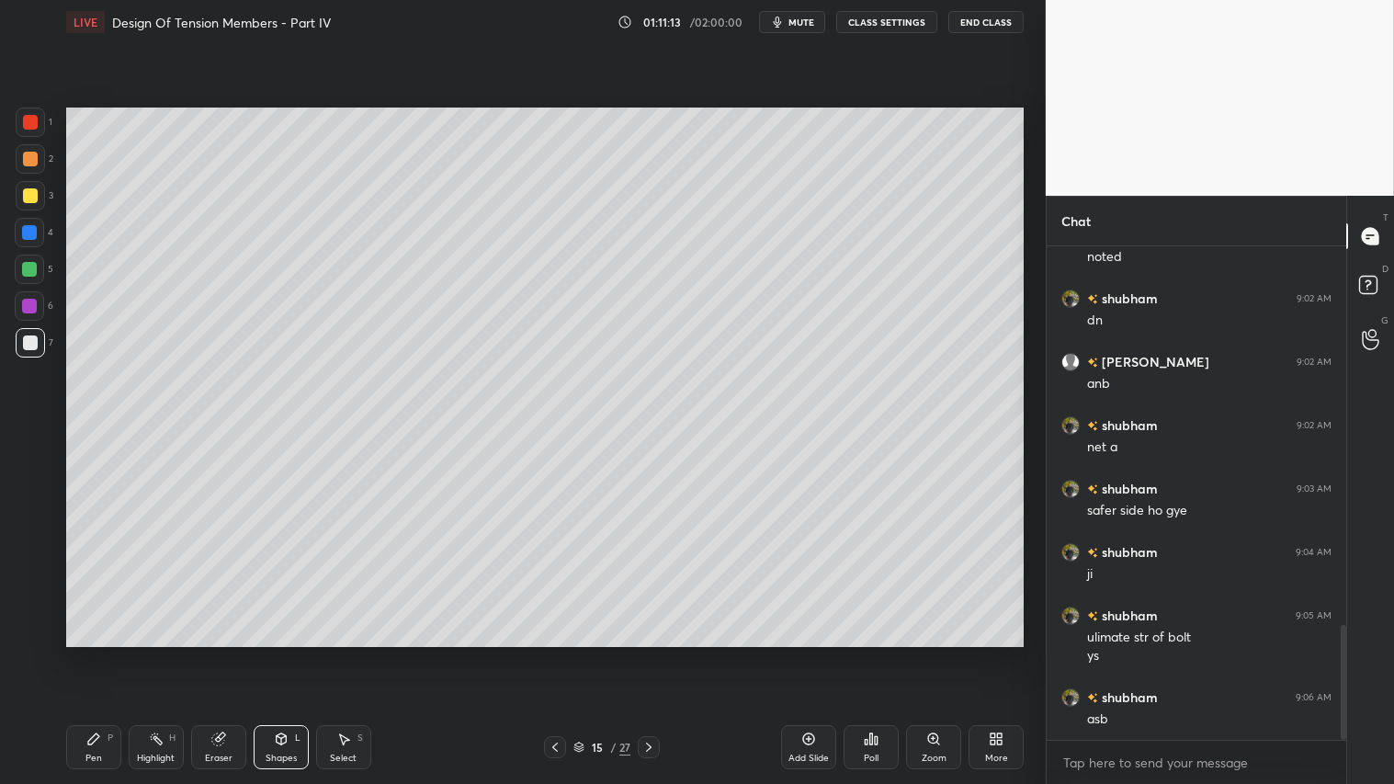
drag, startPoint x: 107, startPoint y: 745, endPoint x: 253, endPoint y: 651, distance: 174.1
click at [116, 653] on div "Pen P" at bounding box center [93, 747] width 55 height 44
click at [554, 653] on div at bounding box center [555, 747] width 22 height 22
click at [649, 653] on icon at bounding box center [649, 747] width 6 height 9
click at [29, 158] on div at bounding box center [30, 159] width 15 height 15
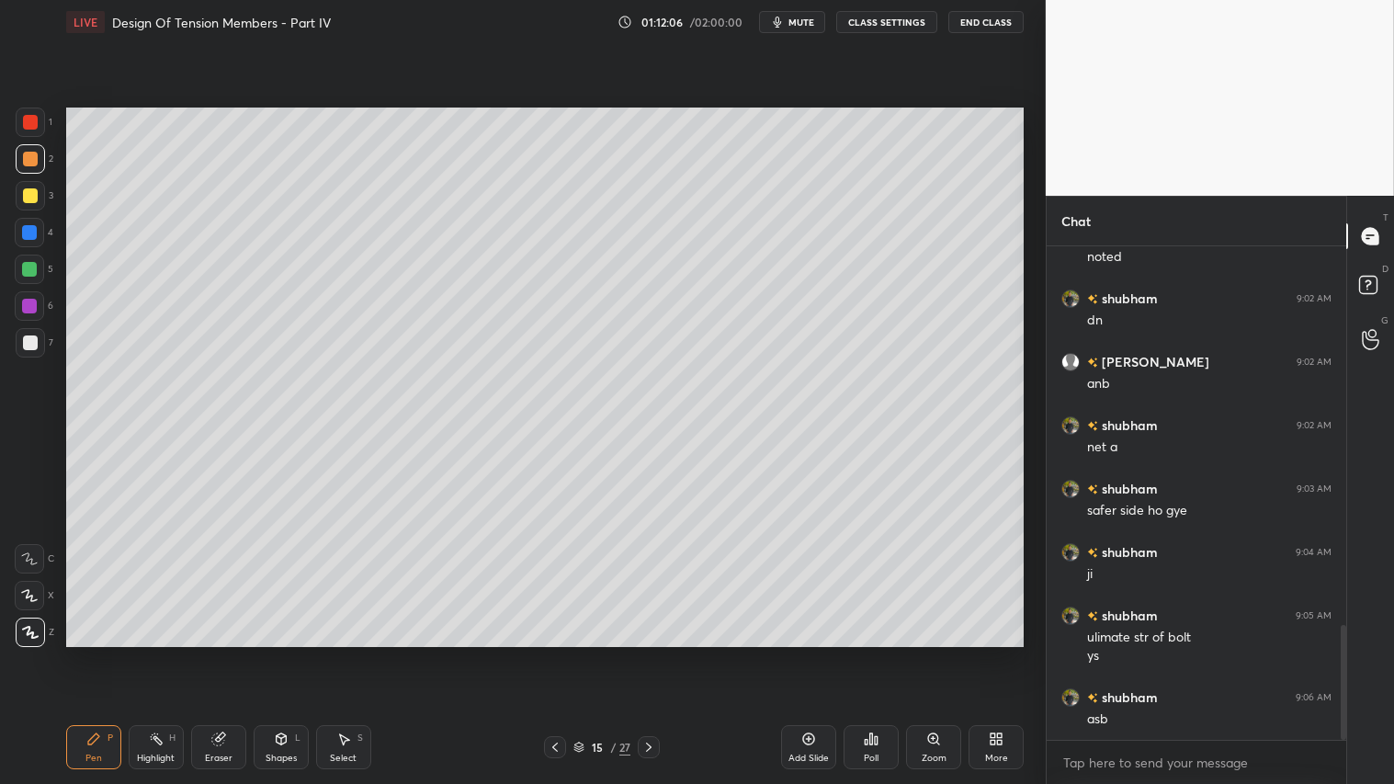
click at [553, 653] on icon at bounding box center [555, 747] width 15 height 15
click at [647, 653] on icon at bounding box center [648, 747] width 15 height 15
click at [656, 653] on div at bounding box center [649, 747] width 22 height 22
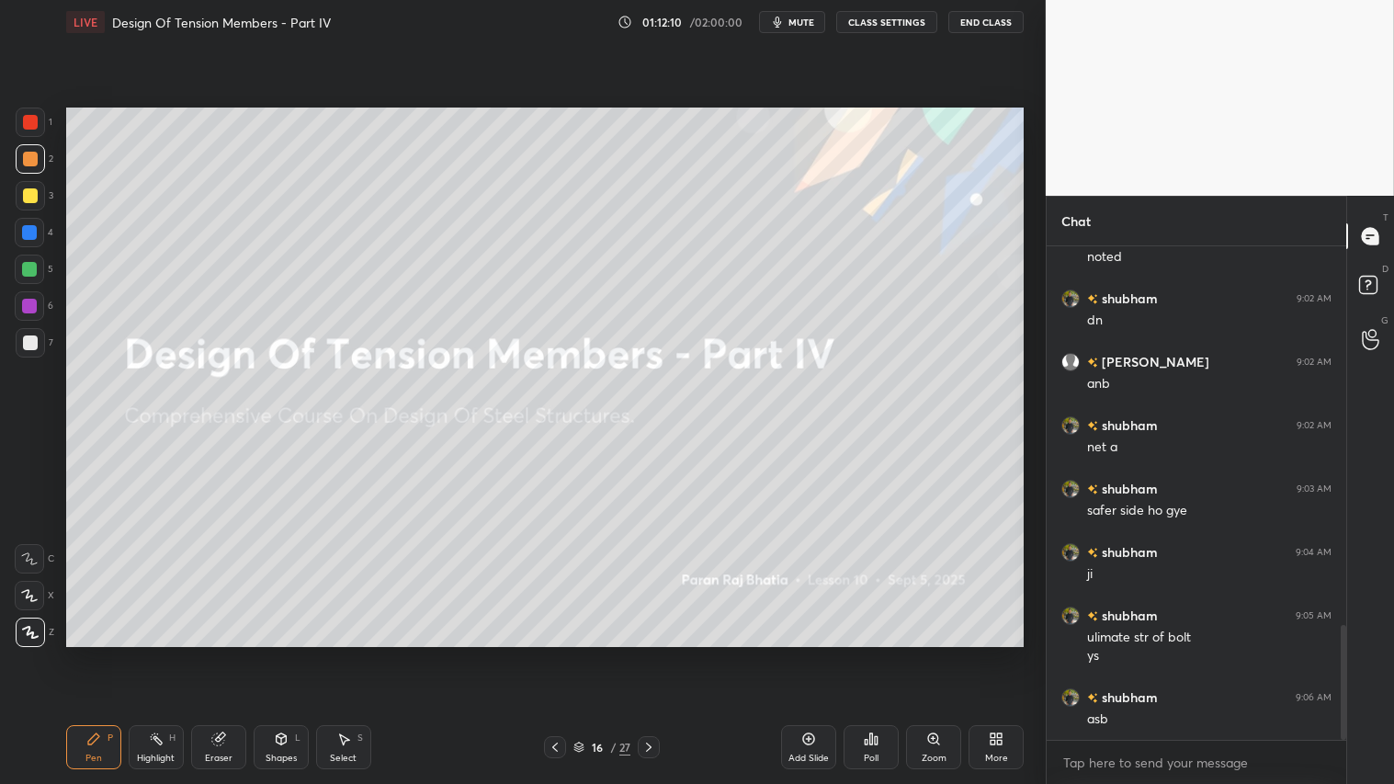
click at [556, 653] on icon at bounding box center [555, 747] width 15 height 15
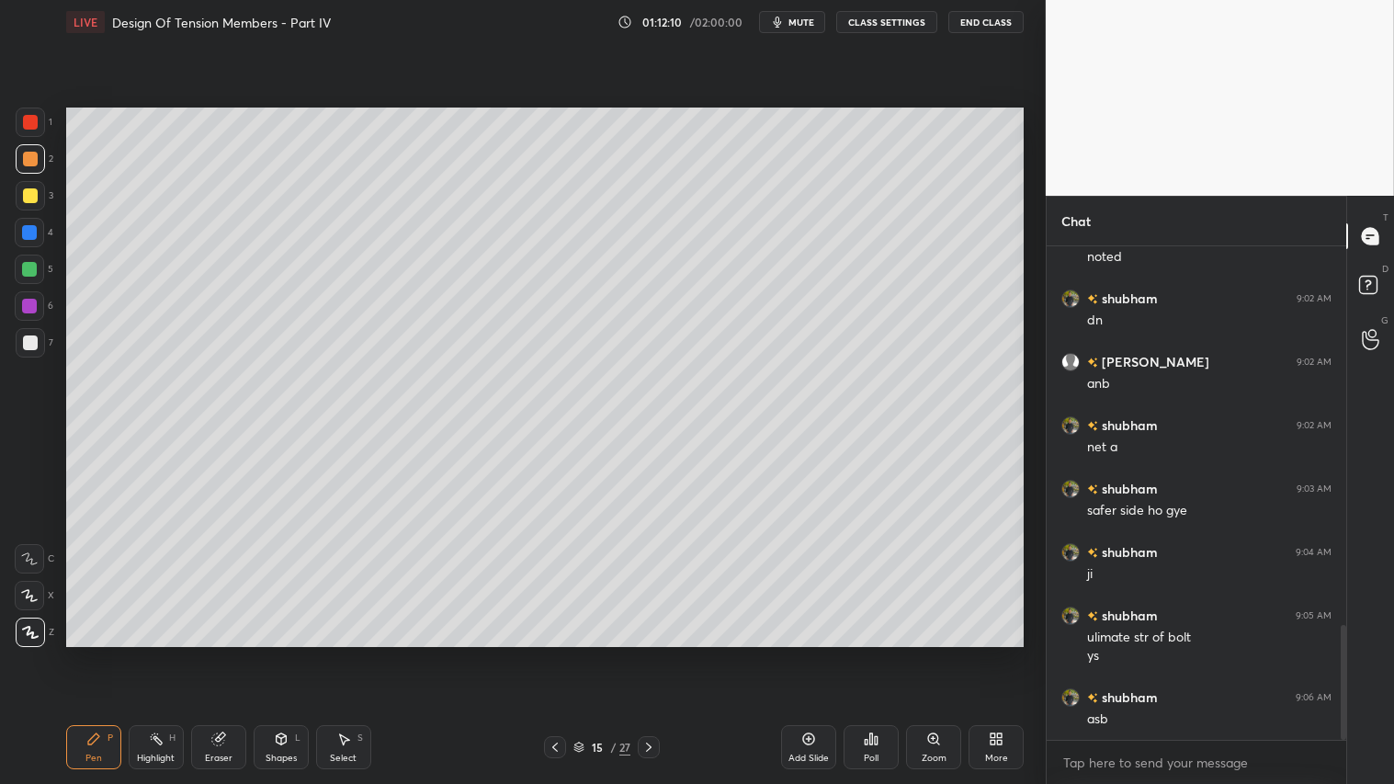
click at [792, 653] on div "Add Slide" at bounding box center [808, 747] width 55 height 44
click at [30, 333] on div at bounding box center [30, 342] width 29 height 29
click at [95, 653] on icon at bounding box center [93, 738] width 11 height 11
click at [283, 653] on div "Shapes L" at bounding box center [281, 747] width 55 height 44
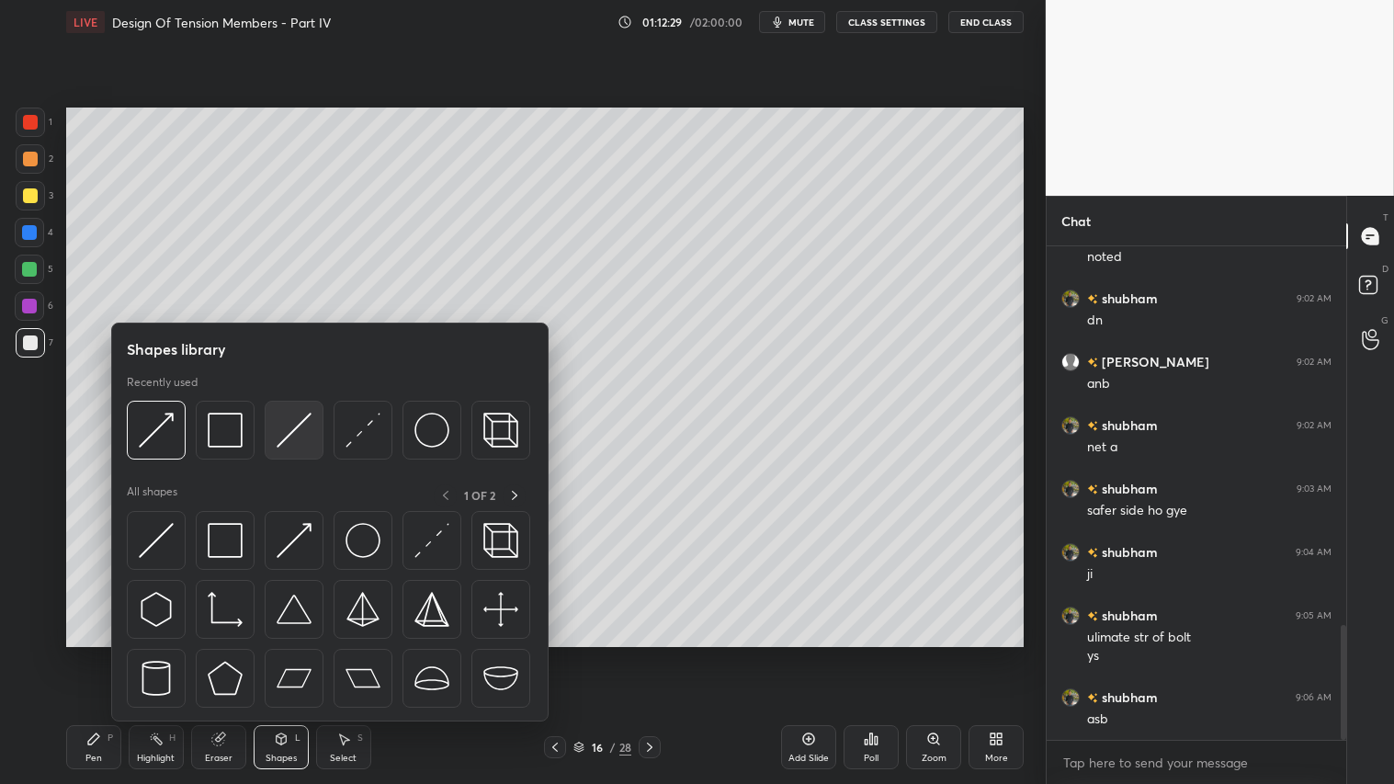
click at [291, 427] on img at bounding box center [294, 430] width 35 height 35
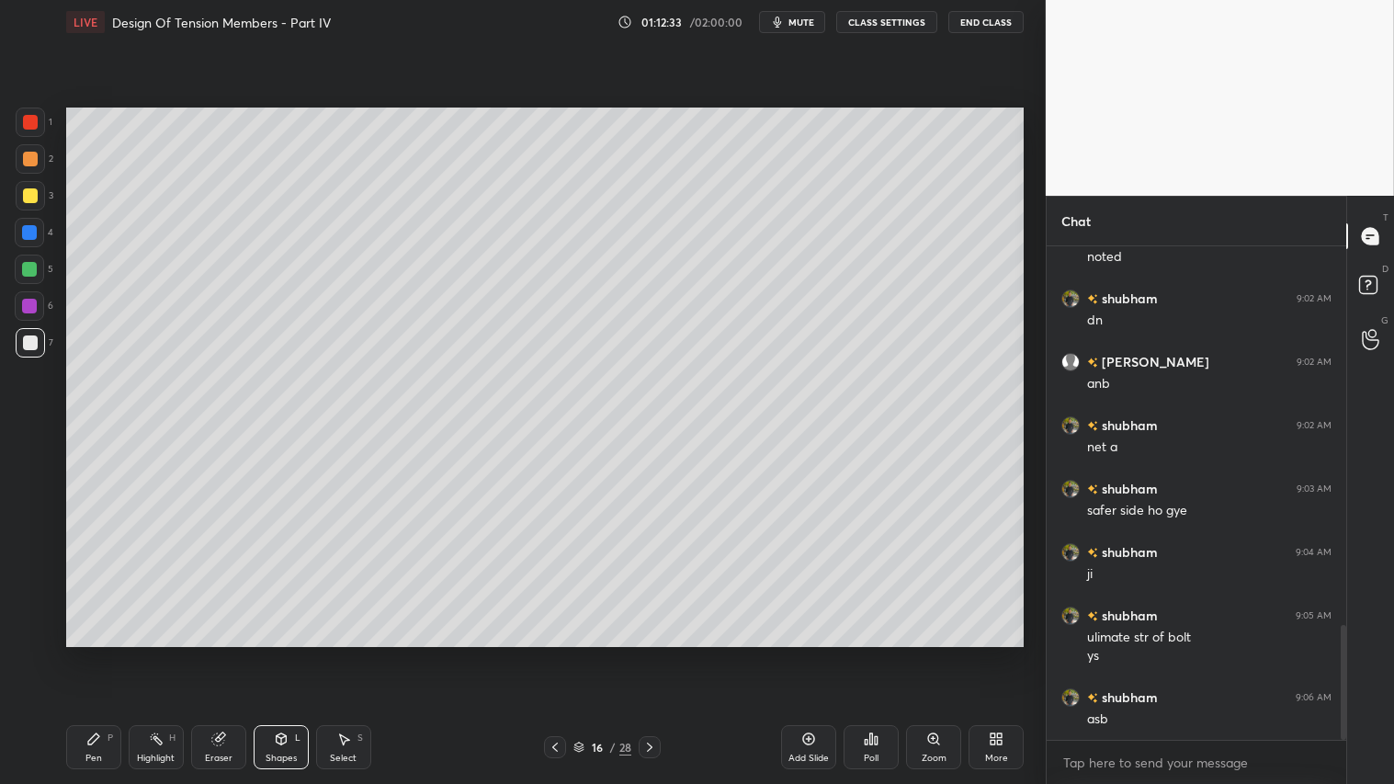
click at [28, 163] on div at bounding box center [30, 159] width 15 height 15
click at [96, 653] on div "Pen P" at bounding box center [93, 747] width 55 height 44
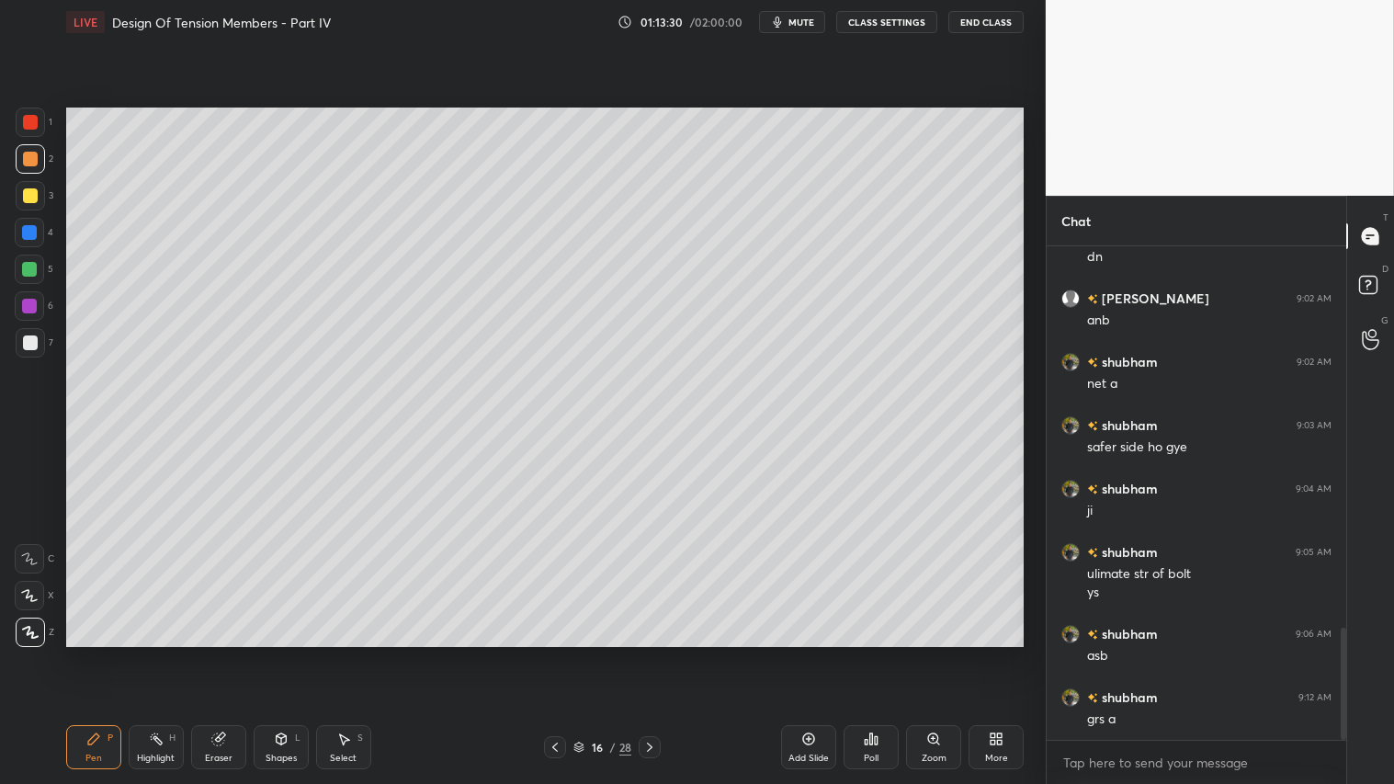
click at [90, 653] on div "Pen P" at bounding box center [93, 747] width 55 height 44
click at [551, 653] on icon at bounding box center [555, 747] width 15 height 15
click at [554, 653] on icon at bounding box center [555, 747] width 15 height 15
click at [644, 653] on icon at bounding box center [649, 747] width 15 height 15
click at [643, 653] on icon at bounding box center [649, 747] width 15 height 15
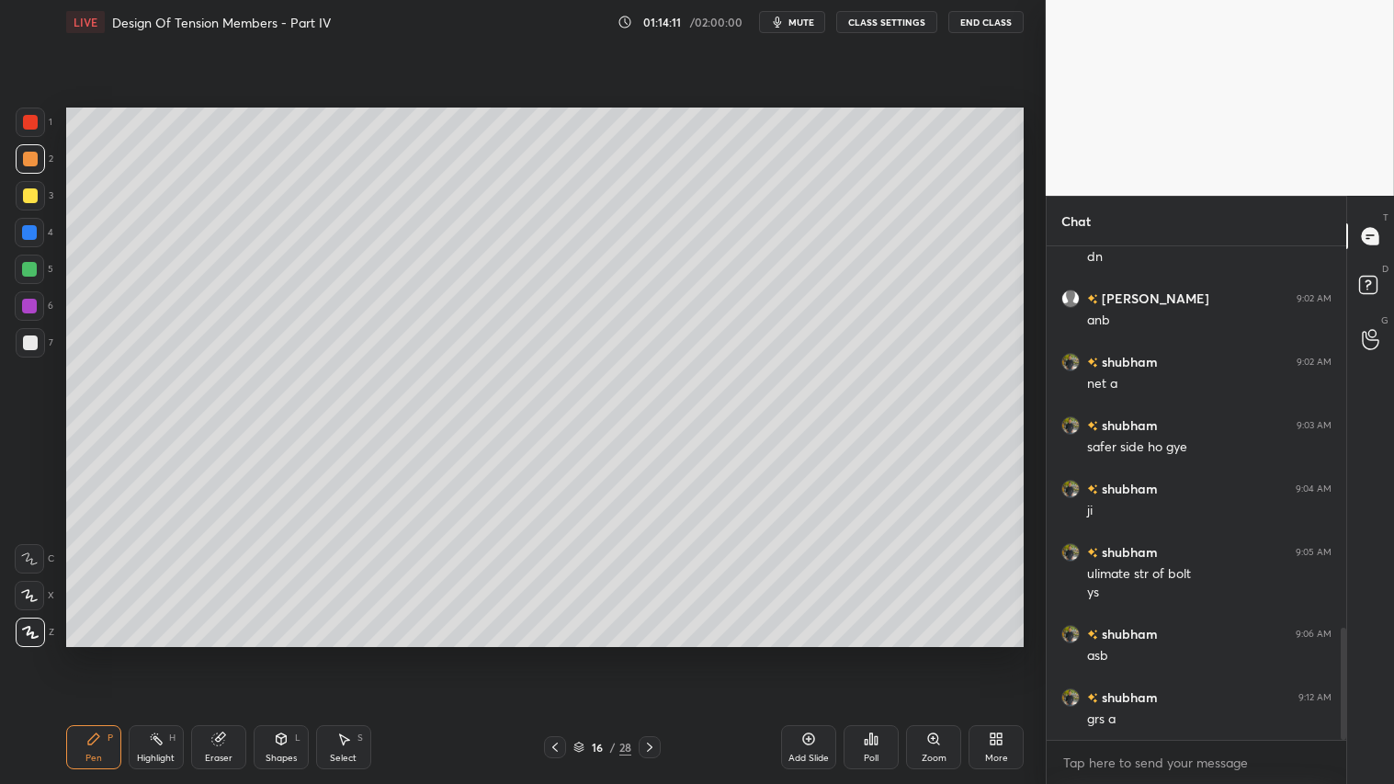
click at [233, 653] on div "Eraser" at bounding box center [218, 747] width 55 height 44
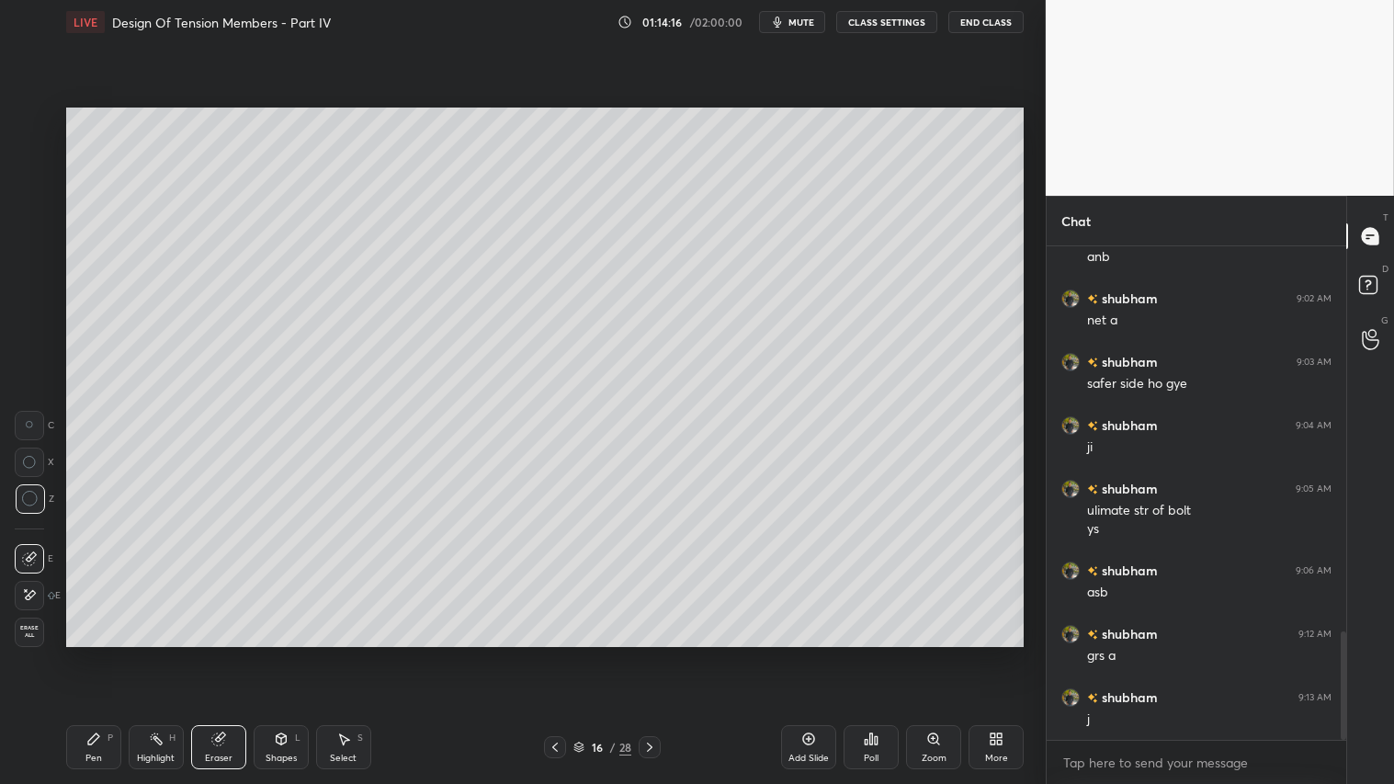
click at [288, 653] on div "Shapes L" at bounding box center [281, 747] width 55 height 44
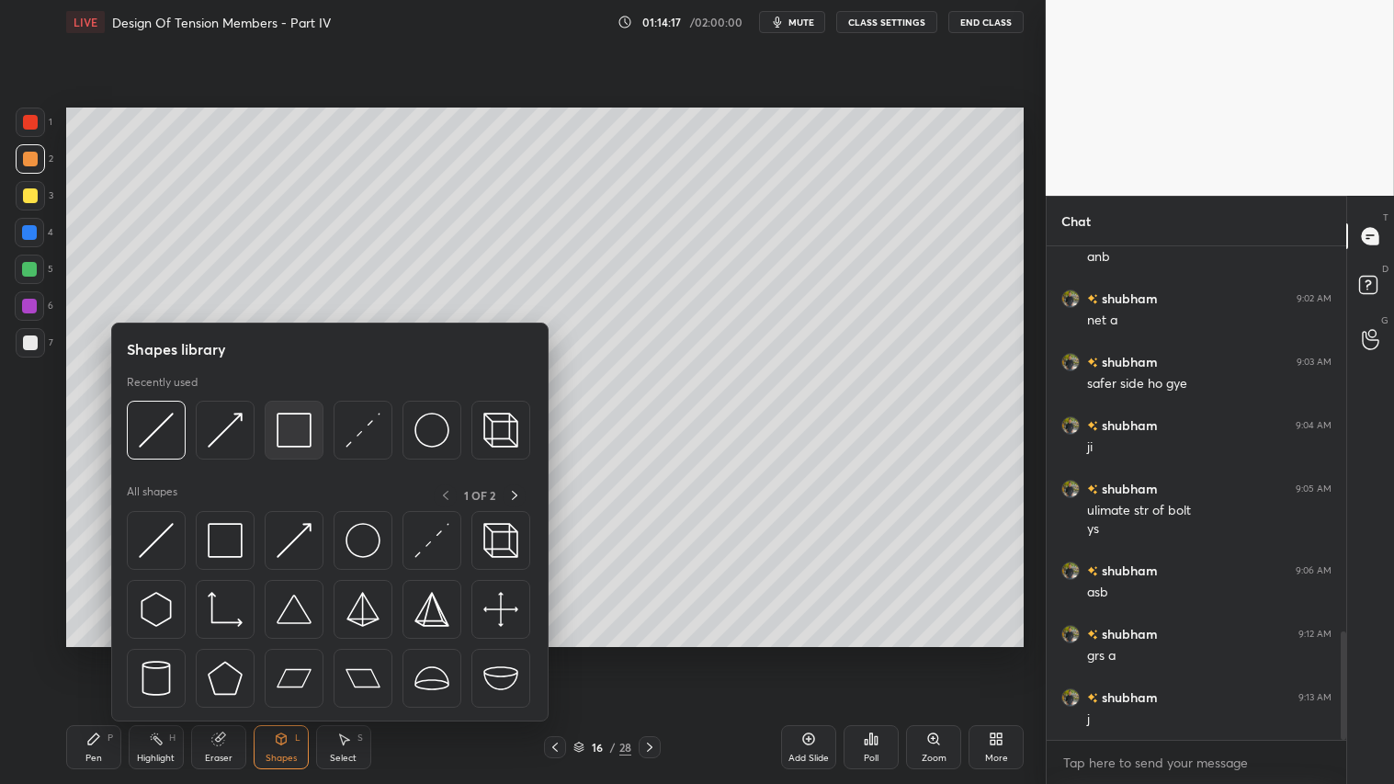
click at [289, 416] on img at bounding box center [294, 430] width 35 height 35
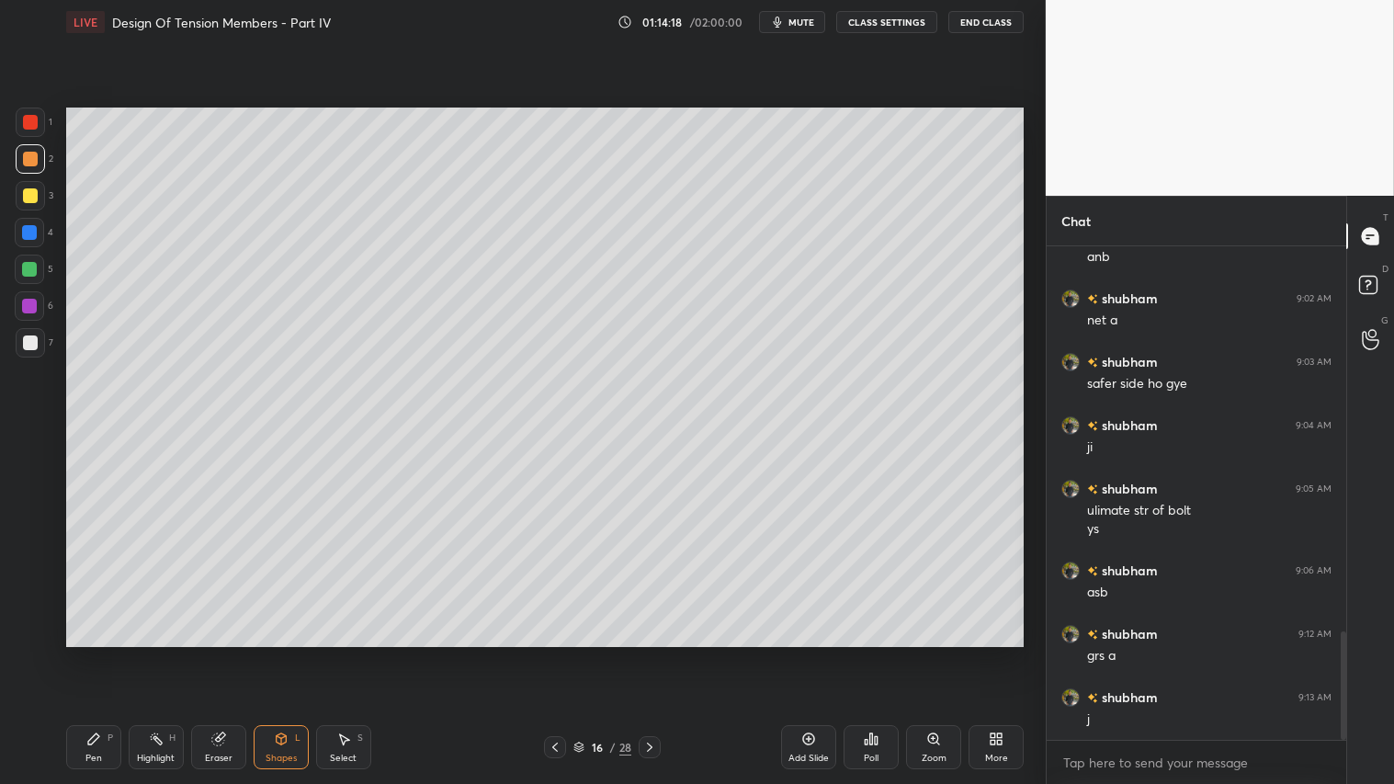
click at [30, 332] on div at bounding box center [30, 342] width 29 height 29
click at [35, 156] on div at bounding box center [30, 159] width 15 height 15
click at [108, 653] on div "Pen P" at bounding box center [93, 747] width 55 height 44
click at [28, 188] on div at bounding box center [30, 195] width 15 height 15
click at [85, 653] on div "Pen P" at bounding box center [93, 747] width 55 height 44
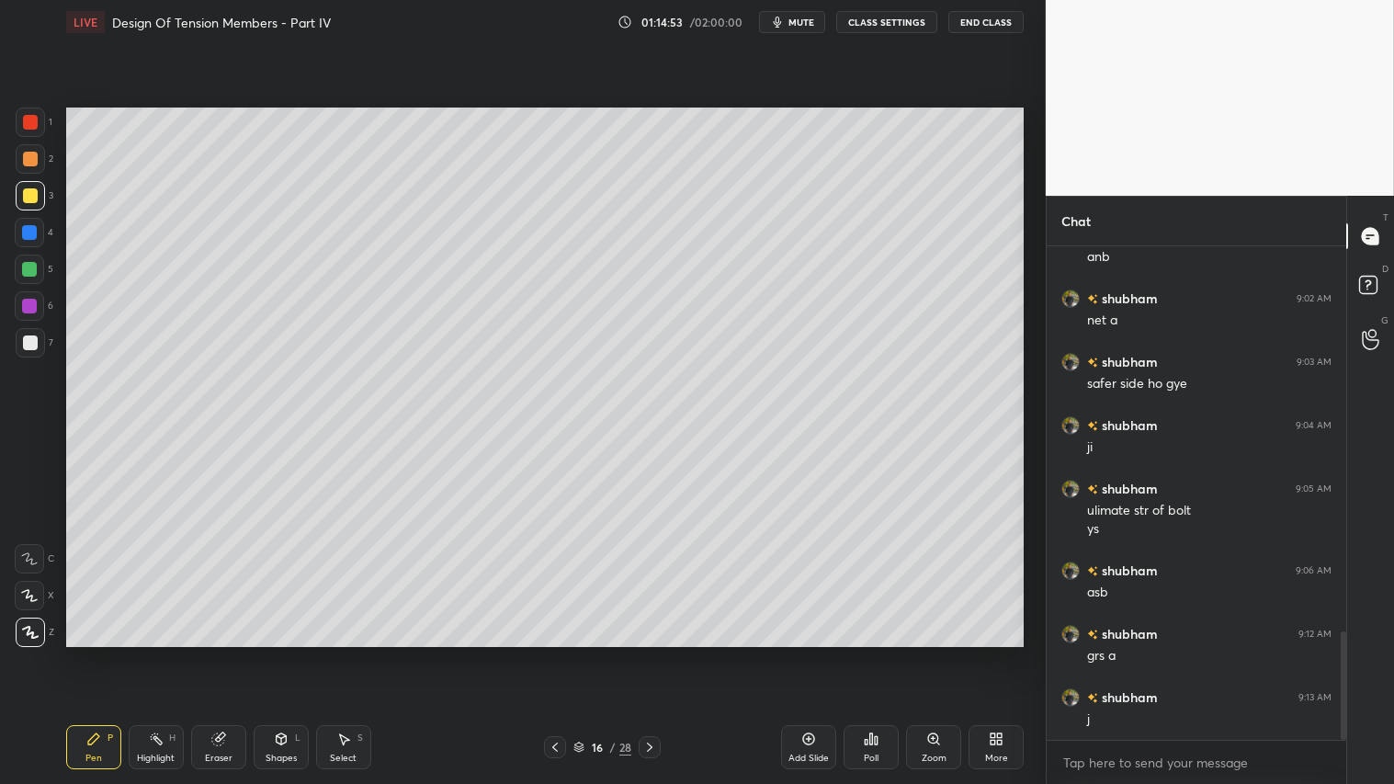
click at [278, 653] on div "Shapes" at bounding box center [281, 758] width 31 height 9
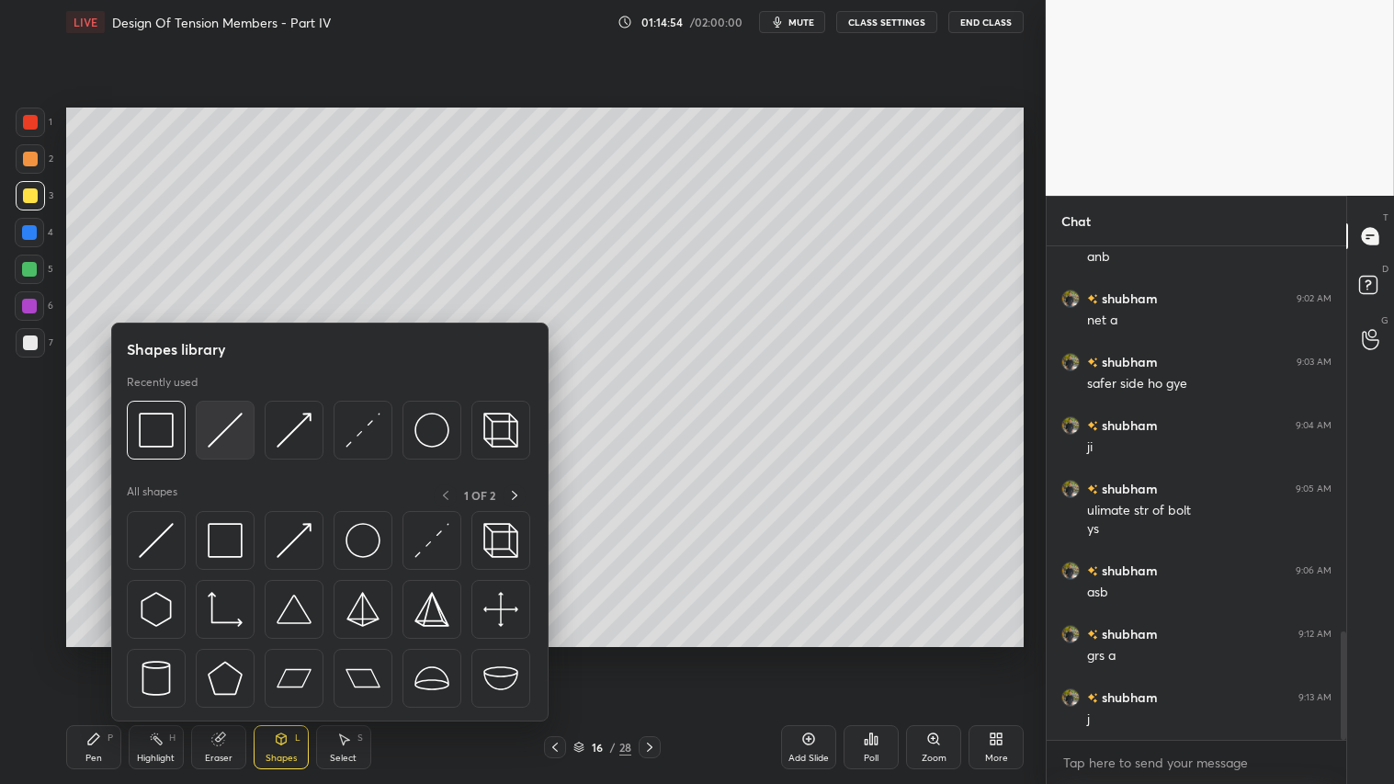
click at [225, 435] on img at bounding box center [225, 430] width 35 height 35
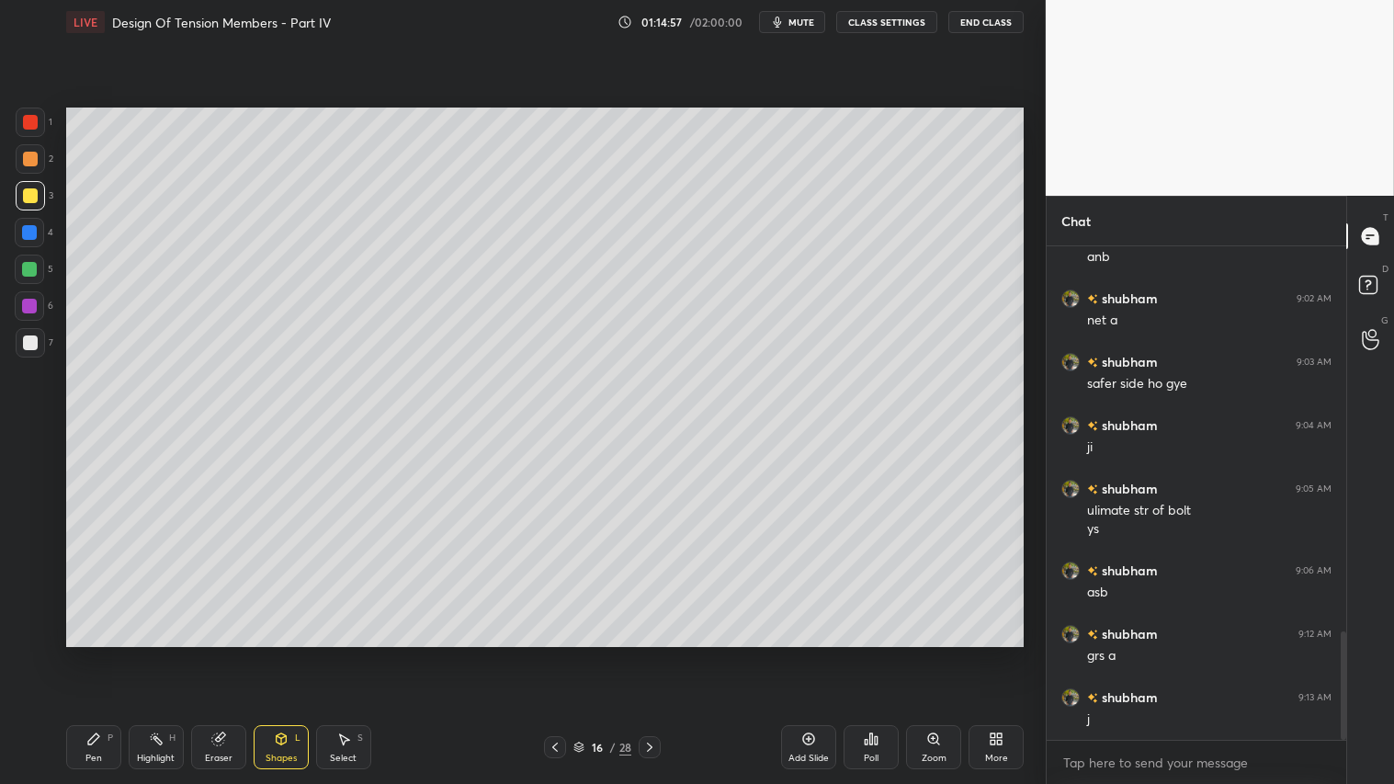
click at [99, 653] on icon at bounding box center [93, 738] width 15 height 15
drag, startPoint x: 23, startPoint y: 157, endPoint x: 31, endPoint y: 214, distance: 57.6
click at [23, 158] on div at bounding box center [30, 159] width 15 height 15
click at [102, 653] on div "Pen P" at bounding box center [93, 747] width 55 height 44
click at [30, 187] on div at bounding box center [30, 195] width 29 height 29
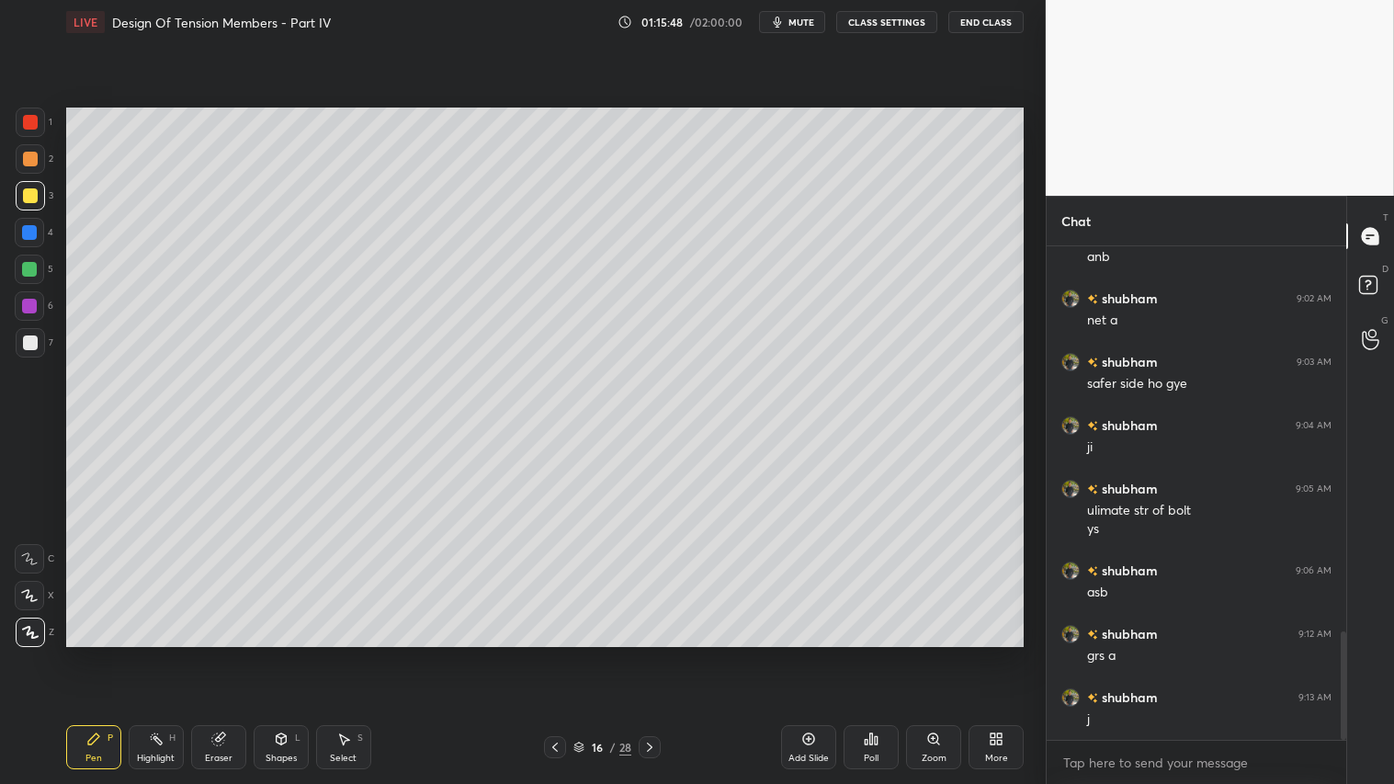
click at [99, 653] on div "Pen P" at bounding box center [93, 747] width 55 height 44
click at [291, 653] on div "Shapes L" at bounding box center [281, 747] width 55 height 44
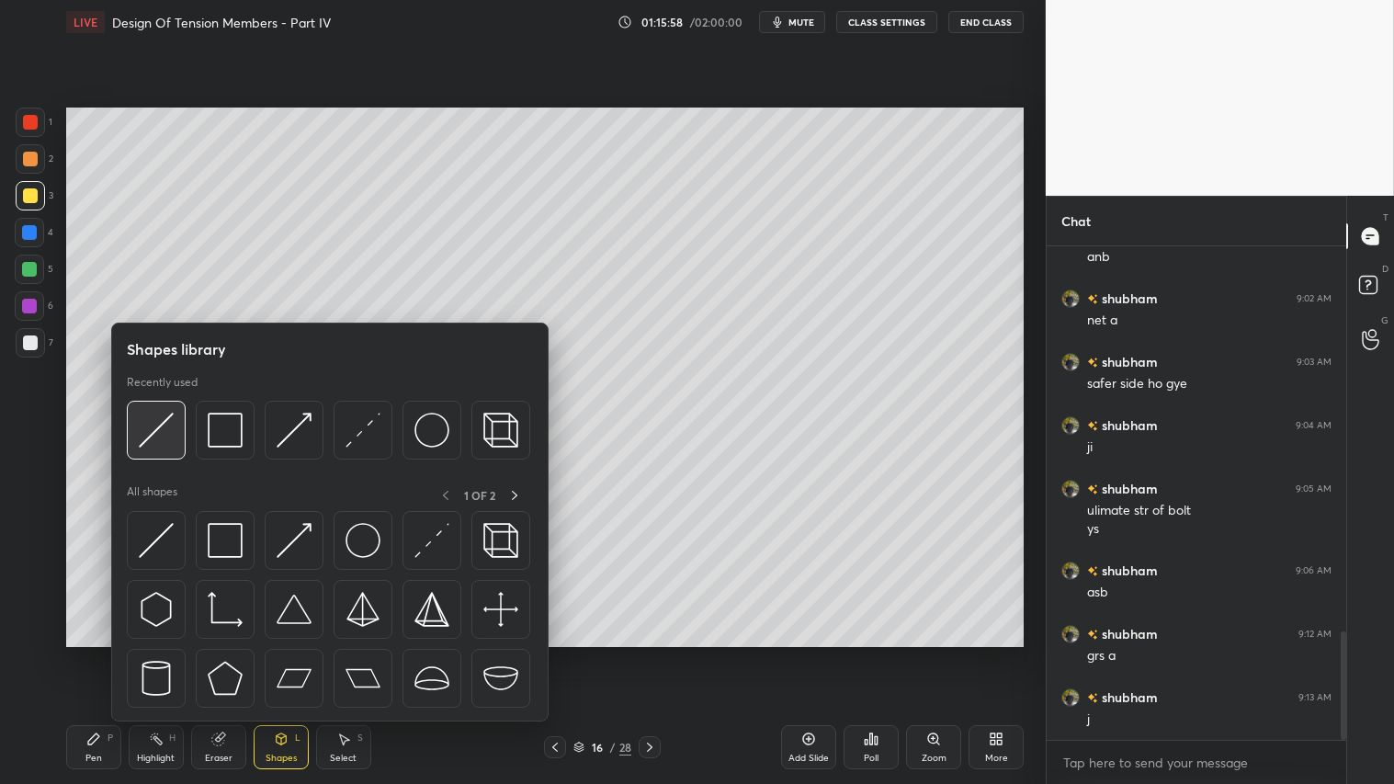
click at [163, 414] on img at bounding box center [156, 430] width 35 height 35
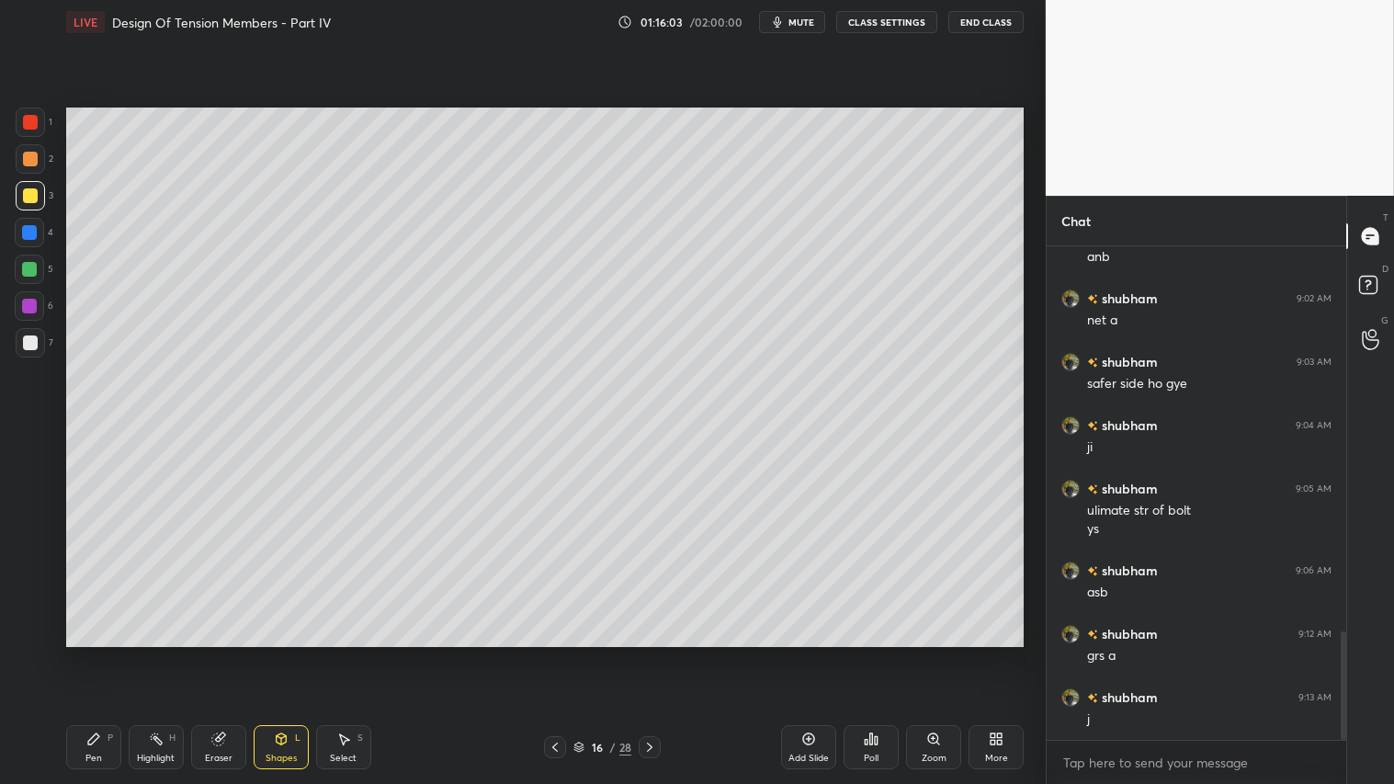
click at [104, 653] on div "Pen P" at bounding box center [93, 747] width 55 height 44
click at [268, 653] on div "Shapes" at bounding box center [281, 758] width 31 height 9
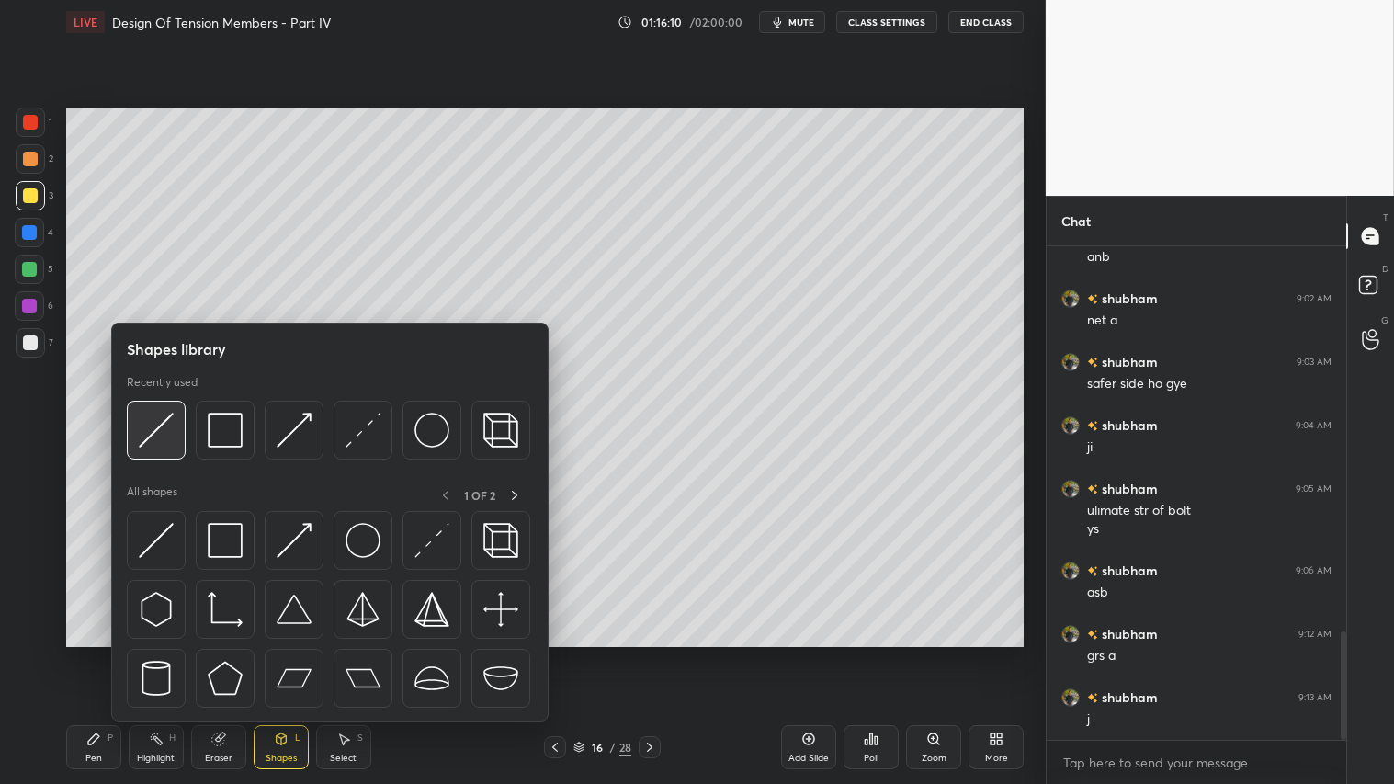
click at [157, 415] on img at bounding box center [156, 430] width 35 height 35
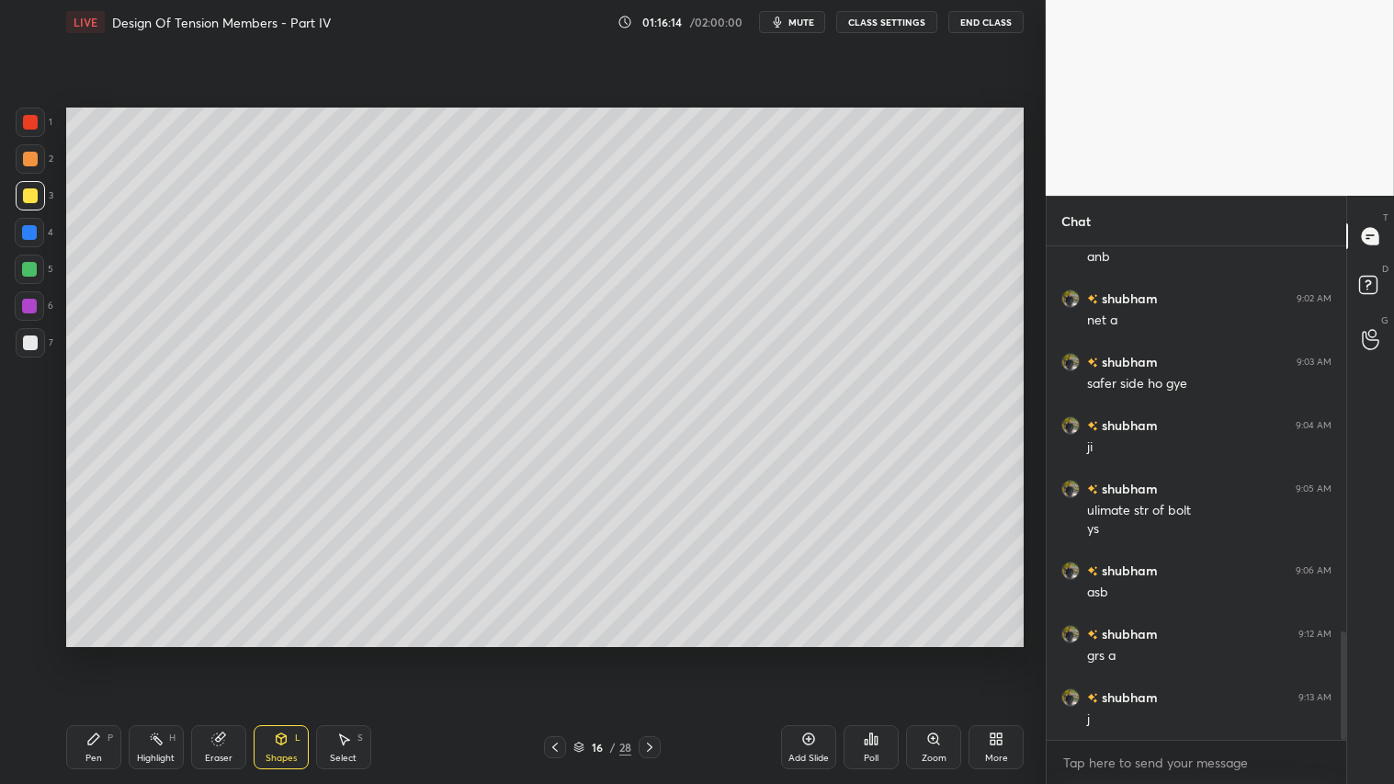
click at [79, 653] on div "Pen P" at bounding box center [93, 747] width 55 height 44
click at [110, 653] on div "Pen P" at bounding box center [93, 747] width 55 height 44
click at [23, 163] on div at bounding box center [30, 159] width 15 height 15
click at [117, 653] on div "Pen P" at bounding box center [93, 747] width 55 height 44
click at [30, 342] on div at bounding box center [30, 342] width 15 height 15
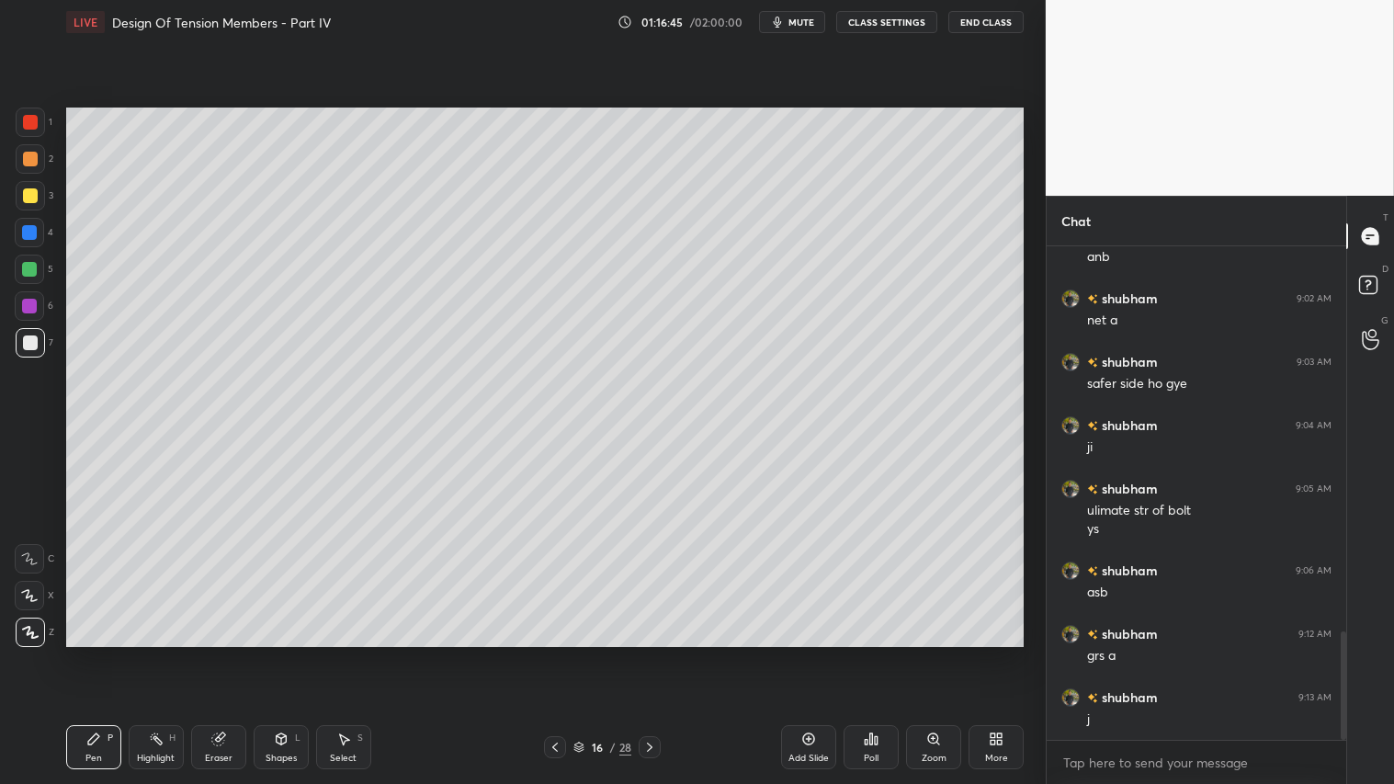
click at [32, 261] on div at bounding box center [29, 269] width 29 height 29
click at [115, 653] on div "LIVE Design Of Tension Members - Part IV 01:16:46 / 02:00:00 mute CLASS SETTING…" at bounding box center [545, 392] width 972 height 784
click at [99, 653] on icon at bounding box center [93, 738] width 15 height 15
click at [28, 154] on div at bounding box center [30, 159] width 15 height 15
click at [108, 653] on div "Pen P" at bounding box center [93, 747] width 55 height 44
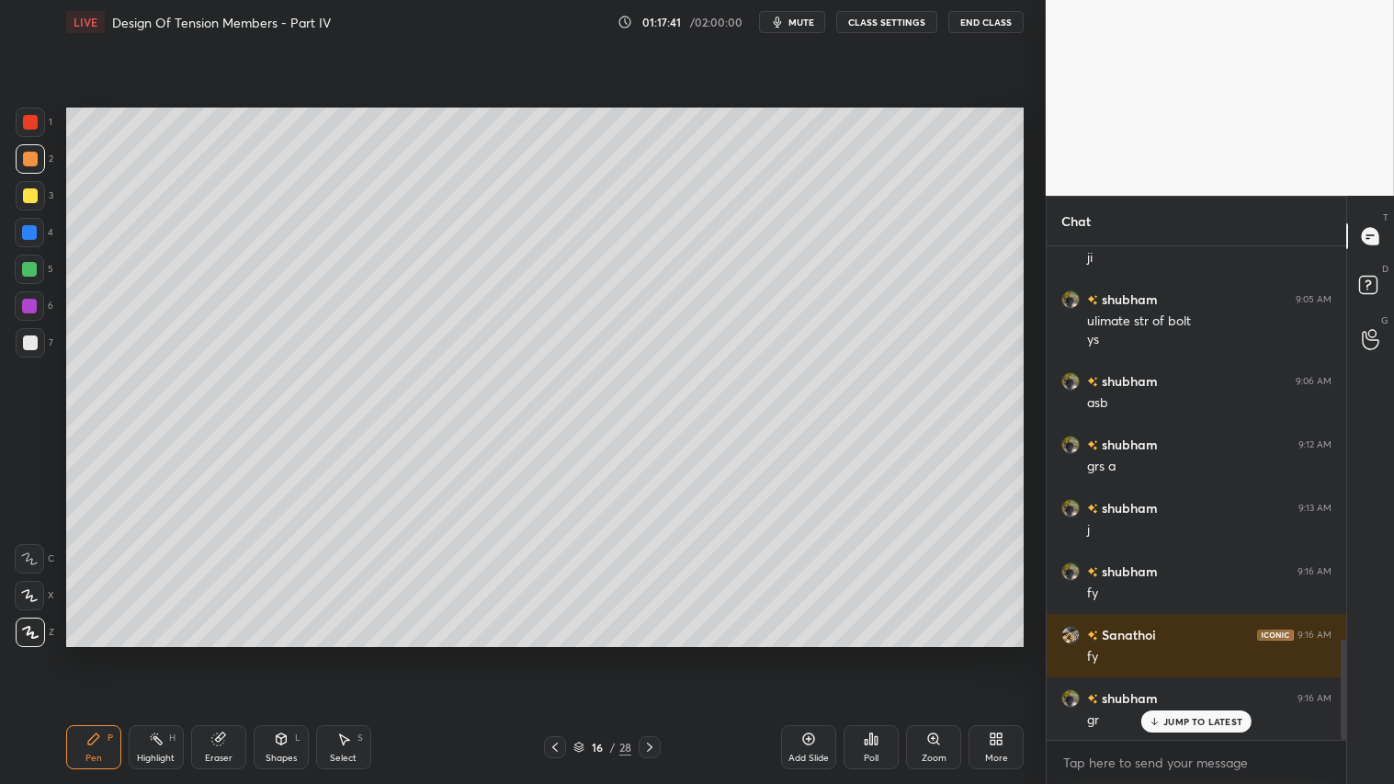
scroll to position [2000, 0]
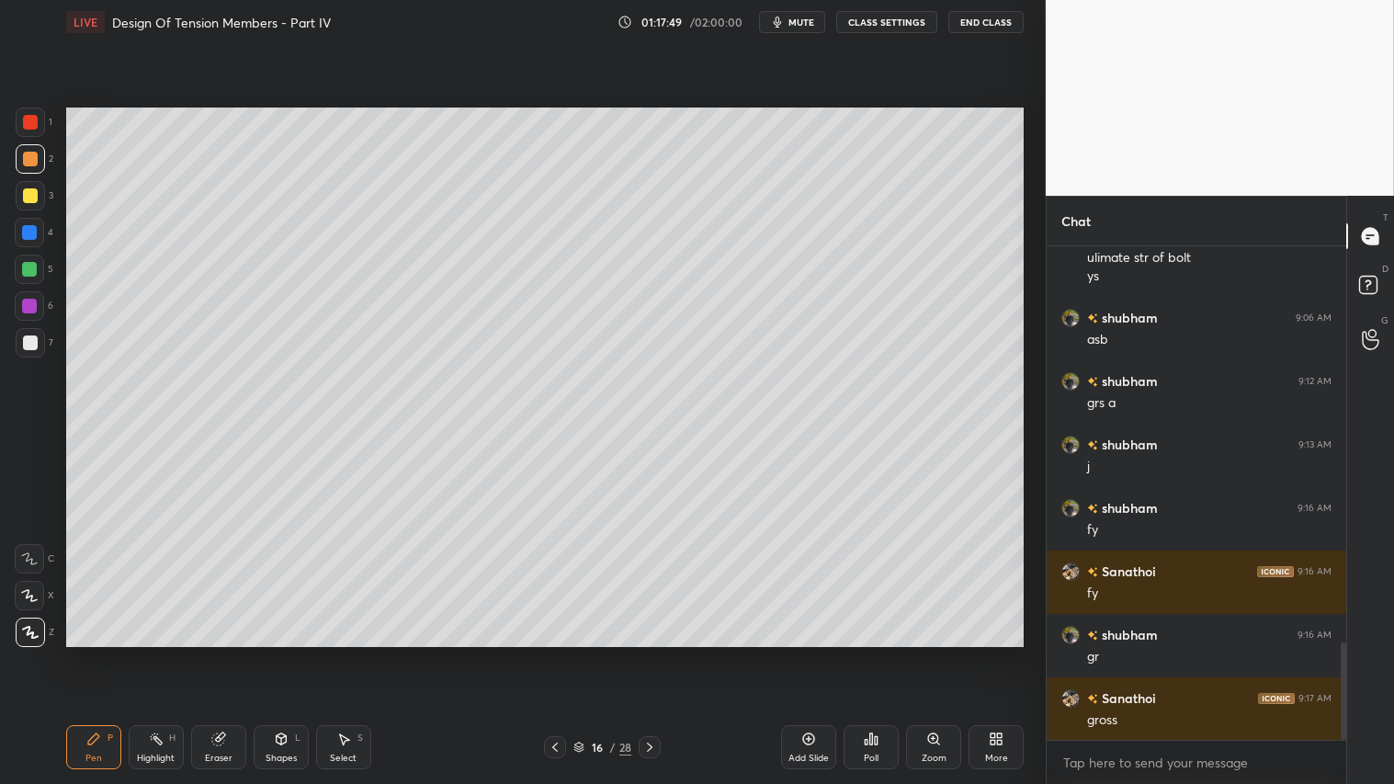
click at [278, 653] on div "Shapes L" at bounding box center [281, 747] width 55 height 44
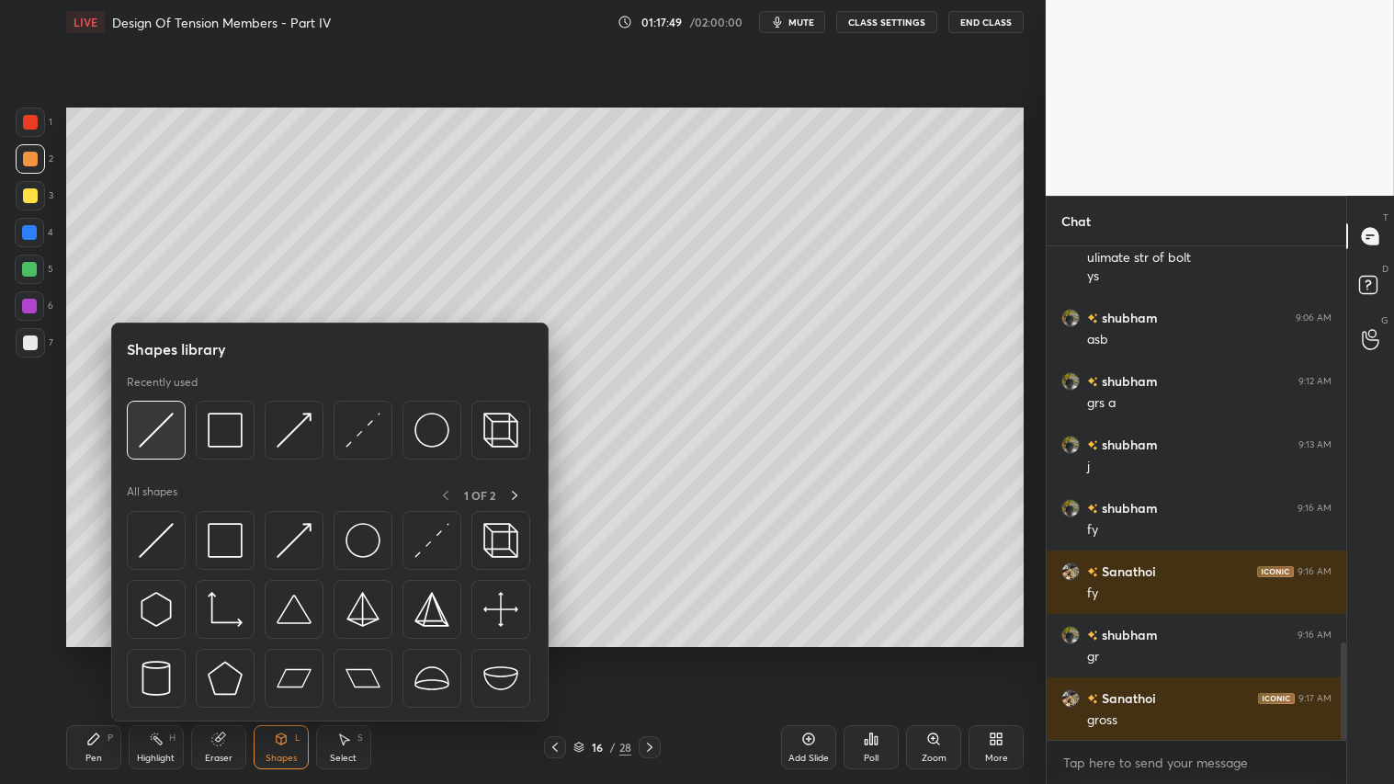
click at [150, 430] on img at bounding box center [156, 430] width 35 height 35
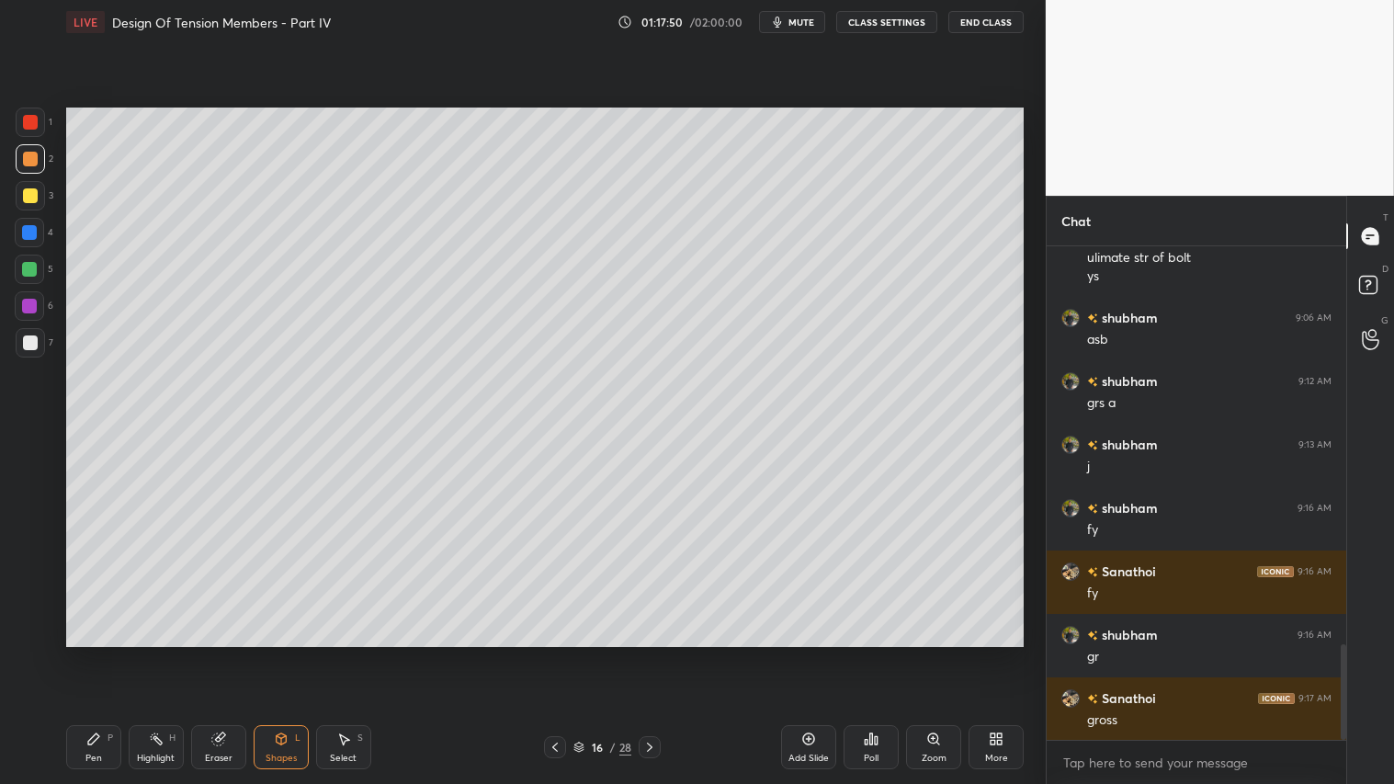
scroll to position [2063, 0]
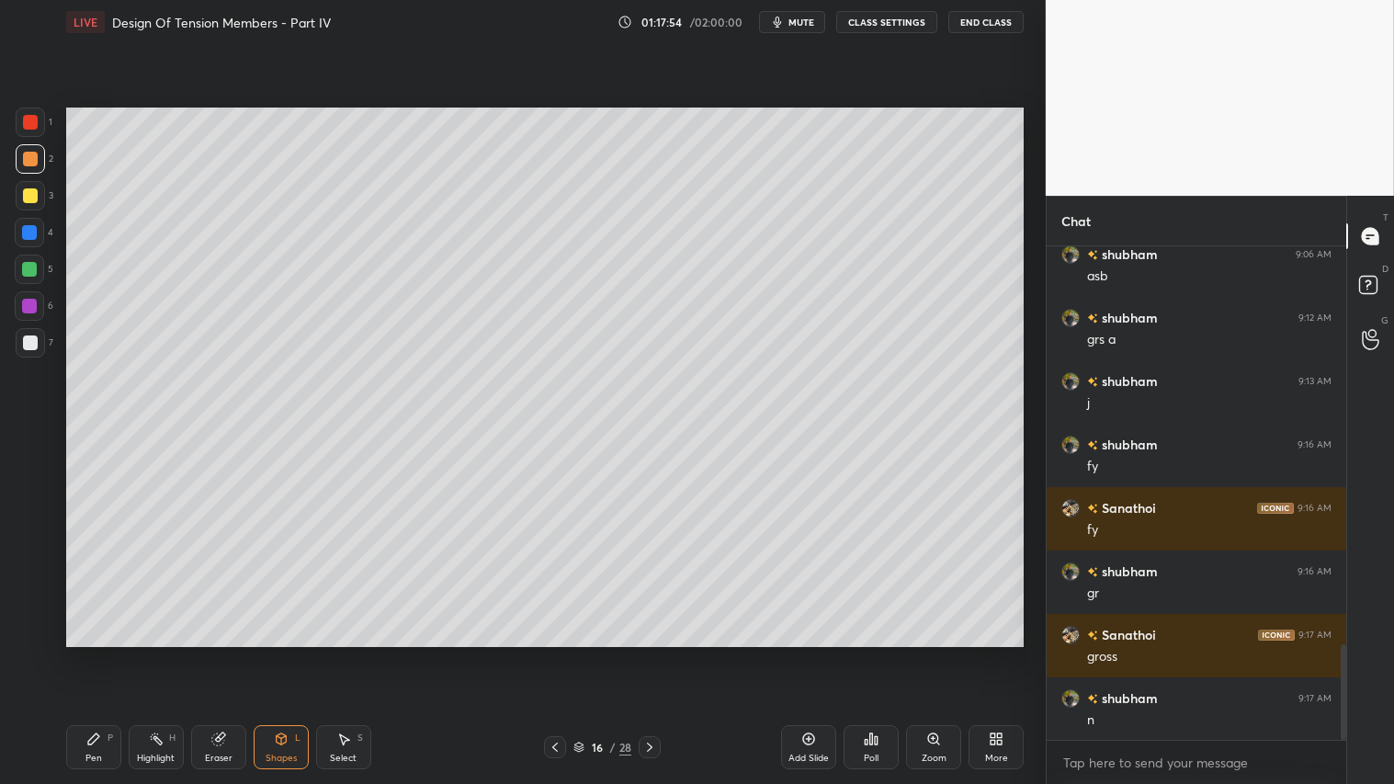
click at [96, 653] on icon at bounding box center [93, 738] width 15 height 15
click at [547, 653] on div at bounding box center [555, 747] width 22 height 22
click at [554, 653] on icon at bounding box center [555, 747] width 15 height 15
click at [653, 653] on icon at bounding box center [649, 747] width 15 height 15
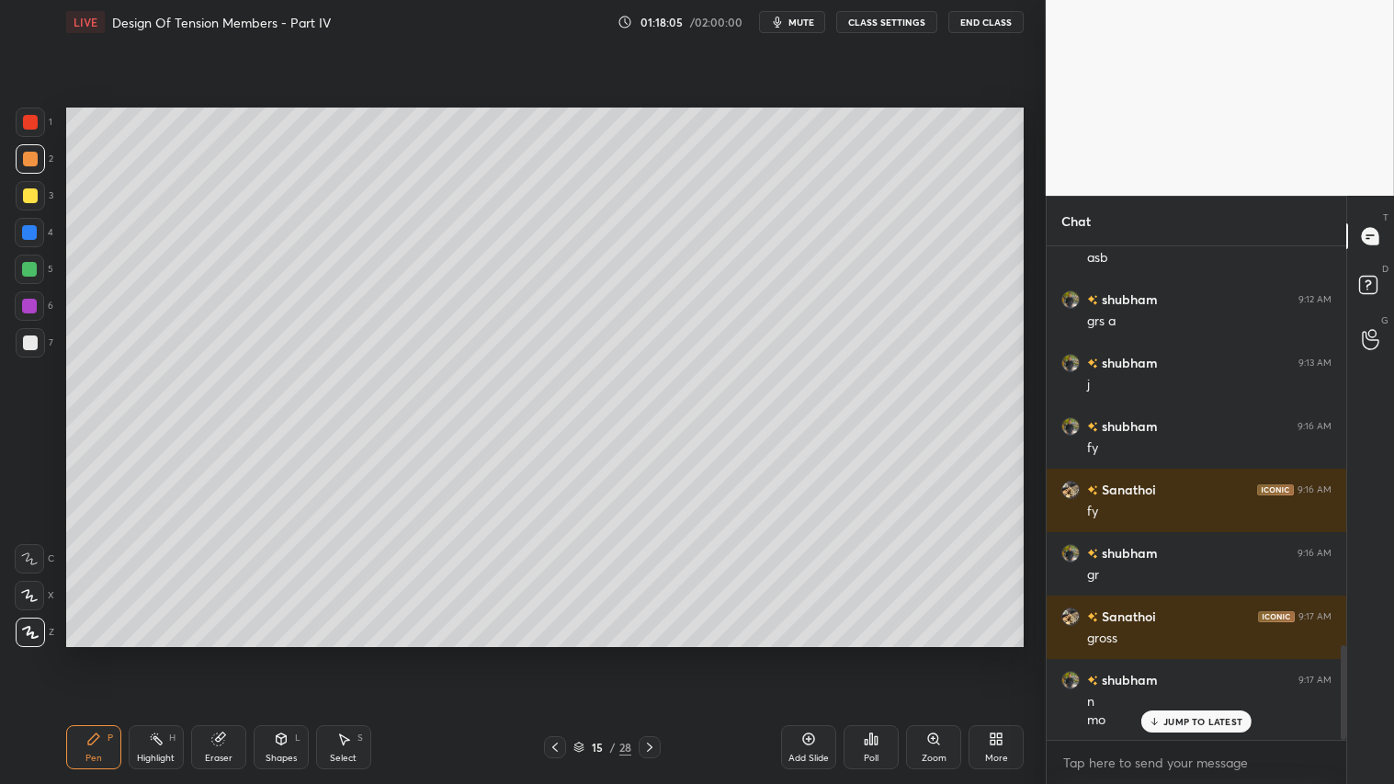
click at [654, 653] on icon at bounding box center [649, 747] width 15 height 15
drag, startPoint x: 112, startPoint y: 744, endPoint x: 246, endPoint y: 685, distance: 146.9
click at [117, 653] on div "Pen P" at bounding box center [93, 747] width 55 height 44
click at [292, 653] on div "Shapes" at bounding box center [281, 758] width 31 height 9
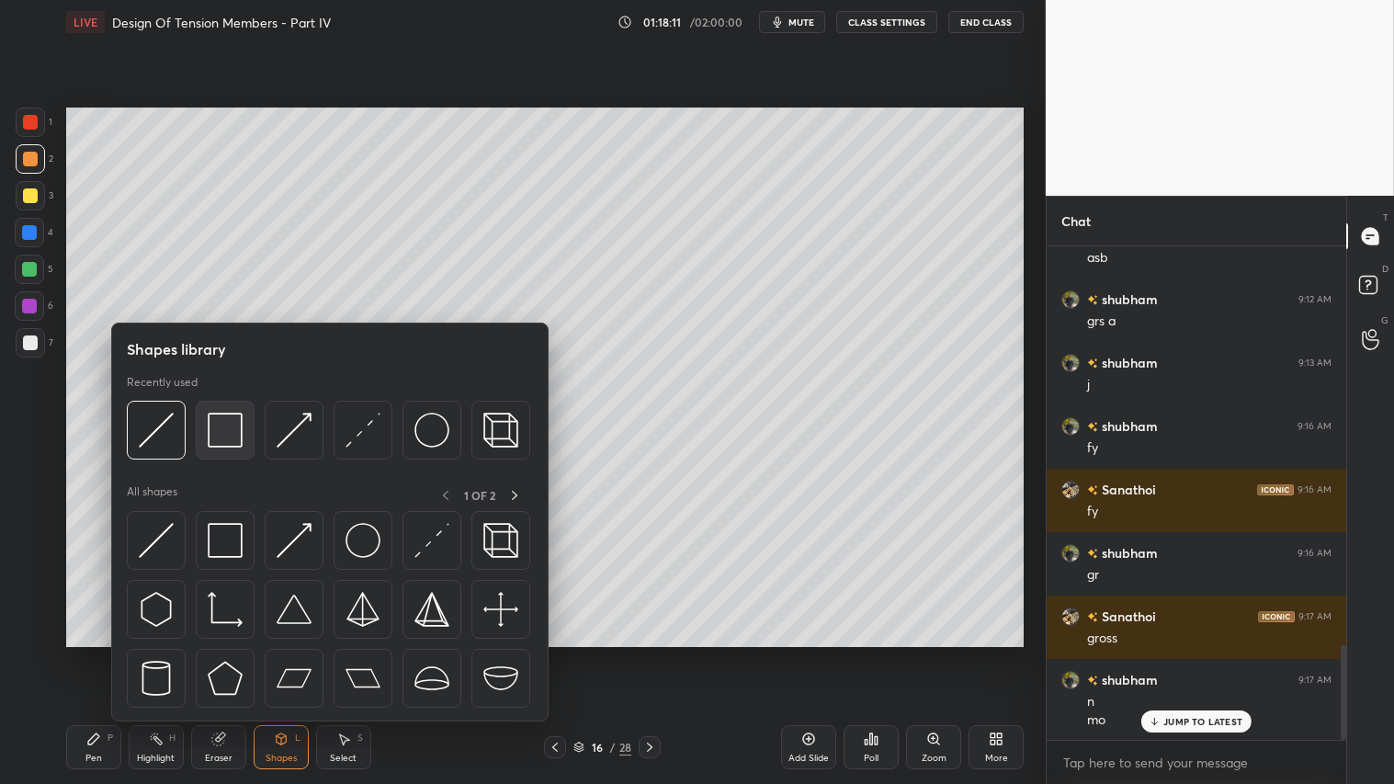
click at [232, 426] on img at bounding box center [225, 430] width 35 height 35
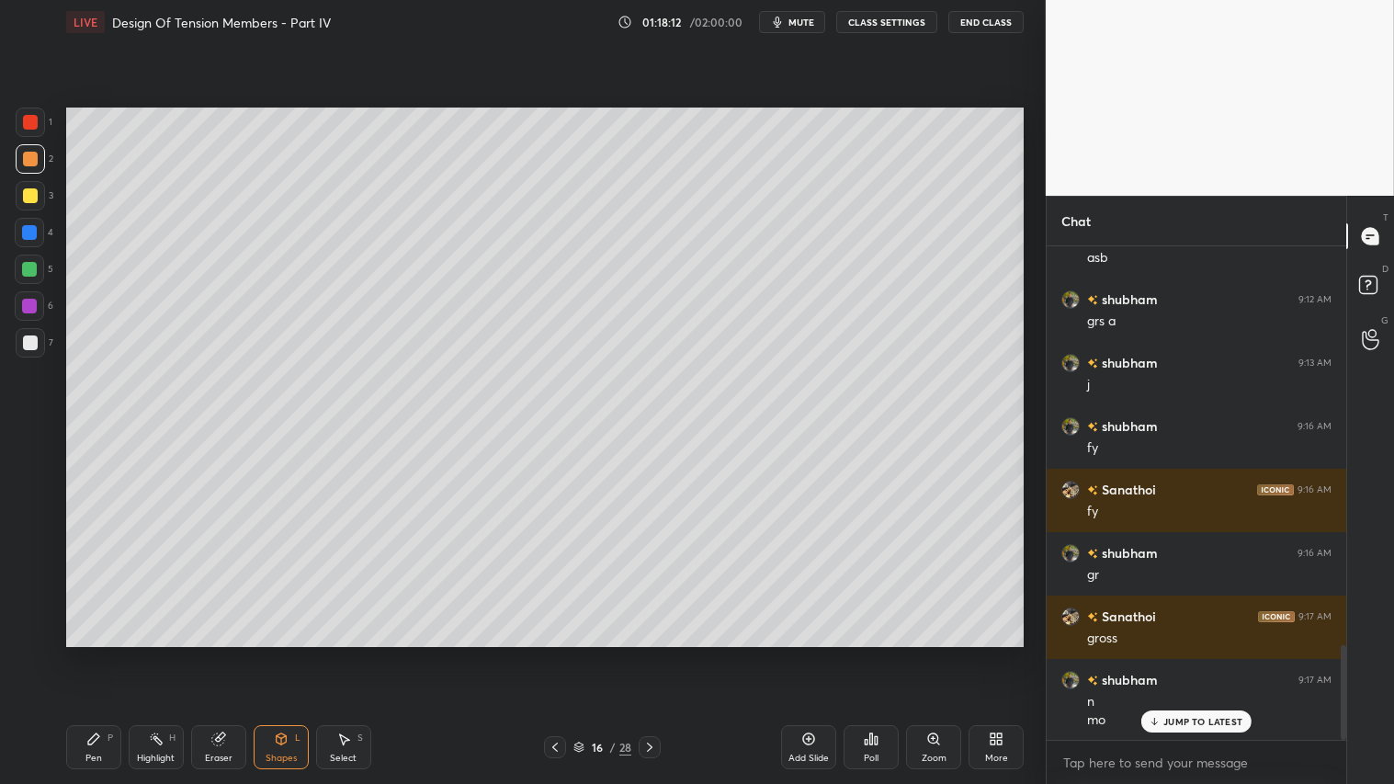
drag, startPoint x: 28, startPoint y: 340, endPoint x: 62, endPoint y: 338, distance: 33.1
click at [37, 338] on div at bounding box center [30, 342] width 29 height 29
click at [118, 653] on div "Pen P" at bounding box center [93, 747] width 55 height 44
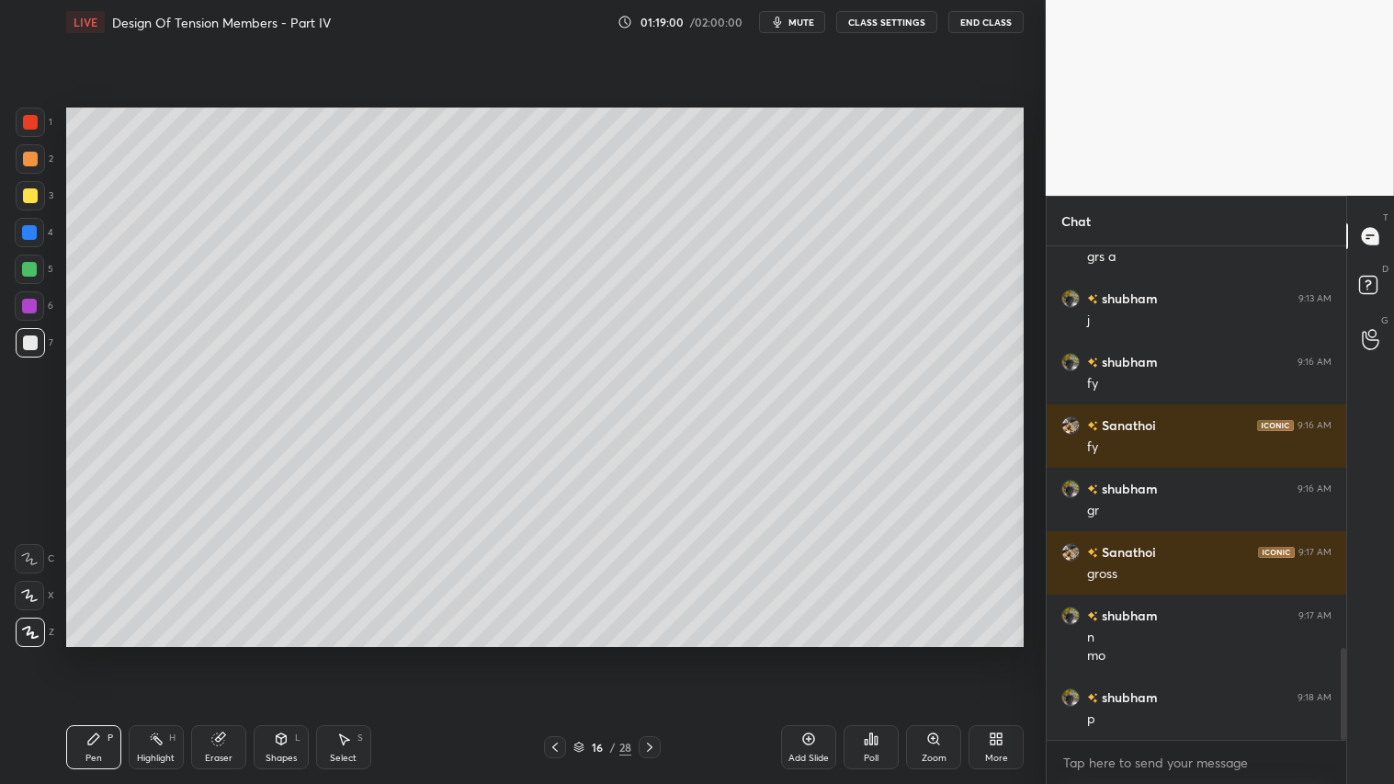
drag, startPoint x: 94, startPoint y: 755, endPoint x: 107, endPoint y: 736, distance: 23.2
click at [102, 653] on div "Pen P" at bounding box center [93, 747] width 55 height 44
click at [29, 167] on div at bounding box center [30, 158] width 29 height 29
click at [643, 653] on icon at bounding box center [649, 747] width 15 height 15
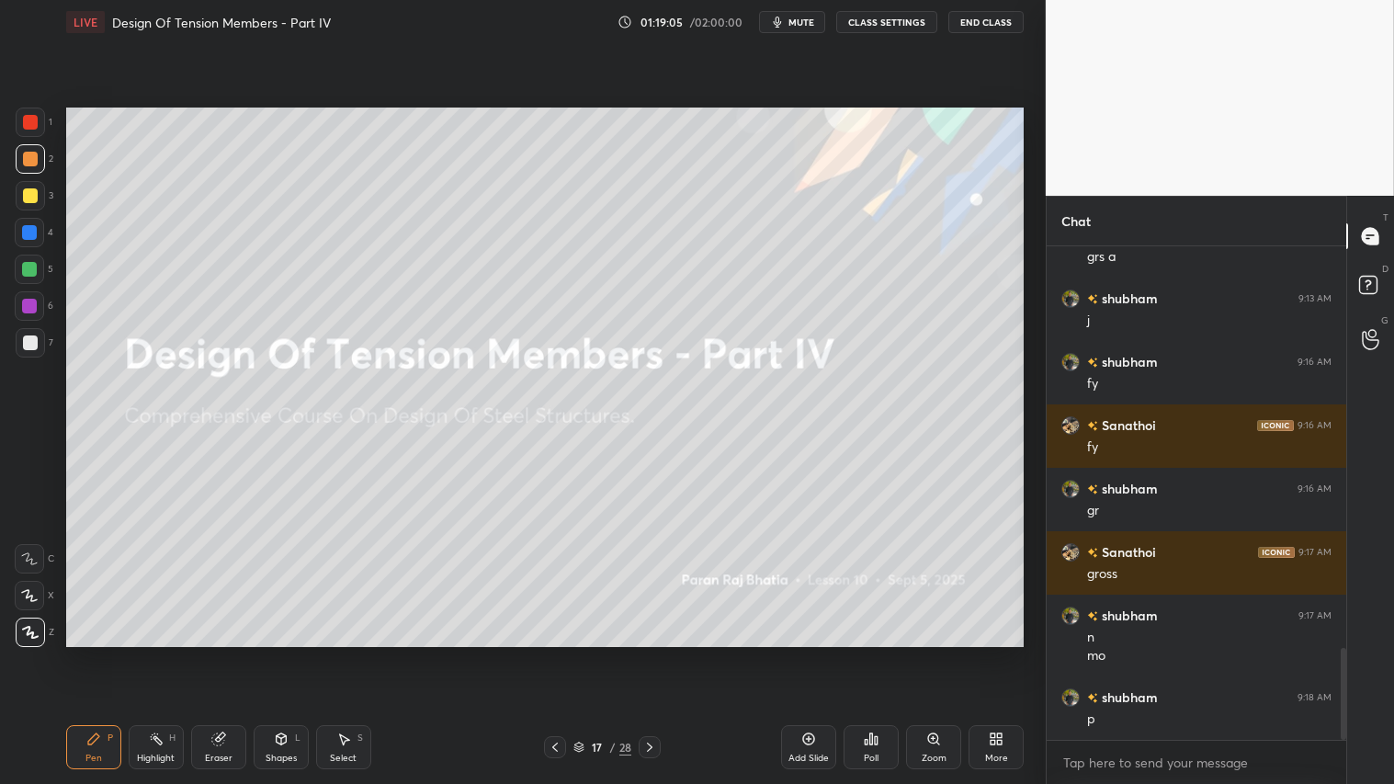
drag, startPoint x: 546, startPoint y: 754, endPoint x: 562, endPoint y: 751, distance: 16.8
click at [548, 653] on div at bounding box center [555, 747] width 22 height 22
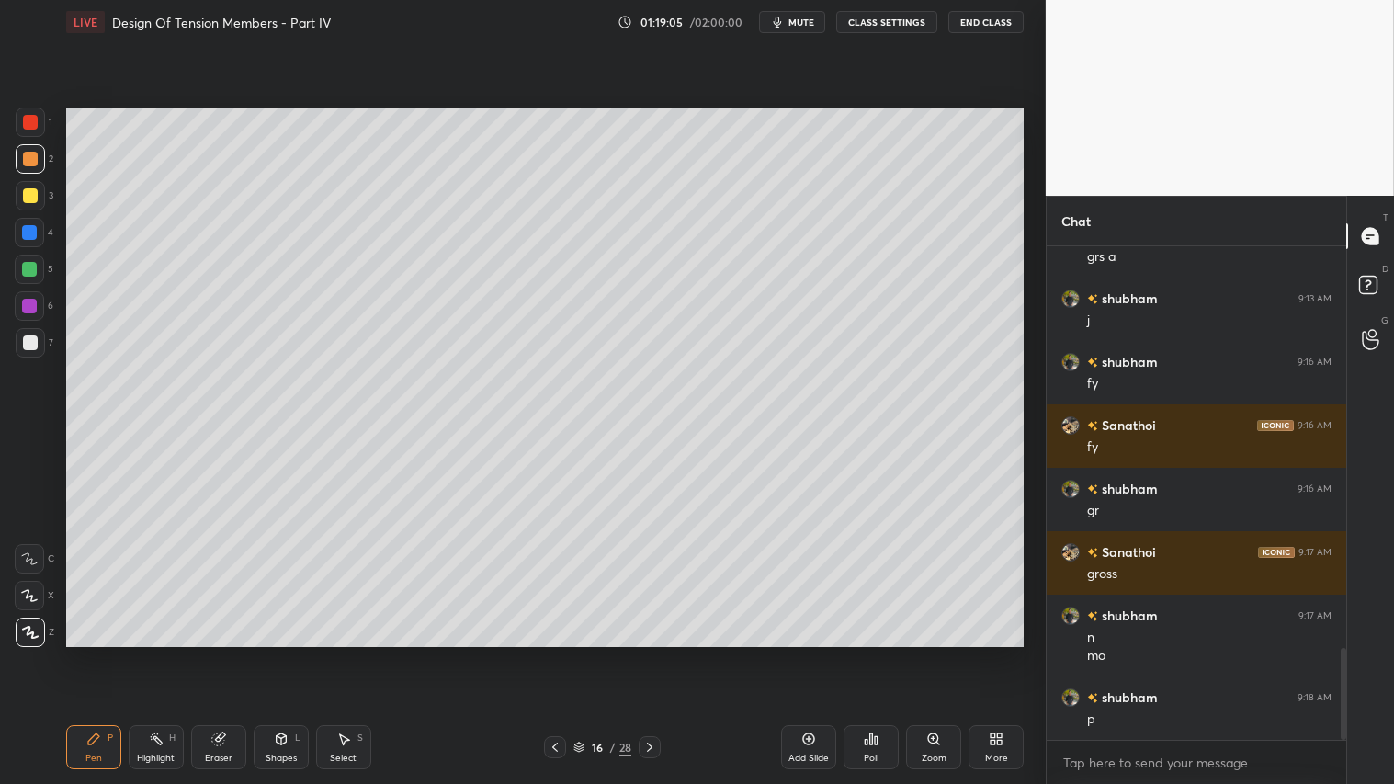
drag, startPoint x: 810, startPoint y: 745, endPoint x: 801, endPoint y: 738, distance: 11.1
click at [806, 653] on icon at bounding box center [808, 738] width 15 height 15
click at [813, 22] on span "mute" at bounding box center [801, 22] width 26 height 13
click at [795, 26] on span "unmute" at bounding box center [800, 22] width 40 height 13
click at [28, 168] on div at bounding box center [30, 158] width 29 height 29
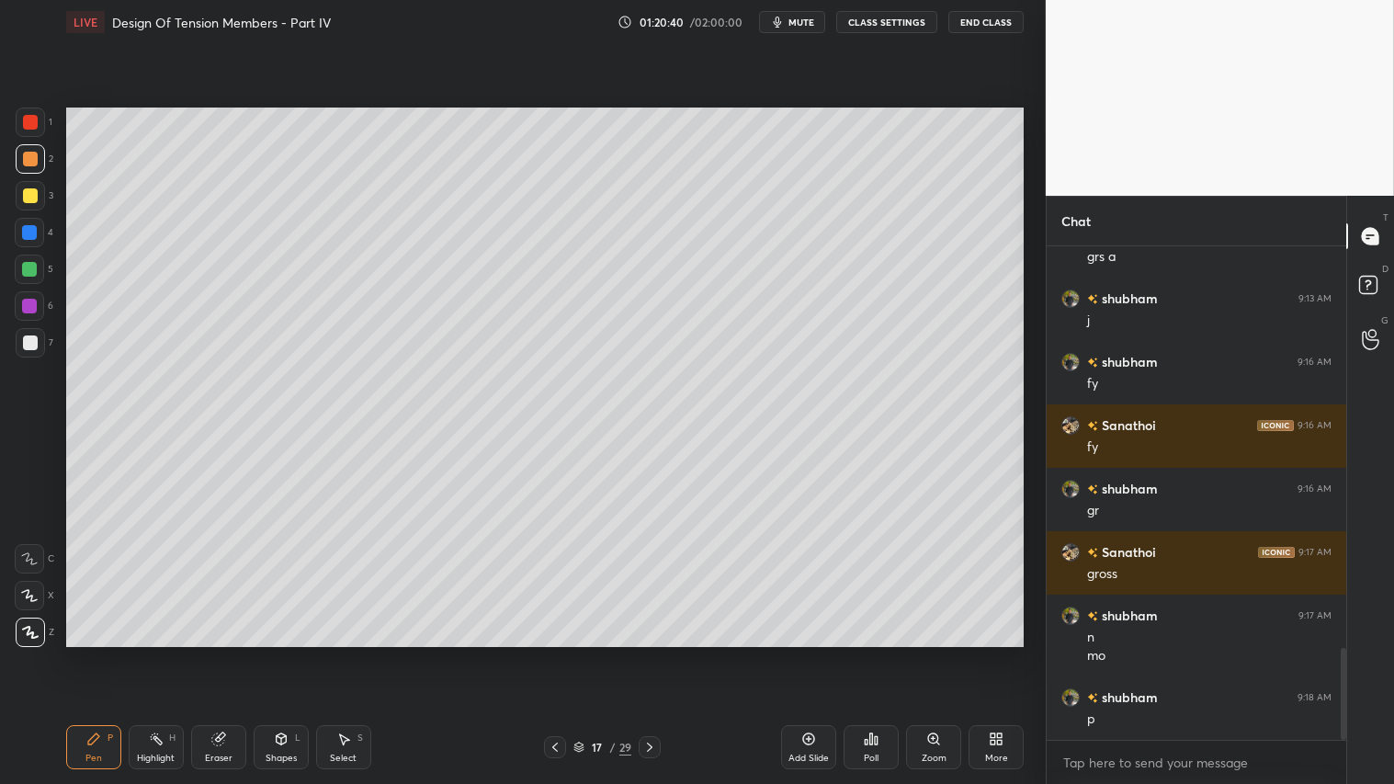
click at [67, 653] on div "Pen P" at bounding box center [93, 747] width 55 height 44
click at [561, 653] on icon at bounding box center [555, 747] width 15 height 15
click at [645, 653] on icon at bounding box center [649, 747] width 15 height 15
click at [649, 653] on icon at bounding box center [649, 747] width 15 height 15
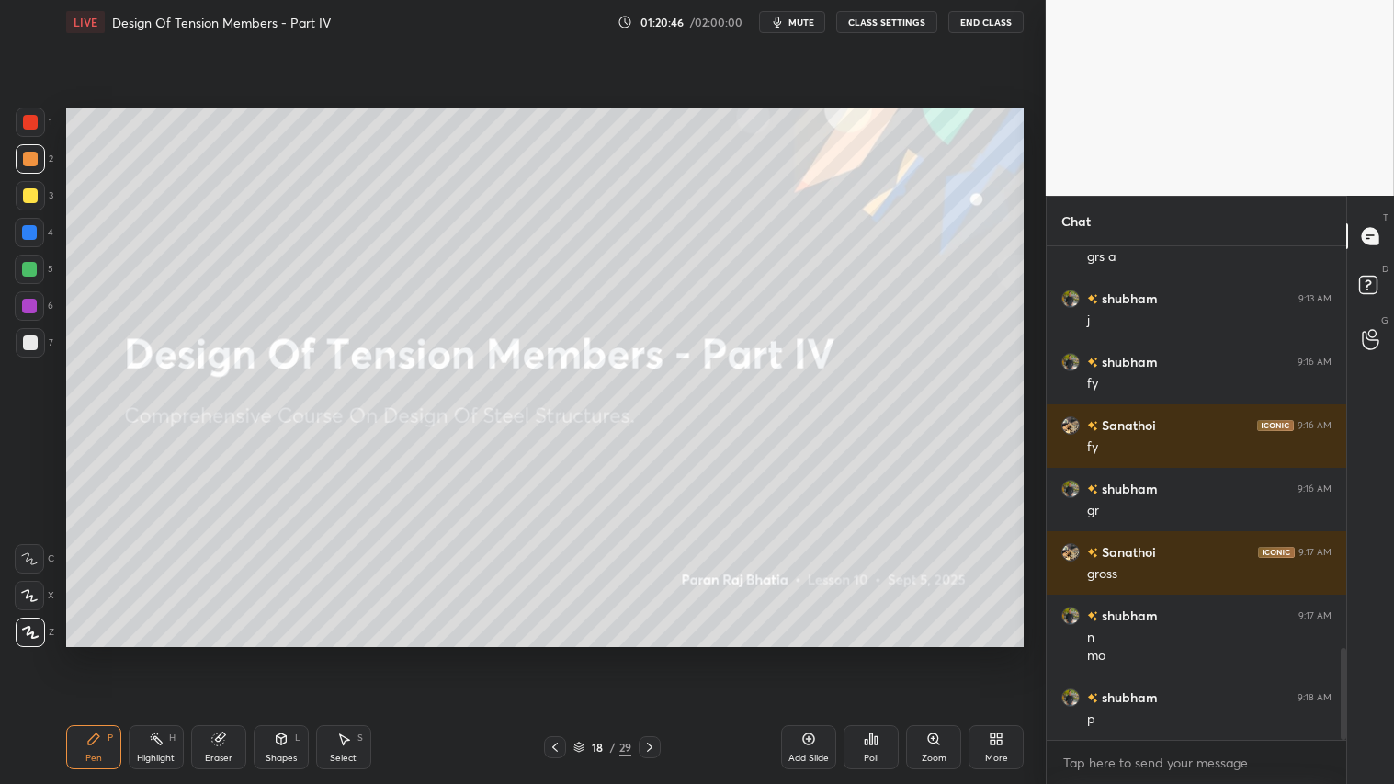
click at [559, 653] on div at bounding box center [555, 747] width 22 height 22
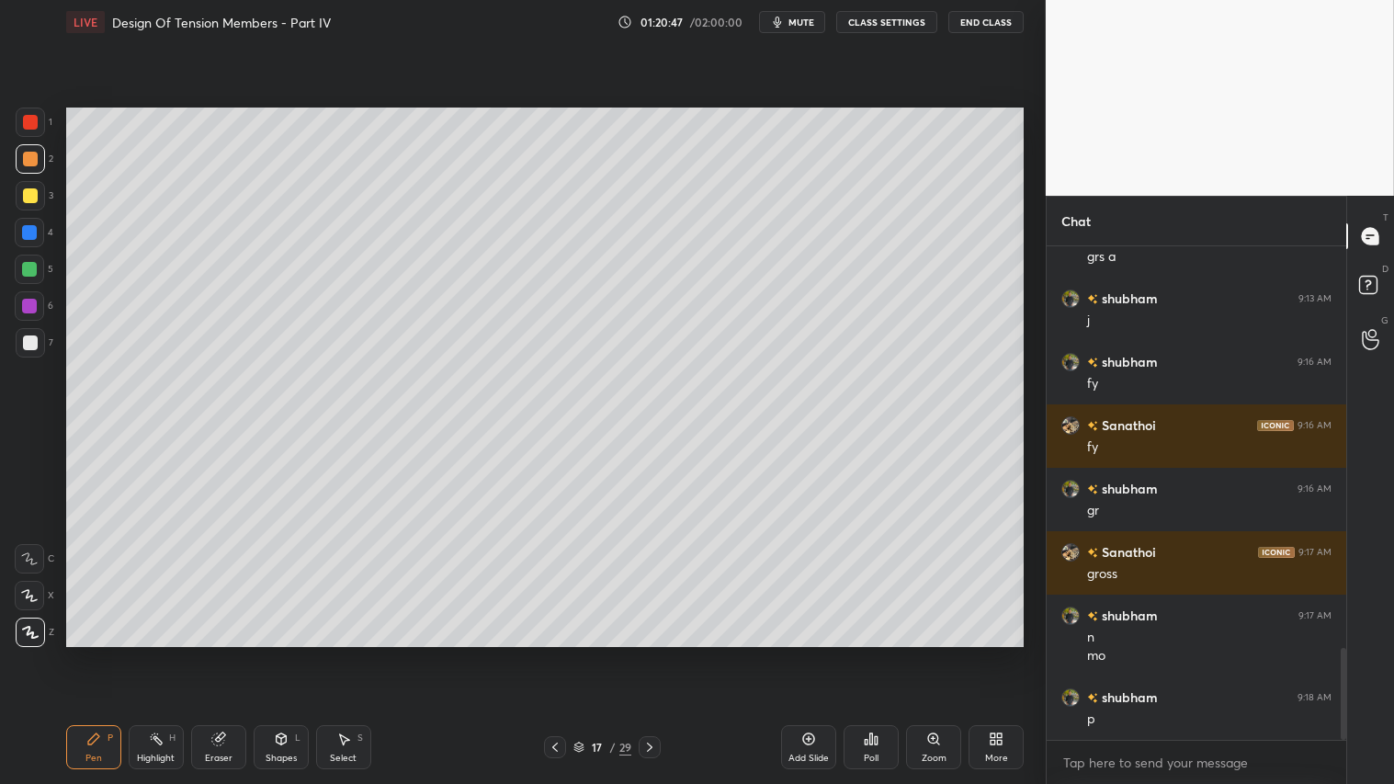
click at [804, 653] on div "Add Slide" at bounding box center [808, 747] width 55 height 44
drag, startPoint x: 34, startPoint y: 195, endPoint x: 57, endPoint y: 336, distance: 143.4
click at [37, 195] on div at bounding box center [30, 195] width 15 height 15
click at [94, 653] on icon at bounding box center [93, 738] width 11 height 11
click at [283, 653] on div "Shapes L" at bounding box center [281, 747] width 55 height 44
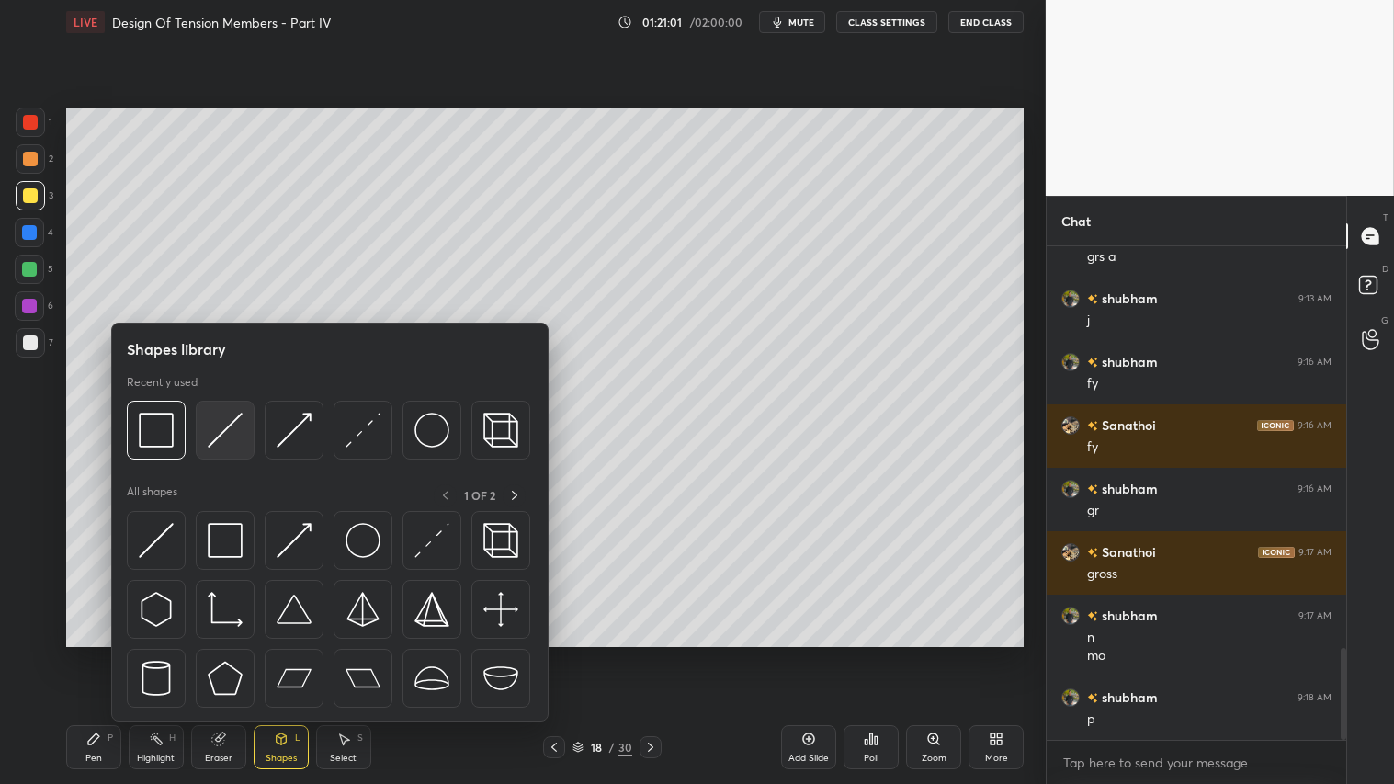
click at [236, 417] on img at bounding box center [225, 430] width 35 height 35
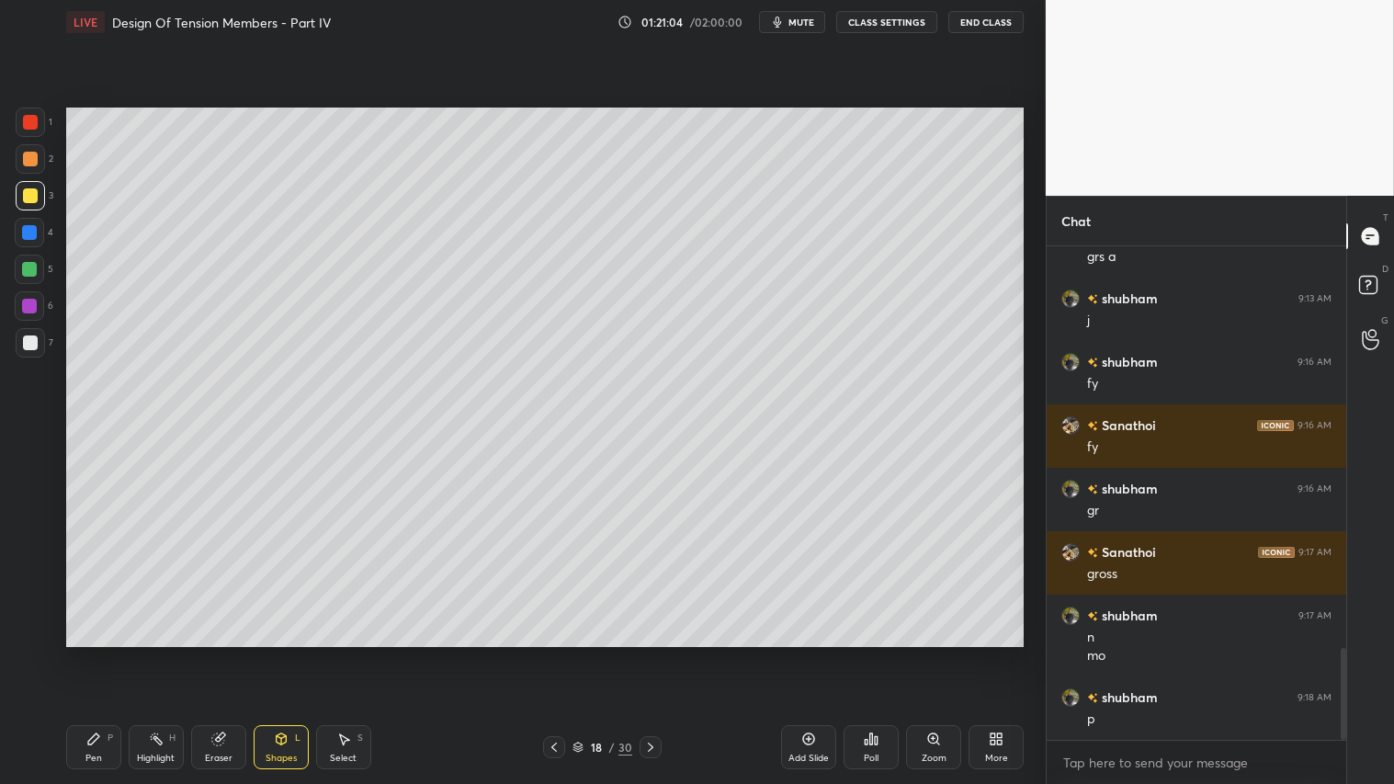
click at [95, 653] on div "Pen P" at bounding box center [93, 747] width 55 height 44
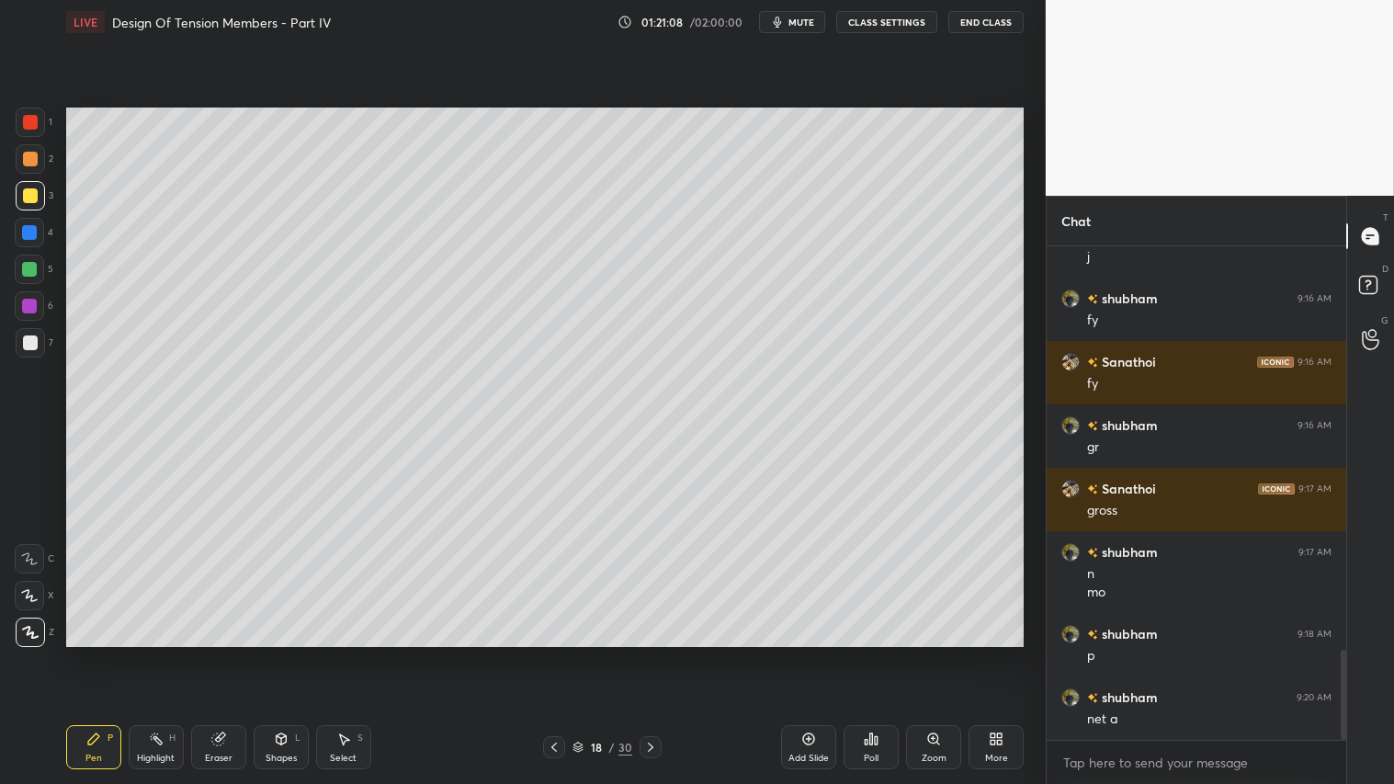
click at [30, 158] on div at bounding box center [30, 159] width 15 height 15
click at [87, 653] on icon at bounding box center [93, 738] width 15 height 15
click at [552, 653] on div at bounding box center [554, 747] width 22 height 22
click at [555, 653] on icon at bounding box center [554, 747] width 15 height 15
click at [651, 653] on icon at bounding box center [650, 747] width 15 height 15
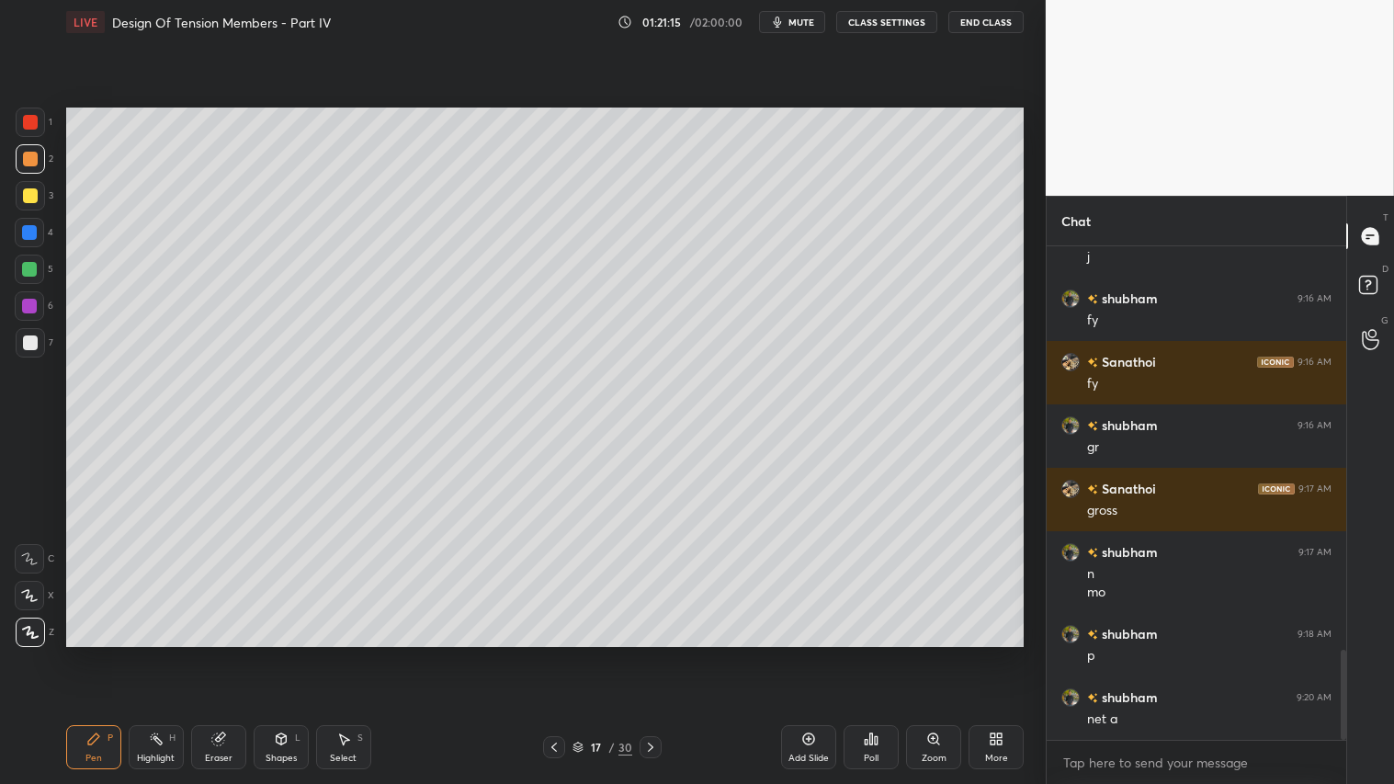
click at [653, 653] on icon at bounding box center [650, 747] width 15 height 15
drag, startPoint x: 31, startPoint y: 156, endPoint x: 40, endPoint y: 160, distance: 9.9
click at [32, 156] on div at bounding box center [30, 159] width 15 height 15
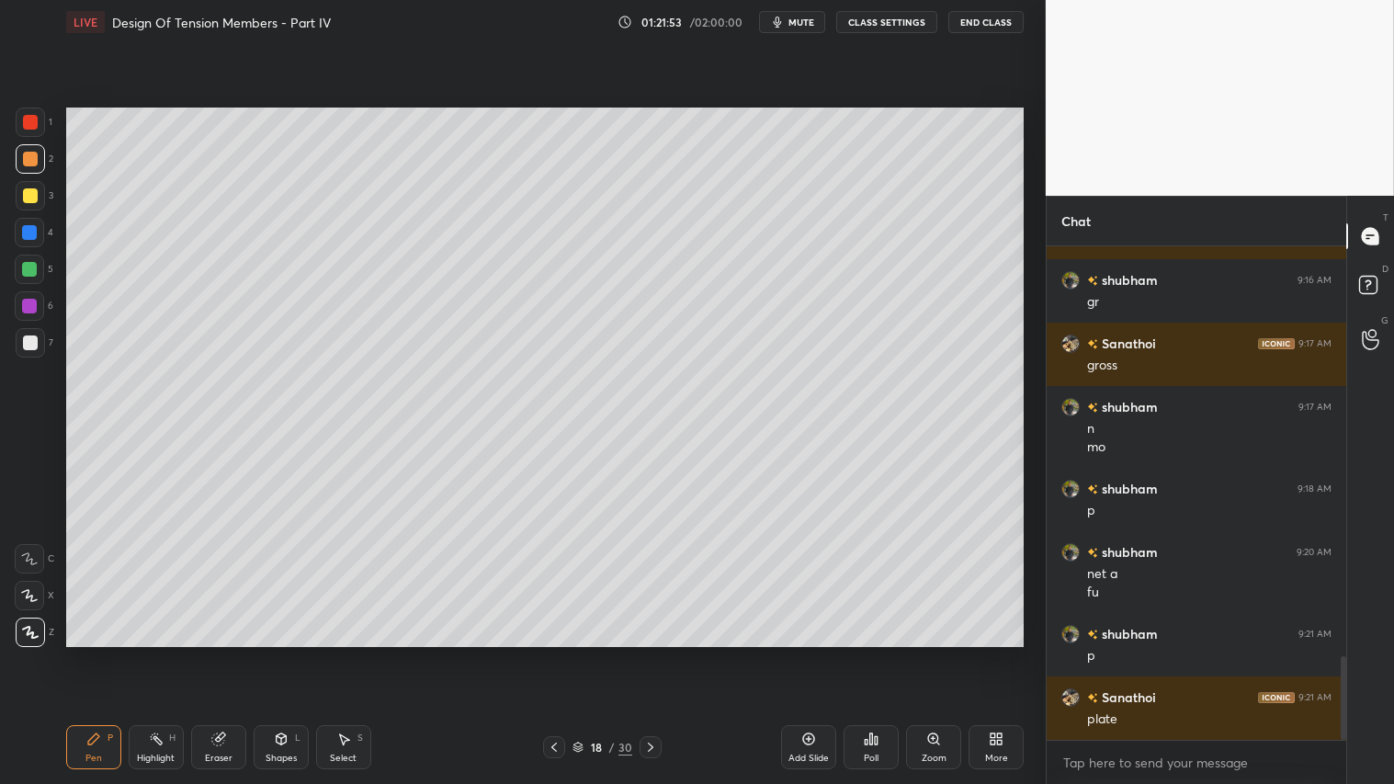
scroll to position [2418, 0]
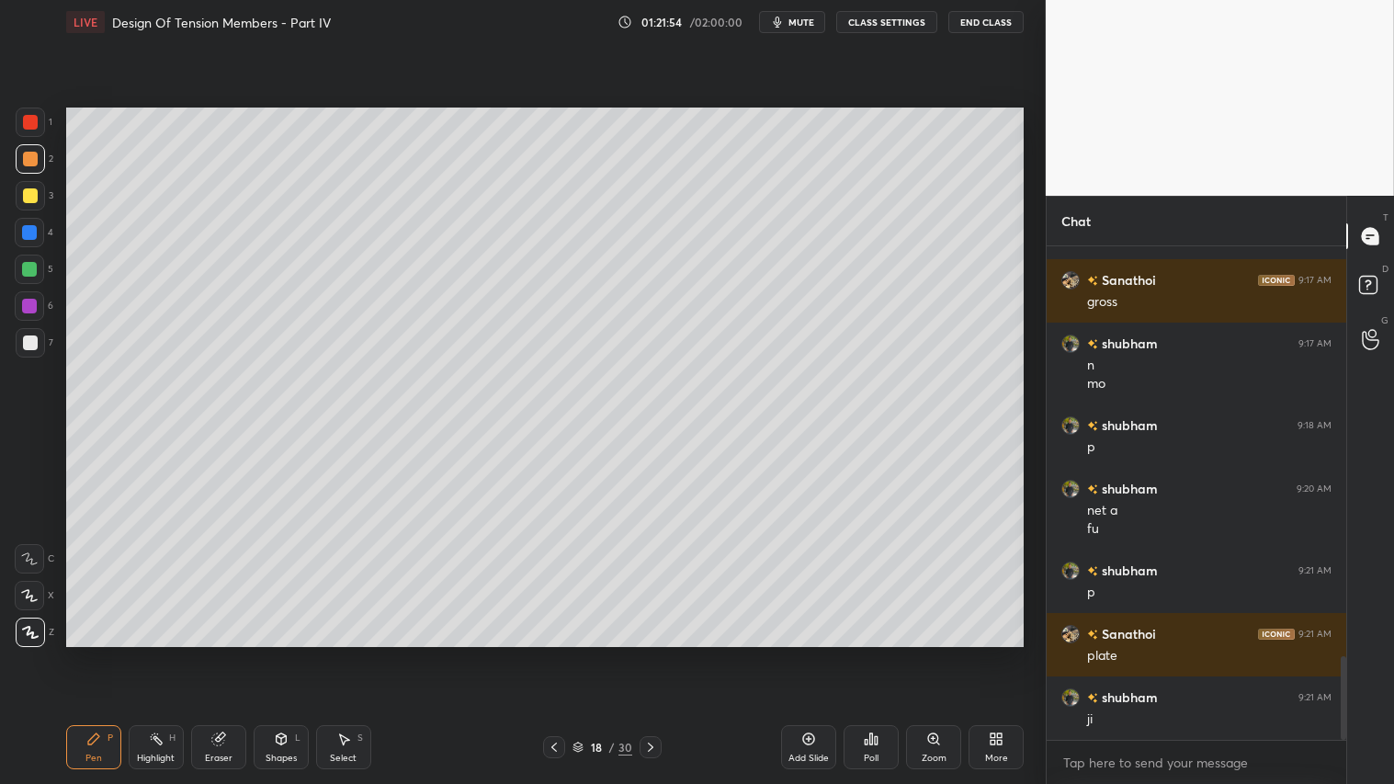
drag, startPoint x: 278, startPoint y: 754, endPoint x: 265, endPoint y: 742, distance: 18.2
click at [276, 653] on div "Shapes" at bounding box center [281, 758] width 31 height 9
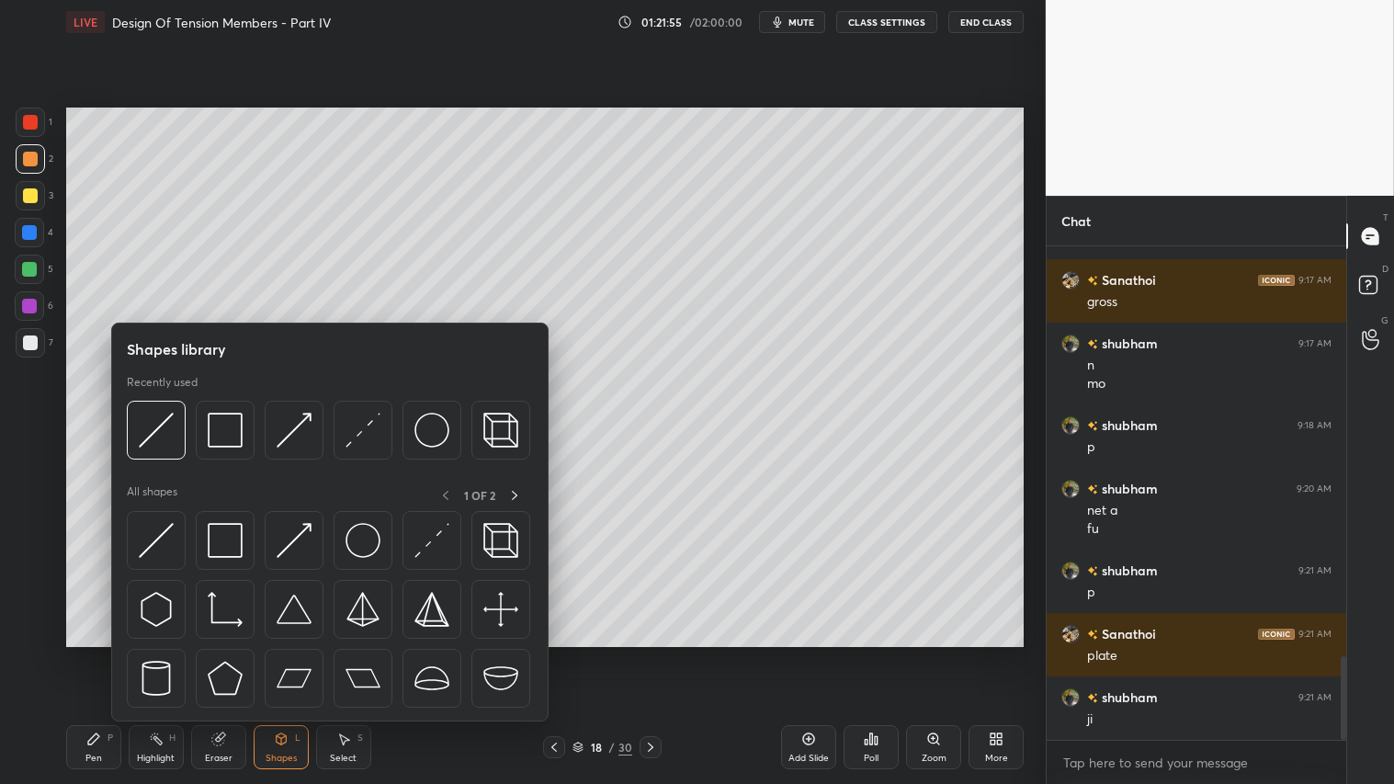
click at [227, 653] on div "Eraser" at bounding box center [219, 758] width 28 height 9
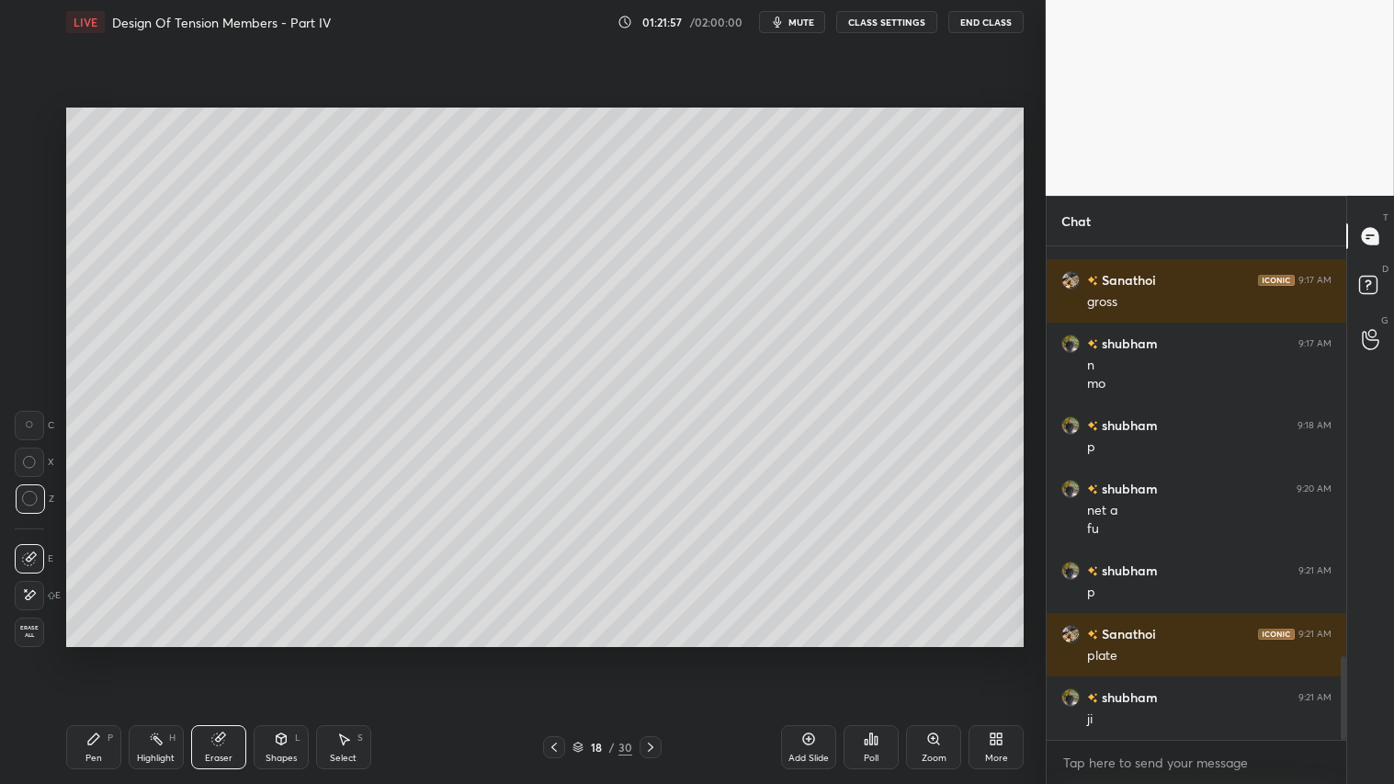
click at [110, 653] on div "Pen P" at bounding box center [93, 747] width 55 height 44
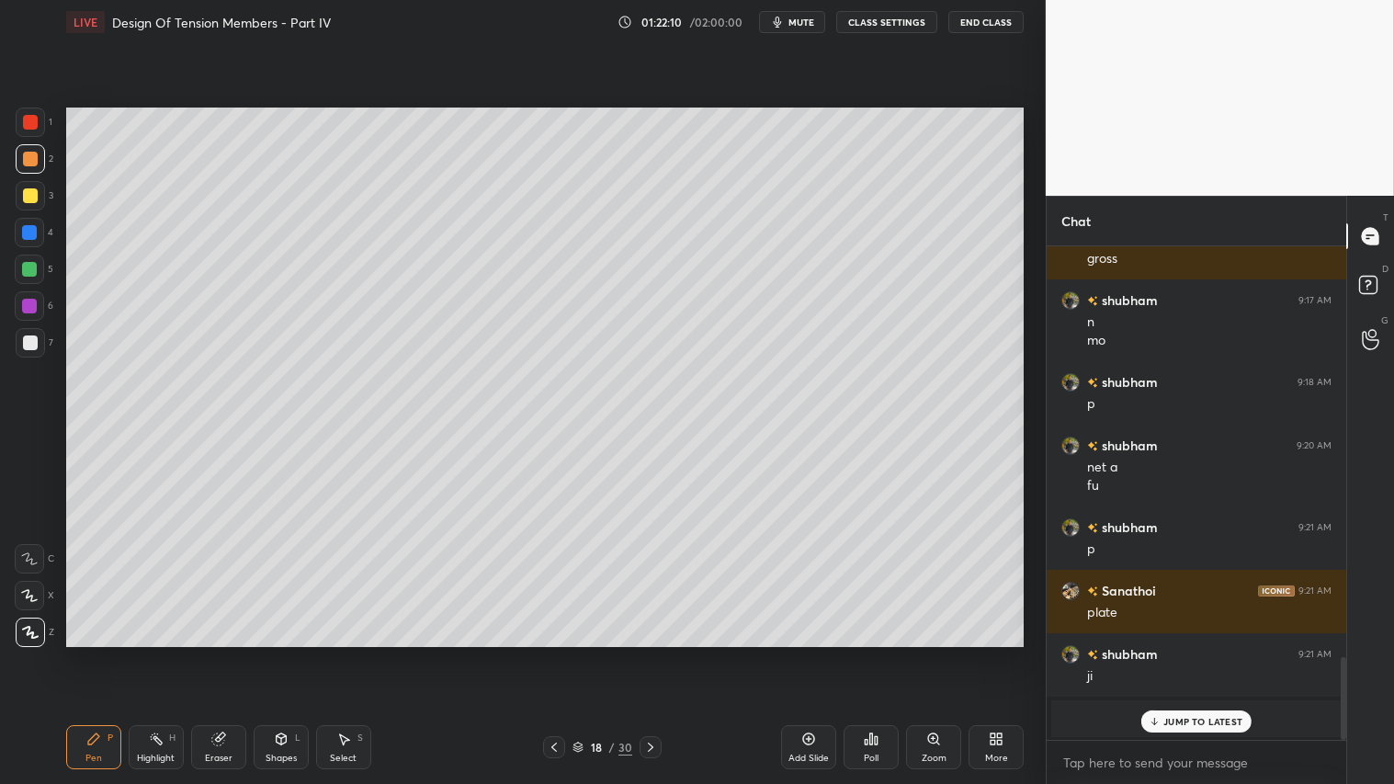
scroll to position [2080, 0]
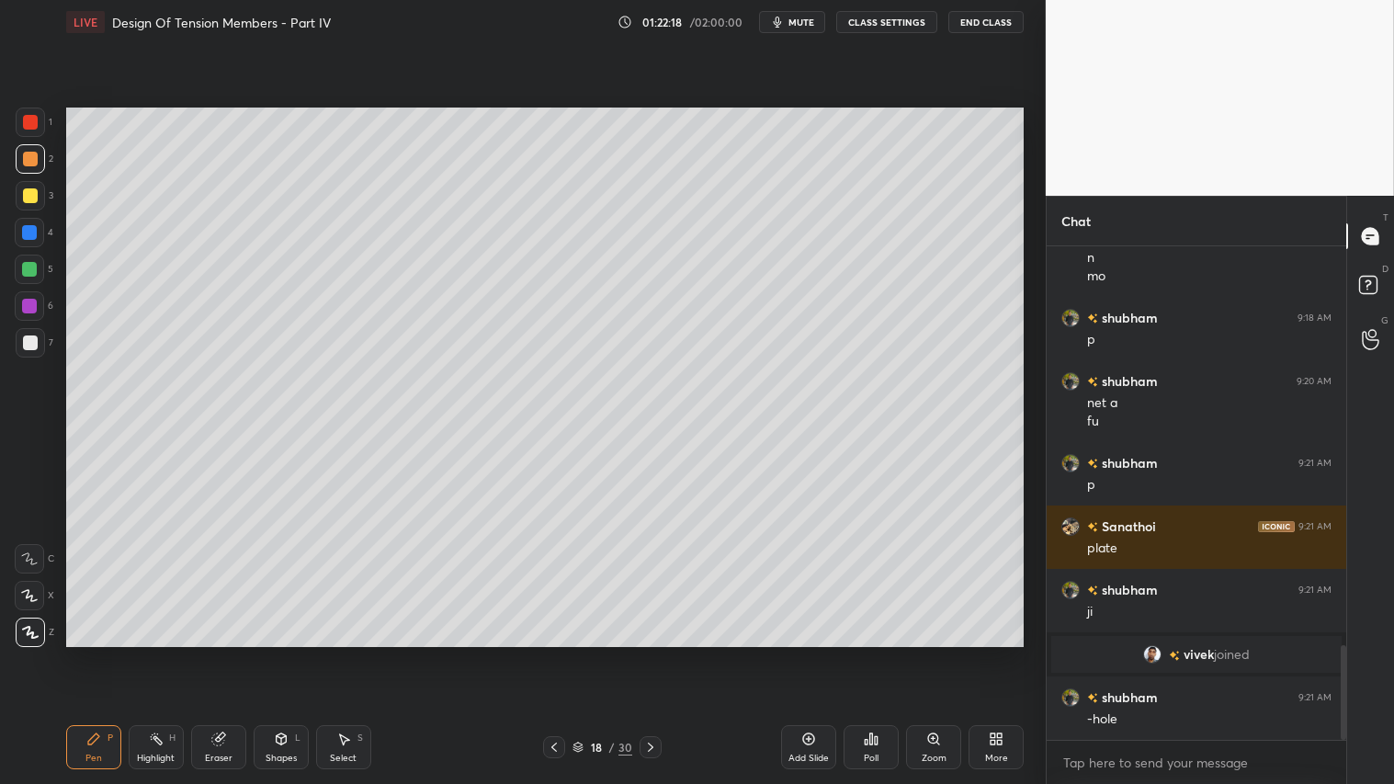
drag, startPoint x: 218, startPoint y: 754, endPoint x: 227, endPoint y: 665, distance: 88.7
click at [221, 653] on div "Eraser" at bounding box center [218, 747] width 55 height 44
click at [102, 653] on div "Pen P" at bounding box center [93, 747] width 55 height 44
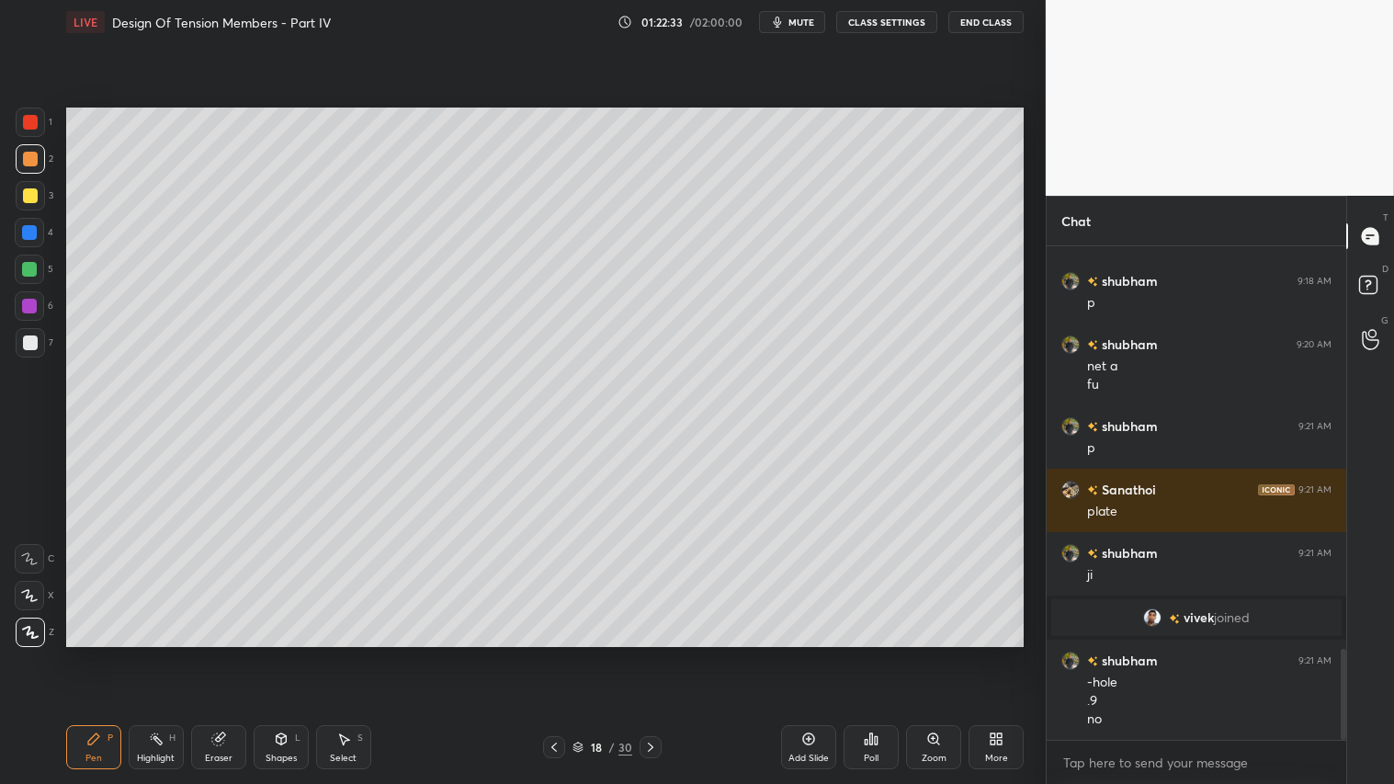
scroll to position [2180, 0]
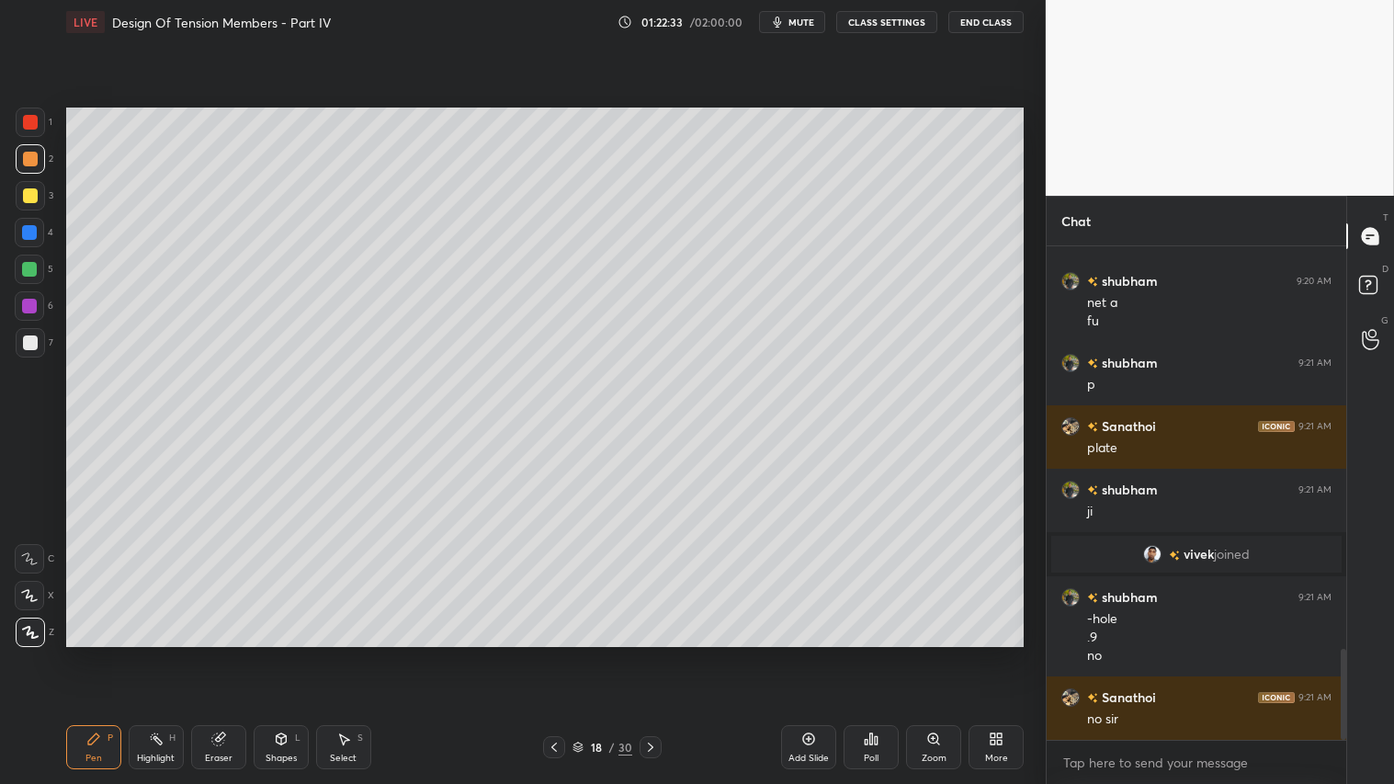
drag, startPoint x: 277, startPoint y: 764, endPoint x: 278, endPoint y: 739, distance: 24.8
click at [278, 653] on div "Shapes L" at bounding box center [281, 747] width 55 height 44
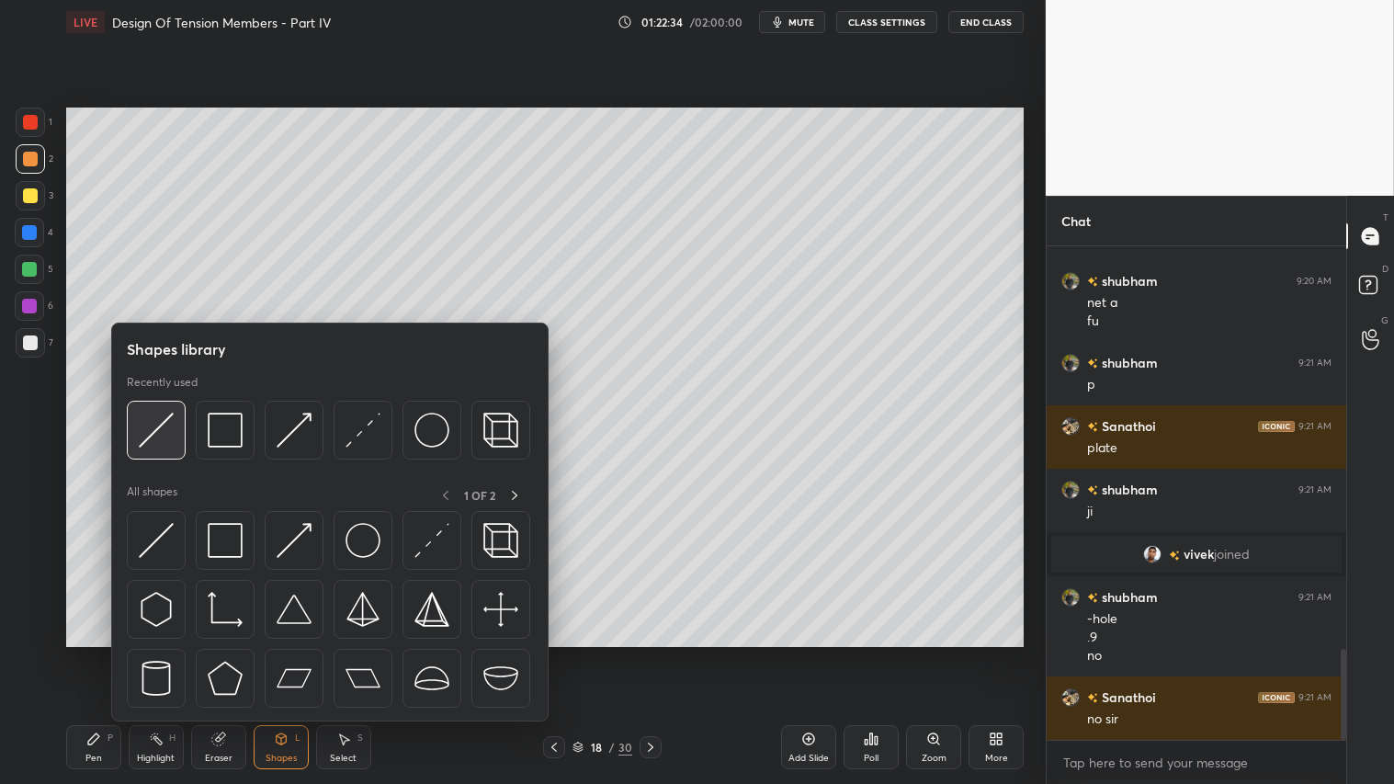
click at [157, 430] on img at bounding box center [156, 430] width 35 height 35
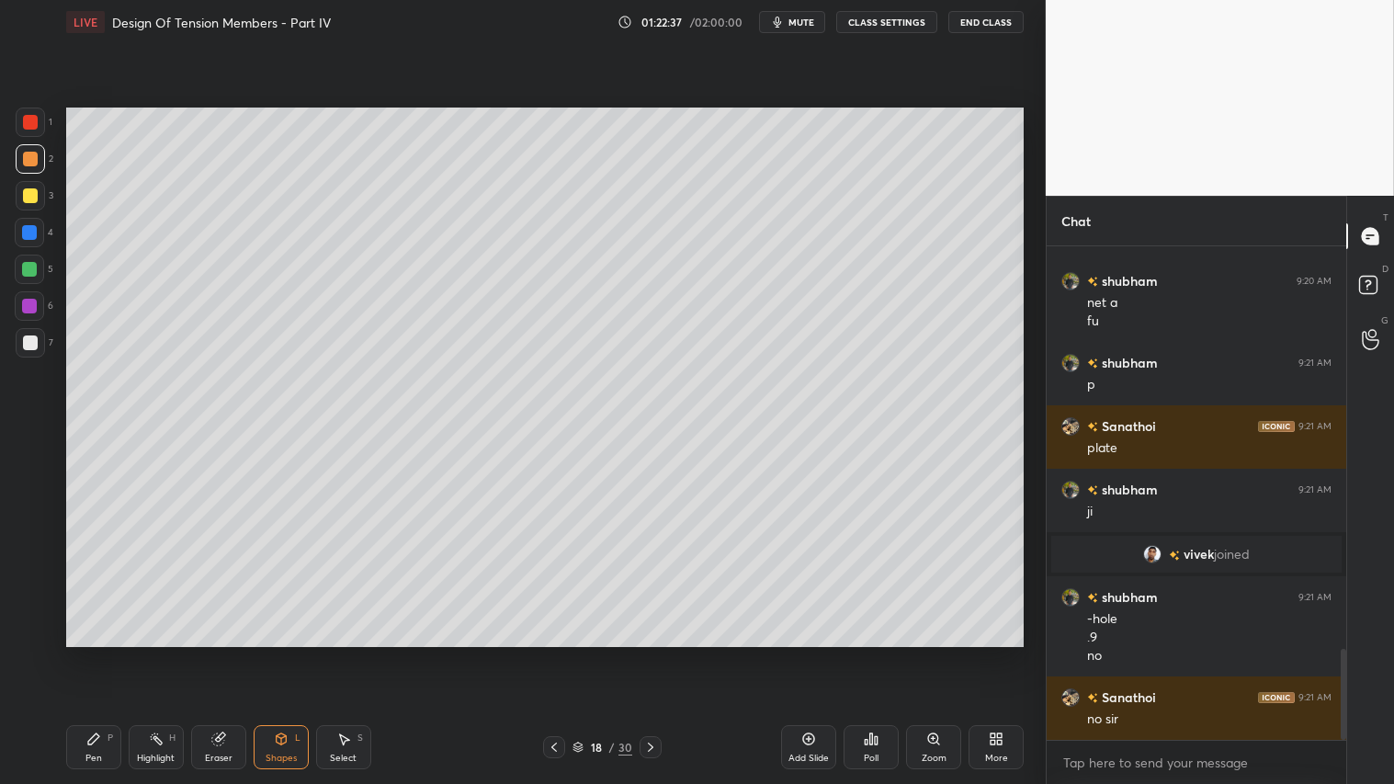
click at [86, 653] on div "Pen P" at bounding box center [93, 747] width 55 height 44
click at [222, 653] on icon at bounding box center [217, 739] width 12 height 12
click at [303, 653] on div "Shapes L" at bounding box center [281, 747] width 55 height 44
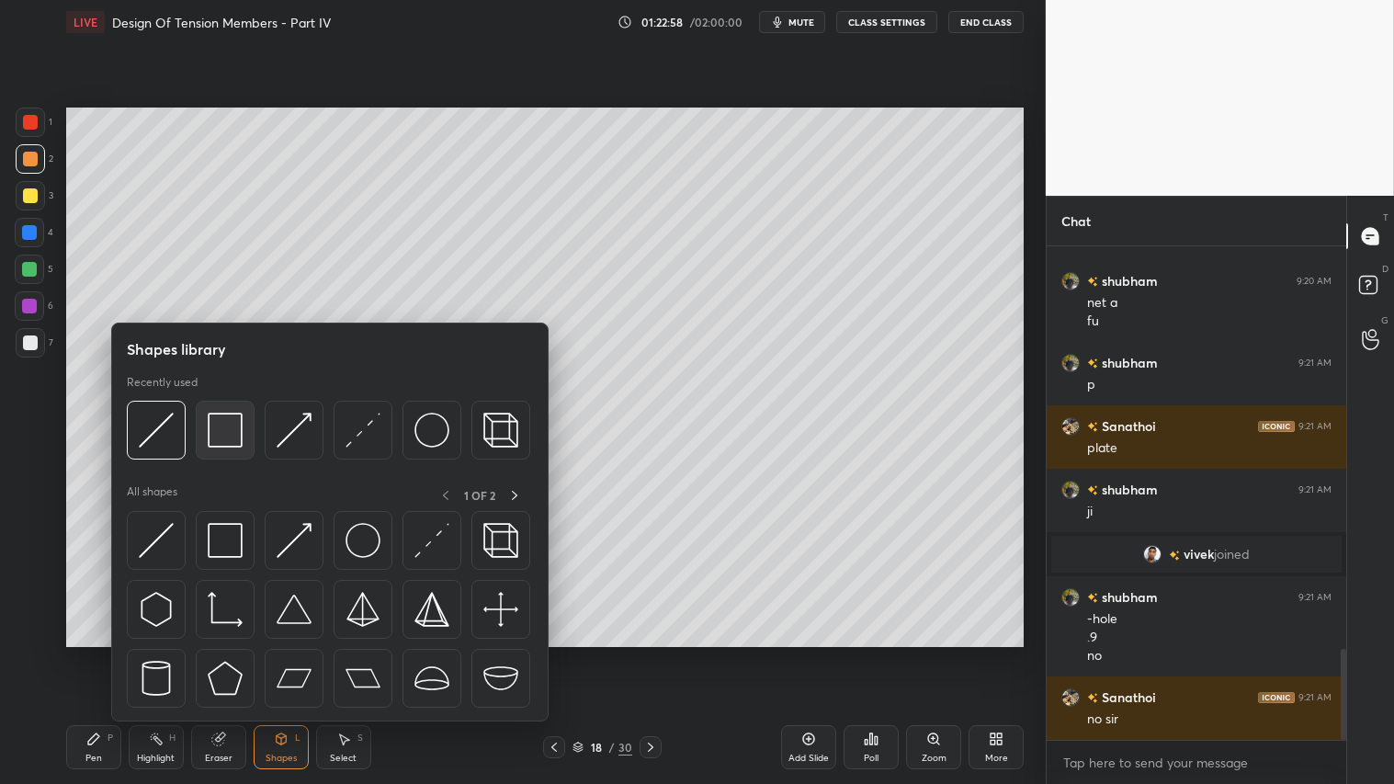
click at [224, 438] on img at bounding box center [225, 430] width 35 height 35
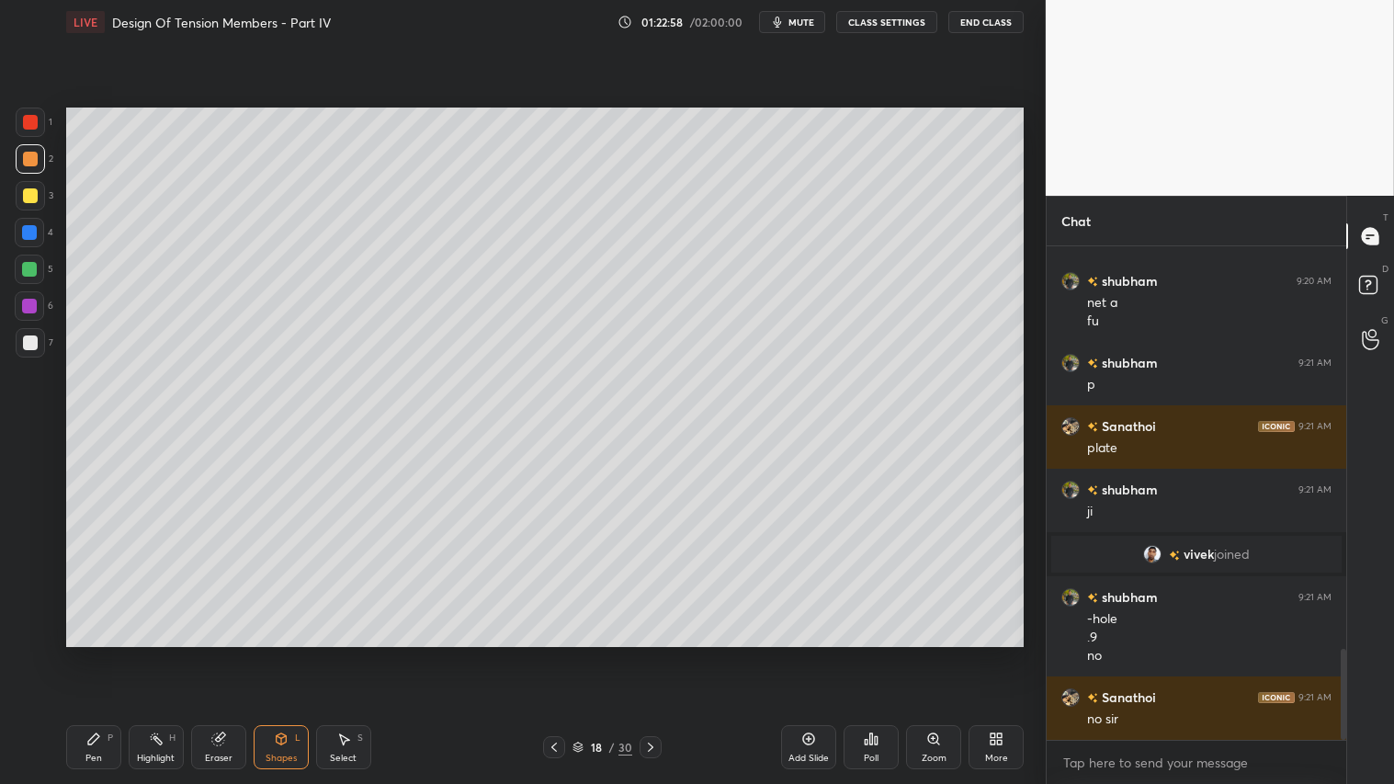
click at [26, 342] on div at bounding box center [30, 342] width 15 height 15
click at [38, 147] on div at bounding box center [30, 158] width 29 height 29
drag, startPoint x: 98, startPoint y: 756, endPoint x: 90, endPoint y: 739, distance: 19.3
click at [98, 653] on div "Pen P" at bounding box center [93, 747] width 55 height 44
click at [286, 653] on div "Shapes" at bounding box center [281, 758] width 31 height 9
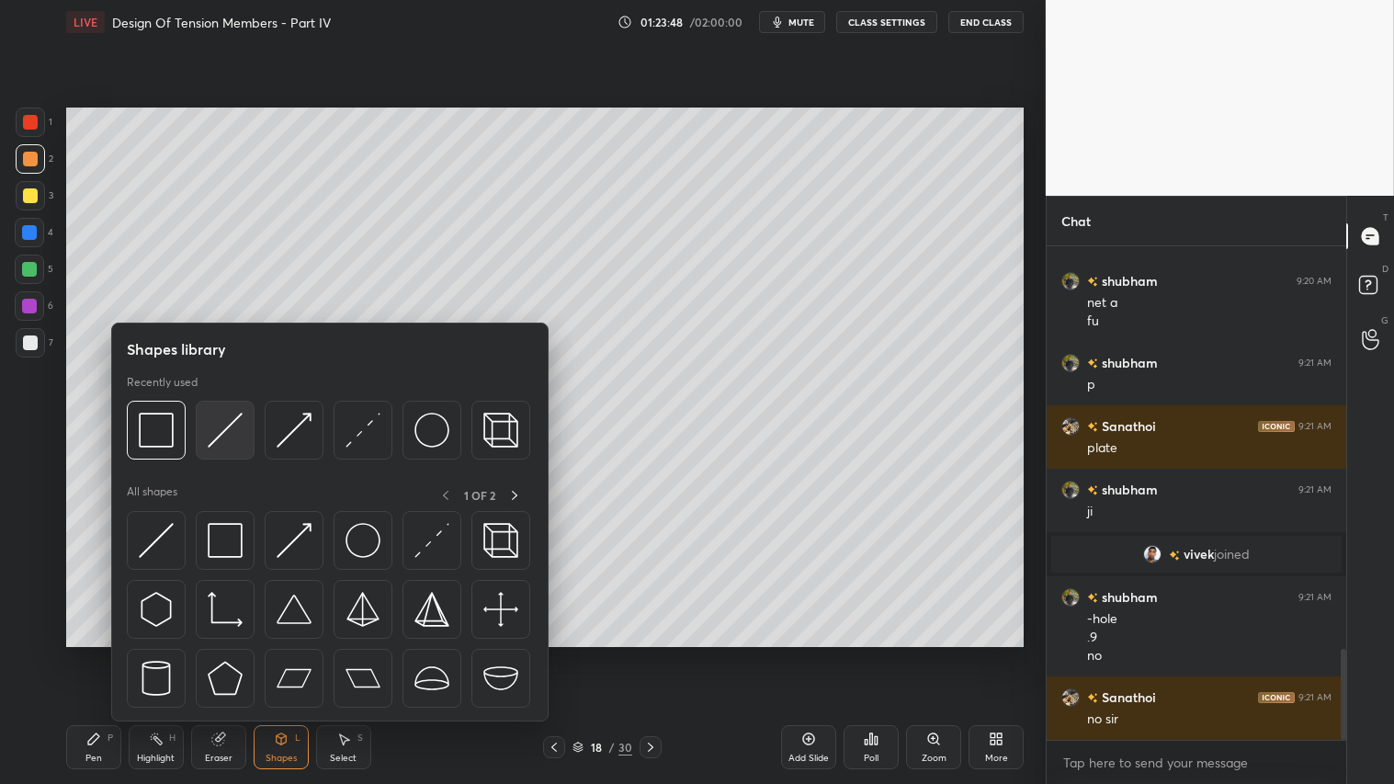
click at [230, 417] on img at bounding box center [225, 430] width 35 height 35
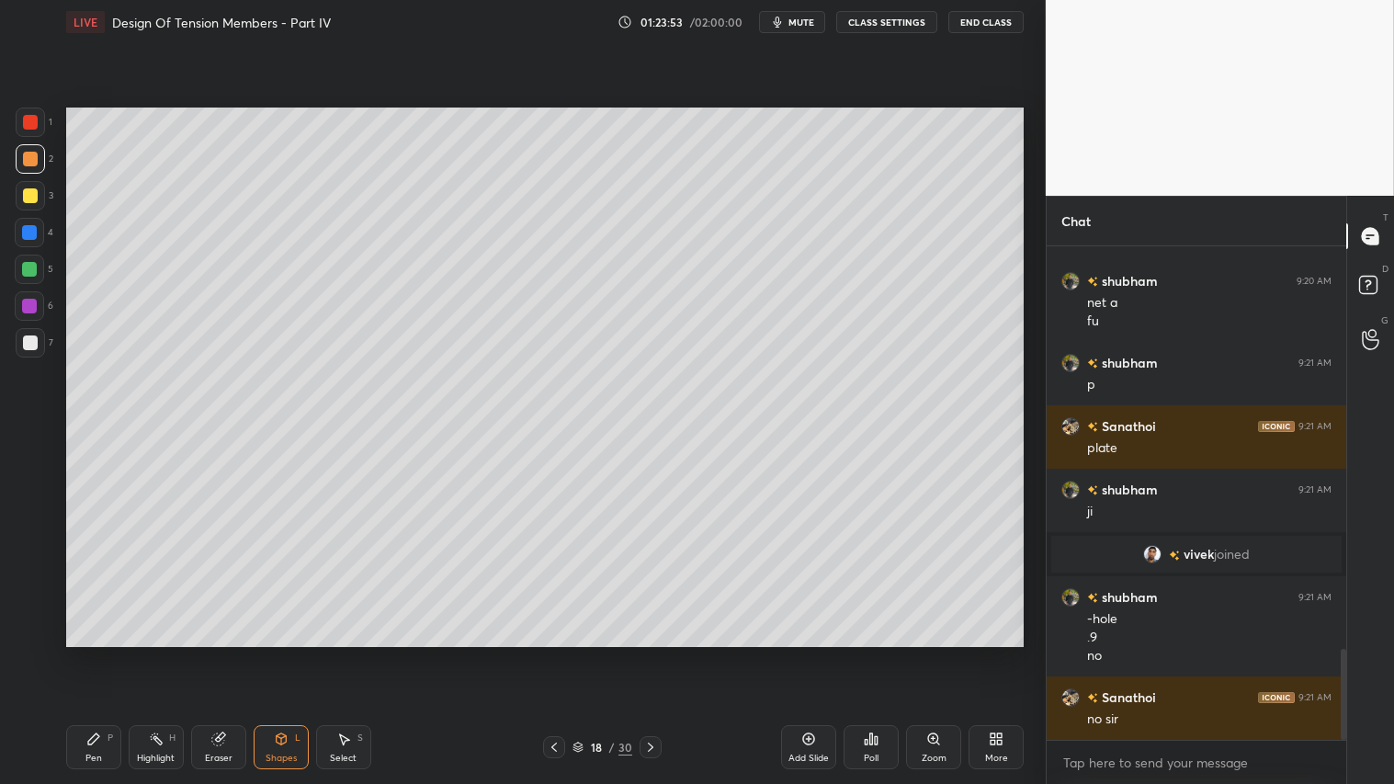
click at [32, 163] on div at bounding box center [30, 159] width 15 height 15
click at [97, 653] on div "Pen P" at bounding box center [93, 747] width 55 height 44
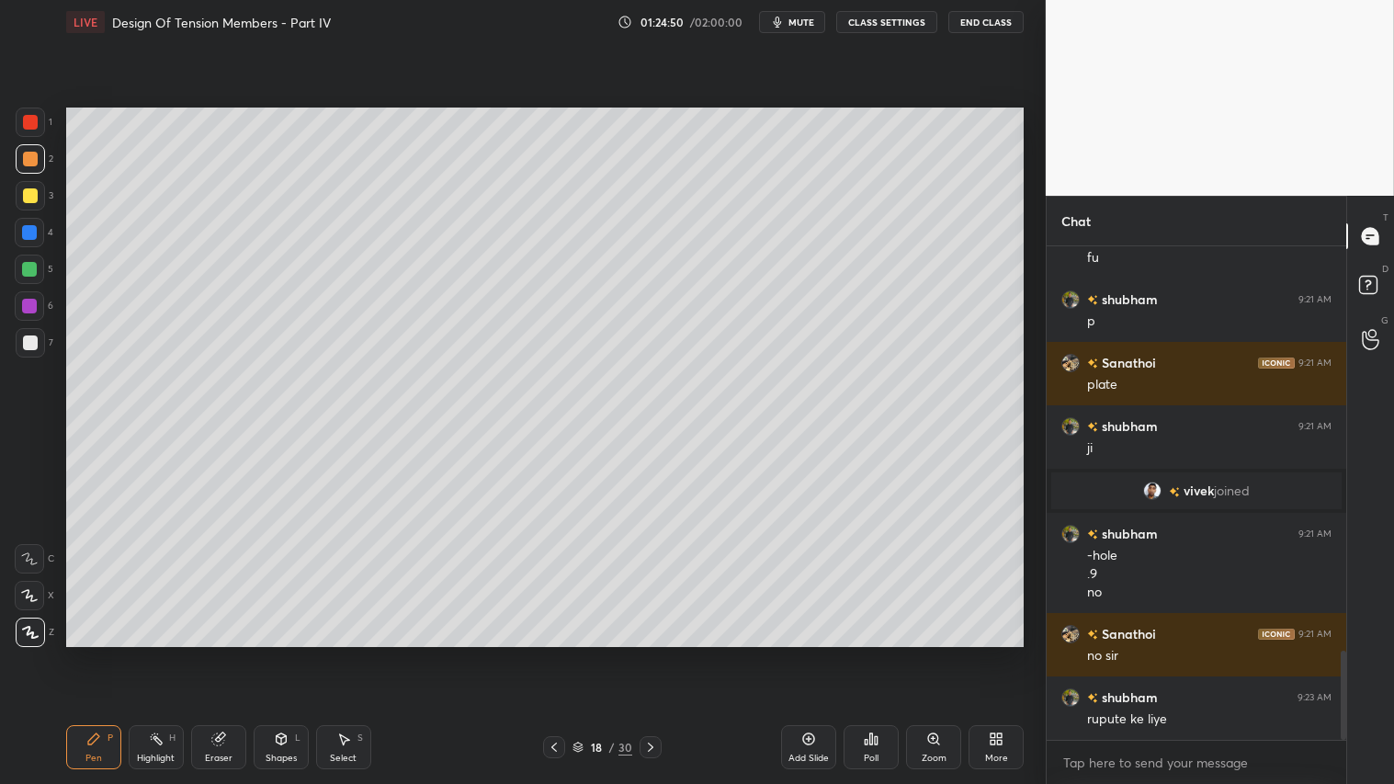
scroll to position [2307, 0]
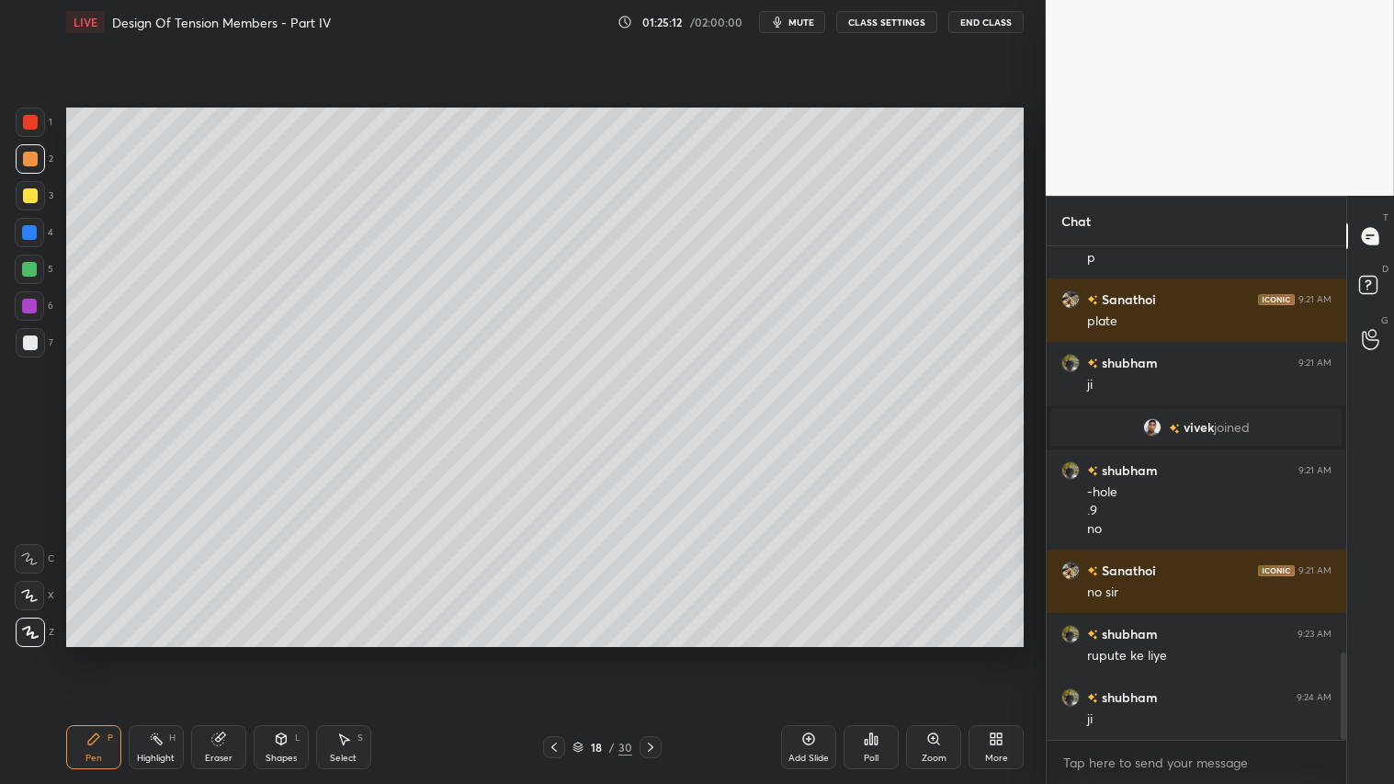
click at [32, 337] on div at bounding box center [30, 342] width 15 height 15
click at [30, 195] on div at bounding box center [30, 195] width 15 height 15
click at [98, 653] on div "Pen P" at bounding box center [93, 747] width 55 height 44
click at [649, 653] on icon at bounding box center [650, 747] width 15 height 15
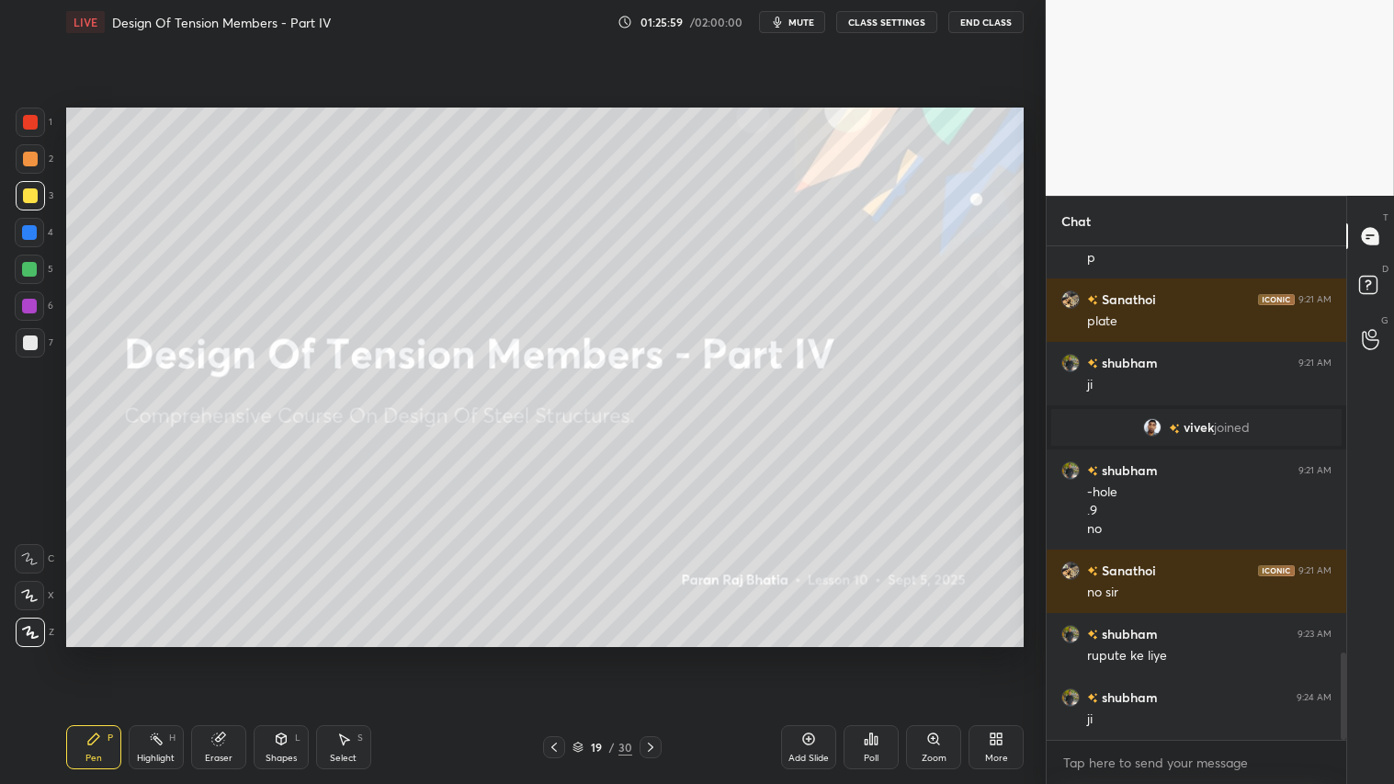
drag, startPoint x: 548, startPoint y: 743, endPoint x: 592, endPoint y: 744, distance: 44.1
click at [548, 653] on icon at bounding box center [554, 747] width 15 height 15
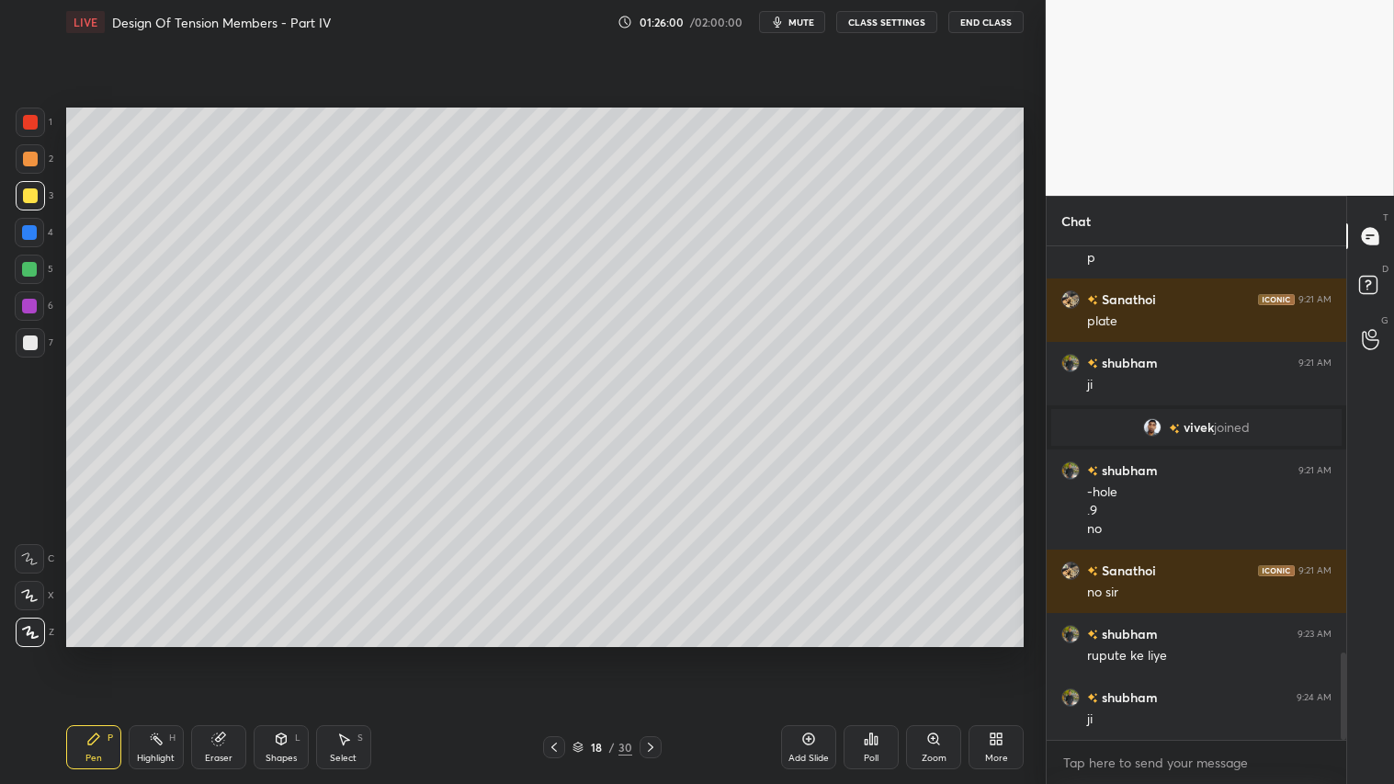
drag, startPoint x: 812, startPoint y: 743, endPoint x: 801, endPoint y: 740, distance: 11.4
click at [812, 653] on icon at bounding box center [808, 738] width 15 height 15
click at [274, 653] on div "Shapes" at bounding box center [281, 758] width 31 height 9
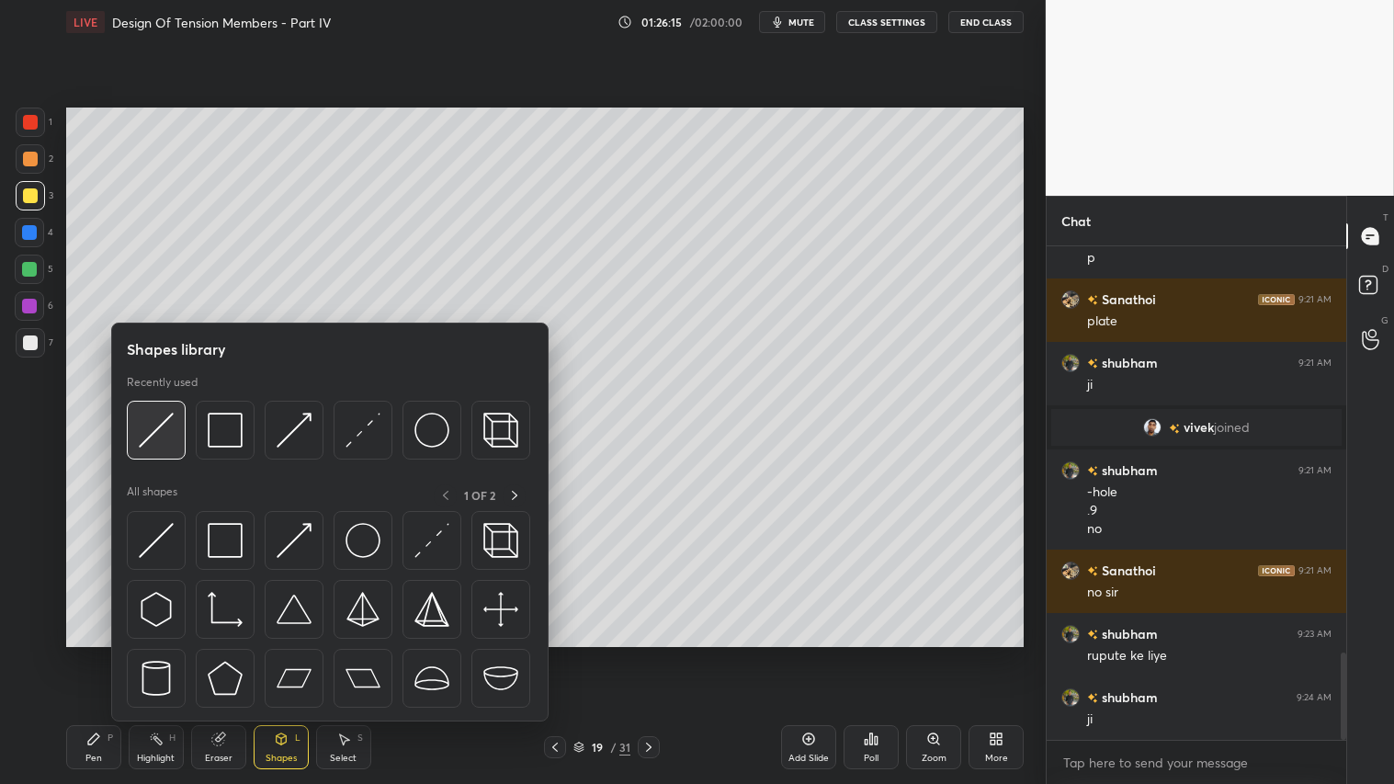
click at [162, 417] on img at bounding box center [156, 430] width 35 height 35
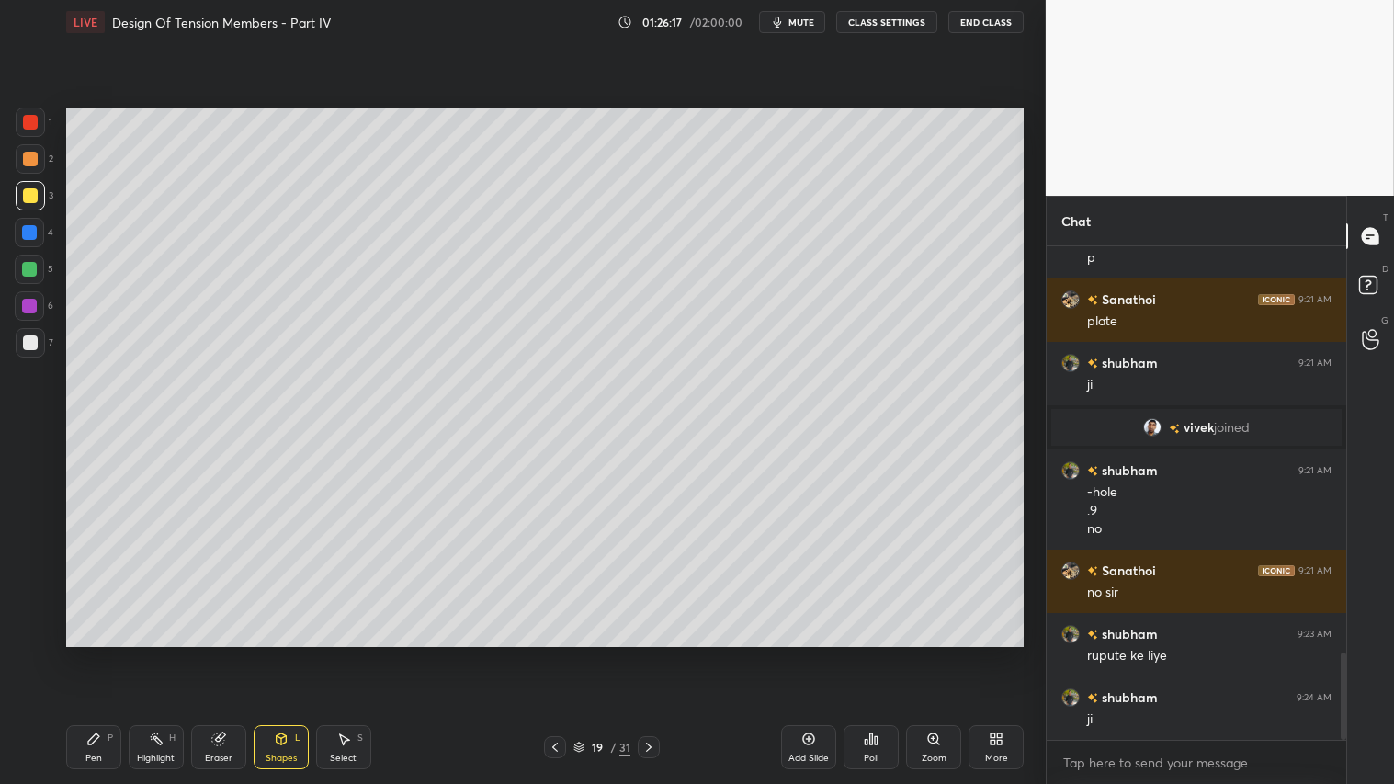
click at [270, 653] on div "Shapes L" at bounding box center [281, 747] width 55 height 44
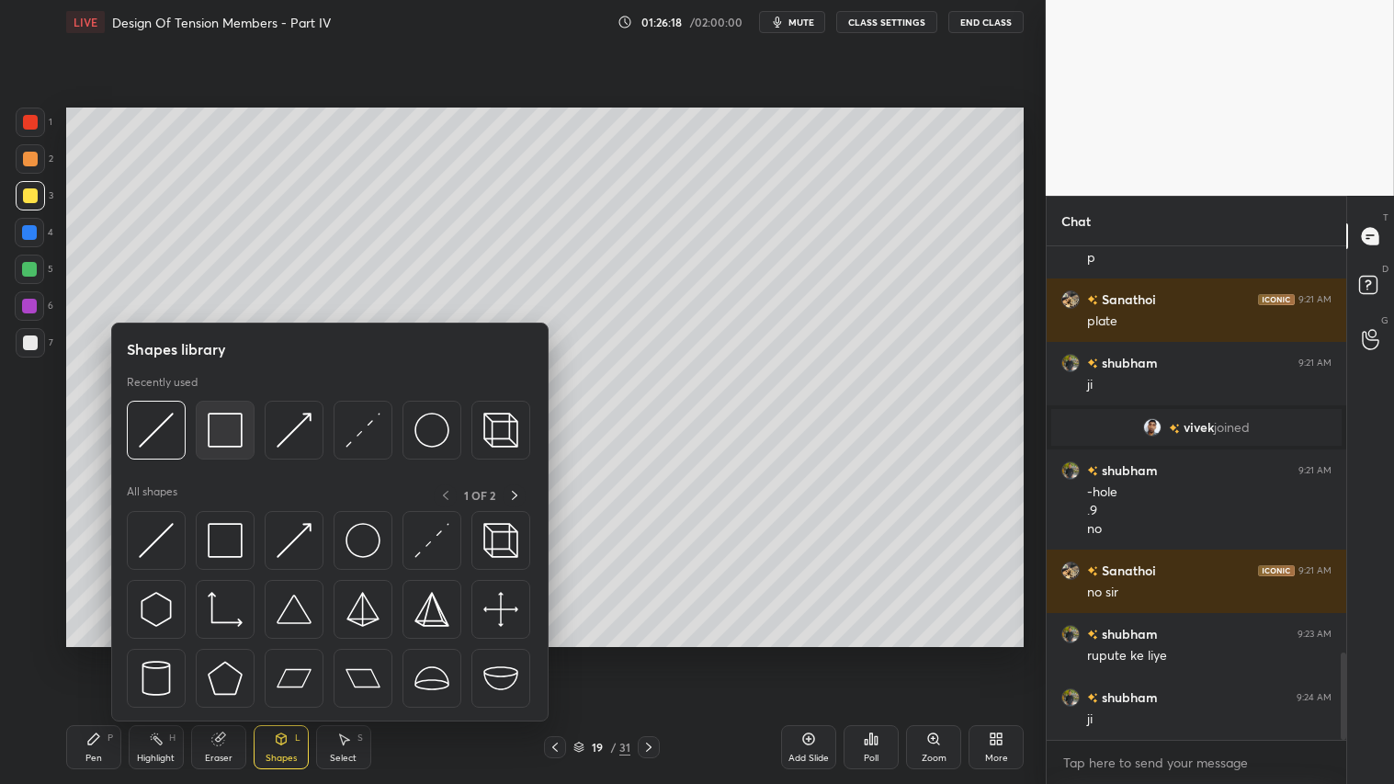
click at [235, 448] on div at bounding box center [225, 430] width 59 height 59
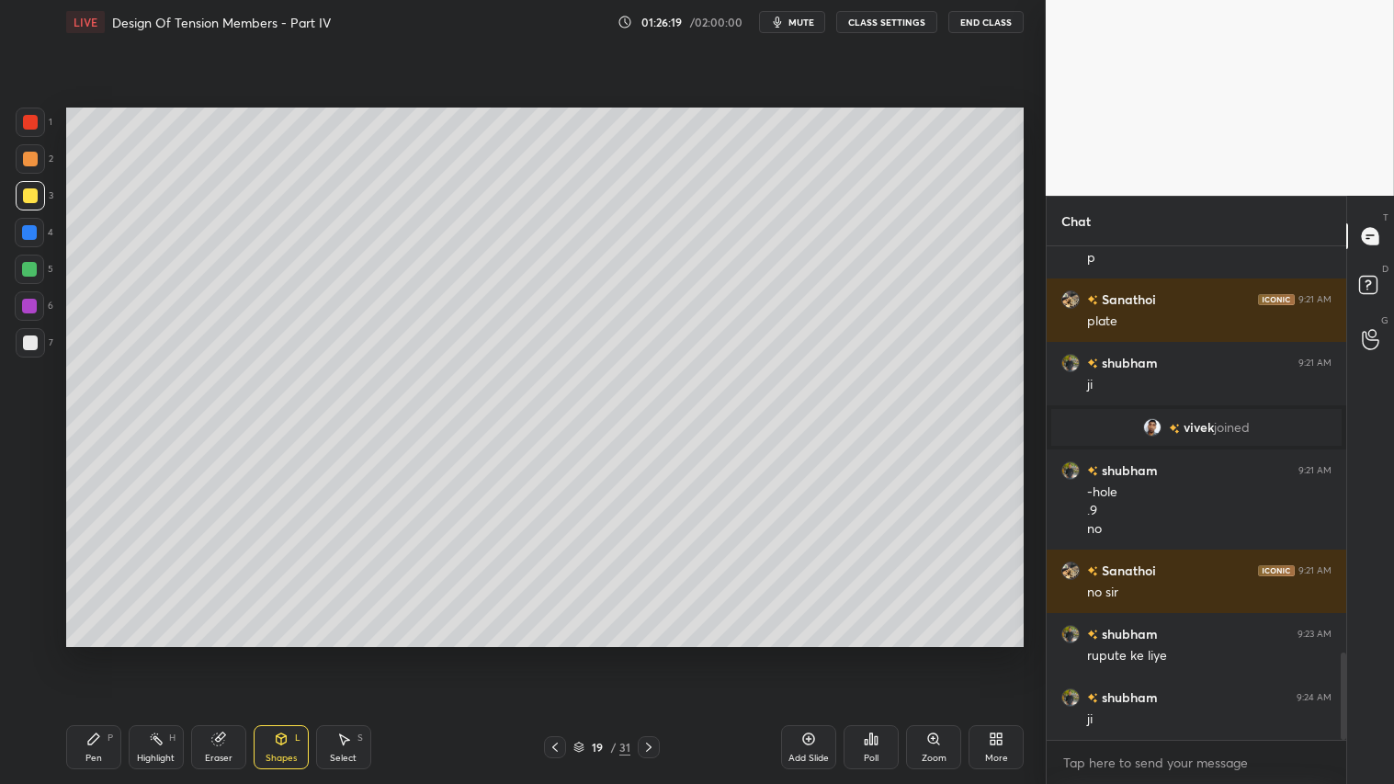
click at [30, 158] on div at bounding box center [30, 159] width 15 height 15
click at [271, 653] on div "Shapes" at bounding box center [281, 758] width 31 height 9
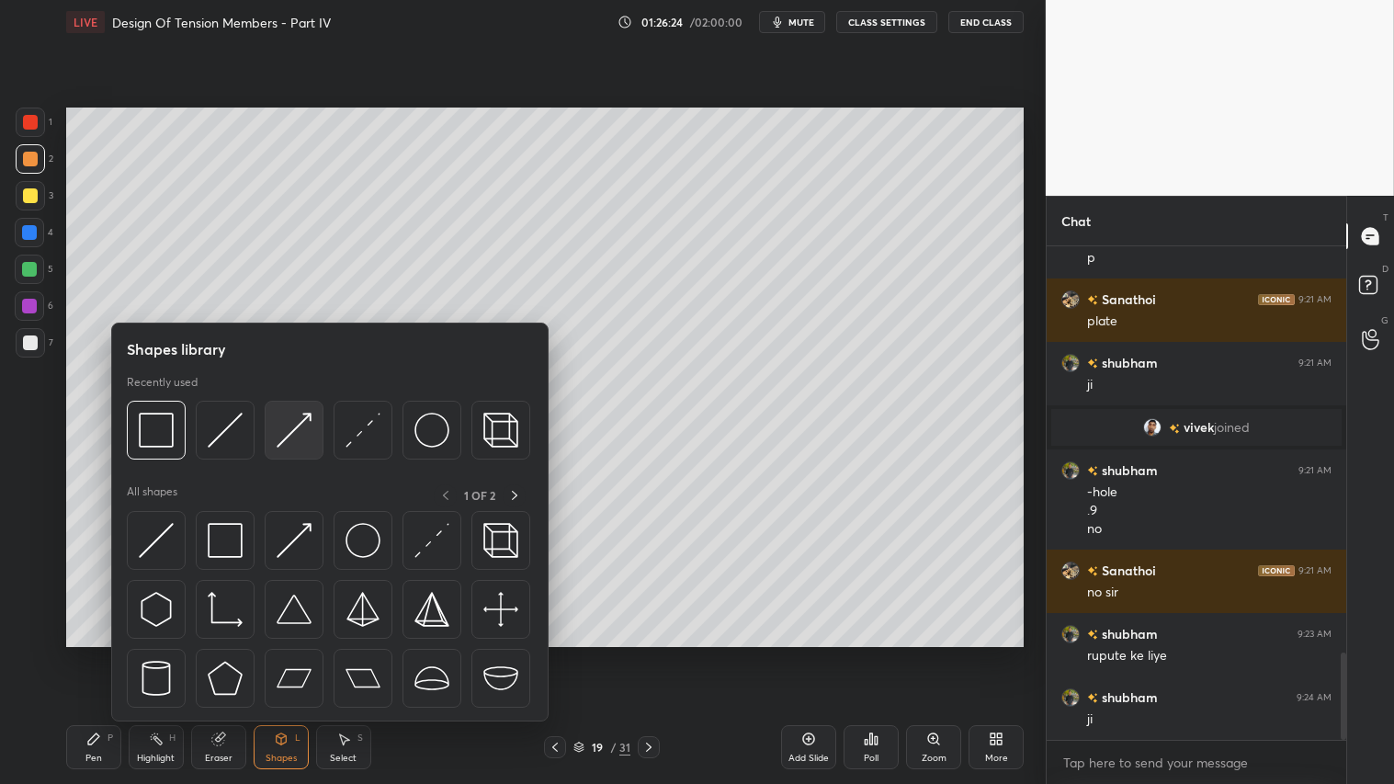
click at [297, 426] on img at bounding box center [294, 430] width 35 height 35
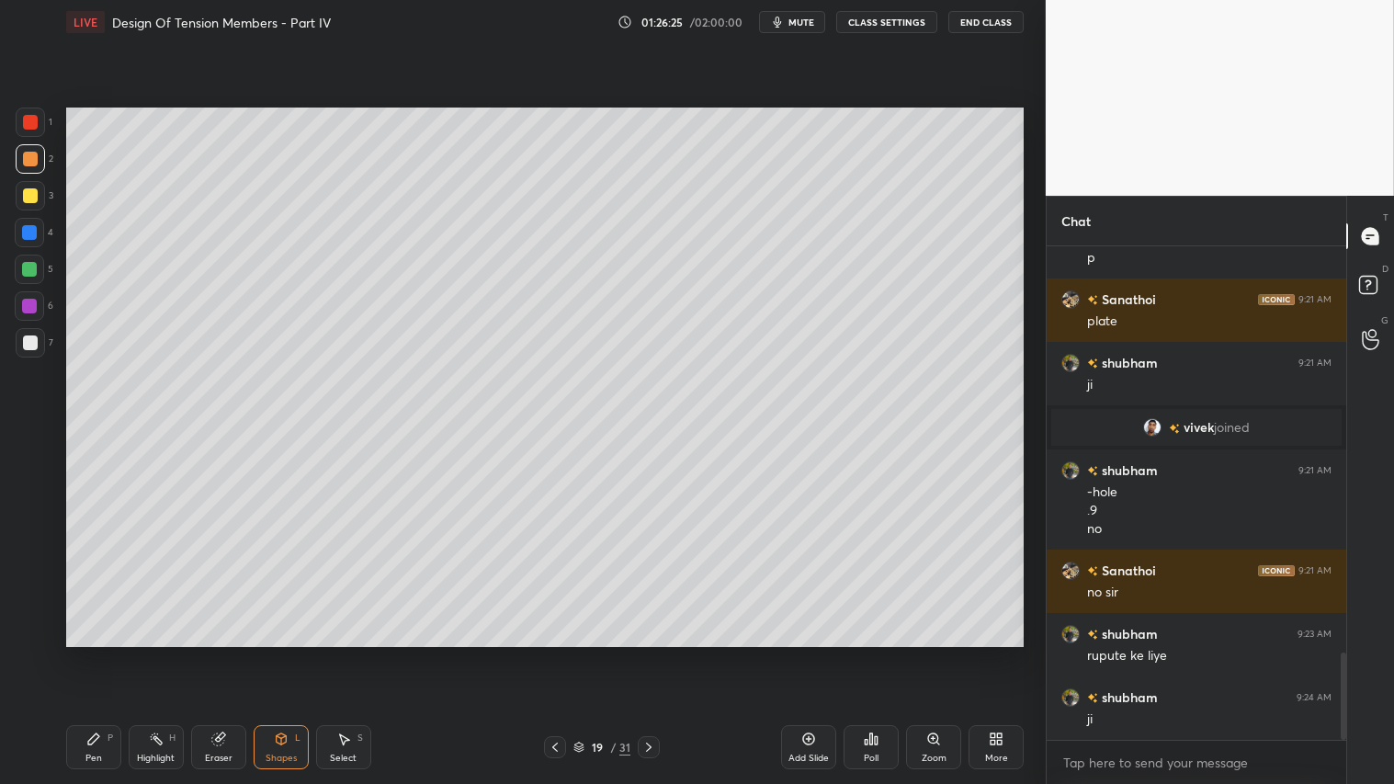
click at [25, 153] on div at bounding box center [30, 159] width 15 height 15
click at [278, 653] on div "Shapes" at bounding box center [281, 758] width 31 height 9
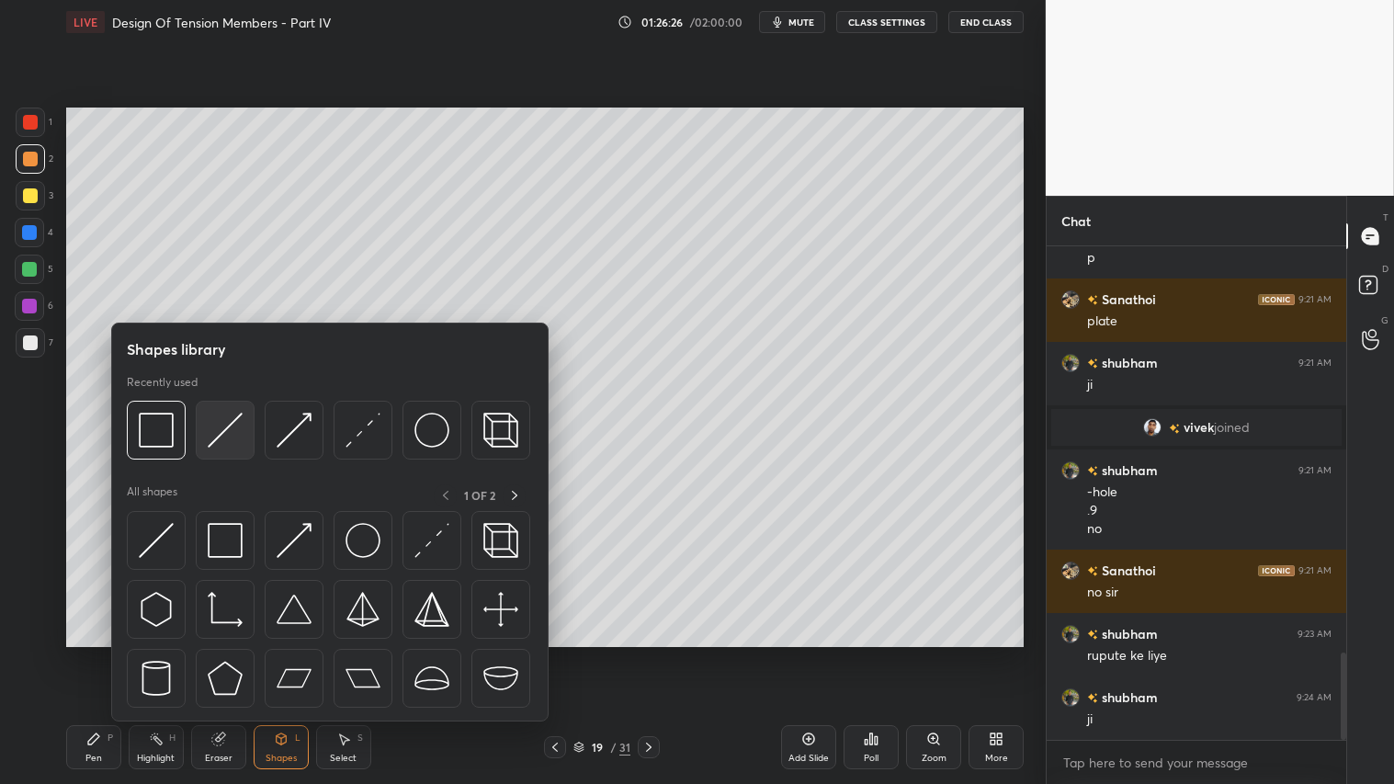
click at [225, 416] on img at bounding box center [225, 430] width 35 height 35
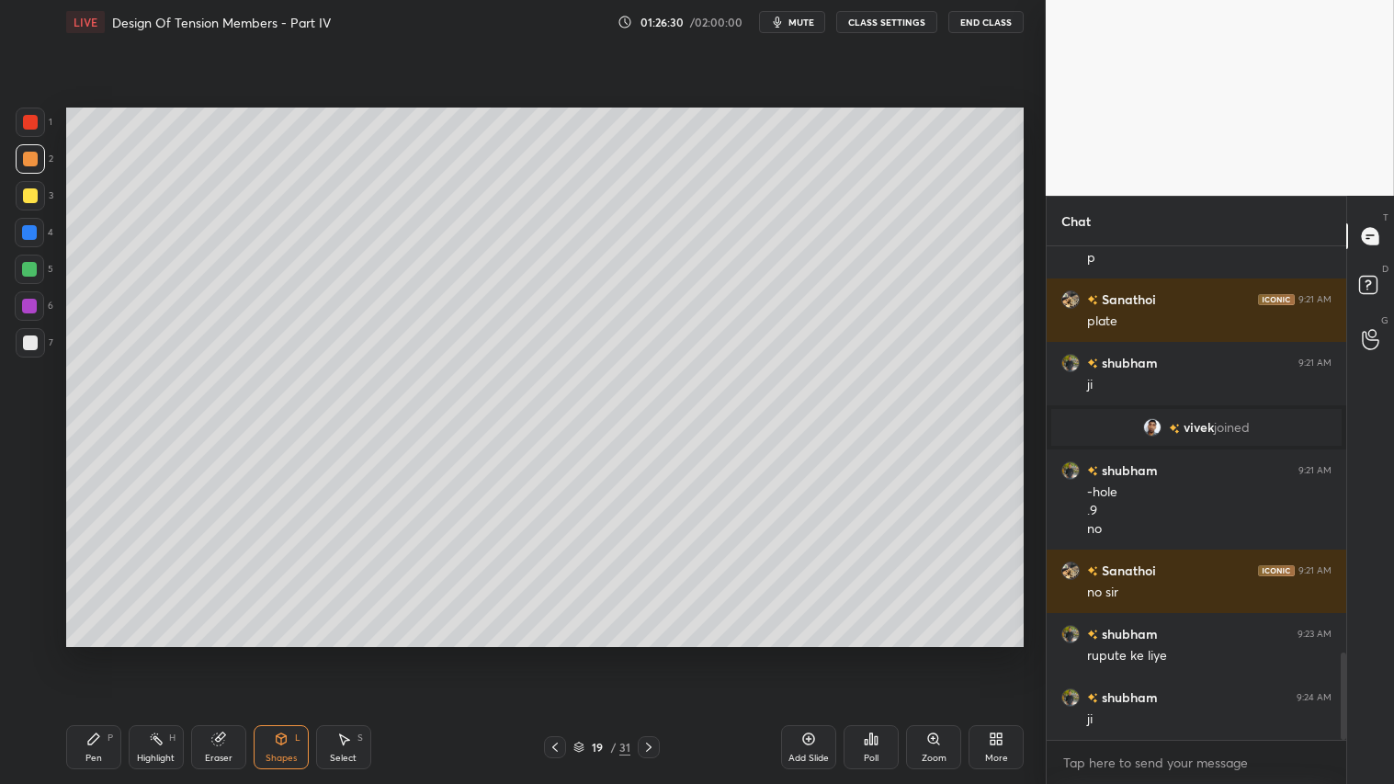
click at [291, 653] on div "Shapes L" at bounding box center [281, 747] width 55 height 44
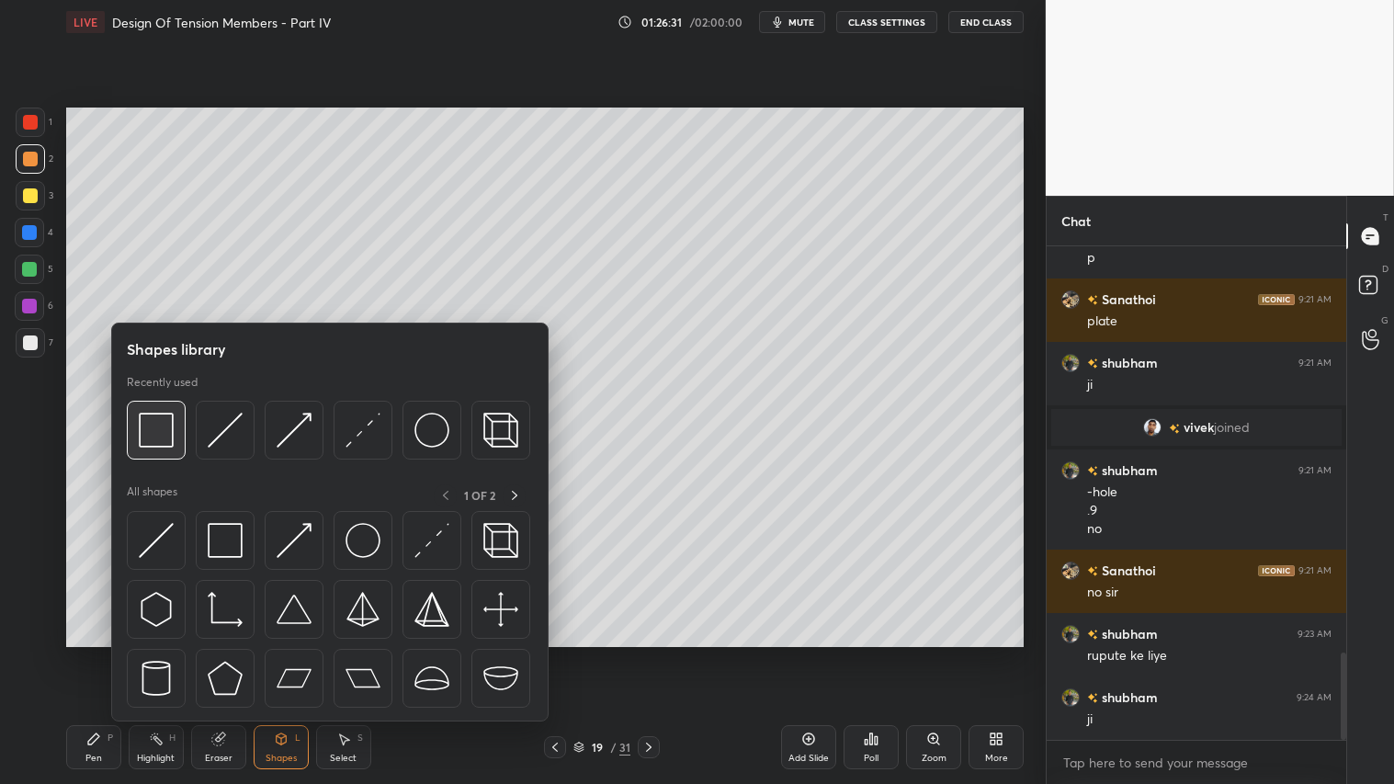
click at [153, 427] on img at bounding box center [156, 430] width 35 height 35
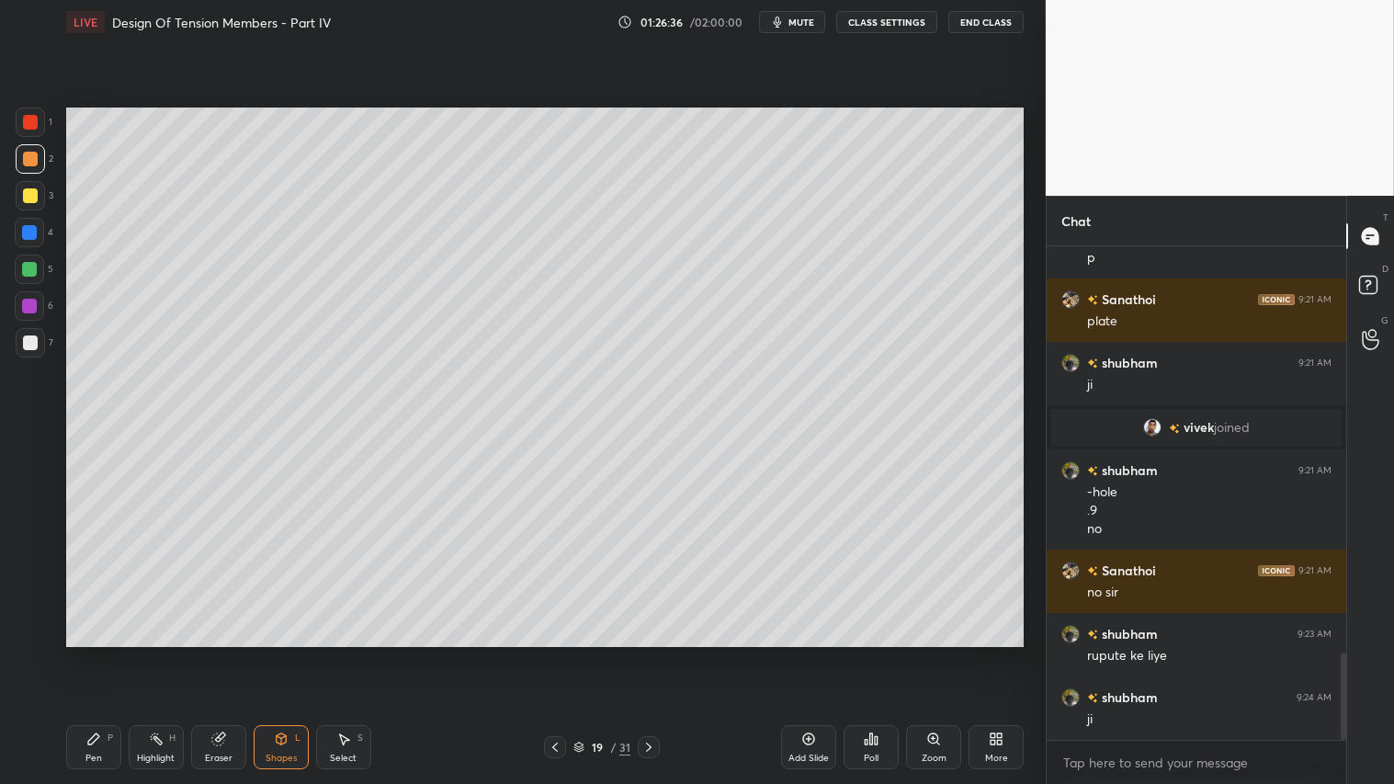
drag, startPoint x: 268, startPoint y: 754, endPoint x: 278, endPoint y: 747, distance: 11.2
click at [271, 653] on div "Shapes" at bounding box center [281, 758] width 31 height 9
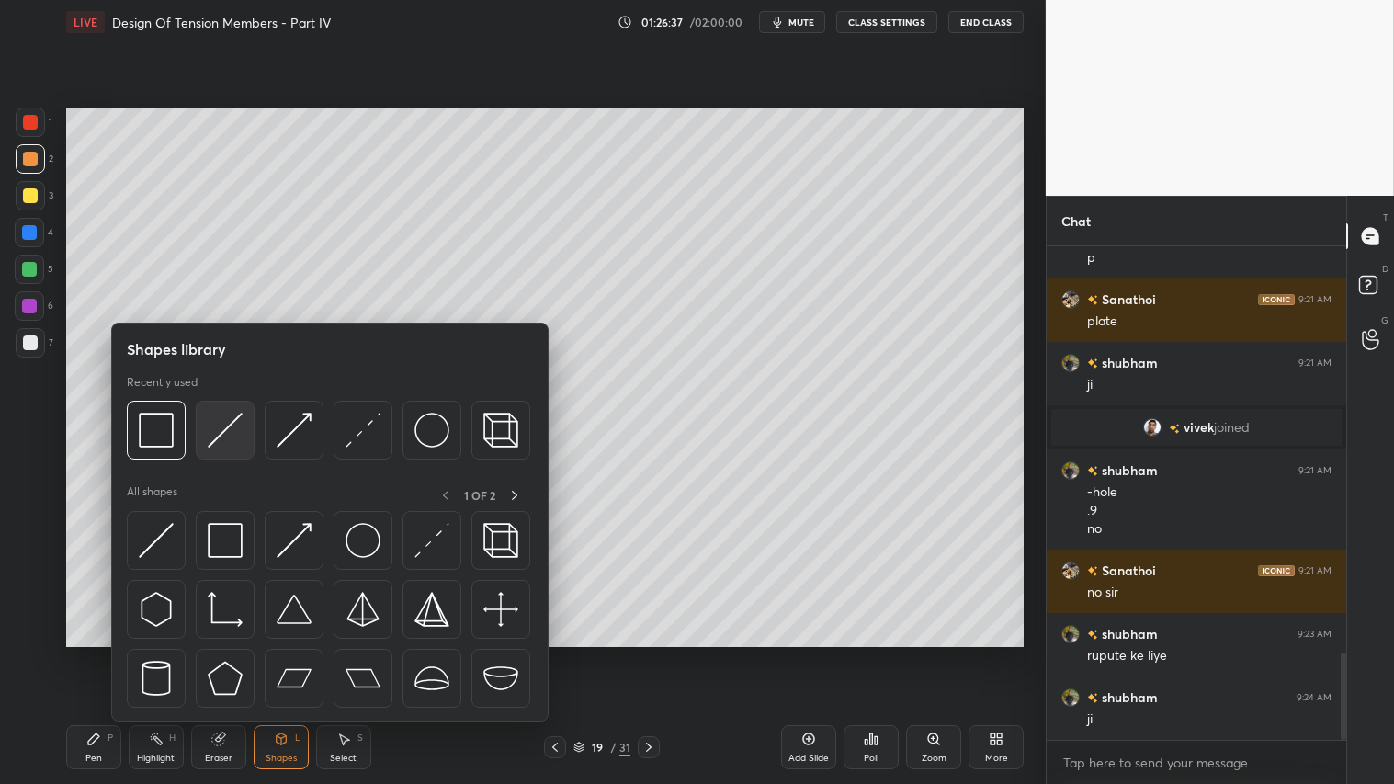
click at [224, 420] on img at bounding box center [225, 430] width 35 height 35
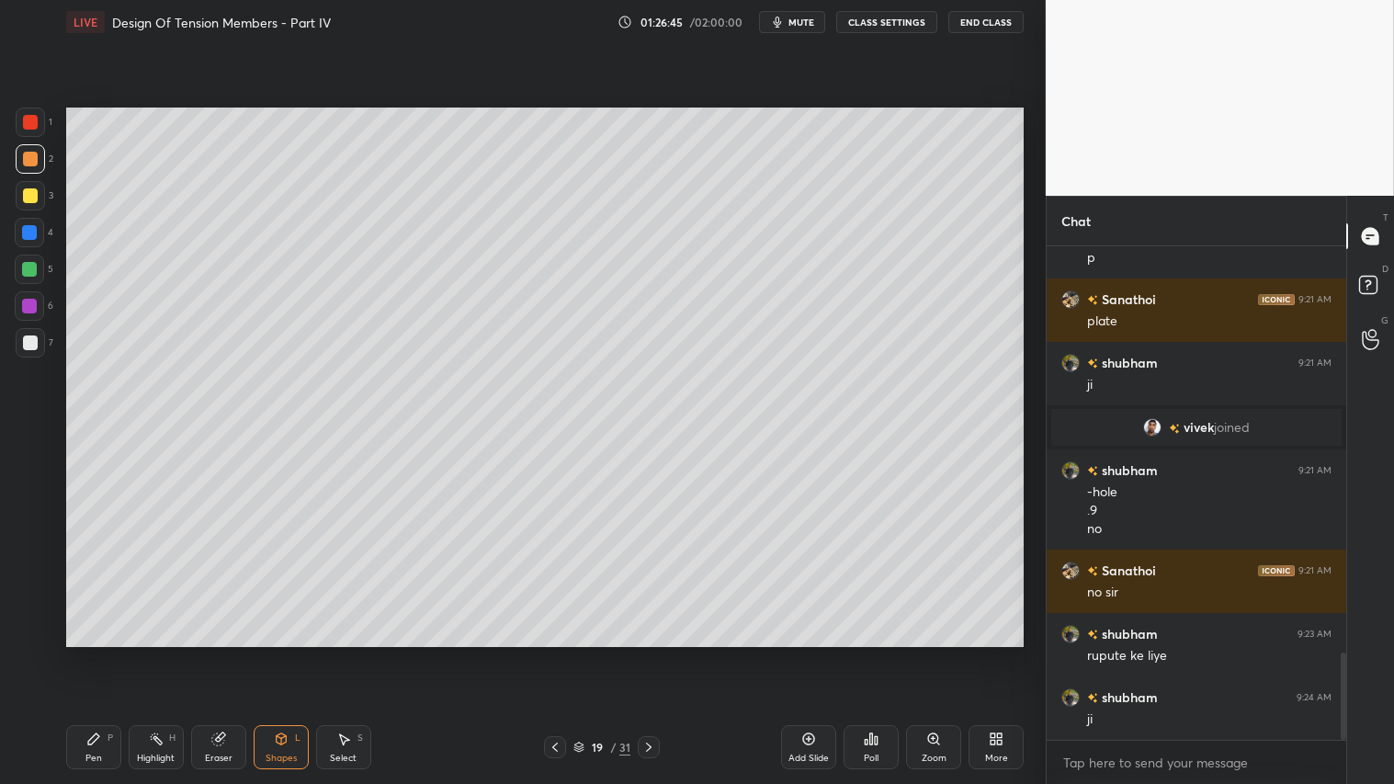
drag, startPoint x: 223, startPoint y: 745, endPoint x: 328, endPoint y: 689, distance: 118.8
click at [221, 653] on icon at bounding box center [218, 738] width 15 height 15
click at [37, 416] on div at bounding box center [29, 425] width 29 height 29
drag, startPoint x: 277, startPoint y: 752, endPoint x: 283, endPoint y: 737, distance: 16.0
click at [276, 653] on div "Shapes L" at bounding box center [281, 747] width 55 height 44
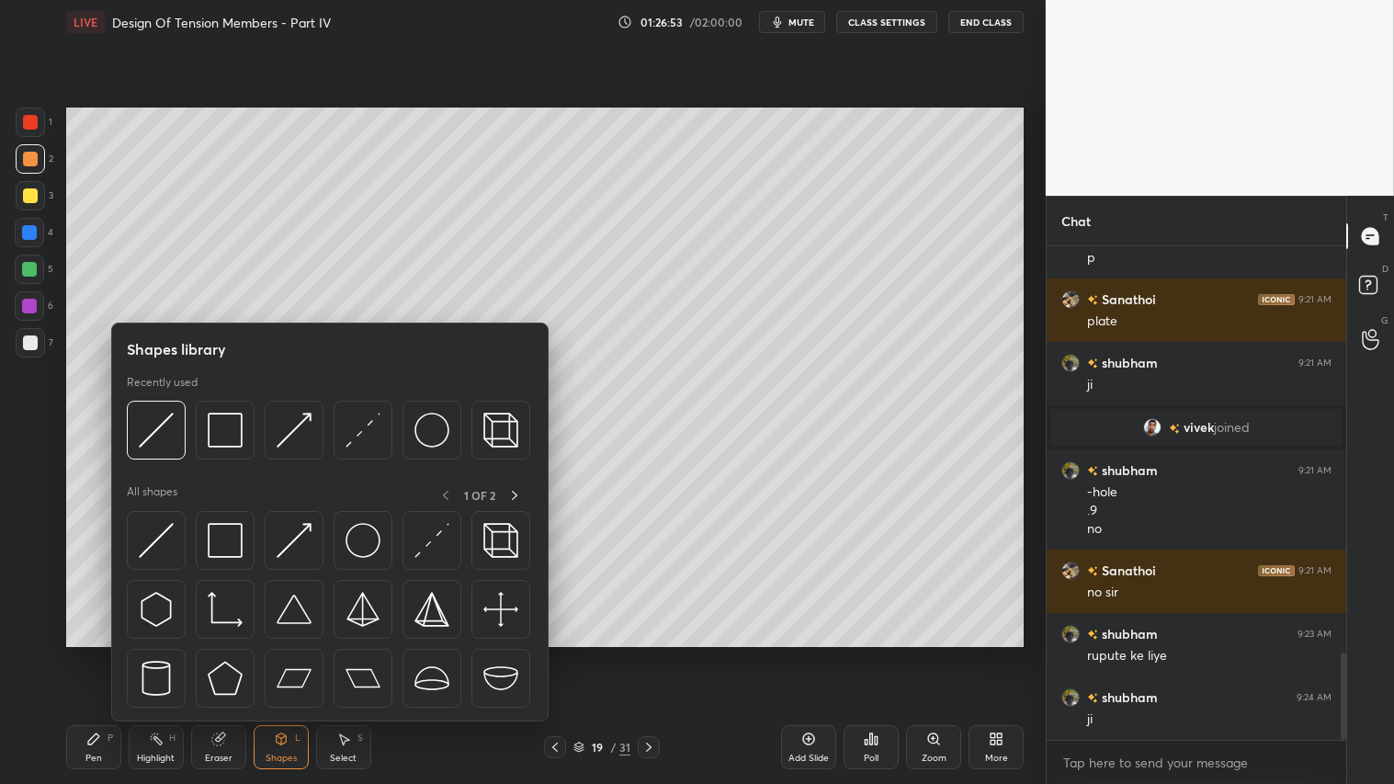
click at [90, 653] on div "Pen P" at bounding box center [93, 747] width 55 height 44
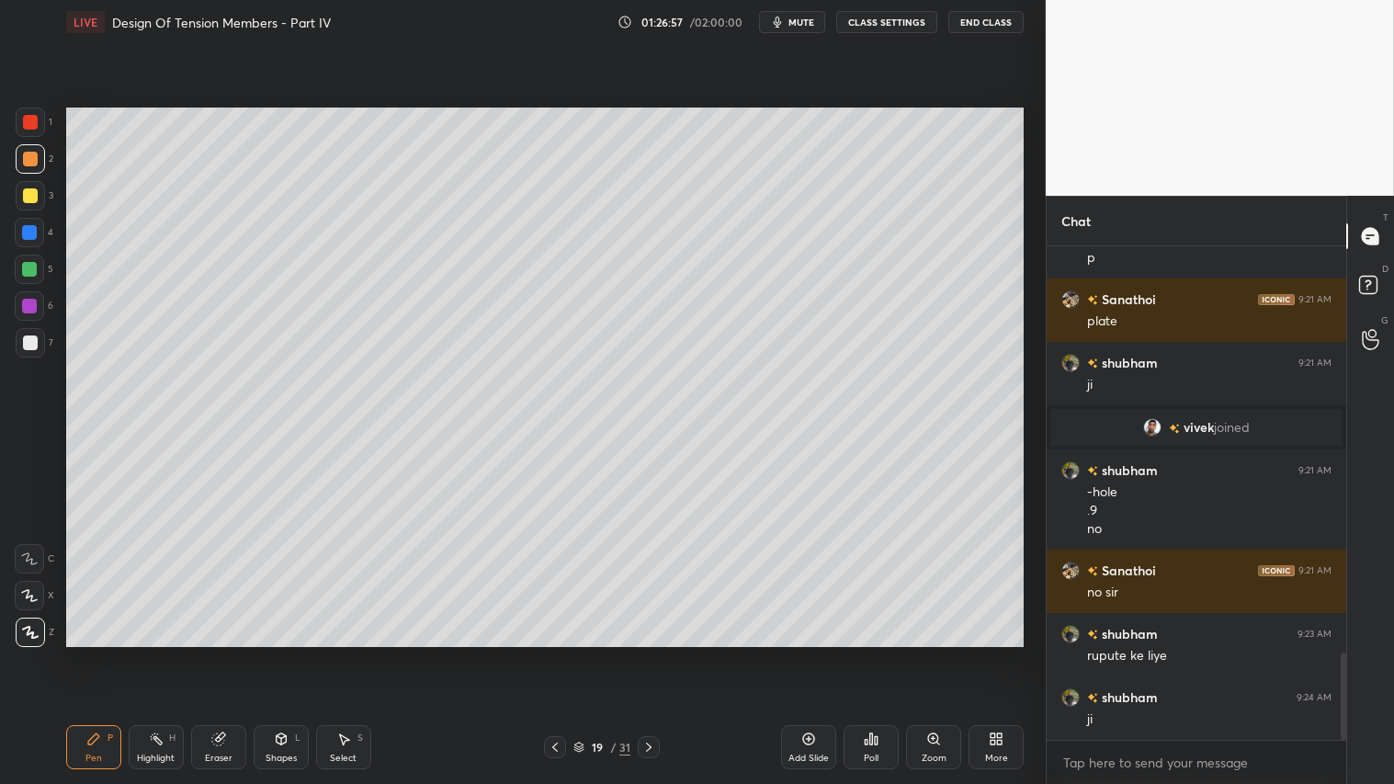
click at [237, 653] on div "Eraser" at bounding box center [218, 747] width 55 height 44
click at [487, 653] on div "Setting up your live class Poll for secs No correct answer Start poll" at bounding box center [545, 377] width 972 height 666
click at [282, 653] on icon at bounding box center [281, 738] width 15 height 15
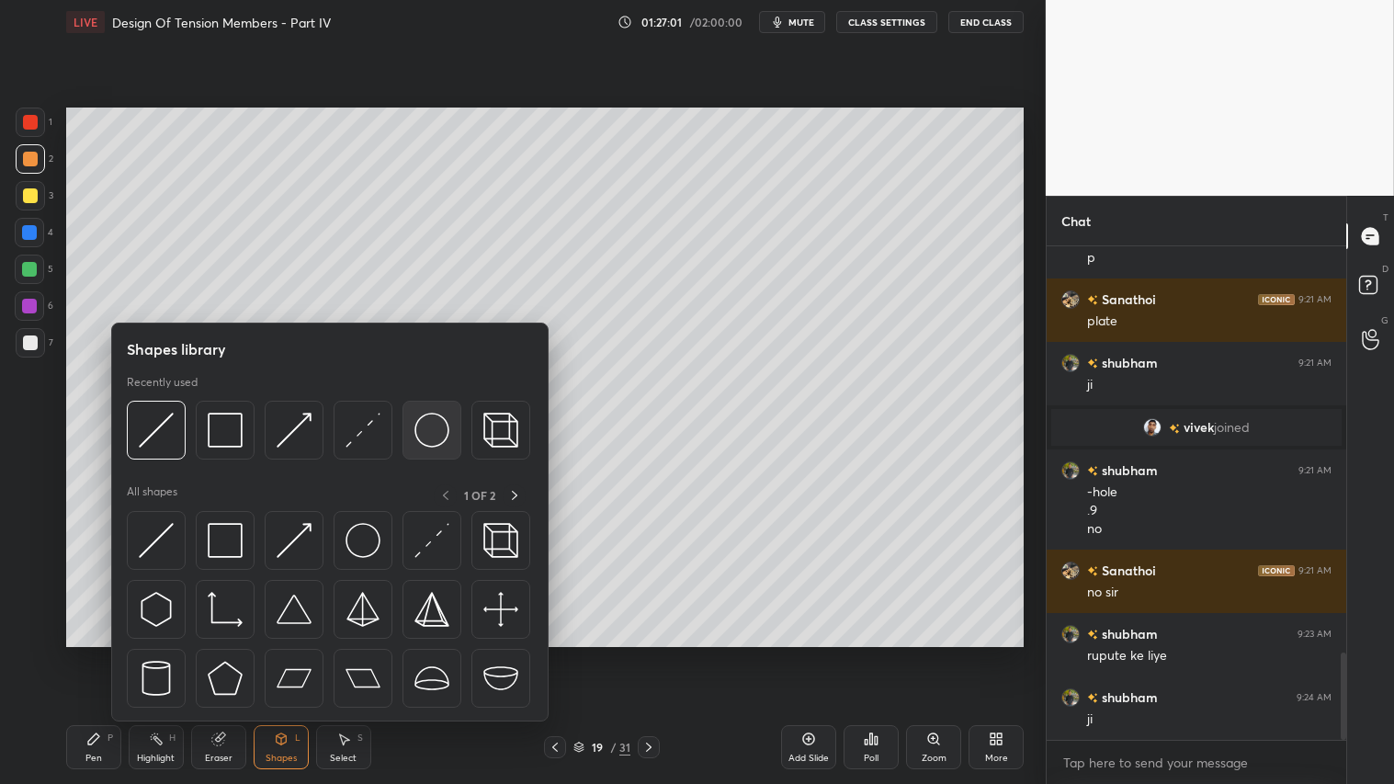
click at [444, 425] on img at bounding box center [431, 430] width 35 height 35
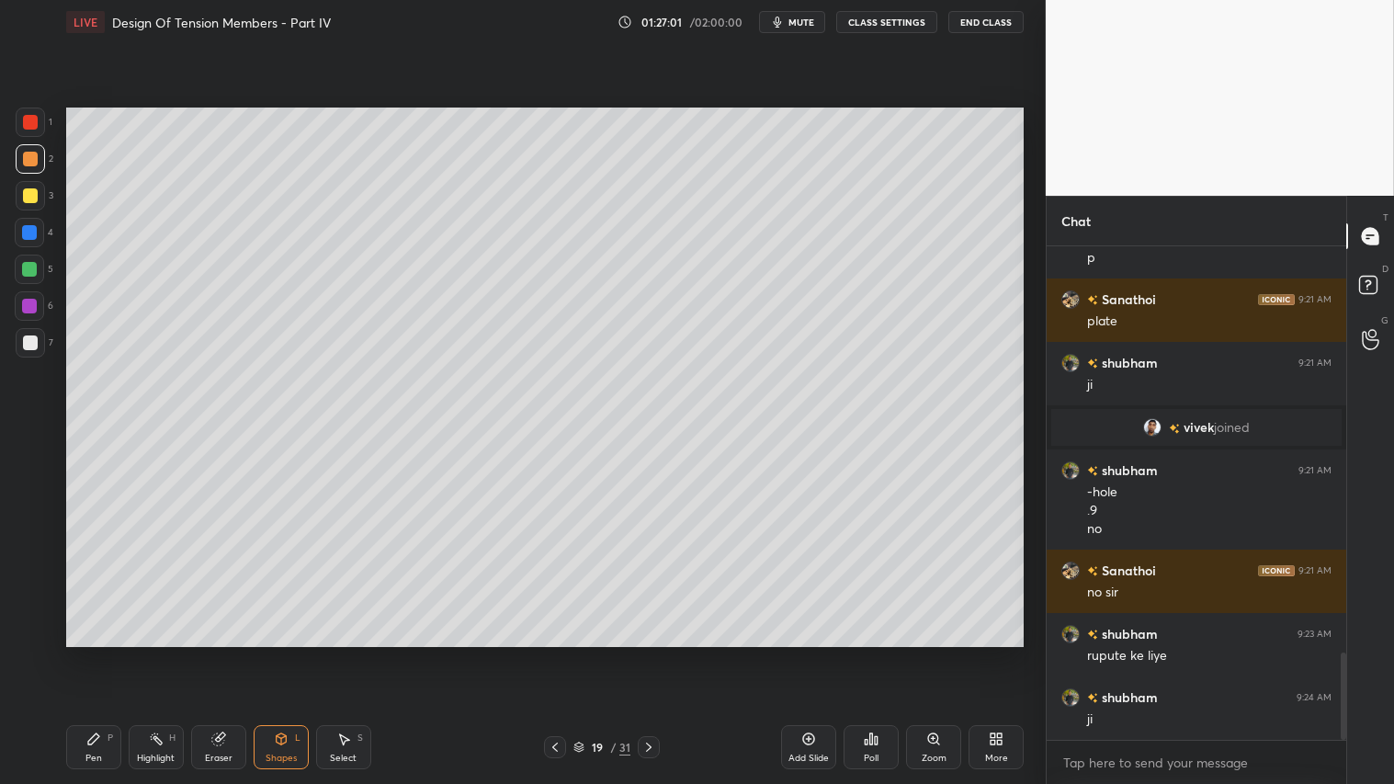
click at [28, 190] on div at bounding box center [30, 195] width 15 height 15
click at [32, 336] on div at bounding box center [30, 342] width 15 height 15
click at [103, 653] on div "Pen P" at bounding box center [93, 747] width 55 height 44
click at [285, 653] on div "Shapes" at bounding box center [281, 758] width 31 height 9
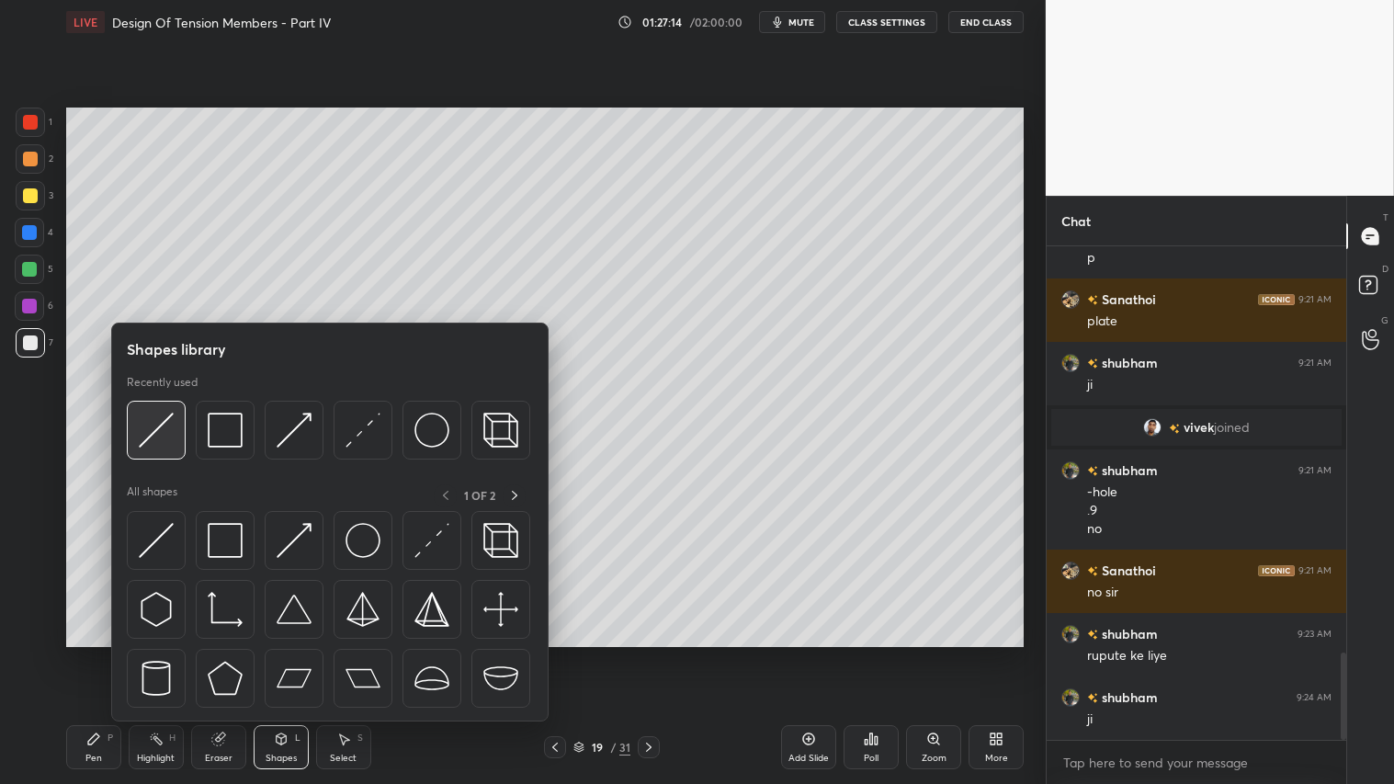
click at [176, 406] on div at bounding box center [156, 430] width 59 height 59
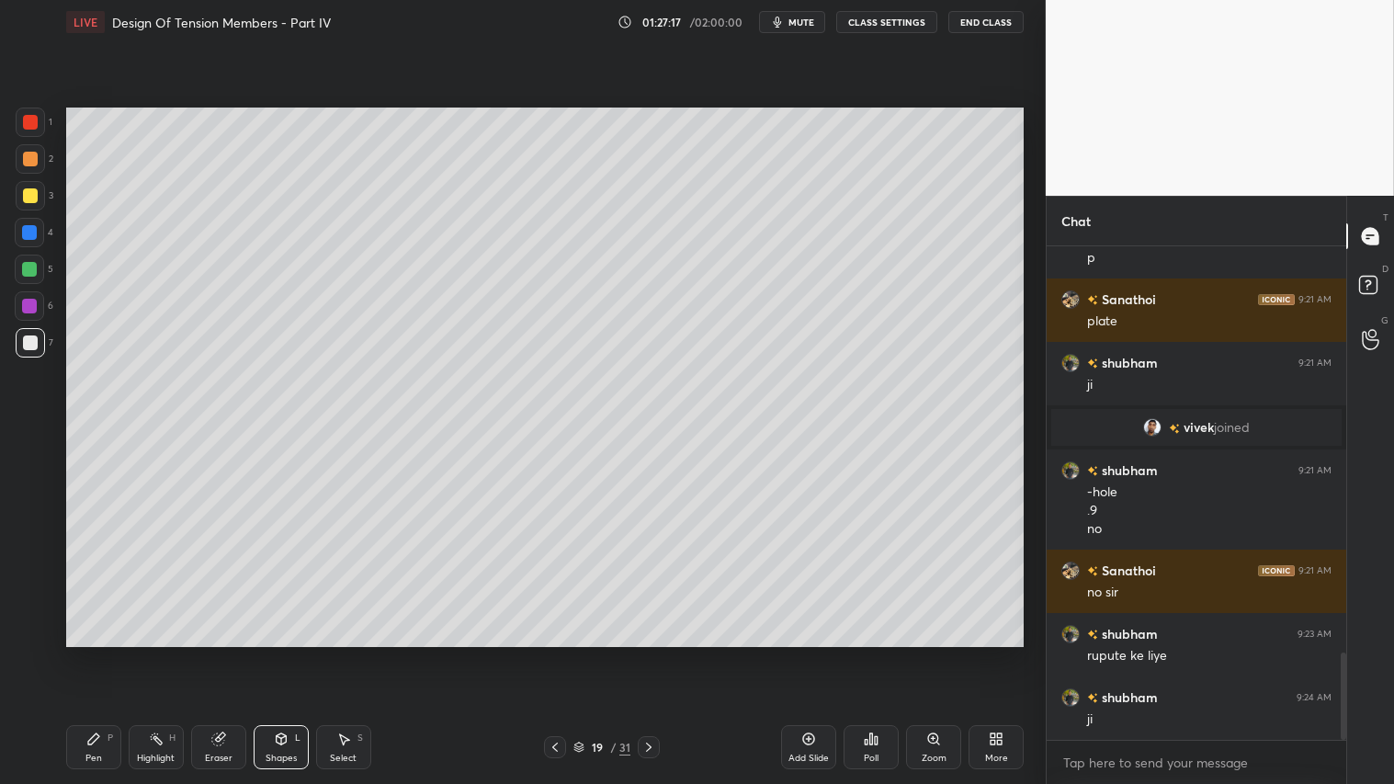
drag, startPoint x: 98, startPoint y: 751, endPoint x: 116, endPoint y: 727, distance: 29.6
click at [104, 653] on div "Pen P" at bounding box center [93, 747] width 55 height 44
click at [32, 189] on div at bounding box center [30, 195] width 15 height 15
click at [274, 653] on div "Shapes L" at bounding box center [281, 747] width 55 height 44
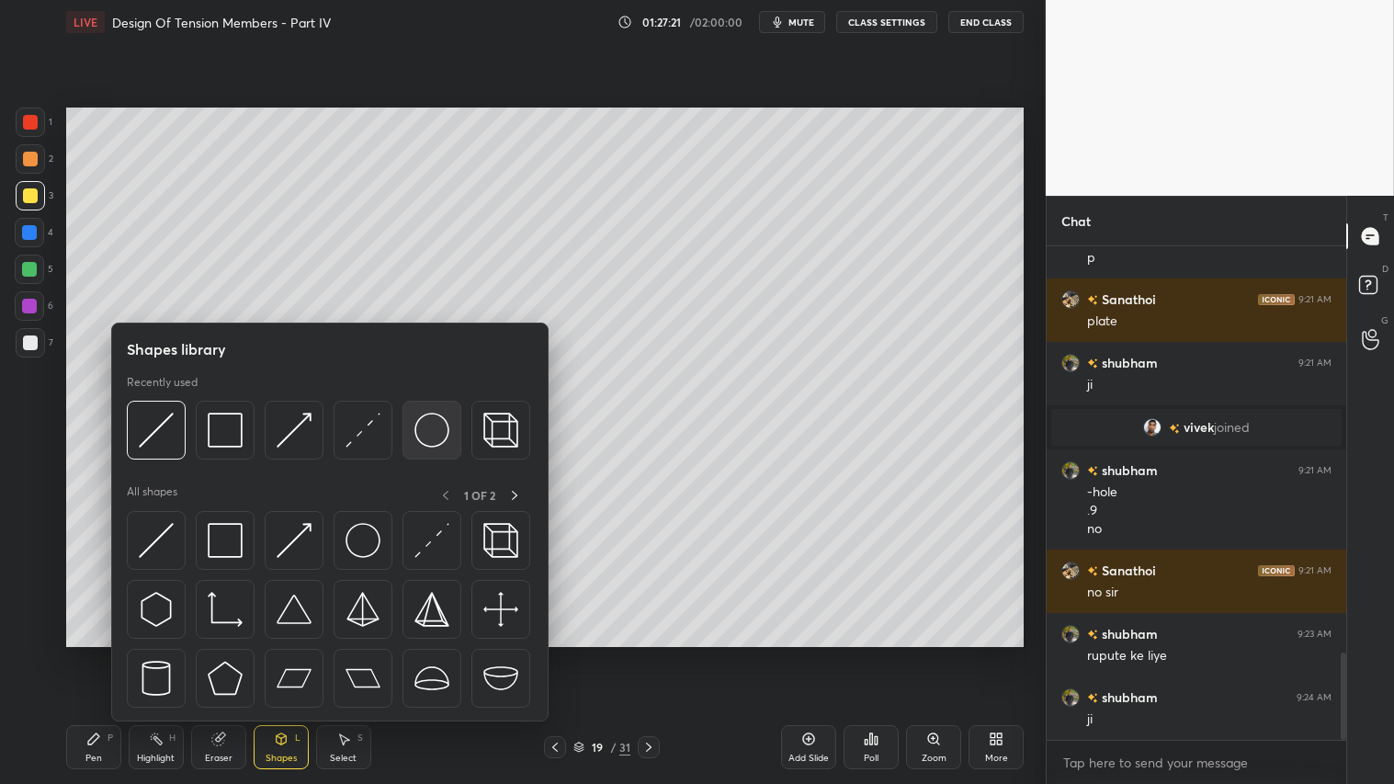
click at [430, 419] on img at bounding box center [431, 430] width 35 height 35
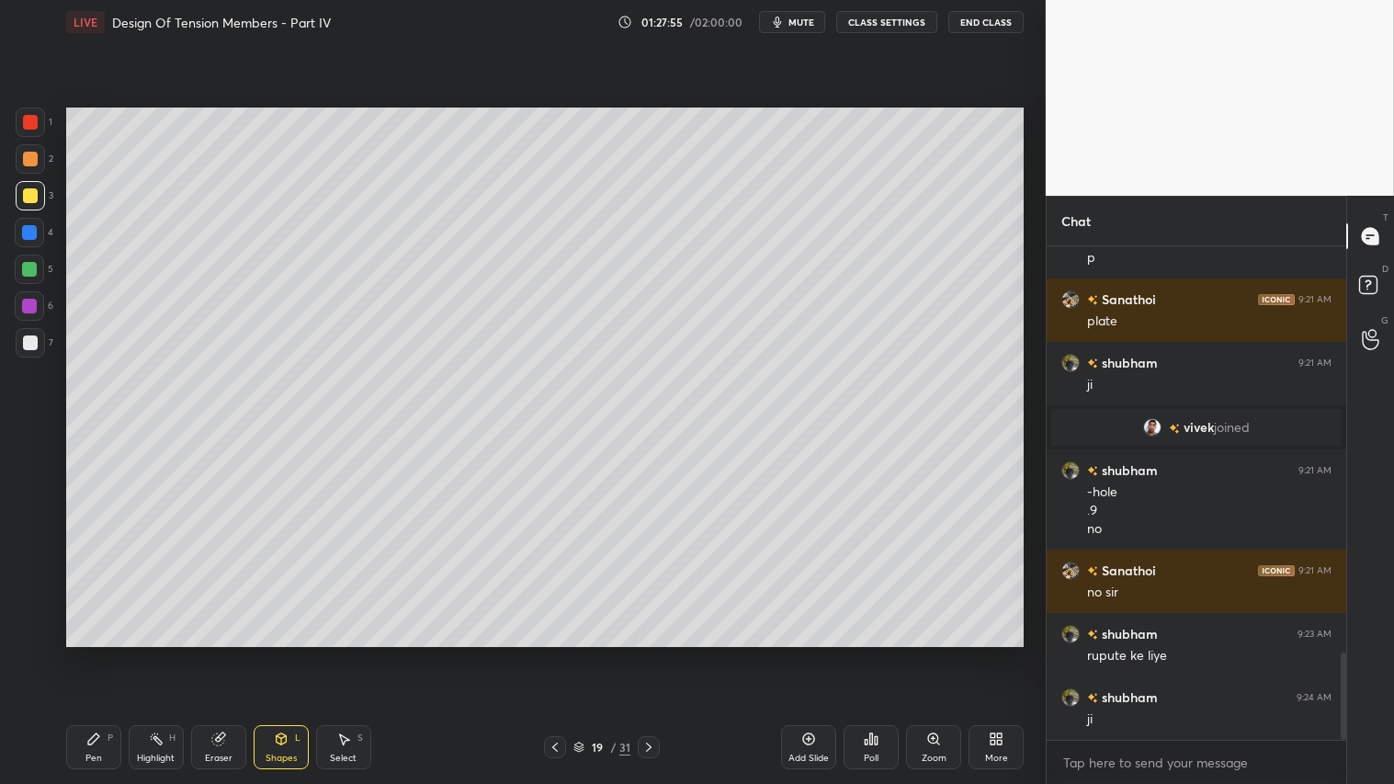
click at [291, 653] on div "Shapes L" at bounding box center [281, 747] width 55 height 44
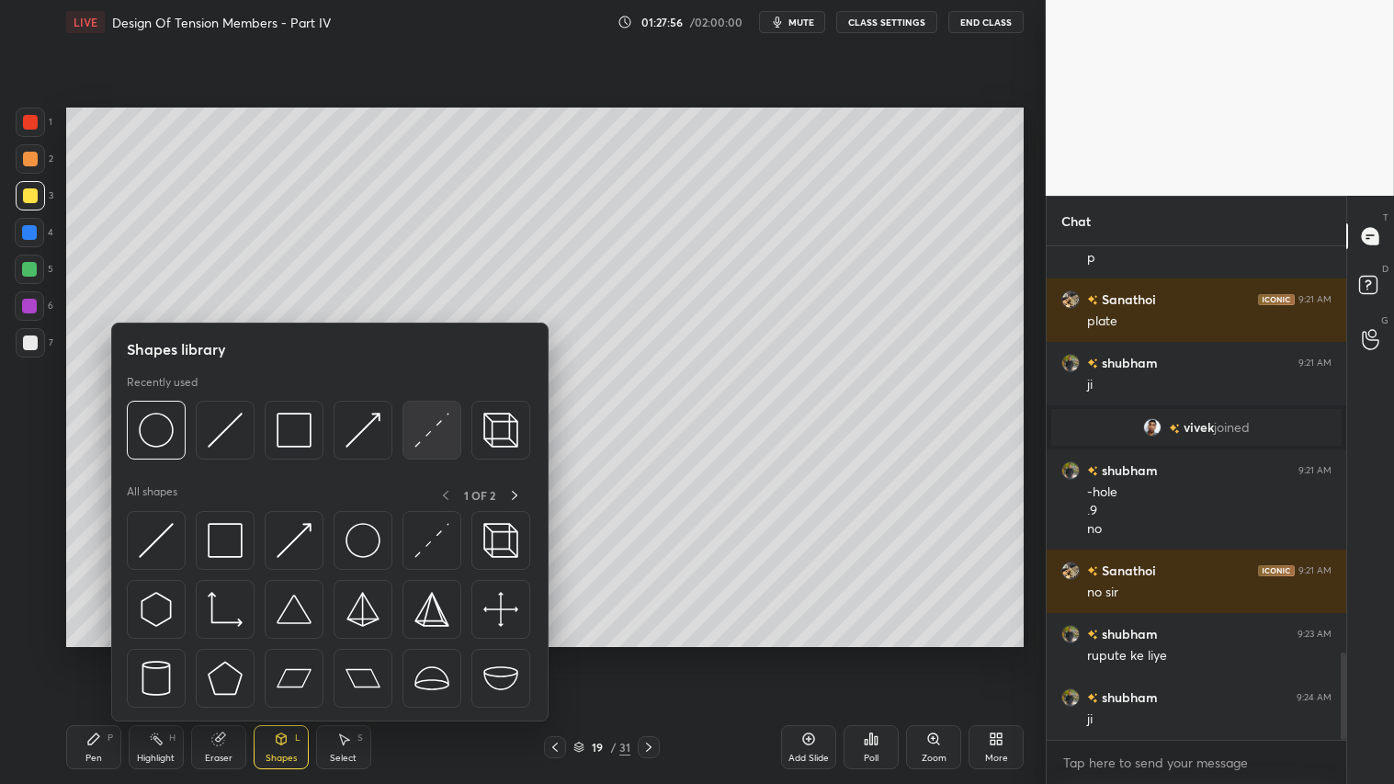
click at [423, 426] on img at bounding box center [431, 430] width 35 height 35
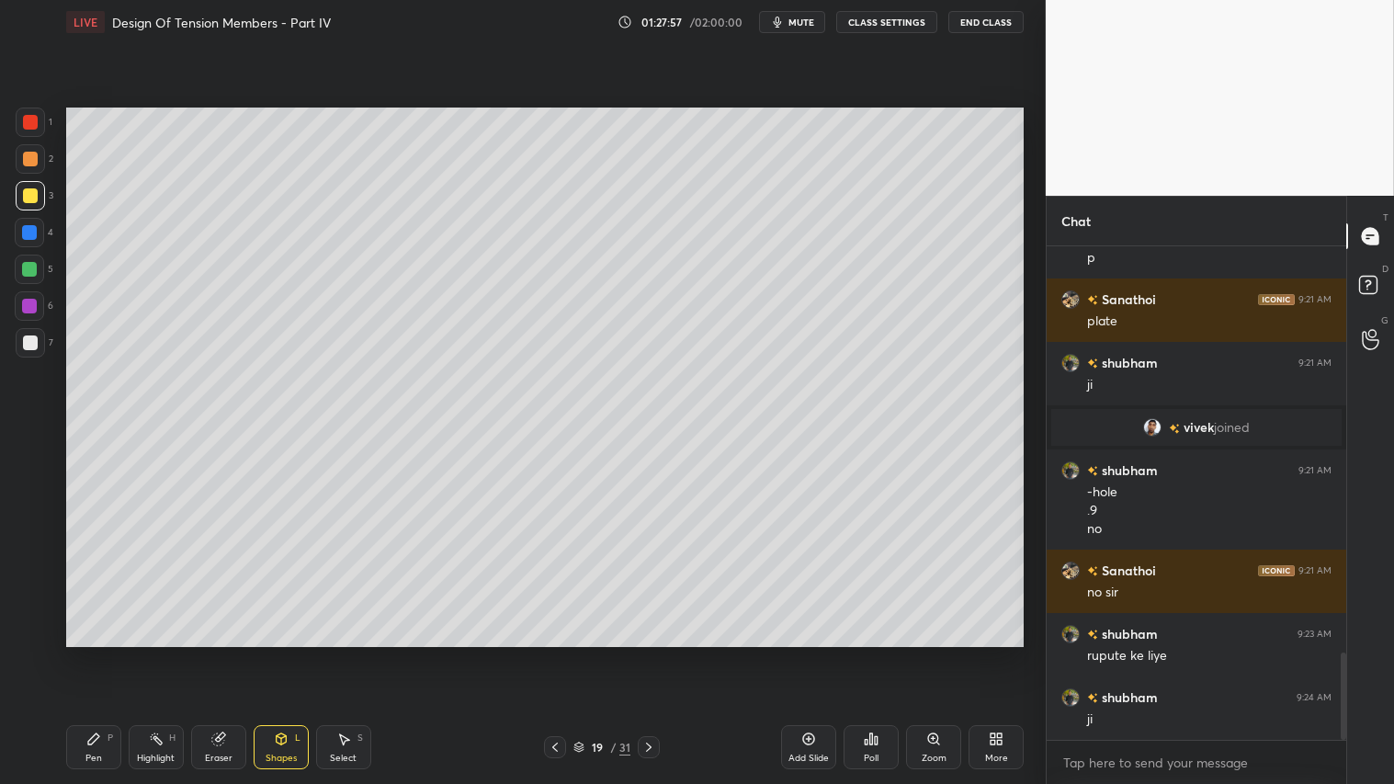
click at [29, 115] on div at bounding box center [30, 122] width 15 height 15
click at [285, 653] on icon at bounding box center [281, 737] width 10 height 3
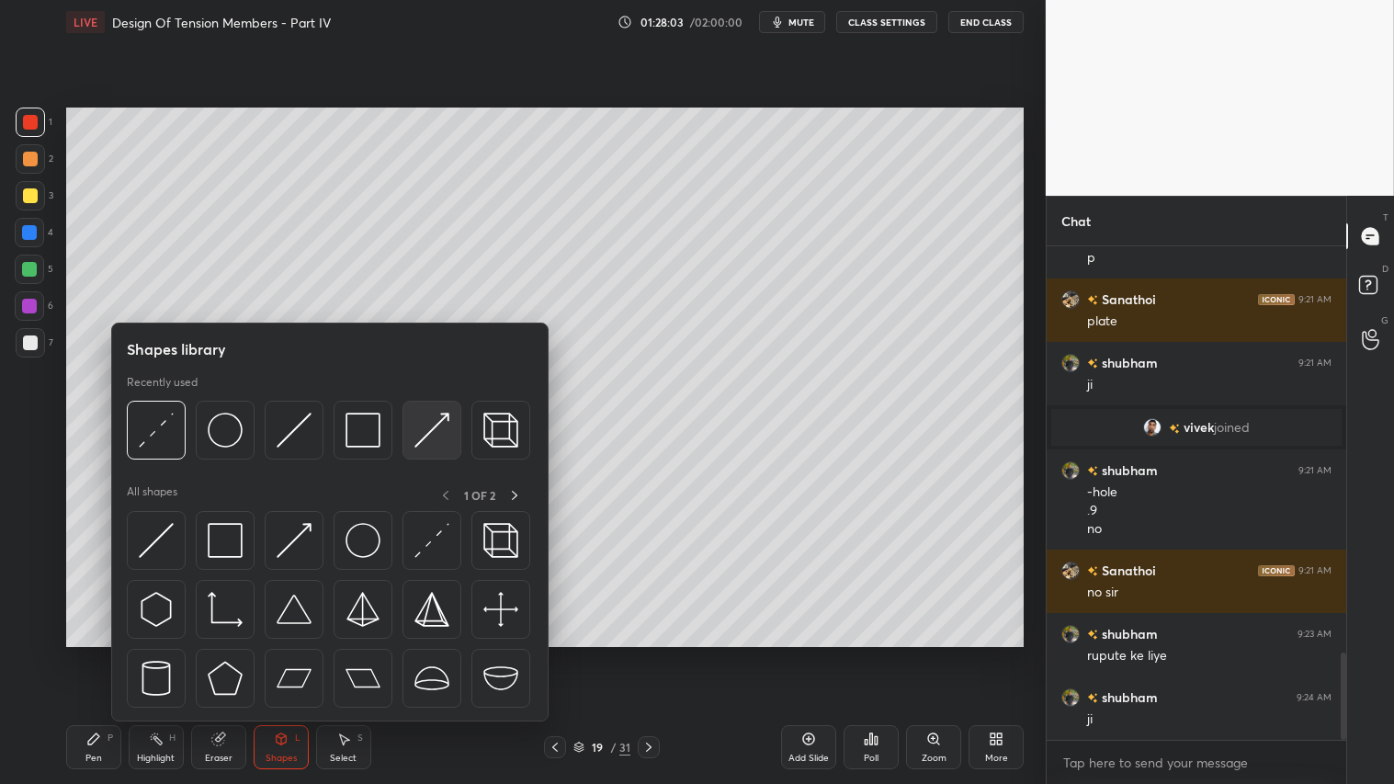
click at [417, 420] on img at bounding box center [431, 430] width 35 height 35
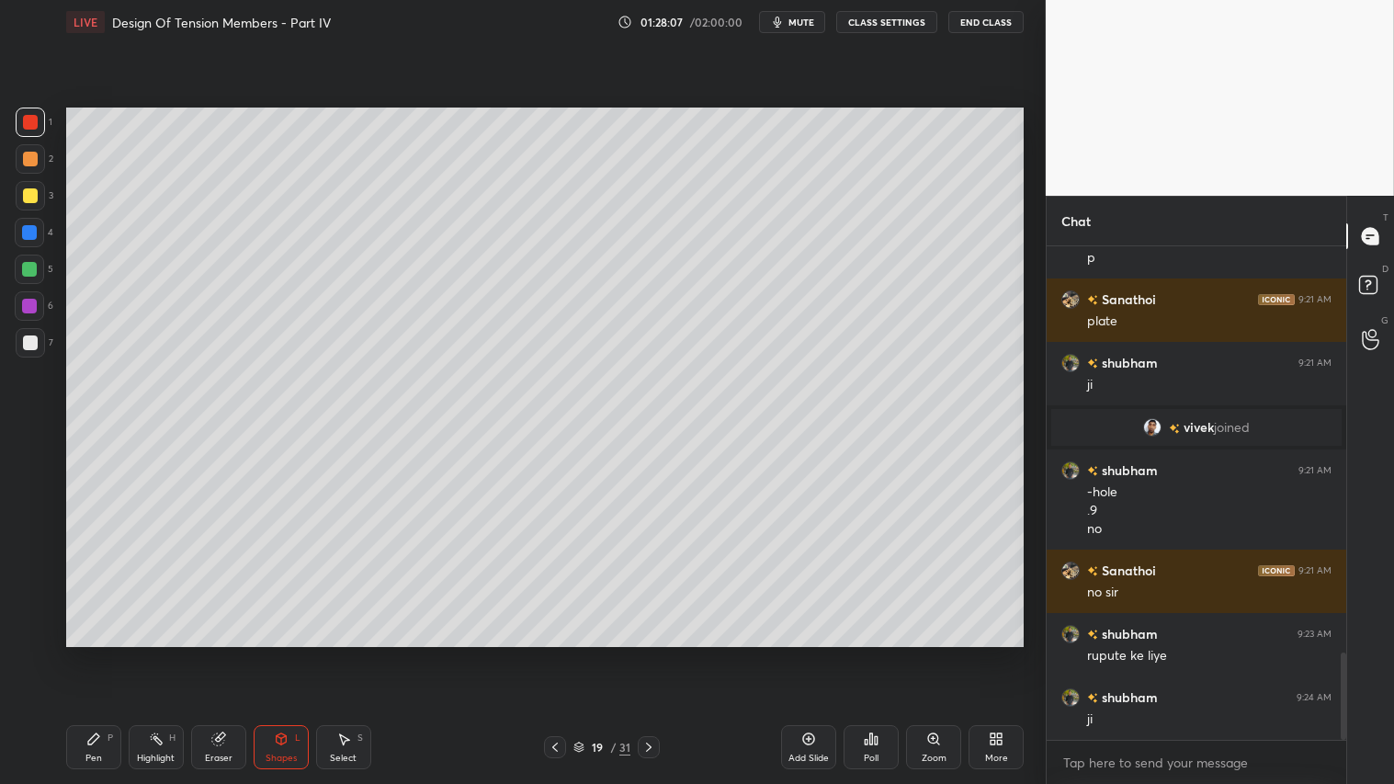
click at [112, 653] on div "Pen P" at bounding box center [93, 747] width 55 height 44
click at [270, 653] on div "Shapes L" at bounding box center [281, 747] width 55 height 44
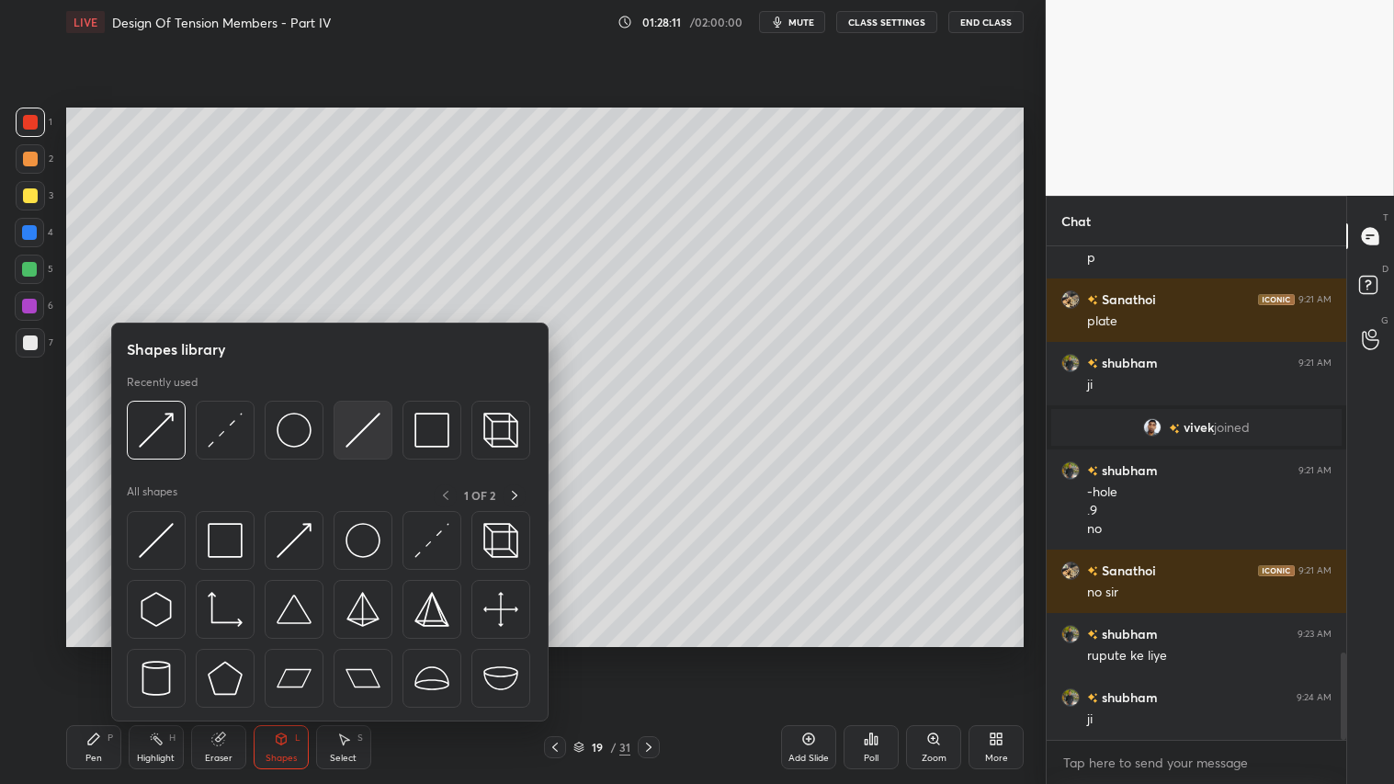
click at [373, 417] on img at bounding box center [363, 430] width 35 height 35
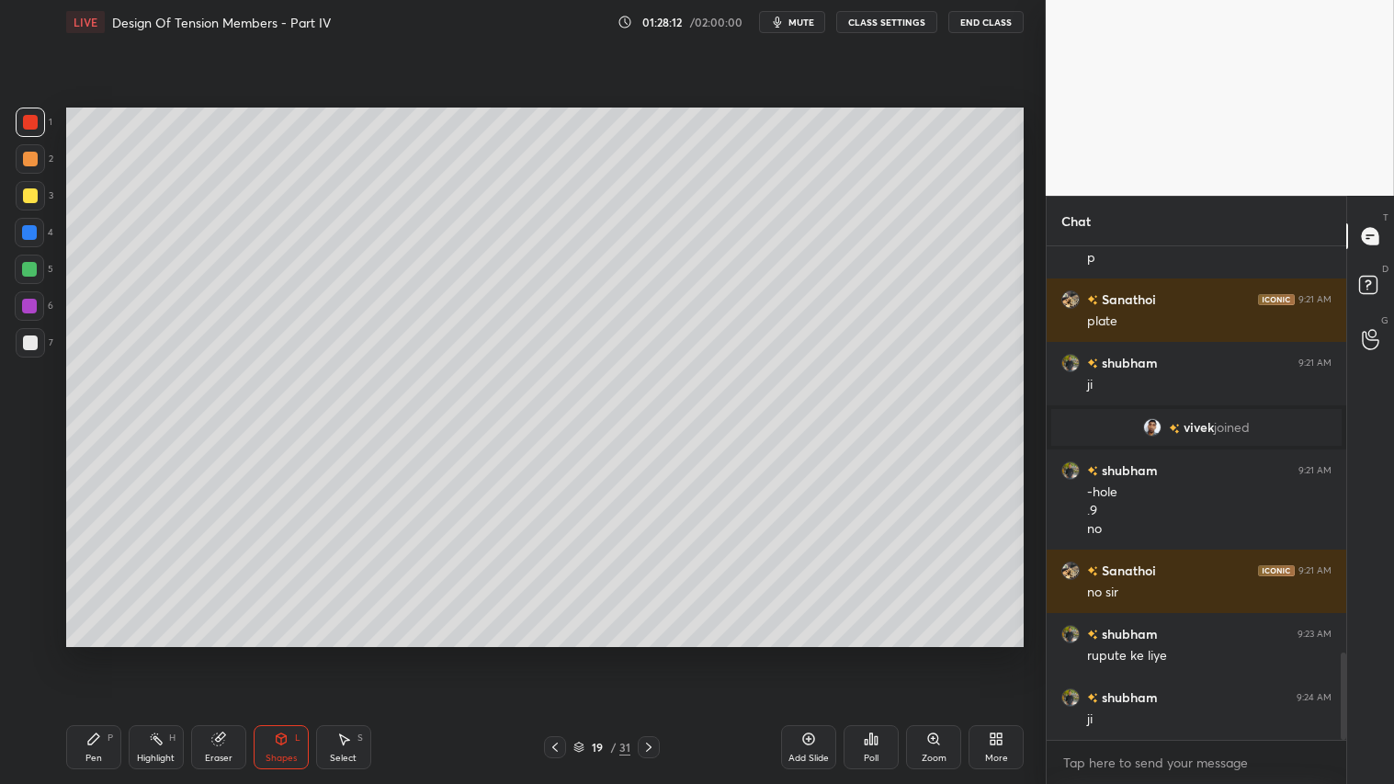
click at [28, 340] on div at bounding box center [30, 342] width 15 height 15
drag, startPoint x: 33, startPoint y: 153, endPoint x: 41, endPoint y: 166, distance: 15.3
click at [33, 157] on div at bounding box center [30, 159] width 15 height 15
click at [110, 653] on div "Pen P" at bounding box center [93, 747] width 55 height 44
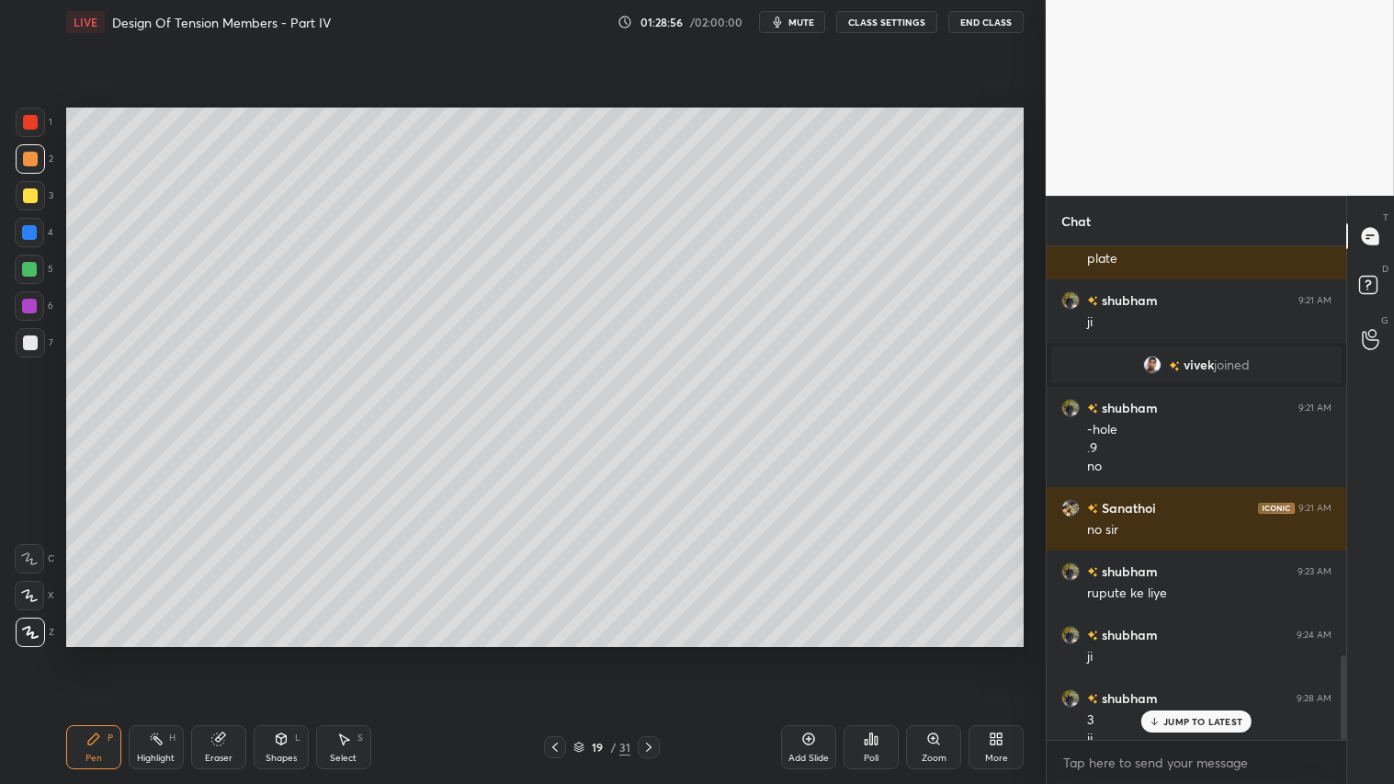
scroll to position [2387, 0]
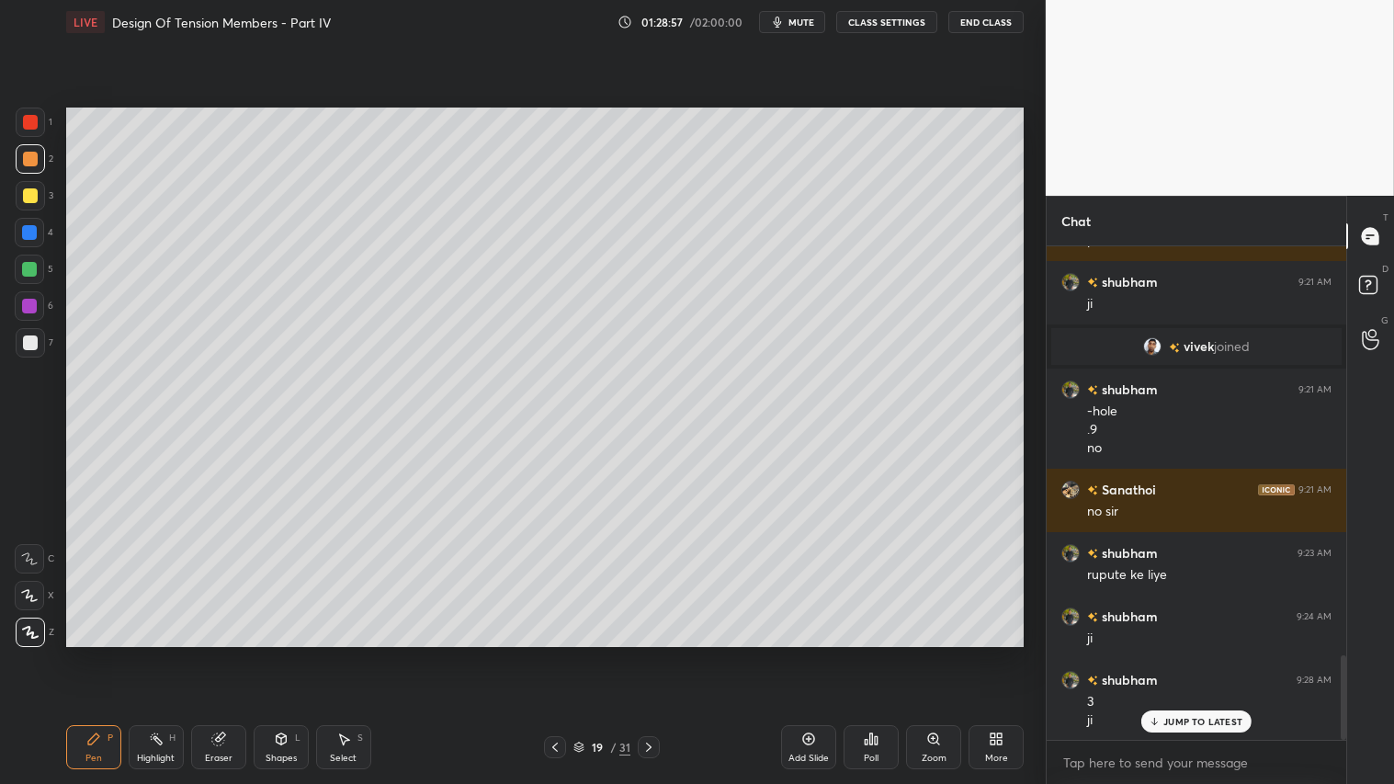
click at [28, 162] on div at bounding box center [30, 159] width 15 height 15
drag, startPoint x: 85, startPoint y: 754, endPoint x: 84, endPoint y: 743, distance: 11.2
click at [84, 653] on div "Pen P" at bounding box center [93, 747] width 55 height 44
drag, startPoint x: 280, startPoint y: 749, endPoint x: 288, endPoint y: 728, distance: 22.4
click at [281, 653] on div "Shapes L" at bounding box center [281, 747] width 55 height 44
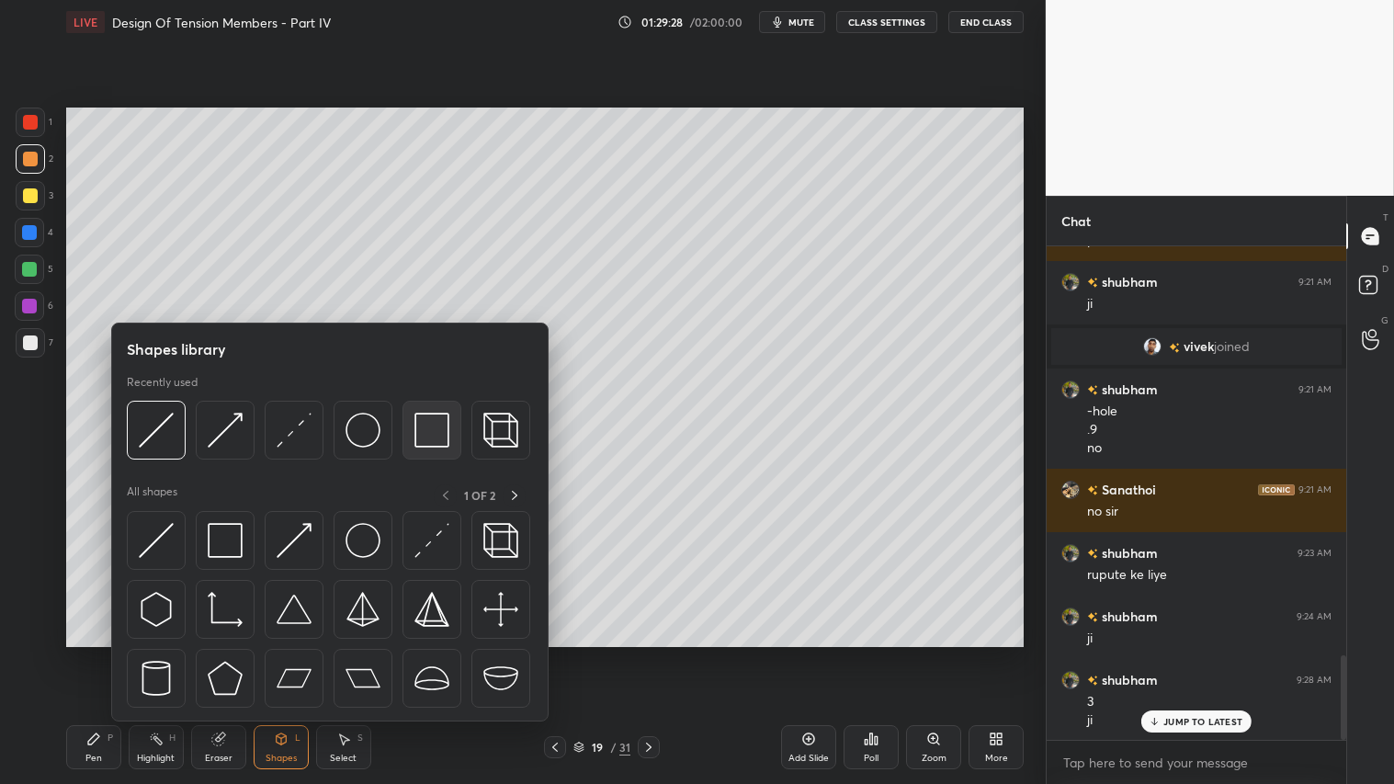
click at [425, 433] on img at bounding box center [431, 430] width 35 height 35
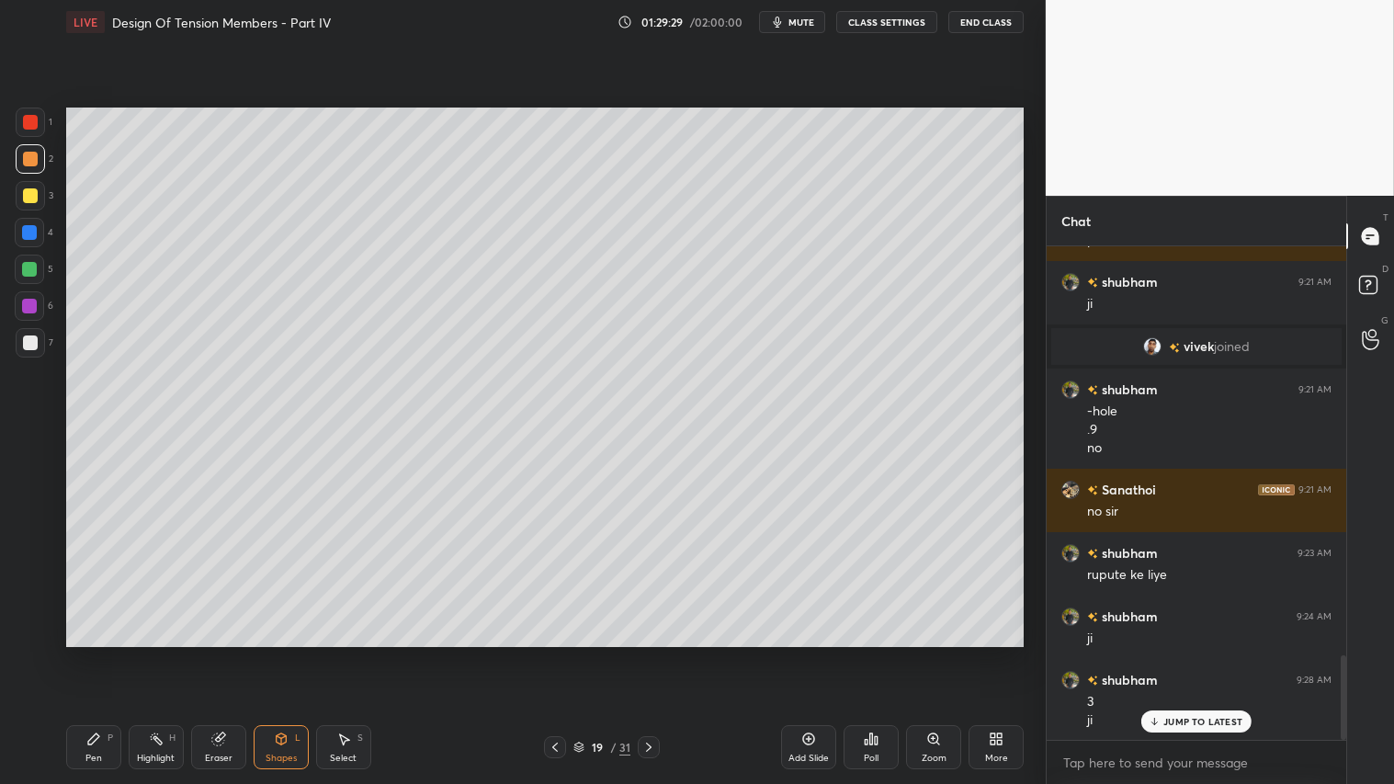
click at [31, 336] on div at bounding box center [30, 342] width 15 height 15
drag, startPoint x: 29, startPoint y: 148, endPoint x: 40, endPoint y: 159, distance: 15.0
click at [29, 151] on div at bounding box center [30, 158] width 29 height 29
click at [85, 653] on div "Pen P" at bounding box center [93, 747] width 55 height 44
click at [292, 653] on div "Shapes L" at bounding box center [281, 747] width 55 height 44
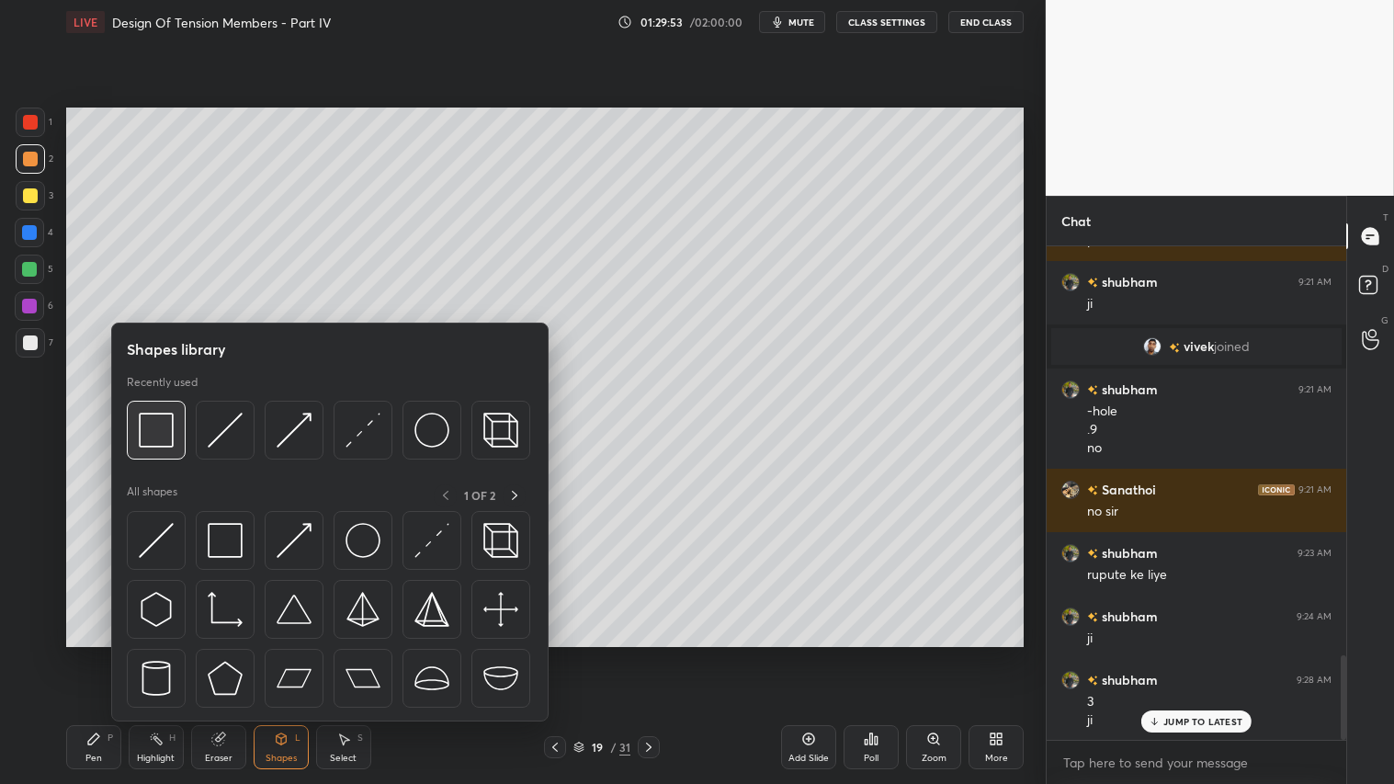
click at [163, 437] on img at bounding box center [156, 430] width 35 height 35
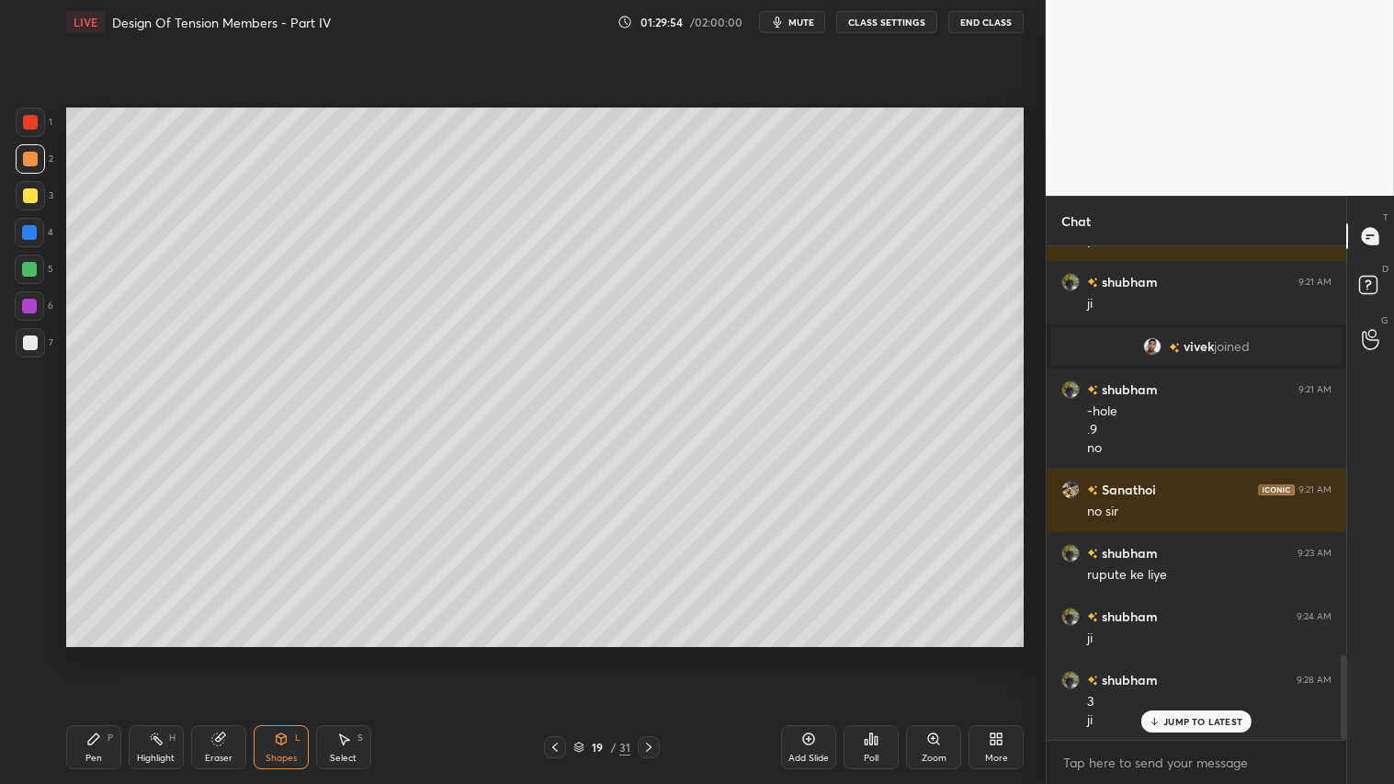
click at [31, 342] on div at bounding box center [30, 342] width 15 height 15
drag, startPoint x: 26, startPoint y: 199, endPoint x: 56, endPoint y: 289, distance: 94.2
click at [28, 203] on div at bounding box center [30, 195] width 15 height 15
click at [29, 195] on div at bounding box center [30, 195] width 15 height 15
click at [97, 653] on div "Pen" at bounding box center [93, 758] width 17 height 9
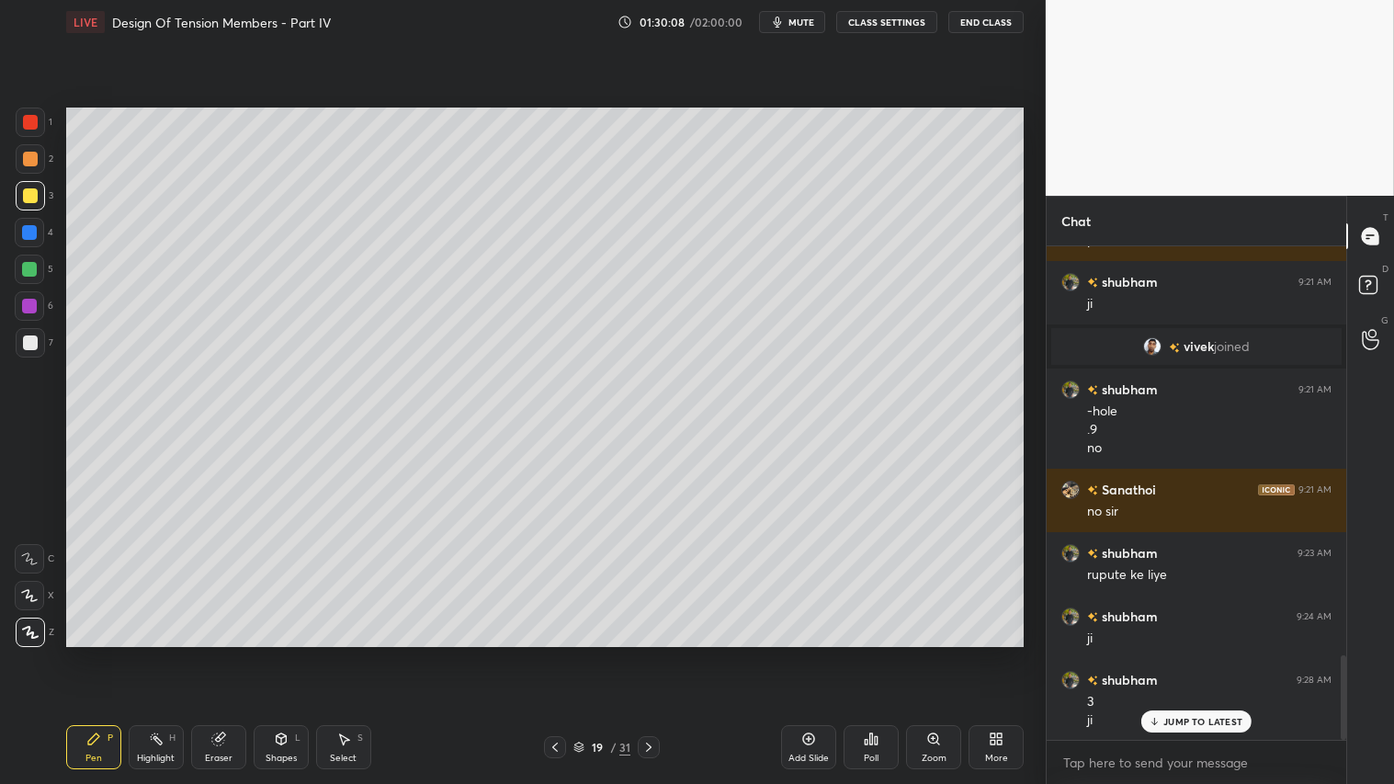
drag, startPoint x: 218, startPoint y: 757, endPoint x: 289, endPoint y: 666, distance: 115.3
click at [224, 653] on div "Eraser" at bounding box center [218, 747] width 55 height 44
click at [94, 653] on div "Pen P" at bounding box center [93, 747] width 55 height 44
drag, startPoint x: 30, startPoint y: 113, endPoint x: 46, endPoint y: 120, distance: 17.3
click at [37, 115] on div at bounding box center [30, 122] width 29 height 29
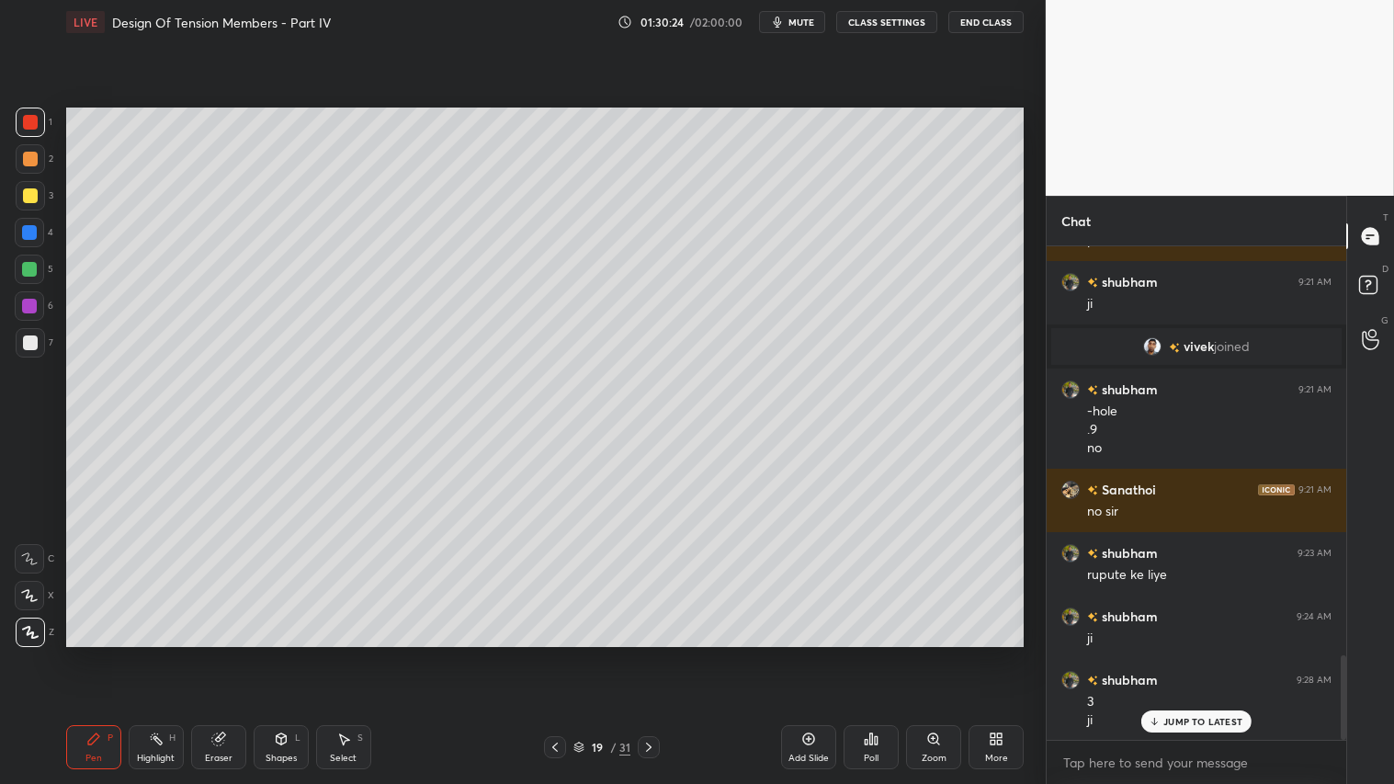
click at [29, 156] on div at bounding box center [30, 159] width 15 height 15
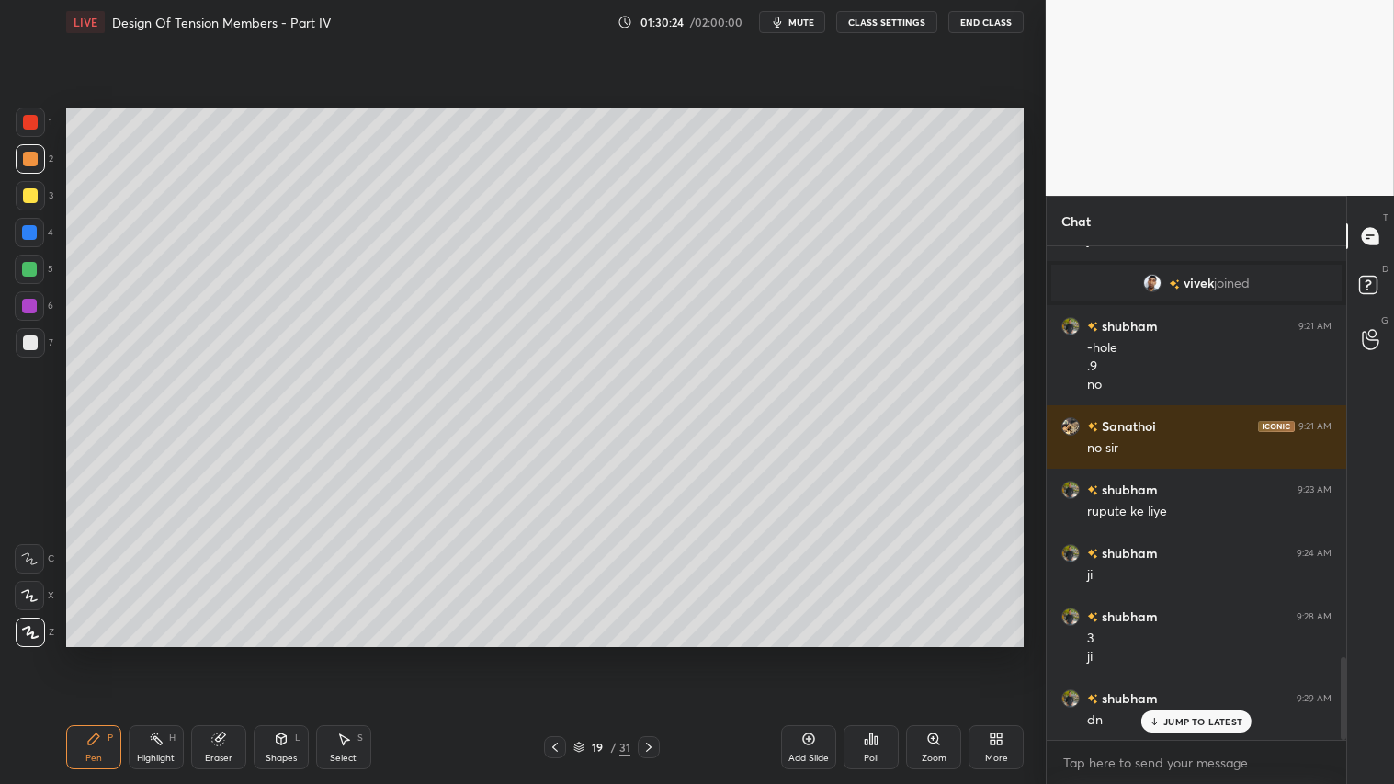
click at [103, 653] on div "Pen P" at bounding box center [93, 747] width 55 height 44
click at [803, 653] on icon at bounding box center [808, 738] width 15 height 15
click at [95, 653] on div "Pen P" at bounding box center [93, 747] width 55 height 44
click at [98, 653] on div "Pen P" at bounding box center [93, 747] width 55 height 44
click at [101, 653] on div "Pen P" at bounding box center [93, 747] width 55 height 44
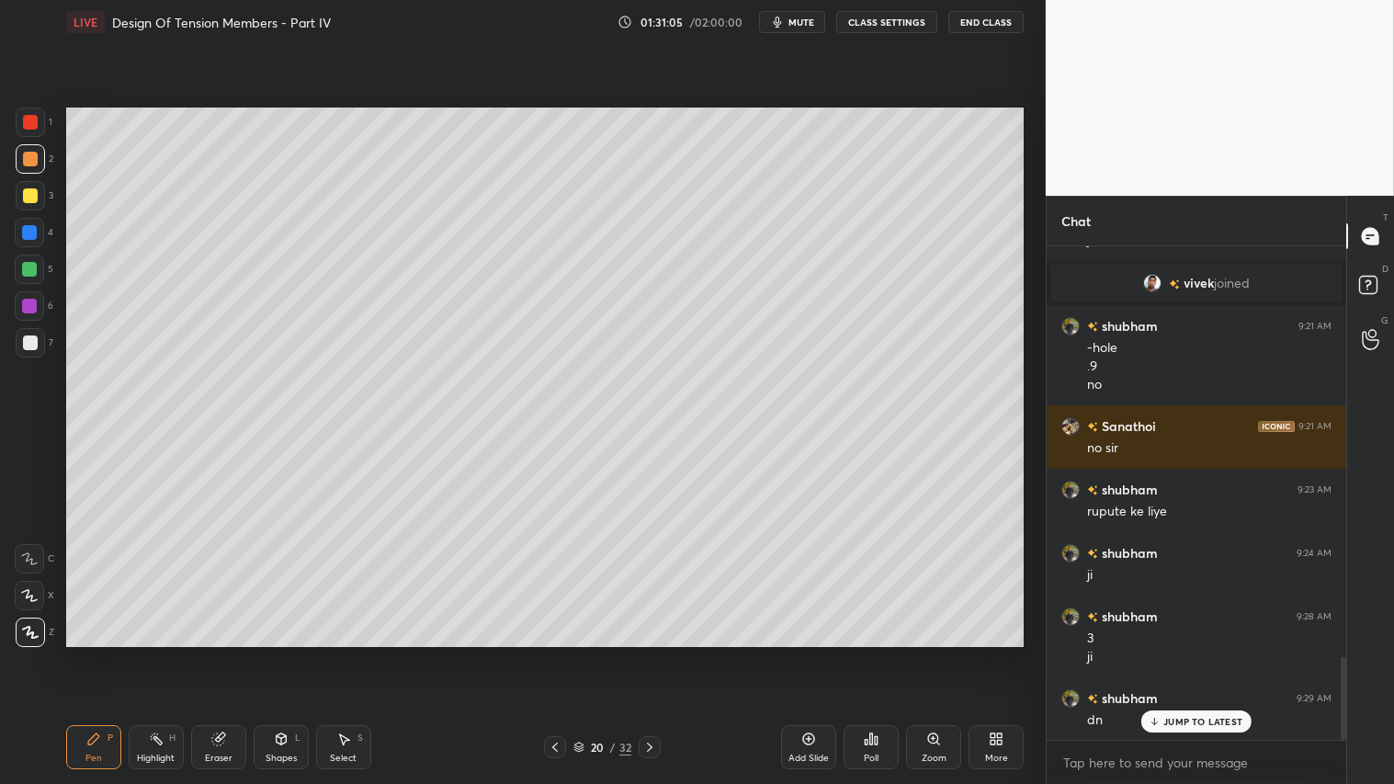
drag, startPoint x: 28, startPoint y: 150, endPoint x: 28, endPoint y: 170, distance: 20.2
click at [28, 150] on div at bounding box center [30, 158] width 29 height 29
click at [104, 653] on div "Pen P" at bounding box center [93, 747] width 55 height 44
click at [96, 653] on div "Pen" at bounding box center [93, 758] width 17 height 9
click at [31, 148] on div at bounding box center [30, 158] width 29 height 29
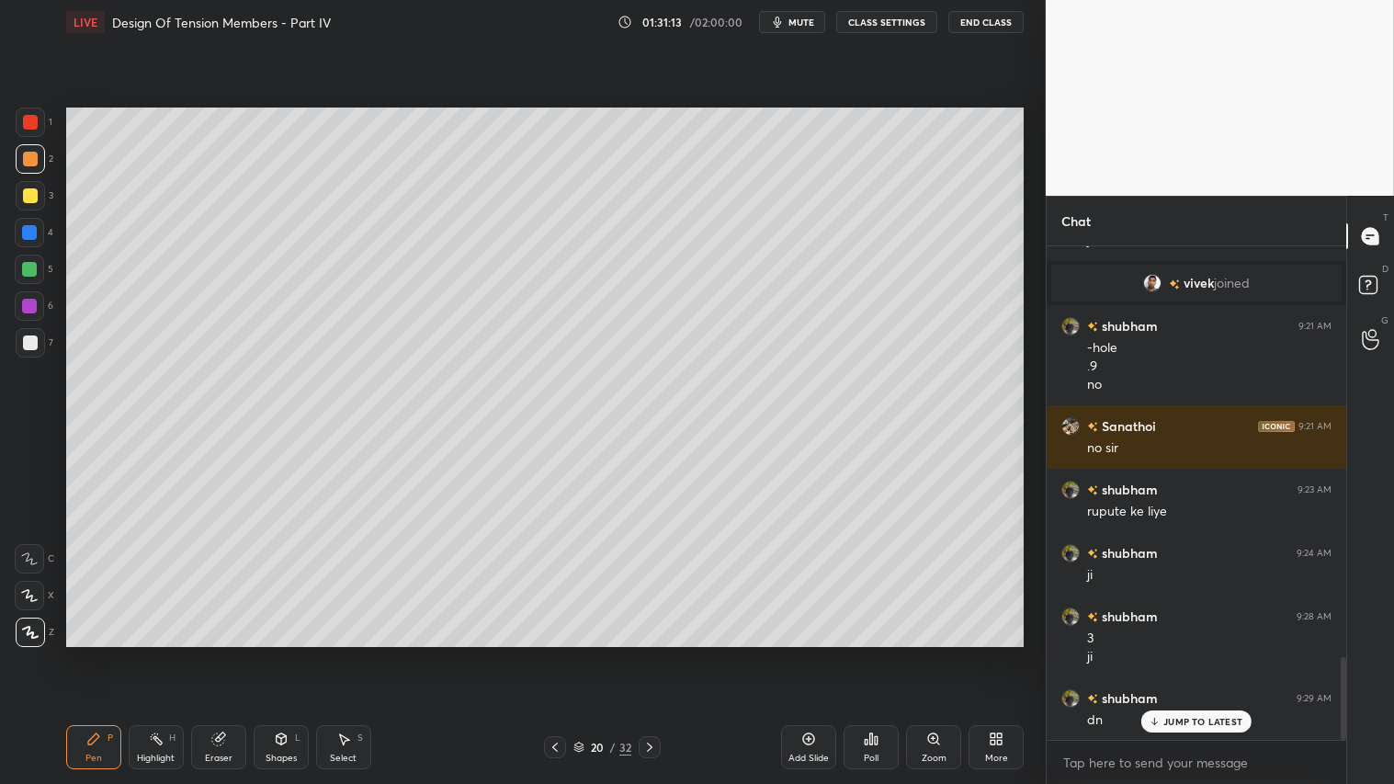
click at [96, 653] on div "Pen P" at bounding box center [93, 747] width 55 height 44
click at [1178, 653] on p "JUMP TO LATEST" at bounding box center [1202, 721] width 79 height 11
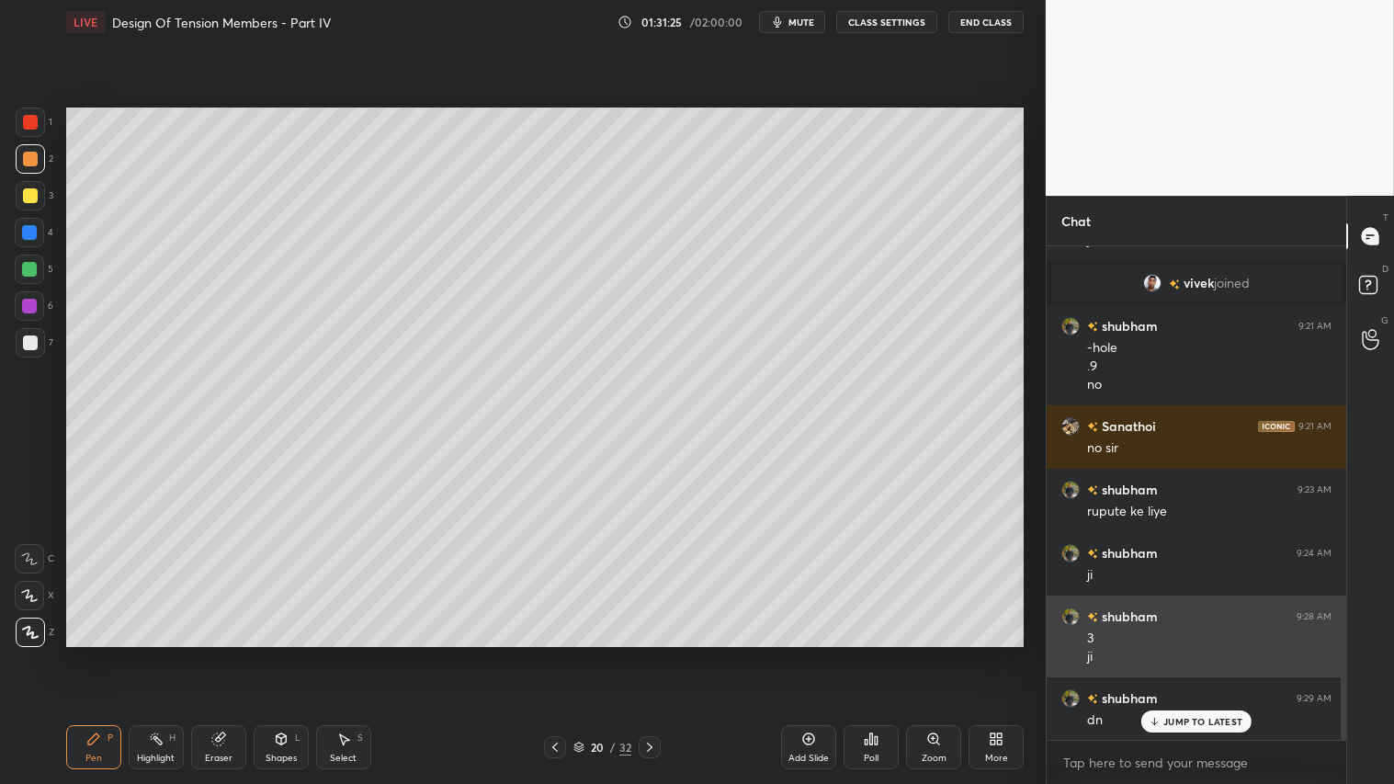
scroll to position [2514, 0]
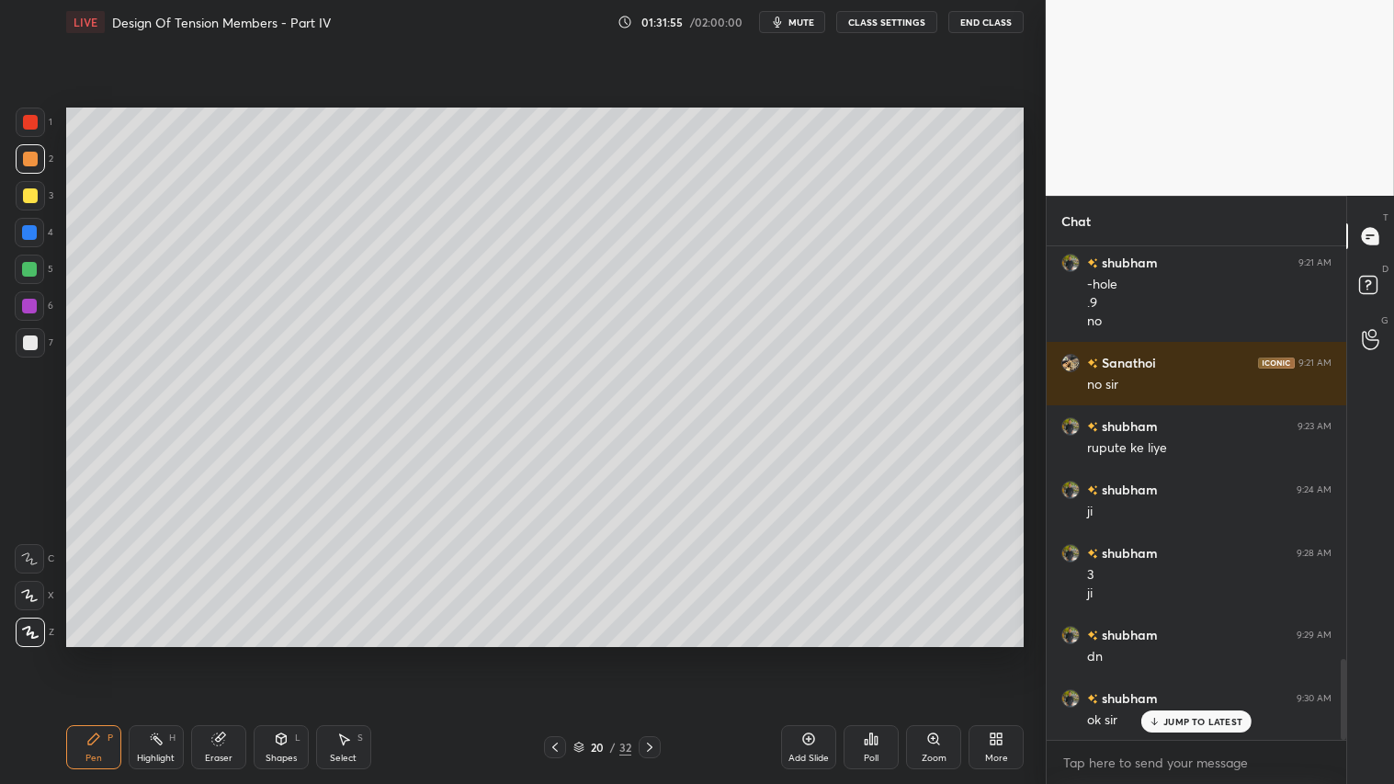
click at [555, 653] on icon at bounding box center [555, 747] width 15 height 15
click at [650, 653] on icon at bounding box center [649, 747] width 15 height 15
click at [292, 653] on div "Shapes L" at bounding box center [281, 747] width 55 height 44
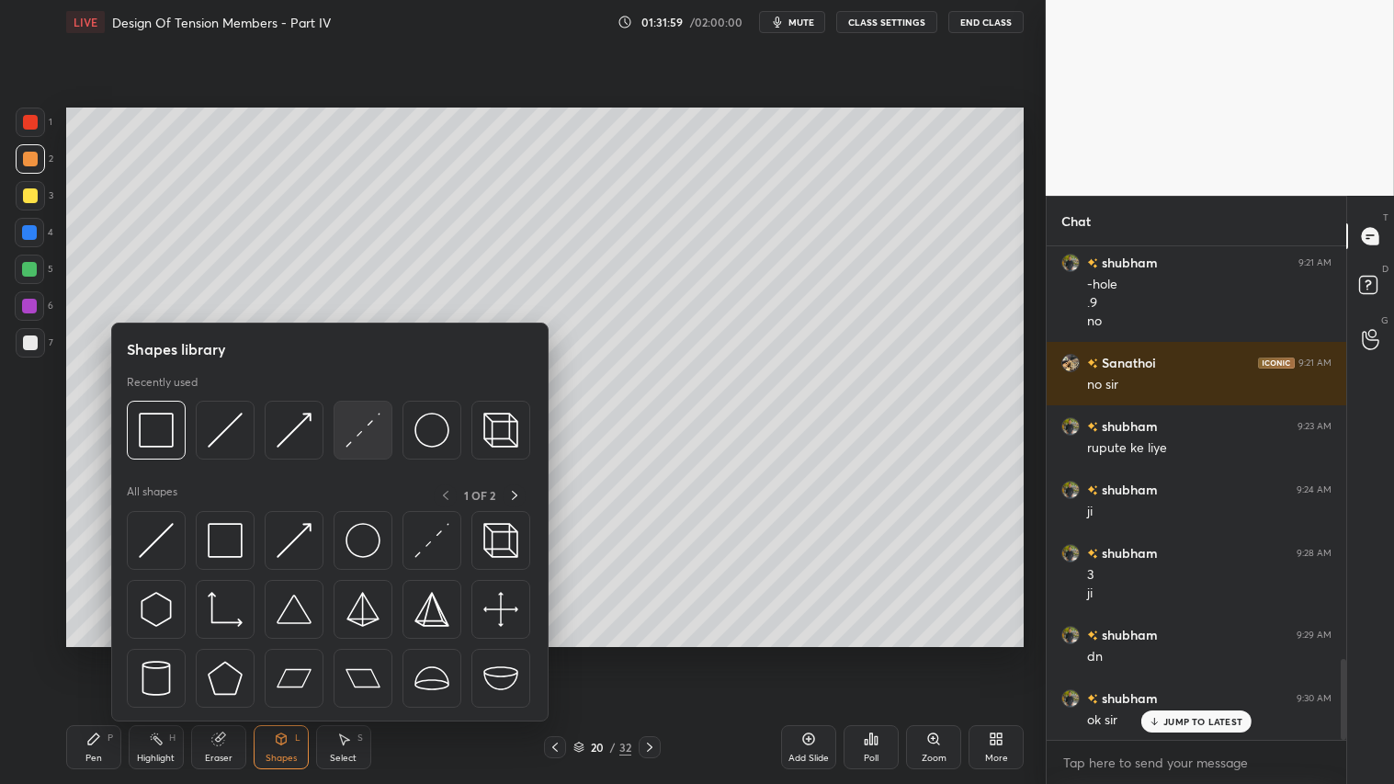
click at [358, 426] on img at bounding box center [363, 430] width 35 height 35
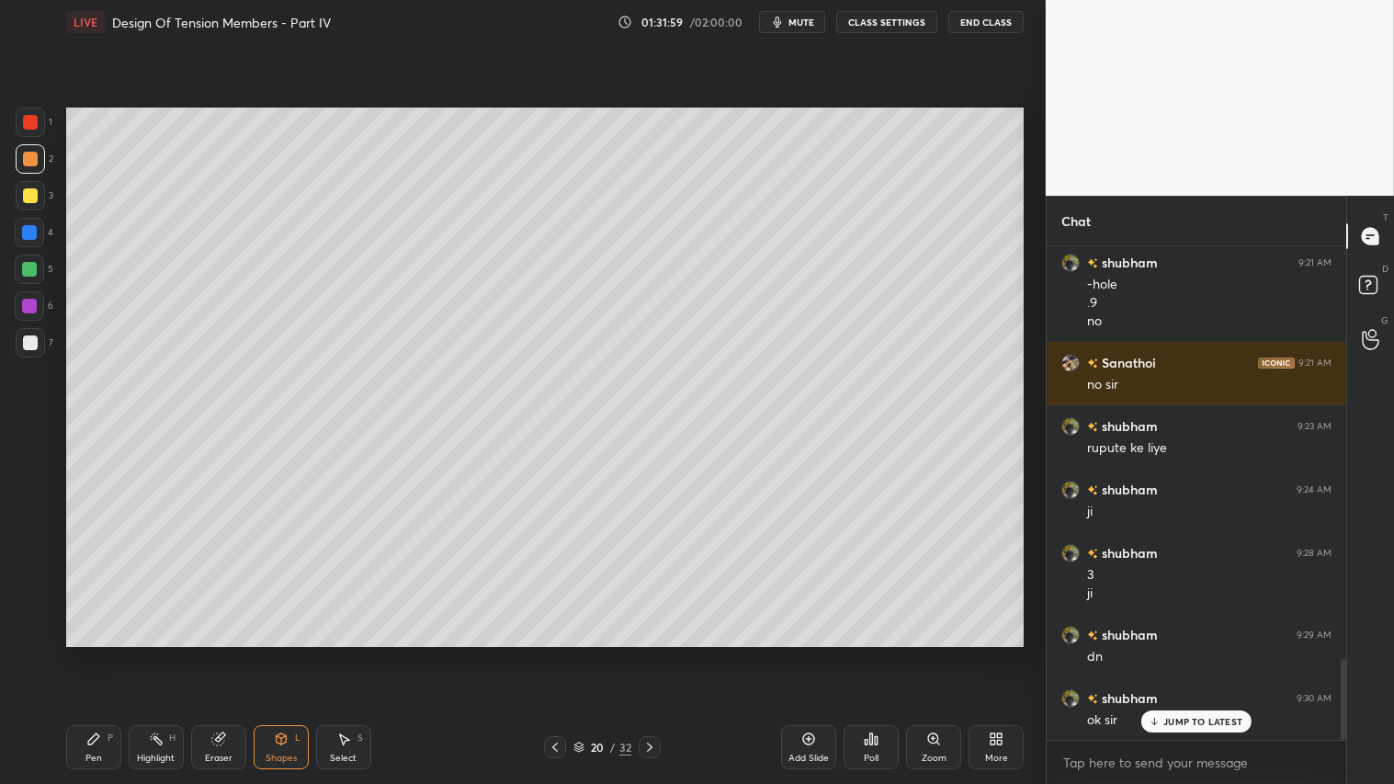
drag, startPoint x: 21, startPoint y: 336, endPoint x: 64, endPoint y: 303, distance: 54.4
click at [22, 336] on div at bounding box center [30, 342] width 29 height 29
click at [825, 205] on div "Setting up your live class Poll for secs No correct answer Start poll" at bounding box center [545, 377] width 972 height 666
click at [280, 653] on icon at bounding box center [281, 738] width 15 height 15
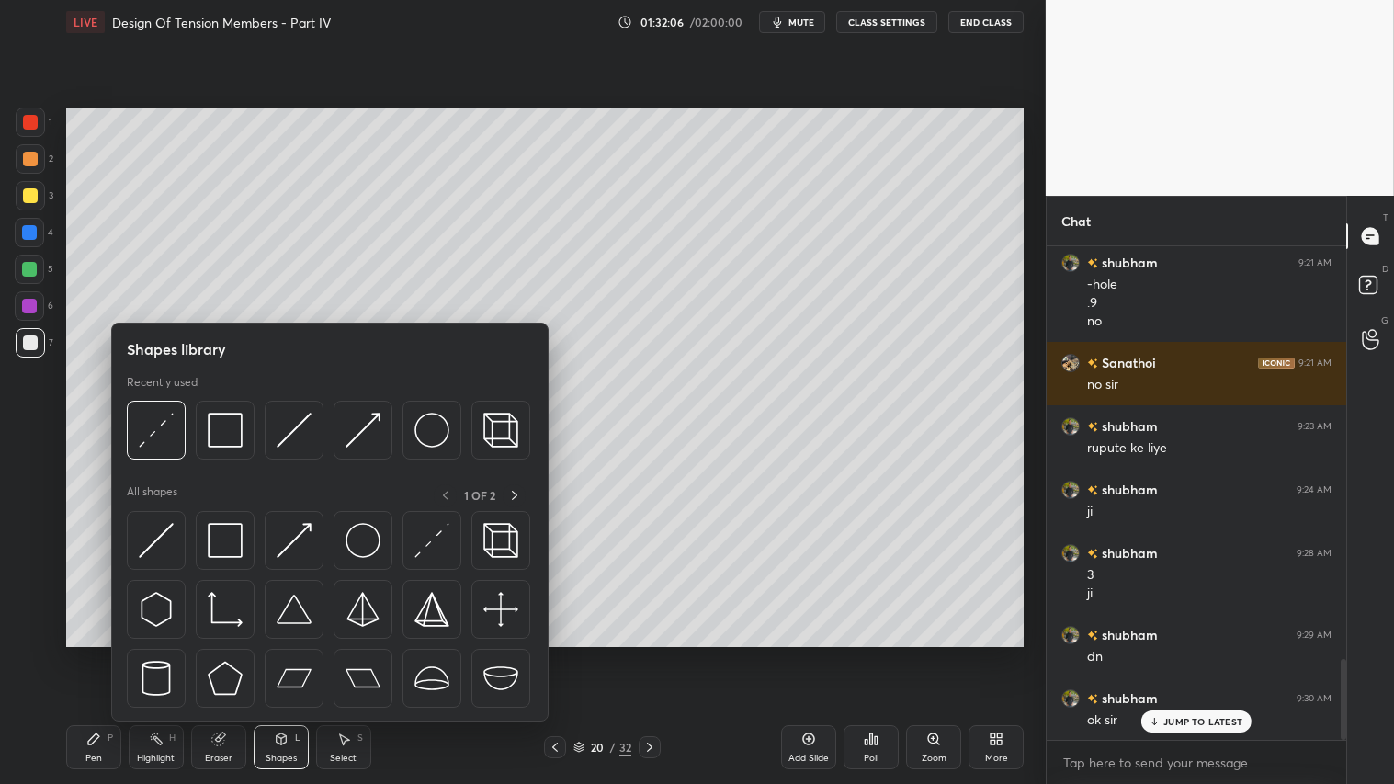
click at [134, 653] on div "Highlight H" at bounding box center [156, 747] width 55 height 44
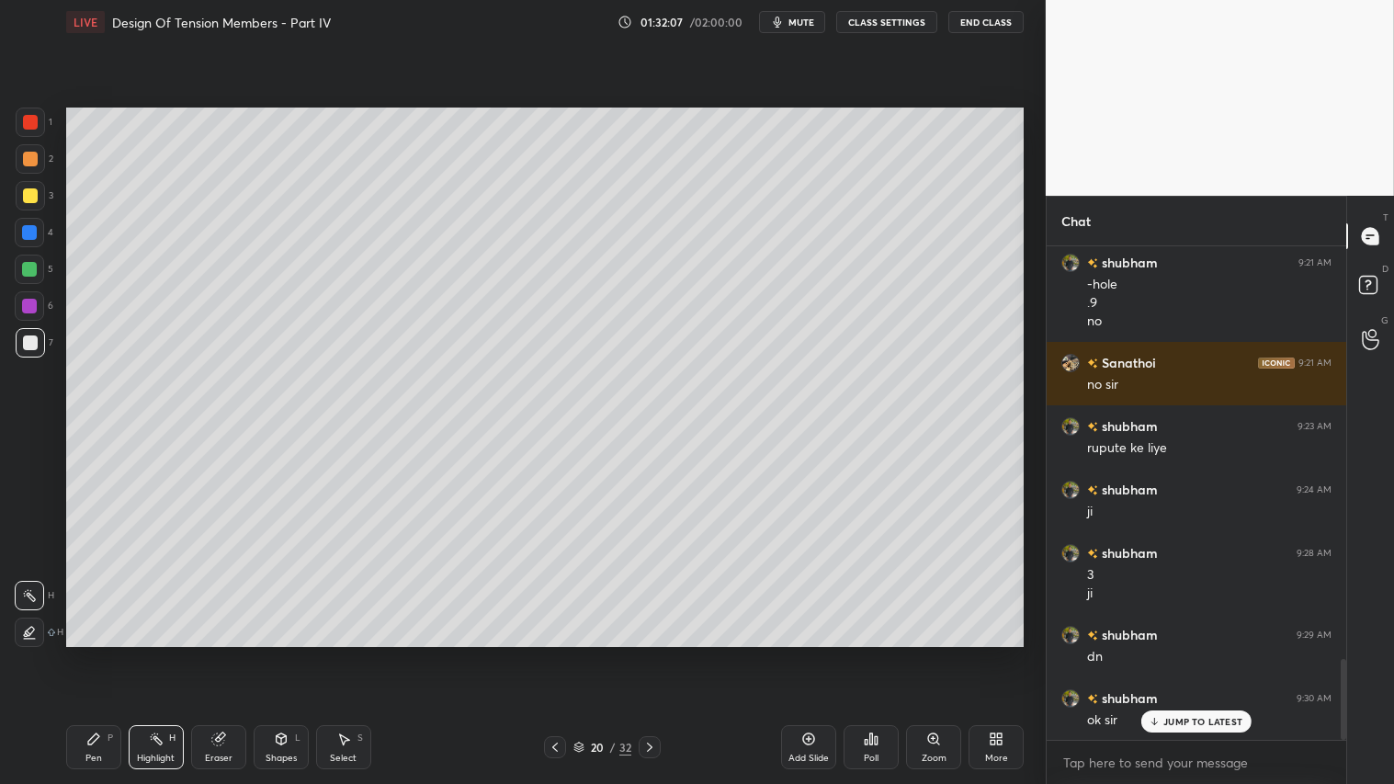
click at [85, 653] on div "Pen P" at bounding box center [93, 747] width 55 height 44
click at [561, 653] on div at bounding box center [555, 747] width 22 height 22
click at [652, 653] on icon at bounding box center [649, 747] width 15 height 15
drag, startPoint x: 281, startPoint y: 752, endPoint x: 286, endPoint y: 722, distance: 29.8
click at [283, 653] on div "Shapes L" at bounding box center [281, 747] width 55 height 44
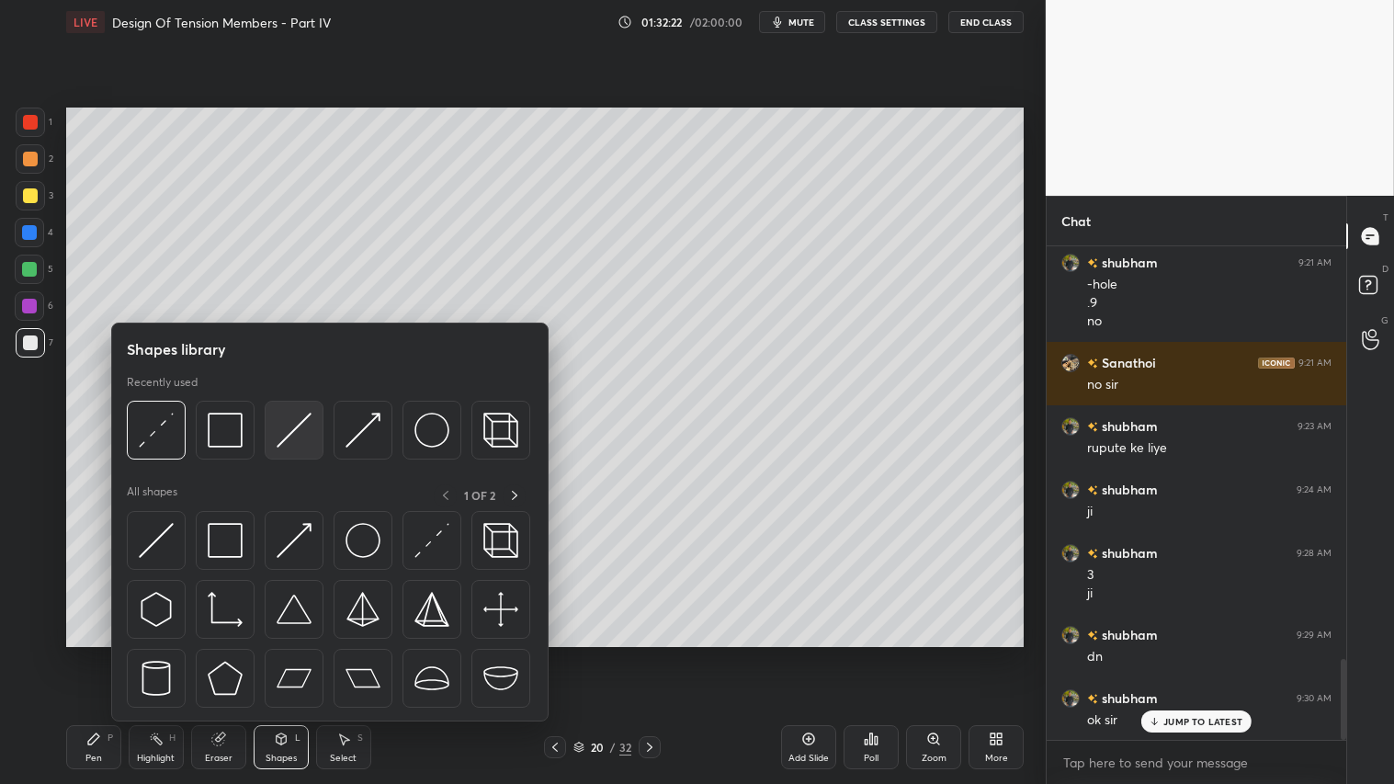
click at [273, 430] on div at bounding box center [294, 430] width 59 height 59
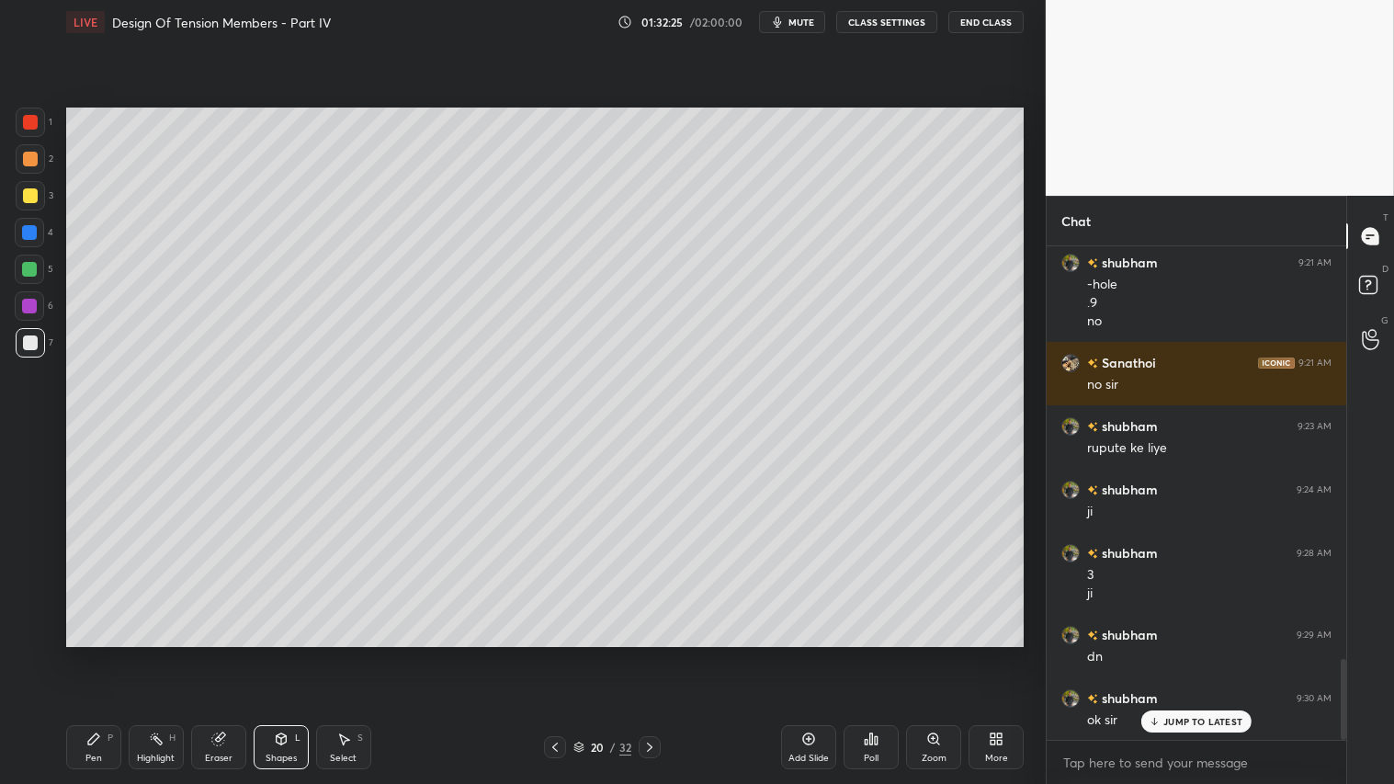
drag, startPoint x: 287, startPoint y: 757, endPoint x: 294, endPoint y: 726, distance: 32.1
click at [288, 653] on div "Shapes" at bounding box center [281, 758] width 31 height 9
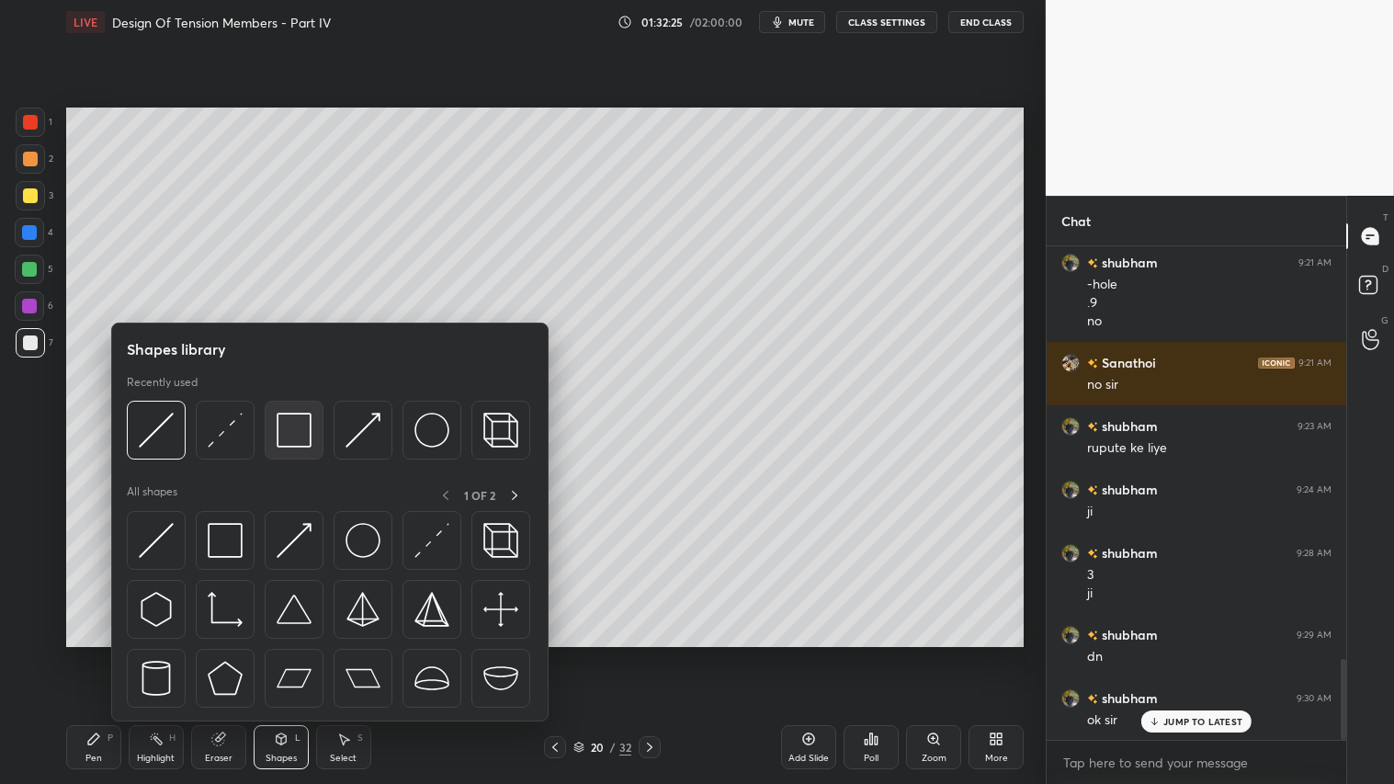
click at [303, 433] on img at bounding box center [294, 430] width 35 height 35
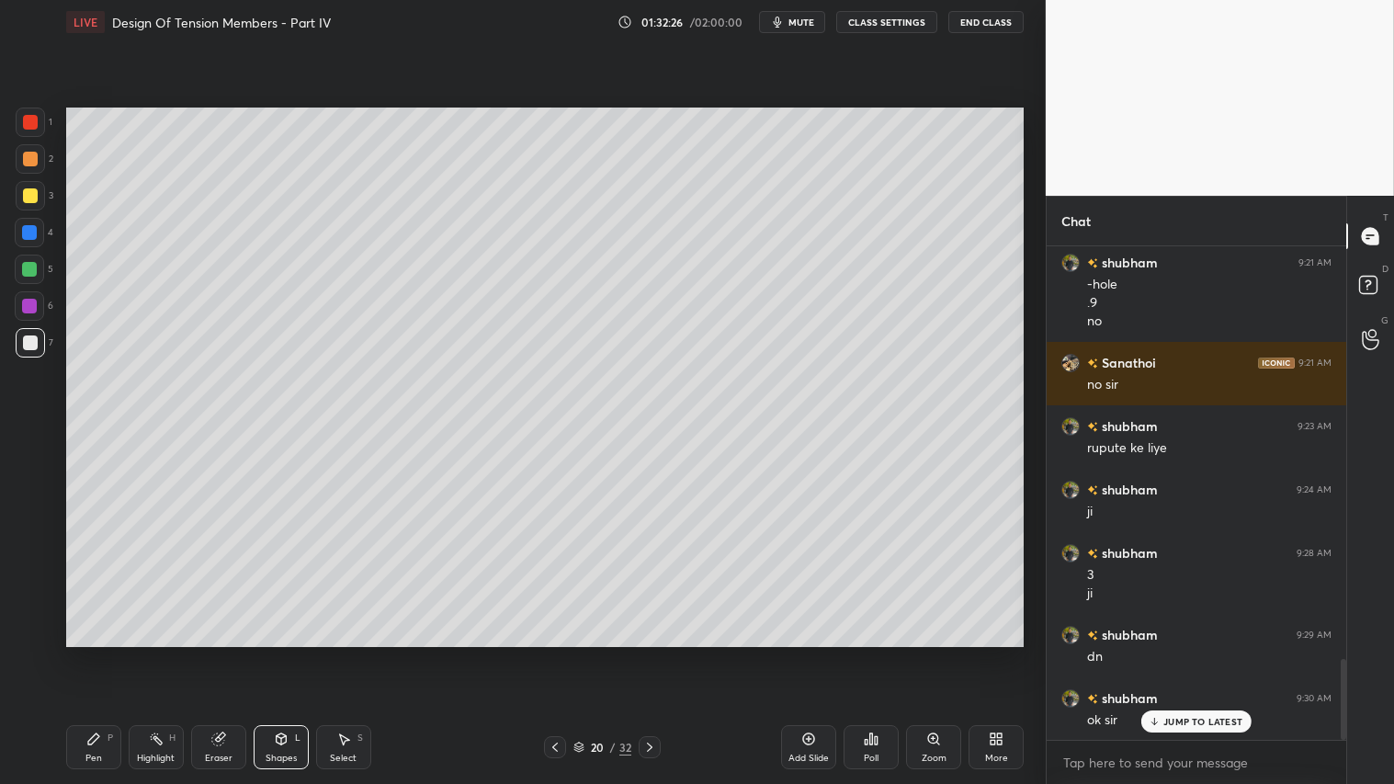
drag, startPoint x: 28, startPoint y: 167, endPoint x: 51, endPoint y: 176, distance: 24.7
click at [28, 167] on div at bounding box center [30, 158] width 29 height 29
click at [281, 653] on icon at bounding box center [281, 738] width 15 height 15
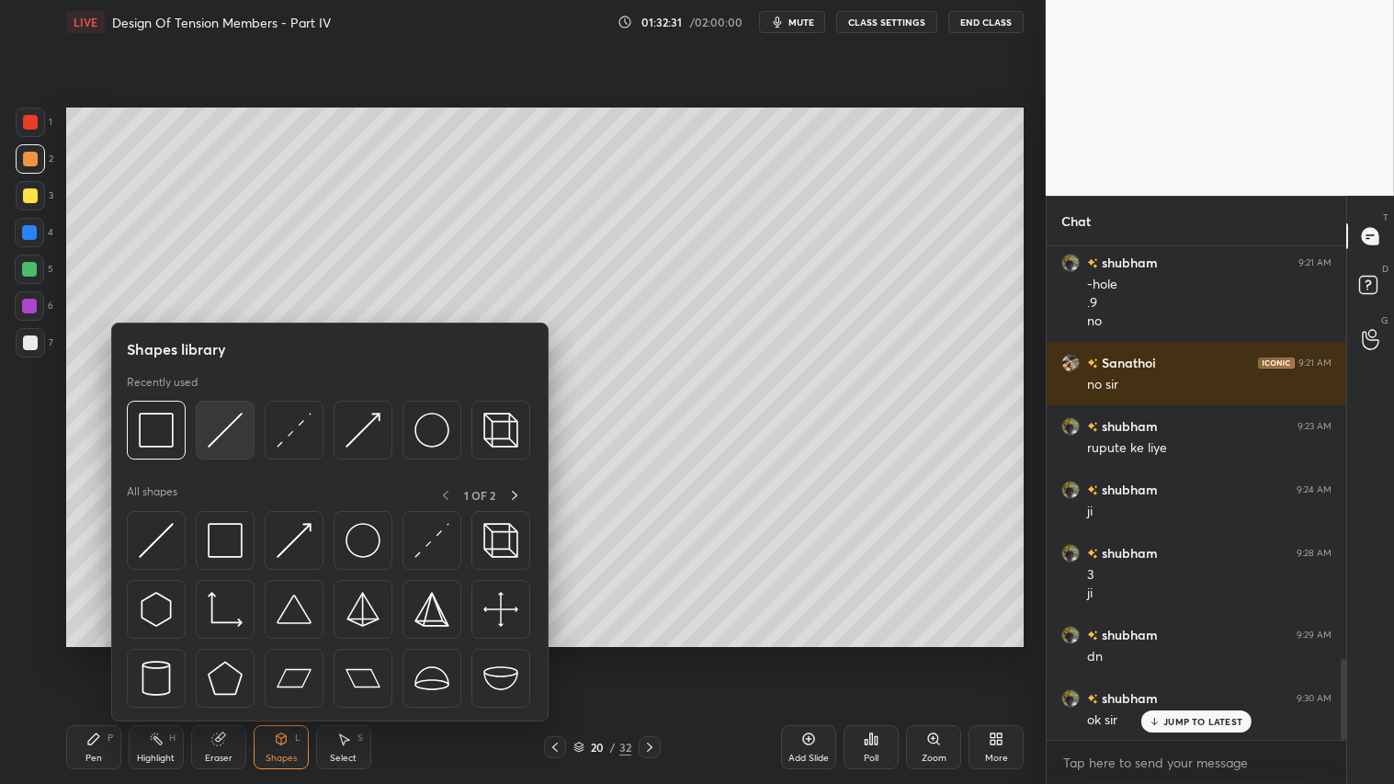
click at [227, 428] on img at bounding box center [225, 430] width 35 height 35
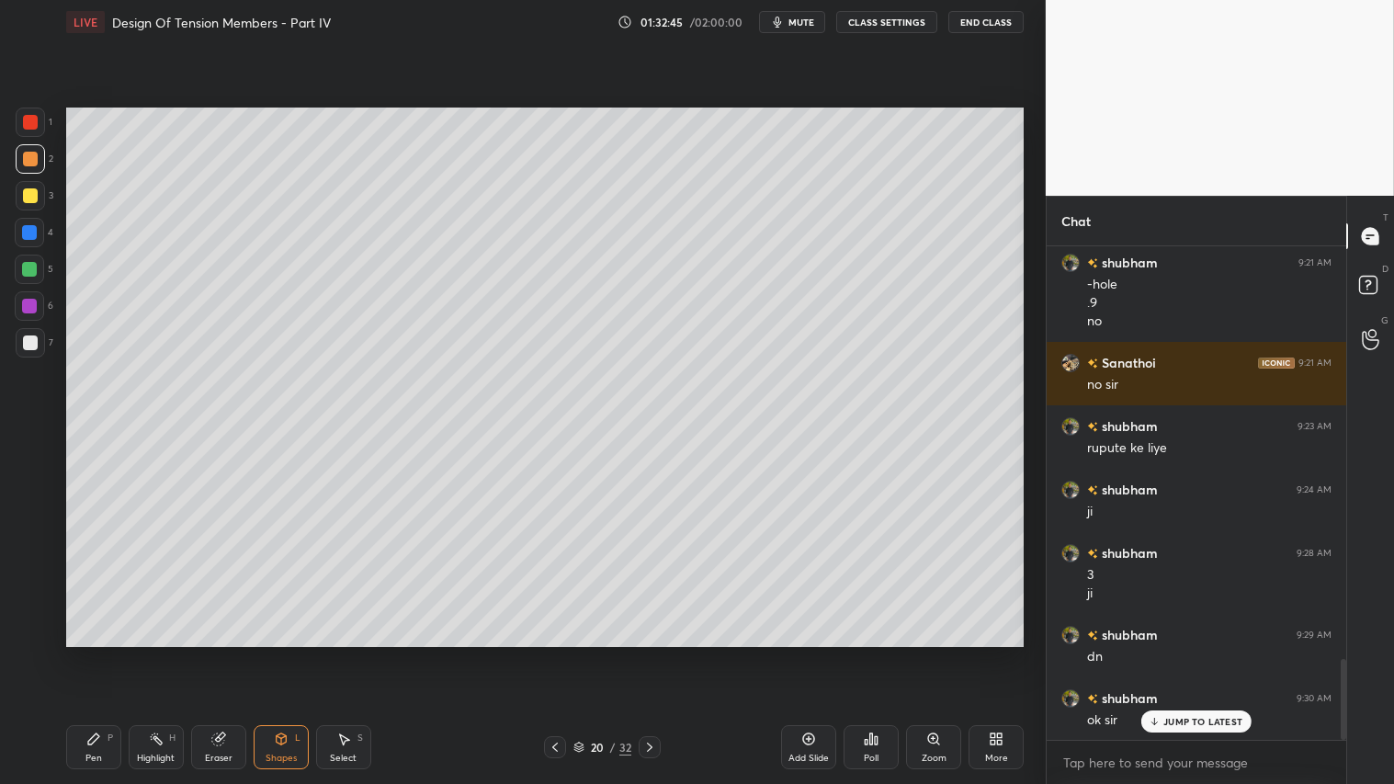
click at [99, 653] on div "Pen P" at bounding box center [93, 747] width 55 height 44
drag, startPoint x: 232, startPoint y: 748, endPoint x: 244, endPoint y: 736, distance: 17.6
click at [237, 653] on div "Eraser" at bounding box center [218, 747] width 55 height 44
click at [289, 653] on div "Shapes" at bounding box center [281, 758] width 31 height 9
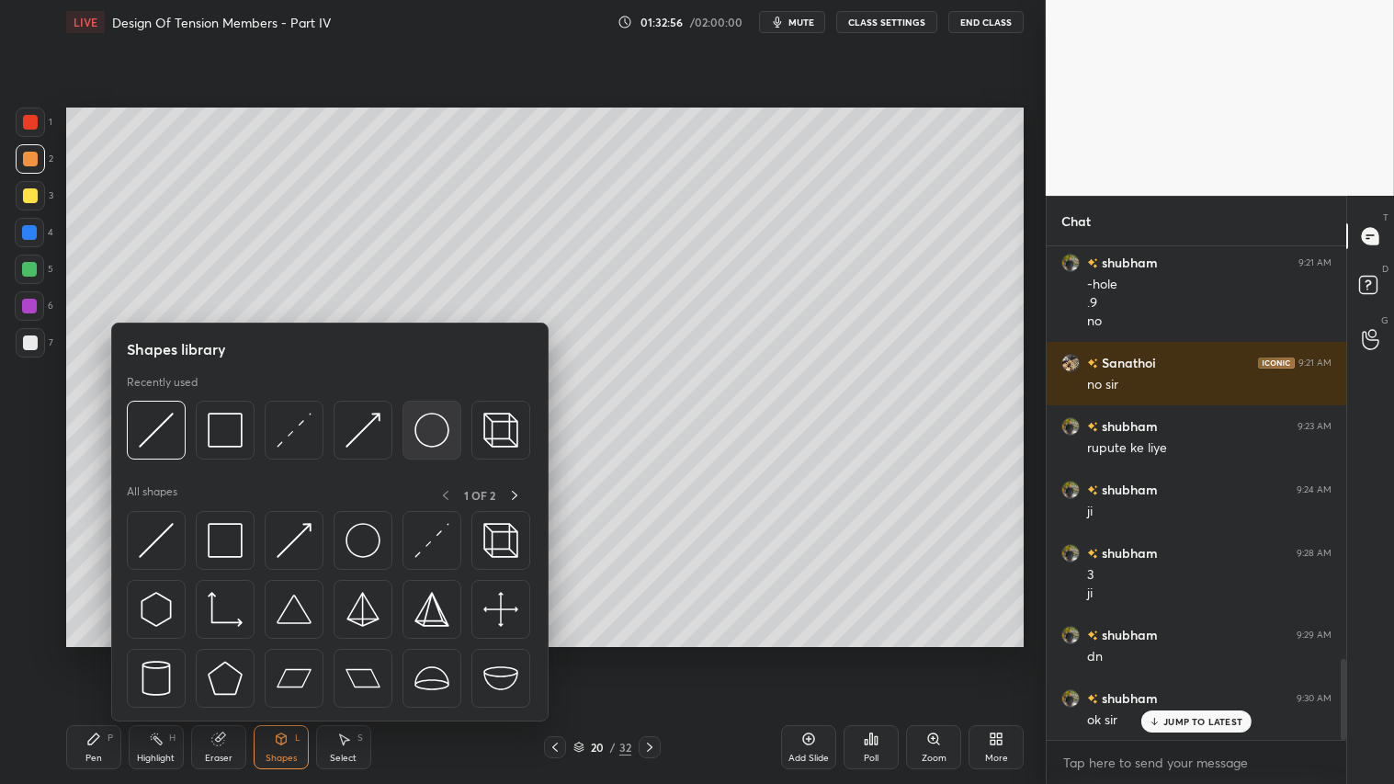
click at [430, 425] on img at bounding box center [431, 430] width 35 height 35
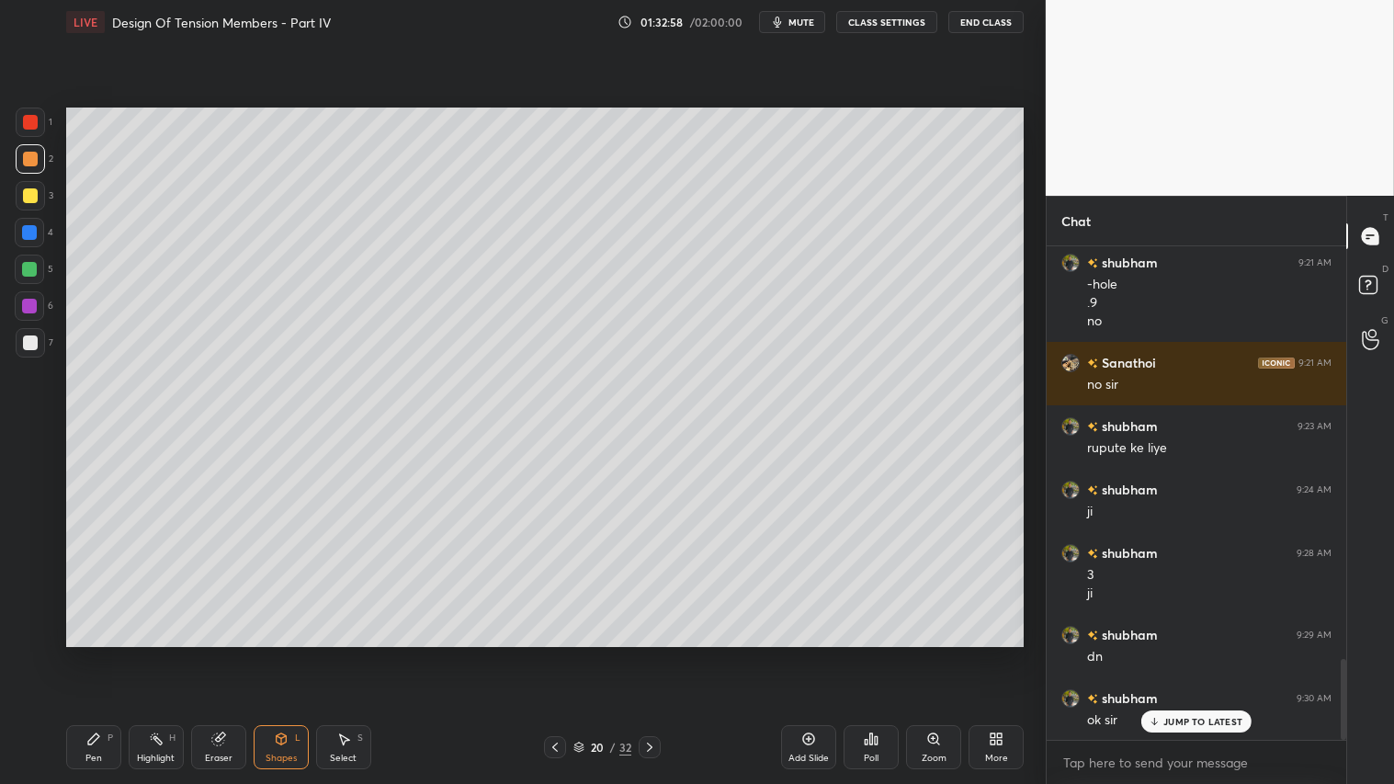
drag, startPoint x: 23, startPoint y: 187, endPoint x: 46, endPoint y: 197, distance: 25.1
click at [24, 187] on div at bounding box center [30, 195] width 29 height 29
click at [89, 653] on icon at bounding box center [93, 738] width 15 height 15
click at [34, 595] on icon at bounding box center [29, 595] width 17 height 13
click at [286, 653] on div "Shapes L" at bounding box center [281, 747] width 55 height 44
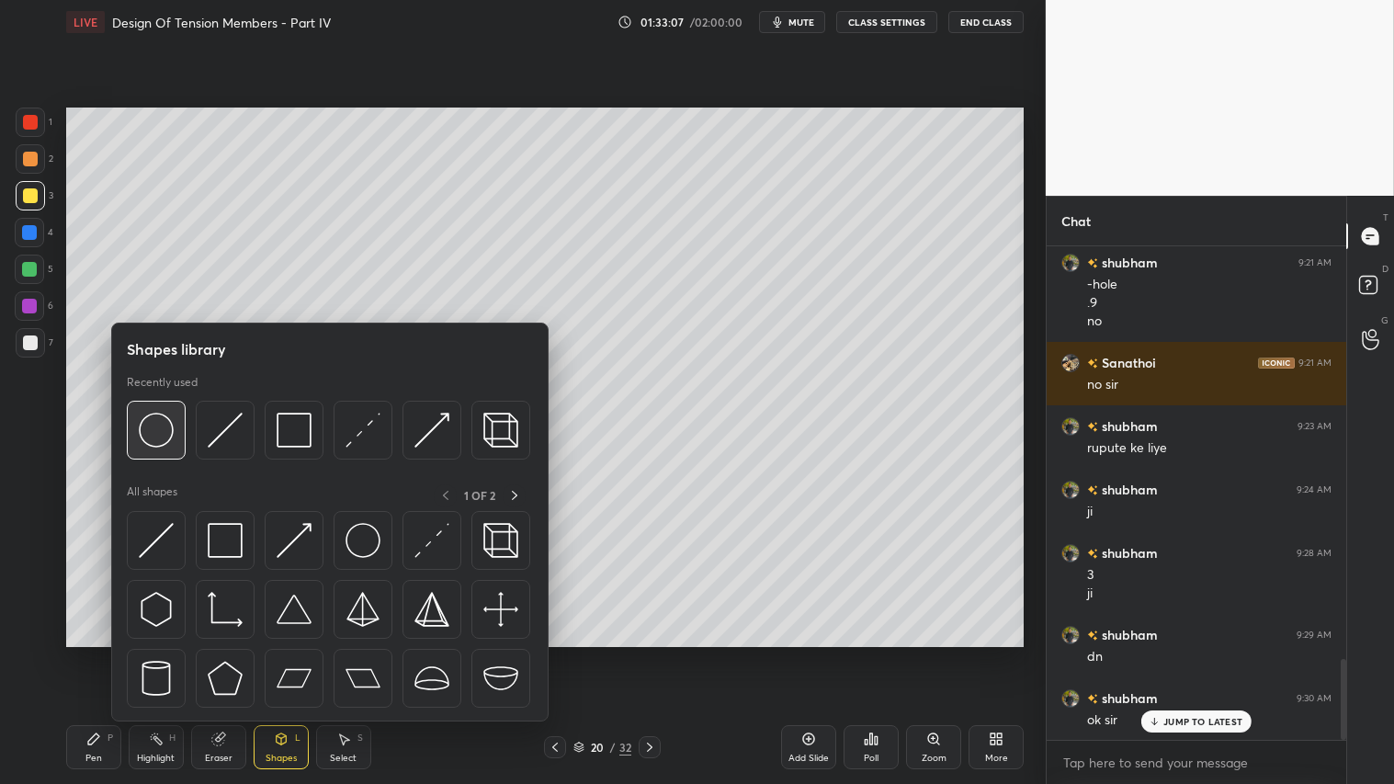
click at [147, 429] on img at bounding box center [156, 430] width 35 height 35
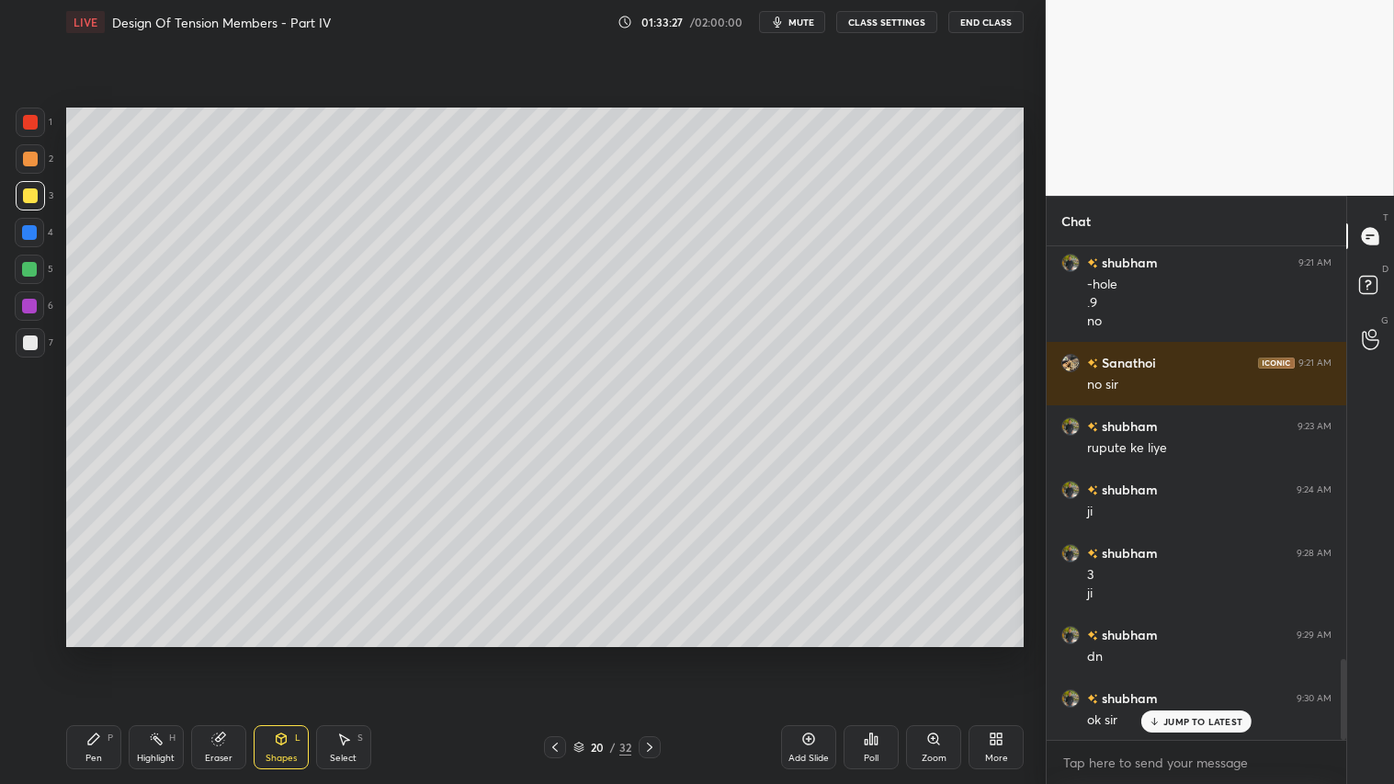
click at [292, 653] on div "Shapes L" at bounding box center [281, 747] width 55 height 44
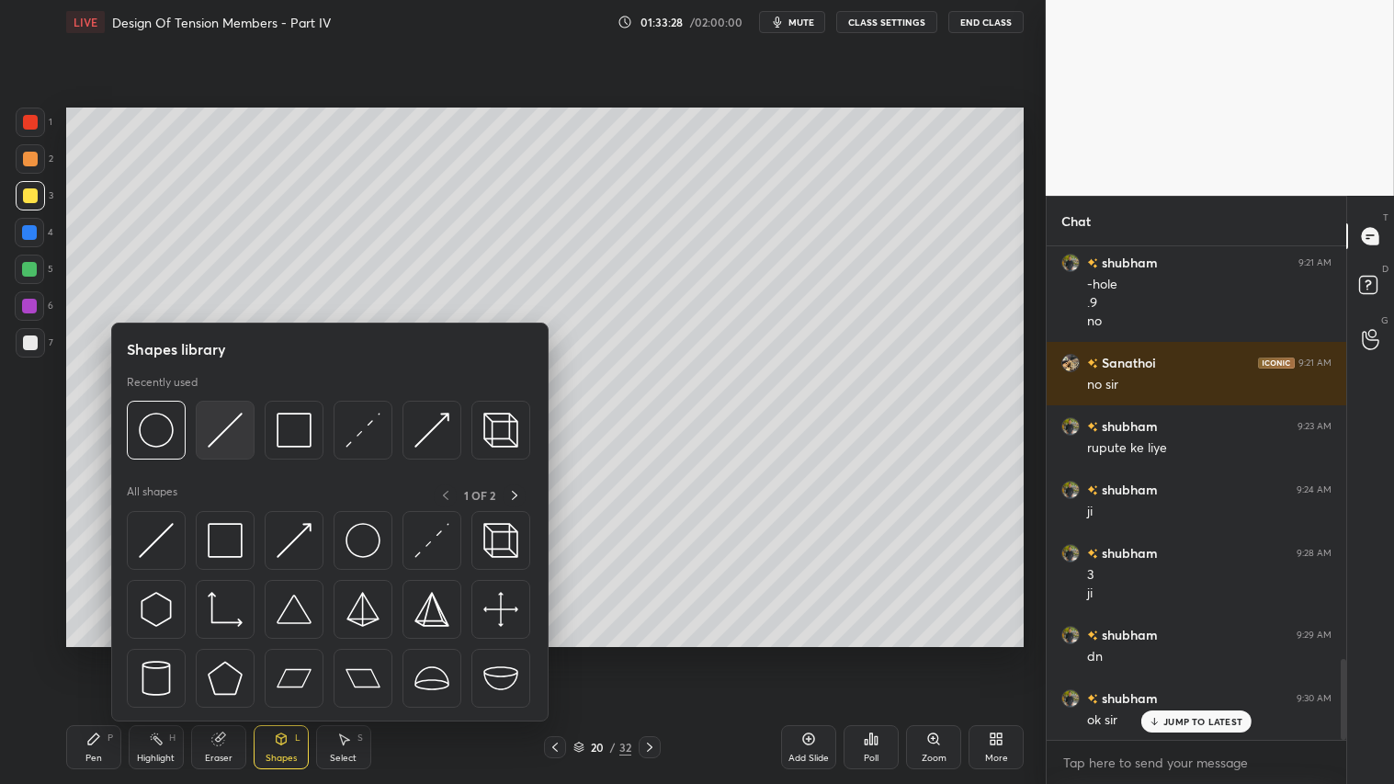
click at [215, 421] on img at bounding box center [225, 430] width 35 height 35
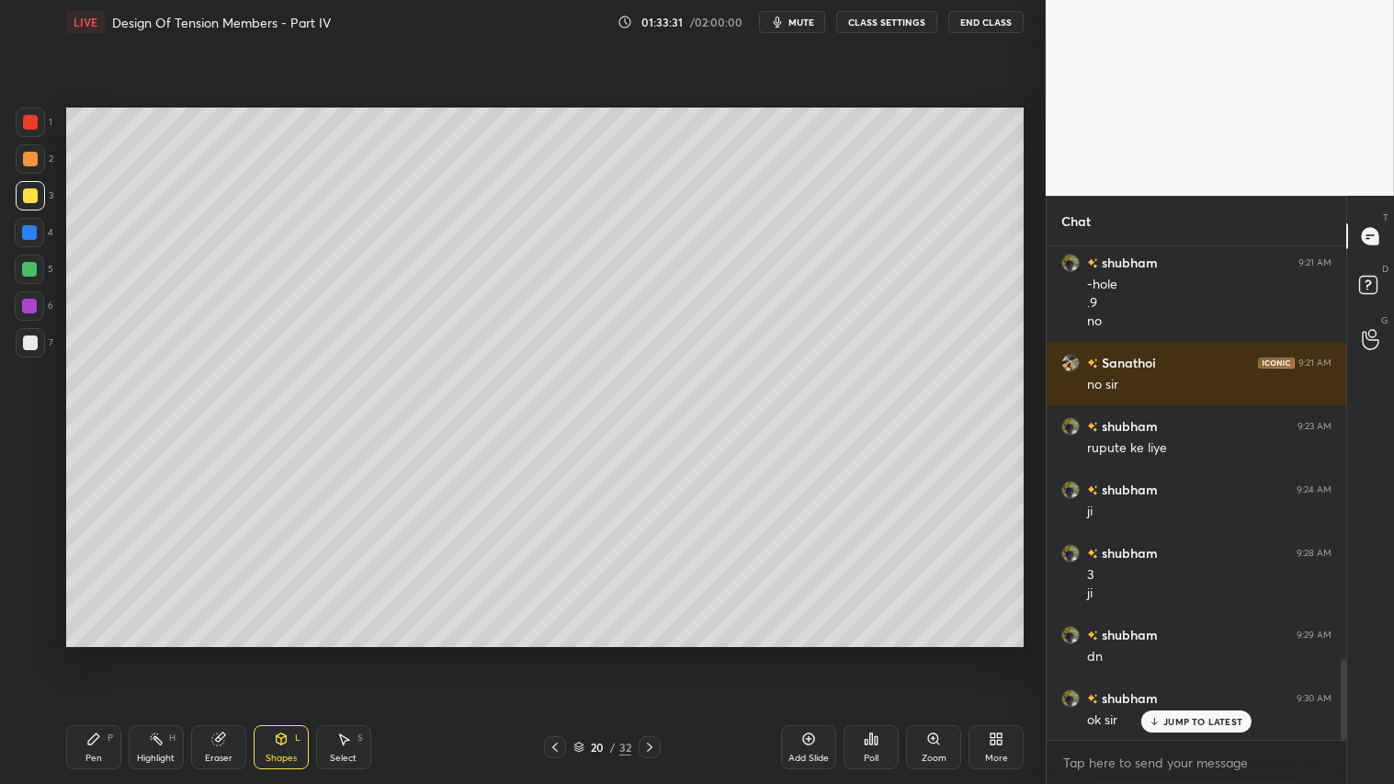
click at [280, 653] on div "Shapes L" at bounding box center [281, 747] width 55 height 44
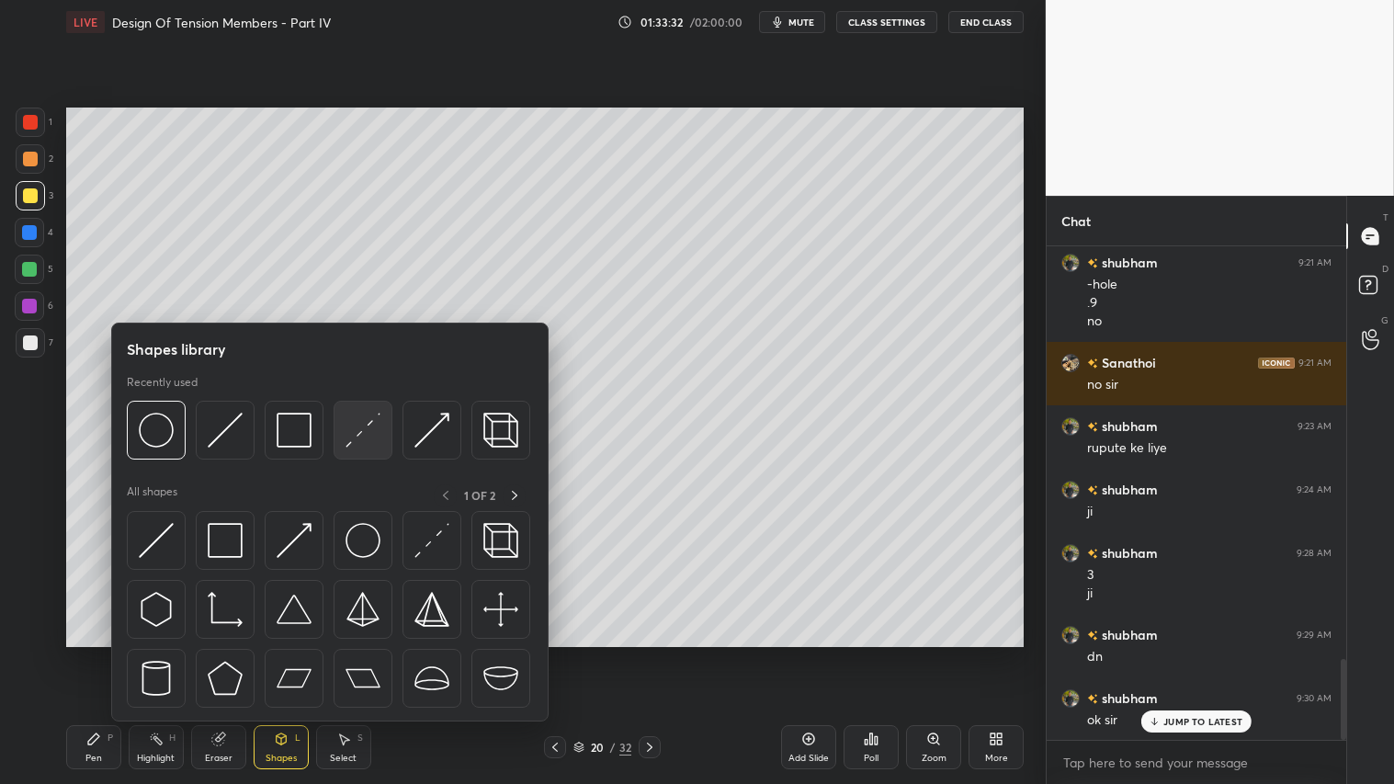
click at [364, 426] on img at bounding box center [363, 430] width 35 height 35
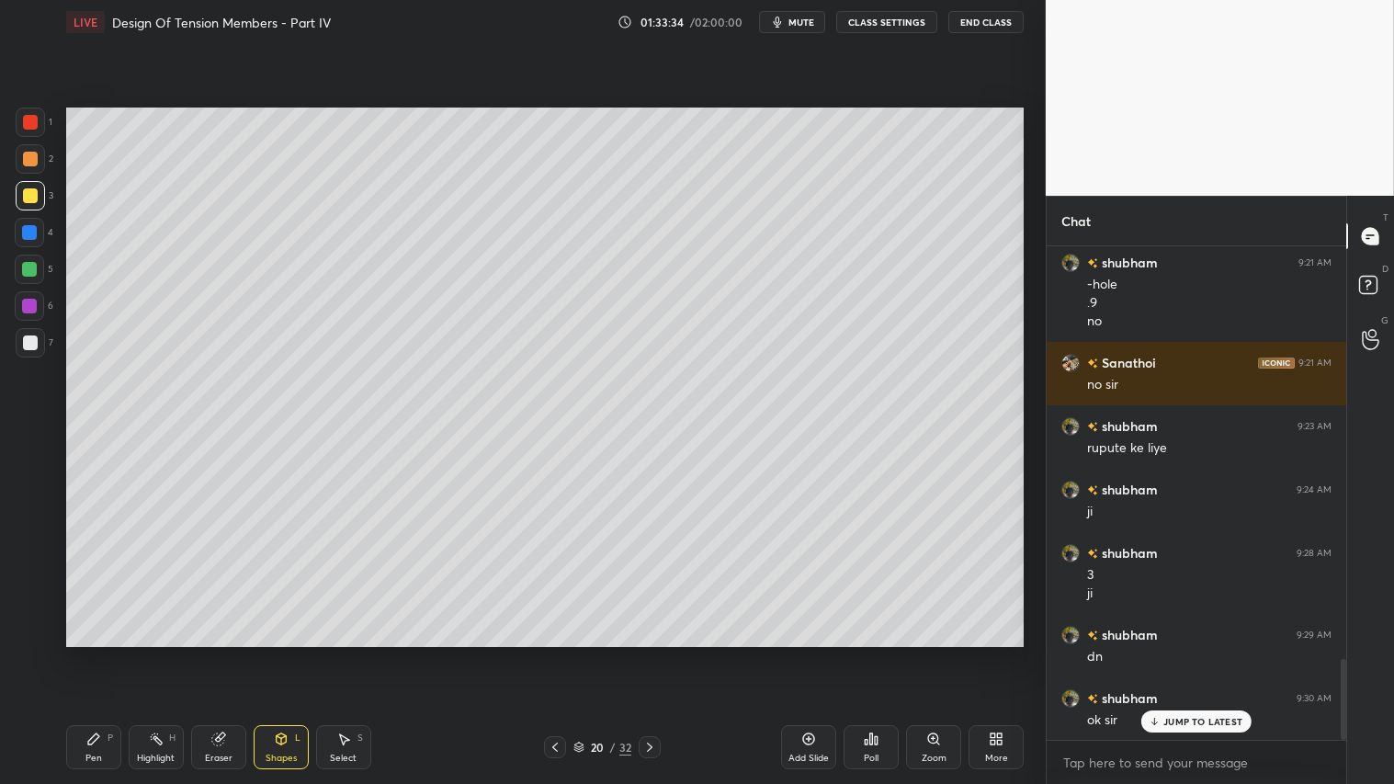
click at [33, 114] on div at bounding box center [30, 122] width 29 height 29
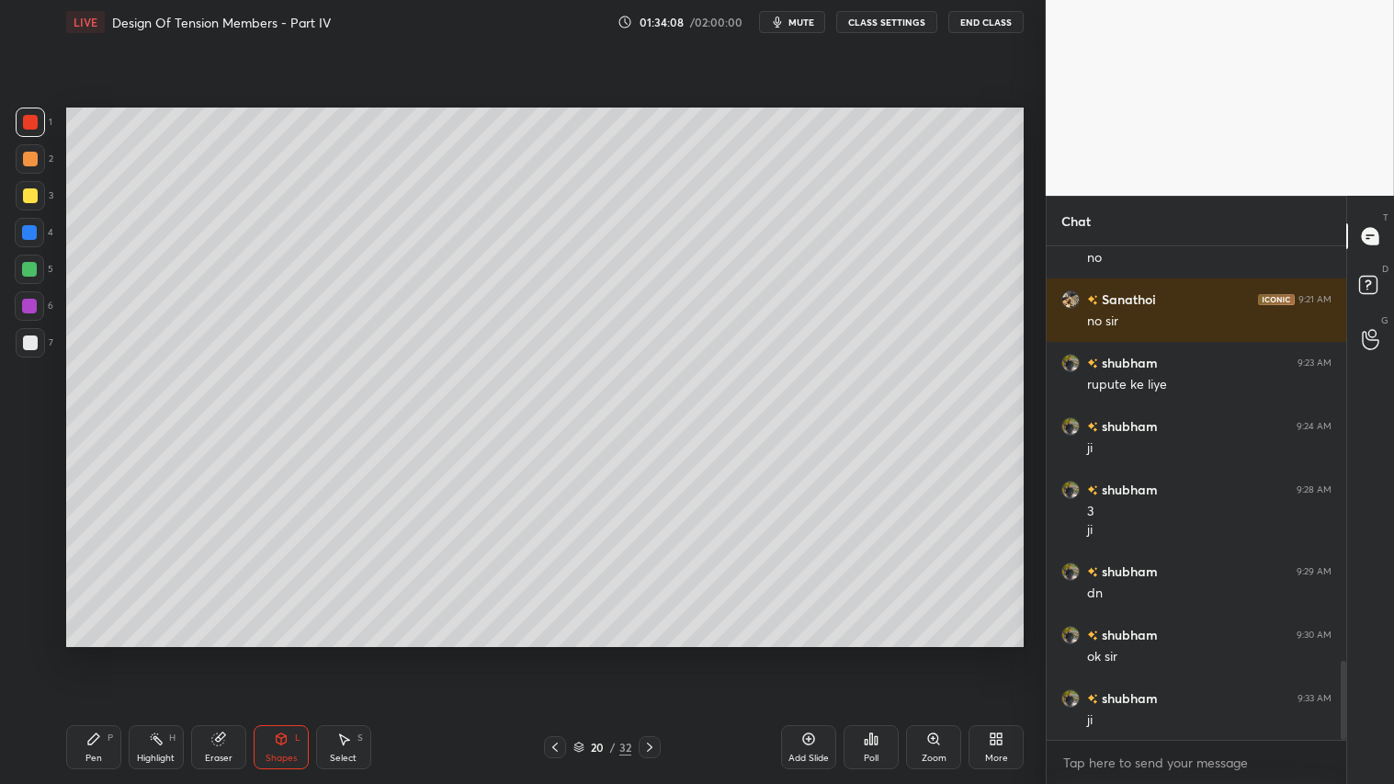
click at [278, 653] on div "Shapes" at bounding box center [281, 758] width 31 height 9
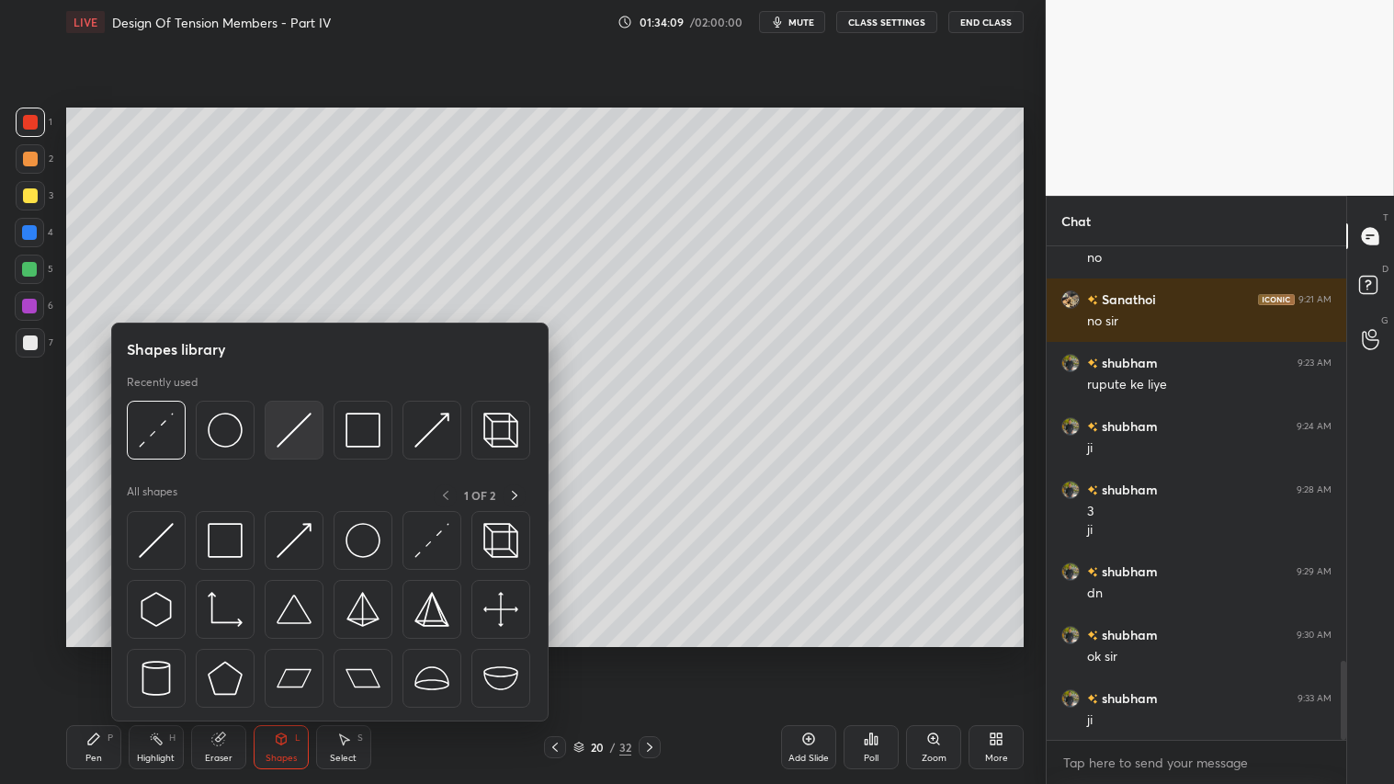
click at [295, 420] on img at bounding box center [294, 430] width 35 height 35
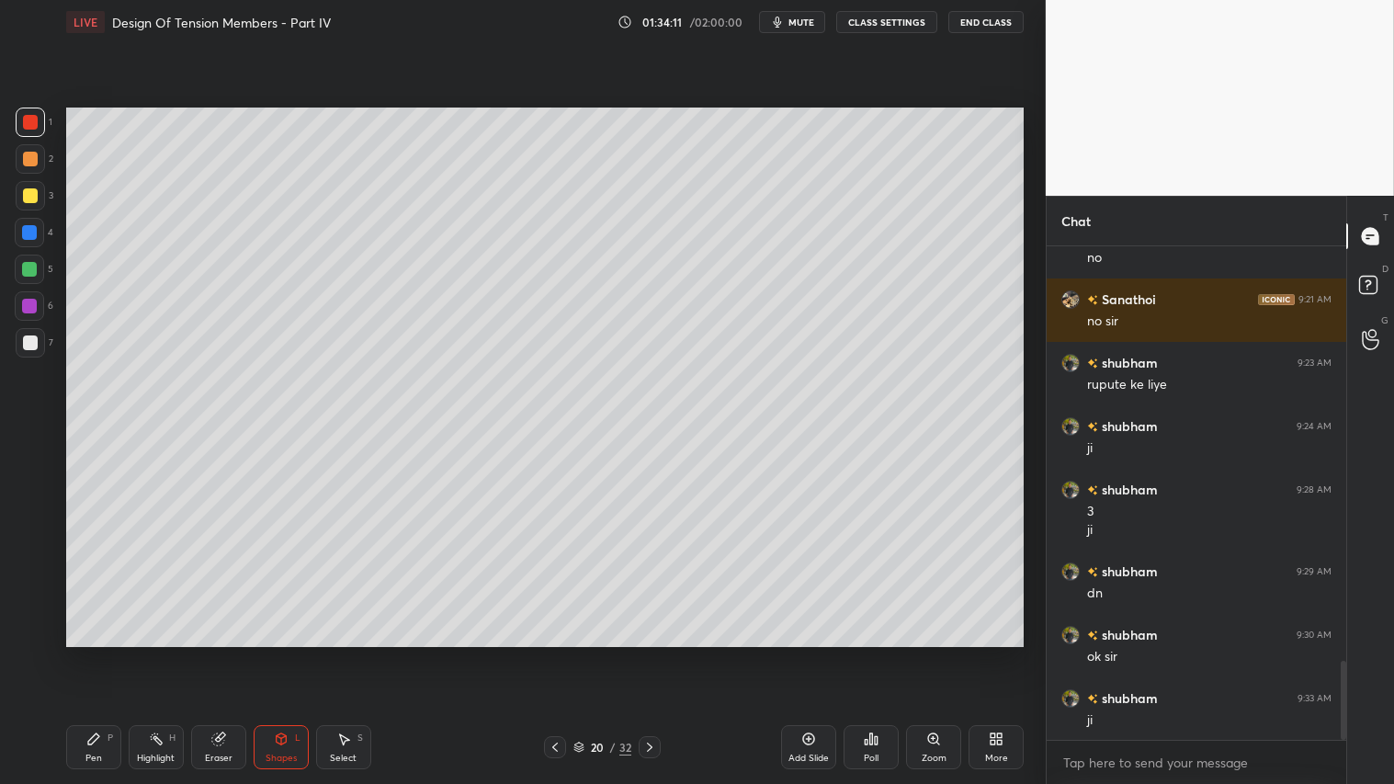
drag, startPoint x: 25, startPoint y: 337, endPoint x: 51, endPoint y: 343, distance: 27.2
click at [25, 337] on div at bounding box center [30, 342] width 15 height 15
drag, startPoint x: 102, startPoint y: 754, endPoint x: 130, endPoint y: 737, distance: 32.2
click at [102, 653] on div "Pen P" at bounding box center [93, 747] width 55 height 44
click at [299, 653] on div "Shapes L" at bounding box center [281, 747] width 55 height 44
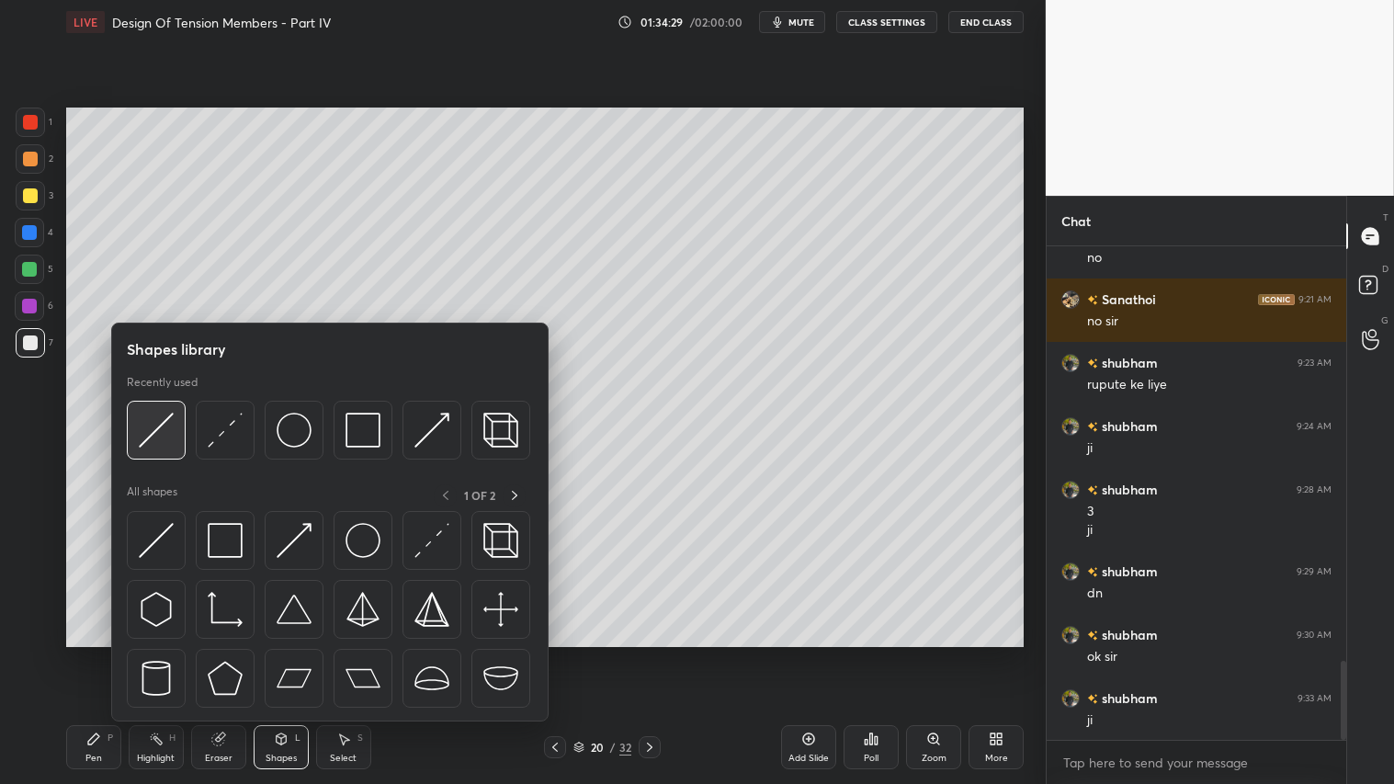
click at [159, 428] on img at bounding box center [156, 430] width 35 height 35
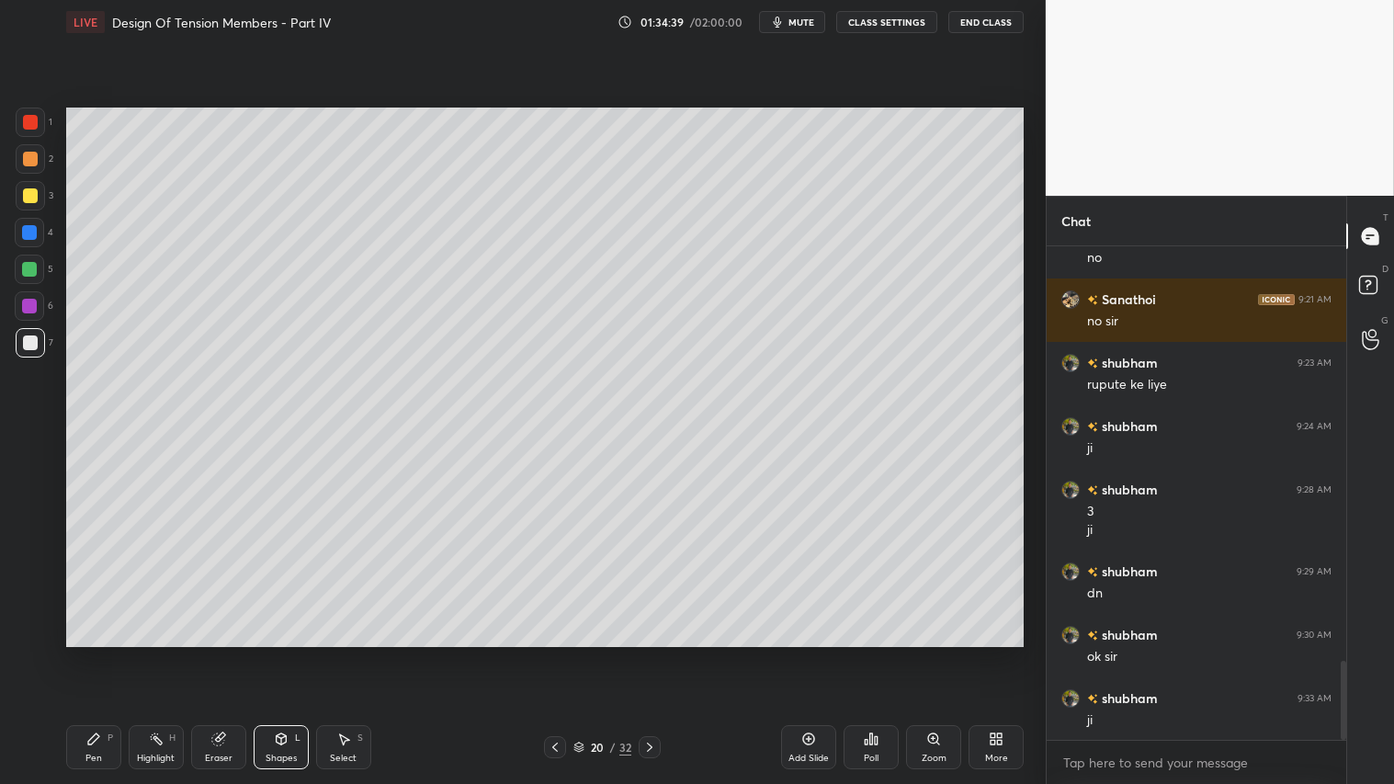
click at [94, 653] on div "Pen" at bounding box center [93, 758] width 17 height 9
click at [34, 157] on div at bounding box center [30, 159] width 15 height 15
click at [266, 653] on div "Shapes L" at bounding box center [281, 747] width 55 height 44
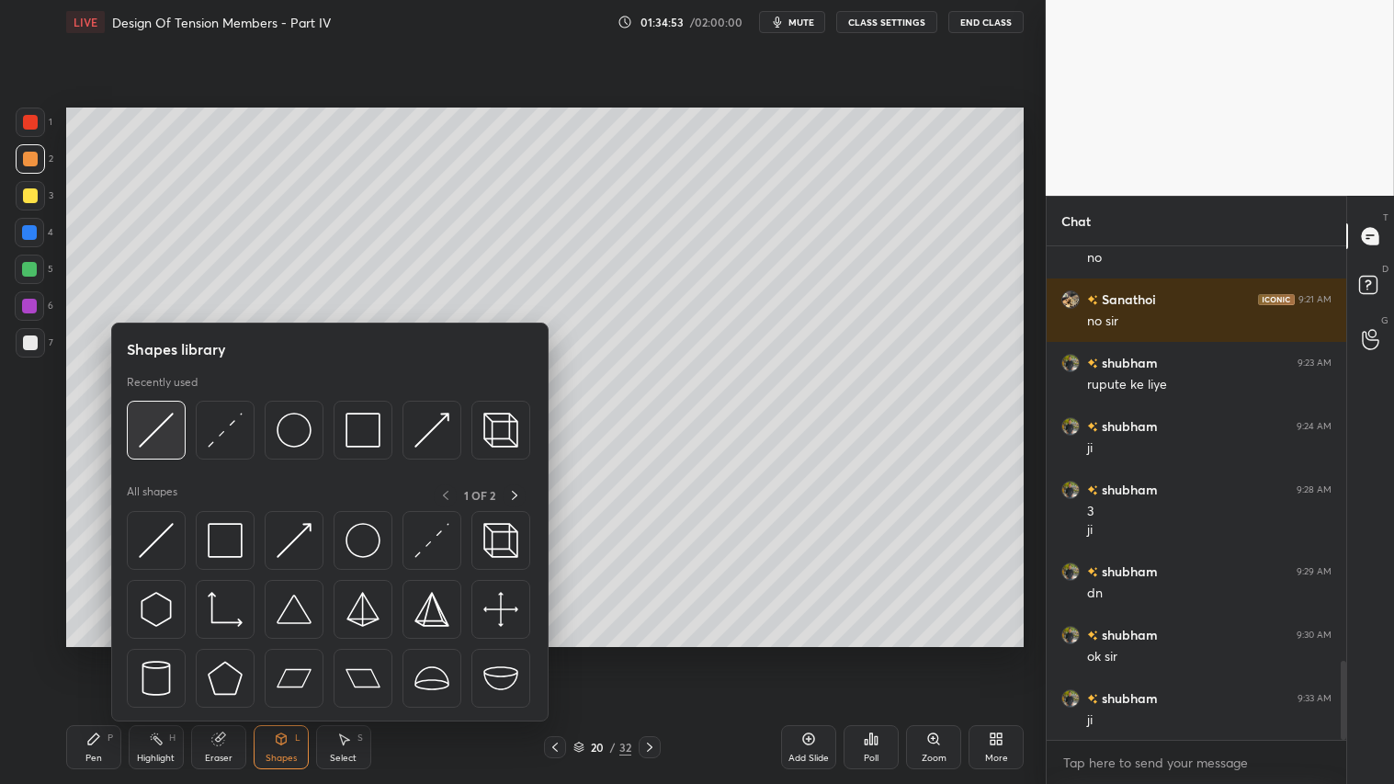
click at [151, 425] on img at bounding box center [156, 430] width 35 height 35
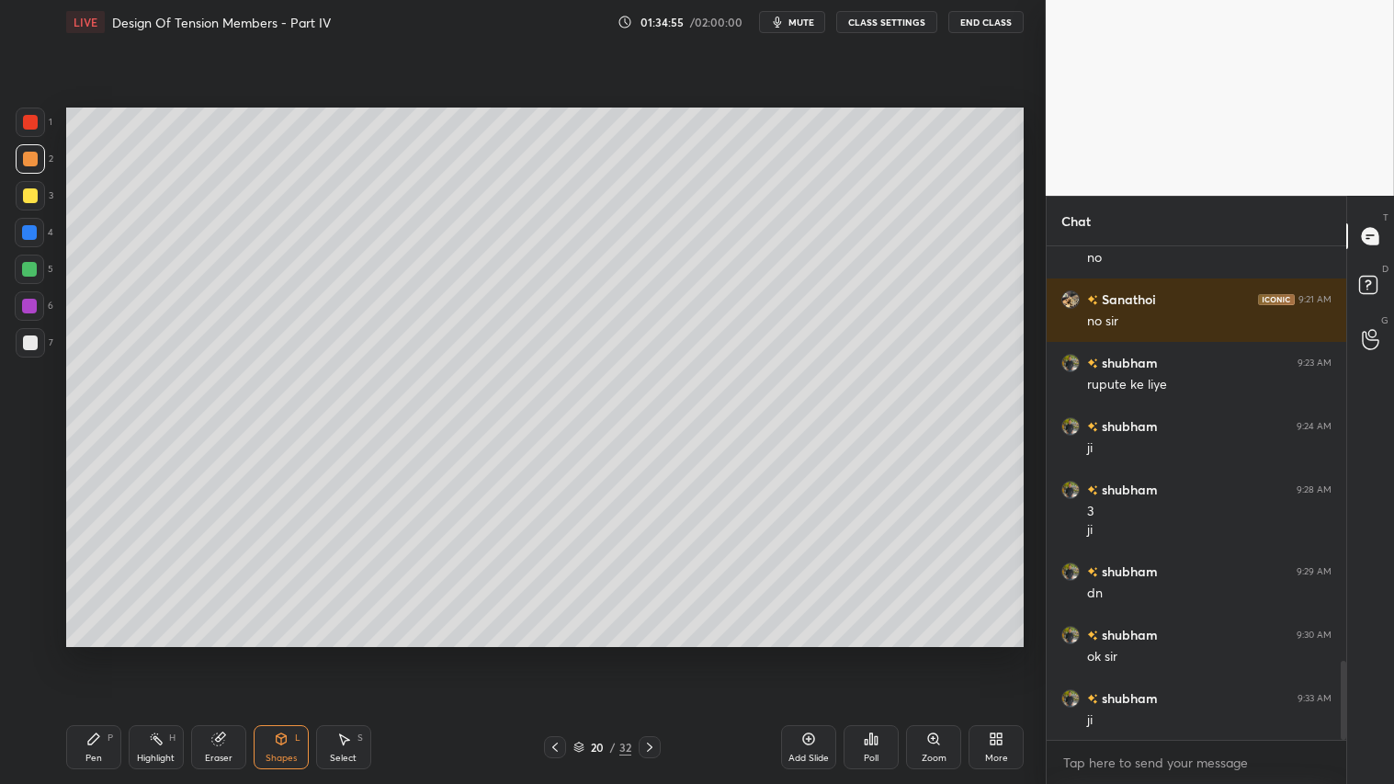
click at [31, 333] on div at bounding box center [30, 342] width 29 height 29
drag, startPoint x: 29, startPoint y: 239, endPoint x: 62, endPoint y: 244, distance: 32.6
click at [31, 240] on div at bounding box center [29, 232] width 15 height 15
click at [30, 147] on div at bounding box center [30, 158] width 29 height 29
drag, startPoint x: 81, startPoint y: 758, endPoint x: 157, endPoint y: 686, distance: 104.7
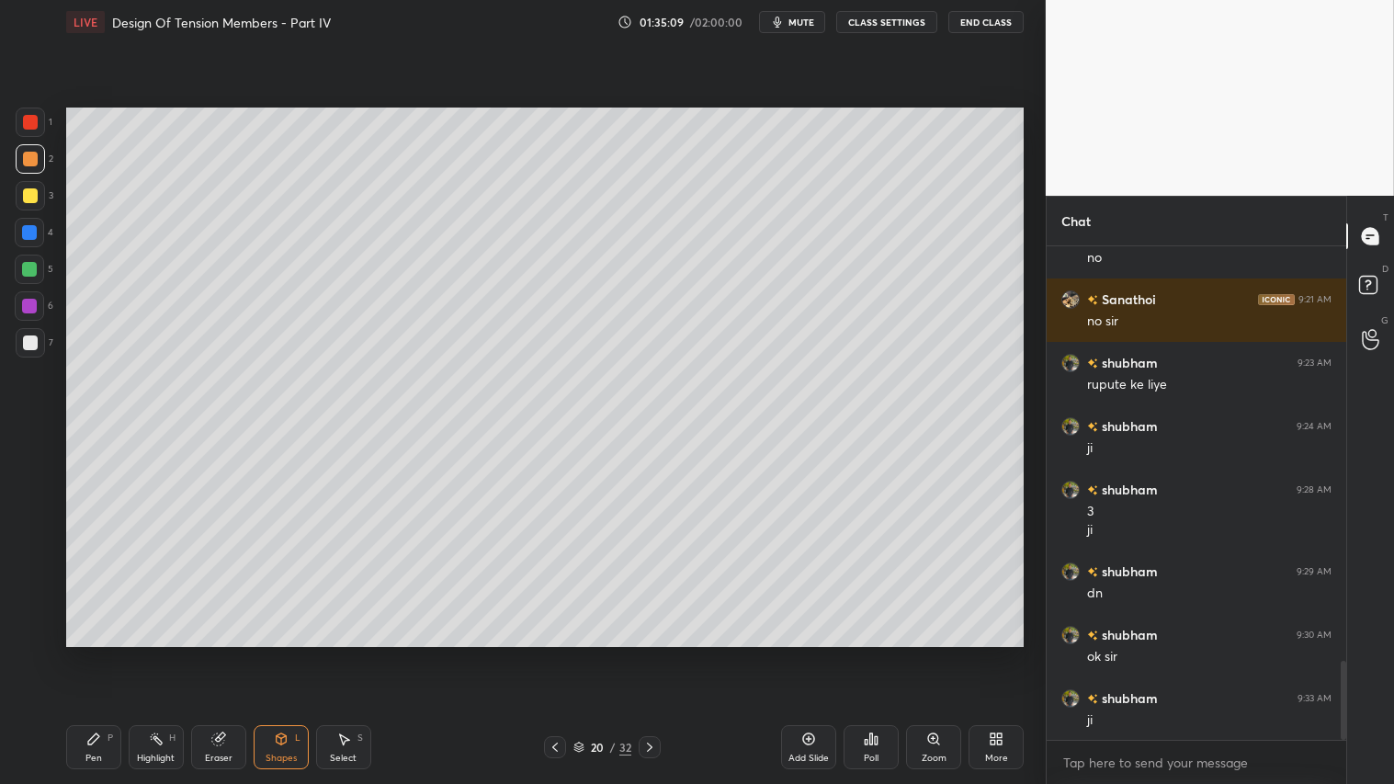
click at [87, 653] on div "Pen P" at bounding box center [93, 747] width 55 height 44
click at [29, 226] on div at bounding box center [29, 232] width 15 height 15
click at [26, 158] on div at bounding box center [30, 159] width 15 height 15
click at [99, 653] on div "Pen P" at bounding box center [93, 747] width 55 height 44
click at [296, 653] on div "Shapes" at bounding box center [281, 758] width 31 height 9
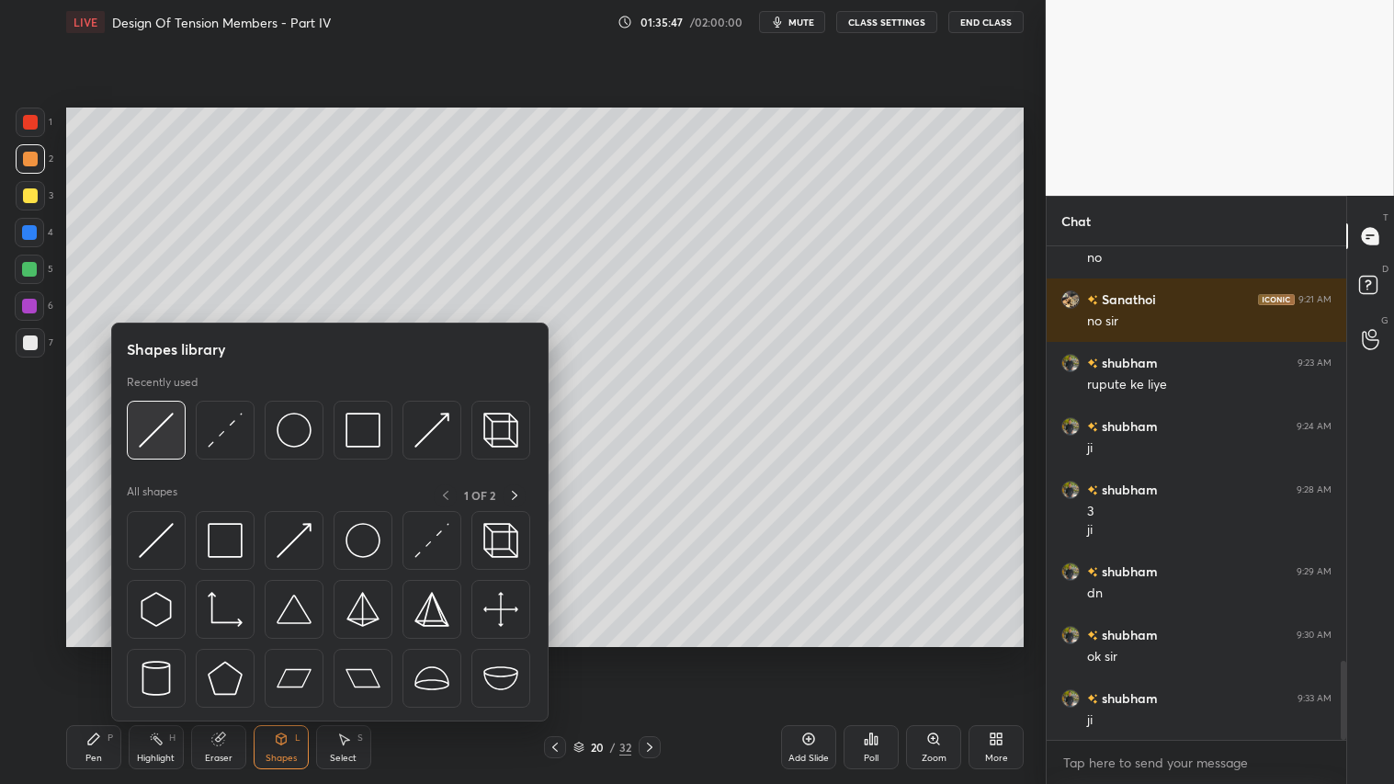
click at [169, 433] on img at bounding box center [156, 430] width 35 height 35
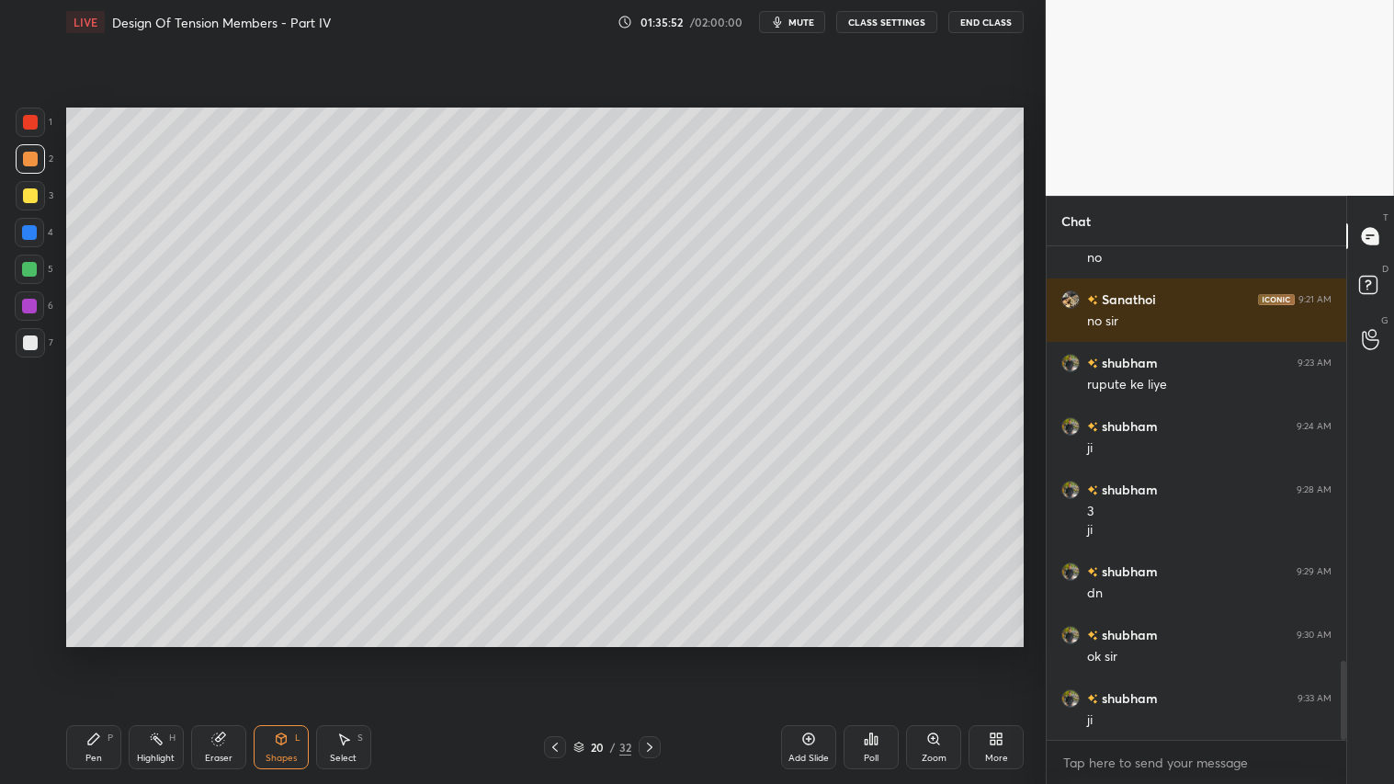
click at [90, 653] on div "Pen P" at bounding box center [93, 747] width 55 height 44
click at [280, 653] on div "Shapes L" at bounding box center [281, 747] width 55 height 44
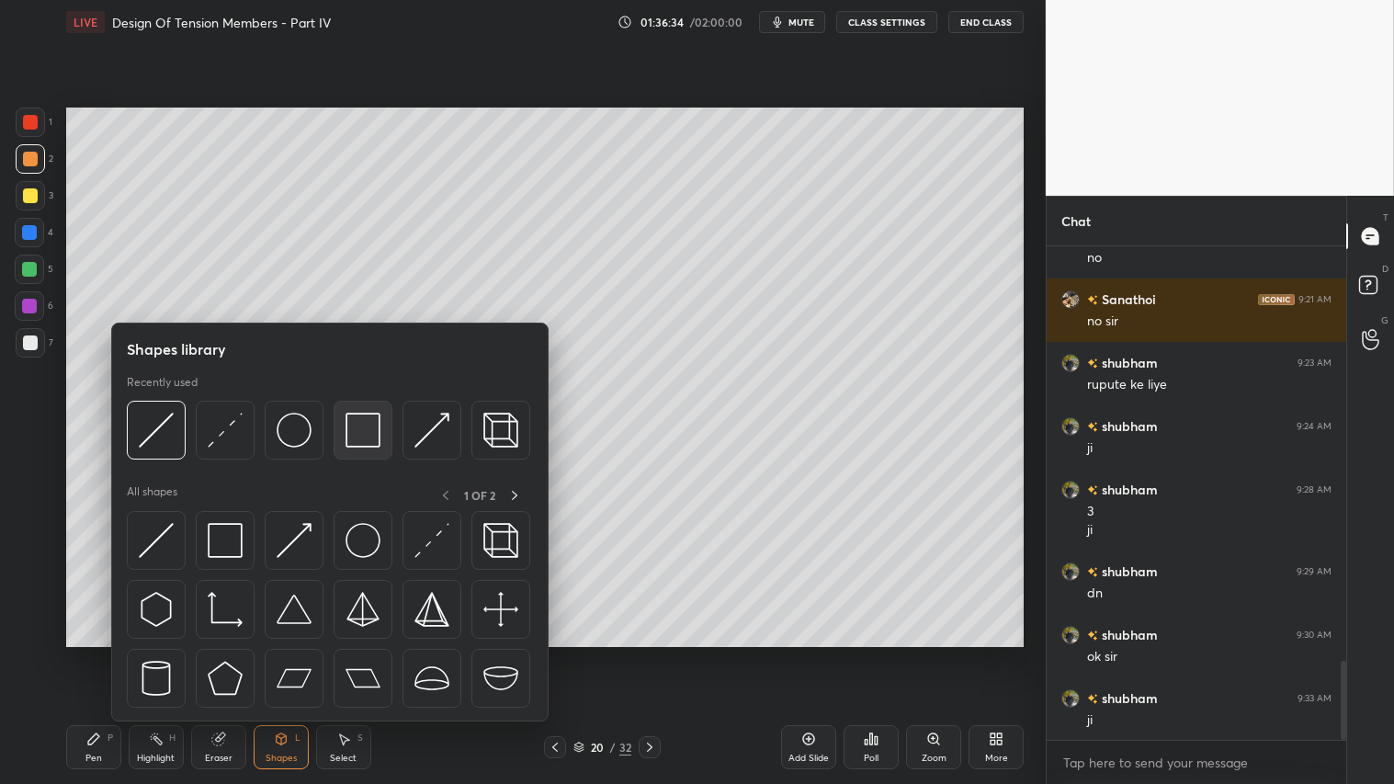
click at [352, 434] on img at bounding box center [363, 430] width 35 height 35
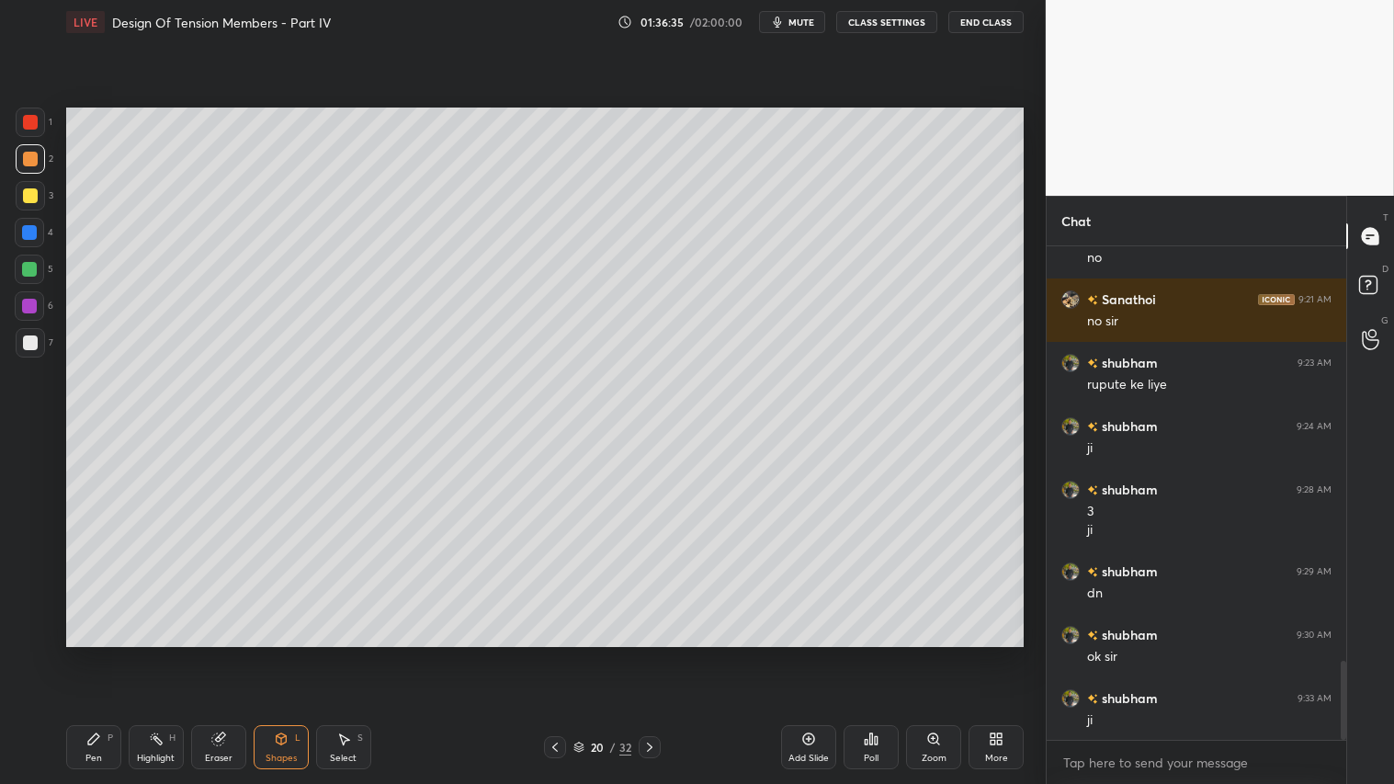
drag, startPoint x: 32, startPoint y: 194, endPoint x: 48, endPoint y: 211, distance: 23.4
click at [33, 194] on div at bounding box center [30, 195] width 15 height 15
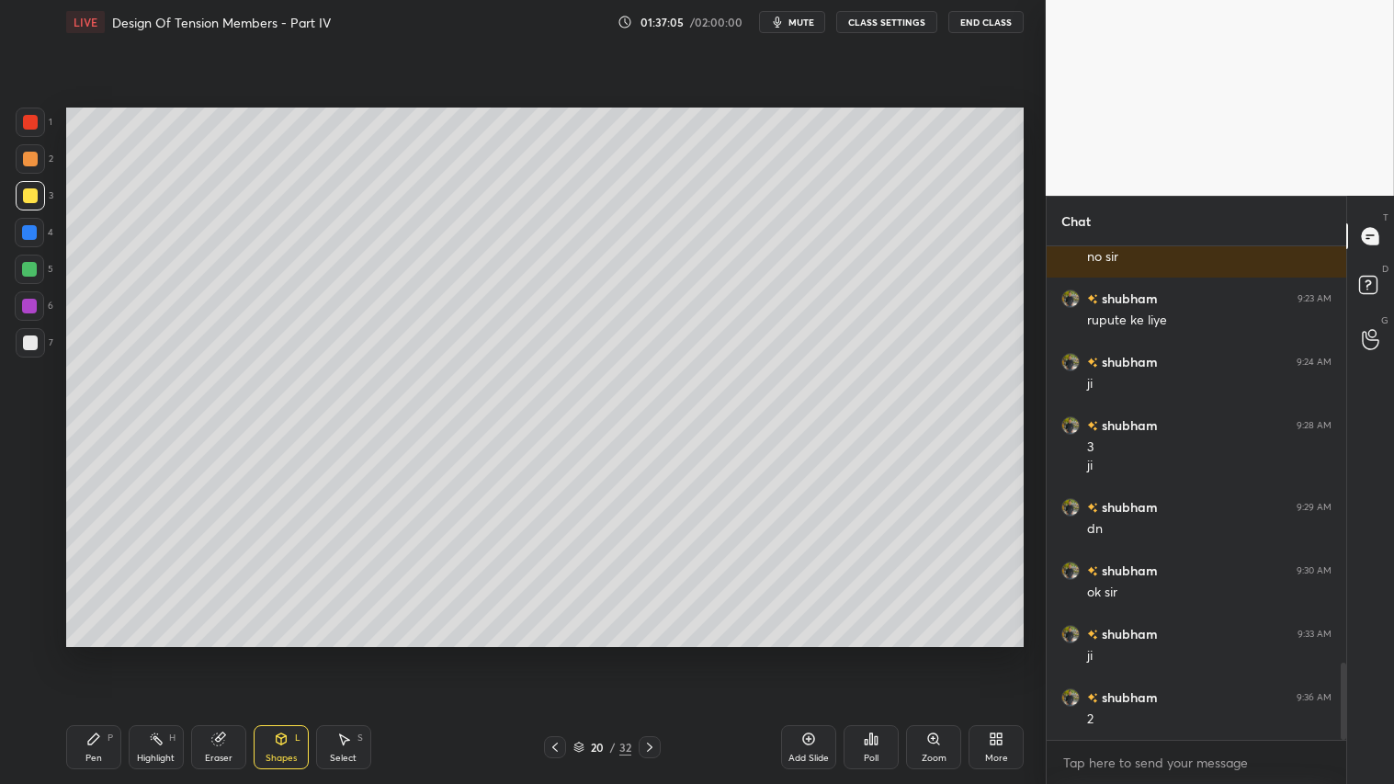
drag, startPoint x: 24, startPoint y: 157, endPoint x: 31, endPoint y: 168, distance: 13.3
click at [28, 160] on div at bounding box center [30, 159] width 15 height 15
click at [96, 653] on div "Pen" at bounding box center [93, 758] width 17 height 9
drag, startPoint x: 655, startPoint y: 746, endPoint x: 643, endPoint y: 746, distance: 11.9
click at [651, 653] on icon at bounding box center [649, 747] width 15 height 15
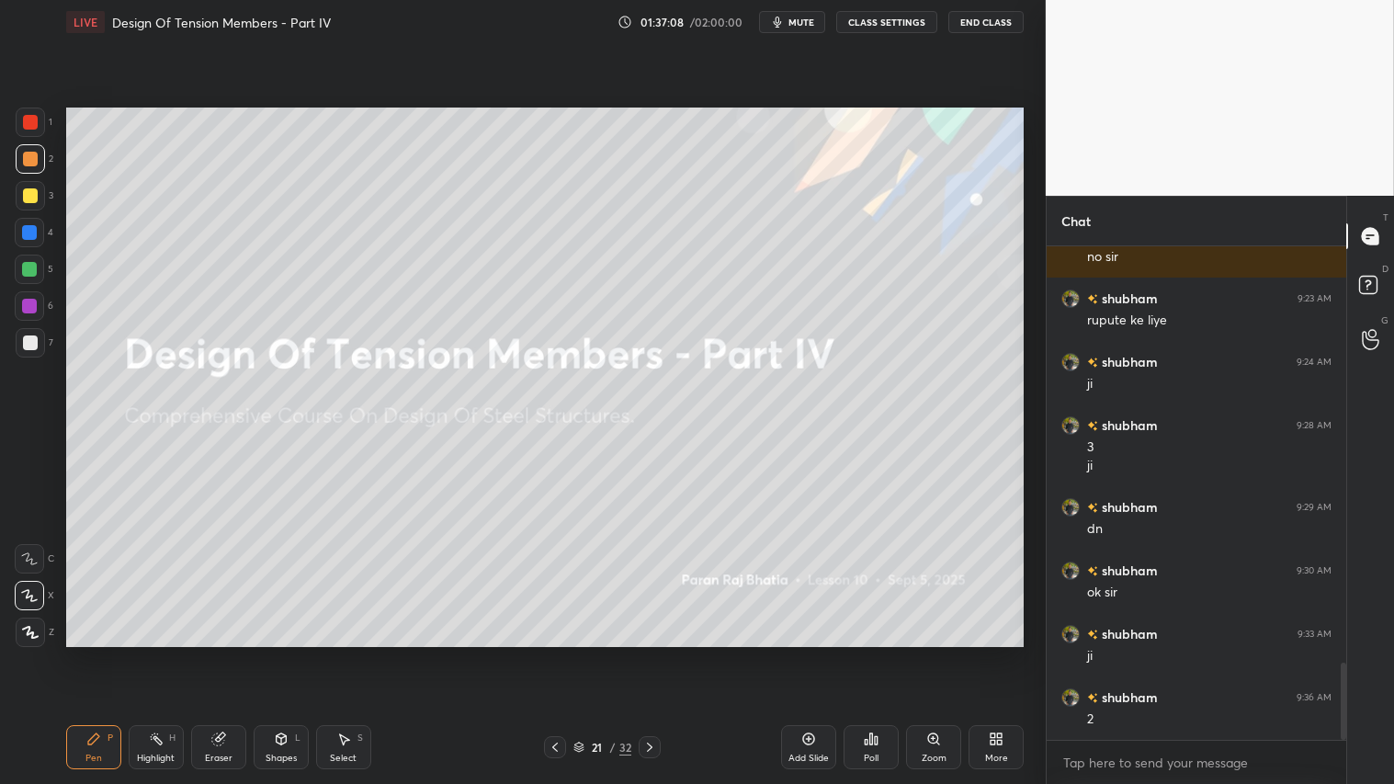
drag, startPoint x: 553, startPoint y: 742, endPoint x: 711, endPoint y: 743, distance: 158.1
click at [558, 653] on icon at bounding box center [555, 747] width 15 height 15
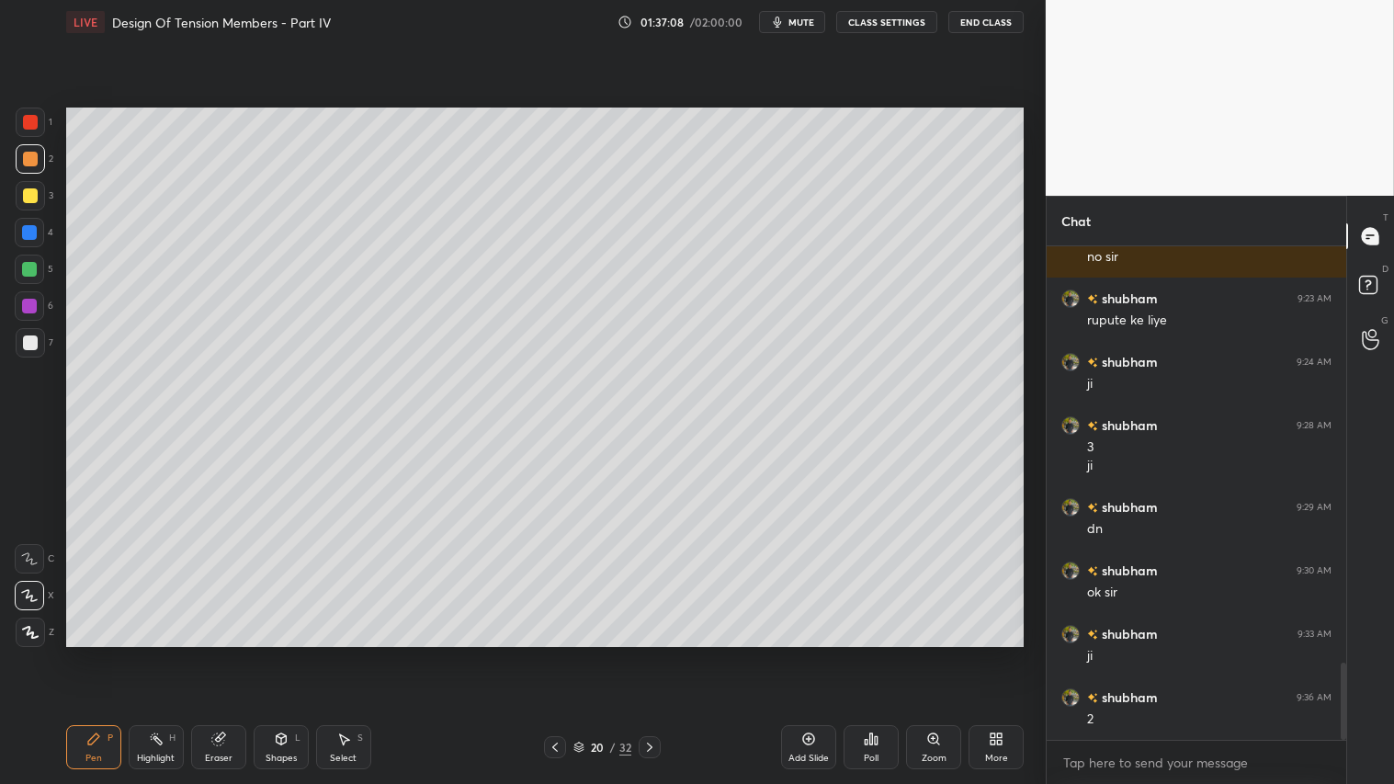
click at [805, 653] on icon at bounding box center [808, 738] width 15 height 15
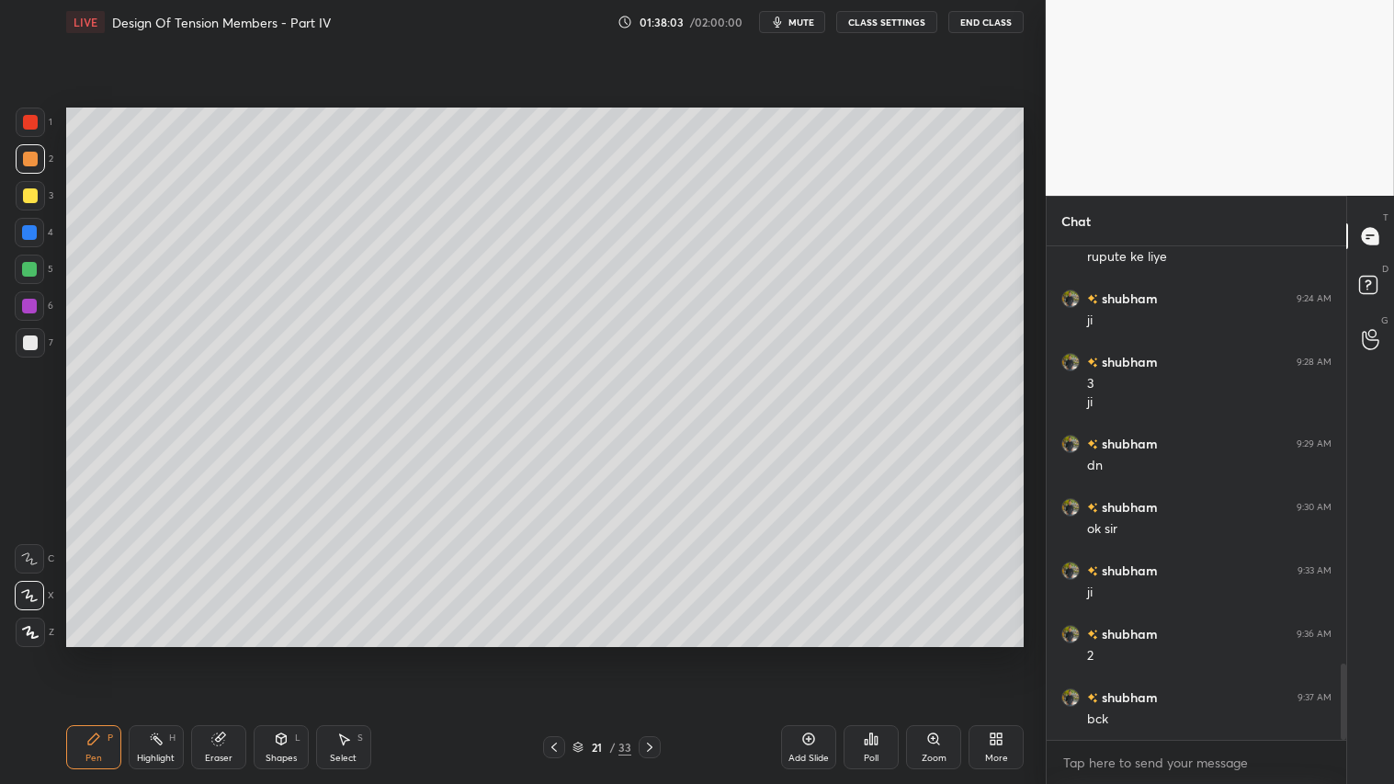
click at [553, 653] on icon at bounding box center [554, 747] width 15 height 15
click at [24, 158] on div at bounding box center [30, 159] width 15 height 15
click at [108, 653] on div "Pen P" at bounding box center [93, 747] width 55 height 44
click at [648, 653] on icon at bounding box center [650, 747] width 6 height 9
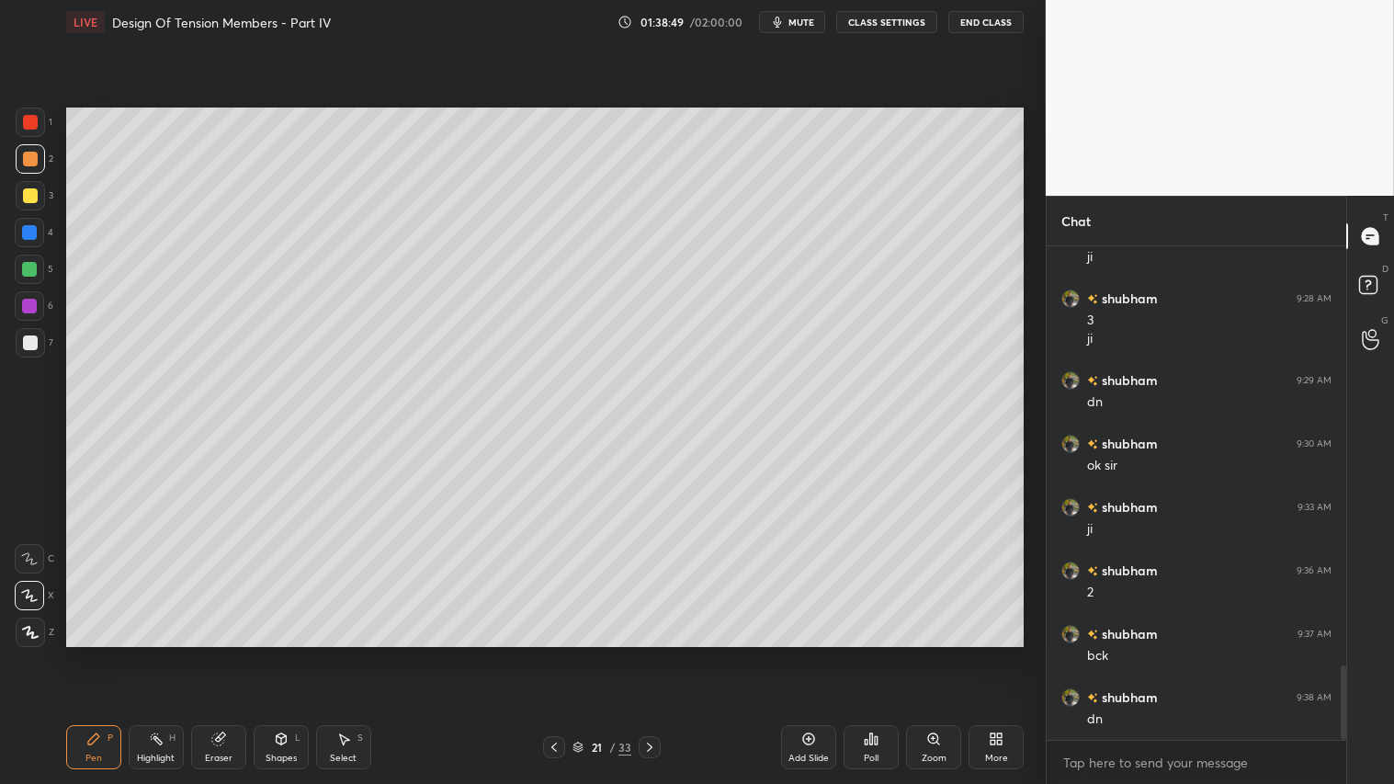
click at [549, 653] on icon at bounding box center [554, 747] width 15 height 15
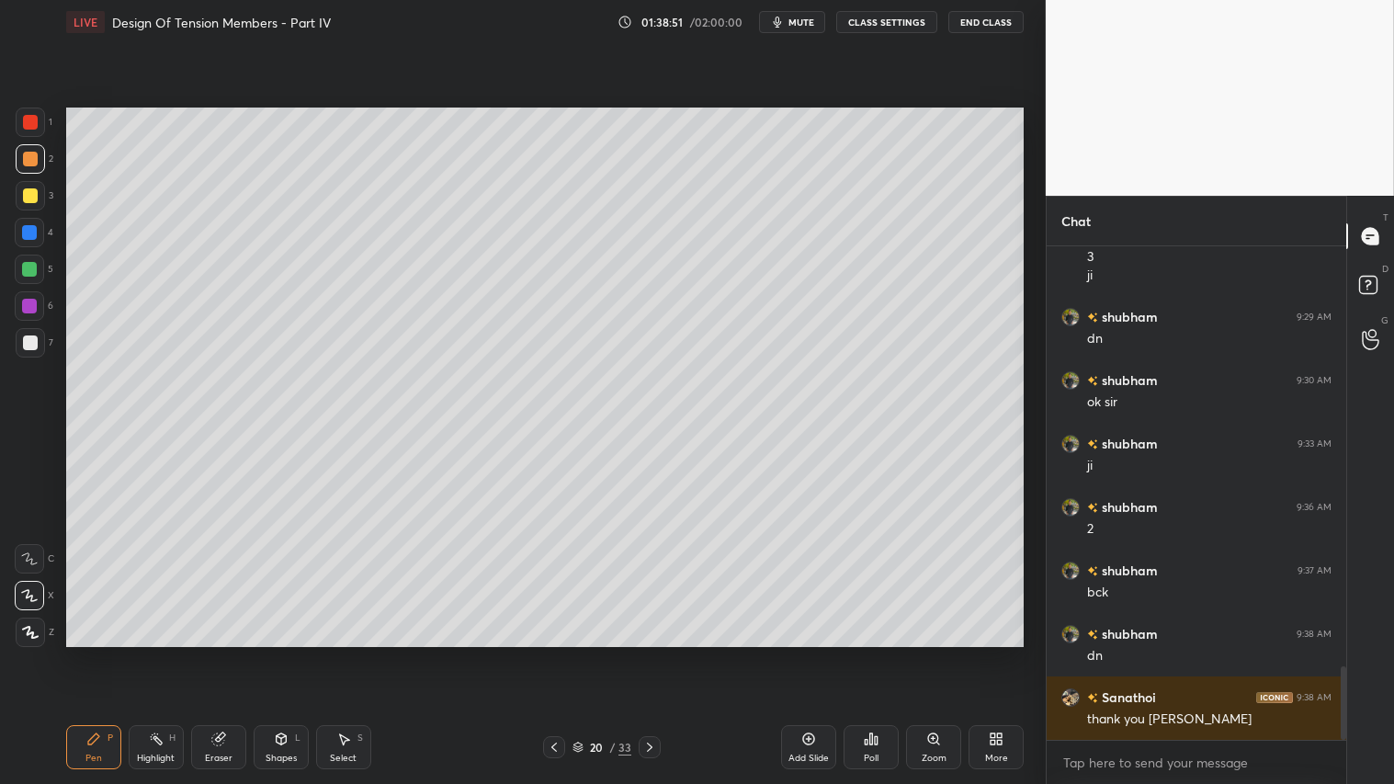
click at [650, 653] on icon at bounding box center [649, 747] width 15 height 15
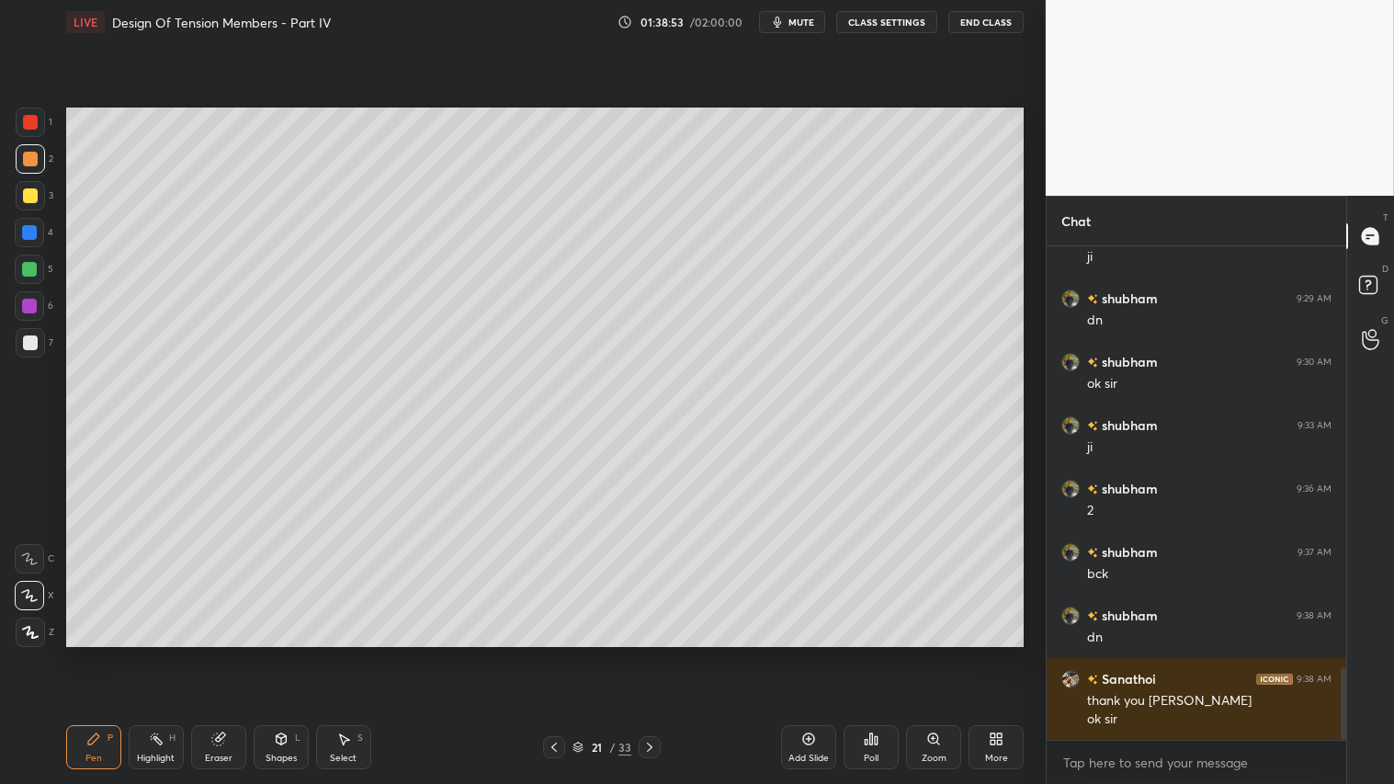
click at [798, 20] on span "mute" at bounding box center [801, 22] width 26 height 13
click at [902, 22] on button "CLASS SETTINGS" at bounding box center [886, 22] width 101 height 22
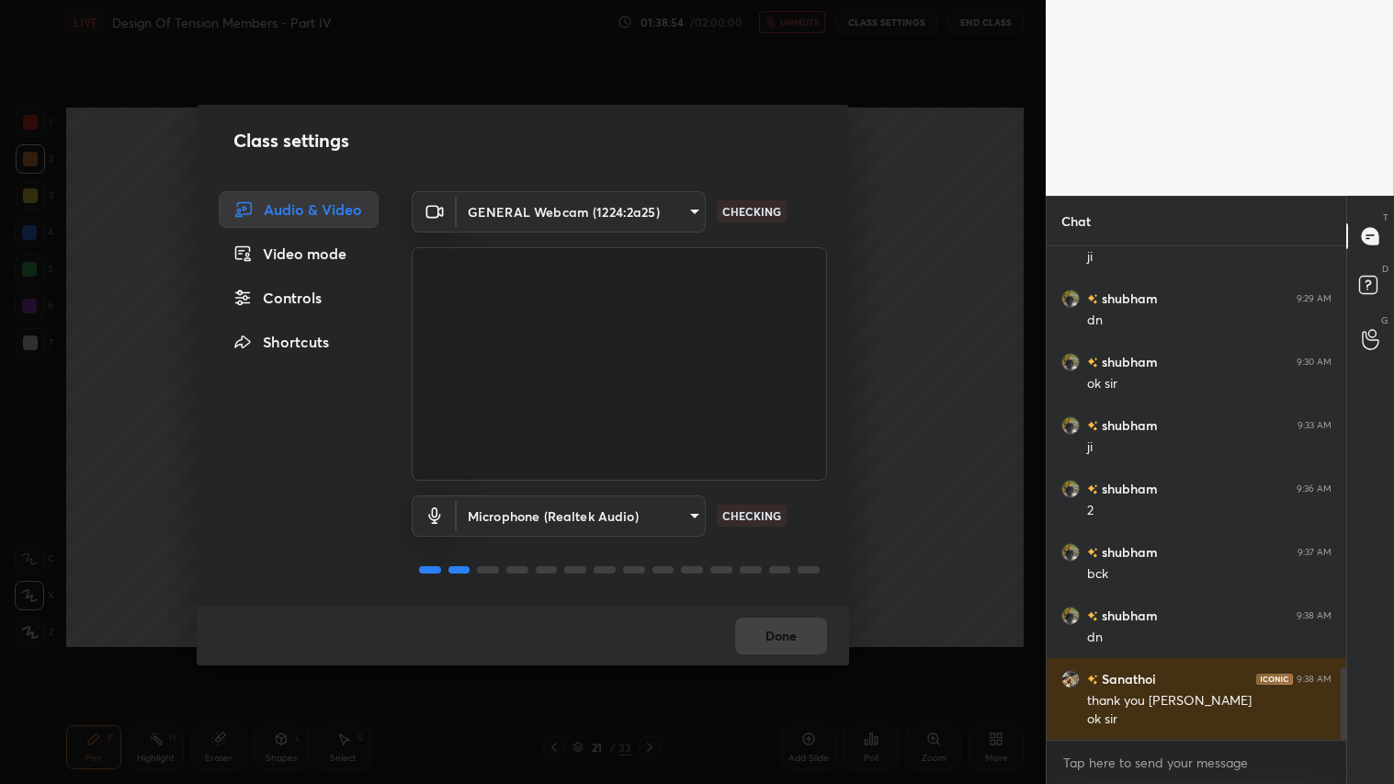
click at [689, 211] on body "1 2 3 4 5 6 7 C X Z C X Z E E Erase all H H LIVE Design Of Tension Members - Pa…" at bounding box center [697, 392] width 1394 height 784
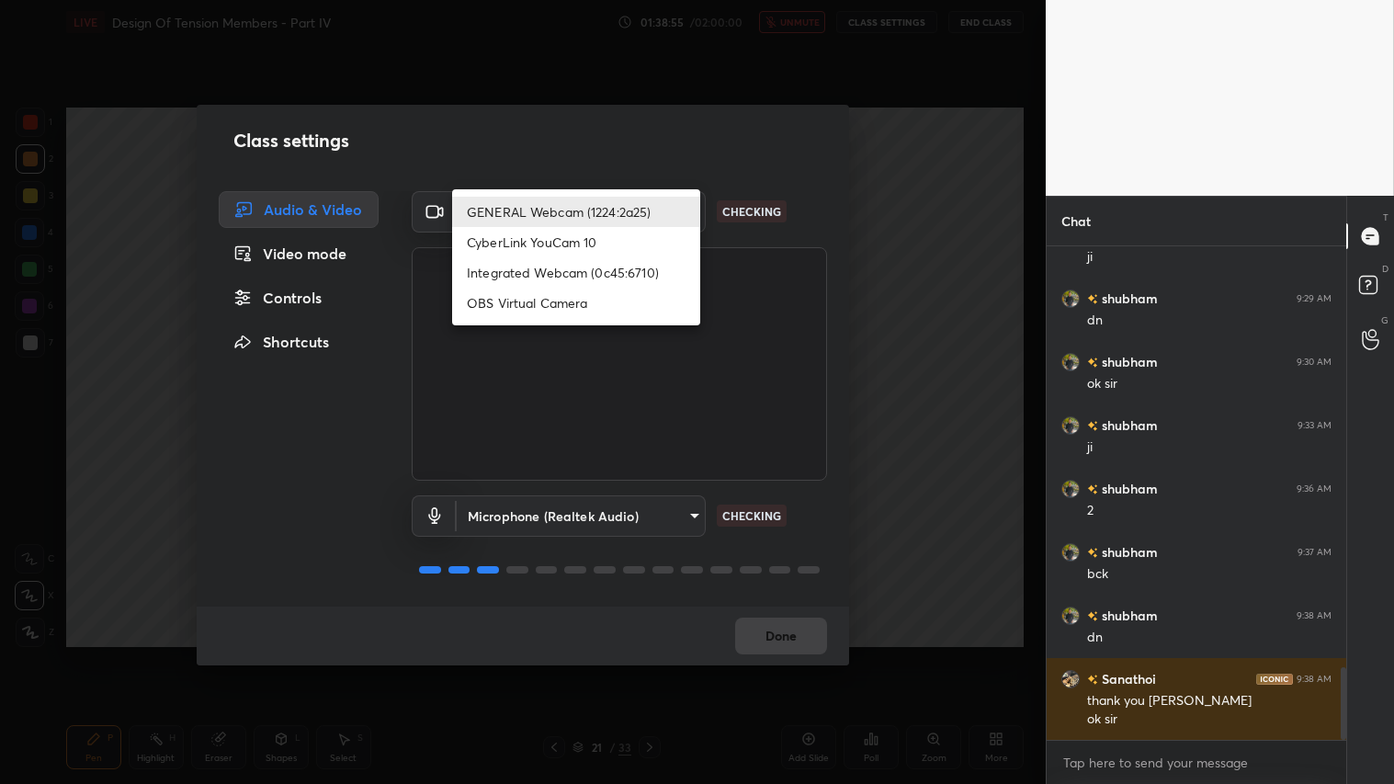
click at [613, 280] on li "Integrated Webcam (0c45:6710)" at bounding box center [576, 272] width 248 height 30
type input "c5c2f7231e9952ba016bf395f8d23ccccda43c405848800533c4c3fa58e8e242"
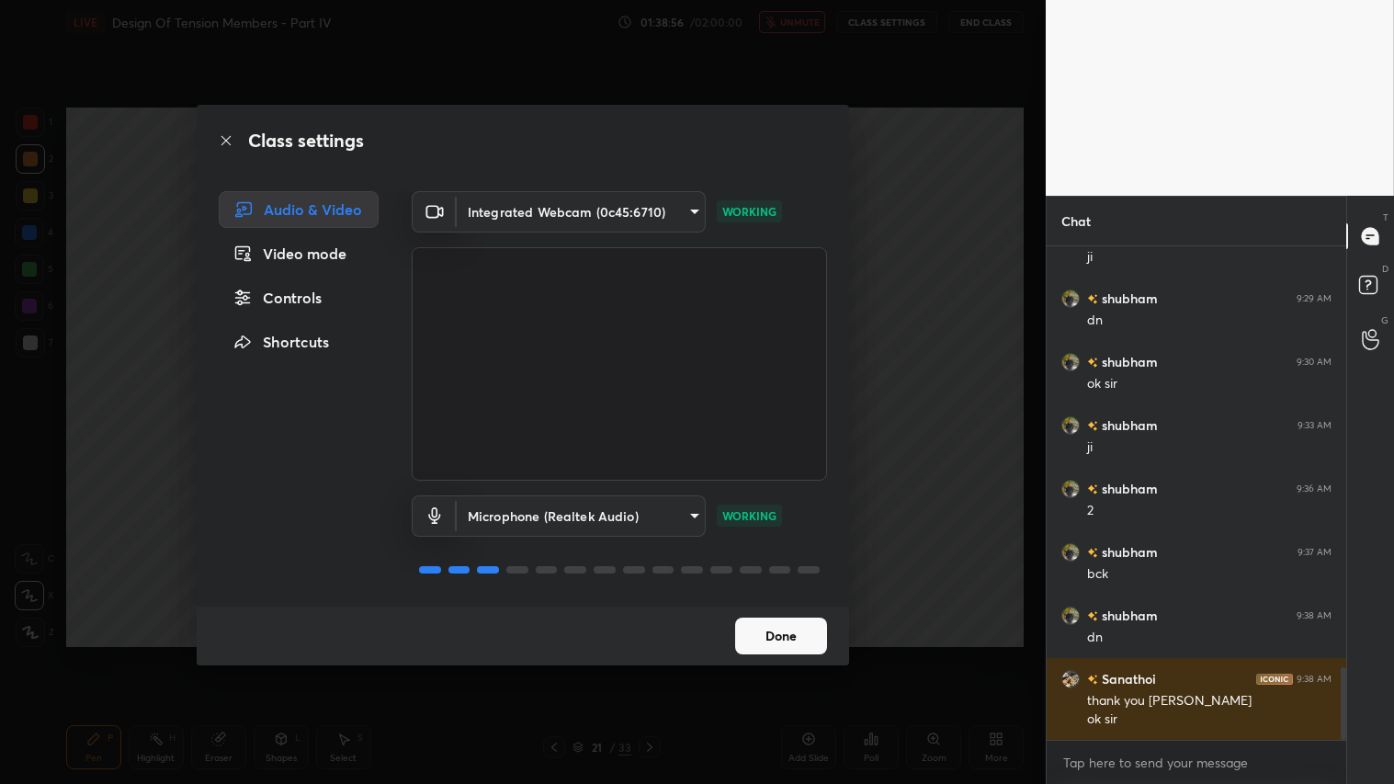
click at [786, 638] on button "Done" at bounding box center [781, 636] width 92 height 37
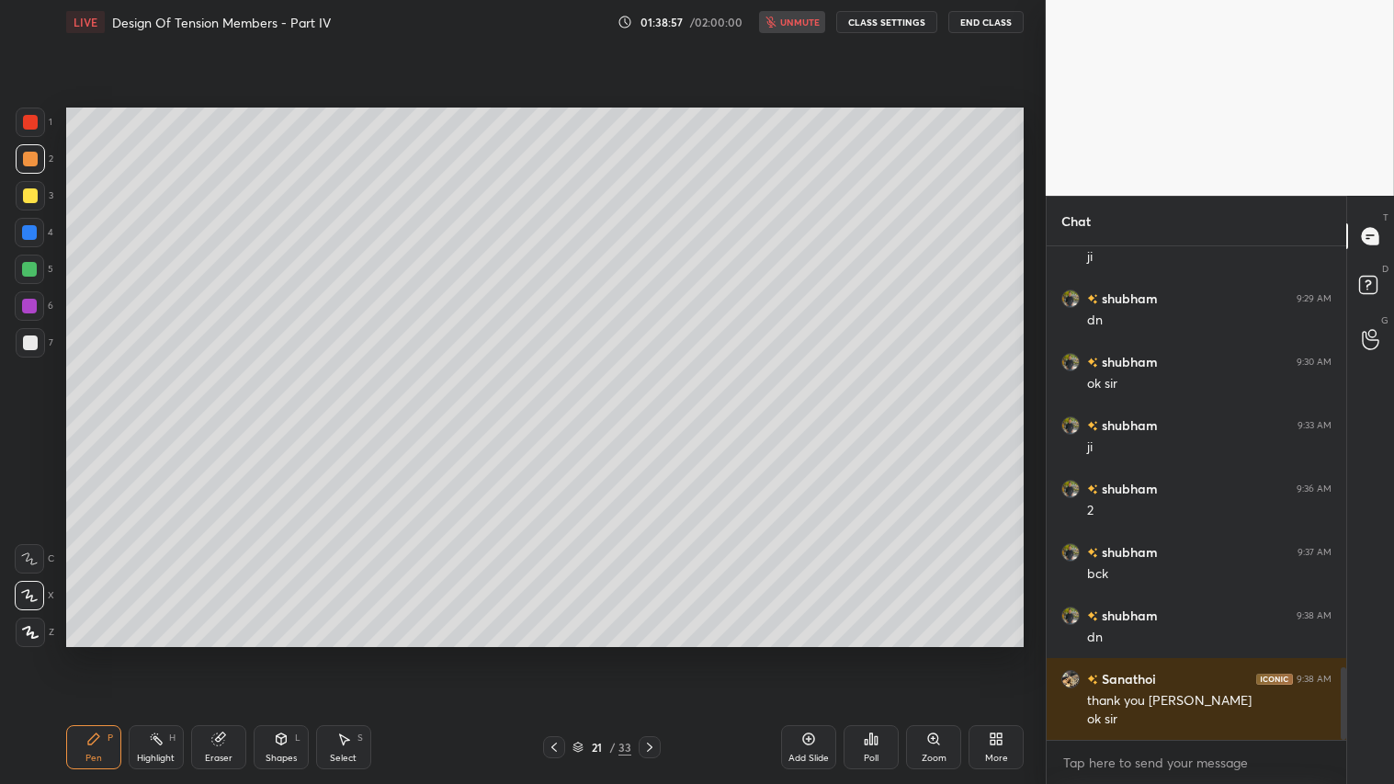
click at [557, 653] on div "1 2 3 4 5 6 7 C X Z C X Z E E Erase all H H LIVE Design Of Tension Members - Pa…" at bounding box center [697, 392] width 1394 height 784
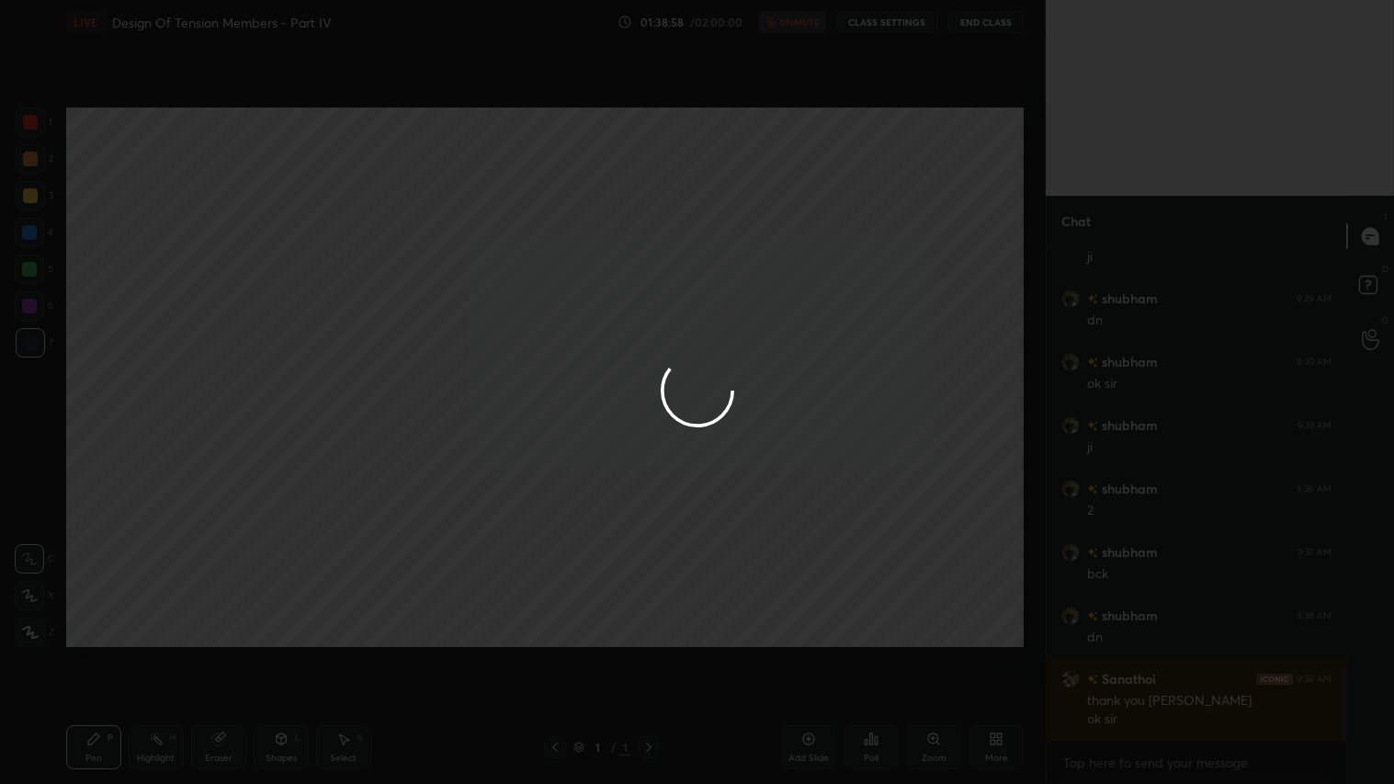
scroll to position [2914, 0]
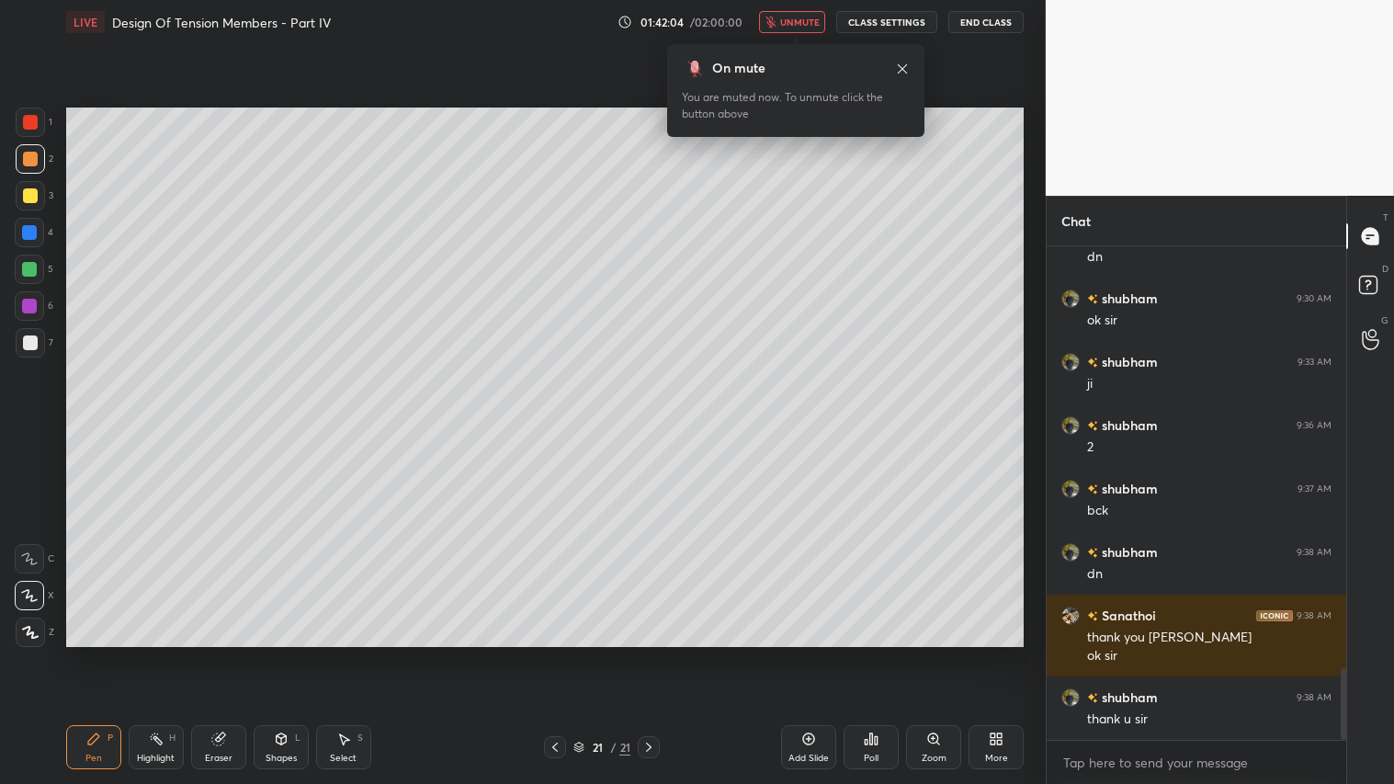
click at [972, 20] on button "End Class" at bounding box center [985, 22] width 75 height 22
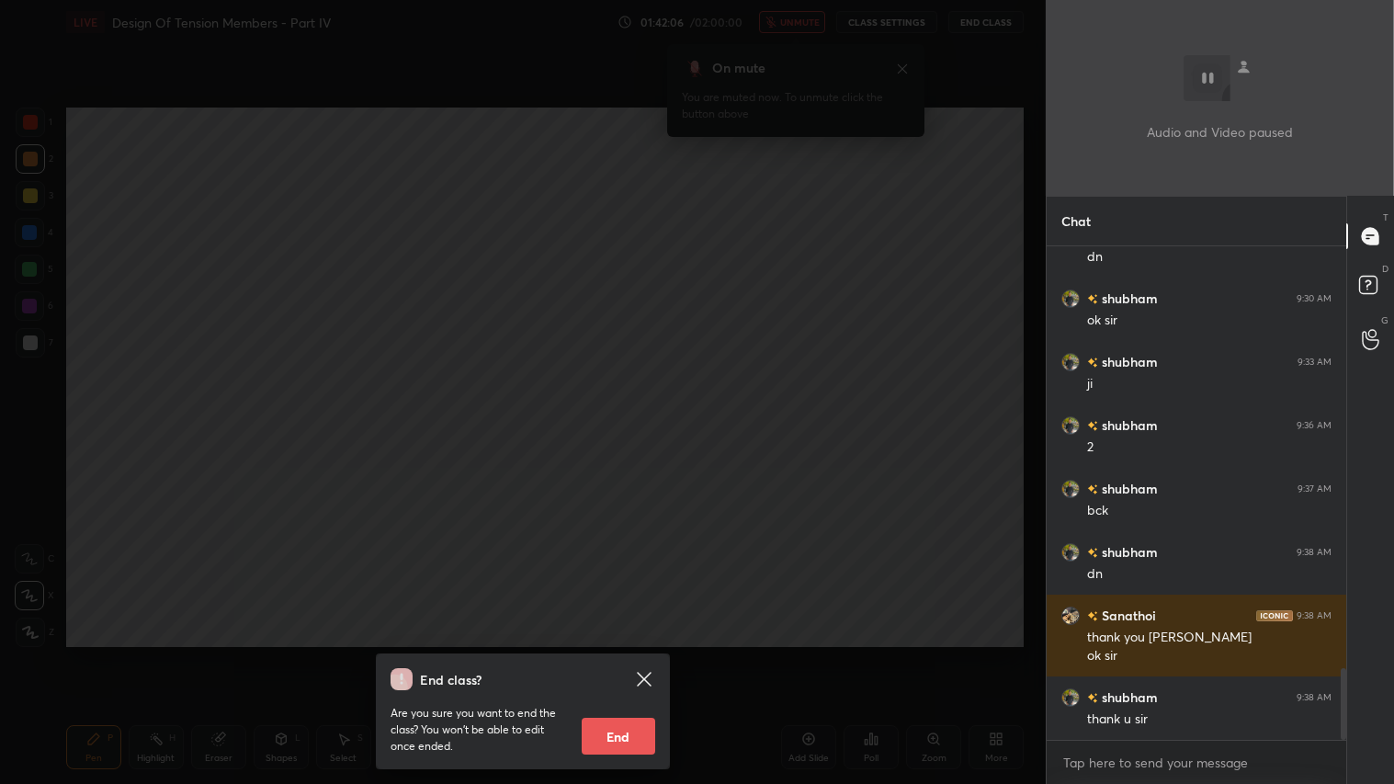
click at [634, 653] on button "End" at bounding box center [619, 736] width 74 height 37
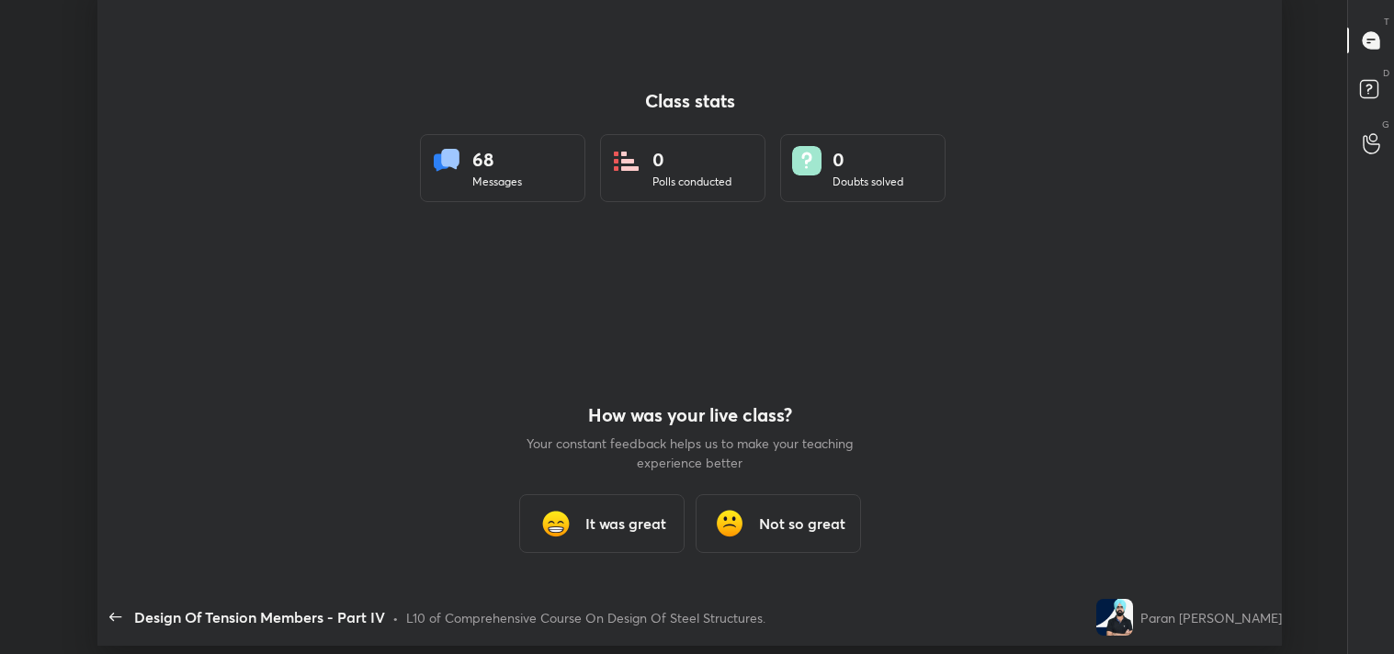
scroll to position [91359, 90515]
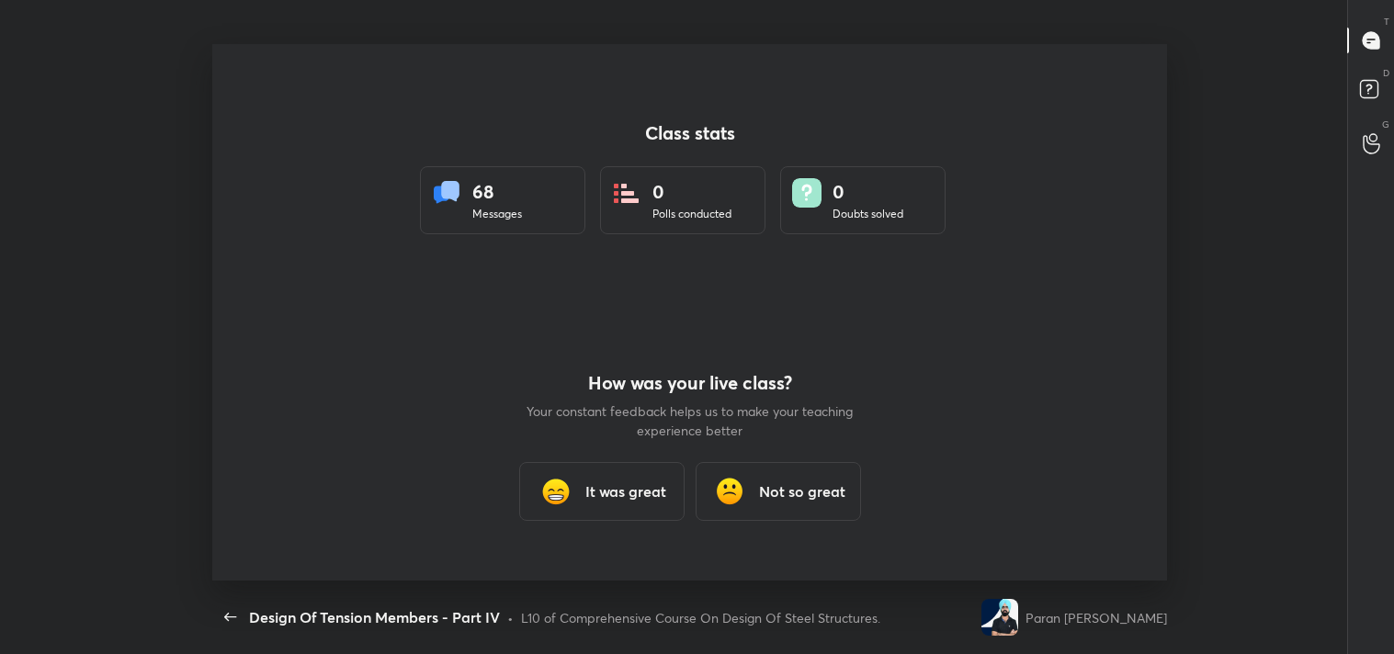
type textarea "x"
